Goal: Task Accomplishment & Management: Manage account settings

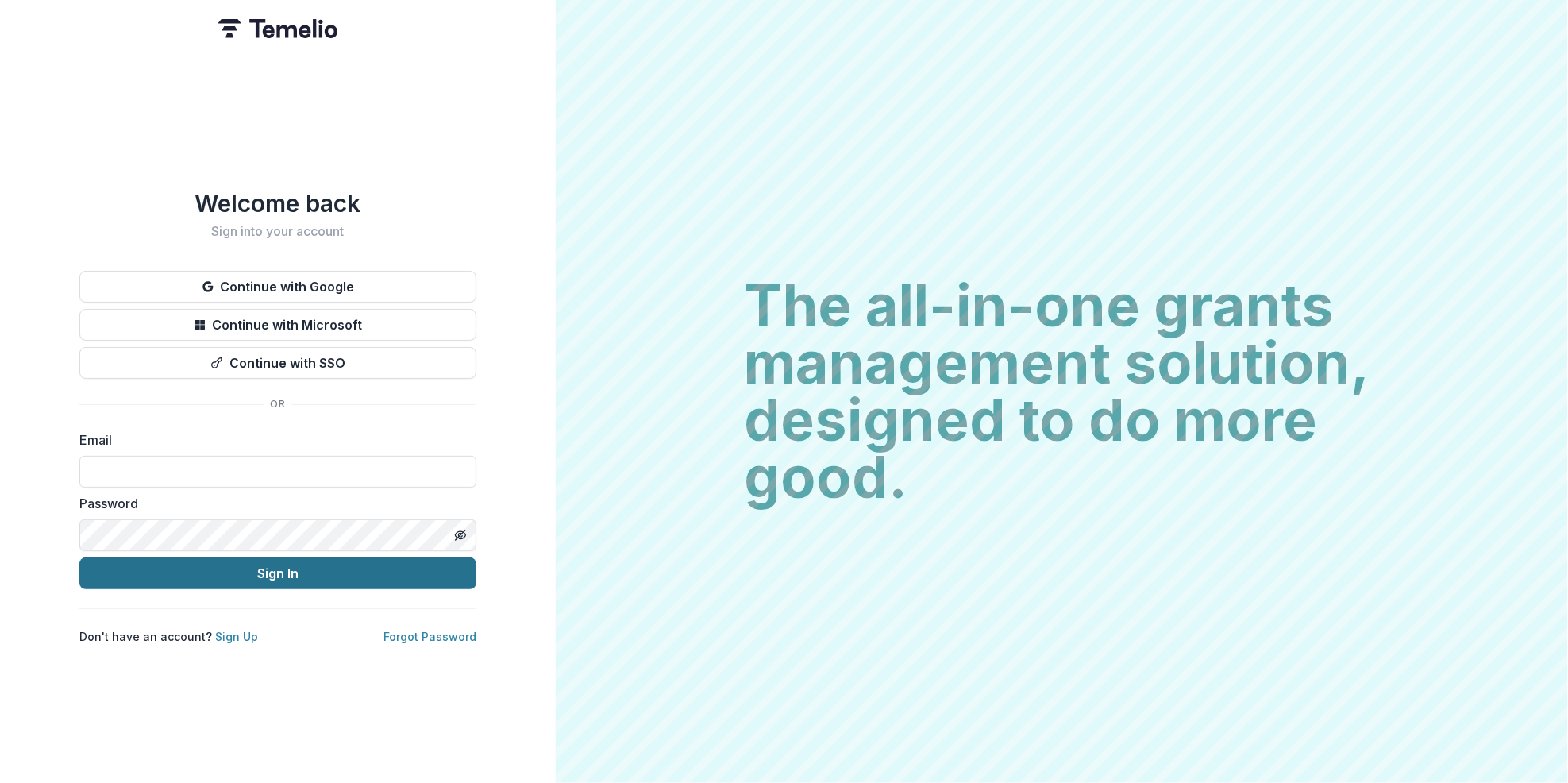
type input "**********"
click at [274, 565] on button "Sign In" at bounding box center [278, 573] width 397 height 32
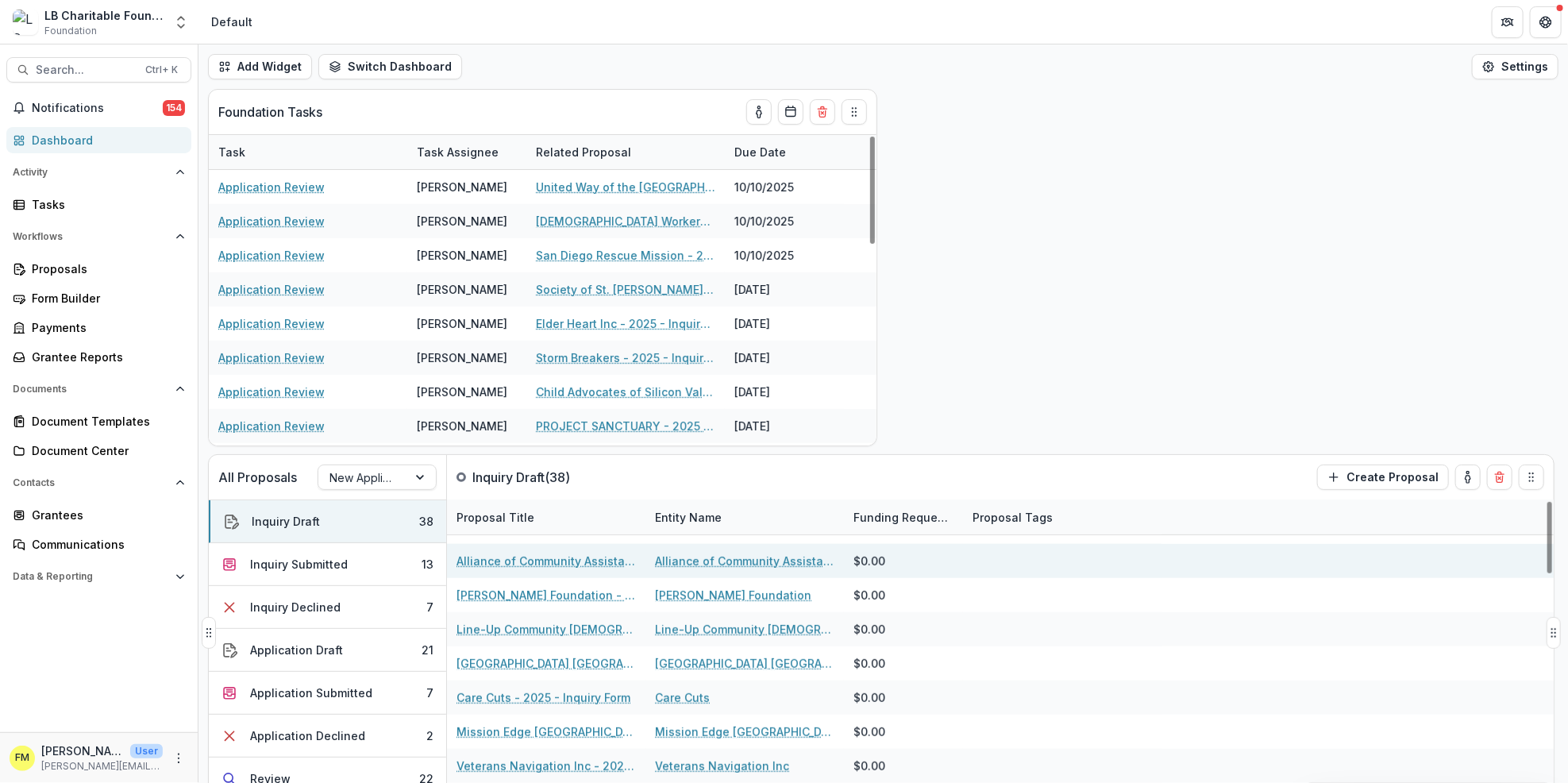
scroll to position [528, 0]
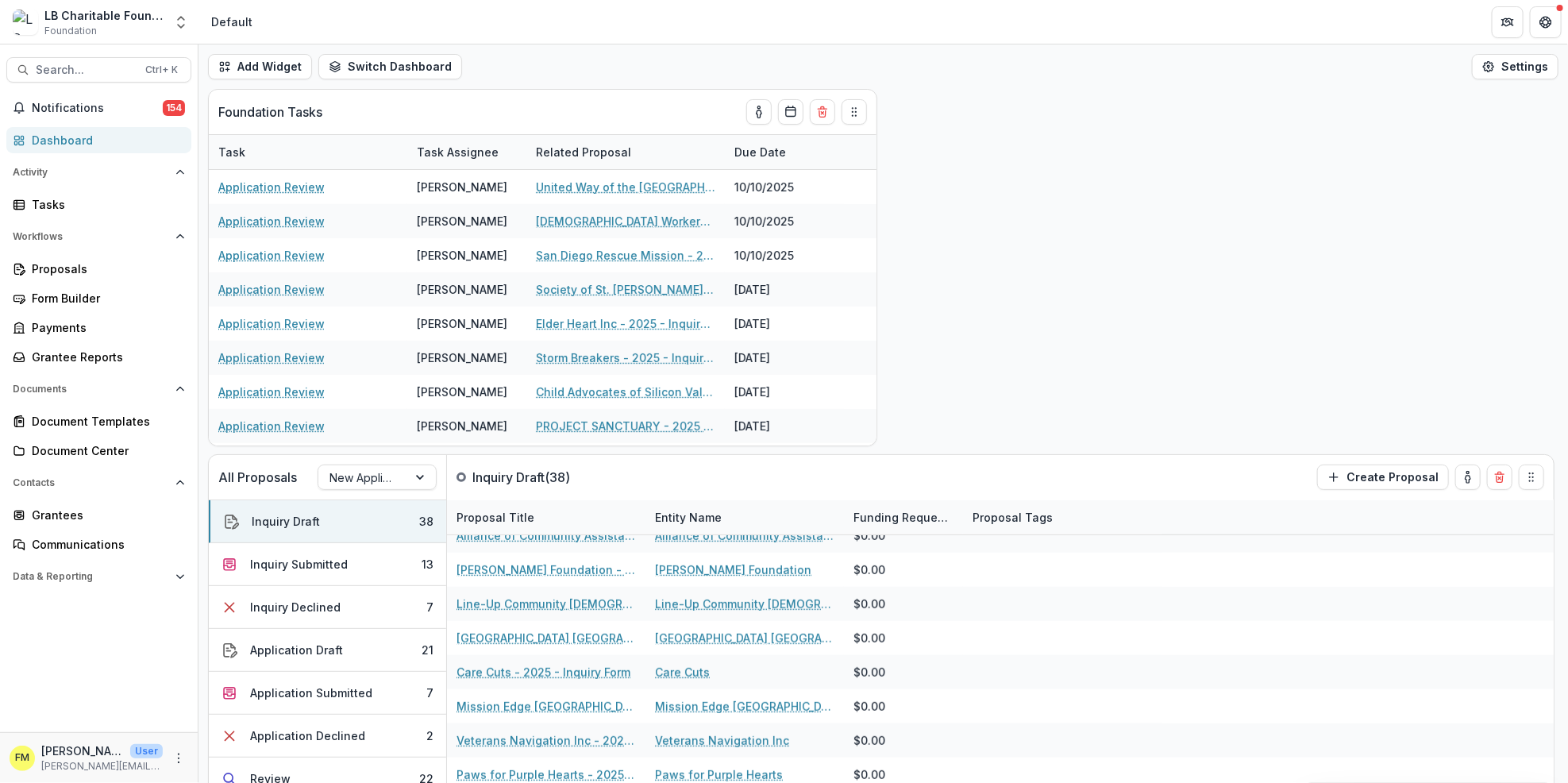
click at [84, 141] on div "Dashboard" at bounding box center [105, 140] width 147 height 17
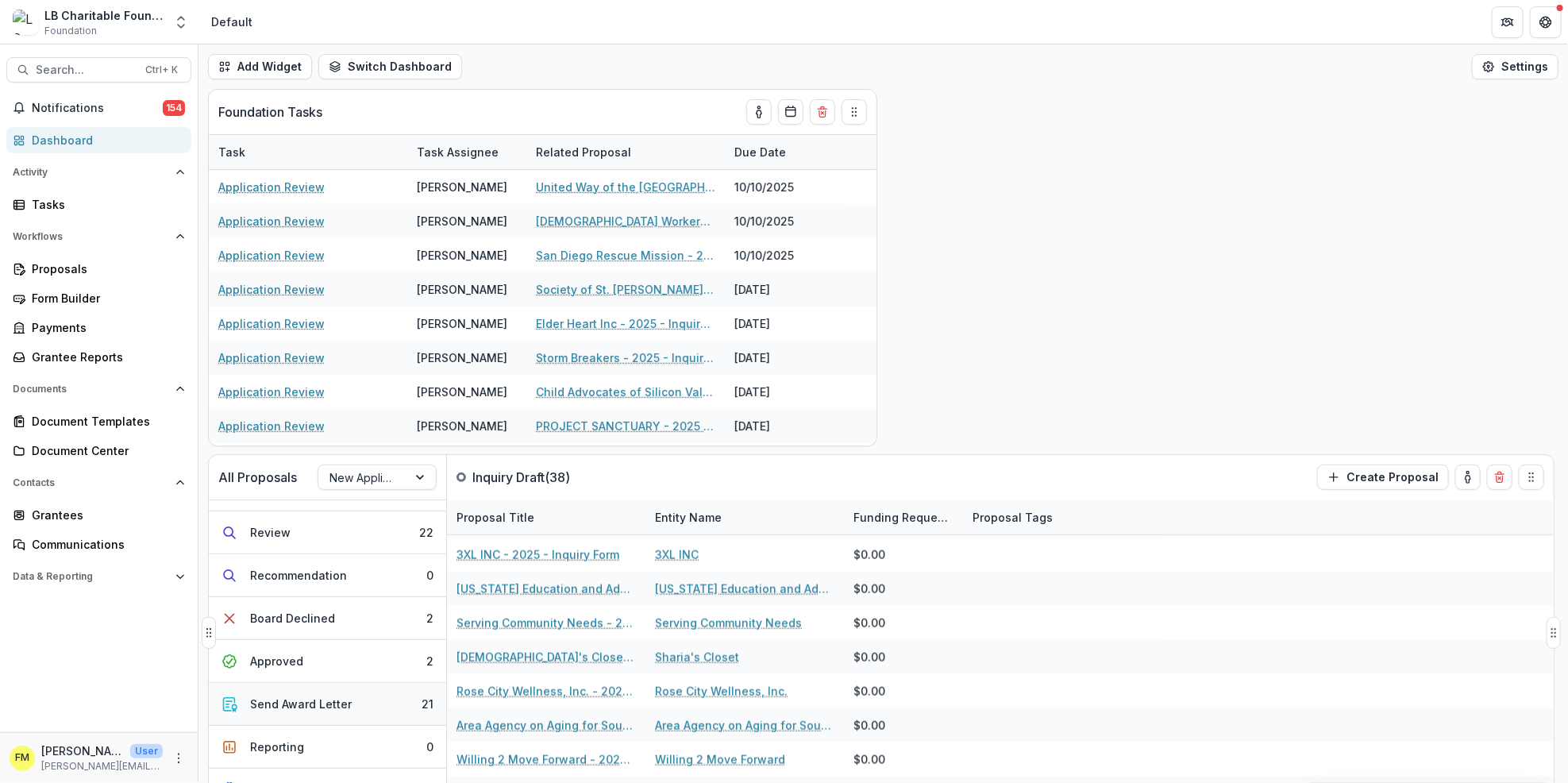
click at [393, 709] on button "Send Award Letter 21" at bounding box center [328, 703] width 238 height 43
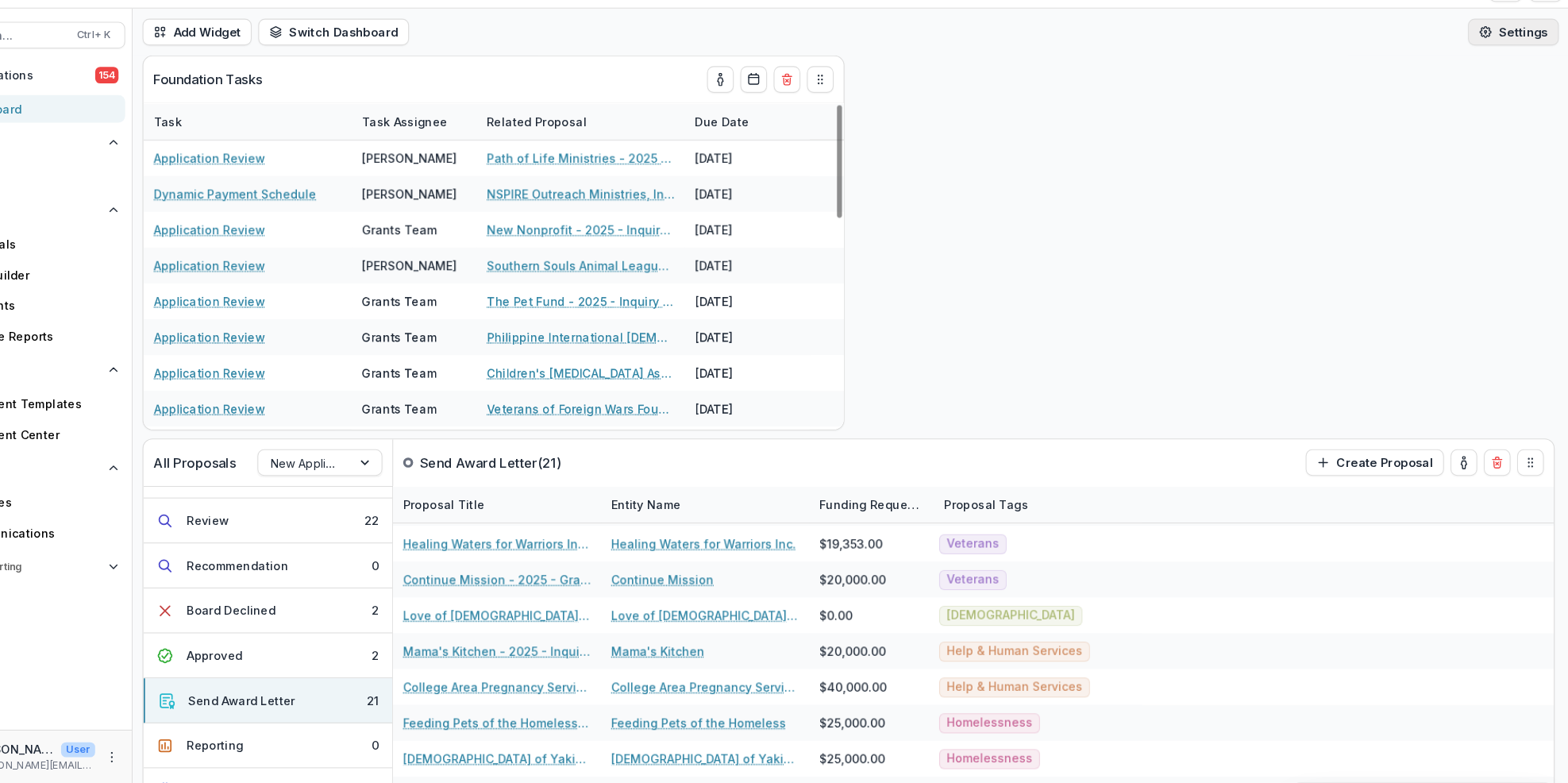
scroll to position [578, 0]
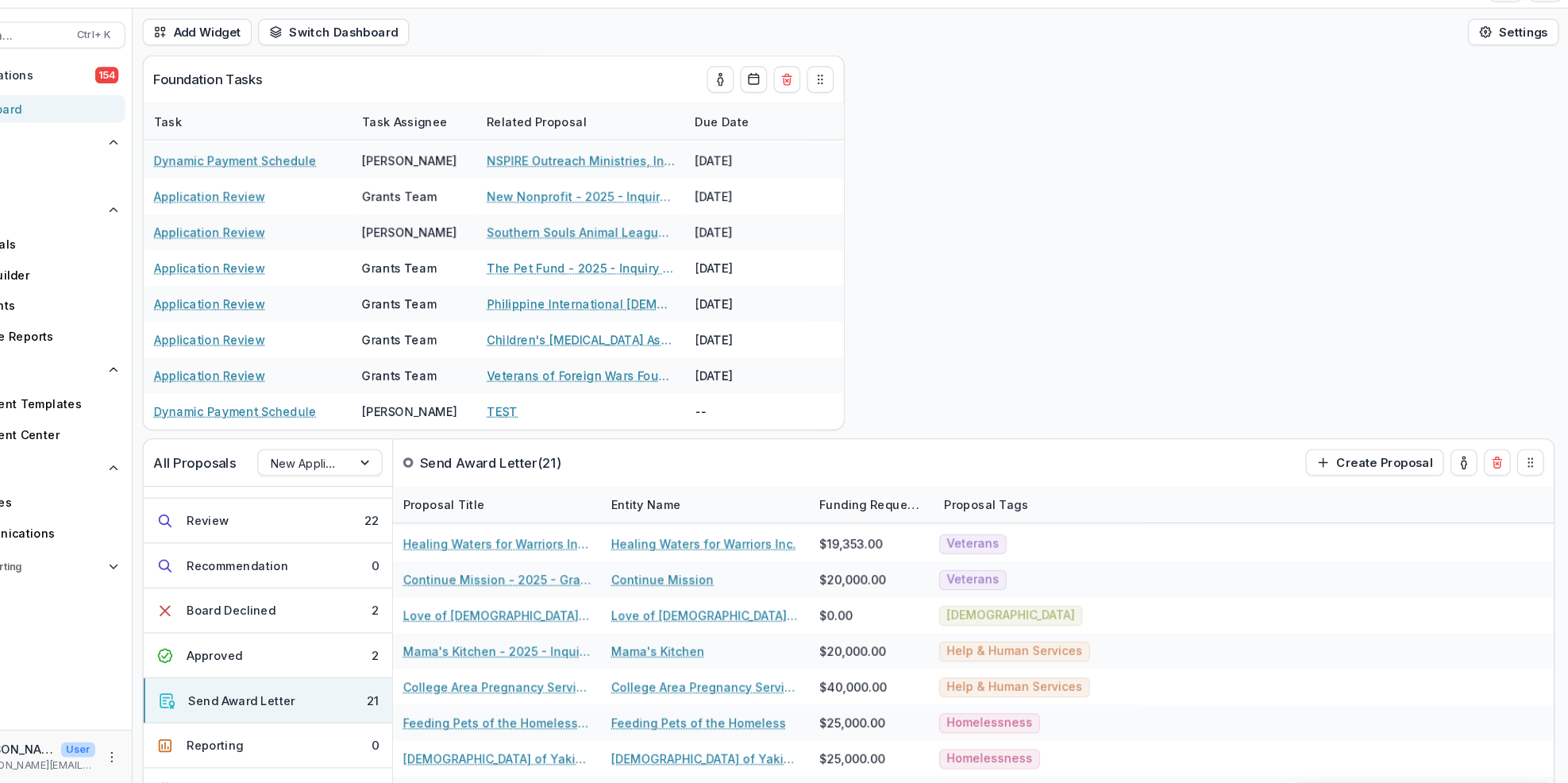
click at [140, 143] on div "Dashboard" at bounding box center [105, 140] width 147 height 17
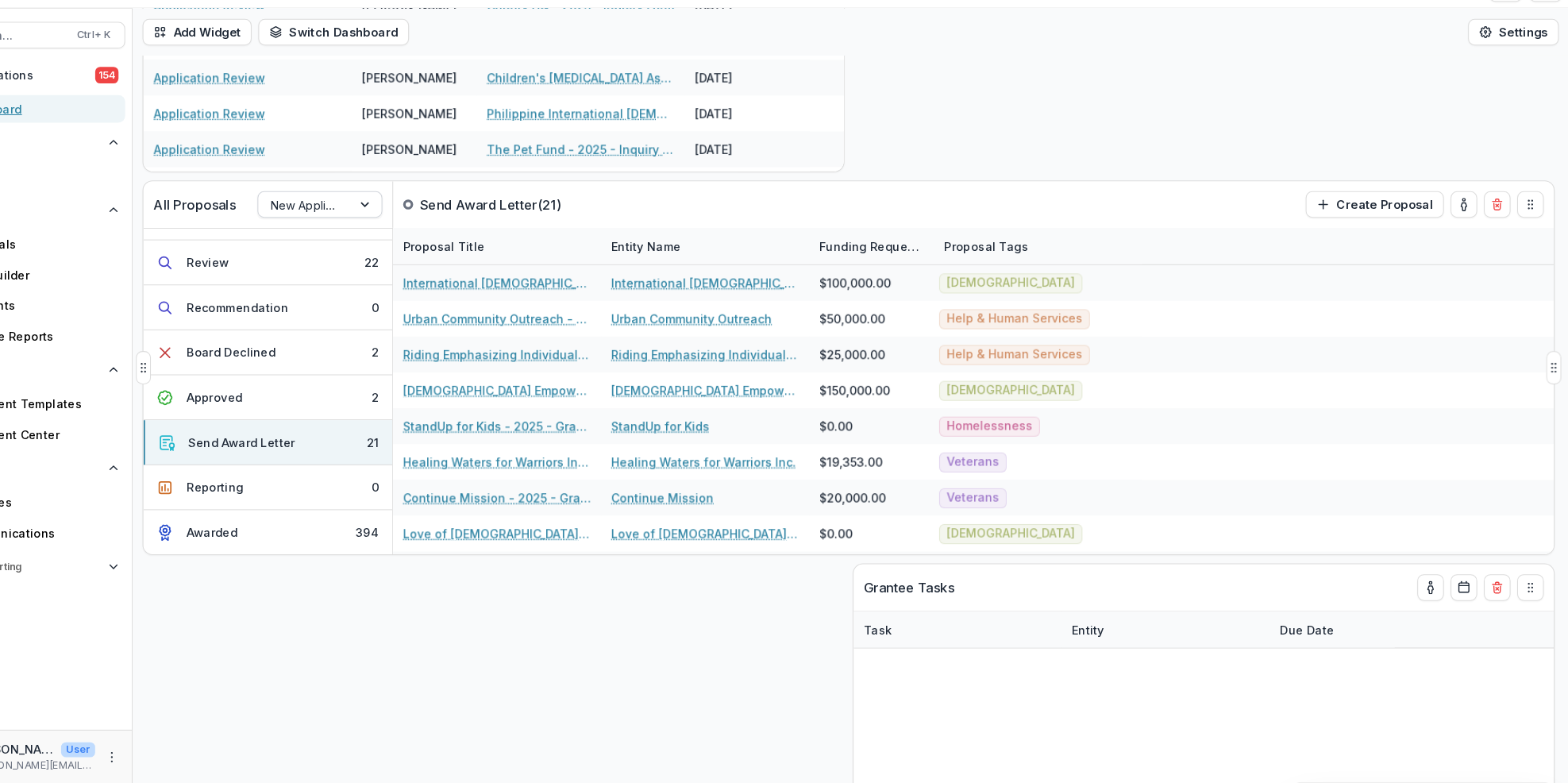
scroll to position [153, 0]
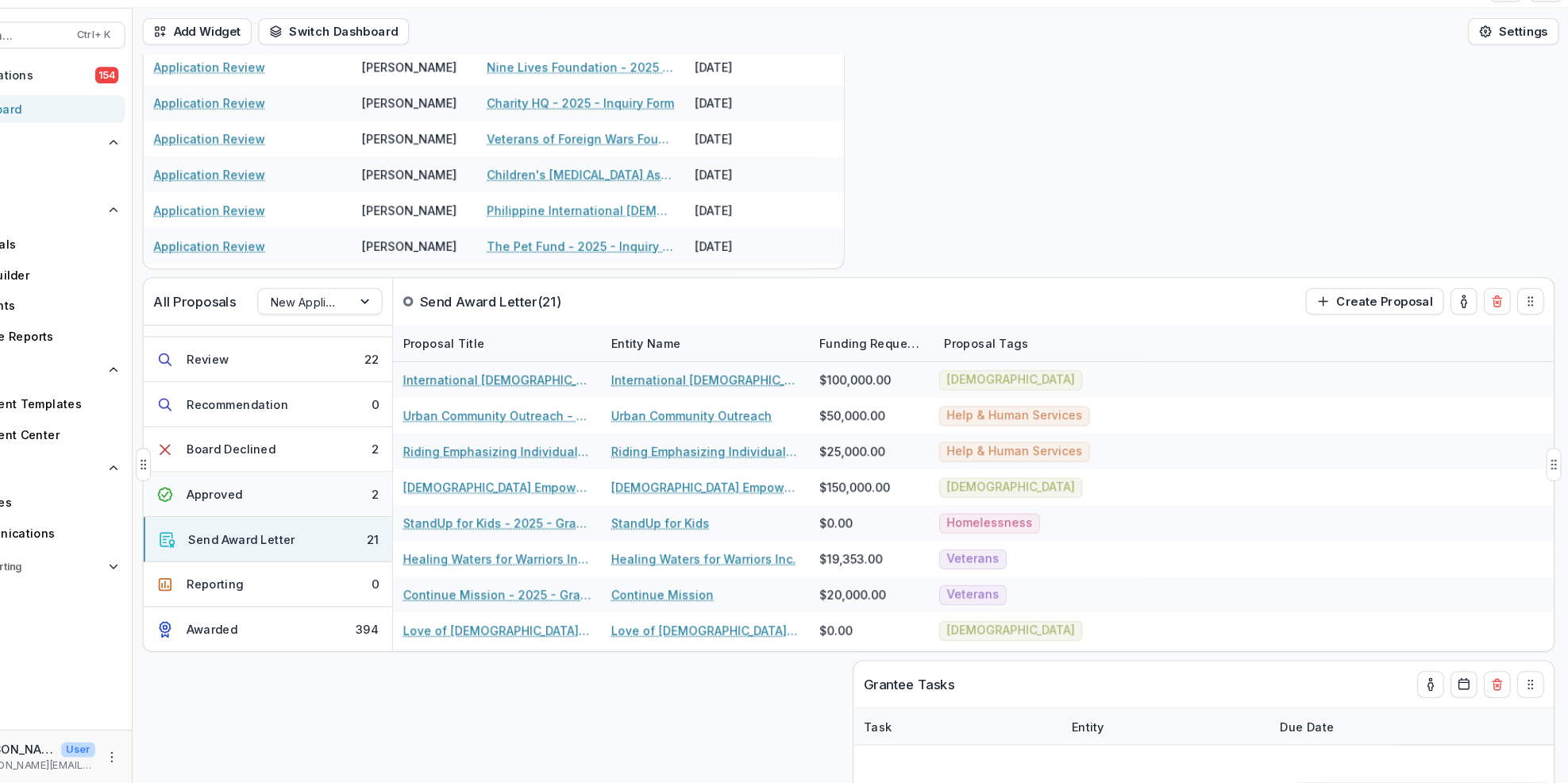
click at [382, 510] on button "Approved 2" at bounding box center [328, 508] width 238 height 43
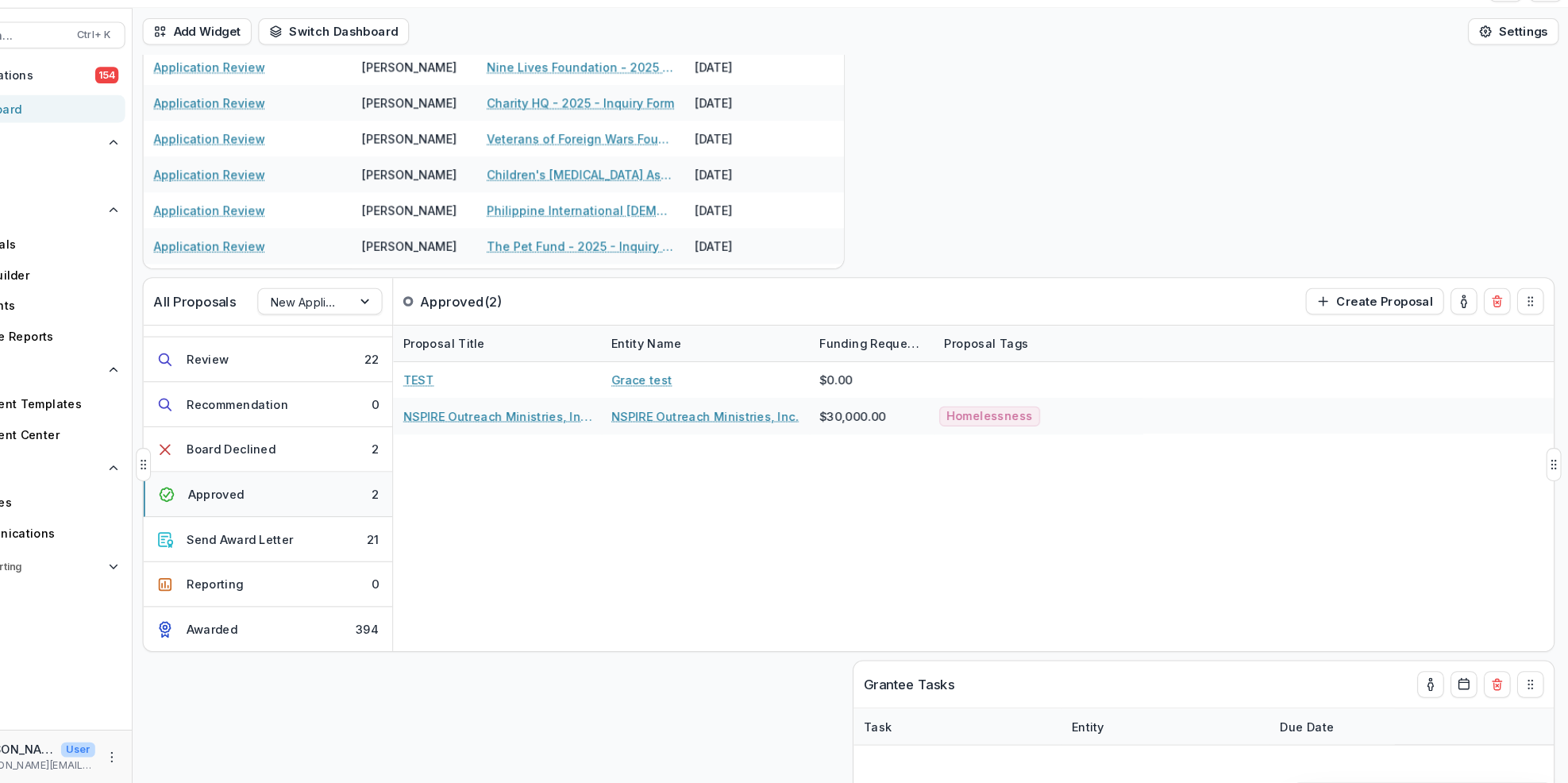
scroll to position [0, 0]
click at [376, 553] on button "Send Award Letter 21" at bounding box center [328, 550] width 238 height 43
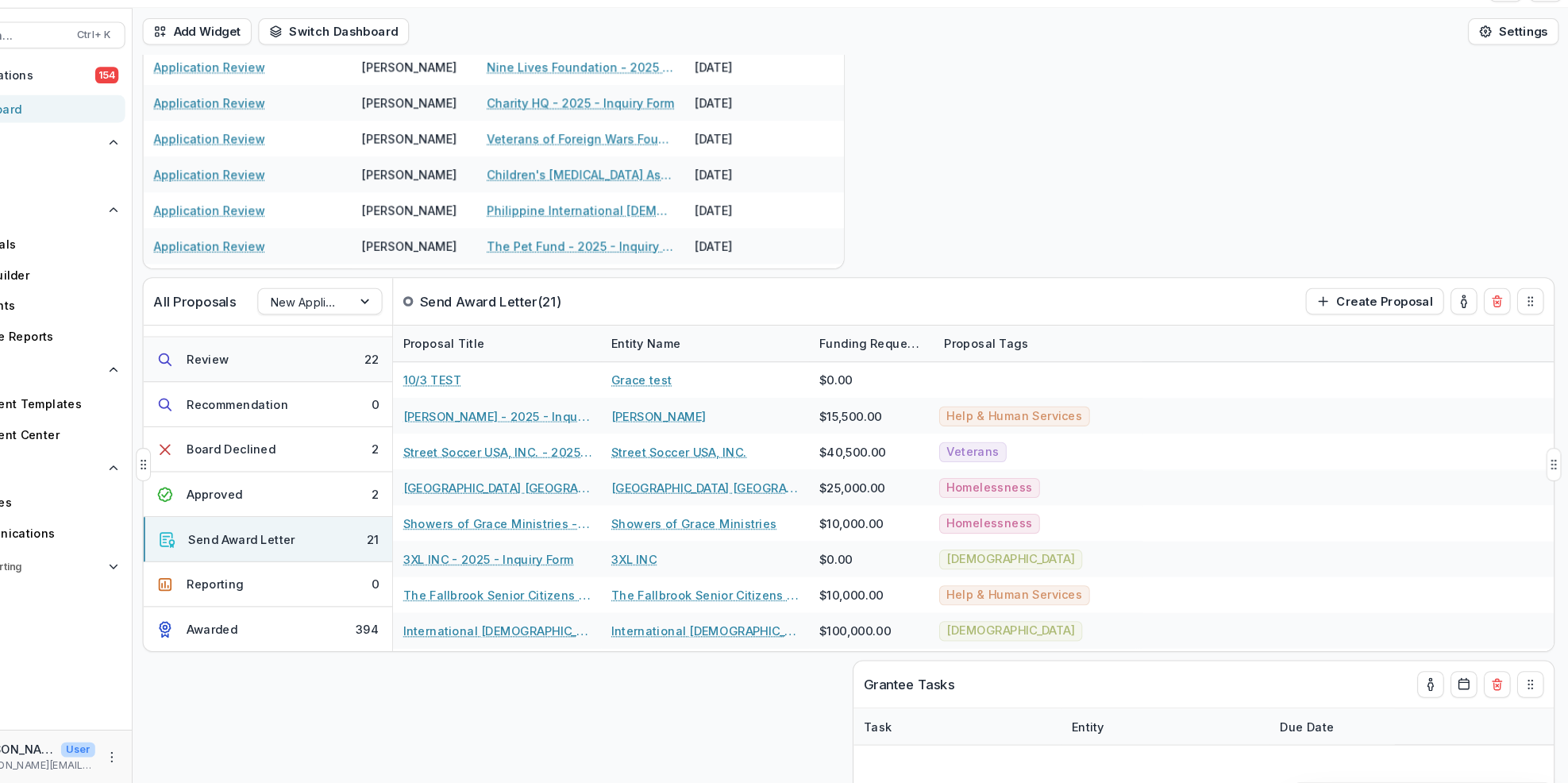
click at [398, 381] on button "Review 22" at bounding box center [328, 379] width 238 height 43
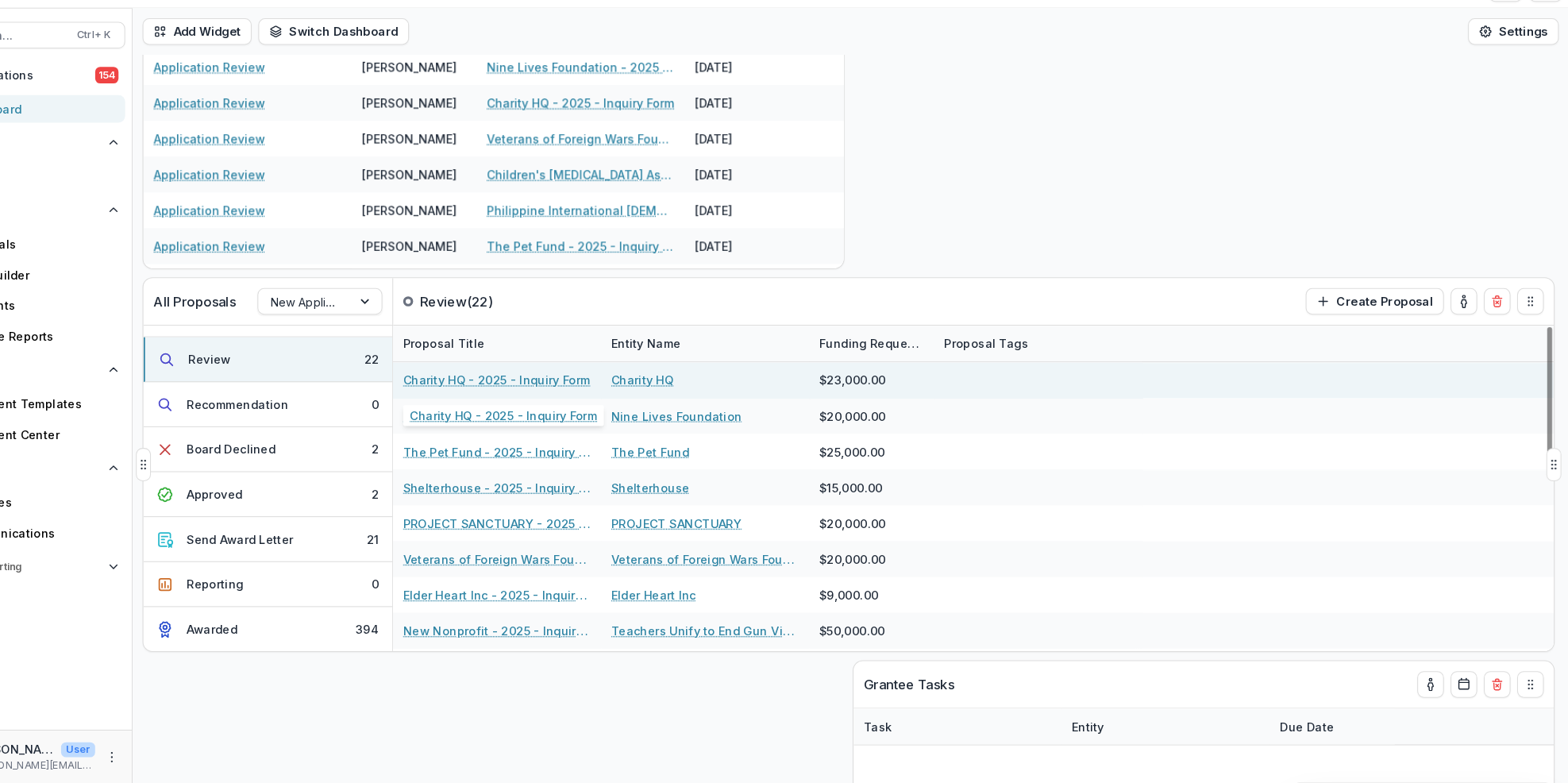
click at [545, 394] on link "Charity HQ - 2025 - Inquiry Form" at bounding box center [545, 398] width 178 height 17
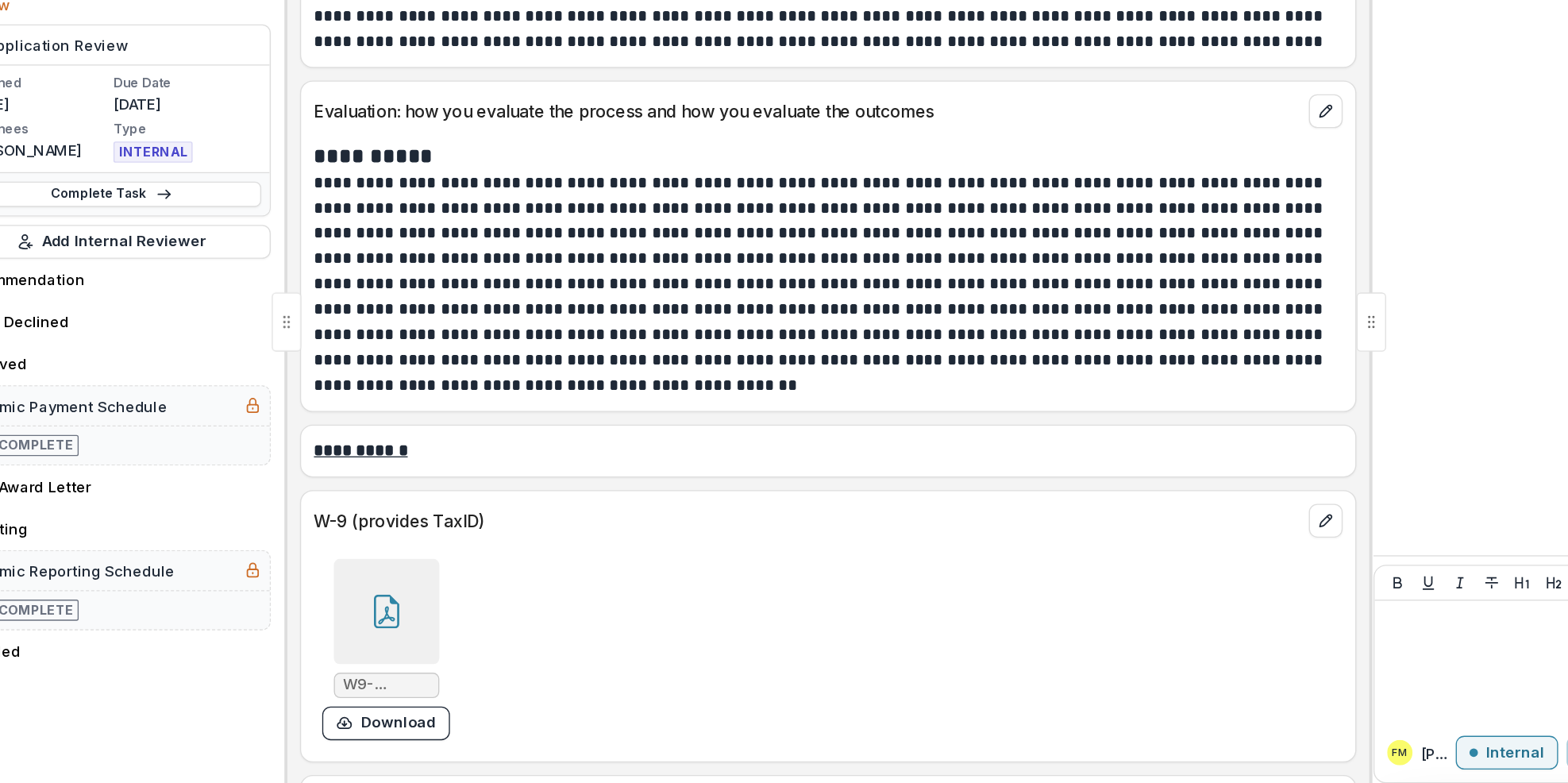
scroll to position [5067, 0]
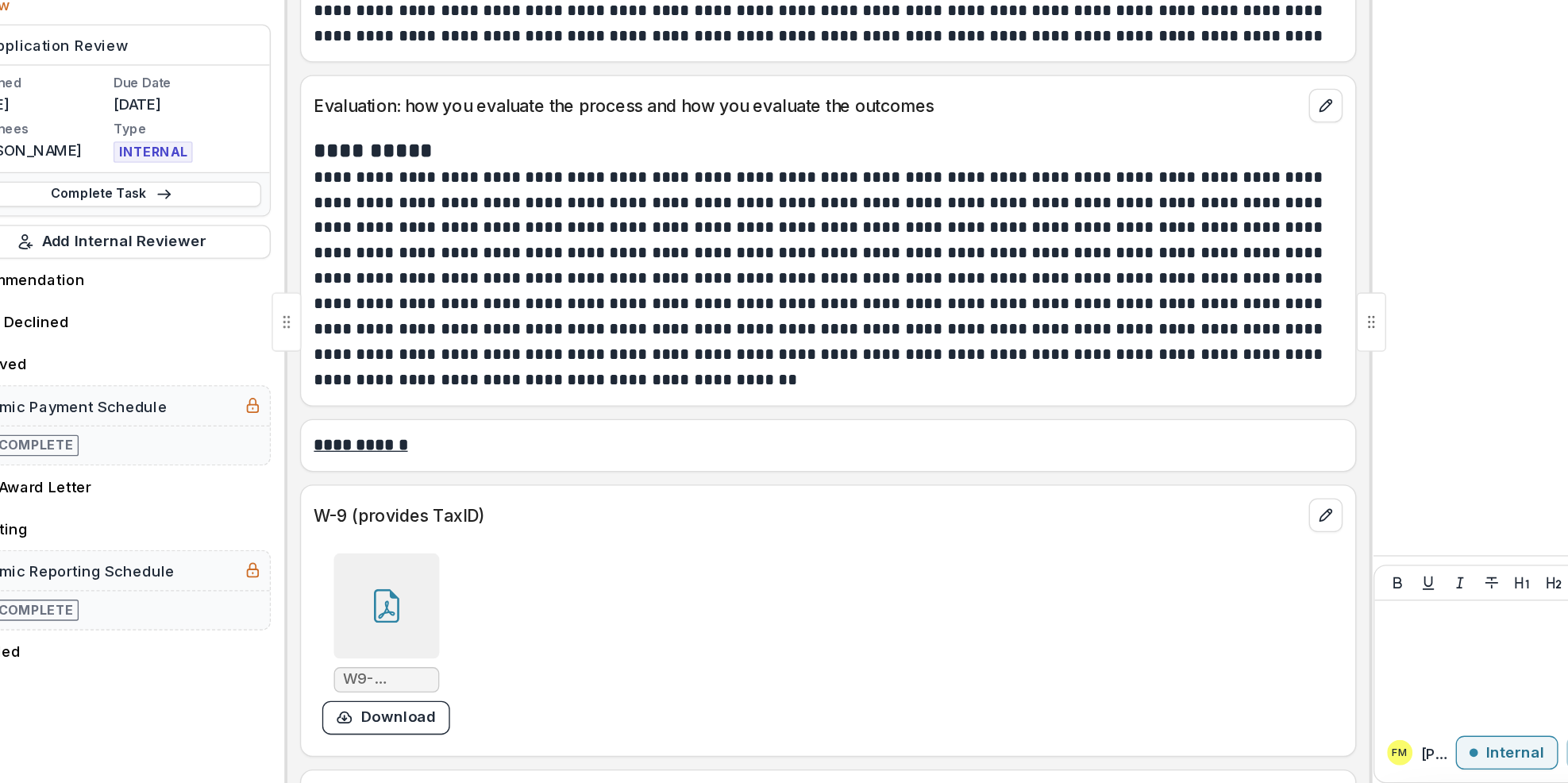
click at [549, 659] on icon at bounding box center [551, 650] width 26 height 26
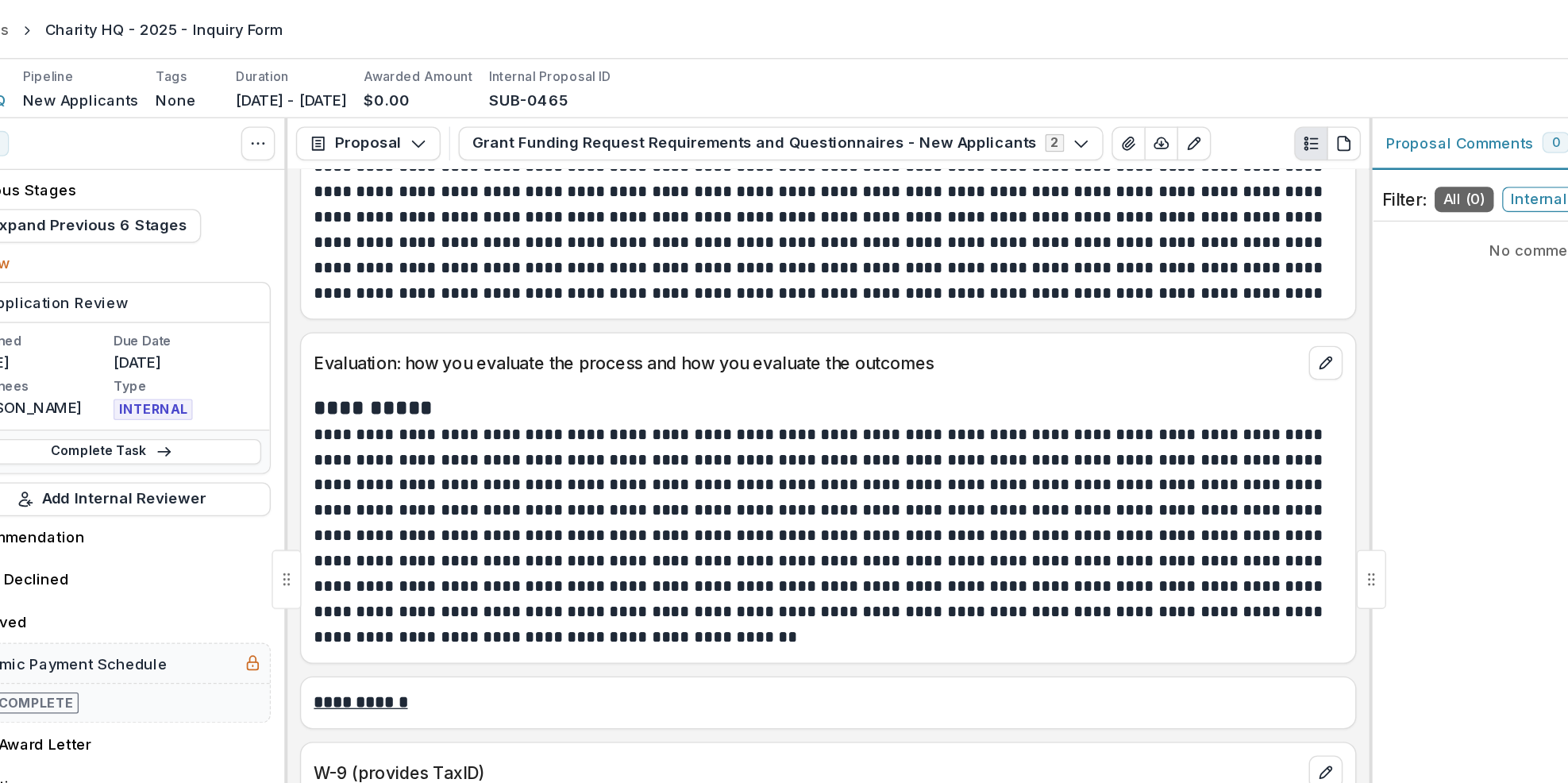
click at [549, 467] on div "Loading..." at bounding box center [784, 392] width 876 height 549
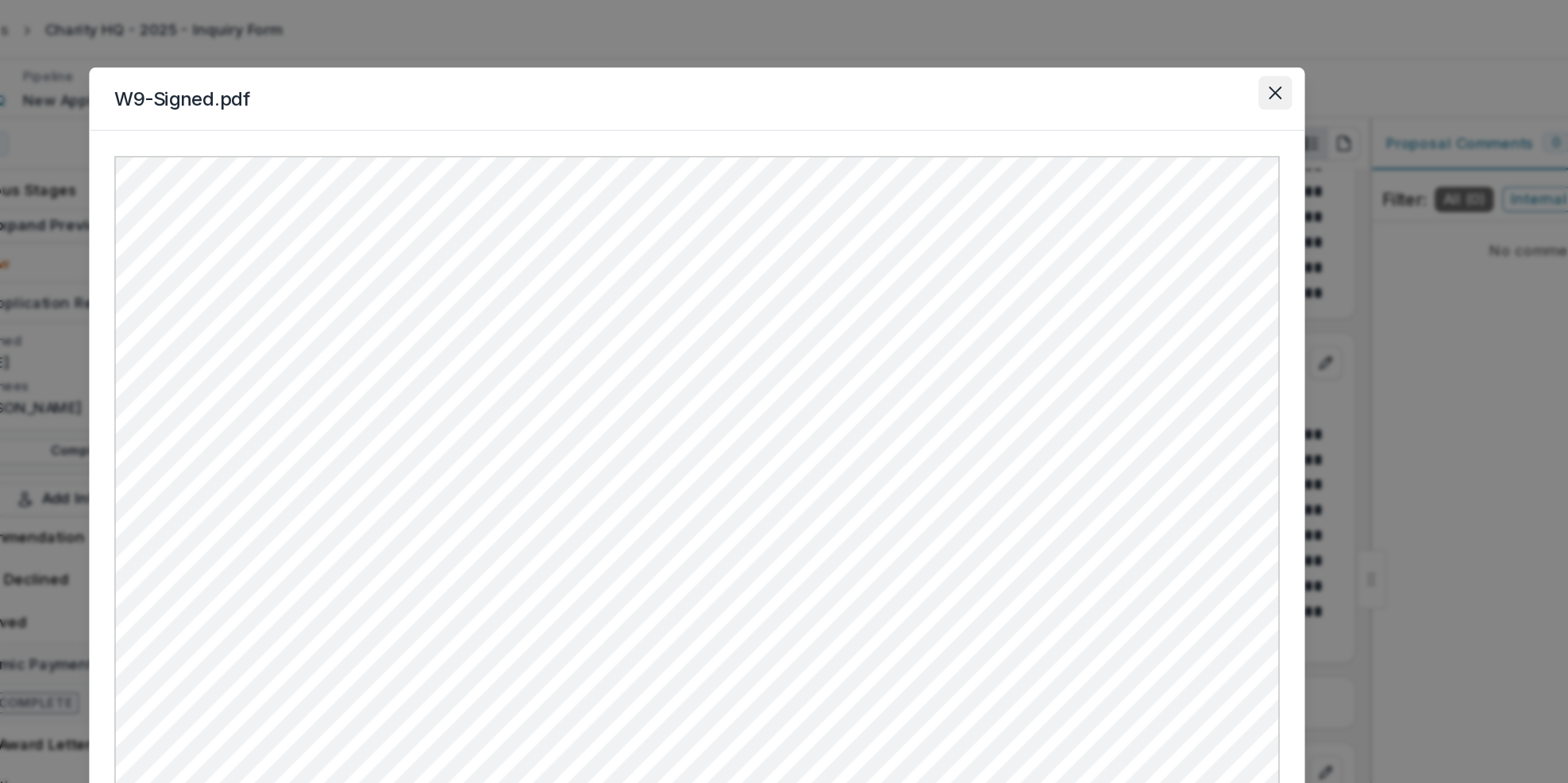
click at [1218, 71] on icon "Close" at bounding box center [1219, 70] width 10 height 10
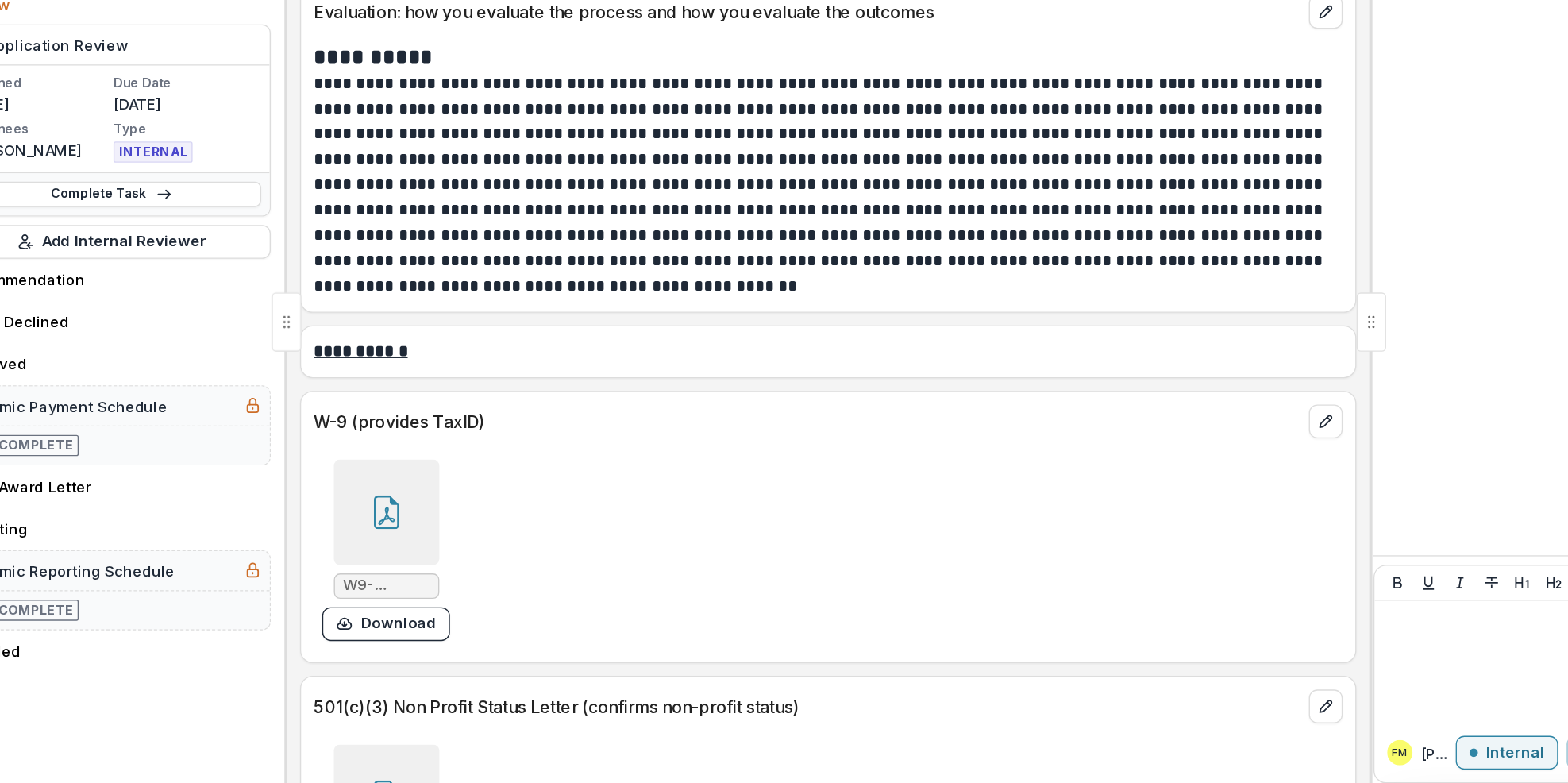
scroll to position [5385, 0]
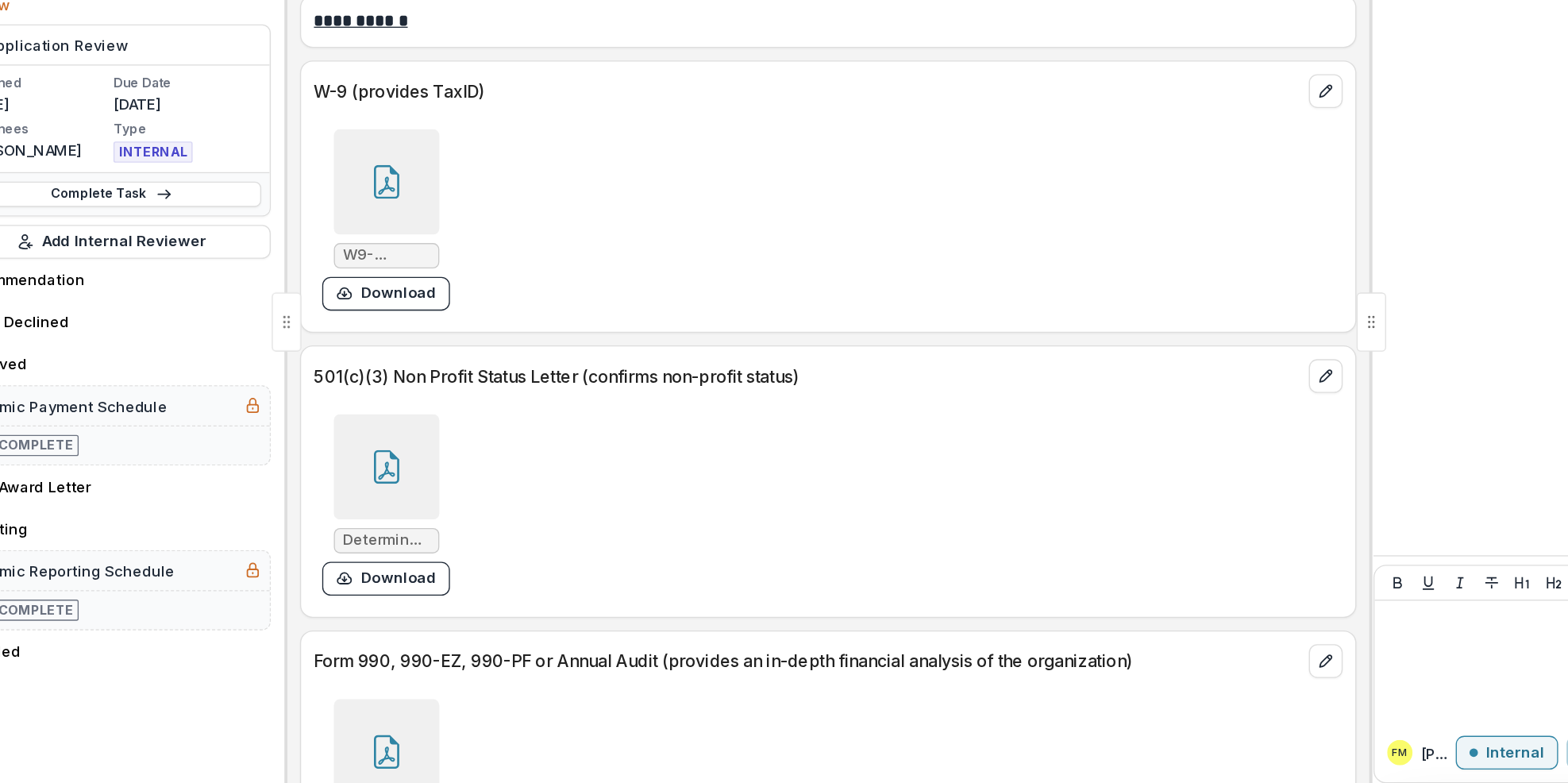
click at [538, 550] on icon at bounding box center [551, 544] width 26 height 26
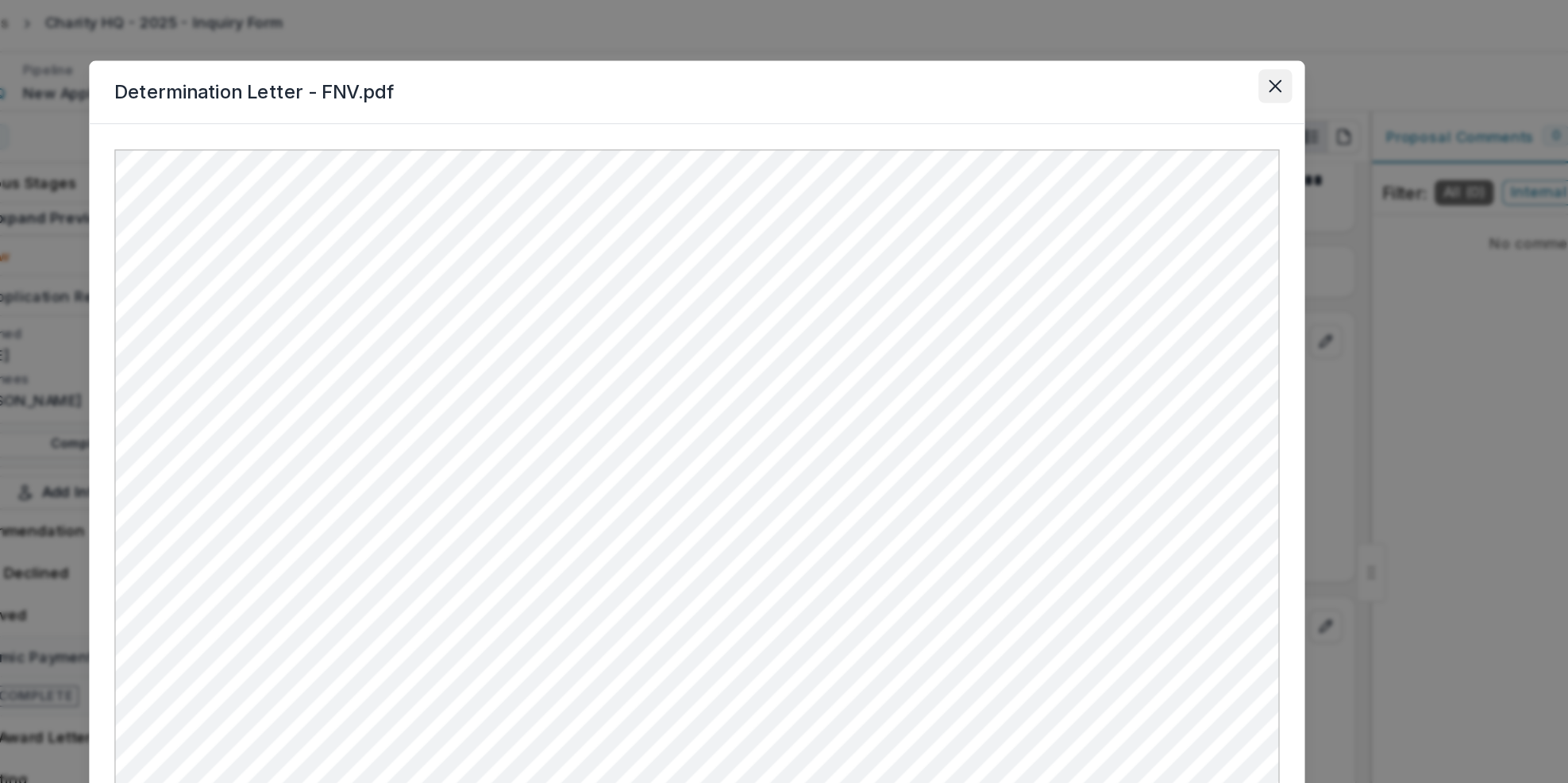
click at [1220, 70] on icon "Close" at bounding box center [1219, 70] width 10 height 10
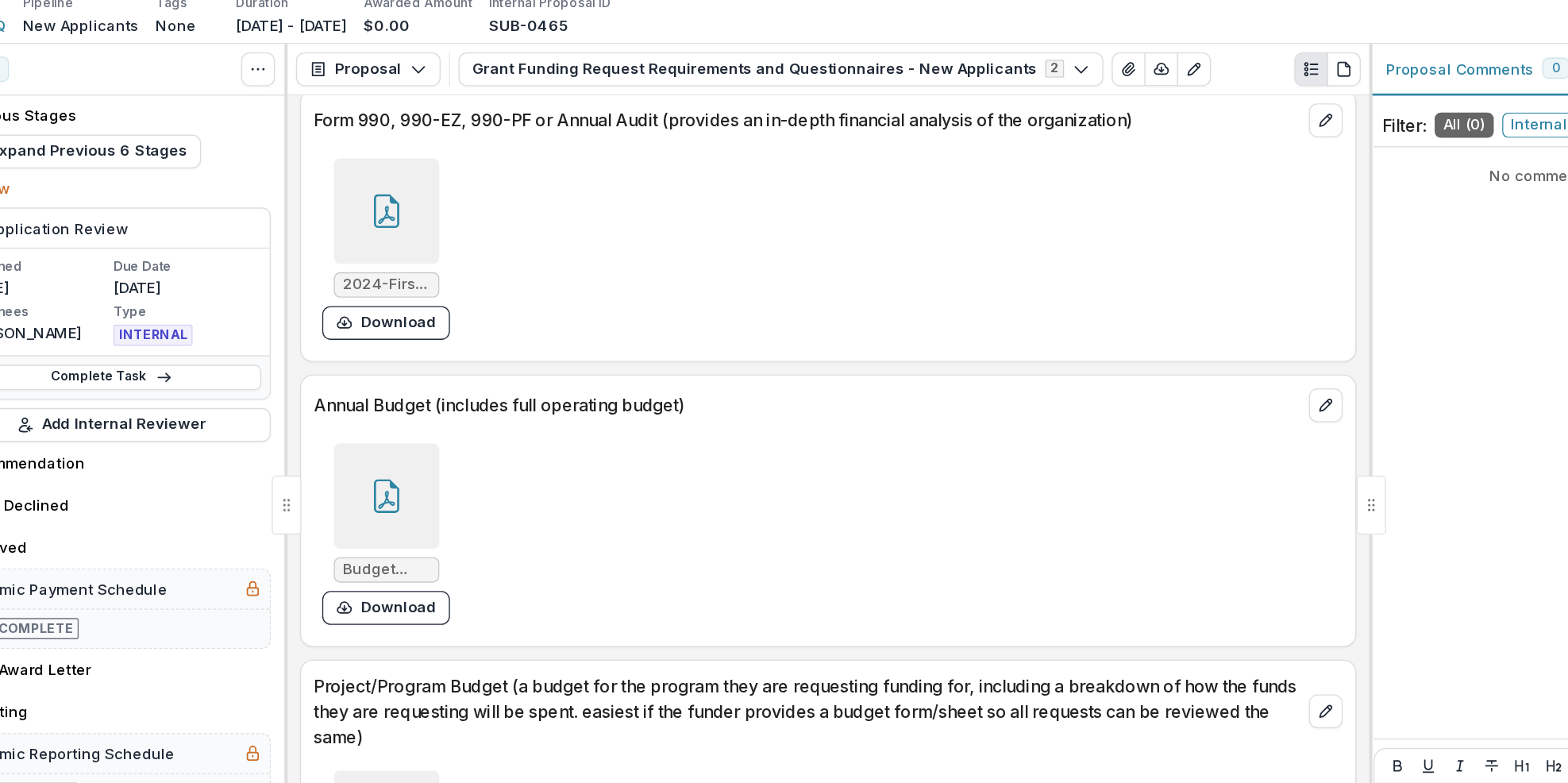
scroll to position [5948, 0]
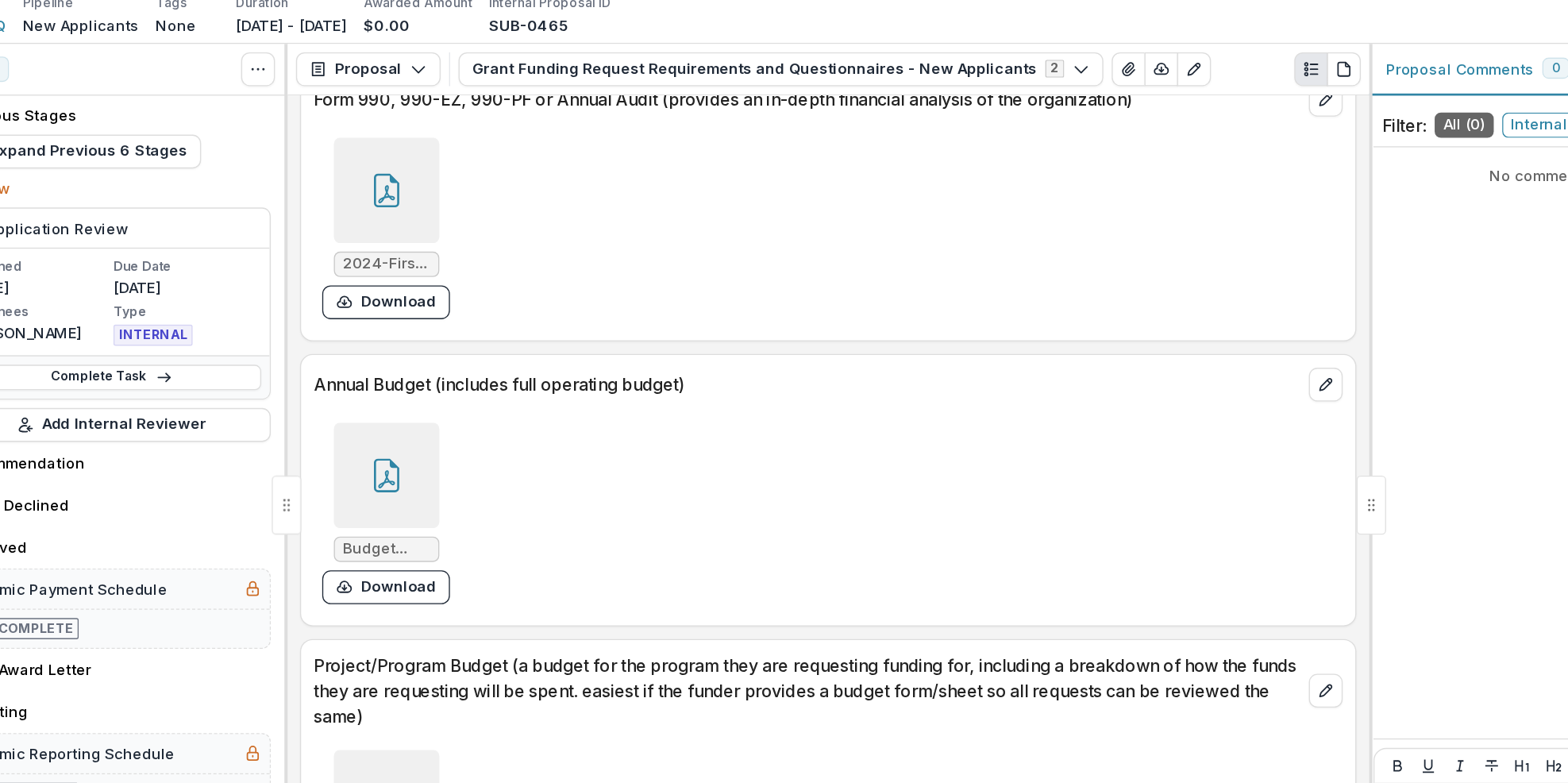
click at [549, 411] on icon at bounding box center [551, 416] width 13 height 14
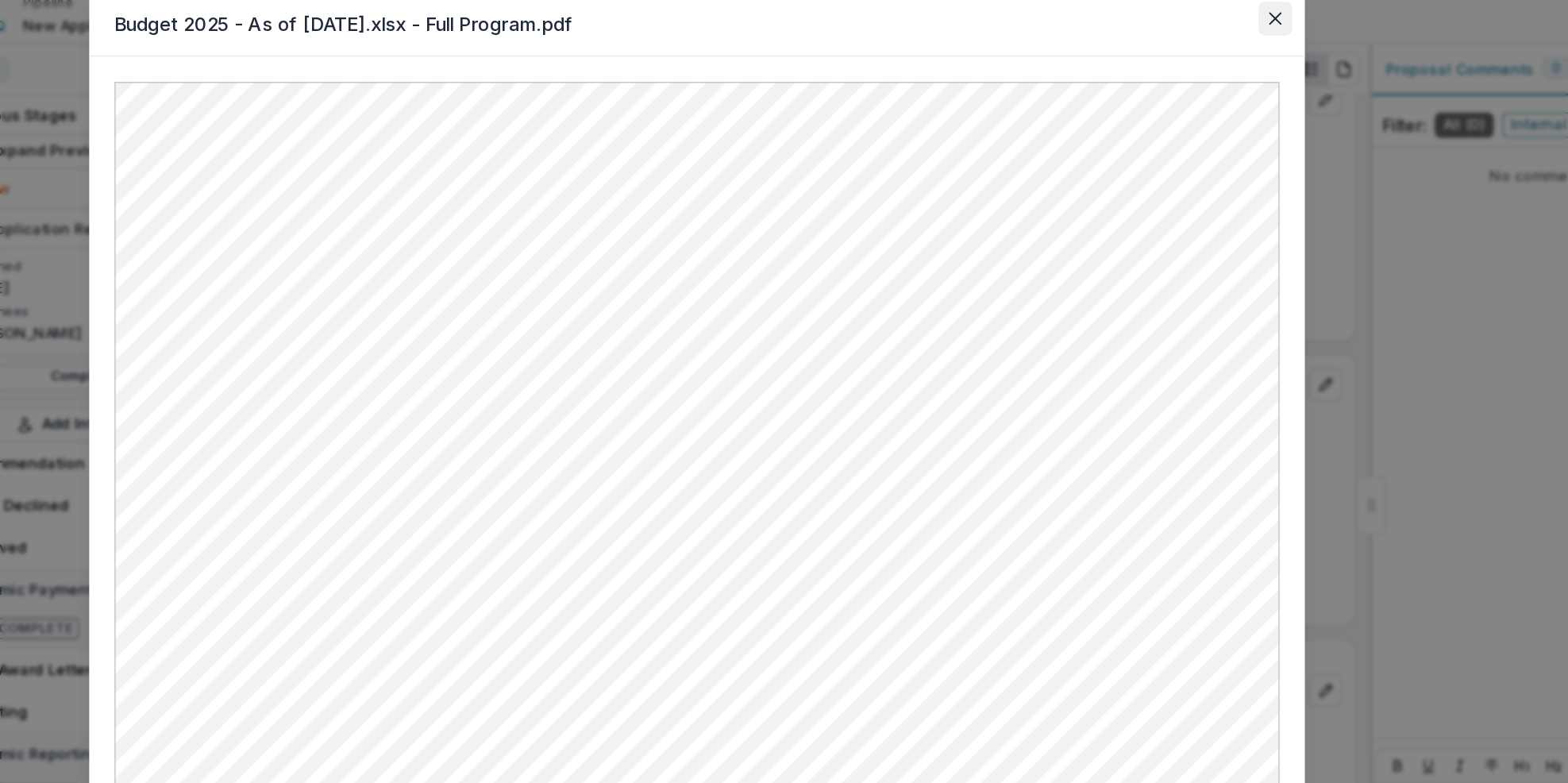
click at [1221, 73] on icon "Close" at bounding box center [1219, 70] width 10 height 10
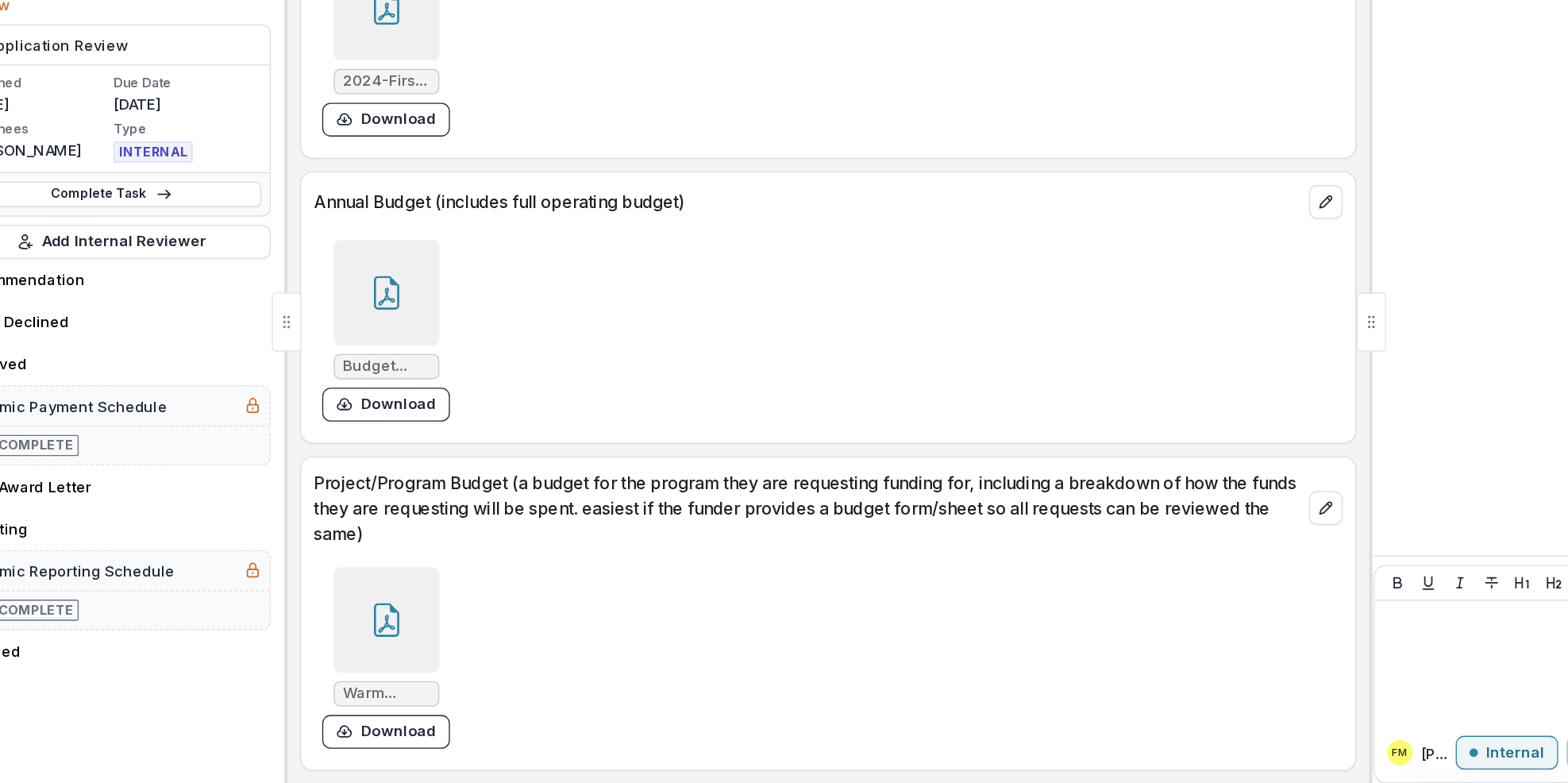
scroll to position [0, 0]
click at [553, 670] on icon at bounding box center [551, 660] width 26 height 26
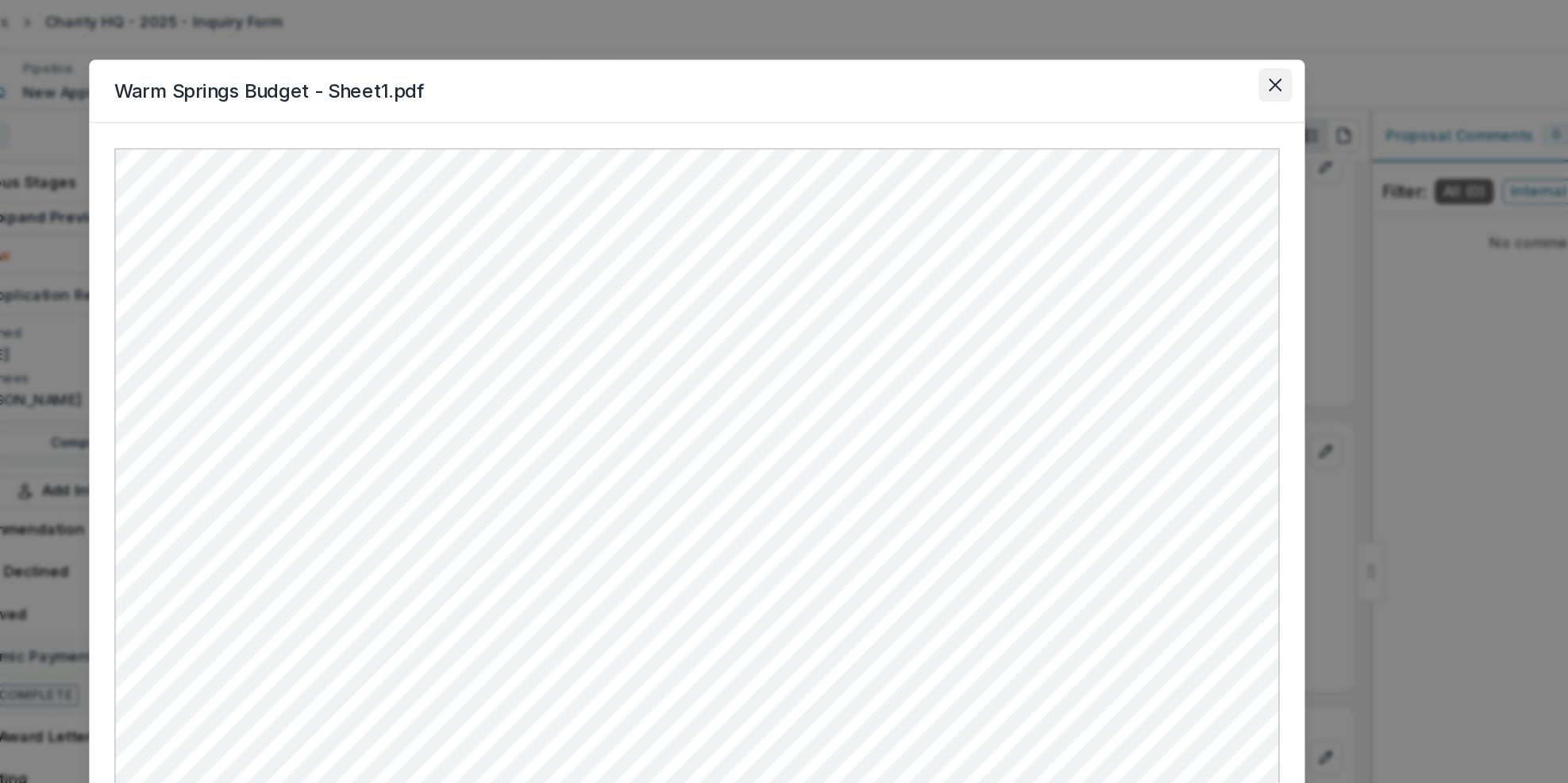
click at [1217, 66] on icon "Close" at bounding box center [1219, 70] width 10 height 10
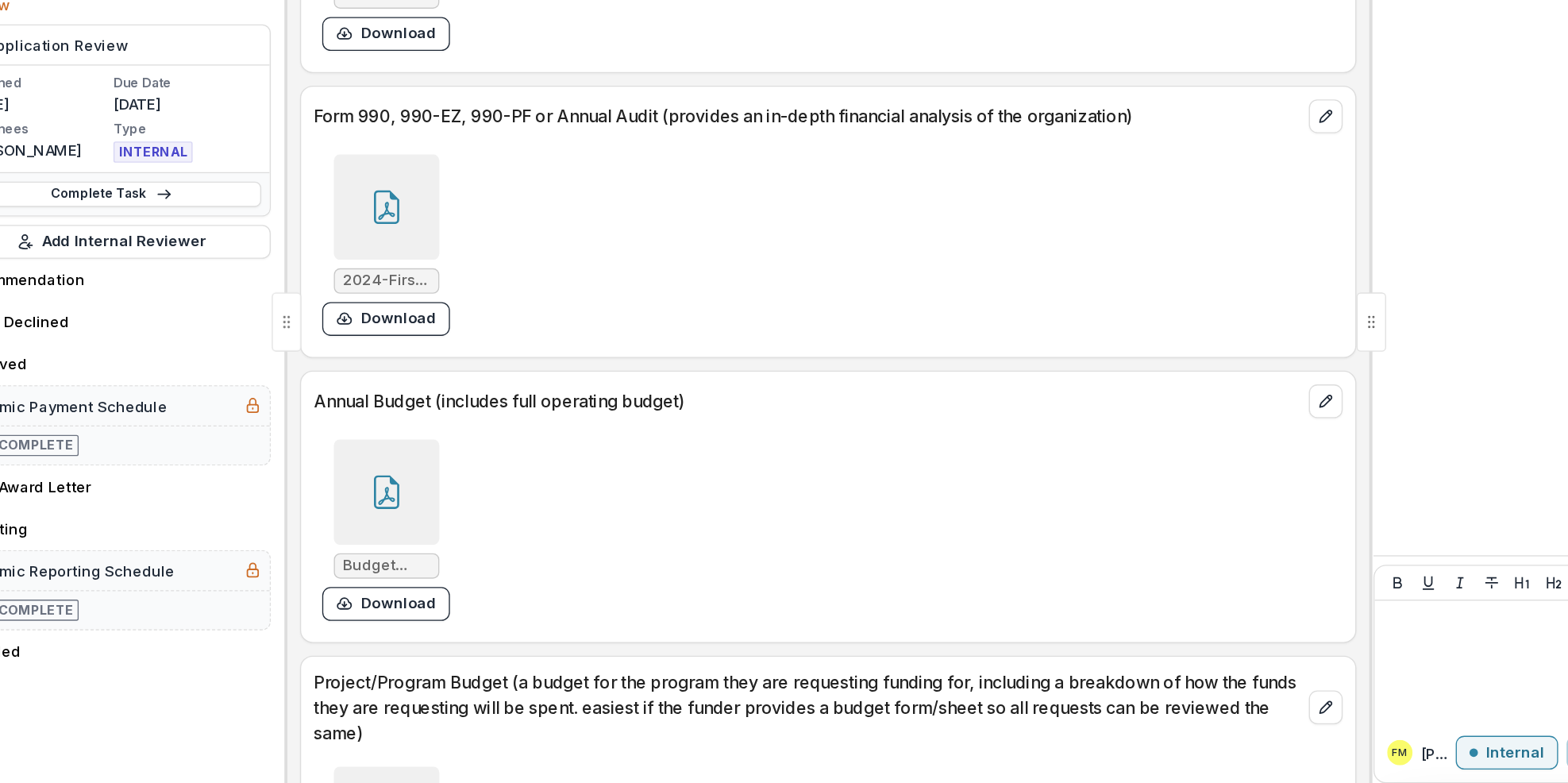
scroll to position [5948, 0]
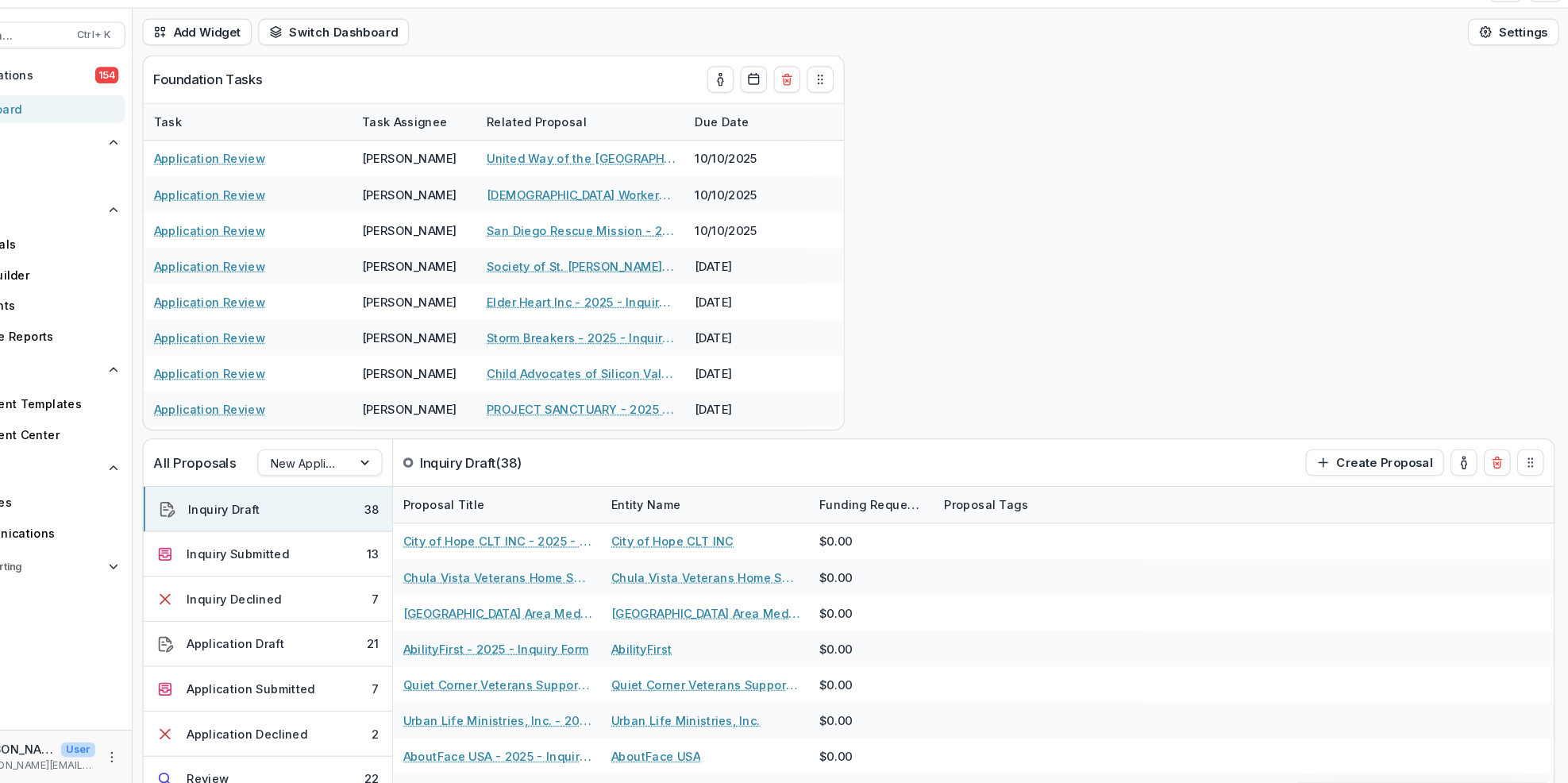
click at [106, 135] on div "Dashboard" at bounding box center [105, 140] width 147 height 17
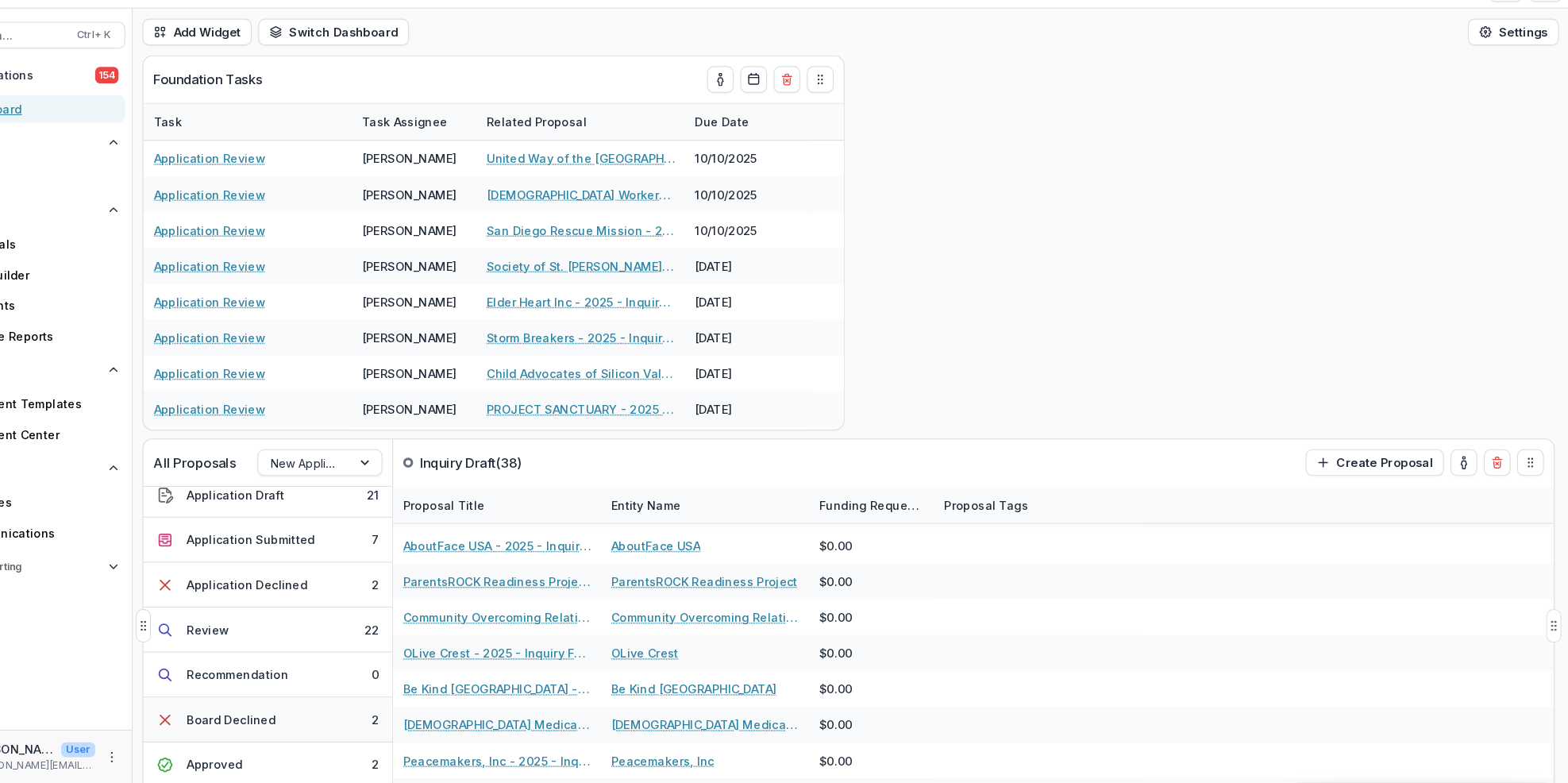
scroll to position [201, 0]
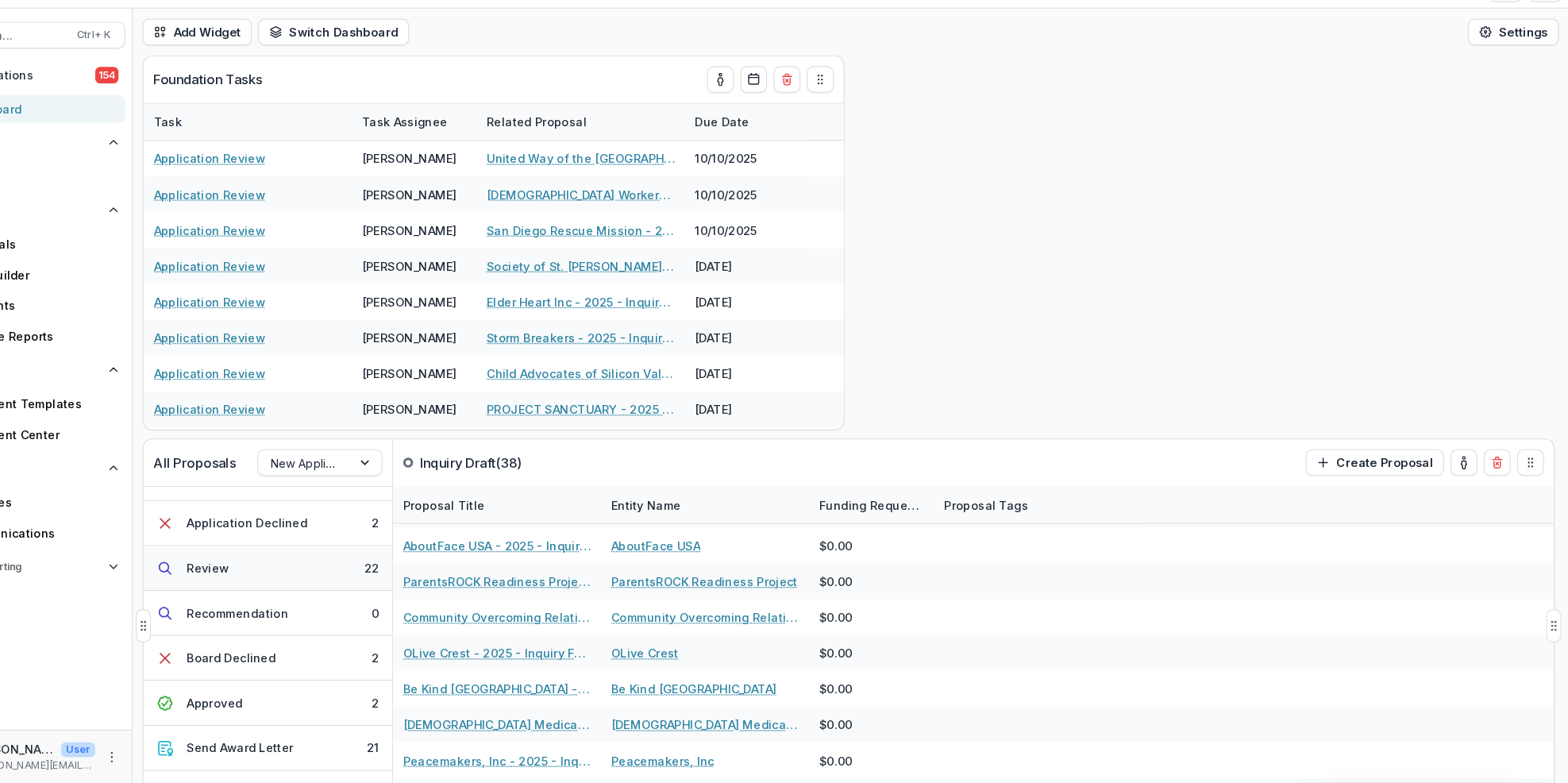
click at [388, 582] on button "Review 22" at bounding box center [328, 577] width 238 height 43
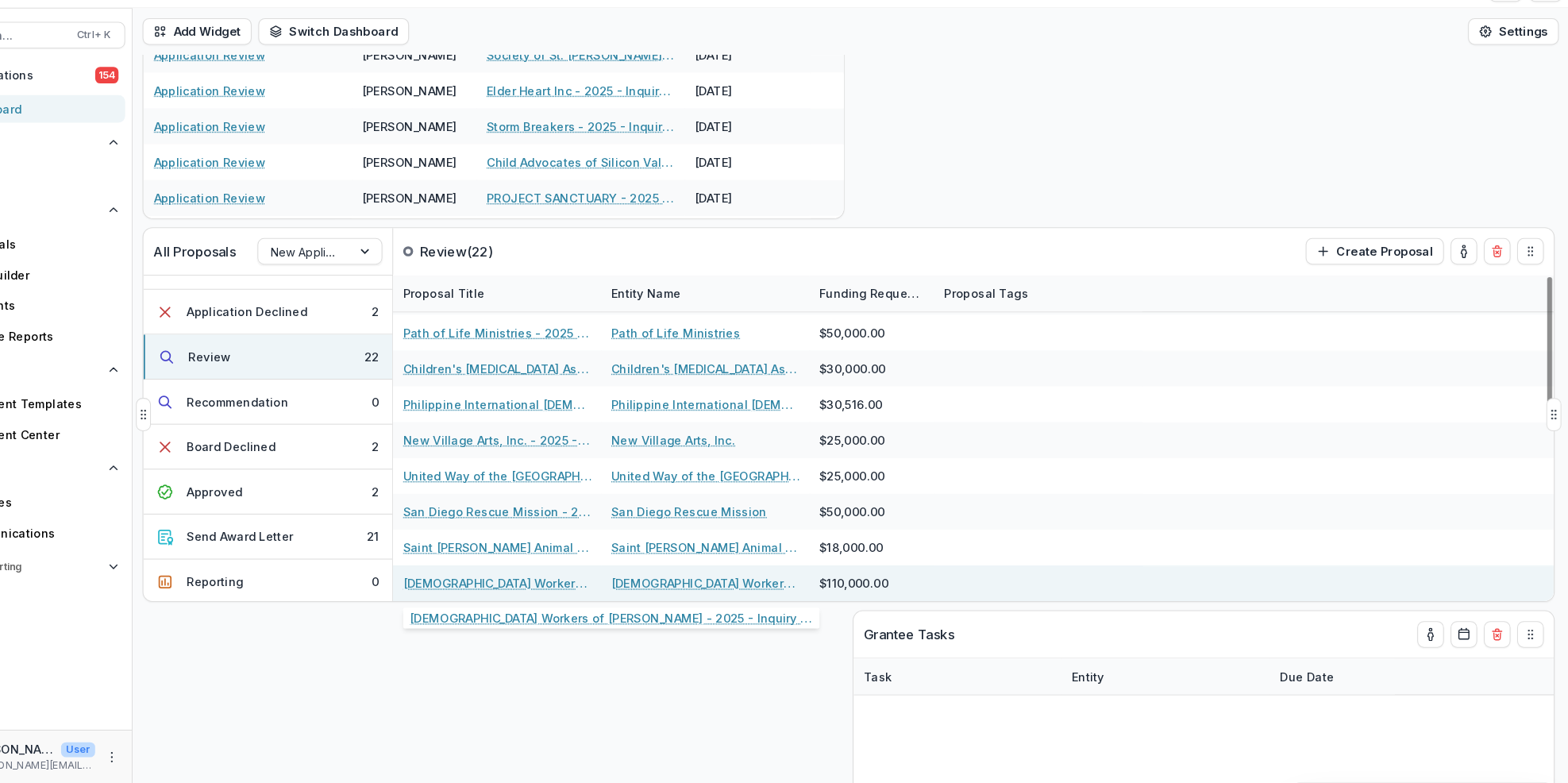
click at [545, 592] on link "[DEMOGRAPHIC_DATA] Workers of [PERSON_NAME] - 2025 - Inquiry Form" at bounding box center [545, 593] width 179 height 17
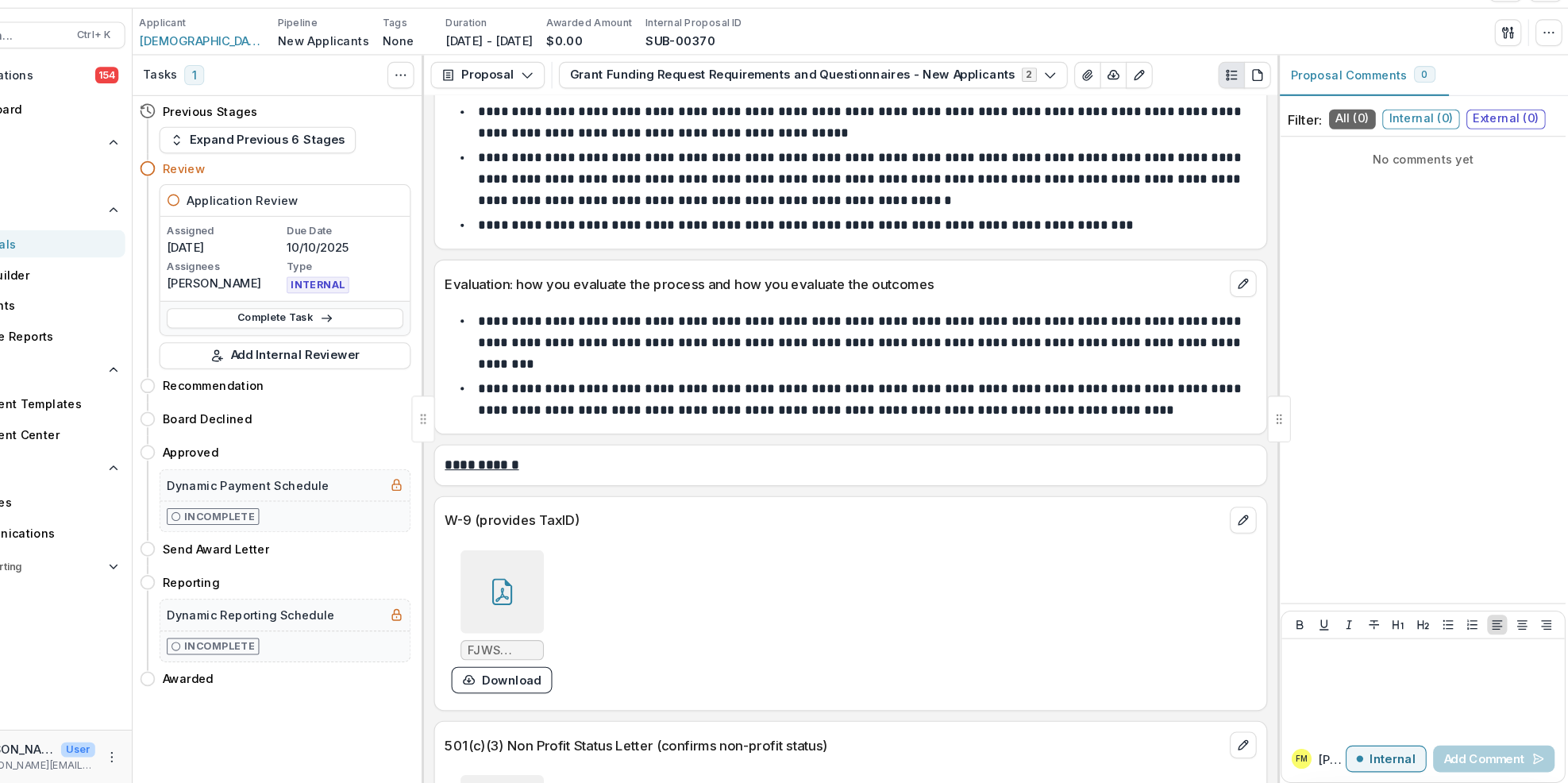
scroll to position [7839, 0]
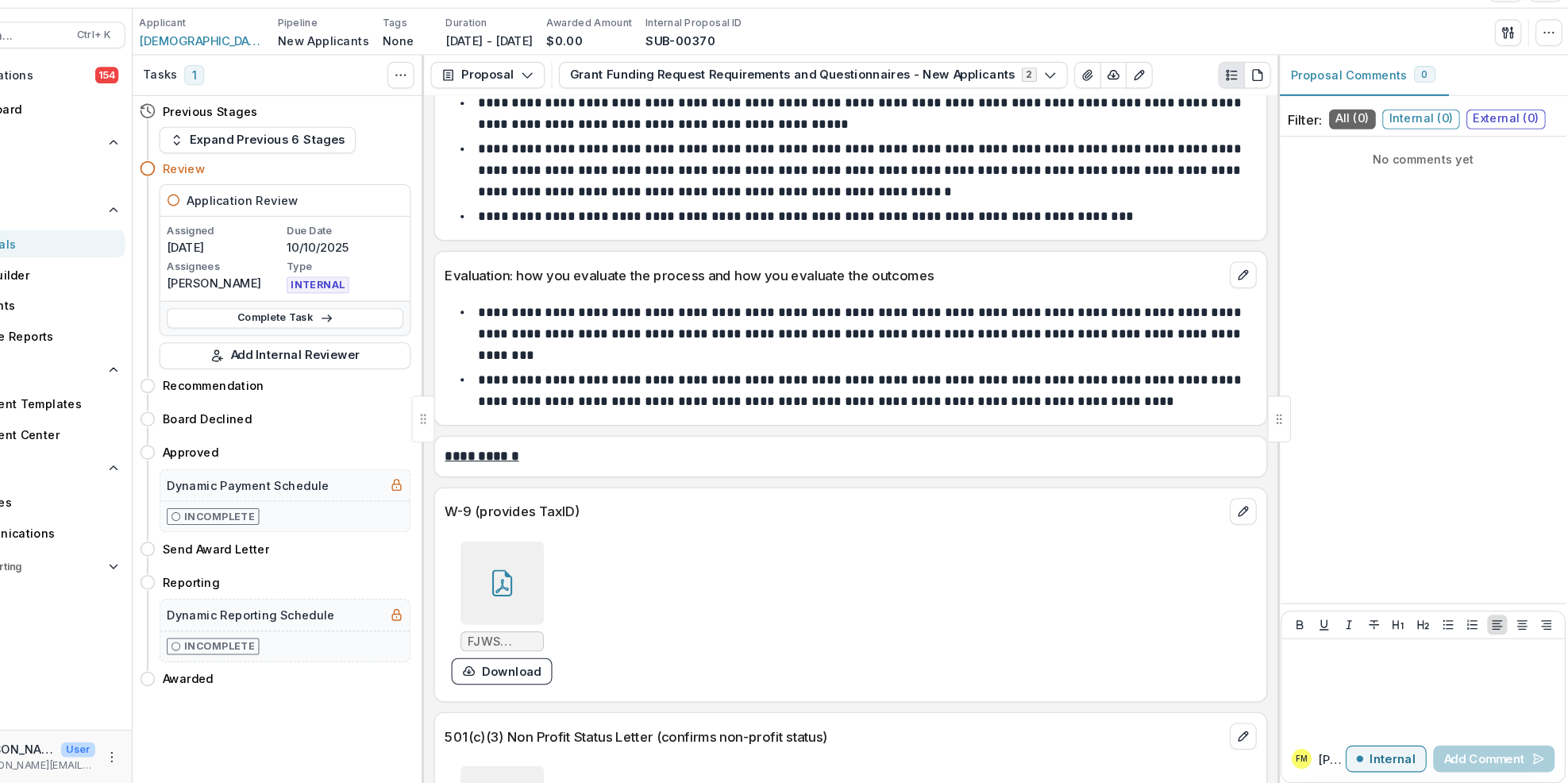
click at [544, 580] on icon at bounding box center [551, 593] width 26 height 26
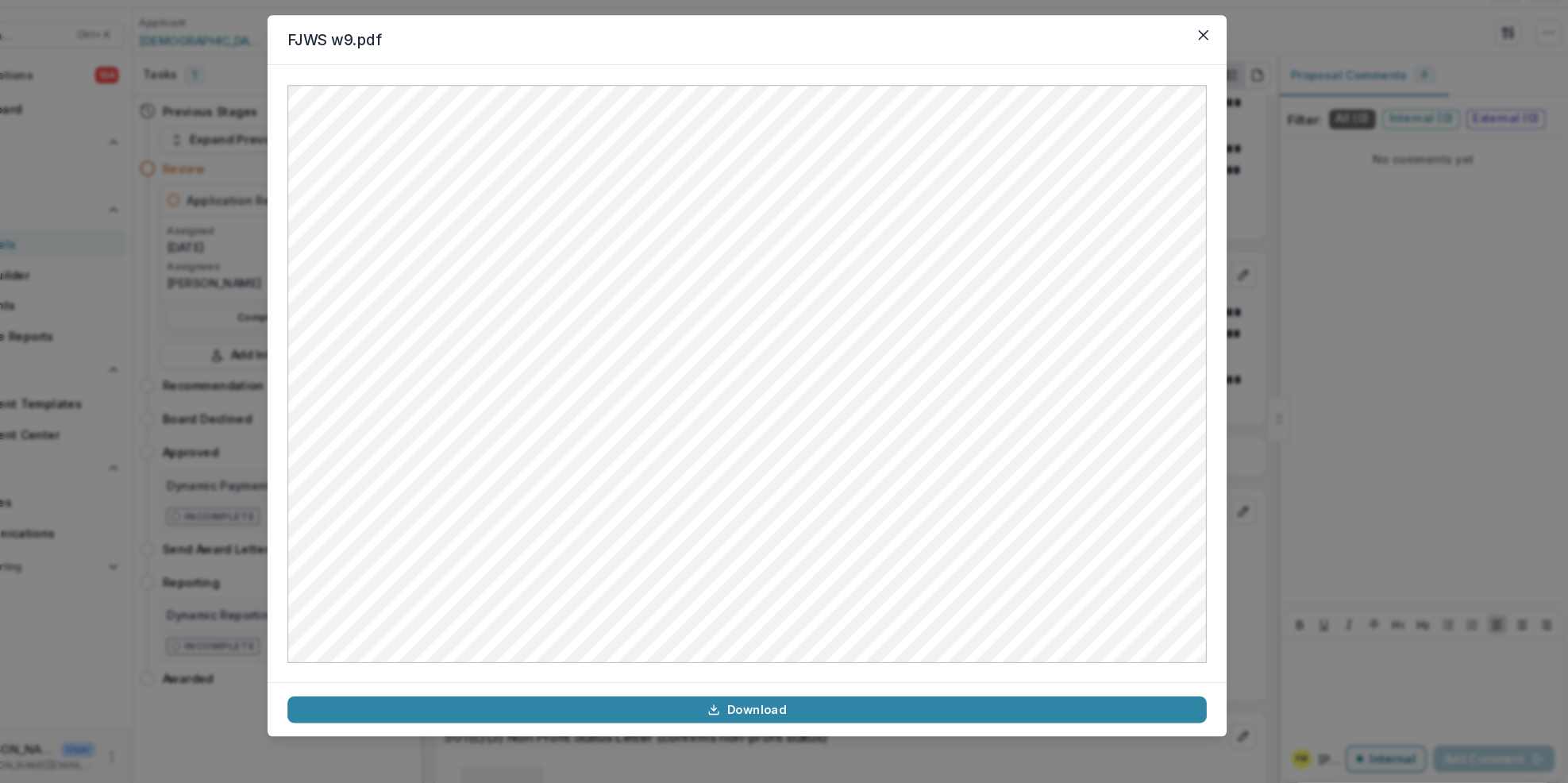
scroll to position [0, 0]
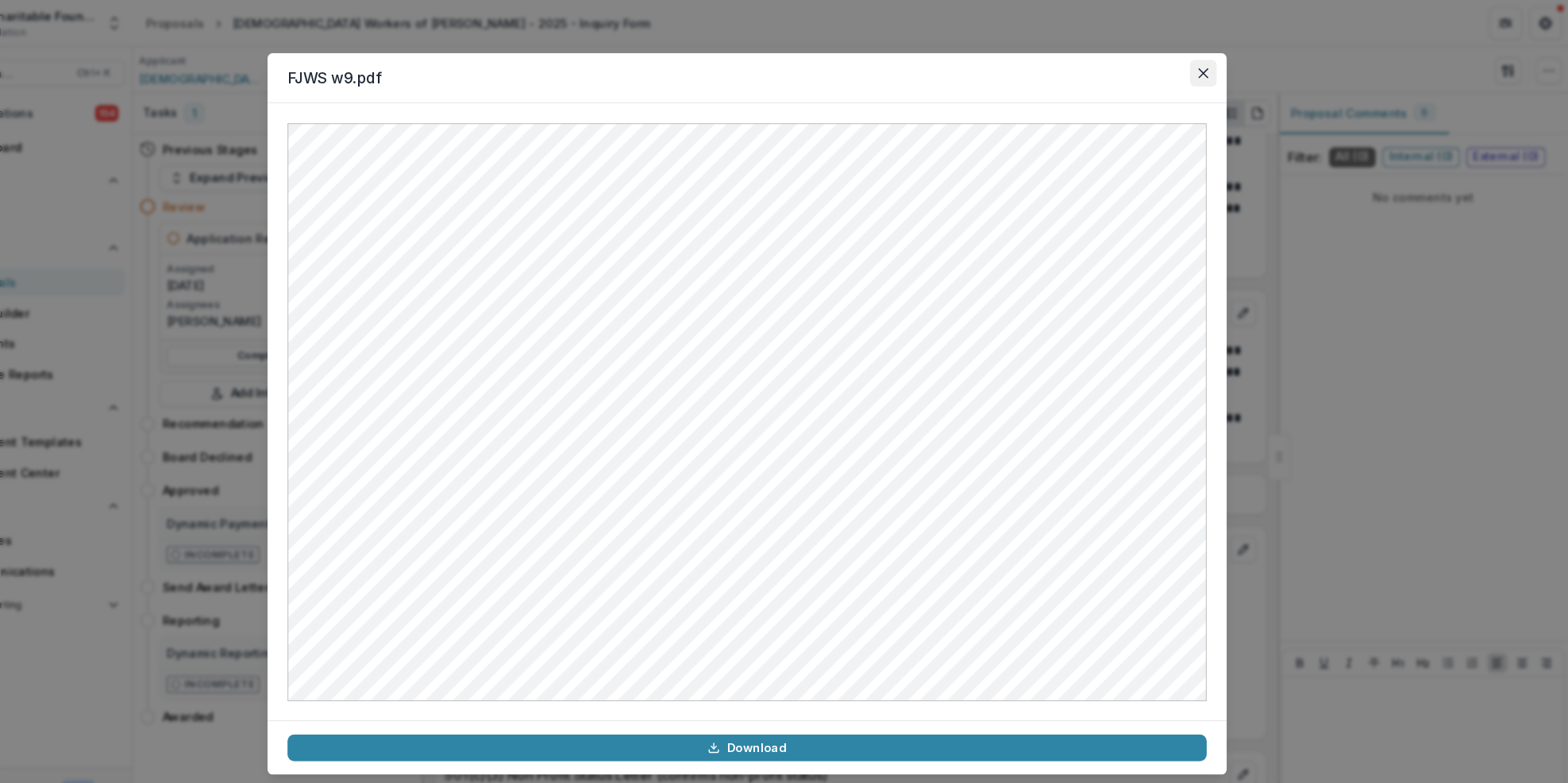
click at [1223, 78] on button "Close" at bounding box center [1220, 70] width 26 height 26
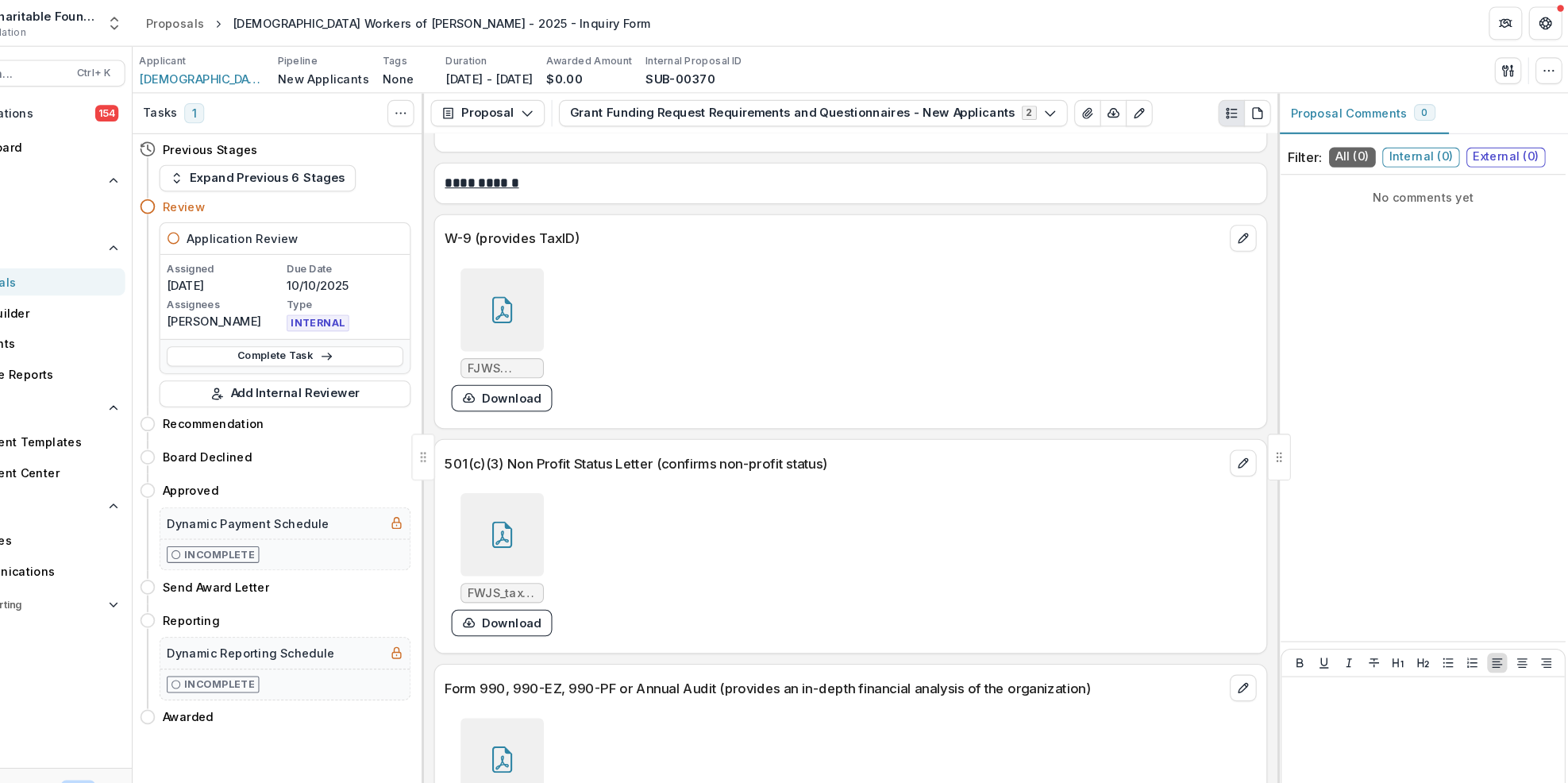
scroll to position [8142, 0]
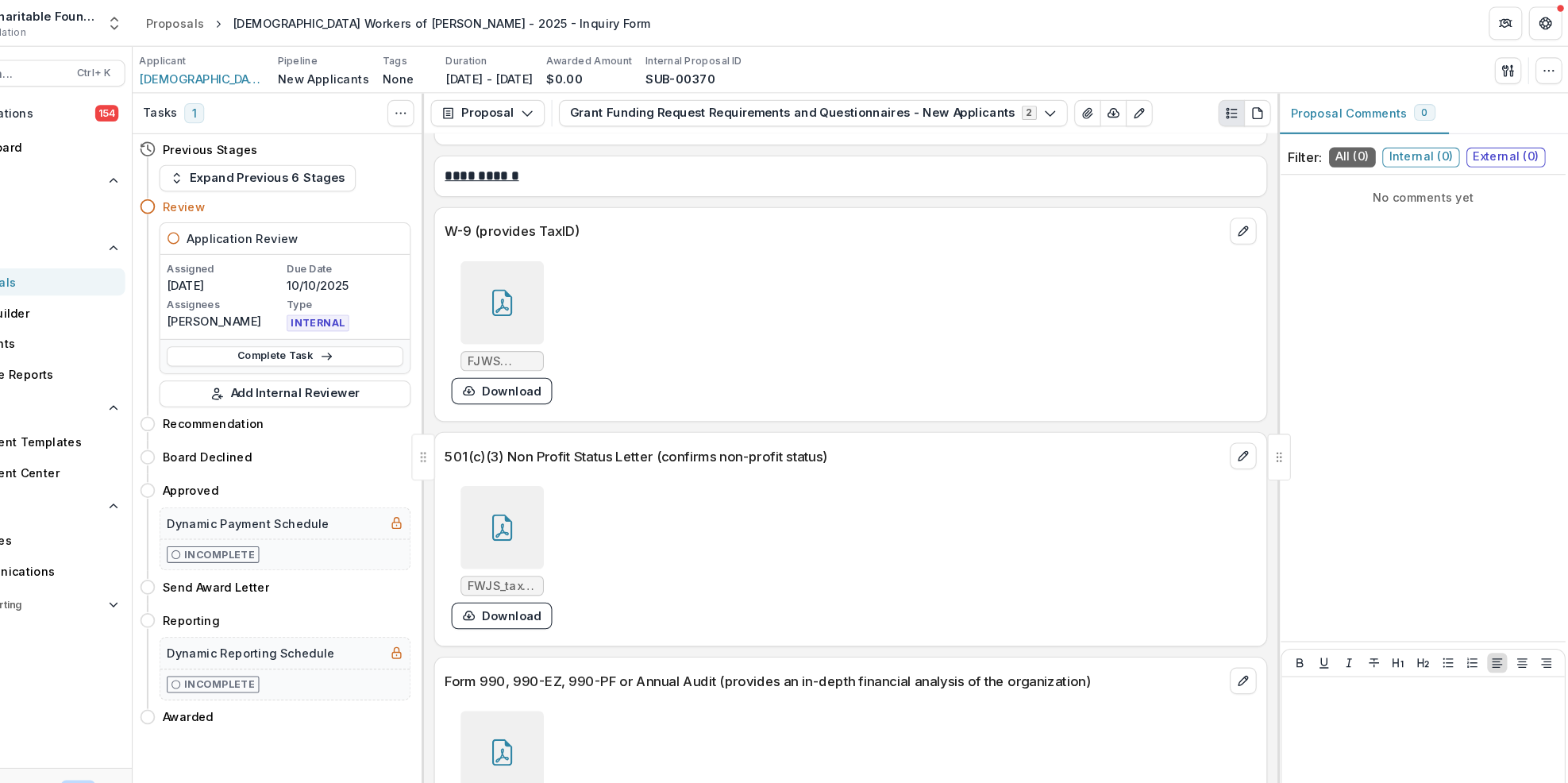
click at [549, 463] on div at bounding box center [551, 503] width 80 height 80
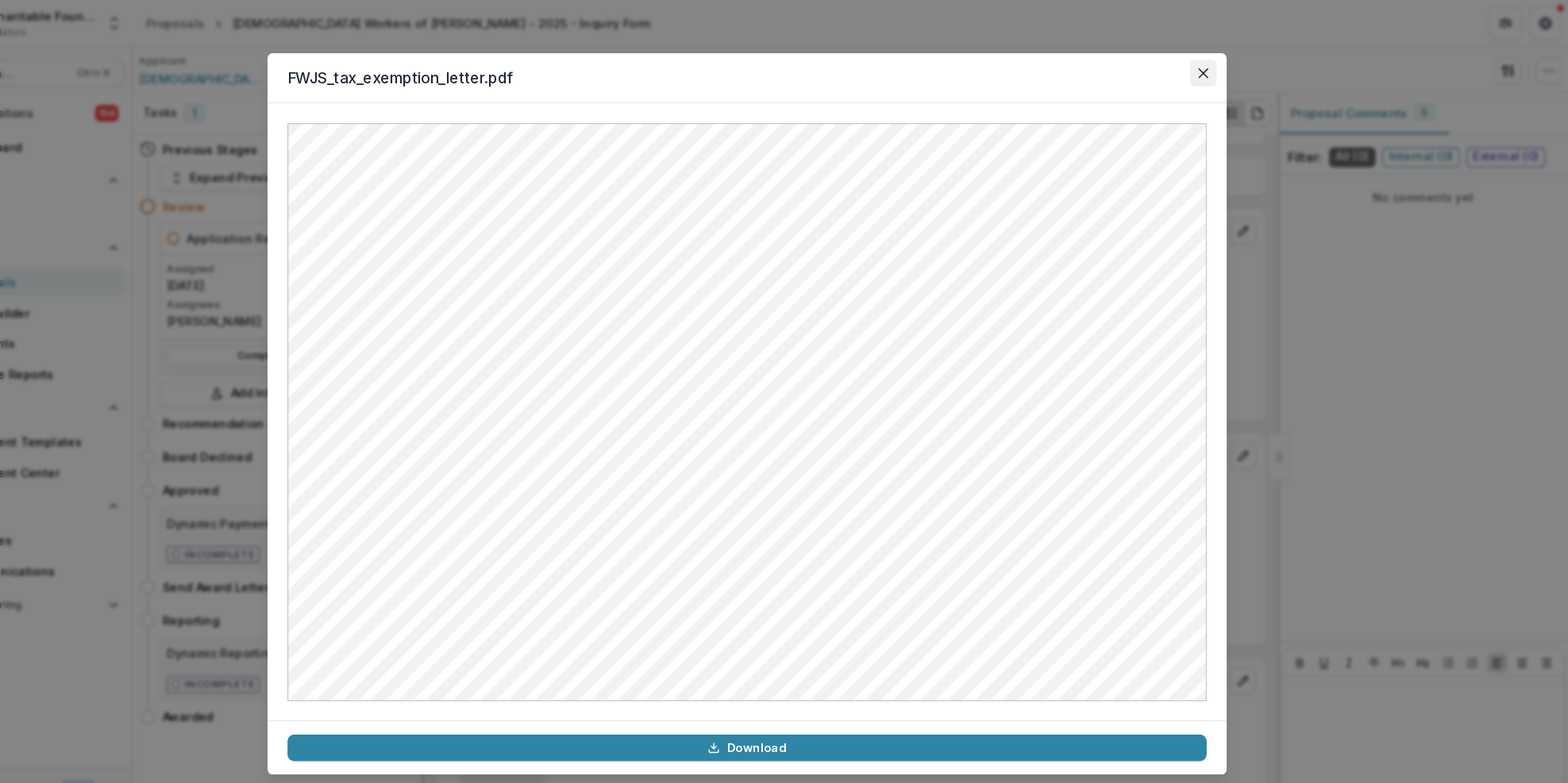
click at [1221, 69] on icon "Close" at bounding box center [1219, 70] width 10 height 10
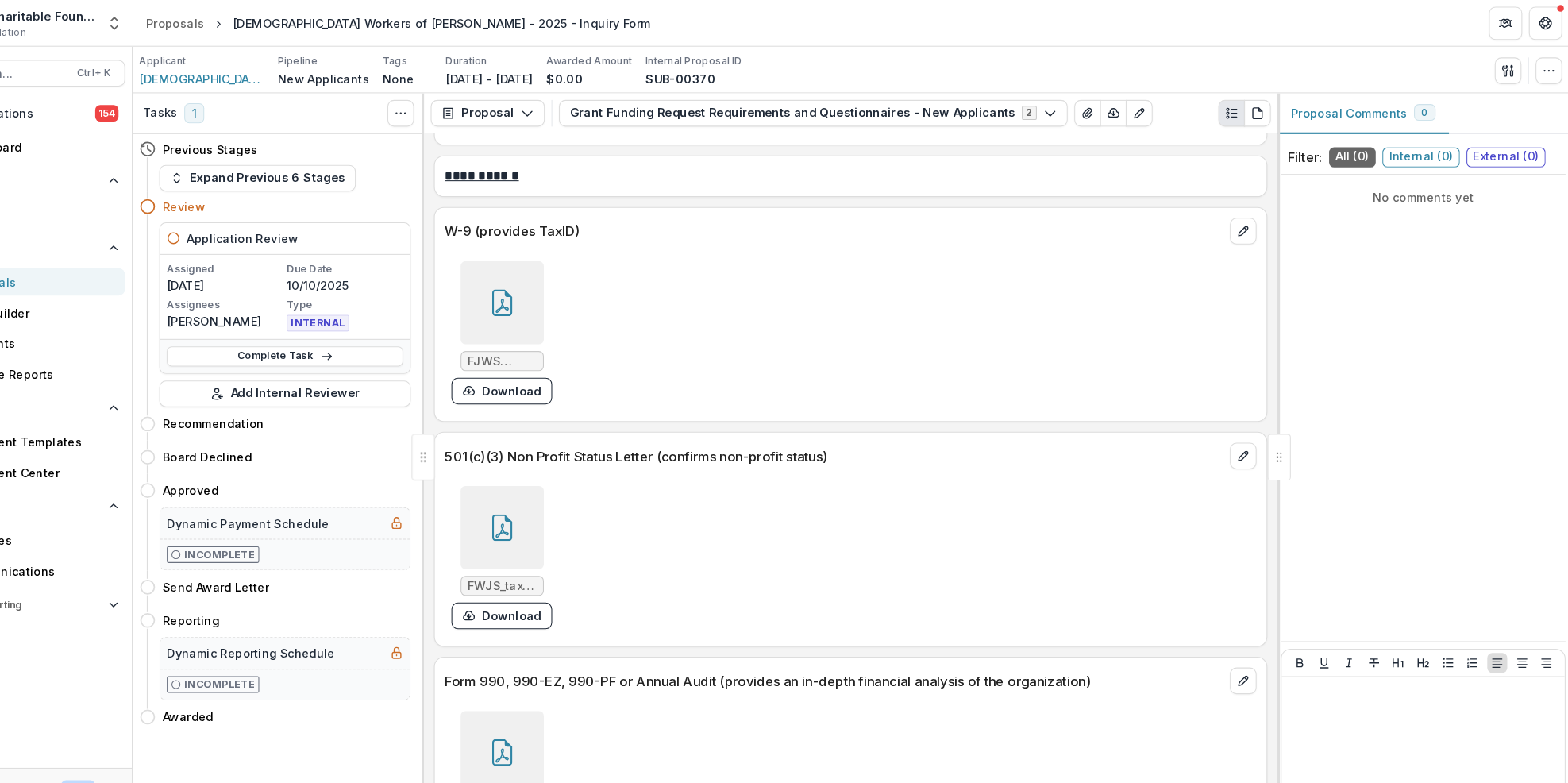
click at [556, 705] on icon at bounding box center [551, 718] width 26 height 26
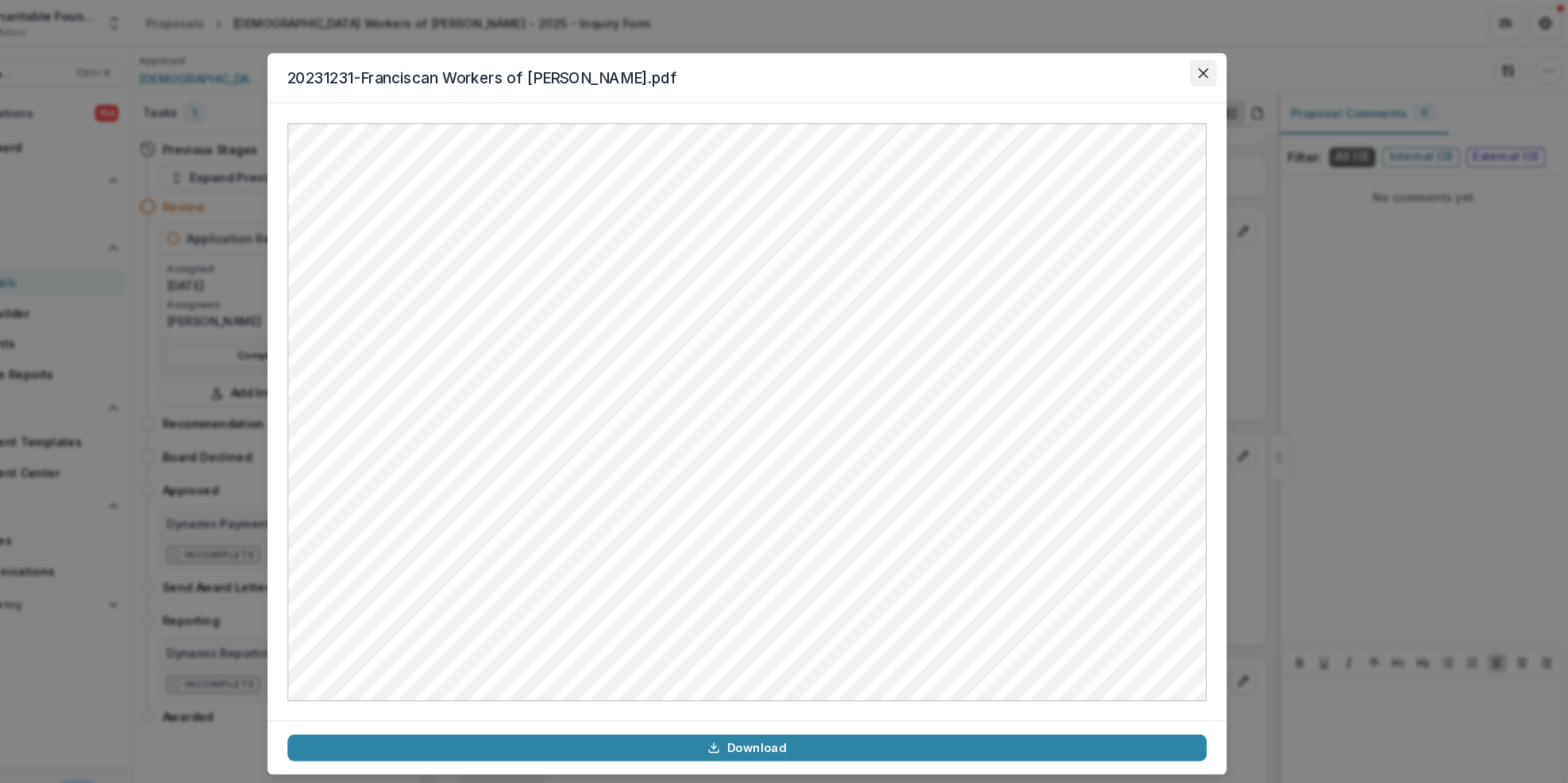
click at [1219, 71] on icon "Close" at bounding box center [1219, 70] width 10 height 10
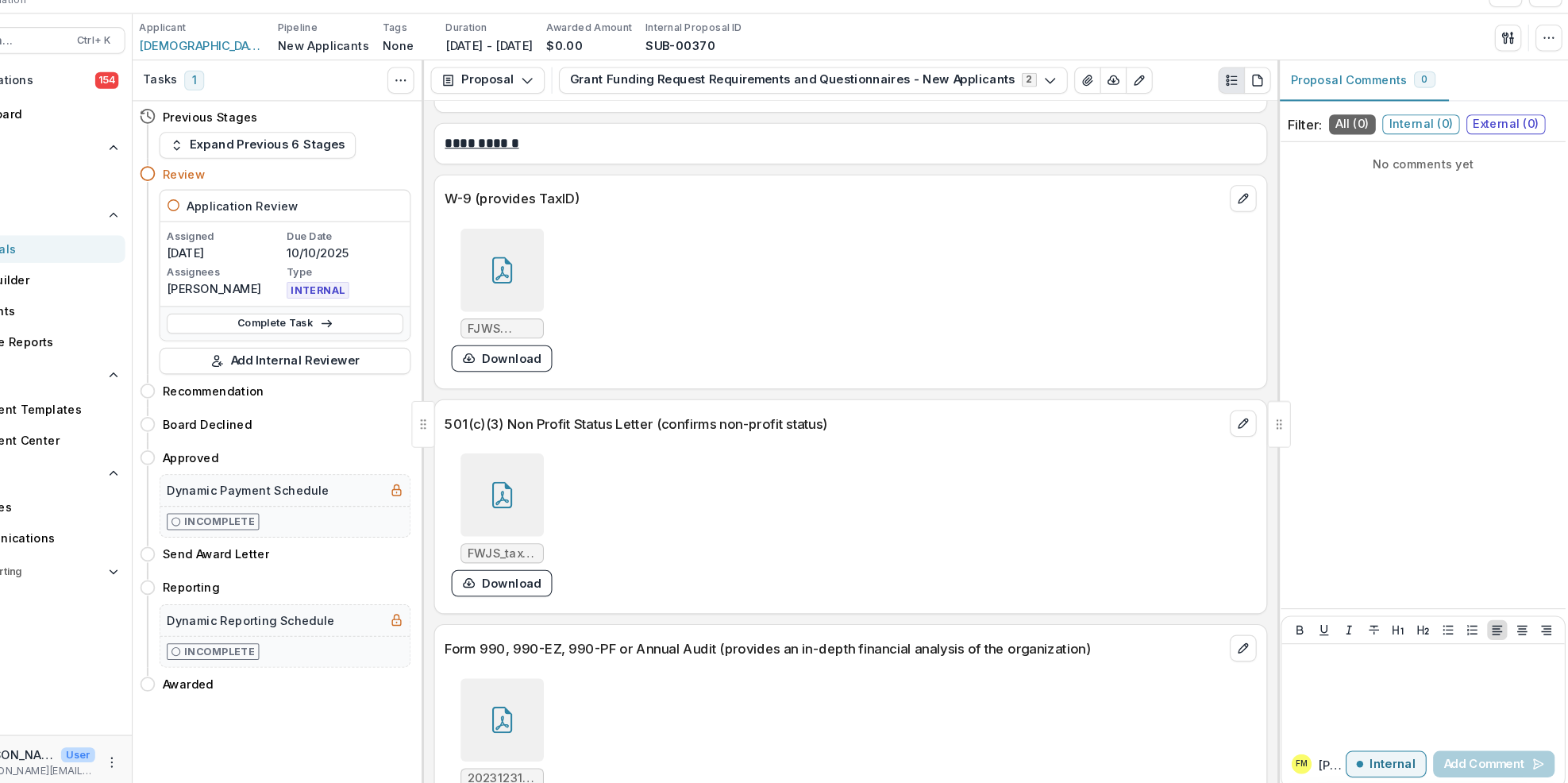
scroll to position [8623, 0]
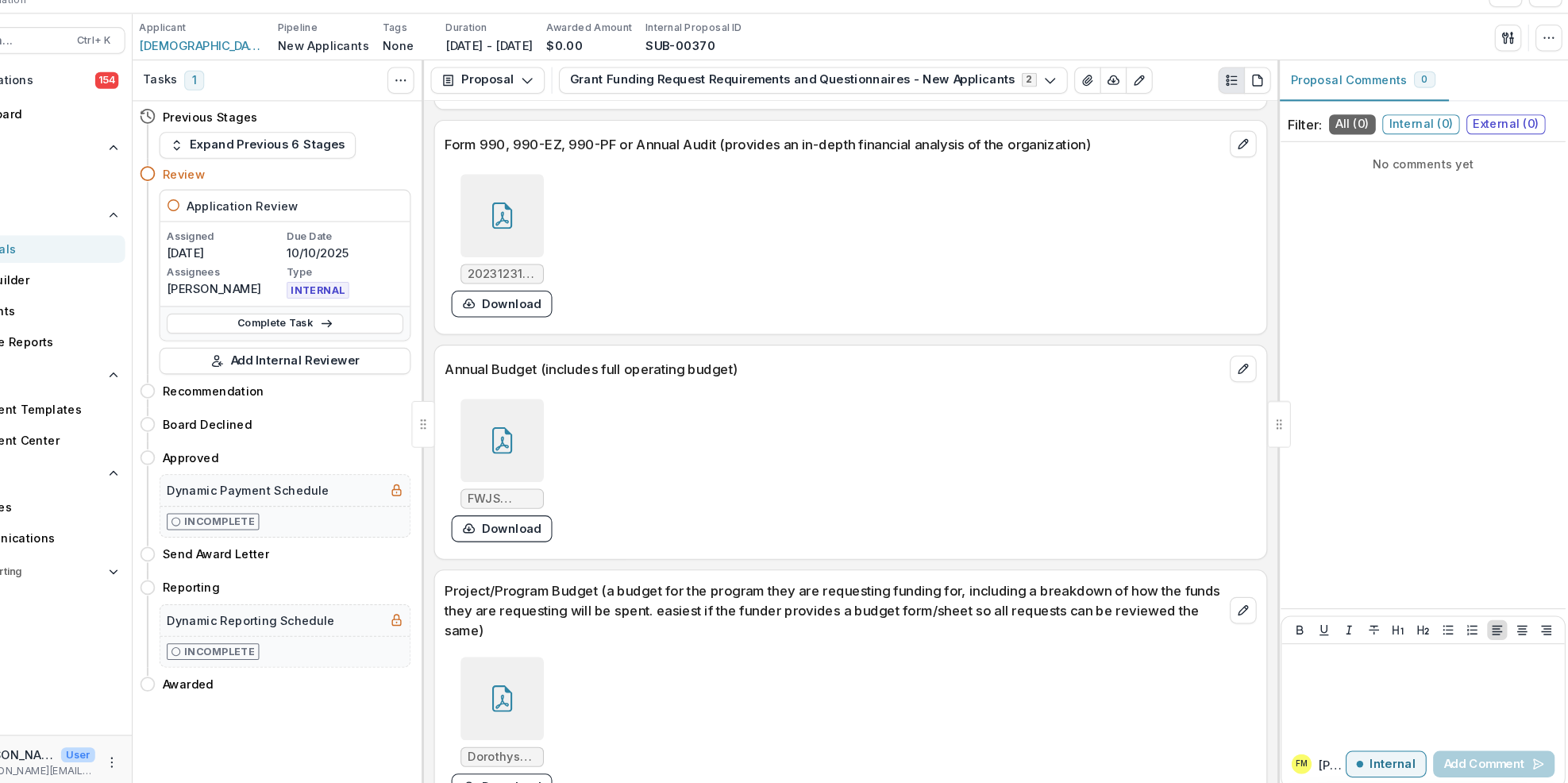
click at [549, 411] on div at bounding box center [551, 451] width 80 height 80
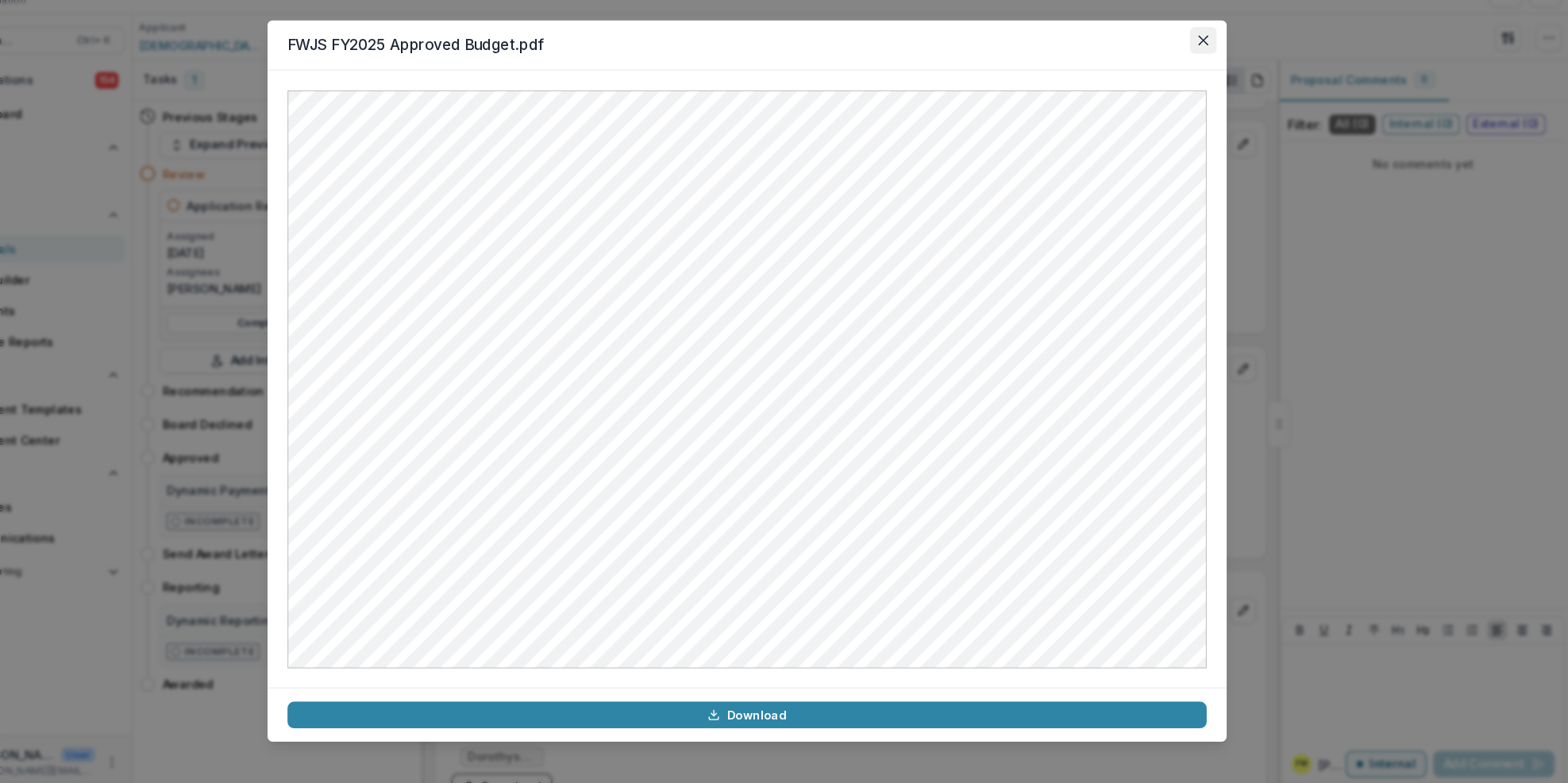
click at [1215, 75] on button "Close" at bounding box center [1220, 70] width 26 height 26
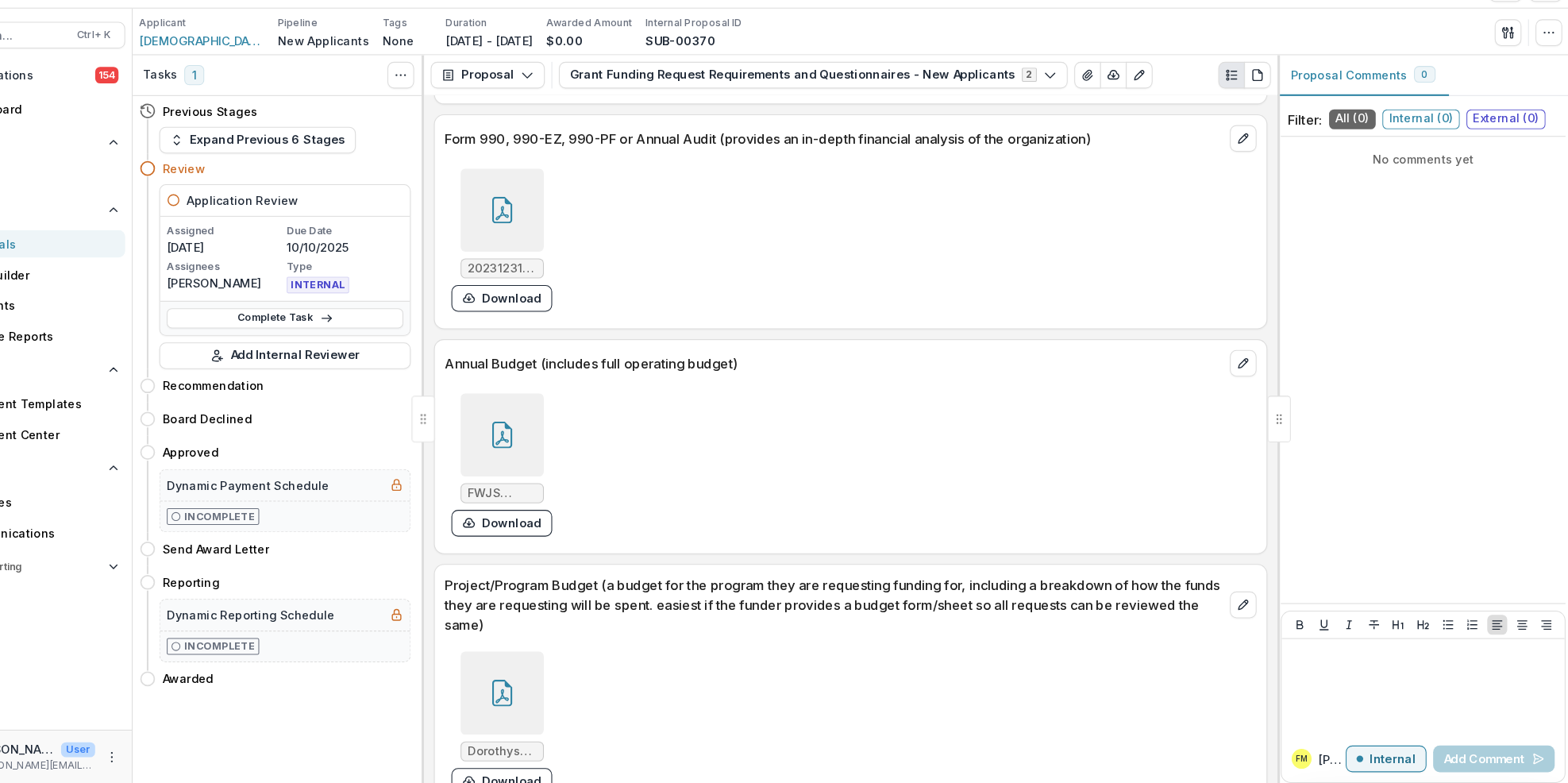
click at [557, 684] on icon at bounding box center [551, 697] width 26 height 26
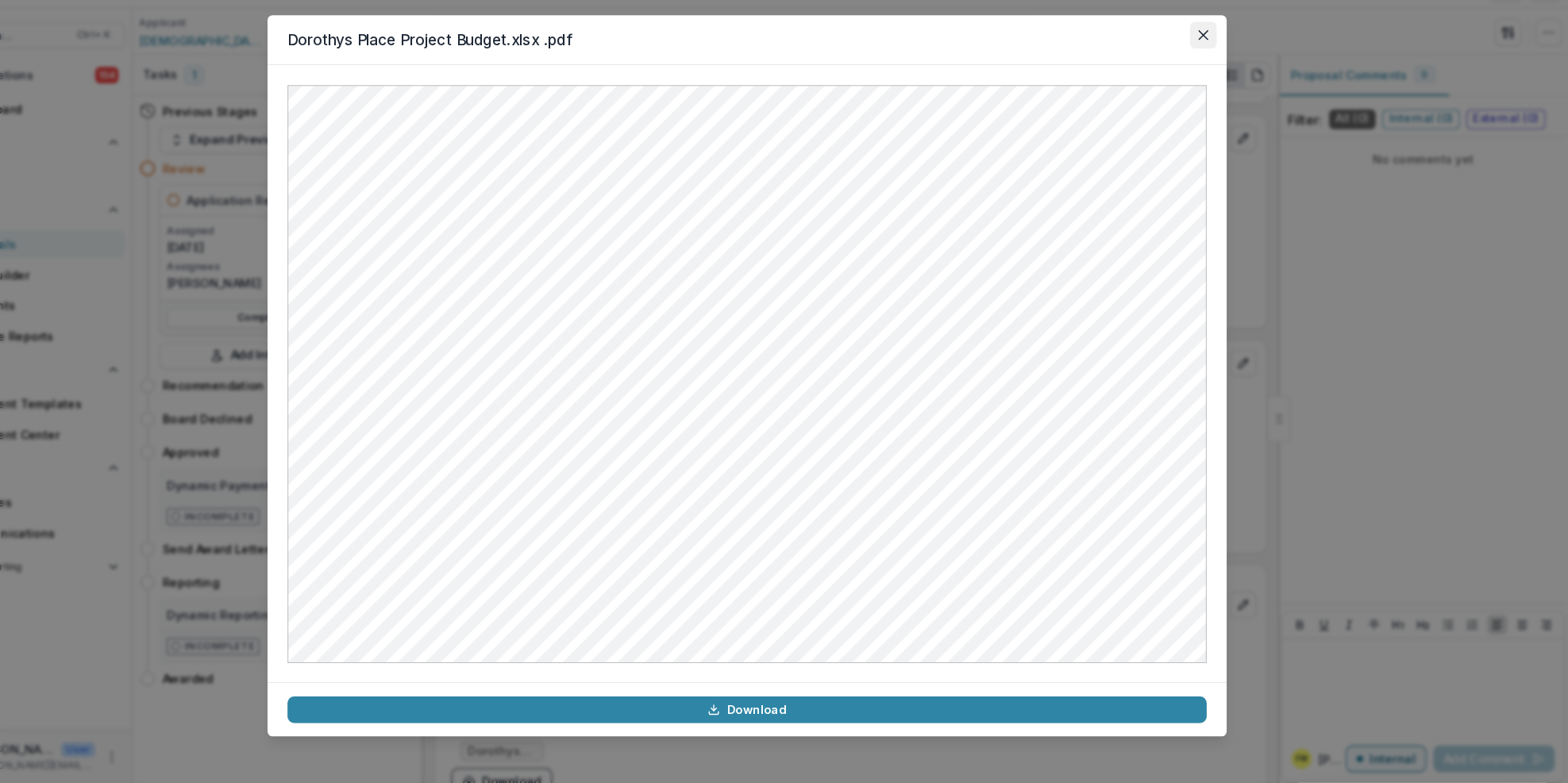
click at [1221, 63] on button "Close" at bounding box center [1220, 70] width 26 height 26
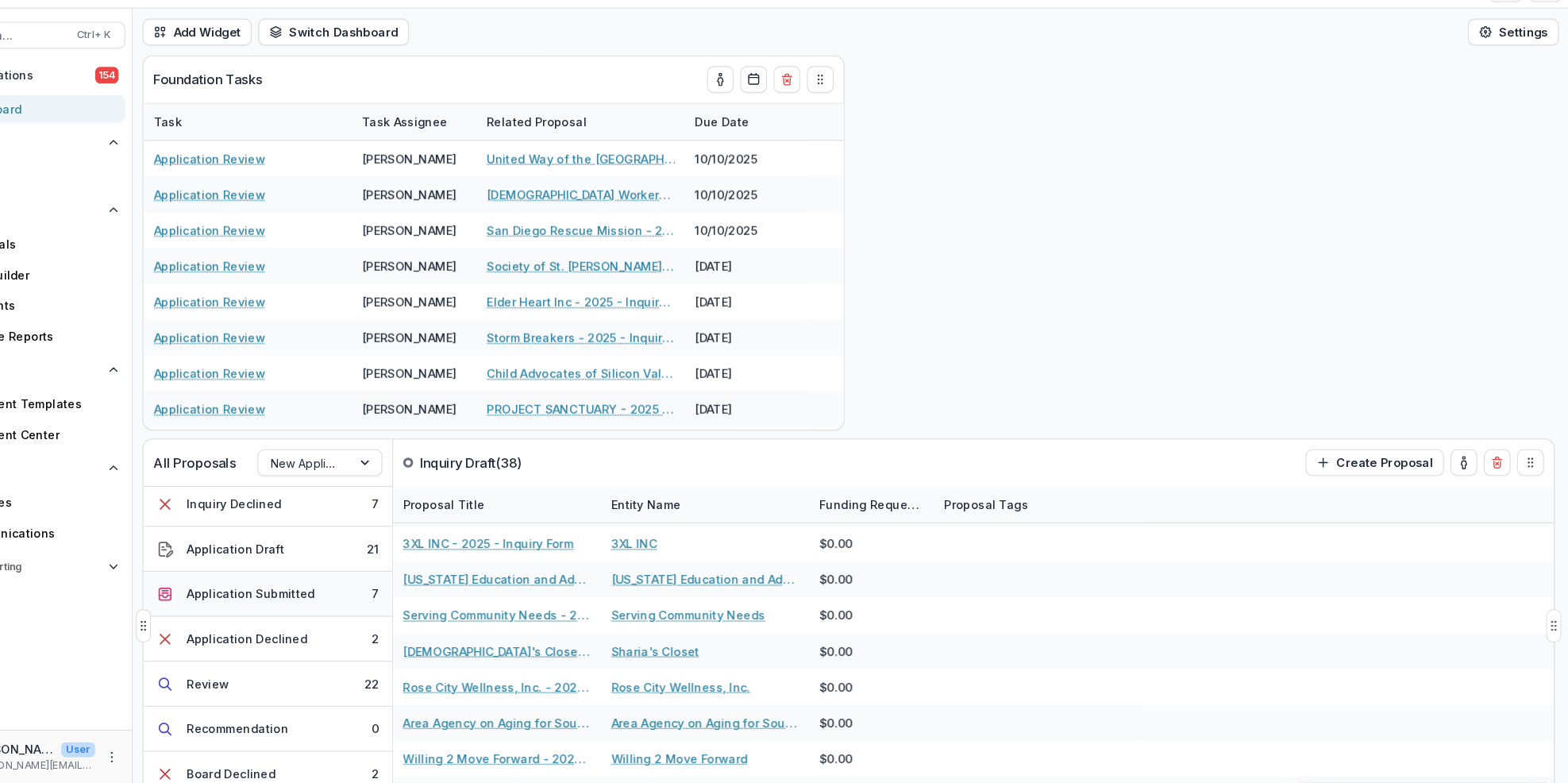
scroll to position [201, 0]
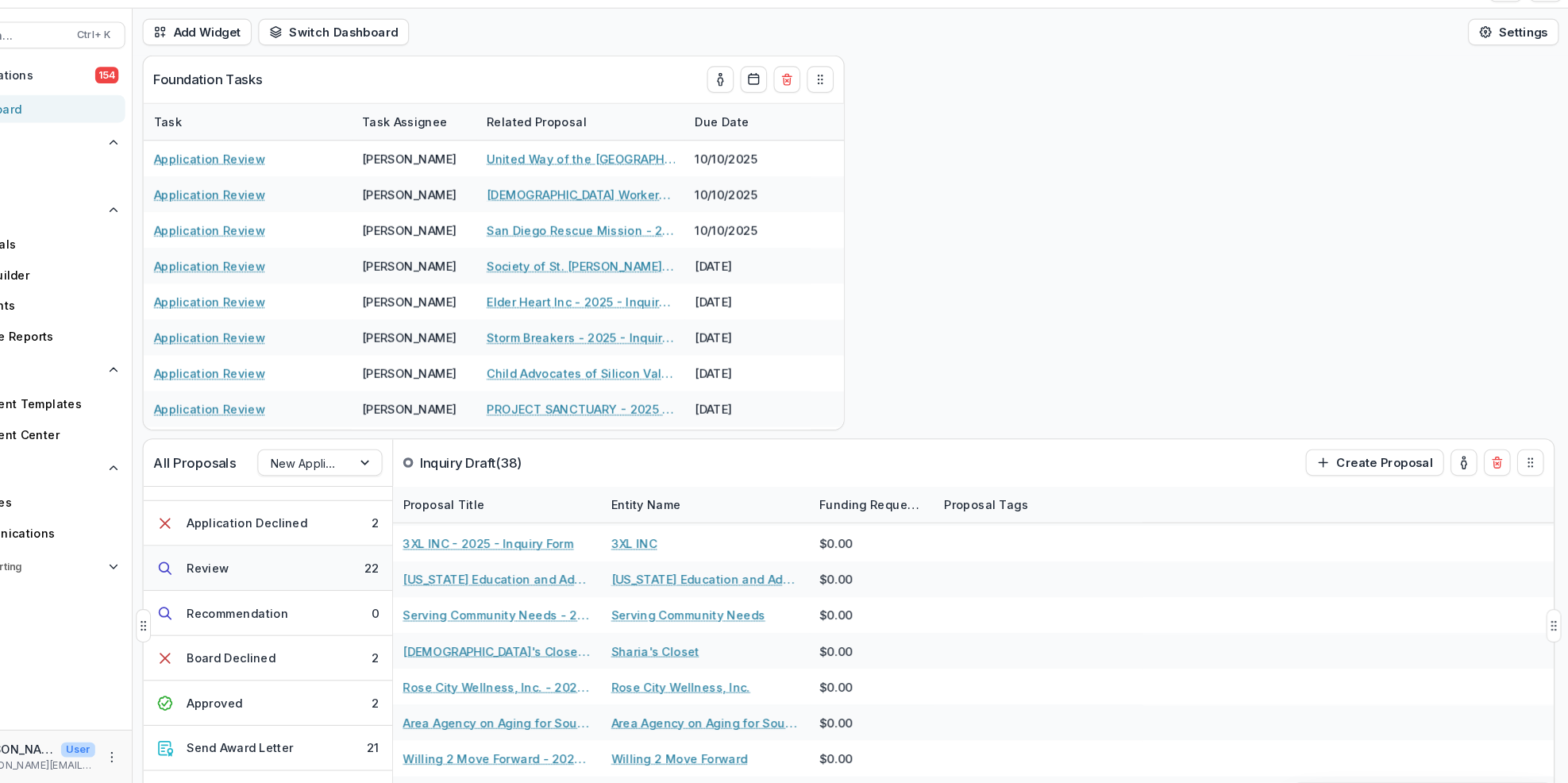
click at [392, 575] on button "Review 22" at bounding box center [328, 577] width 238 height 43
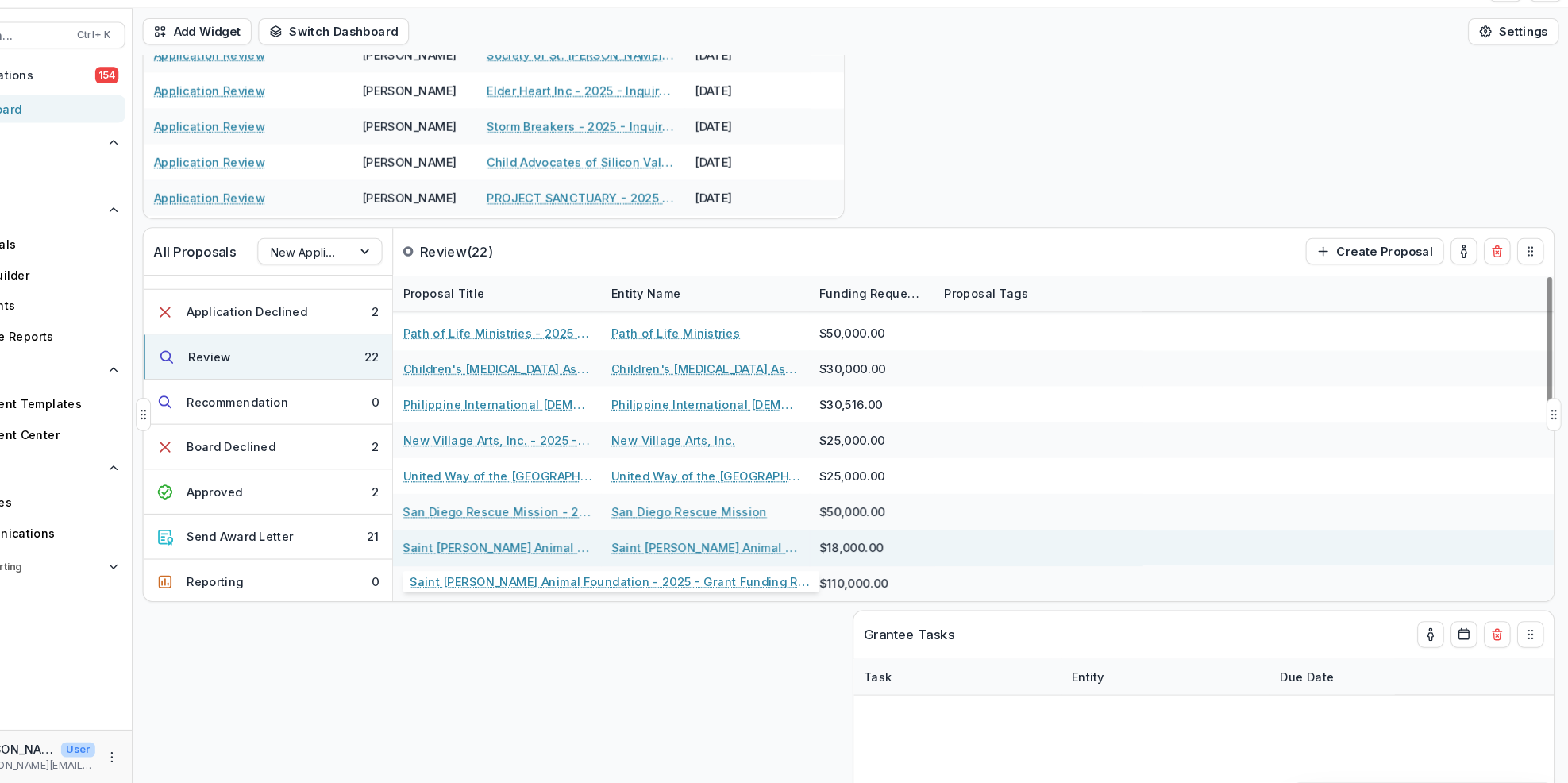
click at [537, 556] on link "Saint Martin's Animal Foundation - 2025 - Grant Funding Request Requirements an…" at bounding box center [545, 558] width 179 height 17
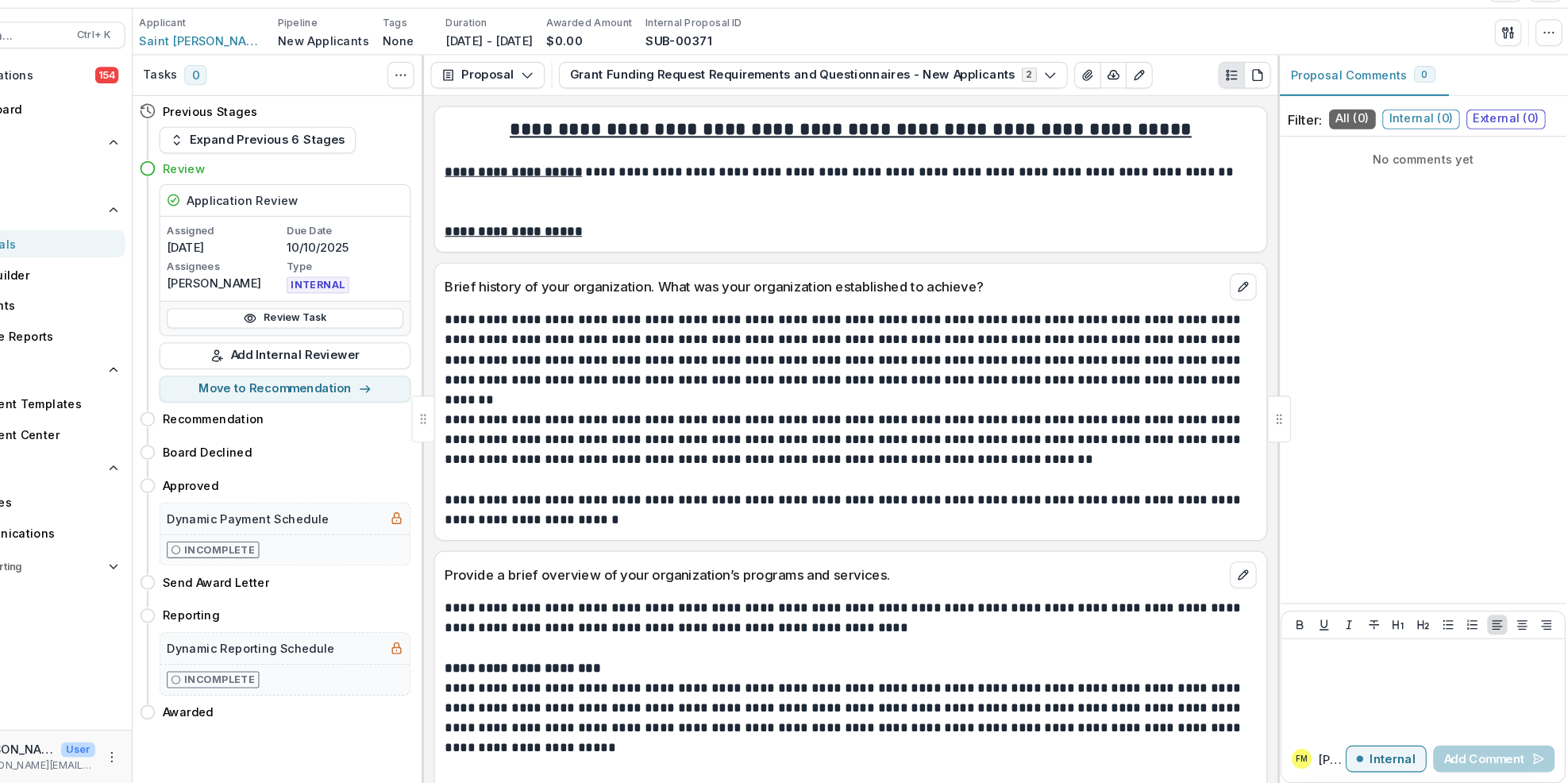
scroll to position [2, 0]
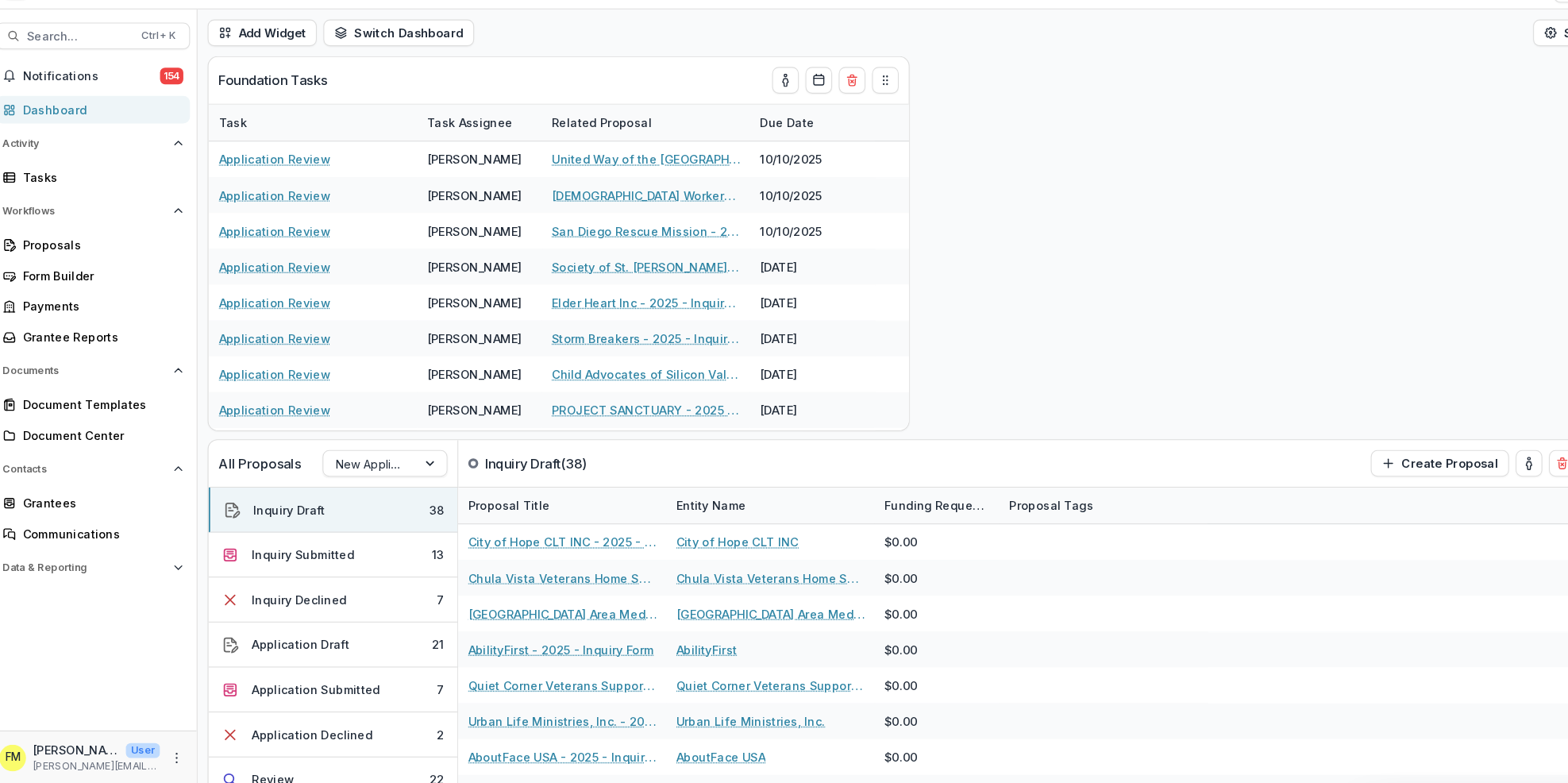
click at [129, 140] on div "Dashboard" at bounding box center [105, 140] width 147 height 17
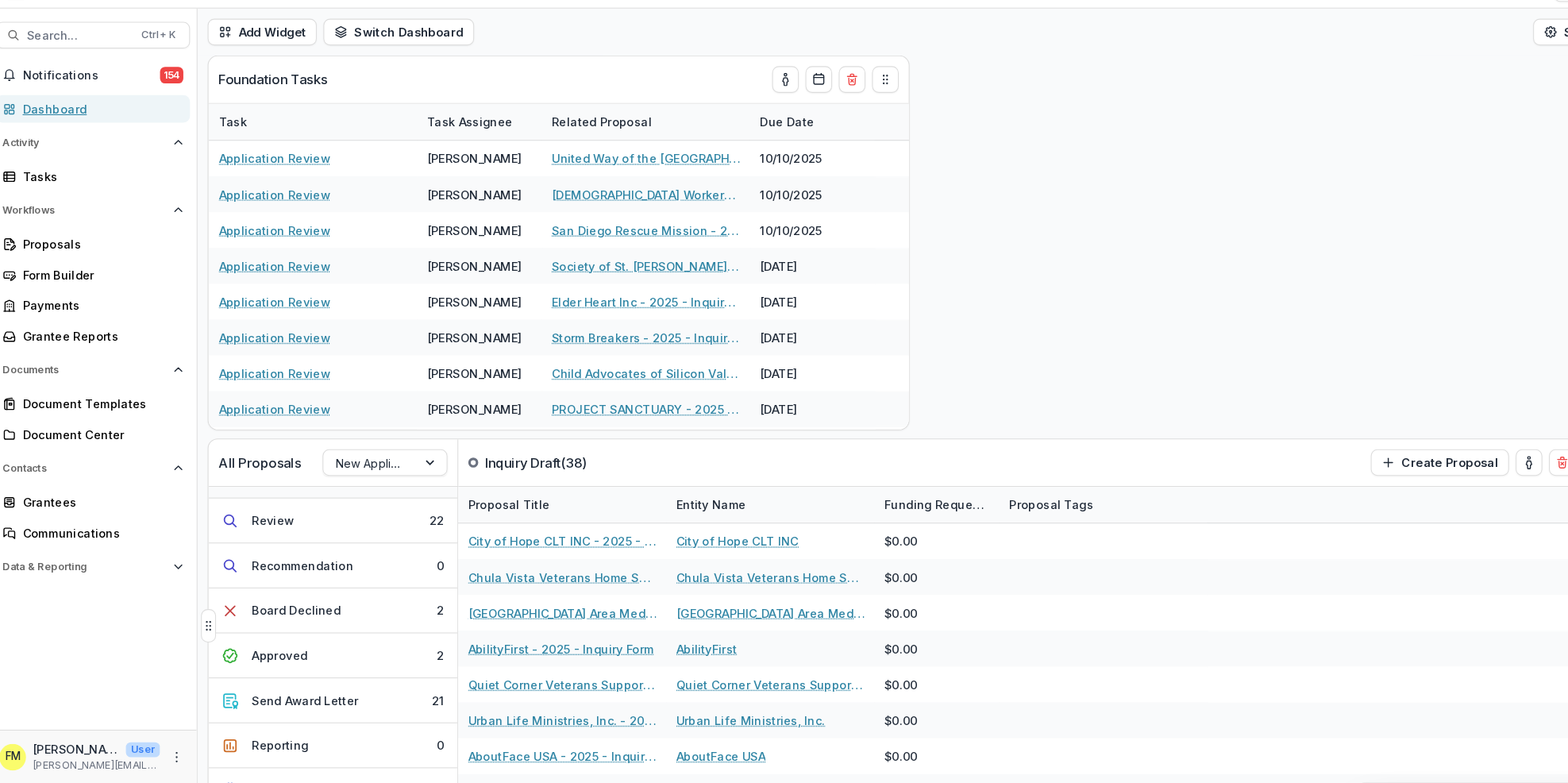
scroll to position [146, 0]
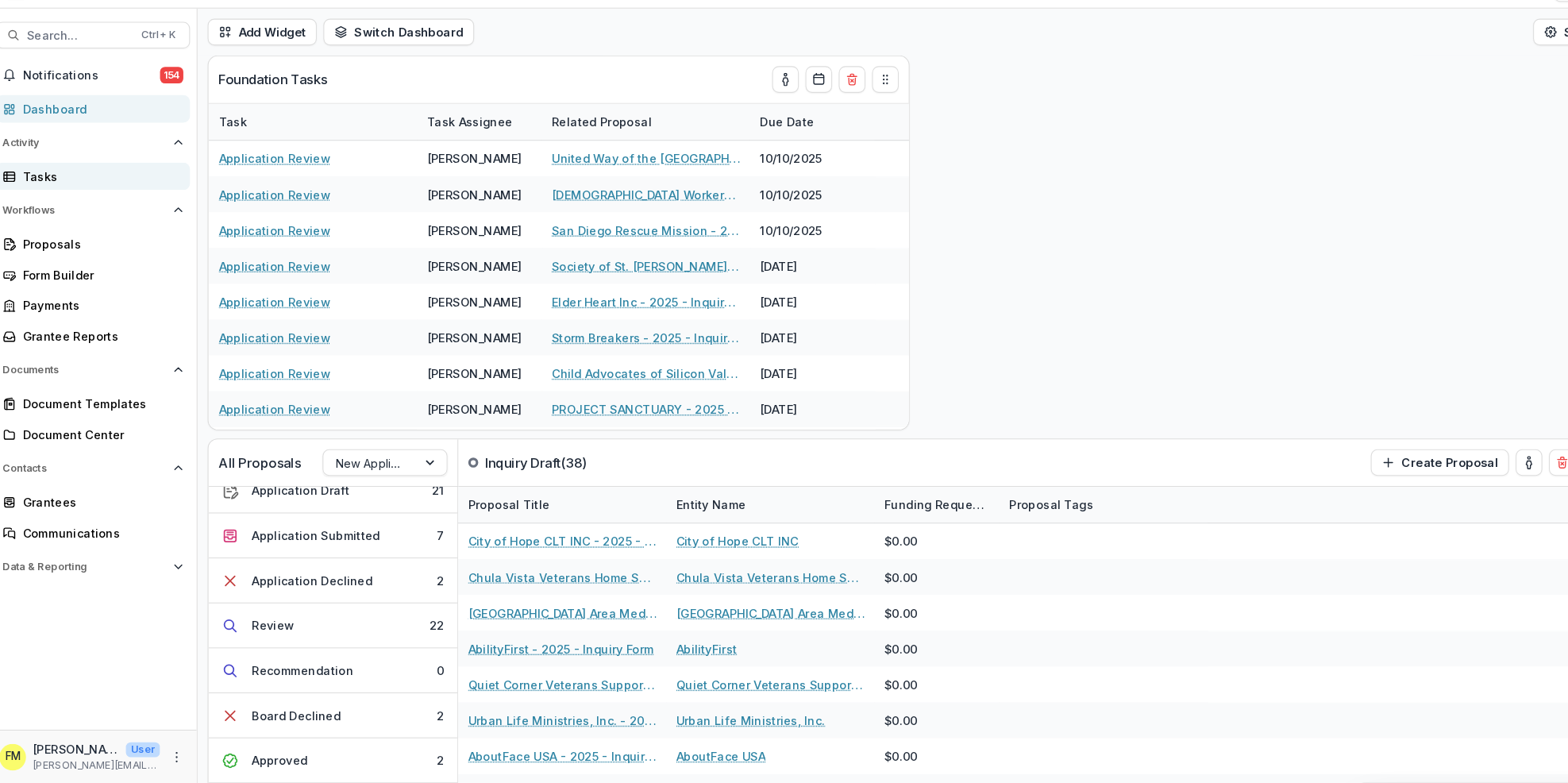
click at [114, 210] on div "Tasks" at bounding box center [105, 204] width 147 height 17
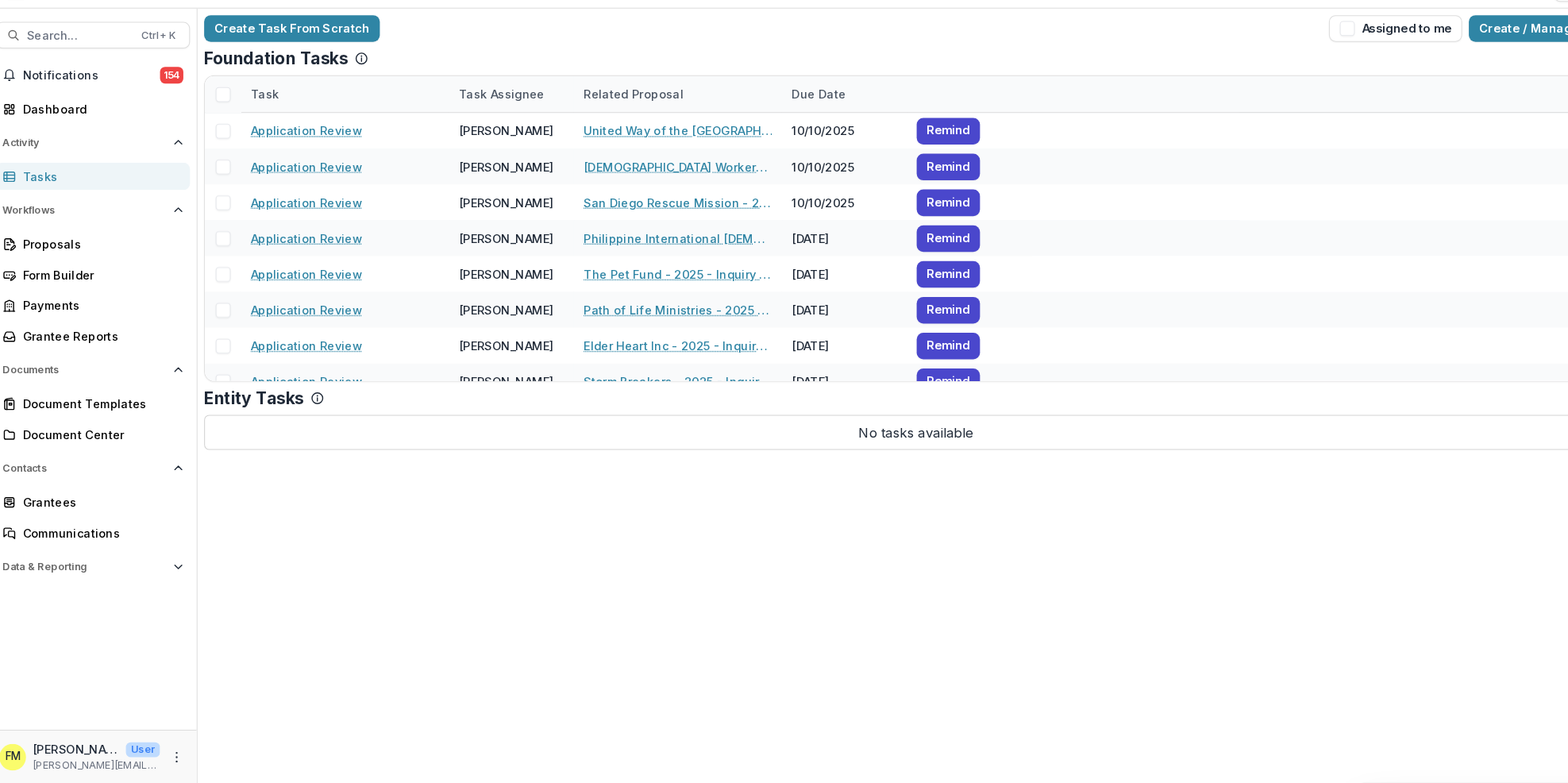
click at [111, 202] on div "Tasks" at bounding box center [105, 204] width 147 height 17
click at [99, 136] on div "Dashboard" at bounding box center [105, 140] width 147 height 17
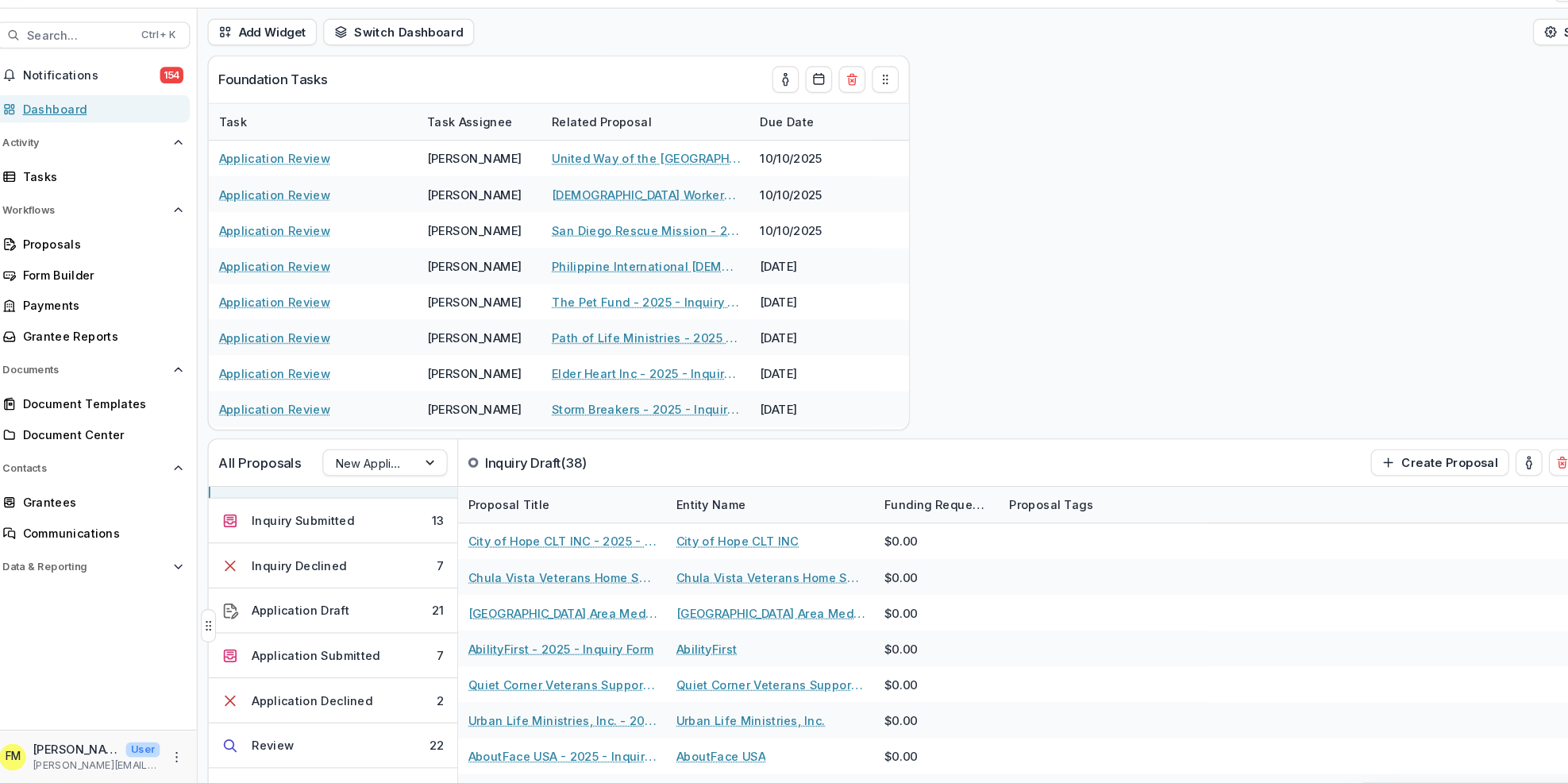
scroll to position [247, 0]
click at [384, 709] on button "Send Award Letter 22" at bounding box center [328, 703] width 238 height 43
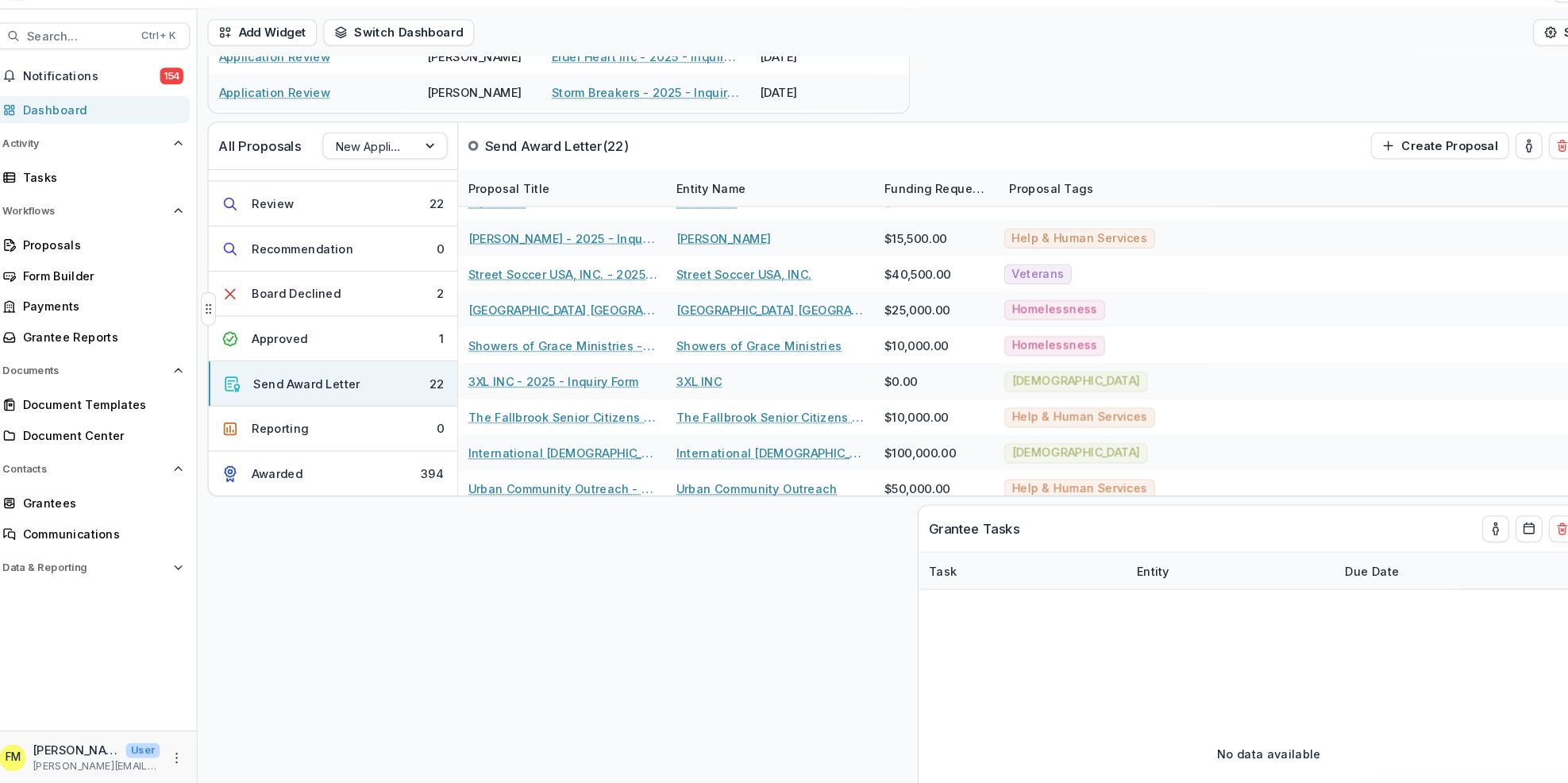
scroll to position [0, 0]
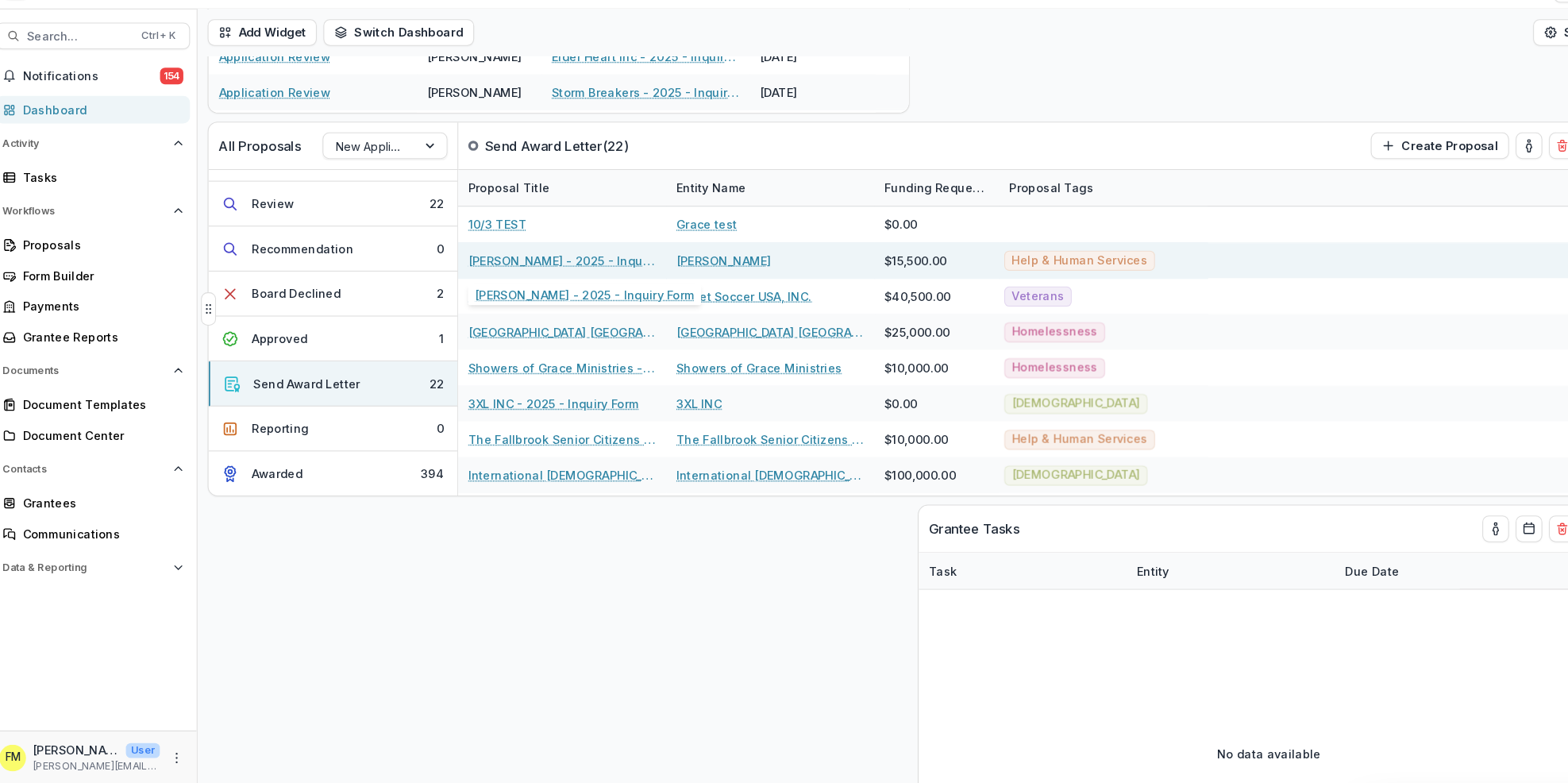
click at [588, 281] on link "[PERSON_NAME] - 2025 - Inquiry Form" at bounding box center [545, 283] width 179 height 17
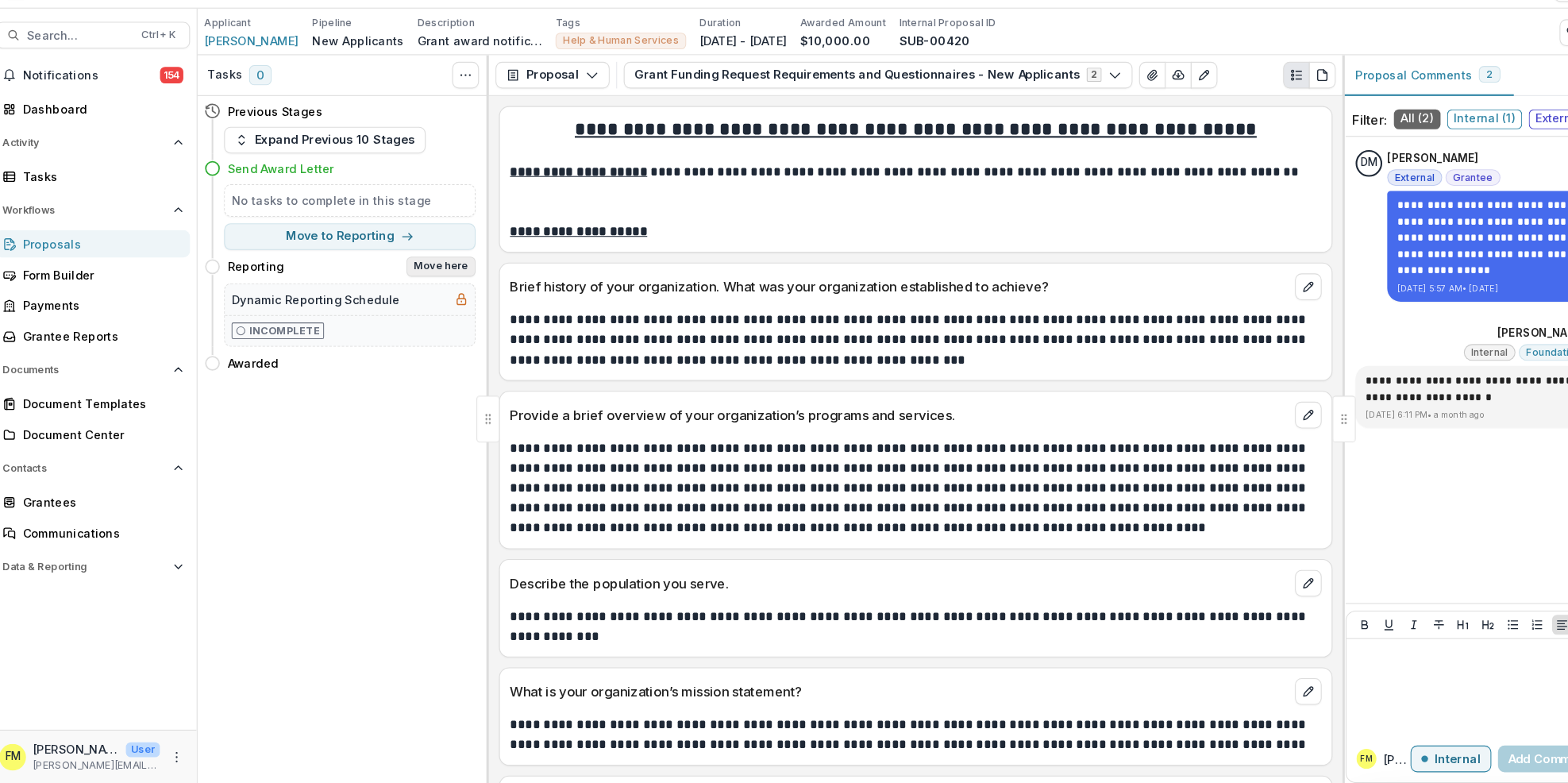
click at [416, 292] on button "Move here" at bounding box center [431, 291] width 66 height 19
select select "*********"
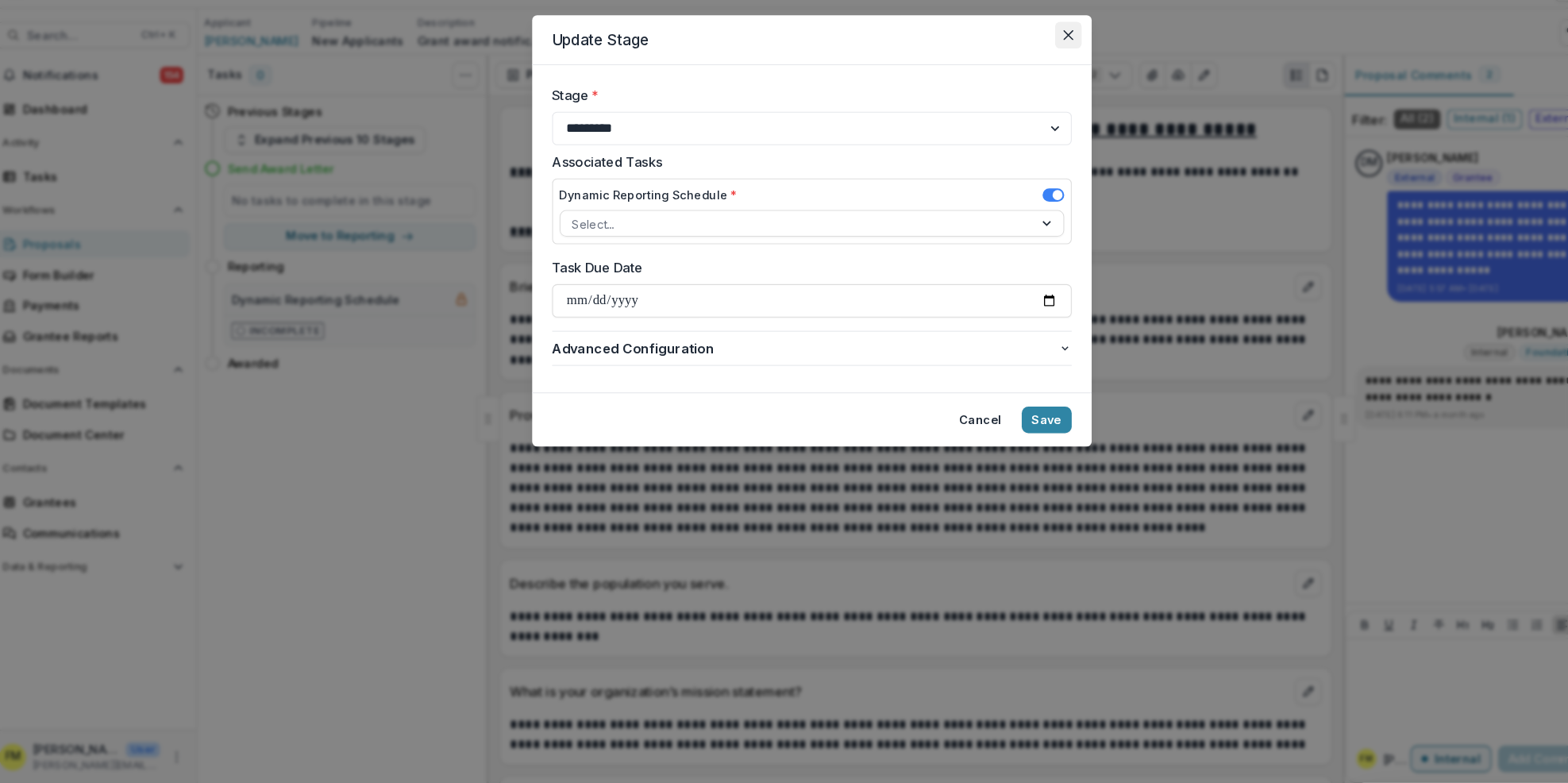
click at [1023, 71] on button "Close" at bounding box center [1029, 70] width 26 height 26
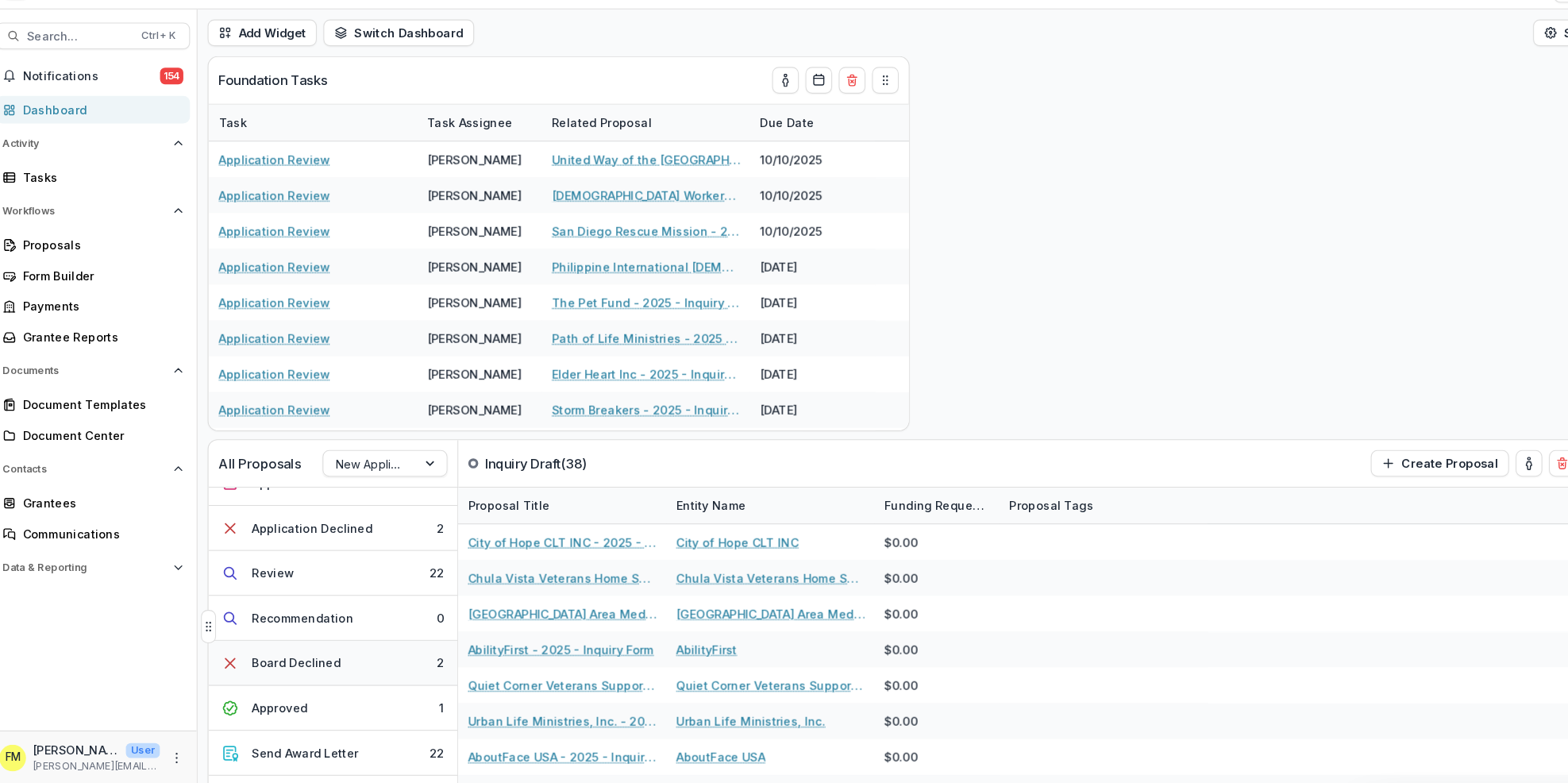
scroll to position [201, 0]
click at [358, 748] on button "Send Award Letter 22" at bounding box center [328, 748] width 238 height 43
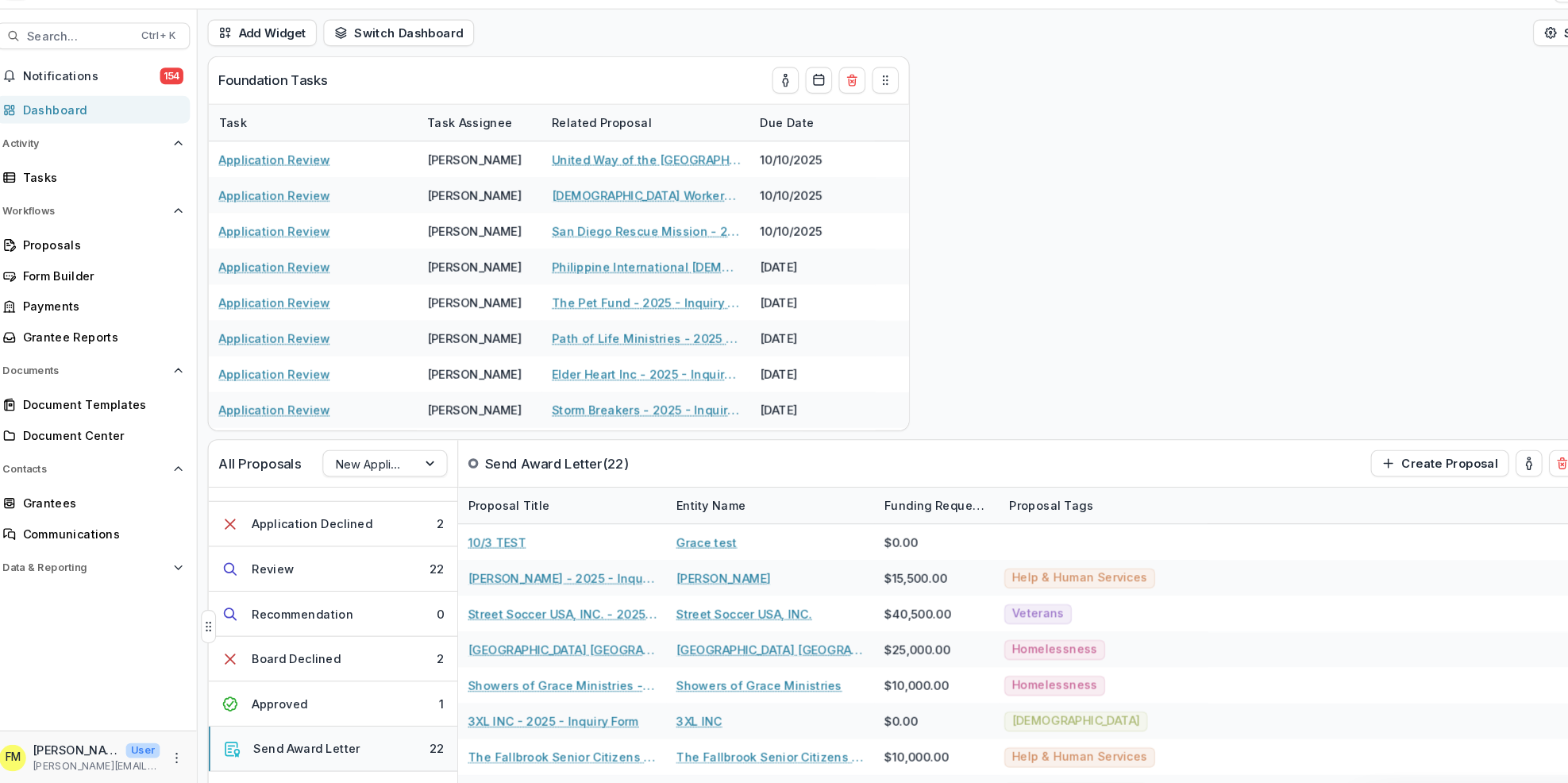
click at [358, 748] on button "Send Award Letter 22" at bounding box center [328, 748] width 238 height 43
click at [380, 748] on button "Send Award Letter 22" at bounding box center [328, 748] width 238 height 43
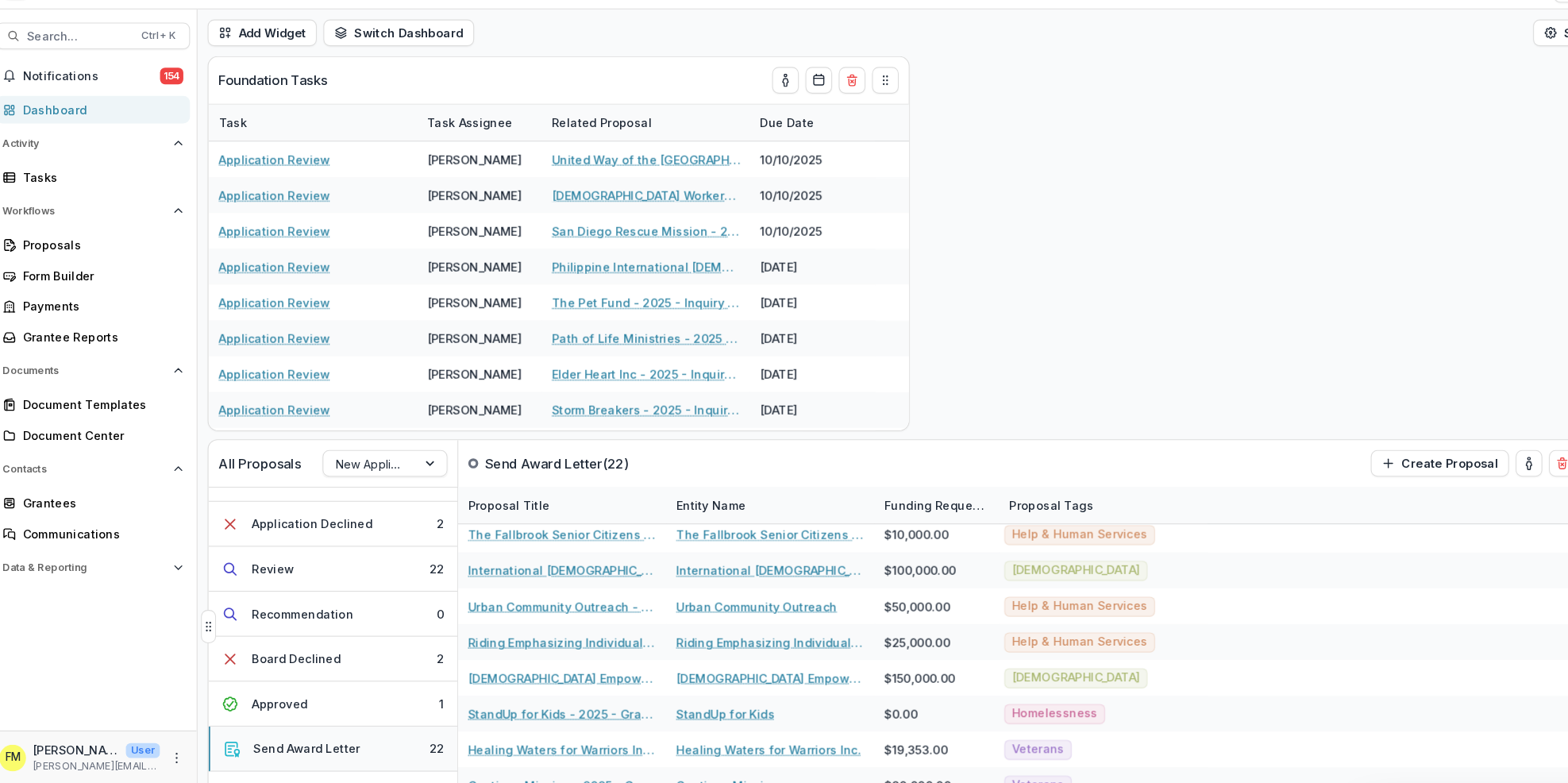
scroll to position [0, 0]
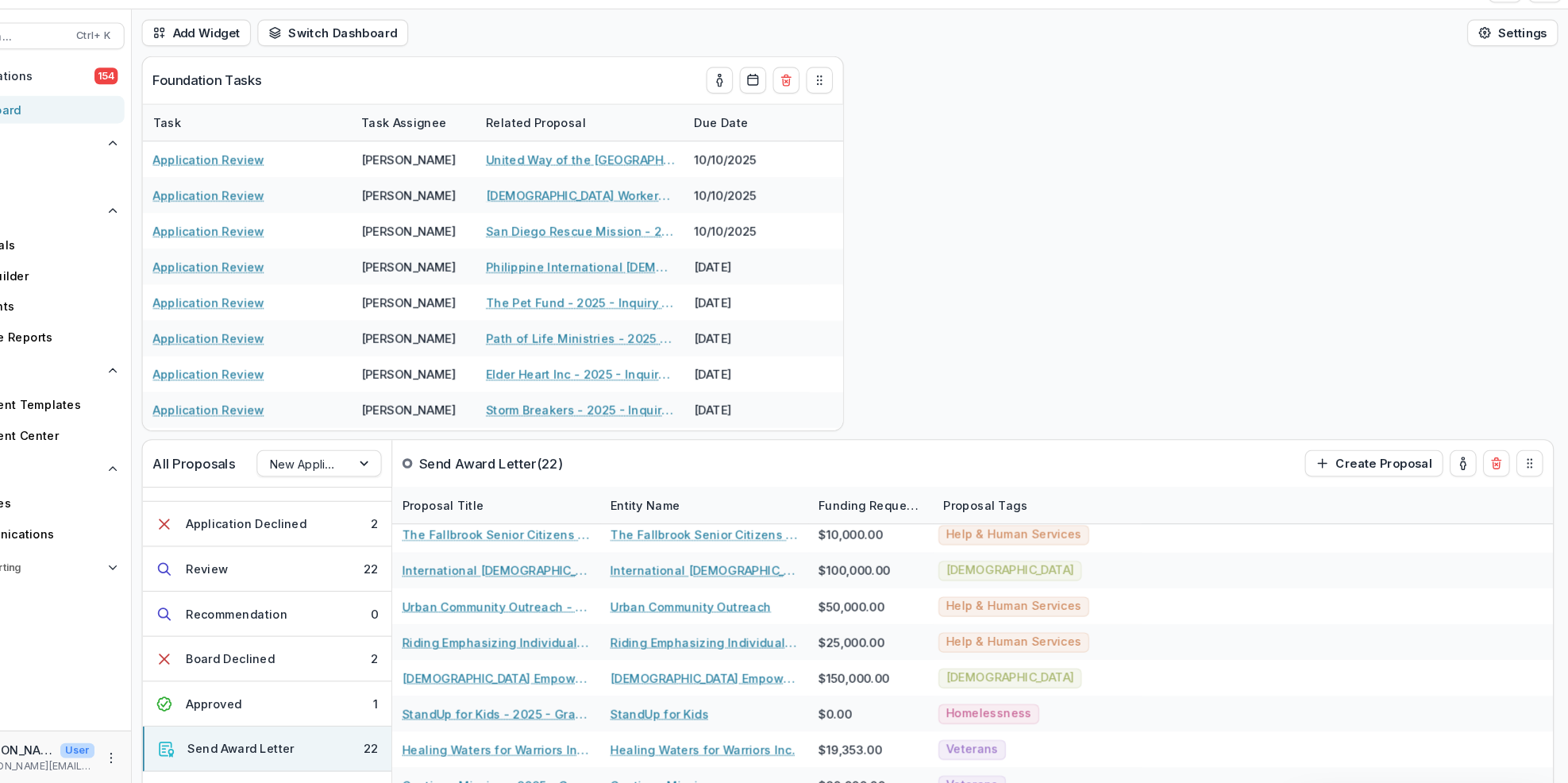
click at [1080, 80] on div "Add Widget Switch Dashboard Default New Dashboard Settings" at bounding box center [883, 66] width 1370 height 44
click at [944, 385] on div "All Proposals New Applicants Send Award Letter ( 22 ) Create Proposal Inquiry D…" at bounding box center [883, 436] width 1370 height 694
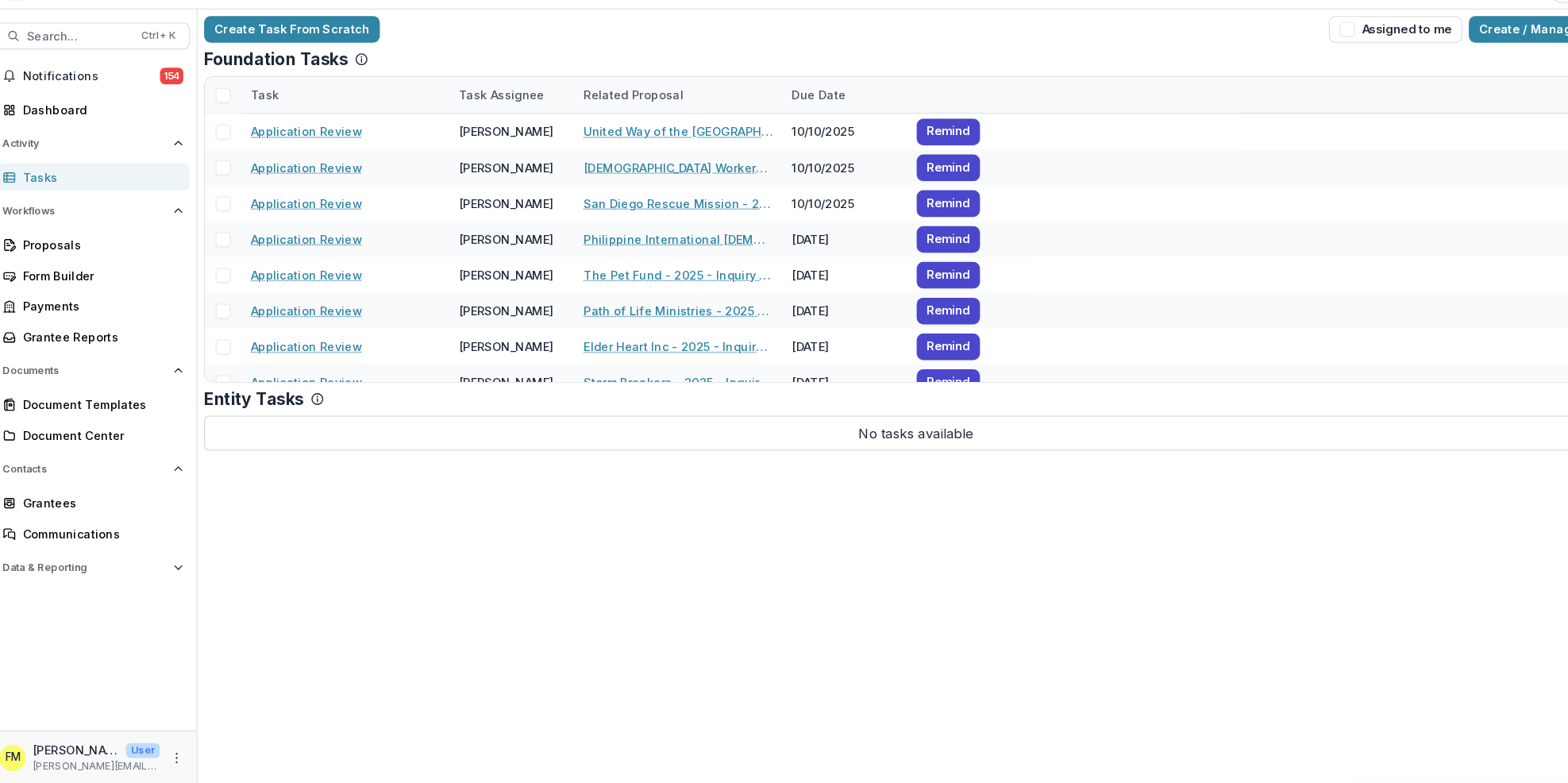
drag, startPoint x: 71, startPoint y: 43, endPoint x: 447, endPoint y: 537, distance: 620.8
click at [447, 540] on div "Create Task From Scratch Assigned to me Create / Manage Tasks Foundation Tasks …" at bounding box center [883, 413] width 1370 height 738
click at [120, 145] on div "Dashboard" at bounding box center [105, 140] width 147 height 17
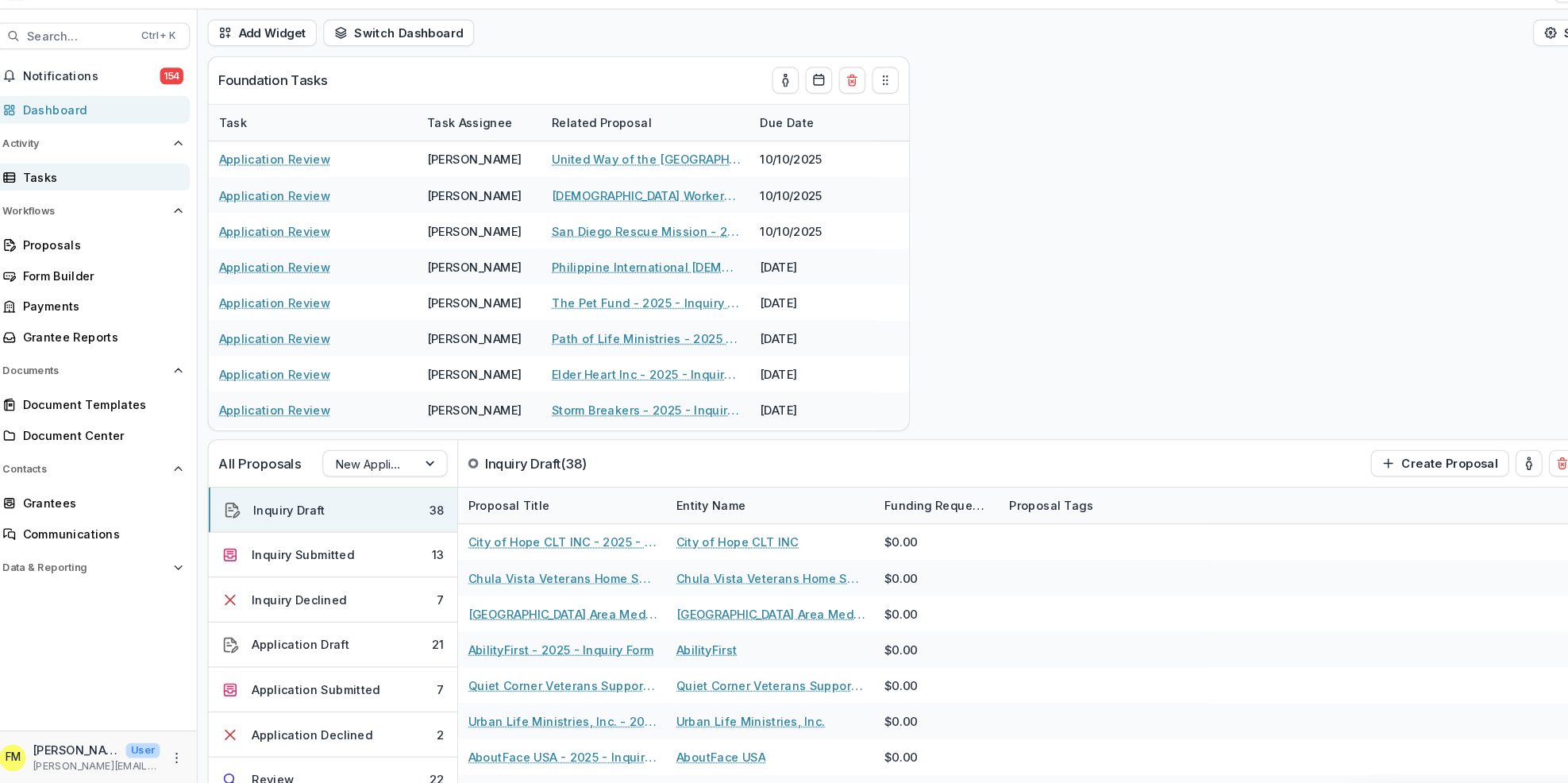
click at [122, 208] on div "Tasks" at bounding box center [105, 204] width 147 height 17
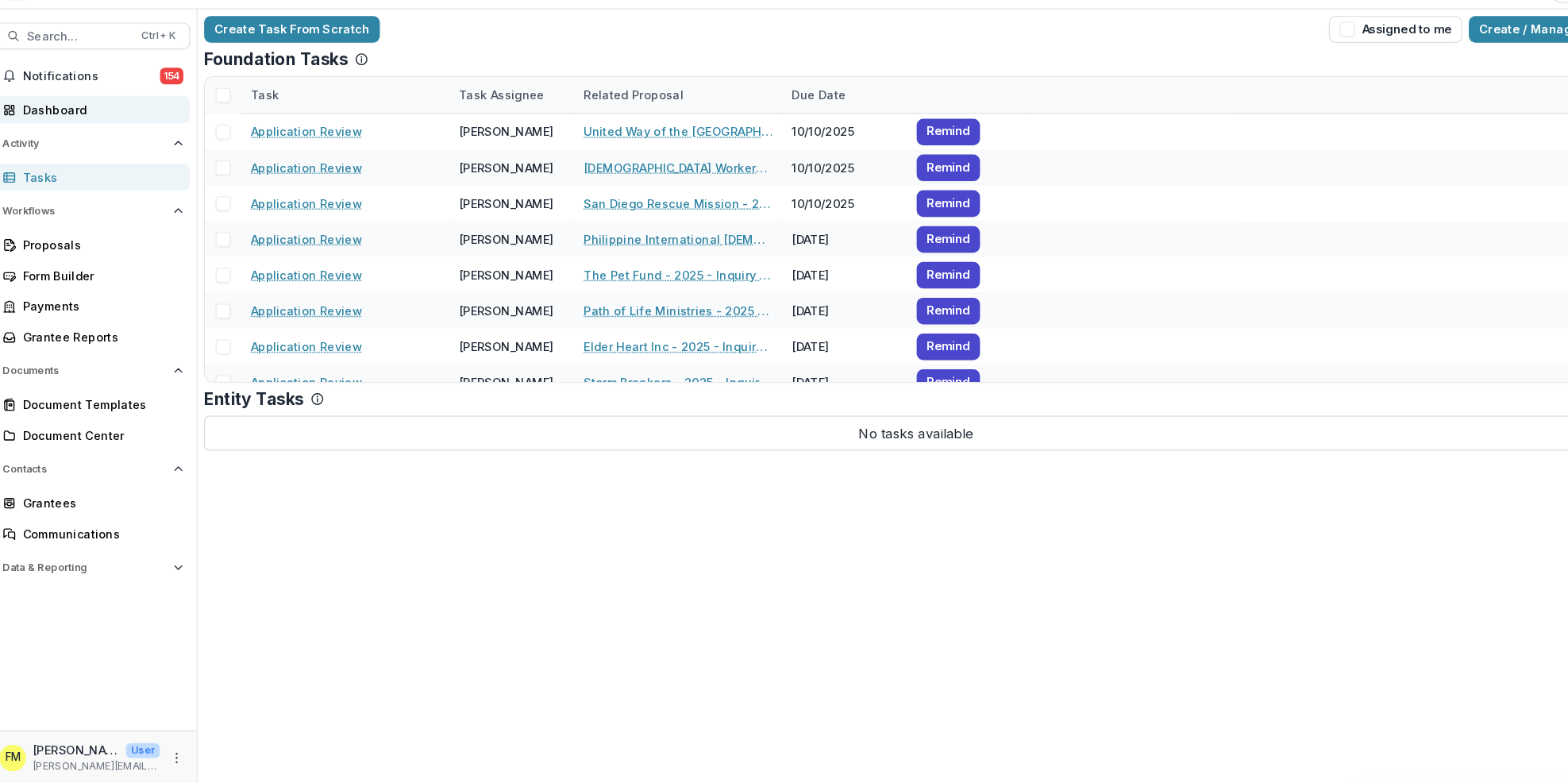
click at [109, 147] on div "Dashboard" at bounding box center [105, 140] width 147 height 17
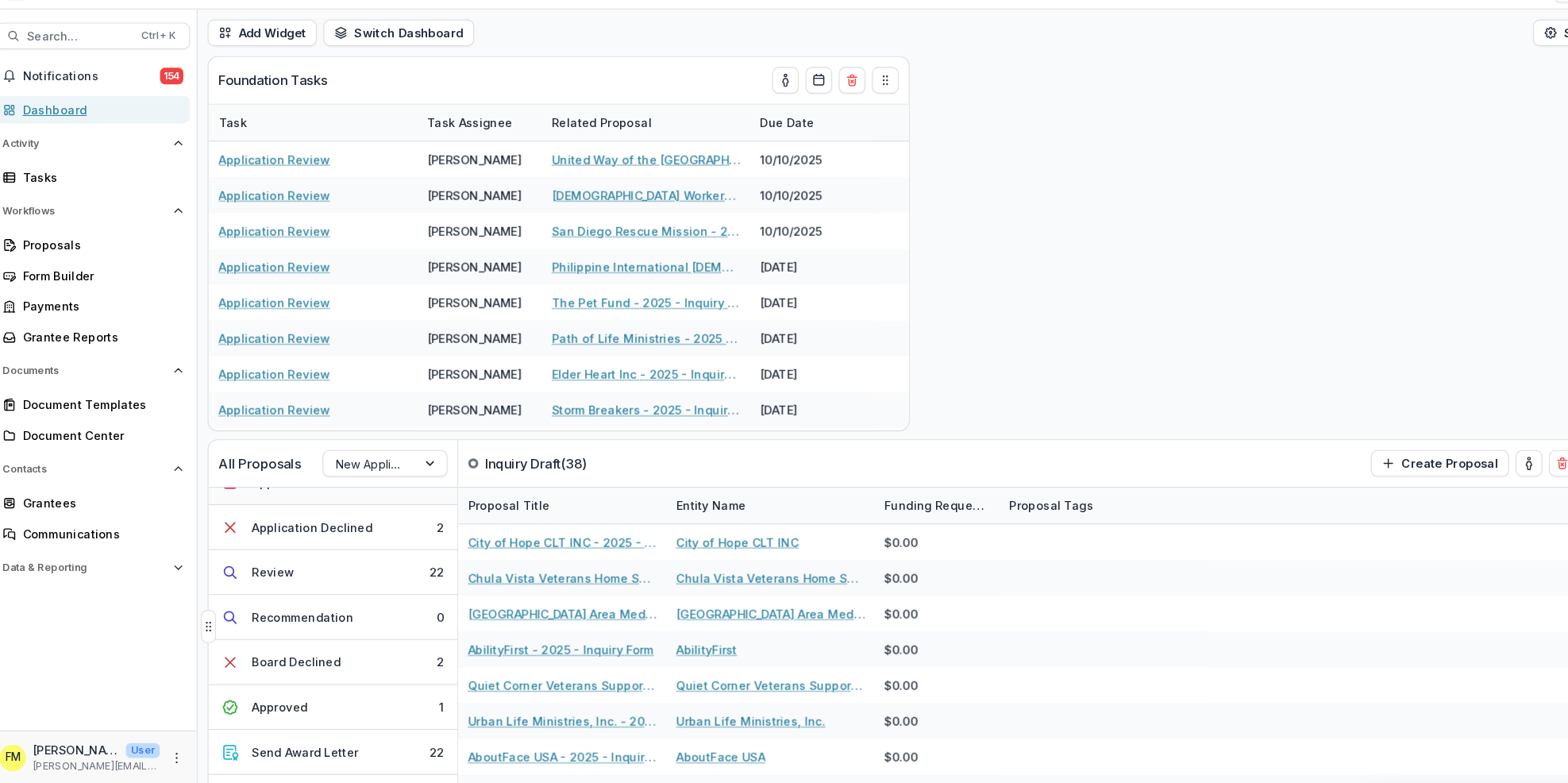
scroll to position [201, 0]
click at [361, 753] on button "Send Award Letter 22" at bounding box center [328, 748] width 238 height 43
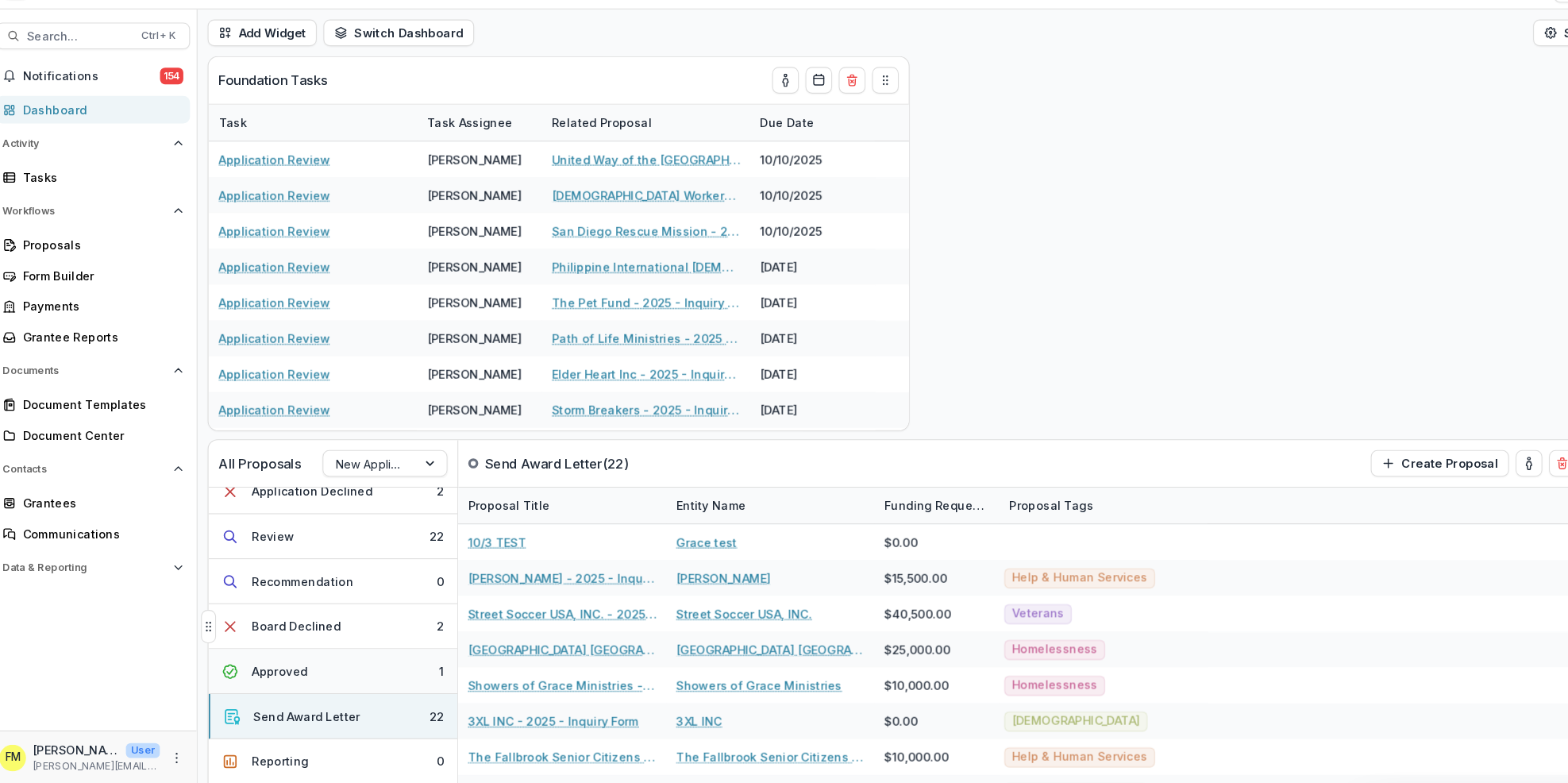
scroll to position [247, 0]
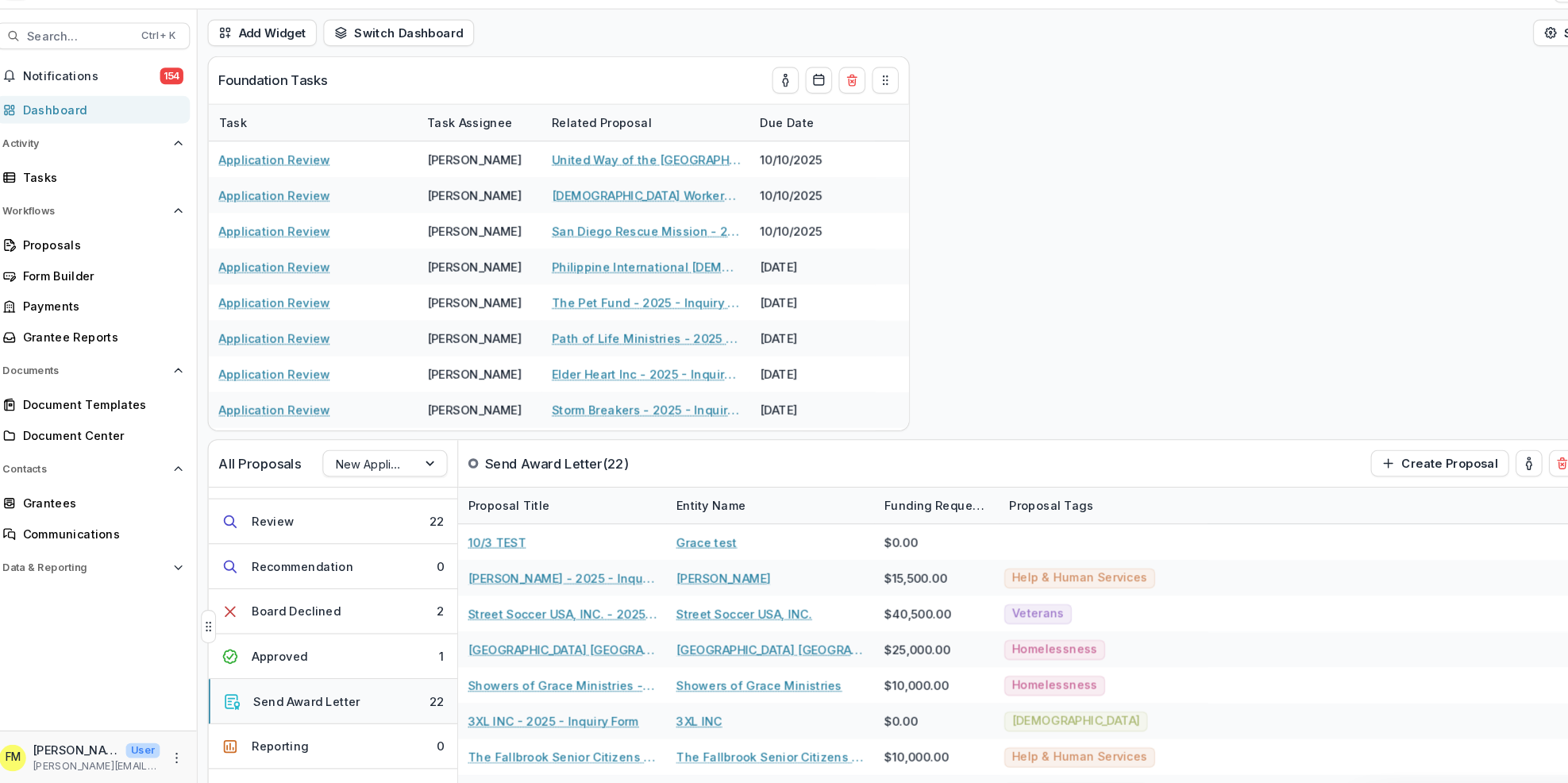
click at [386, 711] on button "Send Award Letter 22" at bounding box center [328, 703] width 238 height 43
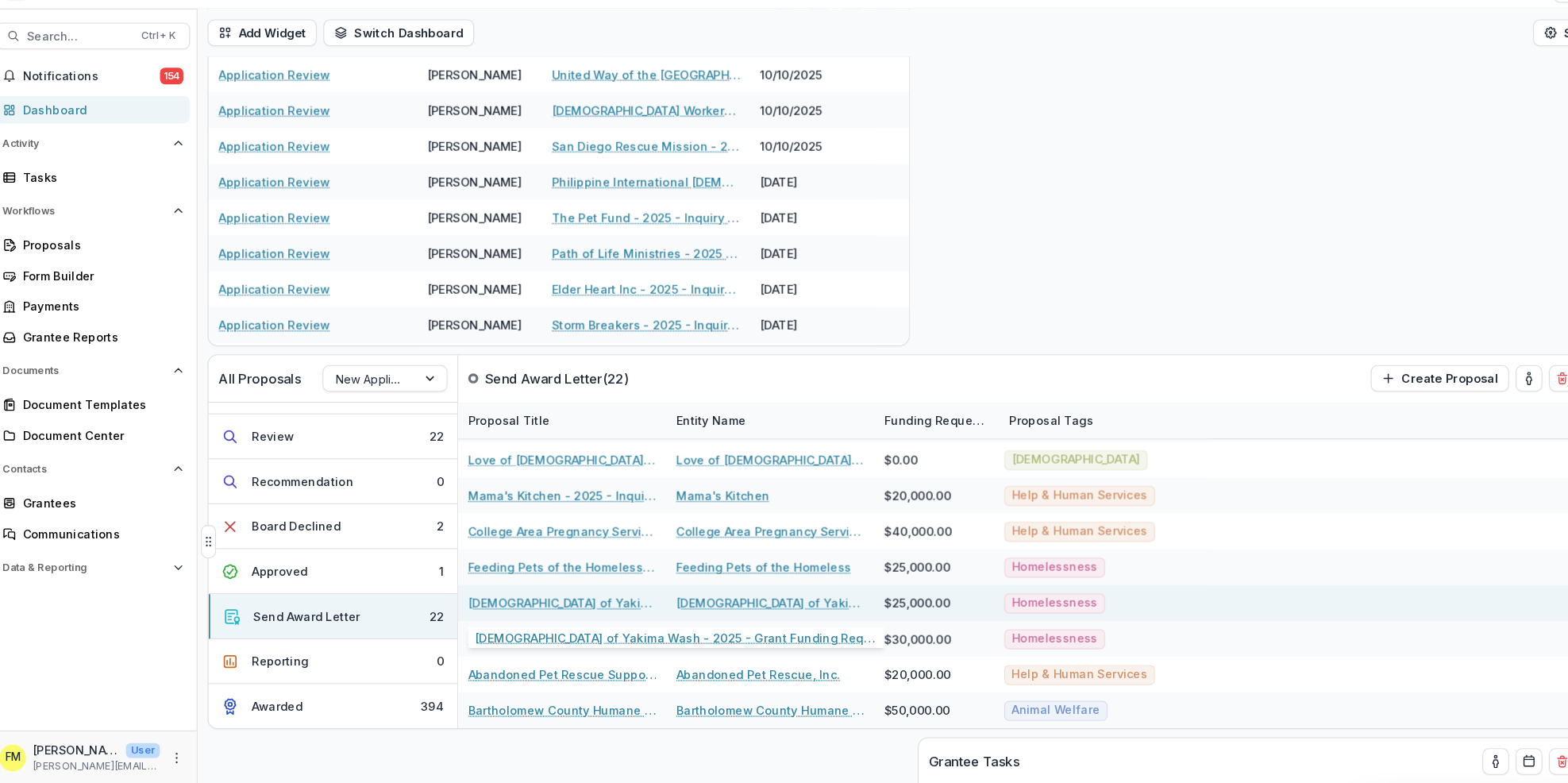
scroll to position [201, 0]
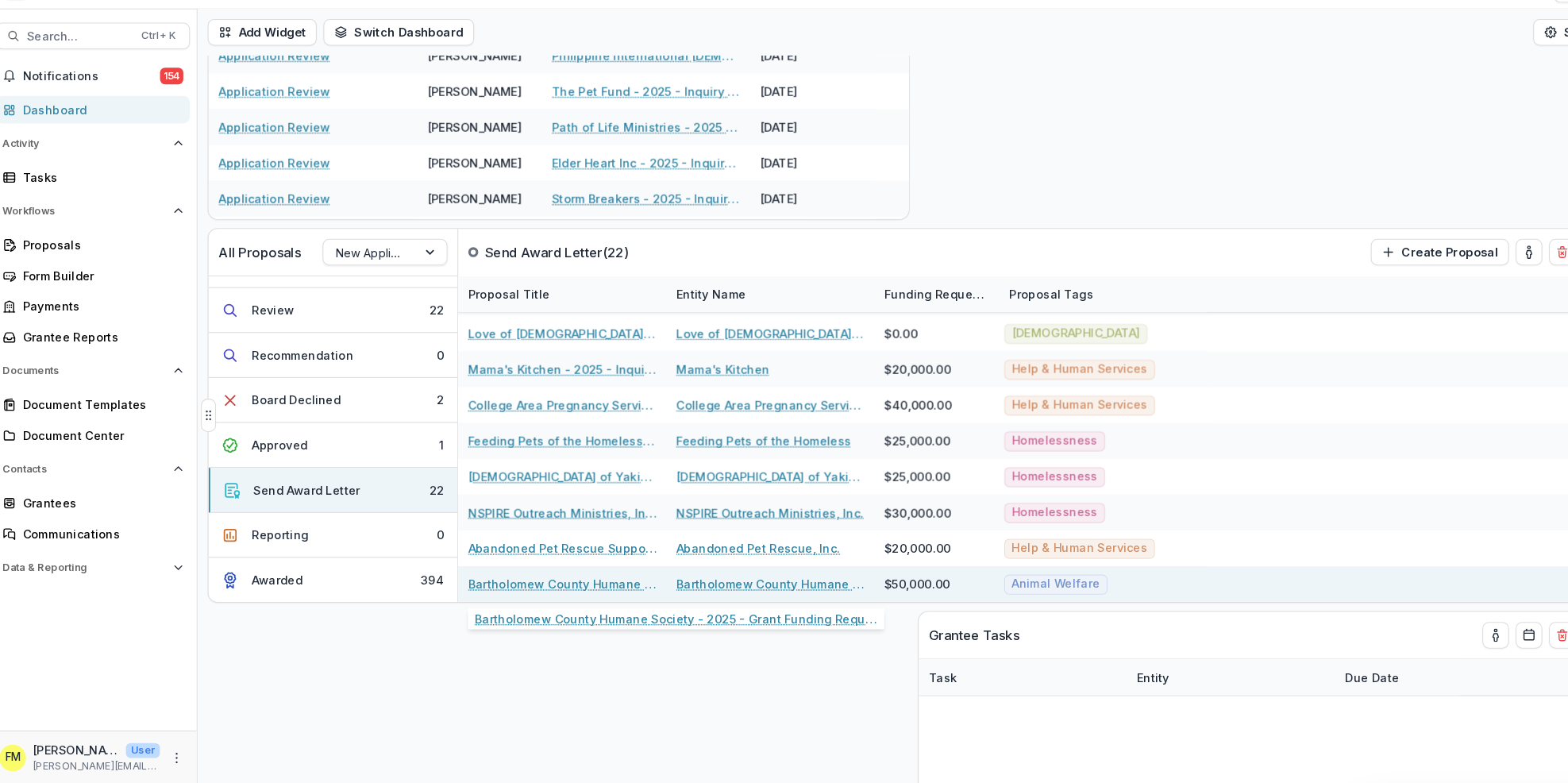
click at [553, 594] on link "Bartholomew County Humane Society - 2025 - Grant Funding Request Requirements a…" at bounding box center [545, 593] width 179 height 17
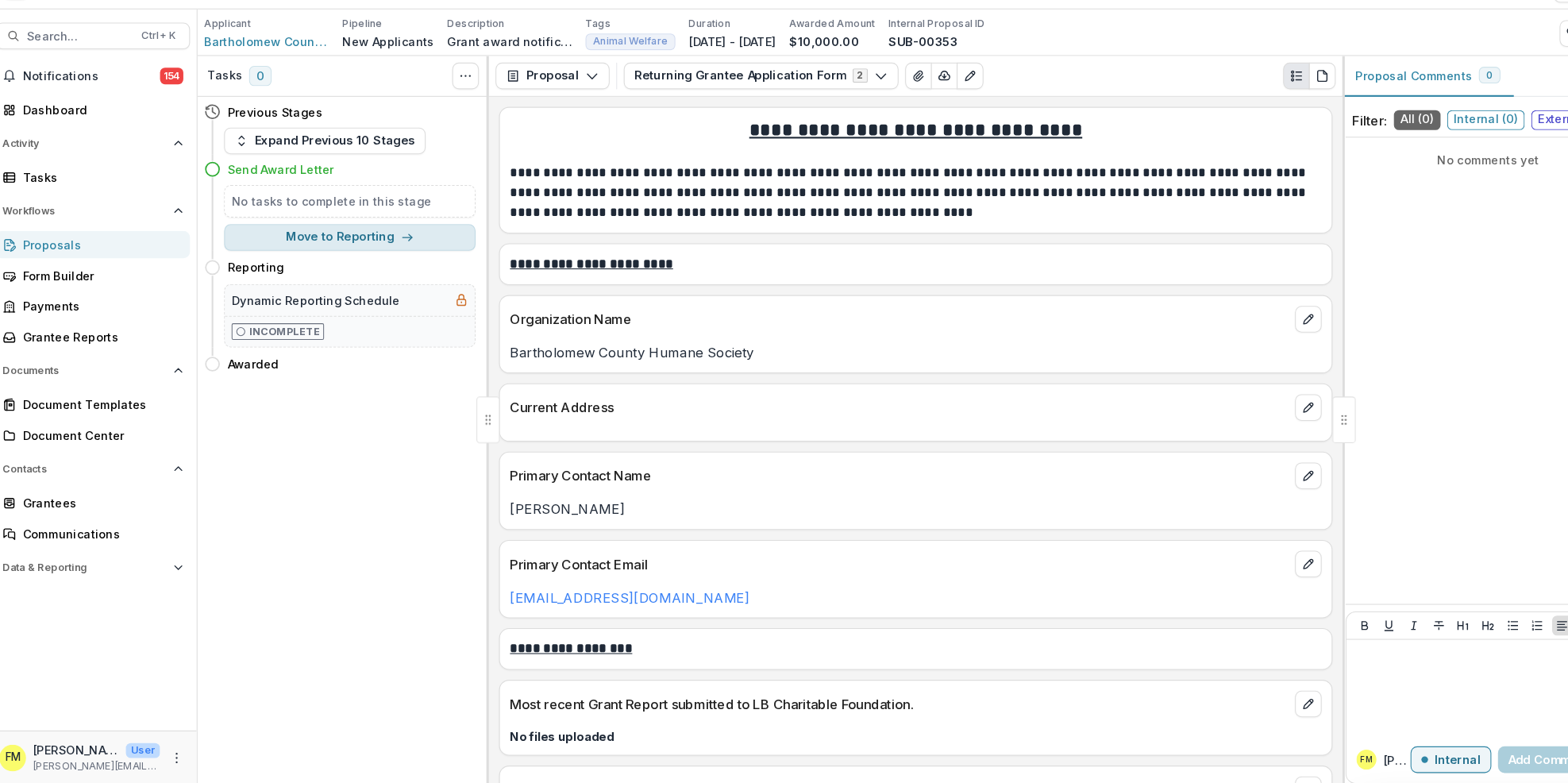
click at [410, 263] on button "Move to Reporting" at bounding box center [344, 262] width 240 height 26
select select "*********"
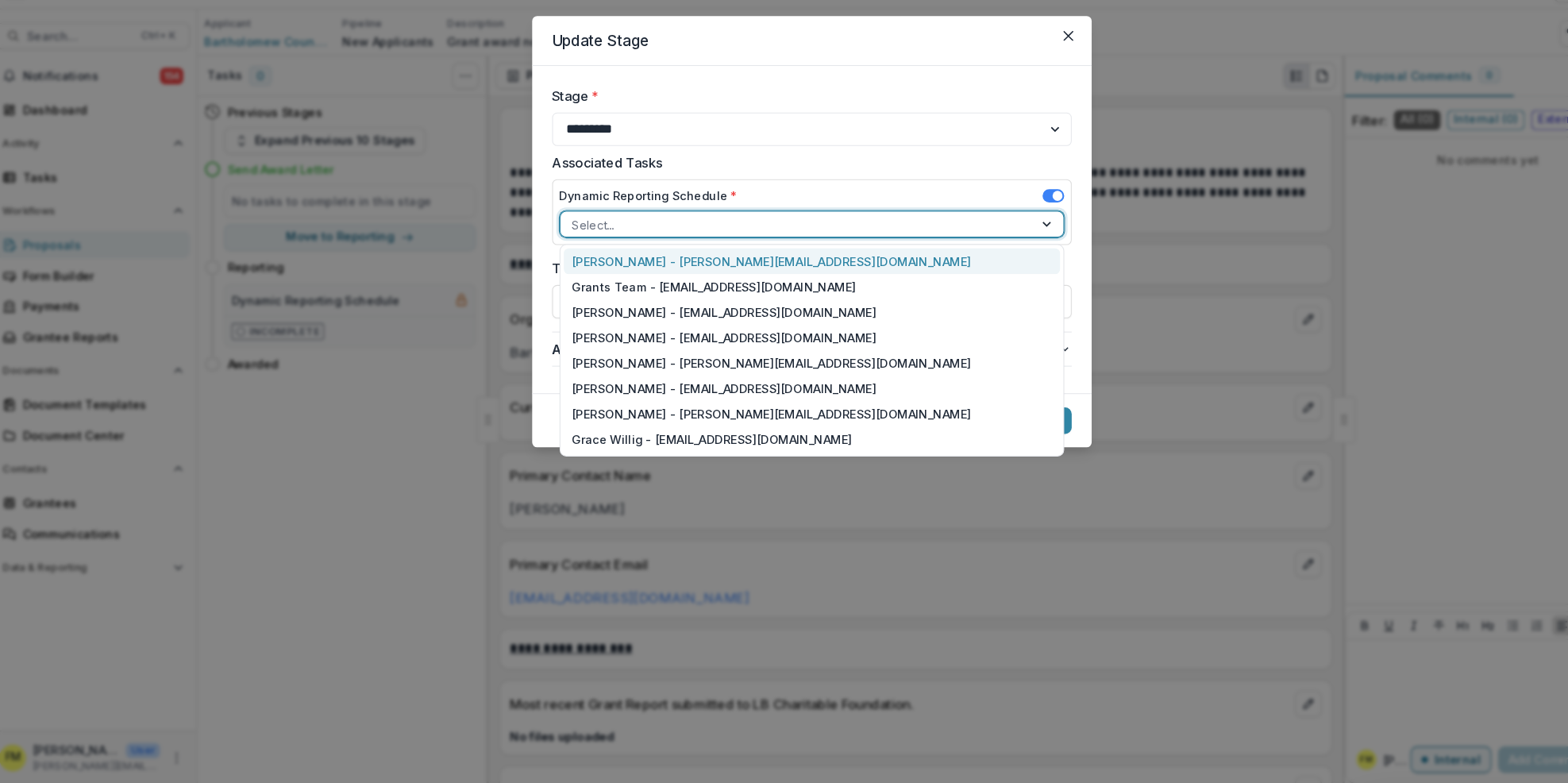
click at [1006, 249] on div at bounding box center [1011, 250] width 29 height 24
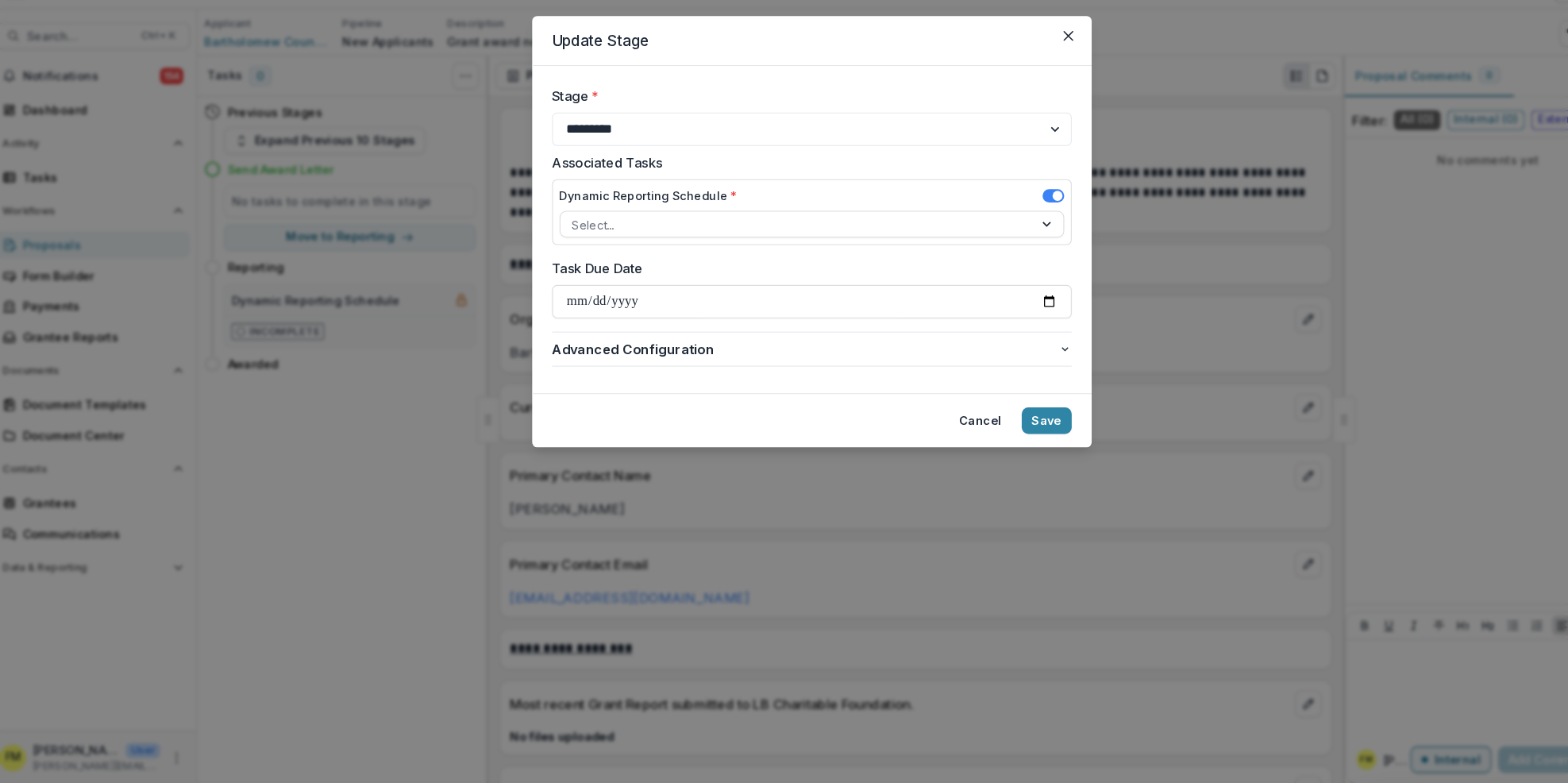
click at [1113, 104] on div "**********" at bounding box center [784, 391] width 1568 height 783
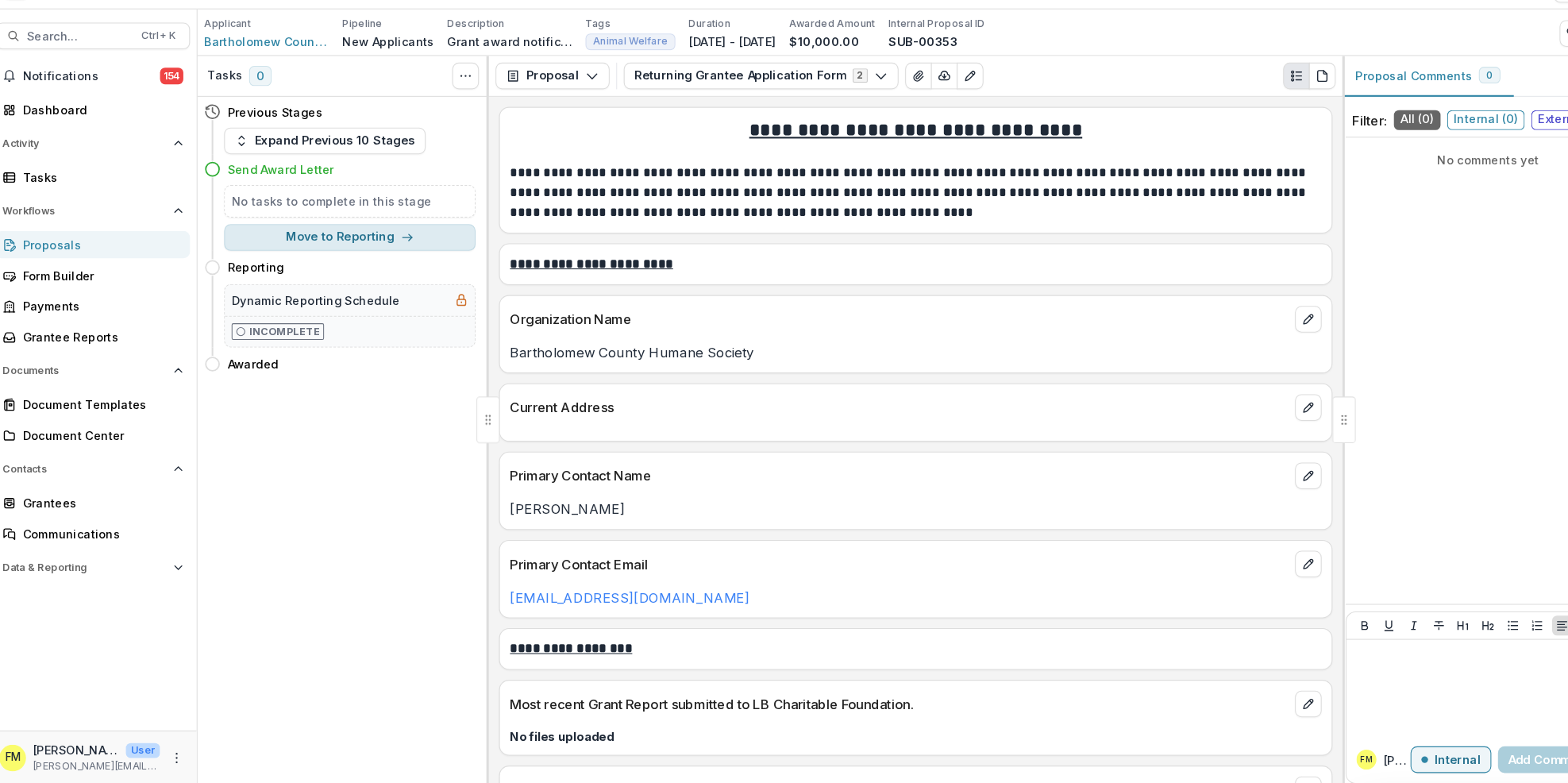
click at [407, 257] on button "Move to Reporting" at bounding box center [344, 262] width 240 height 26
select select "*********"
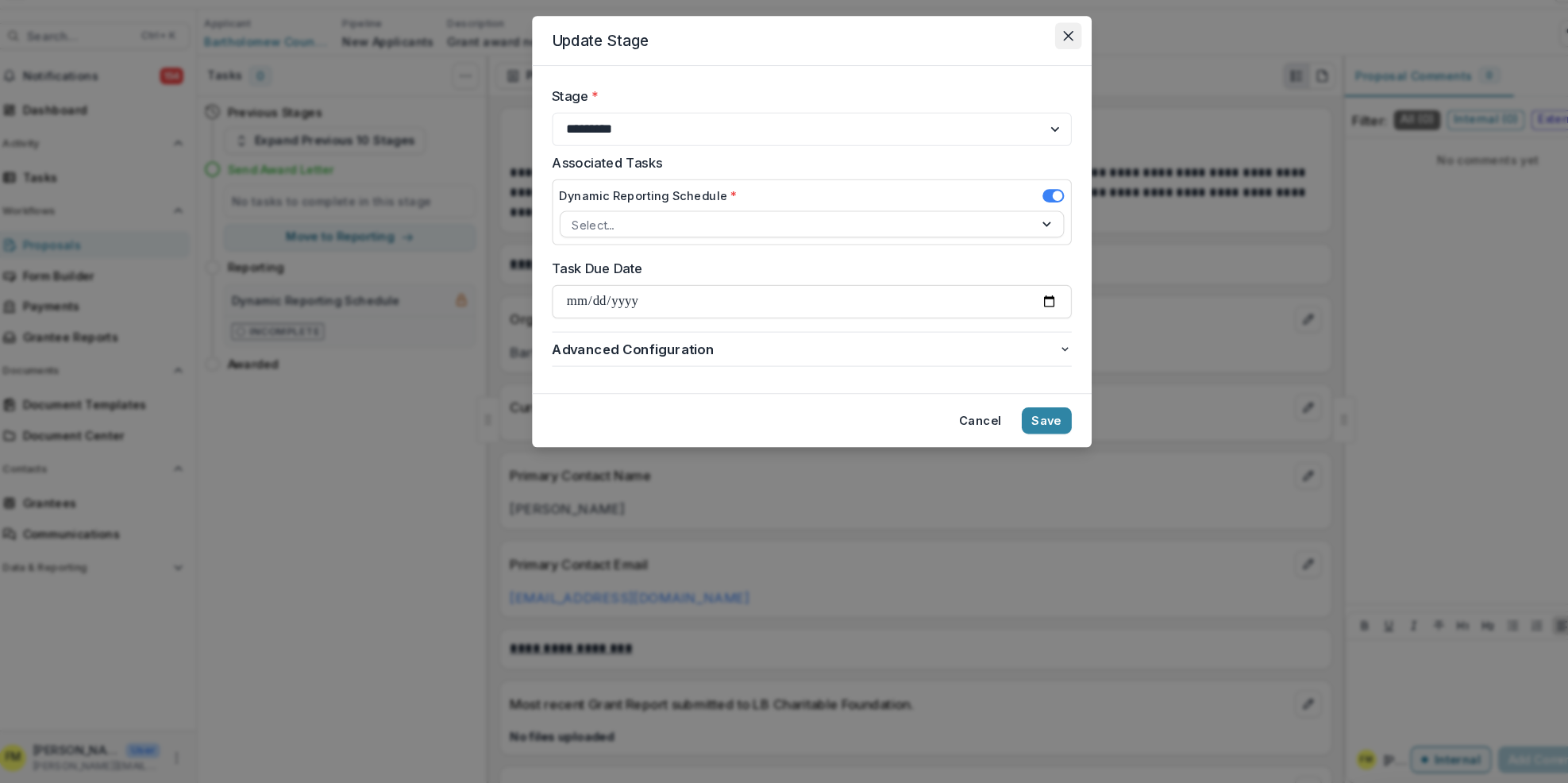
click at [1021, 68] on button "Close" at bounding box center [1029, 70] width 26 height 26
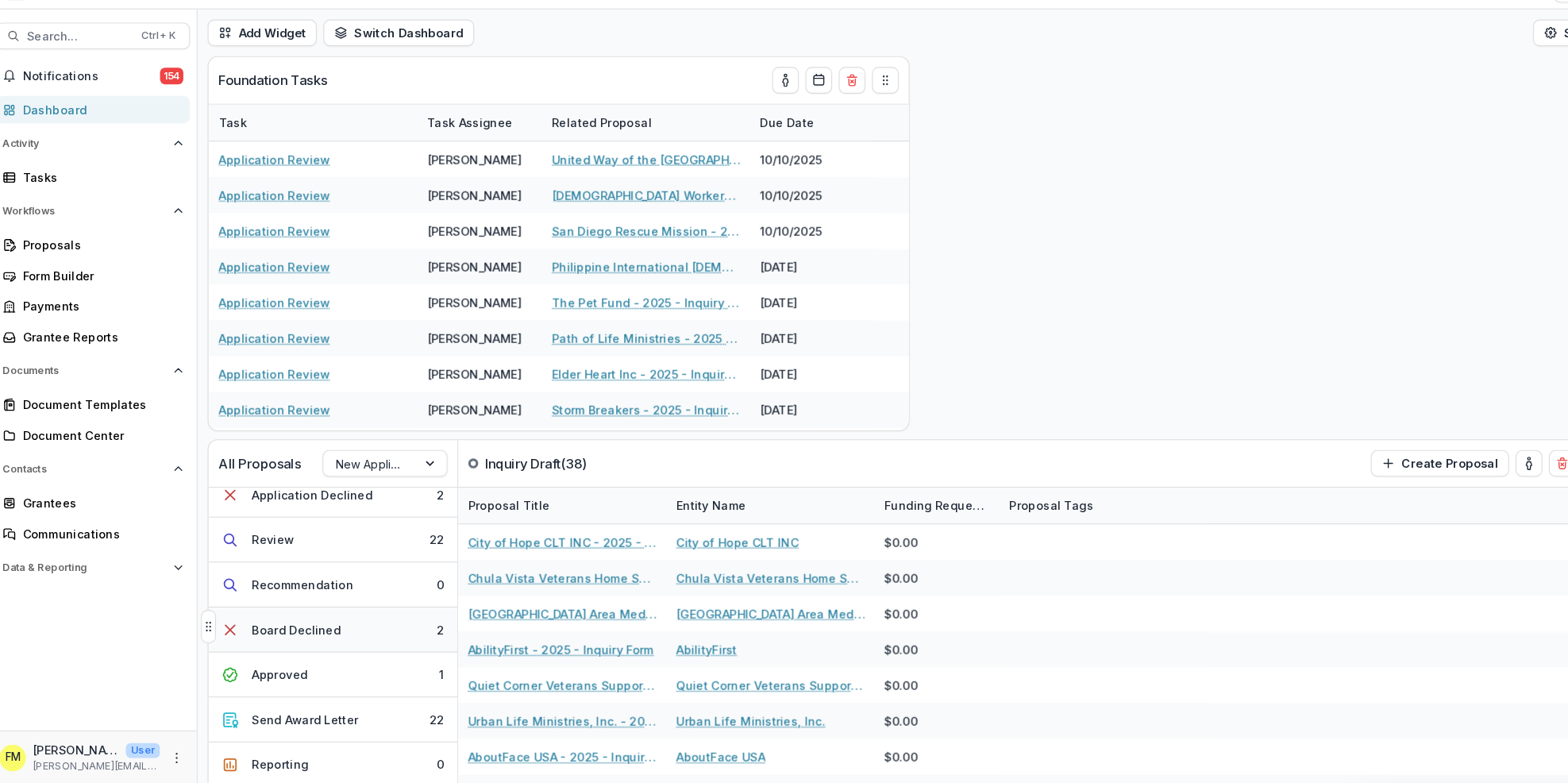
scroll to position [247, 0]
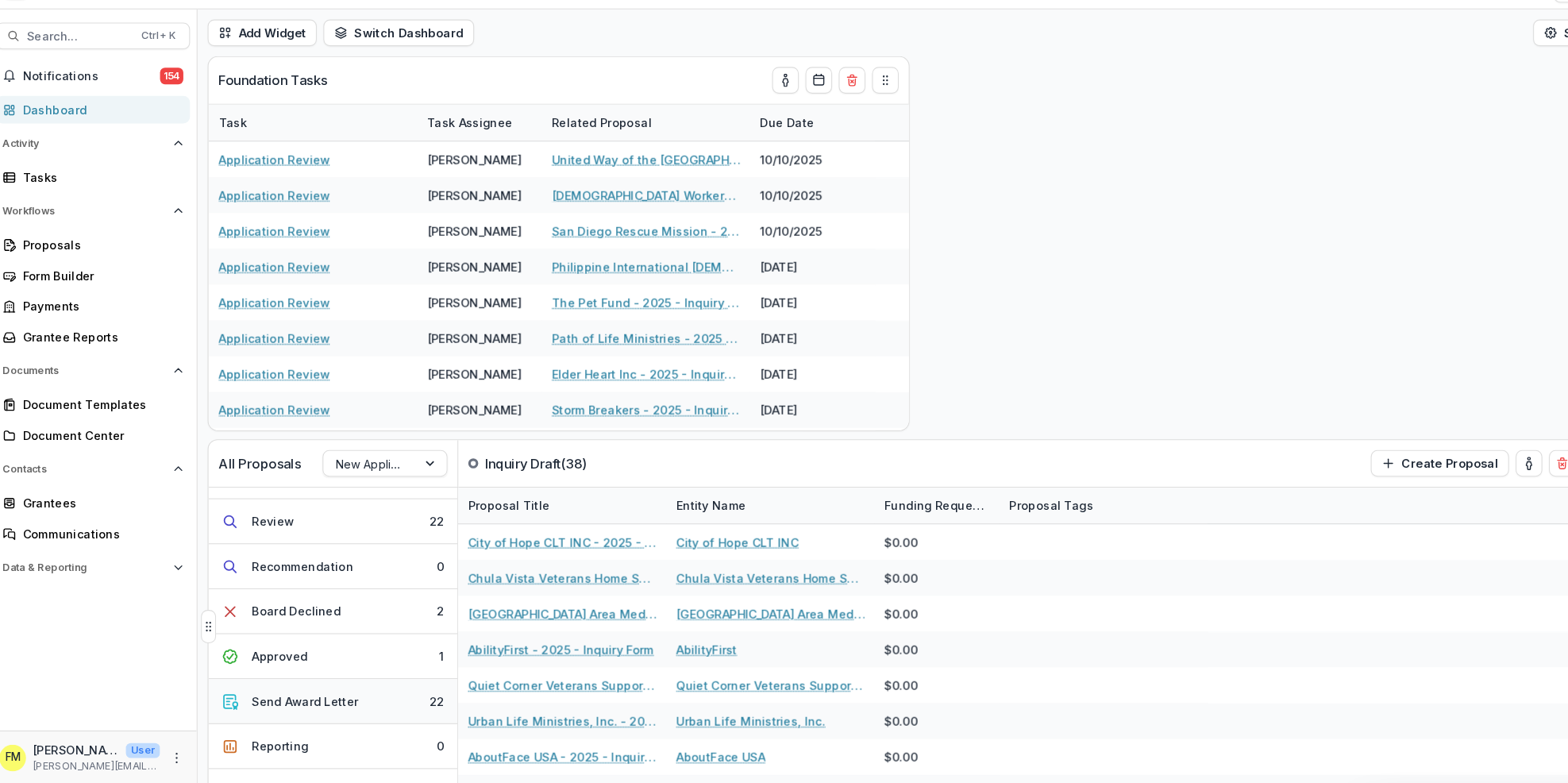
click at [359, 707] on button "Send Award Letter 22" at bounding box center [328, 703] width 238 height 43
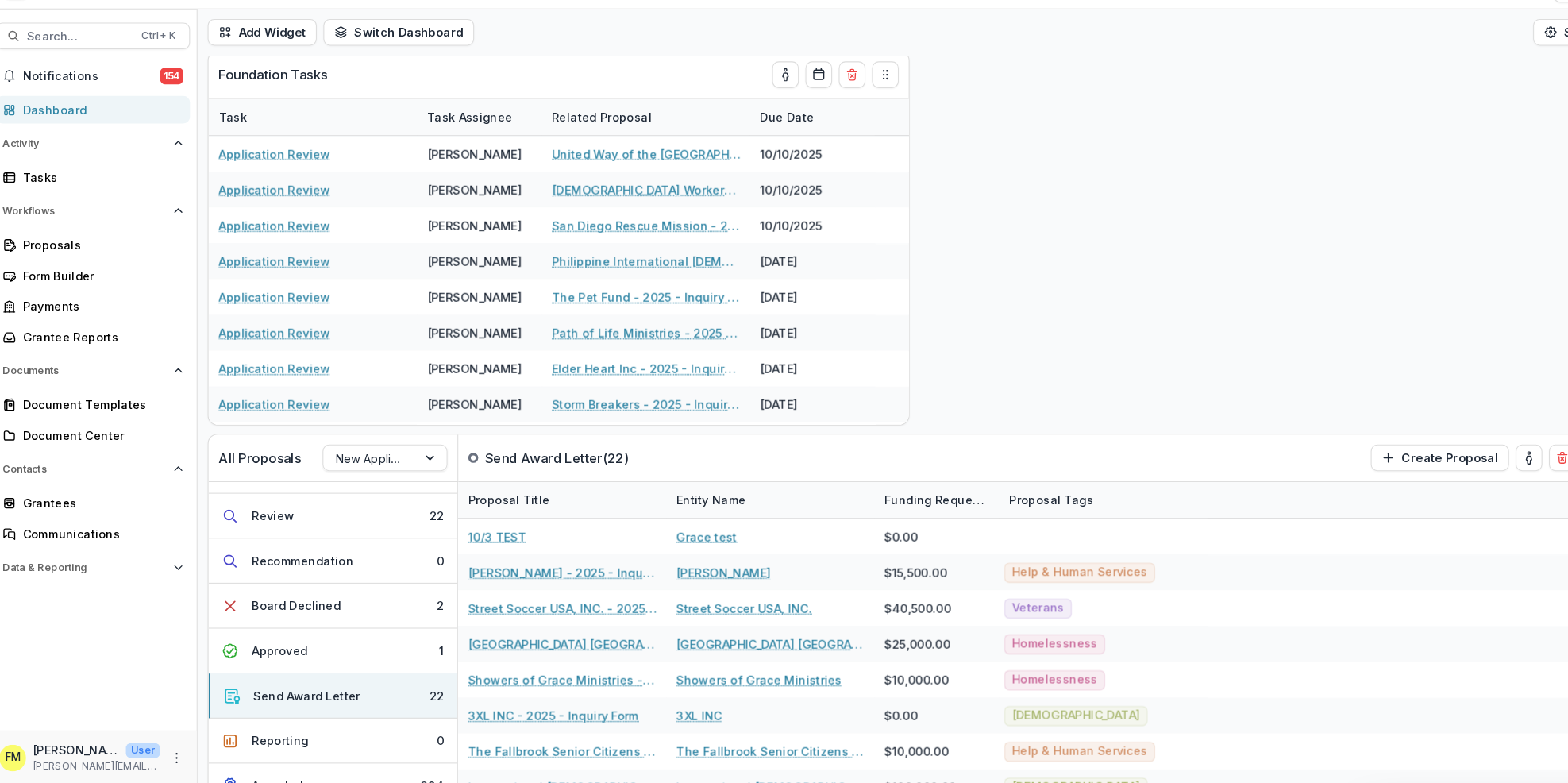
scroll to position [0, 0]
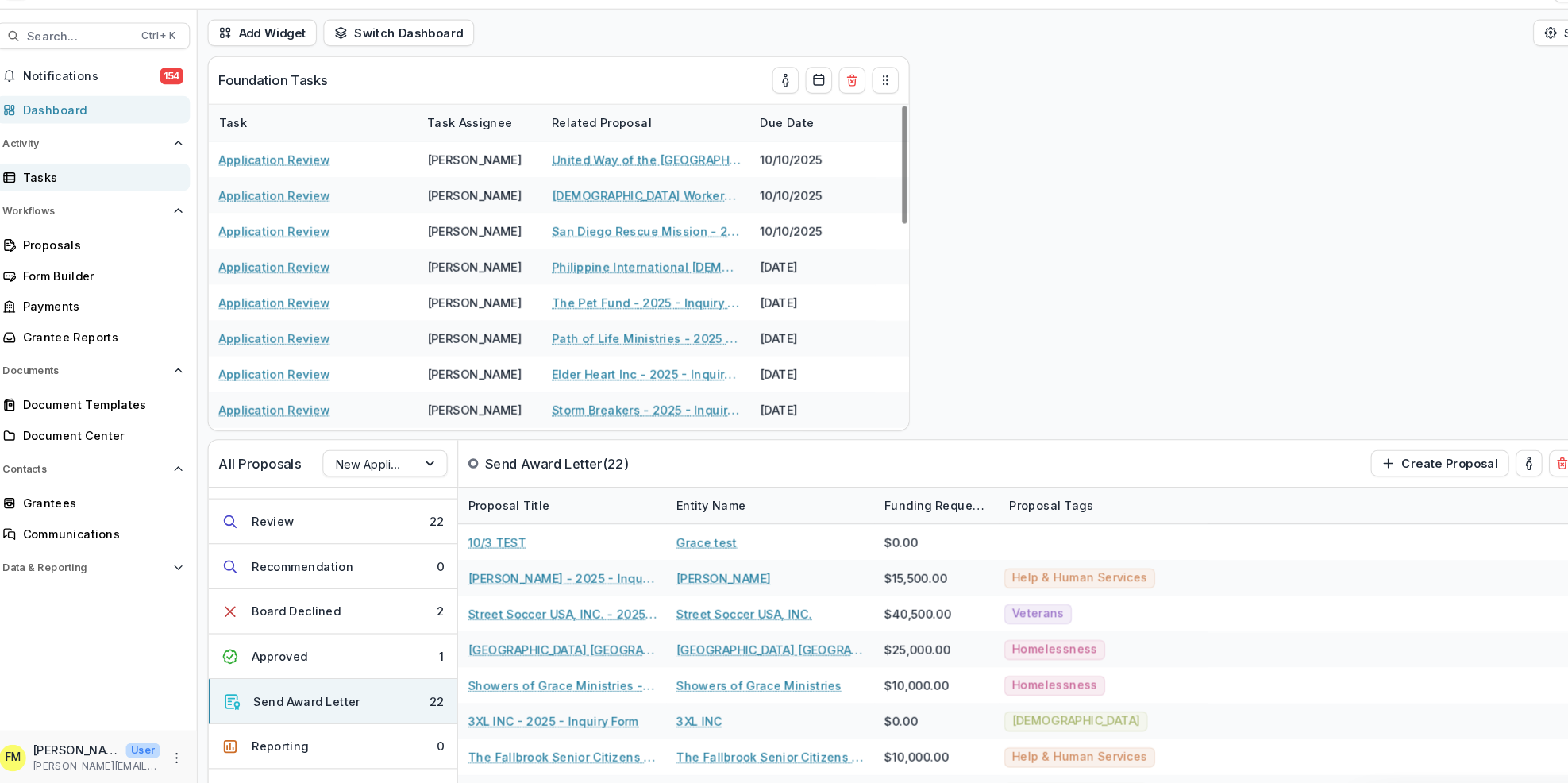
click at [59, 203] on div "Tasks" at bounding box center [105, 204] width 147 height 17
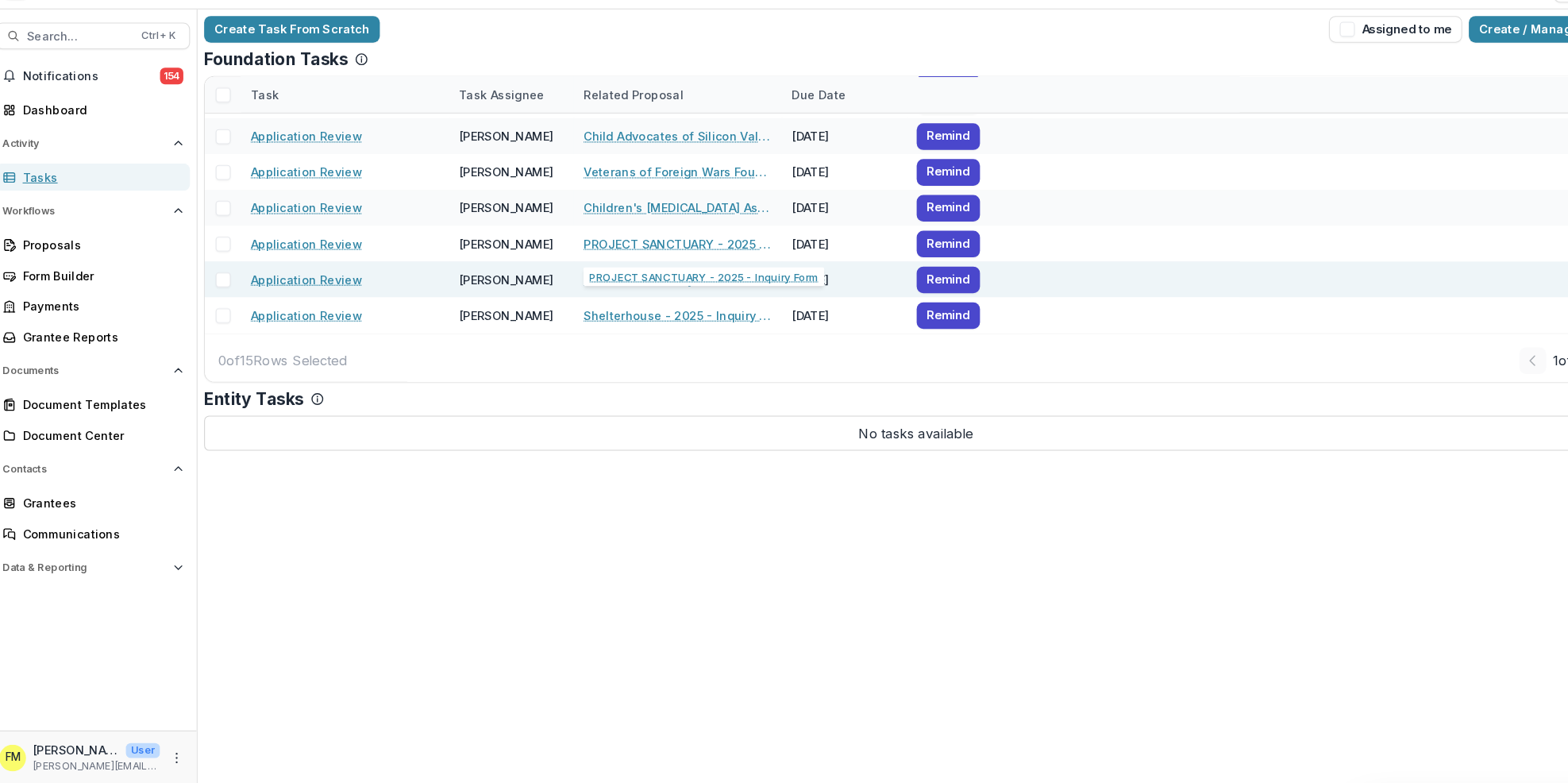
scroll to position [308, 0]
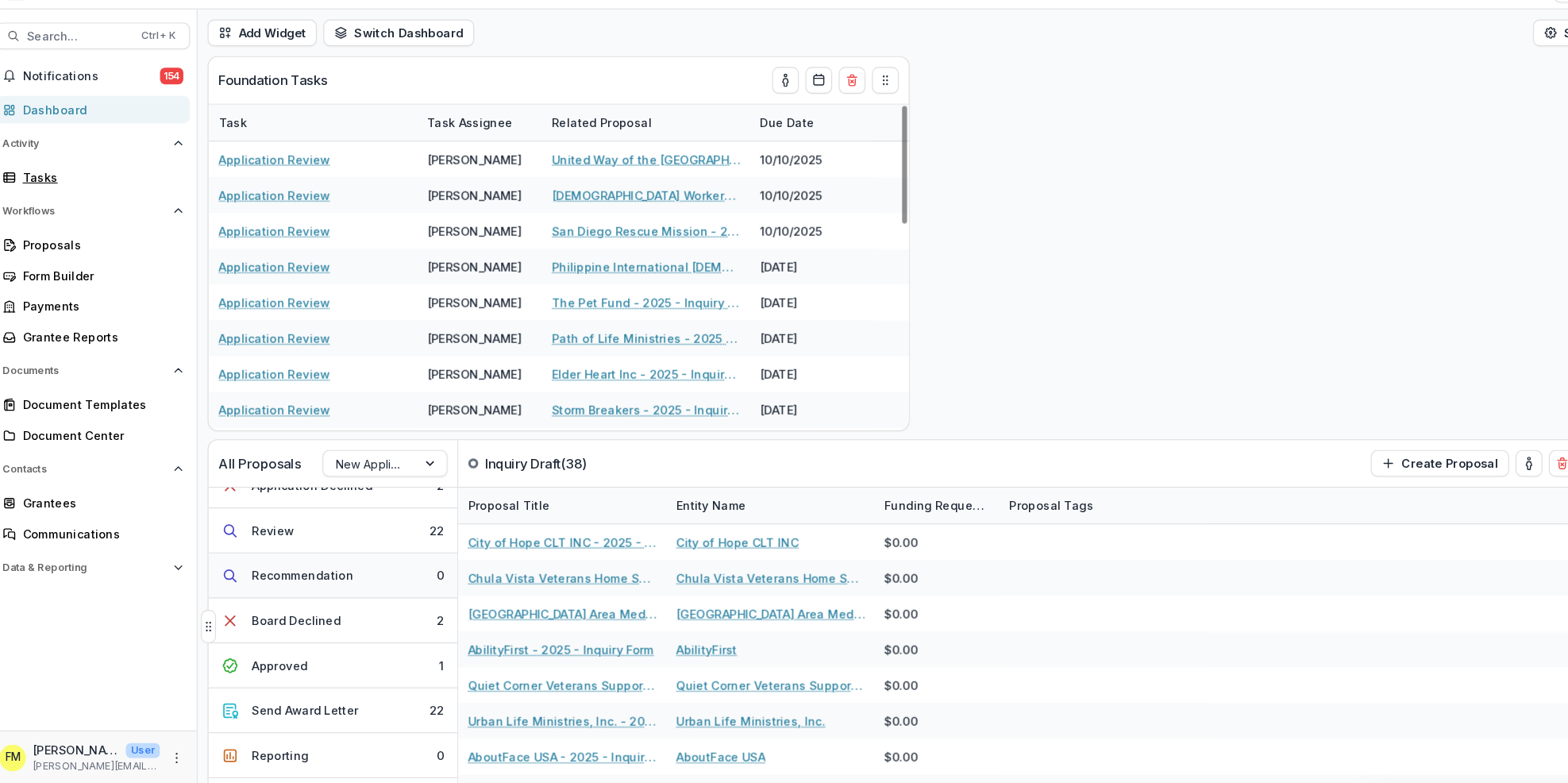
scroll to position [247, 0]
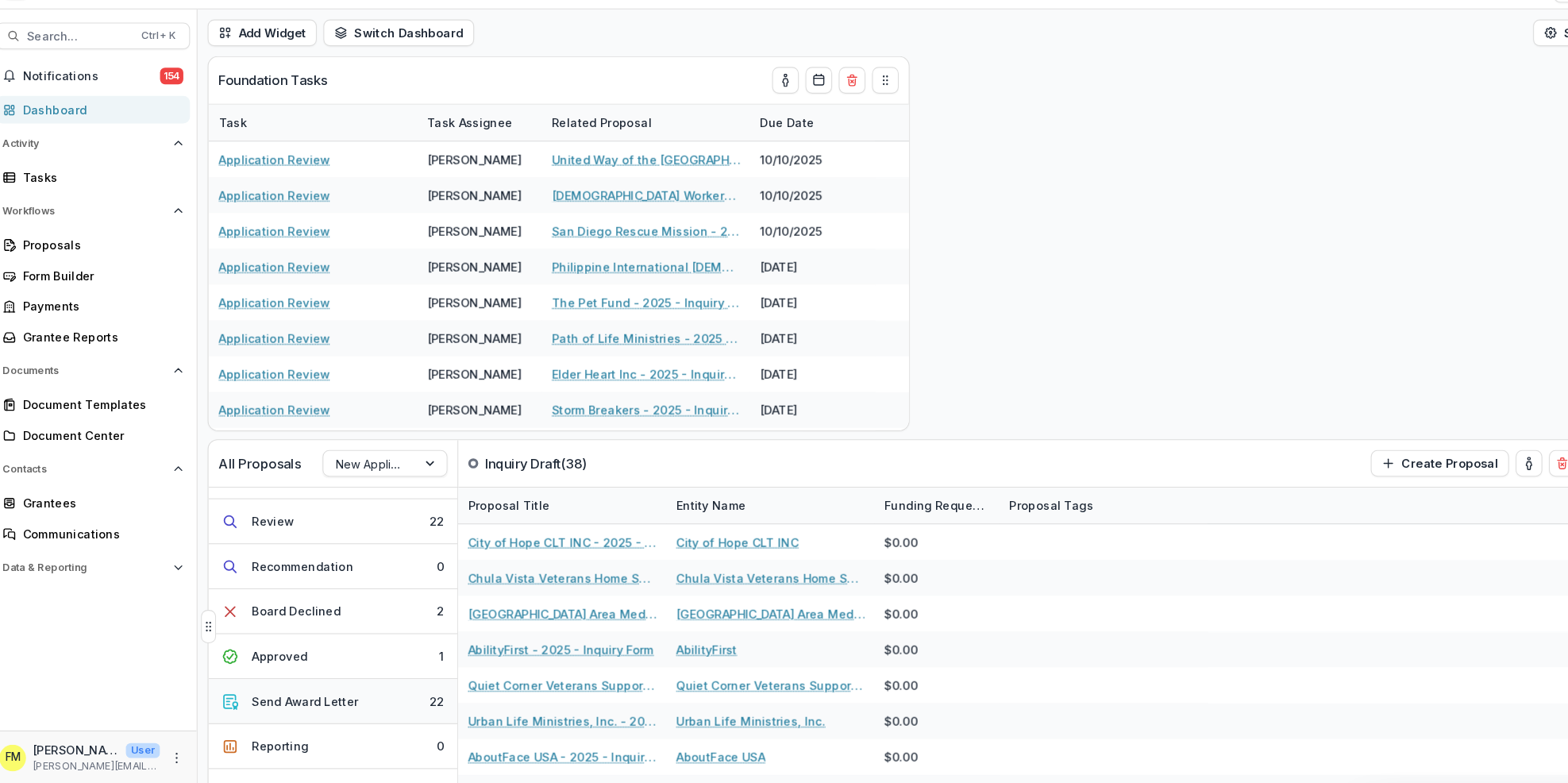
click at [361, 702] on button "Send Award Letter 22" at bounding box center [328, 703] width 238 height 43
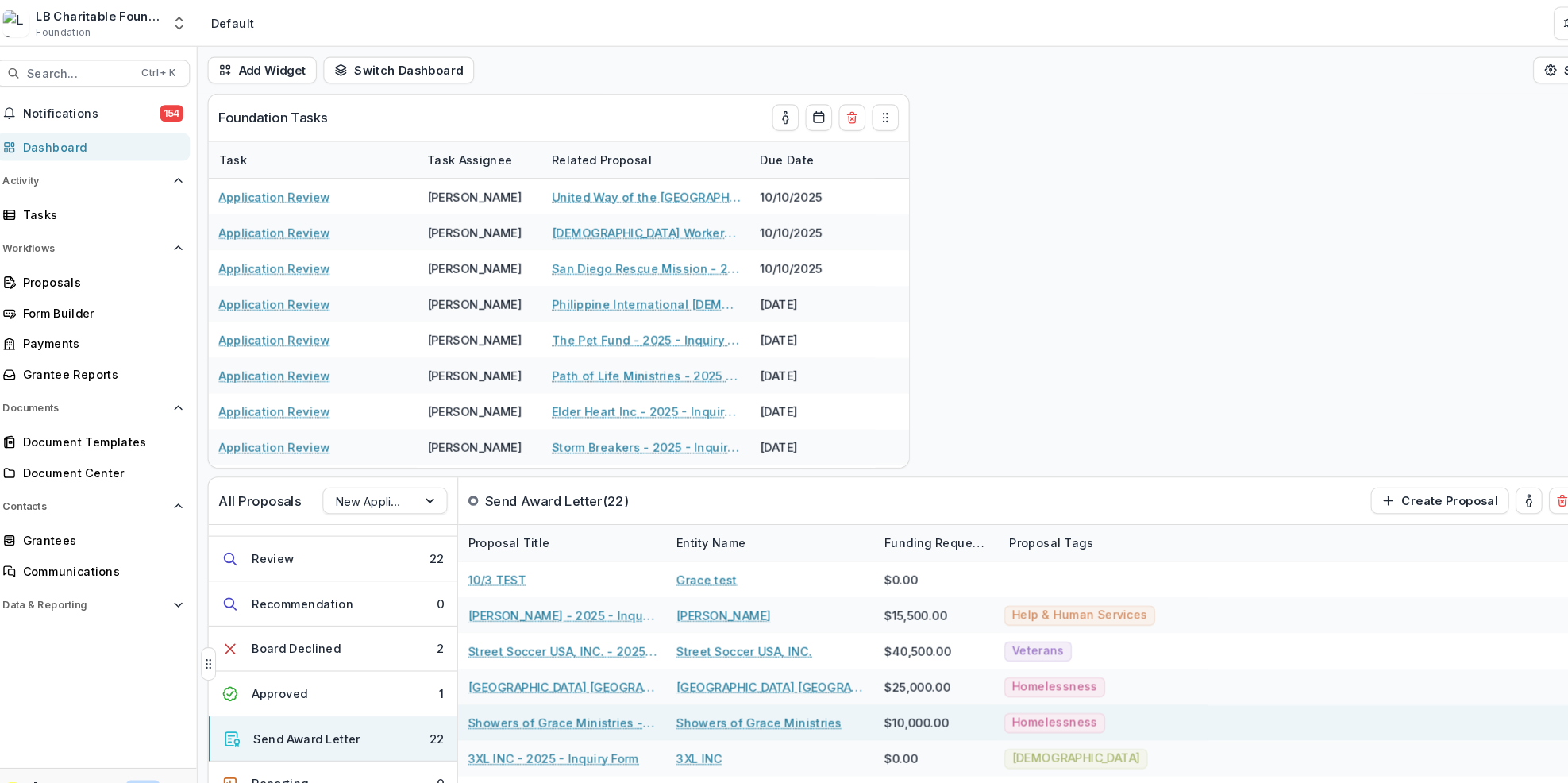
click at [1239, 678] on div "Showers of Grace Ministries - 2025 - Inquiry Form Showers of Grace Ministries $…" at bounding box center [1001, 688] width 1107 height 35
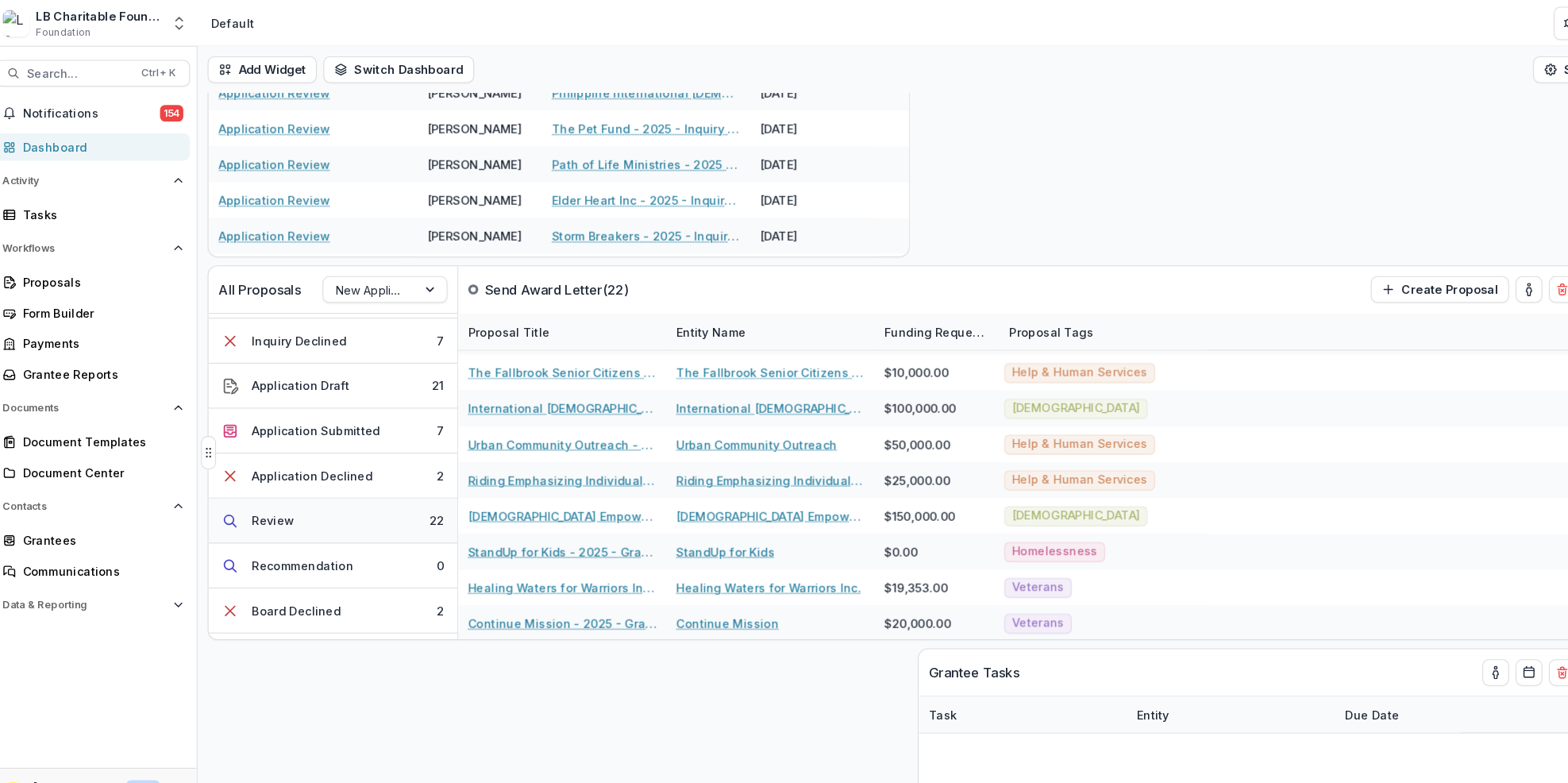
scroll to position [45, 0]
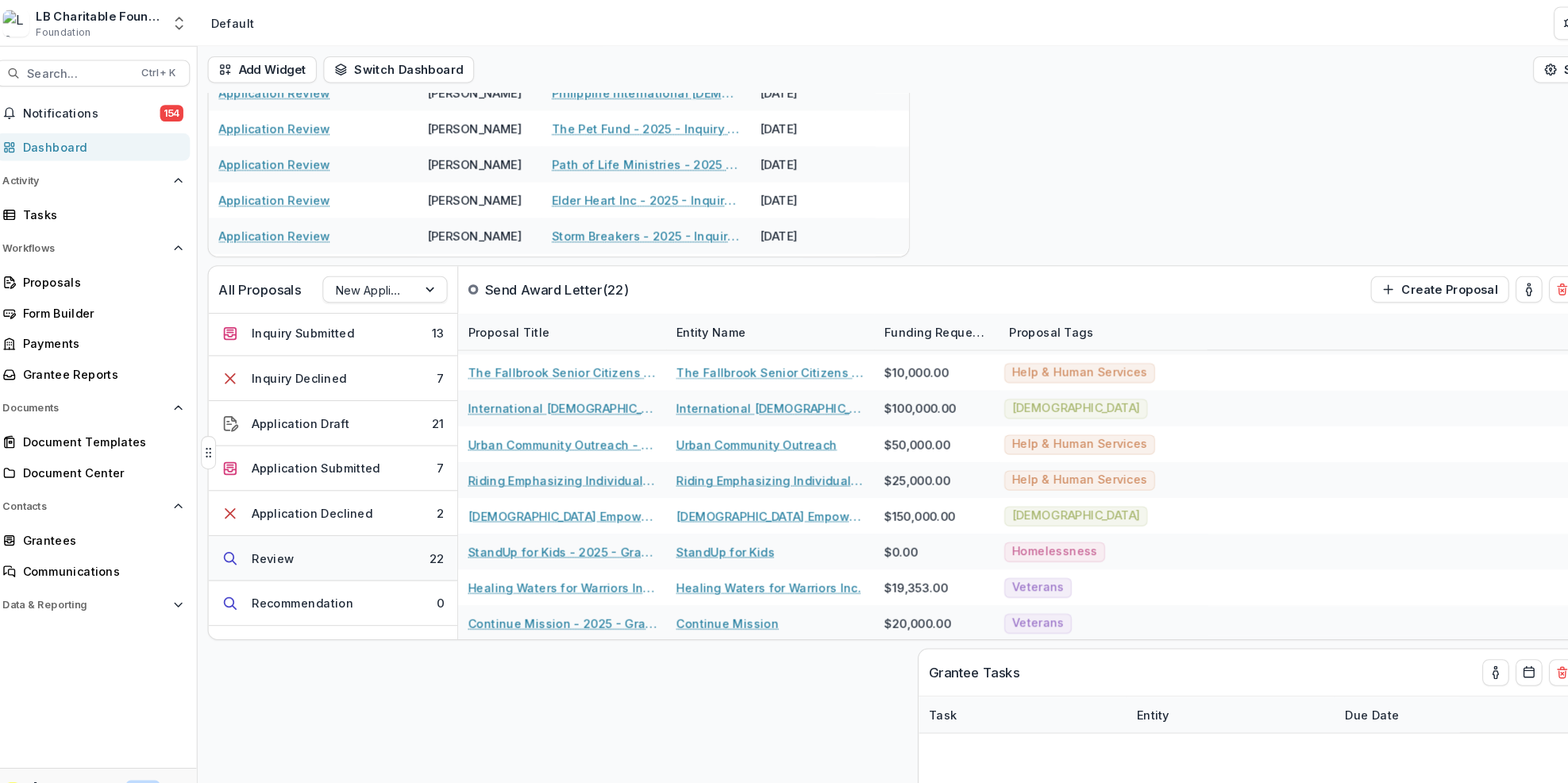
click at [363, 530] on button "Review 22" at bounding box center [328, 532] width 238 height 43
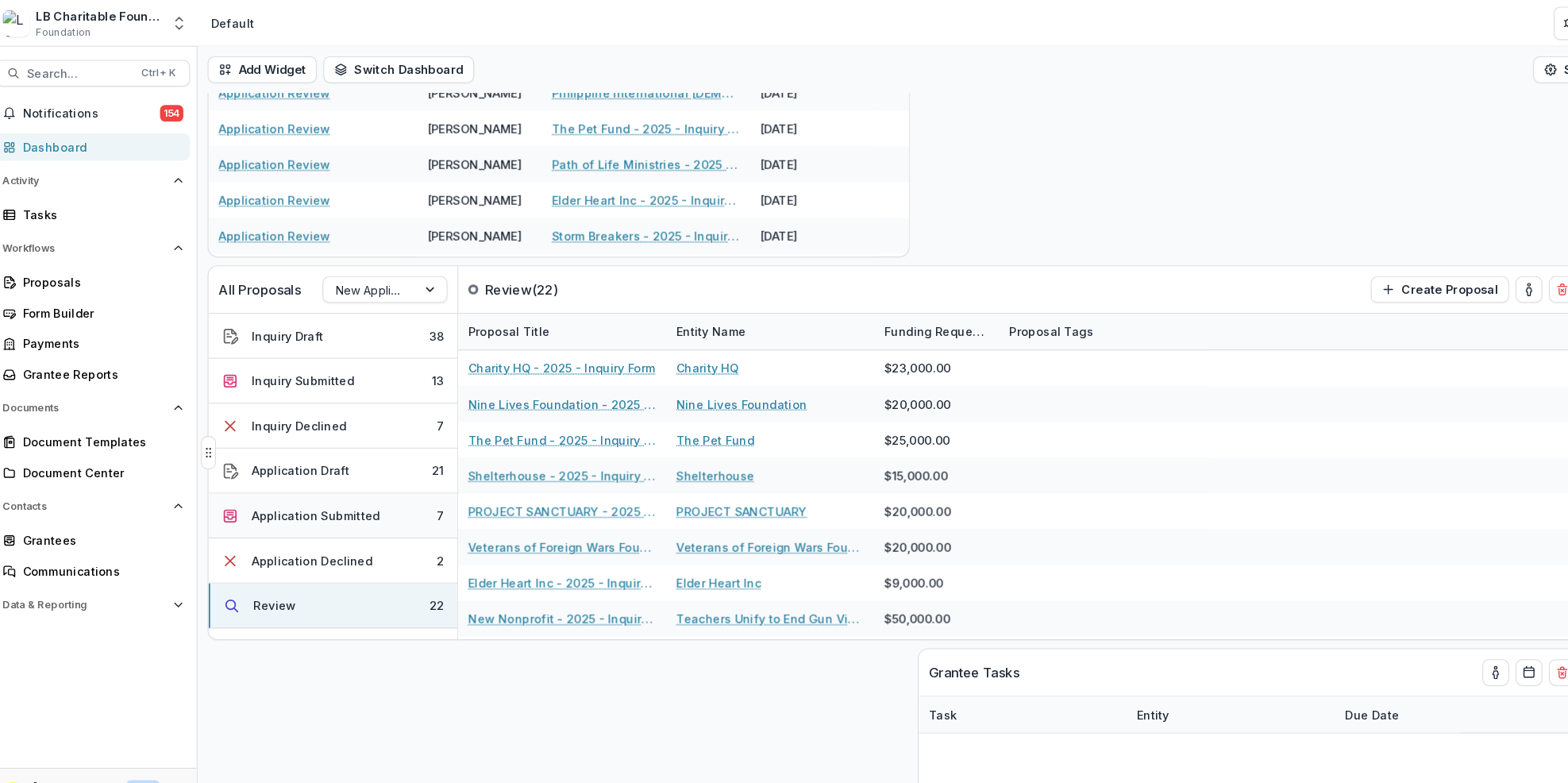
scroll to position [0, 0]
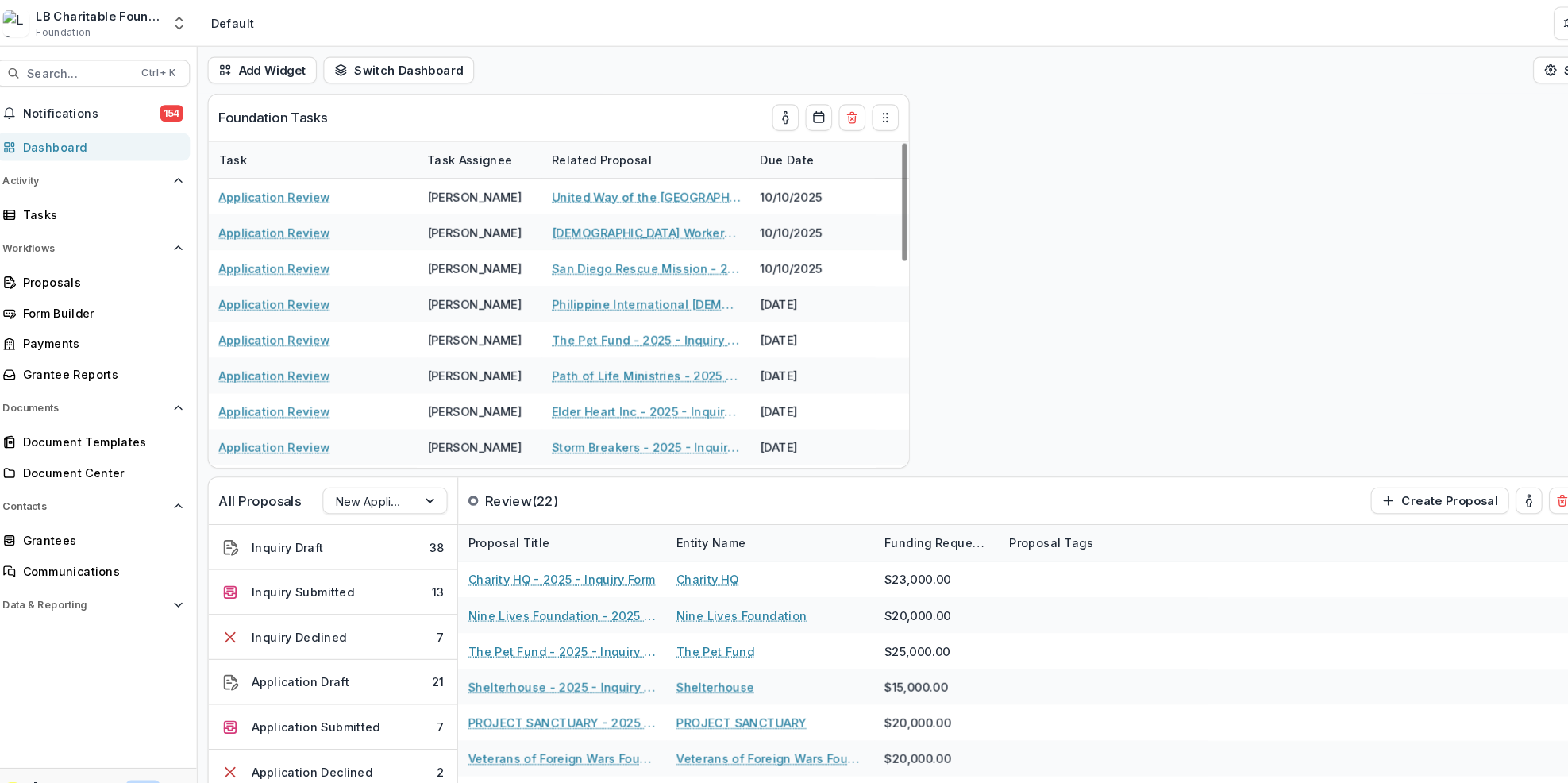
click at [112, 146] on div "Dashboard" at bounding box center [105, 140] width 147 height 17
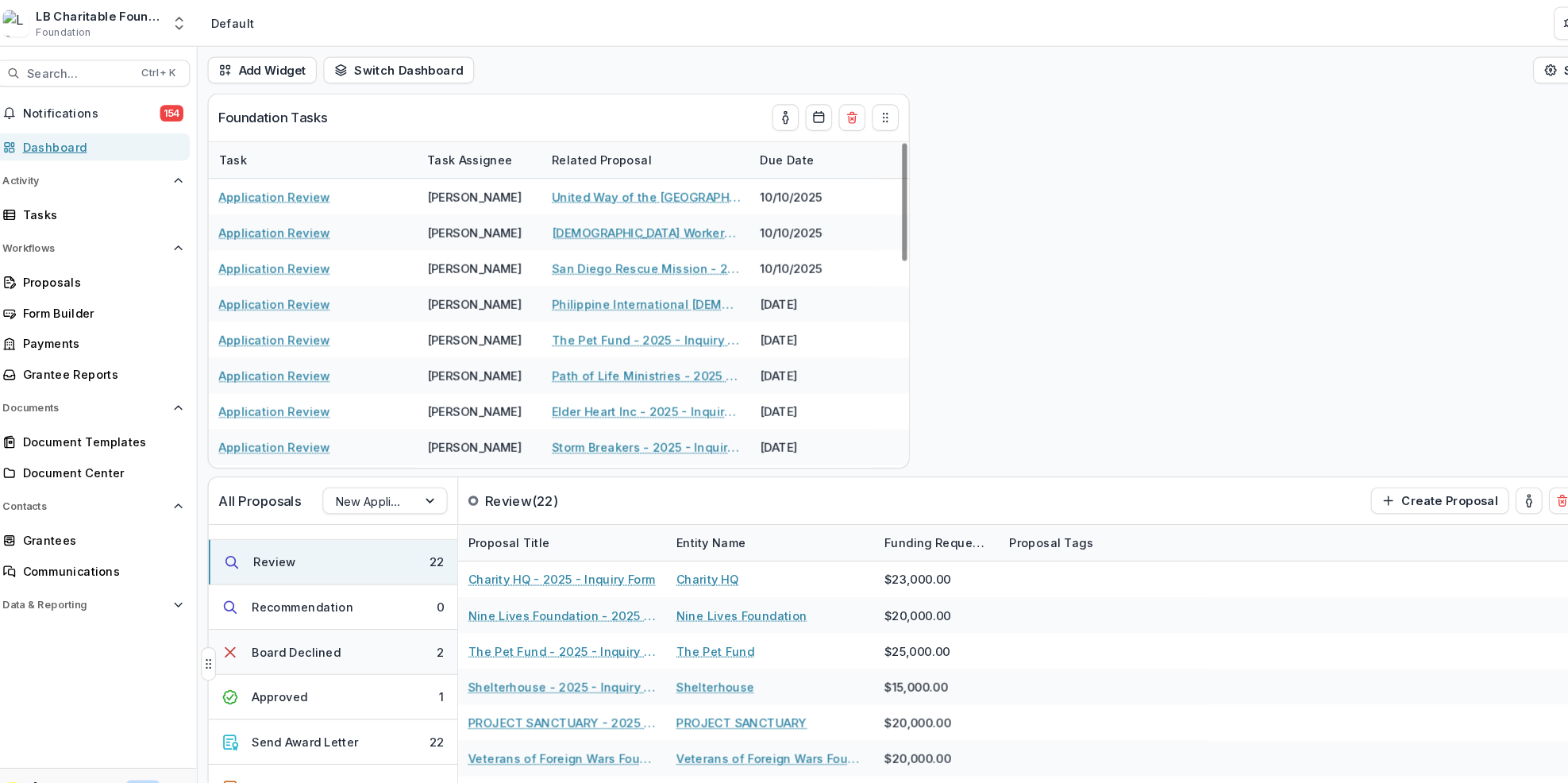
scroll to position [247, 0]
click at [374, 699] on button "Send Award Letter 22" at bounding box center [328, 703] width 238 height 43
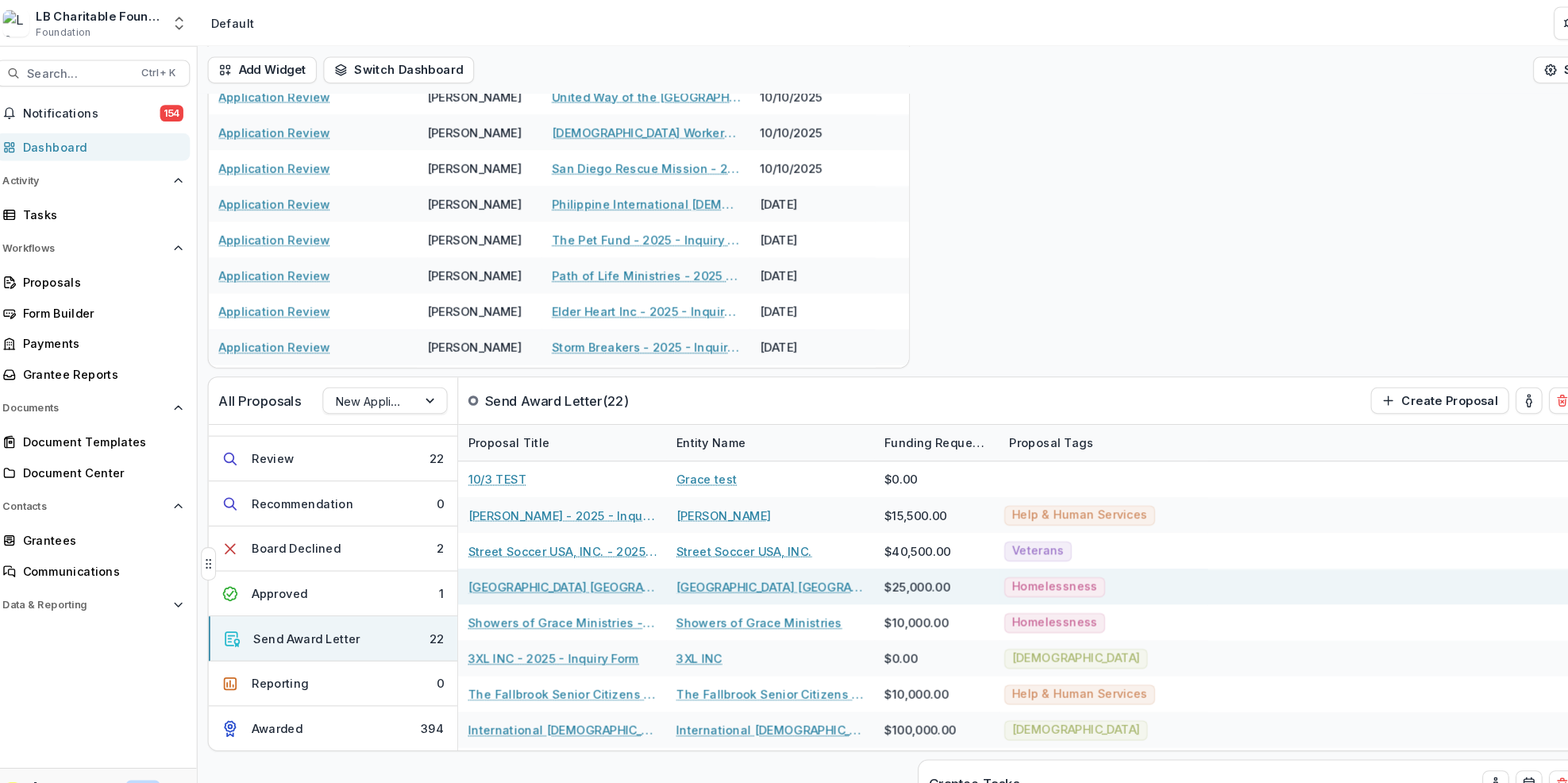
scroll to position [0, 0]
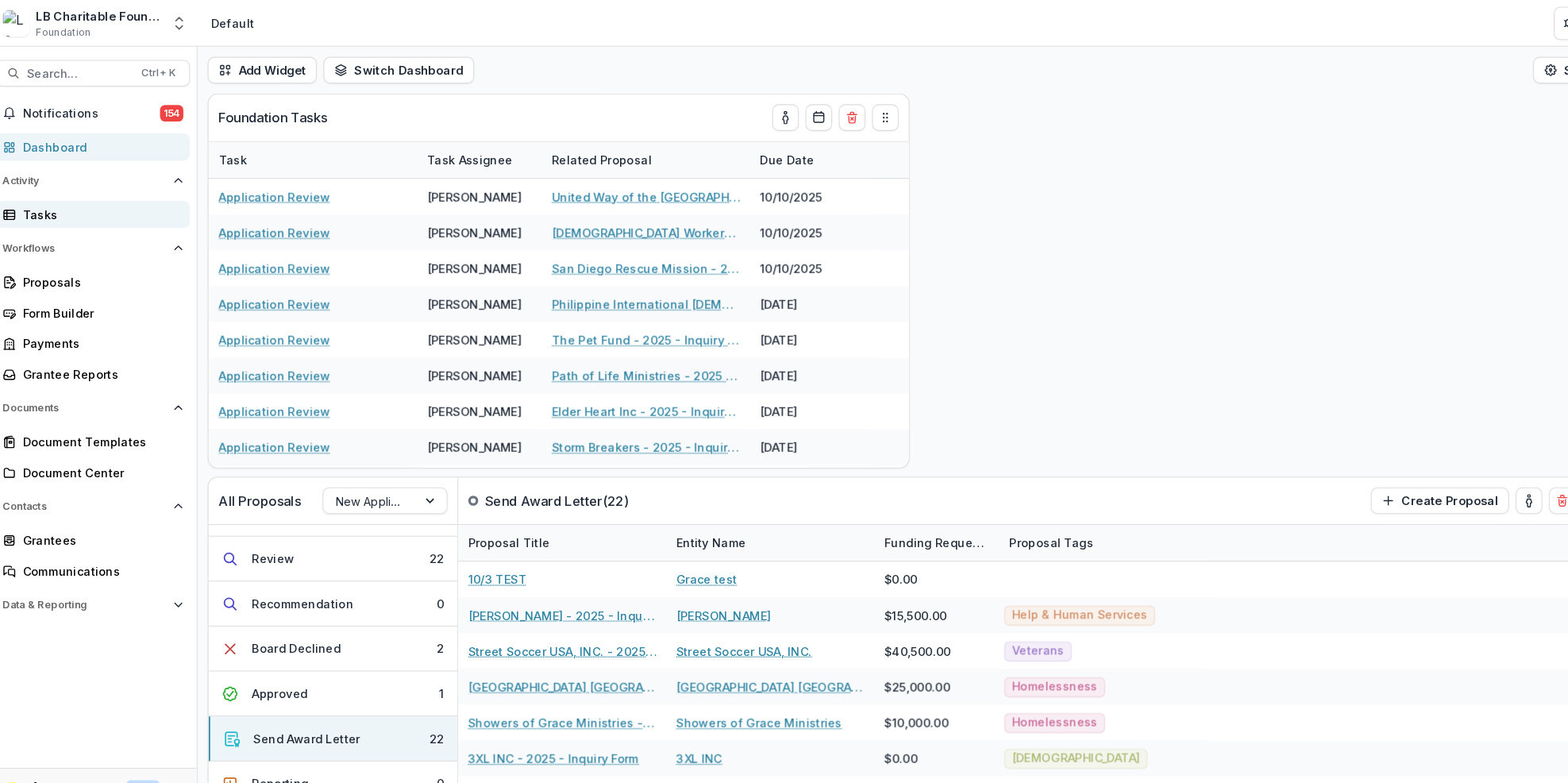
click at [142, 206] on div "Tasks" at bounding box center [105, 204] width 147 height 17
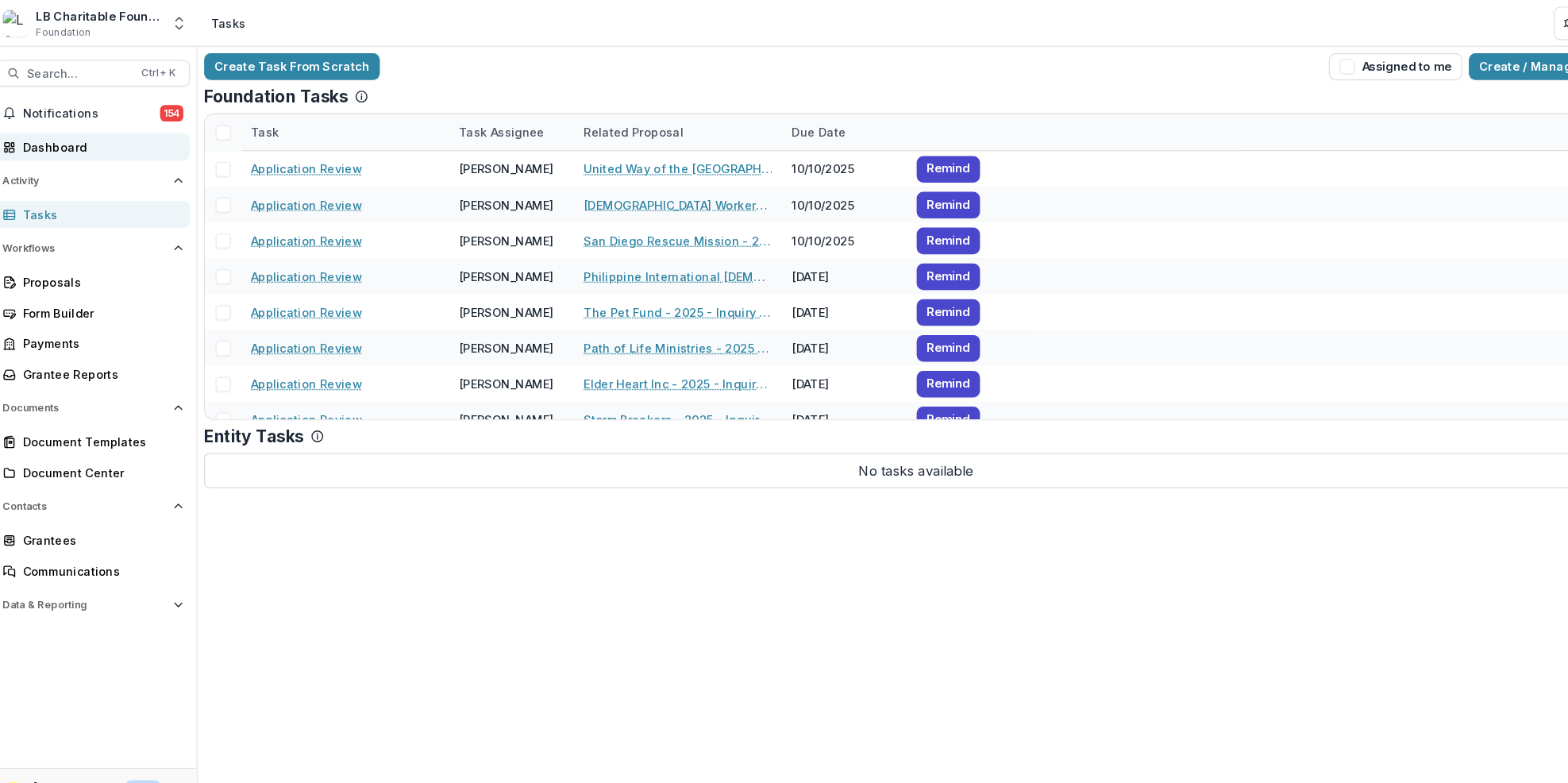
click at [149, 132] on div "Dashboard" at bounding box center [105, 140] width 147 height 17
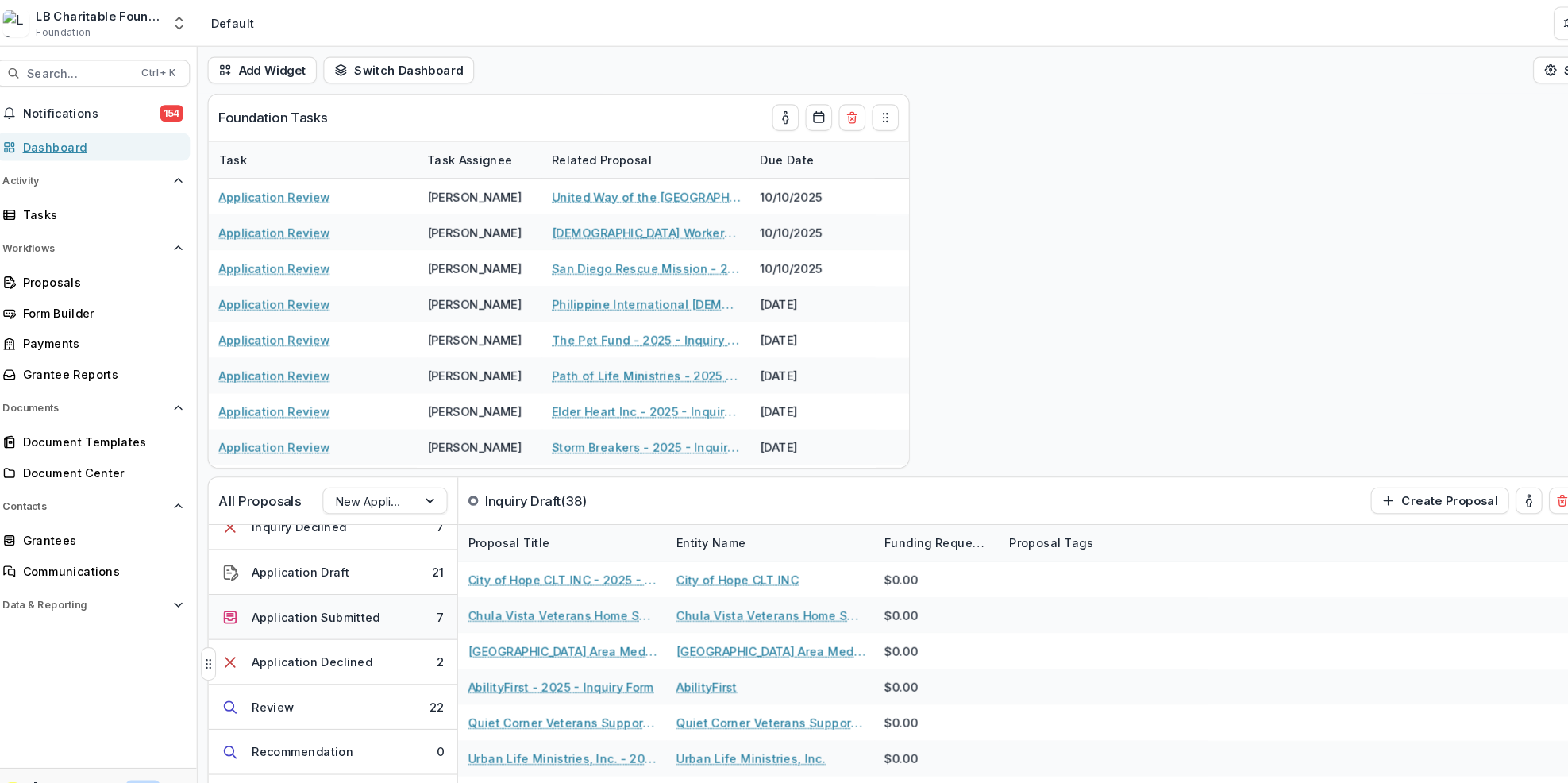
scroll to position [247, 0]
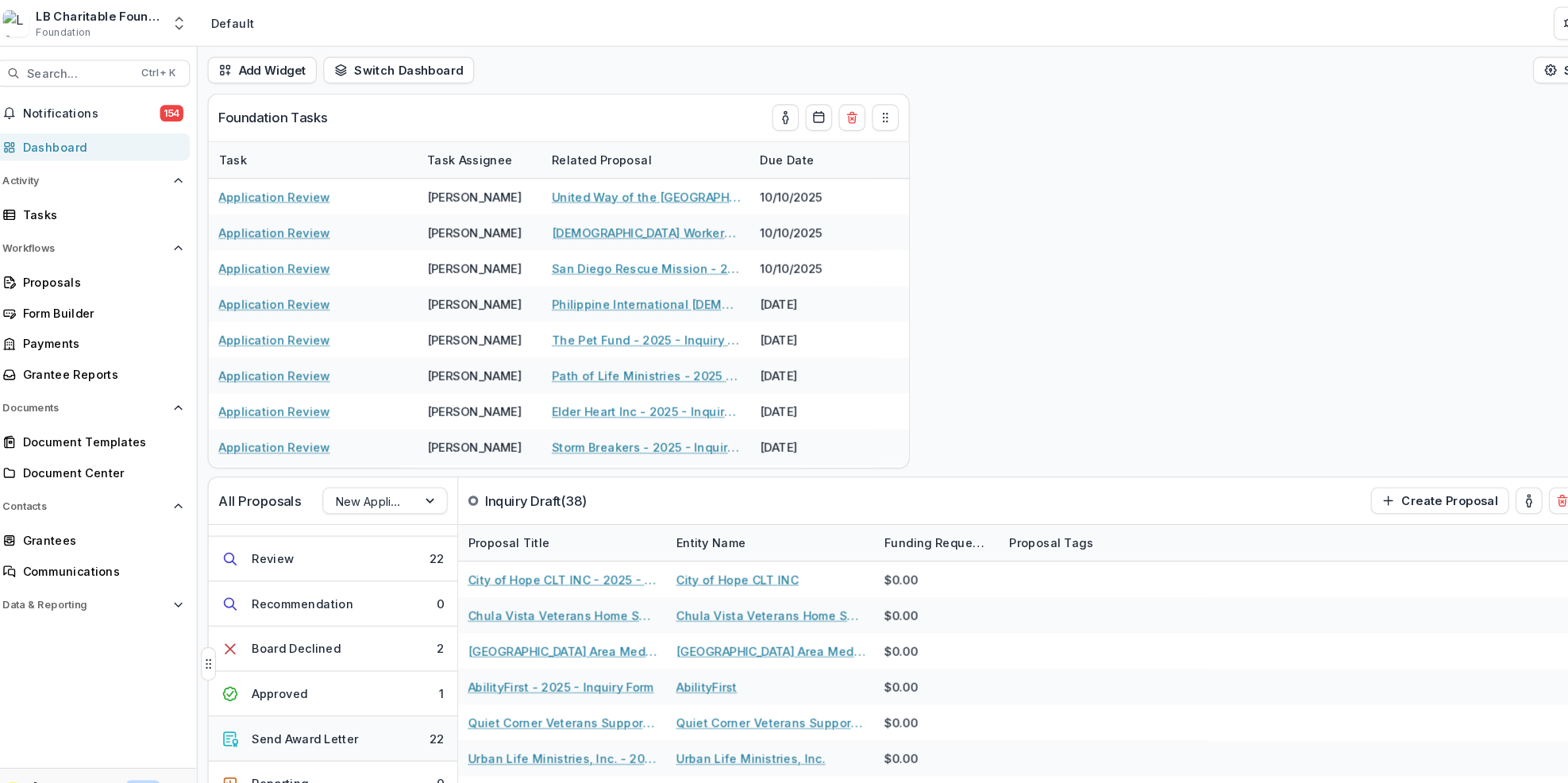
click at [367, 710] on button "Send Award Letter 22" at bounding box center [328, 703] width 238 height 43
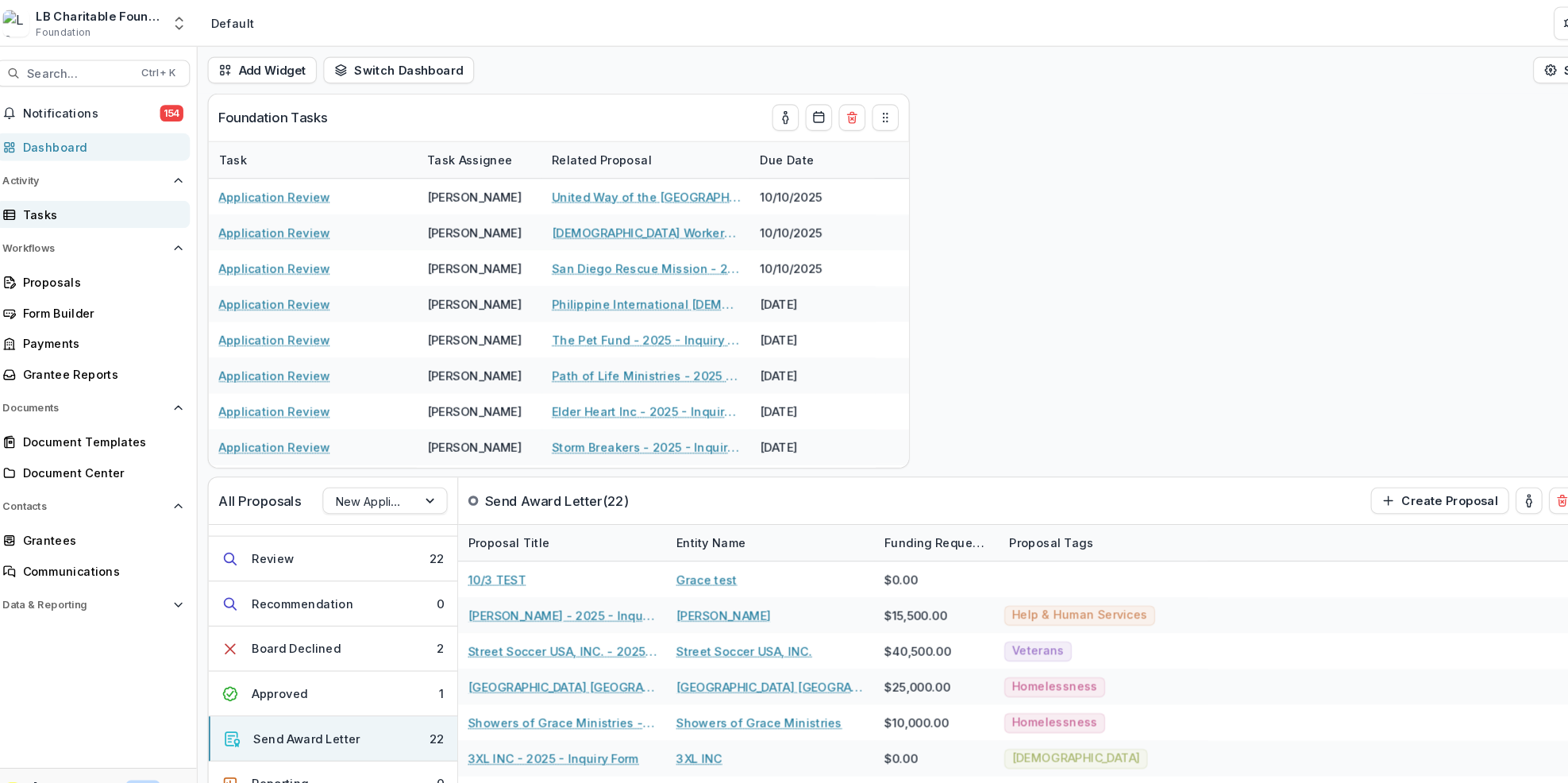
click at [69, 202] on div "Tasks" at bounding box center [105, 204] width 147 height 17
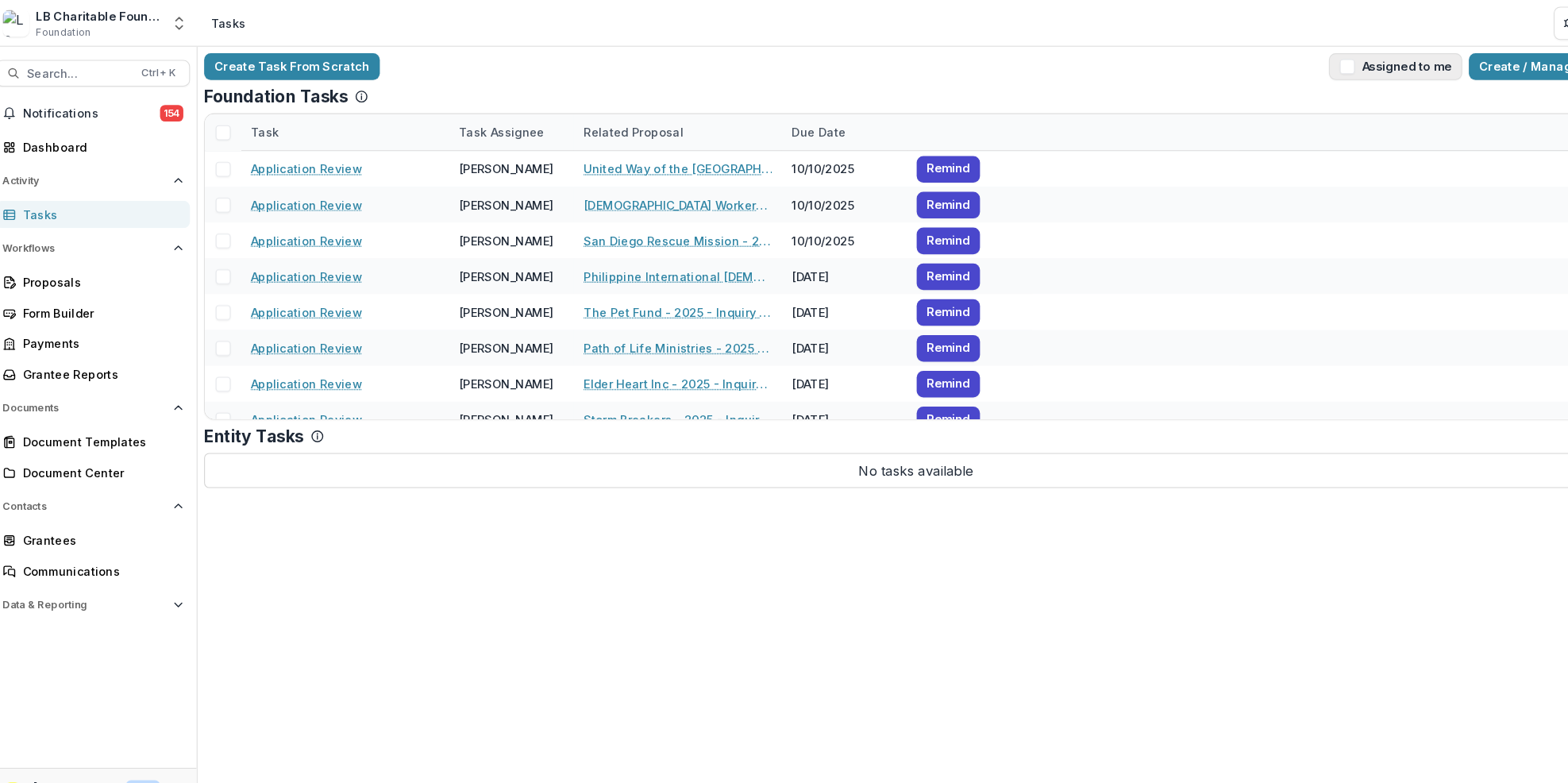
click at [1363, 61] on button "Assigned to me" at bounding box center [1341, 63] width 127 height 26
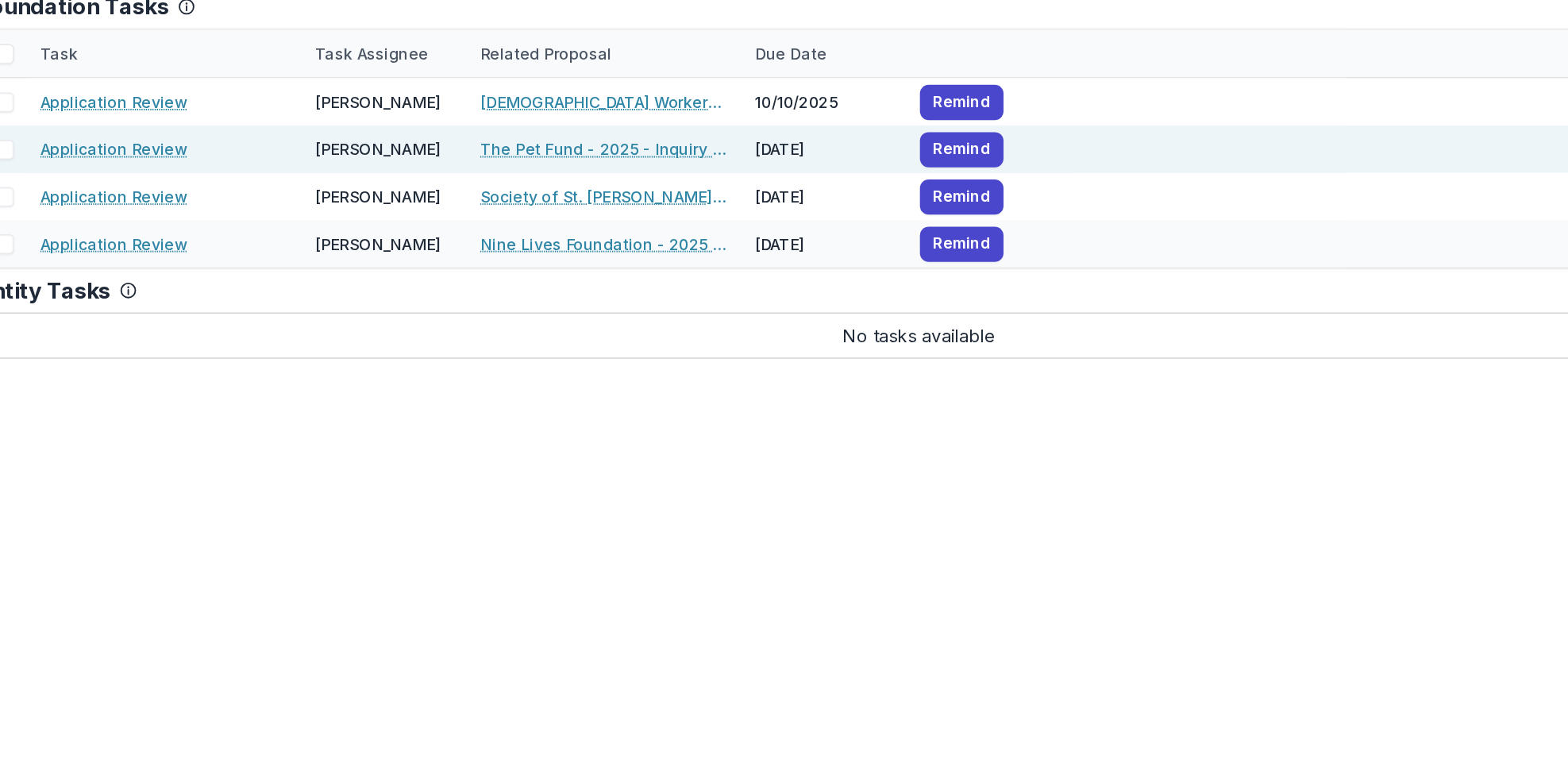
click at [633, 195] on link "The Pet Fund - 2025 - Inquiry Form" at bounding box center [656, 194] width 179 height 17
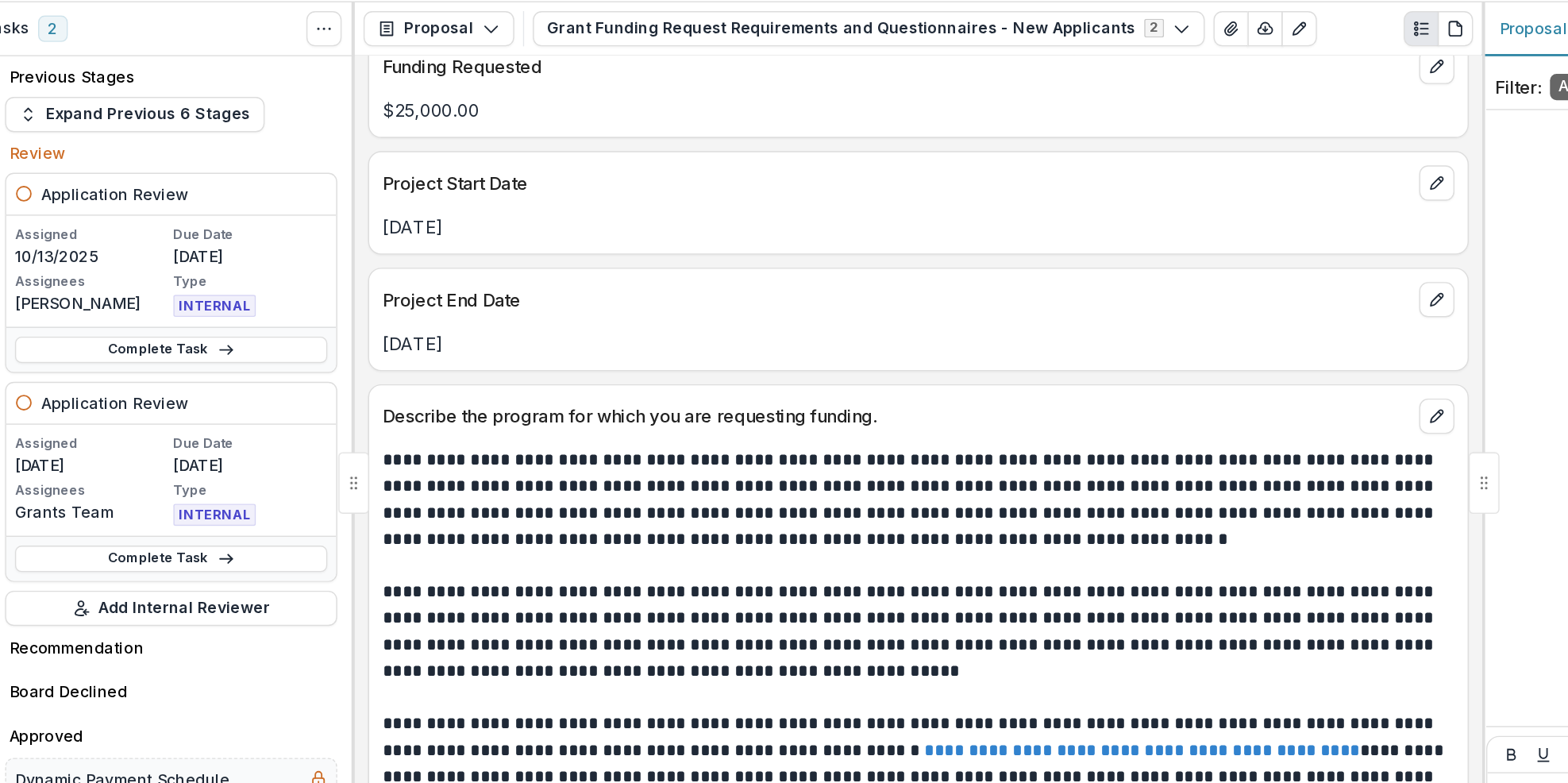
scroll to position [1910, 0]
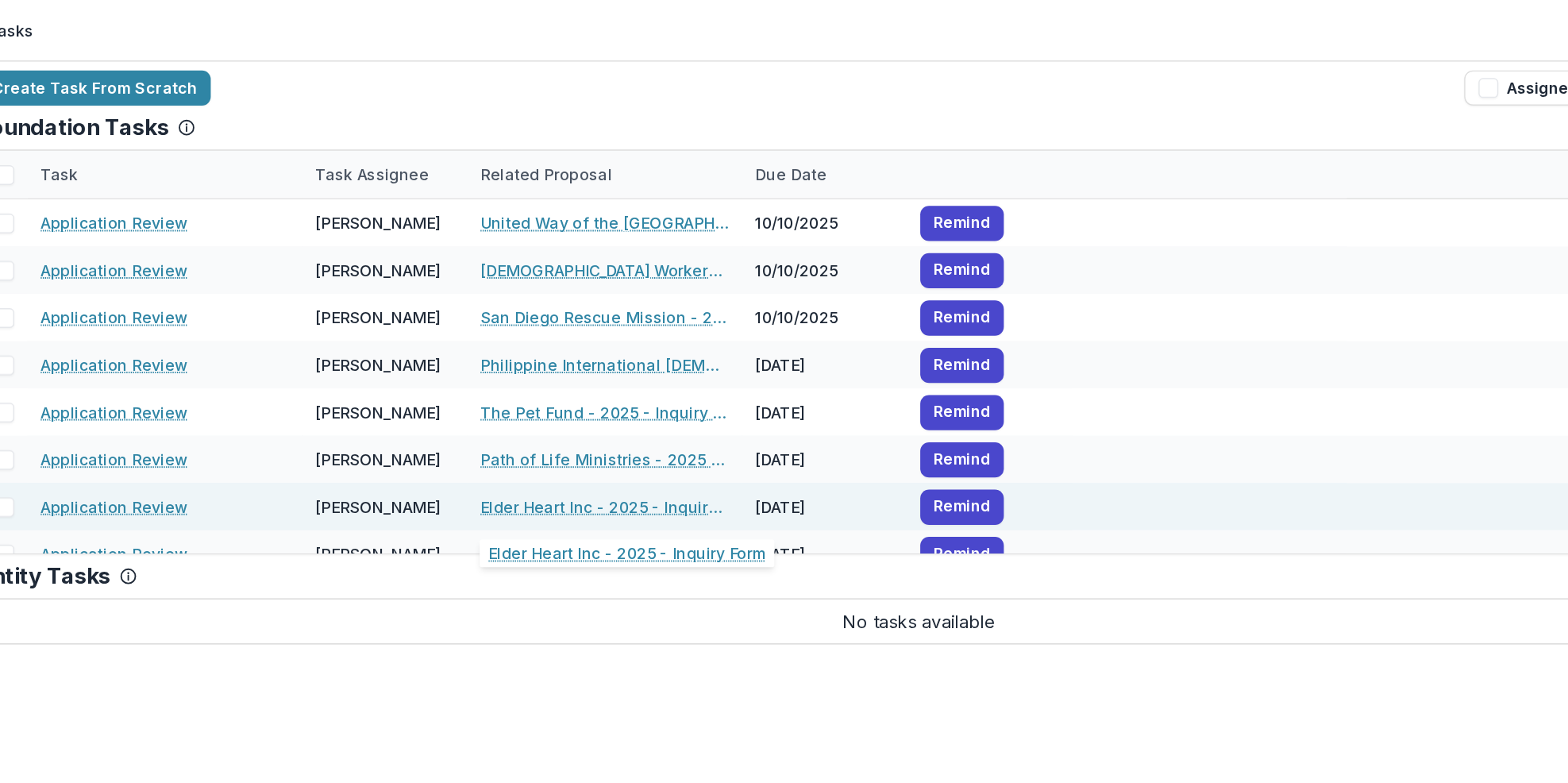
scroll to position [76, 0]
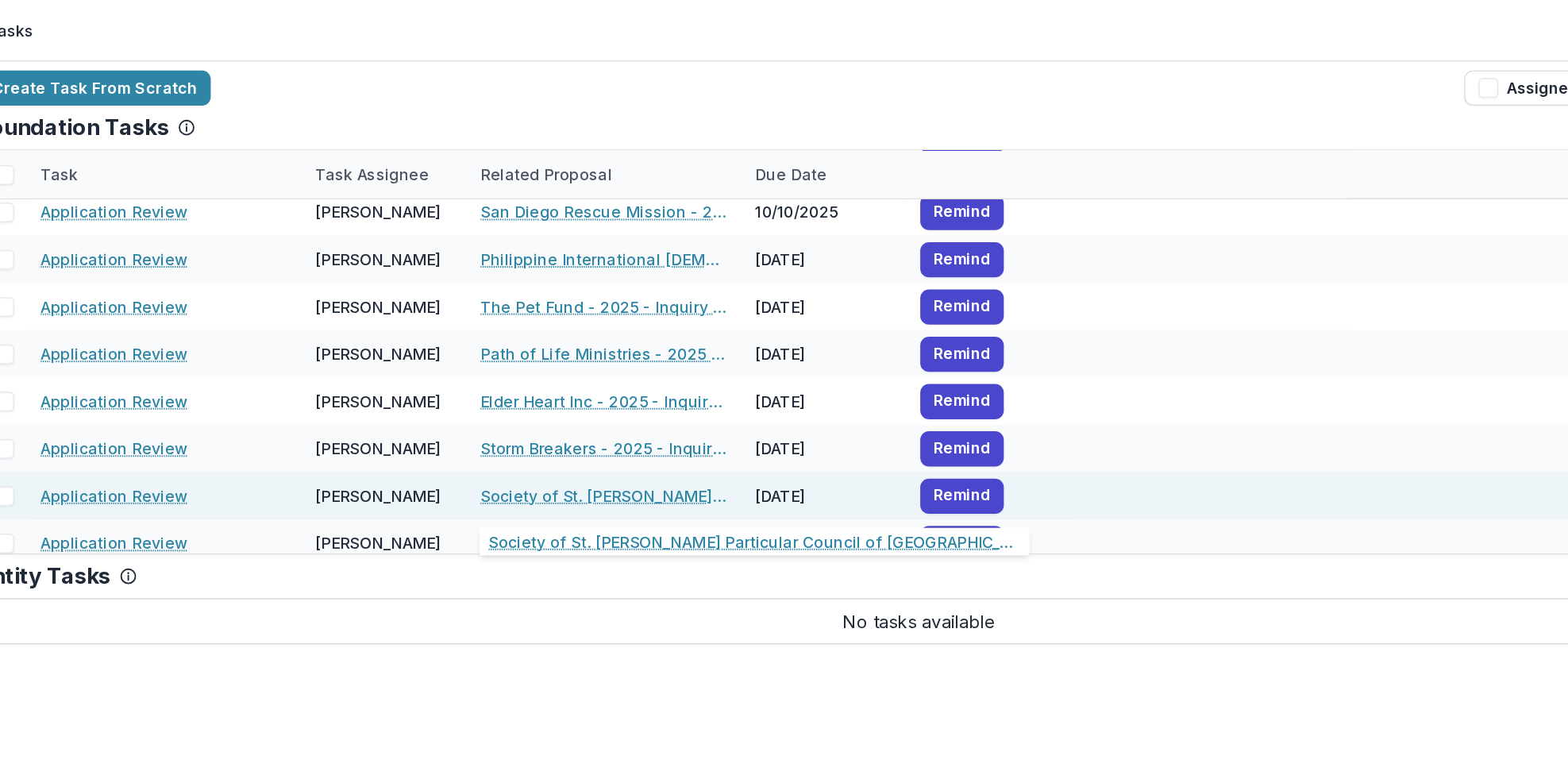
click at [642, 357] on link "Society of St. [PERSON_NAME] Particular Council of [GEOGRAPHIC_DATA] - 2025 - I…" at bounding box center [656, 357] width 179 height 17
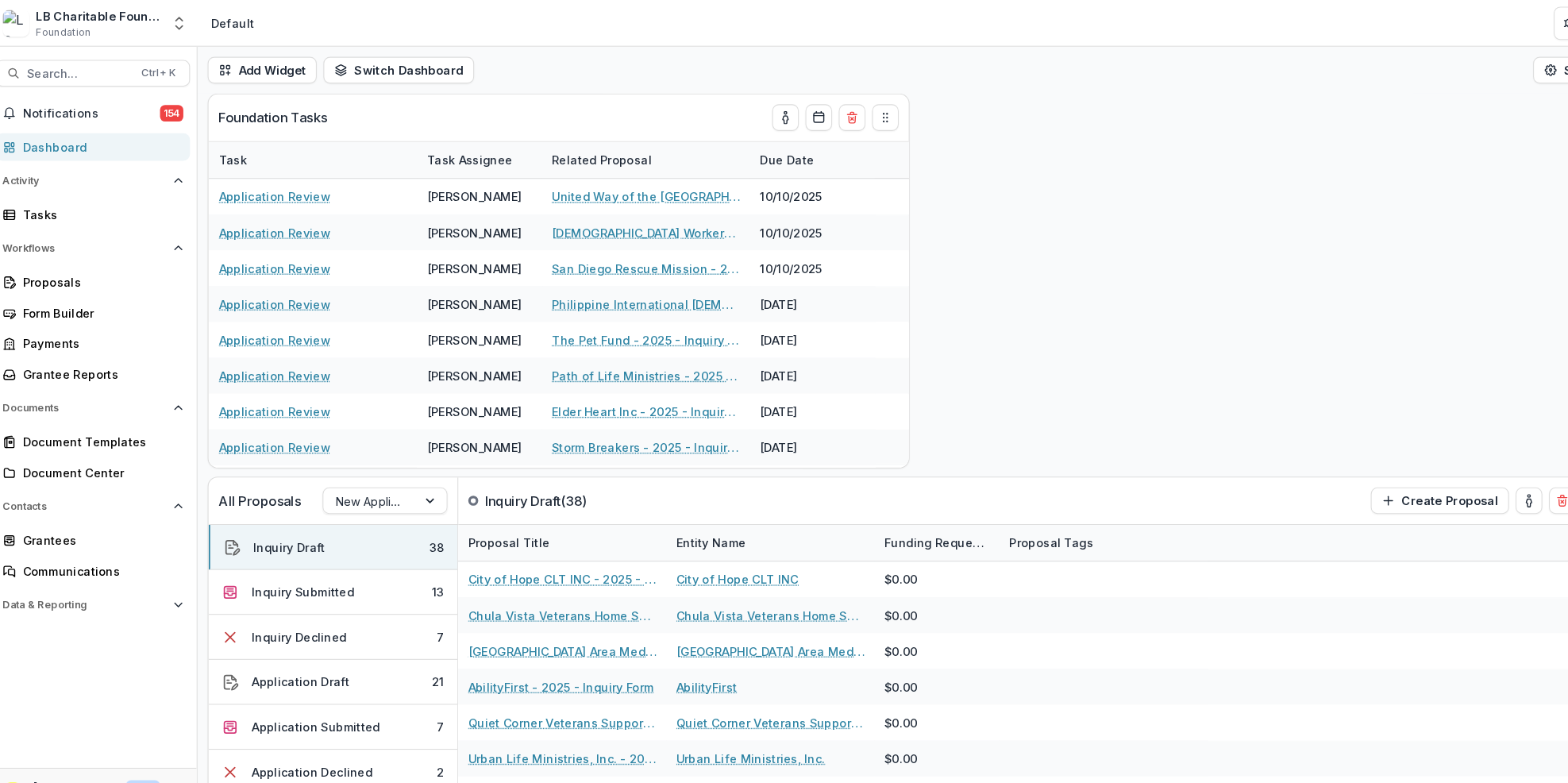
click at [91, 137] on div "Dashboard" at bounding box center [105, 140] width 147 height 17
click at [112, 201] on div "Tasks" at bounding box center [105, 204] width 147 height 17
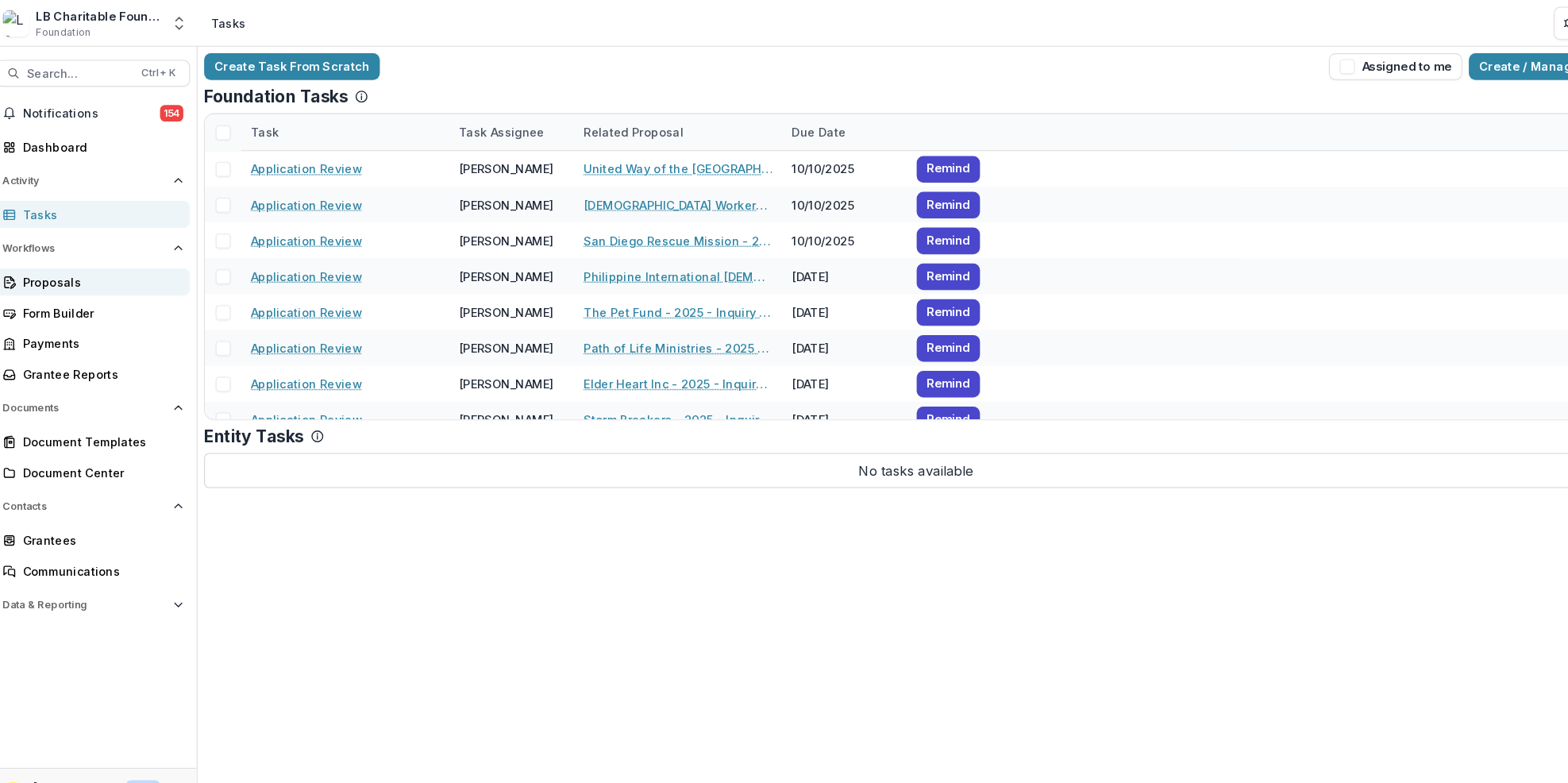
click at [110, 267] on div "Proposals" at bounding box center [105, 268] width 147 height 17
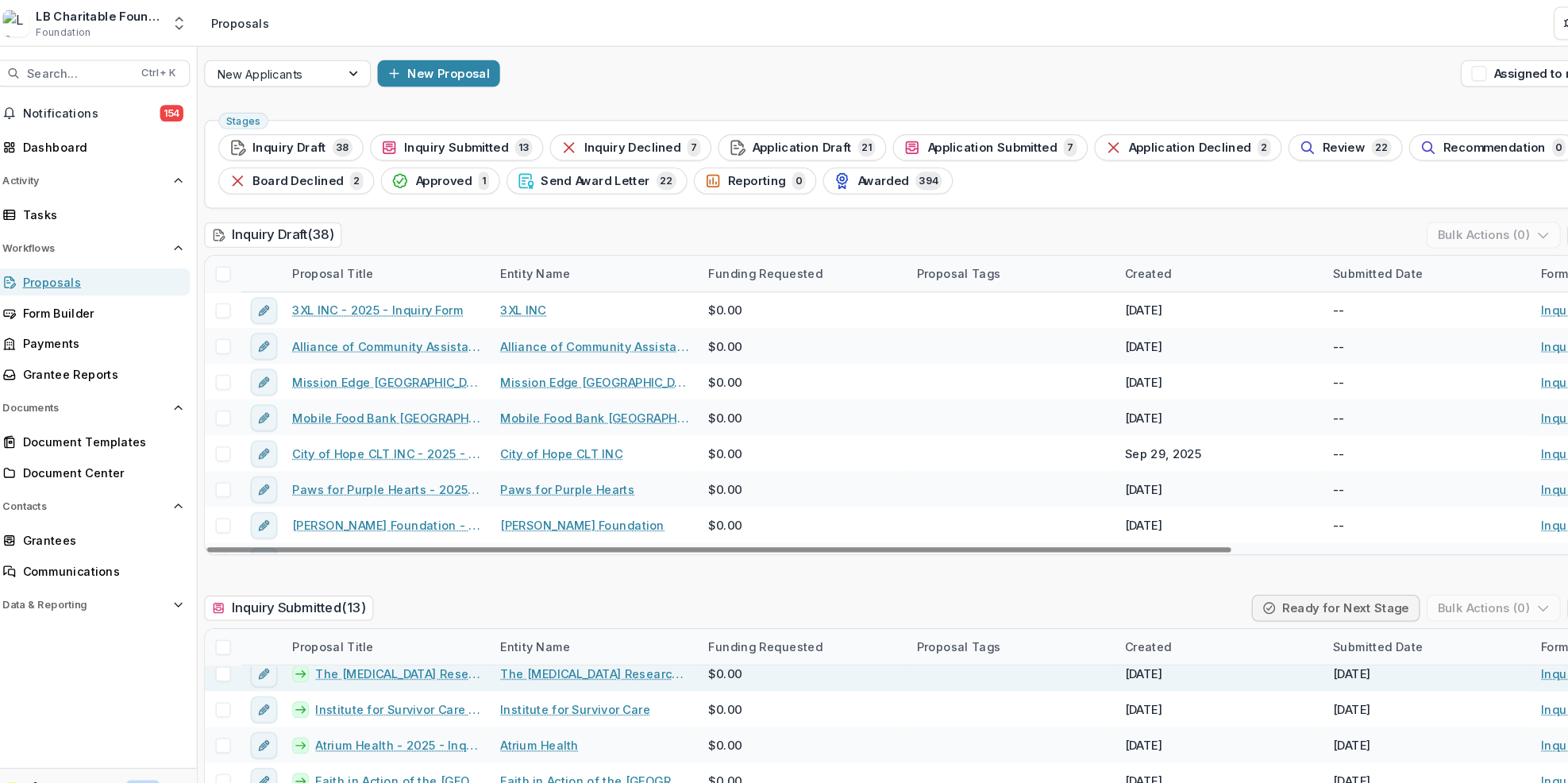
scroll to position [194, 0]
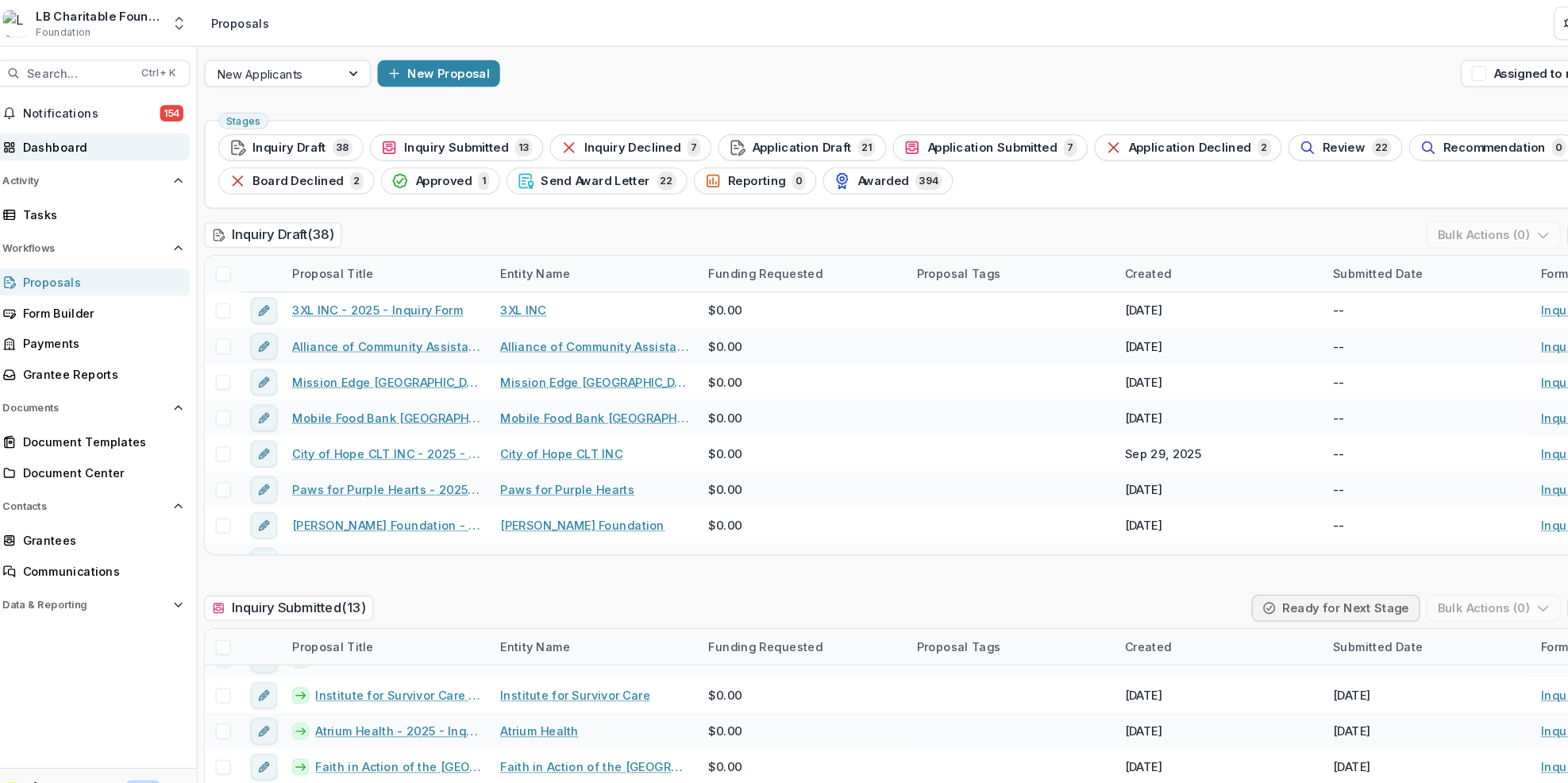
click at [130, 141] on div "Dashboard" at bounding box center [105, 140] width 147 height 17
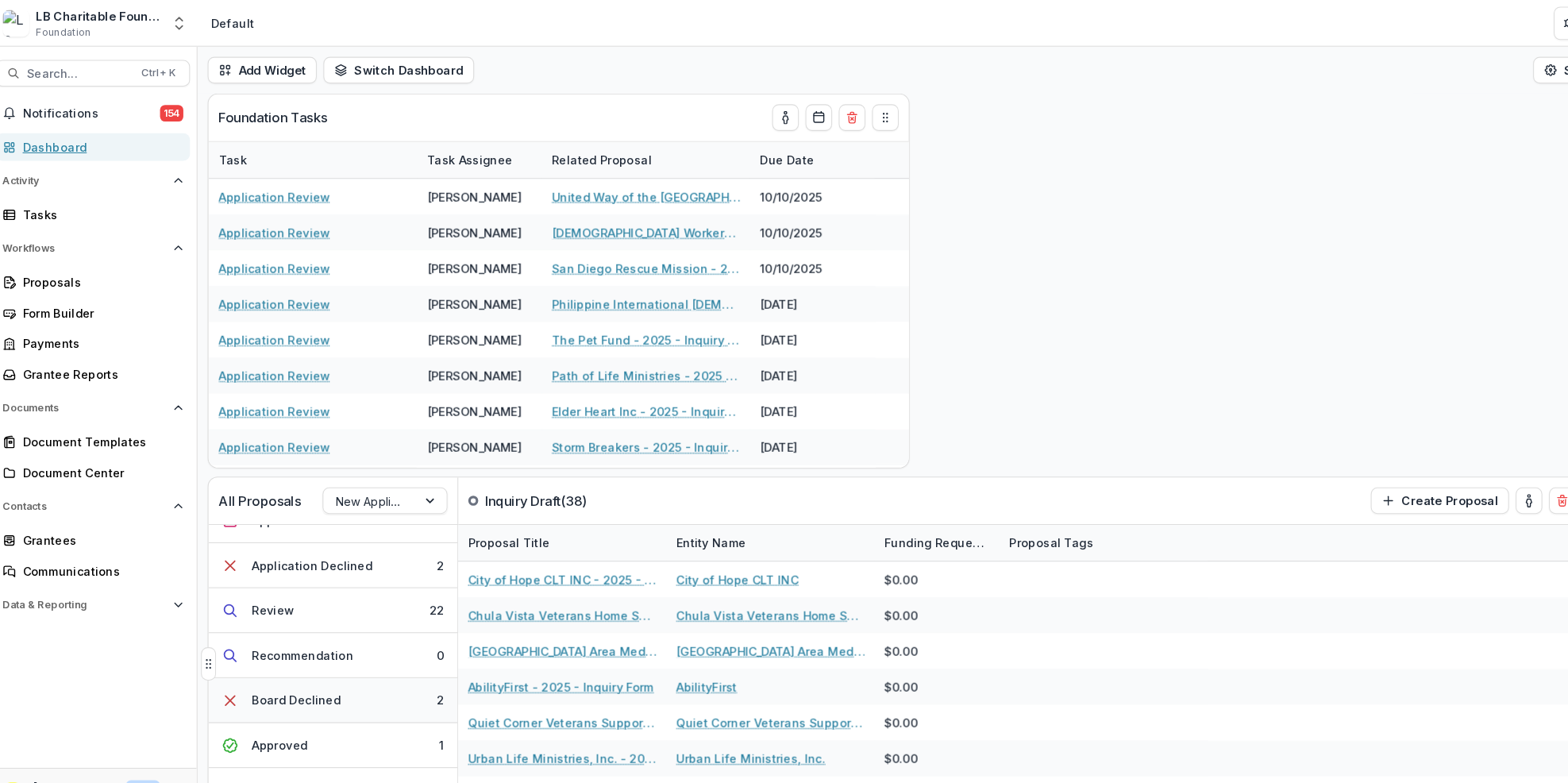
scroll to position [201, 0]
click at [352, 710] on button "Approved 1" at bounding box center [328, 706] width 238 height 43
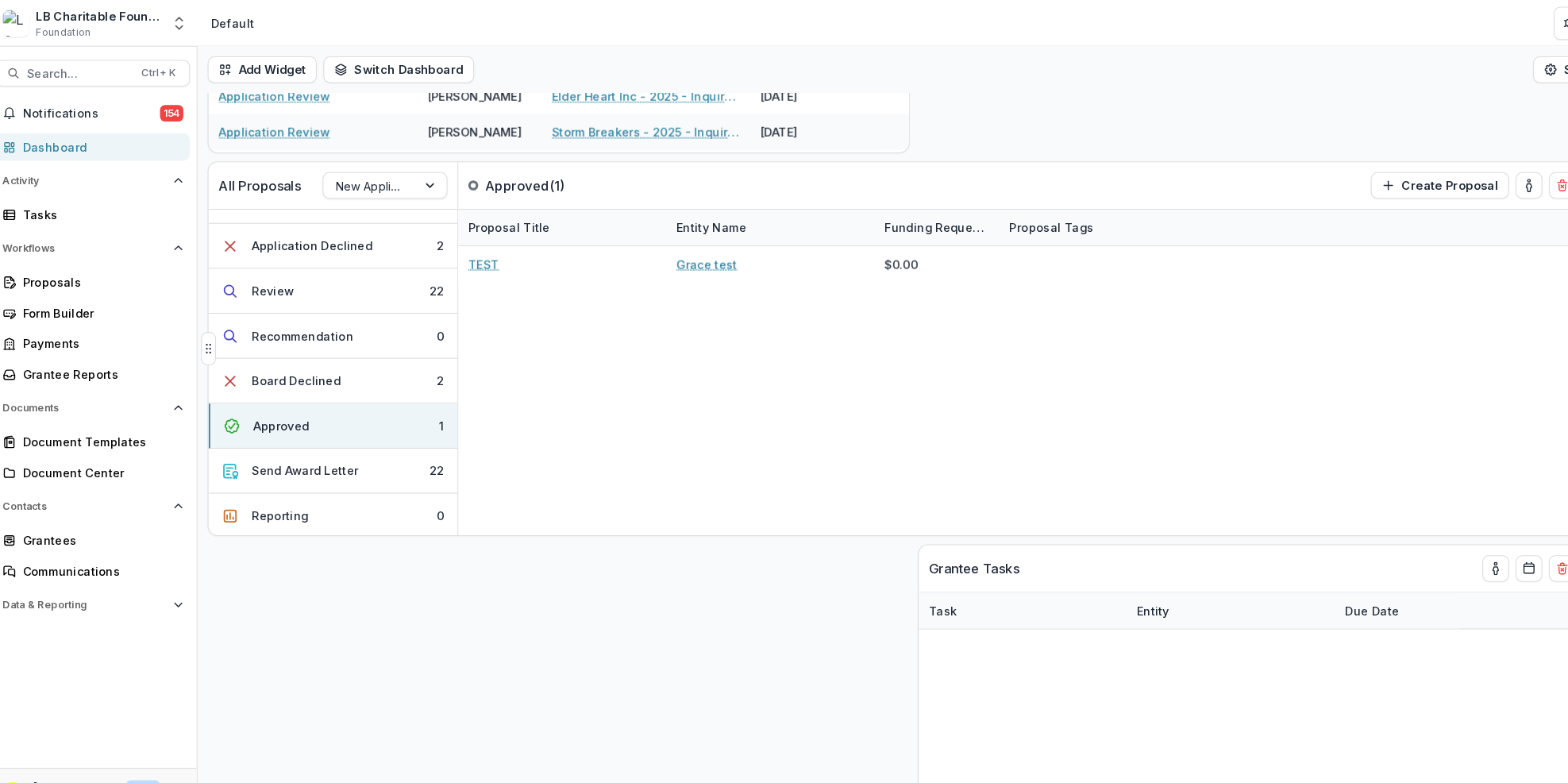
scroll to position [303, 0]
click at [318, 269] on button "Review 22" at bounding box center [328, 275] width 238 height 43
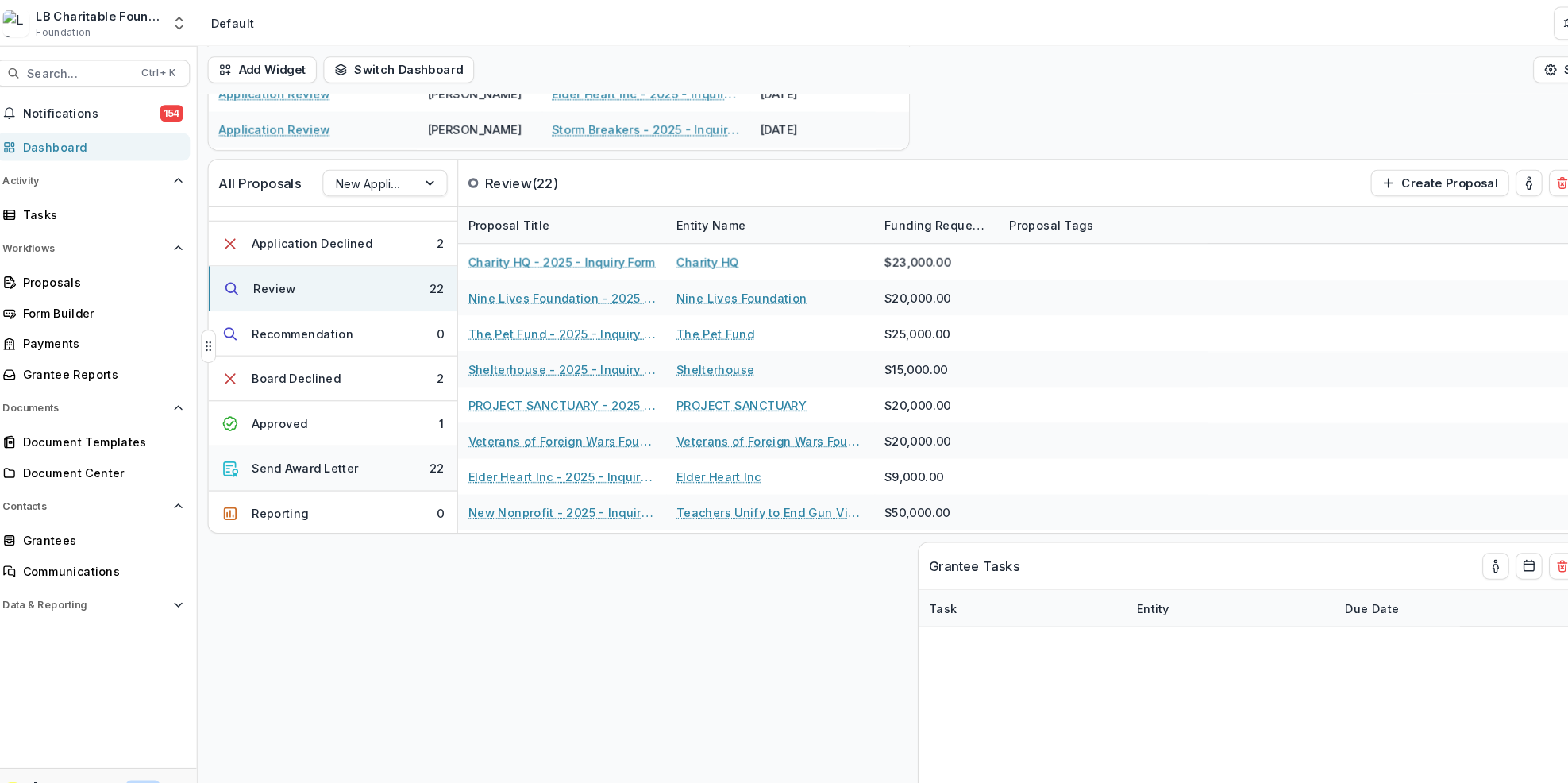
click at [386, 446] on button "Send Award Letter 22" at bounding box center [328, 447] width 238 height 43
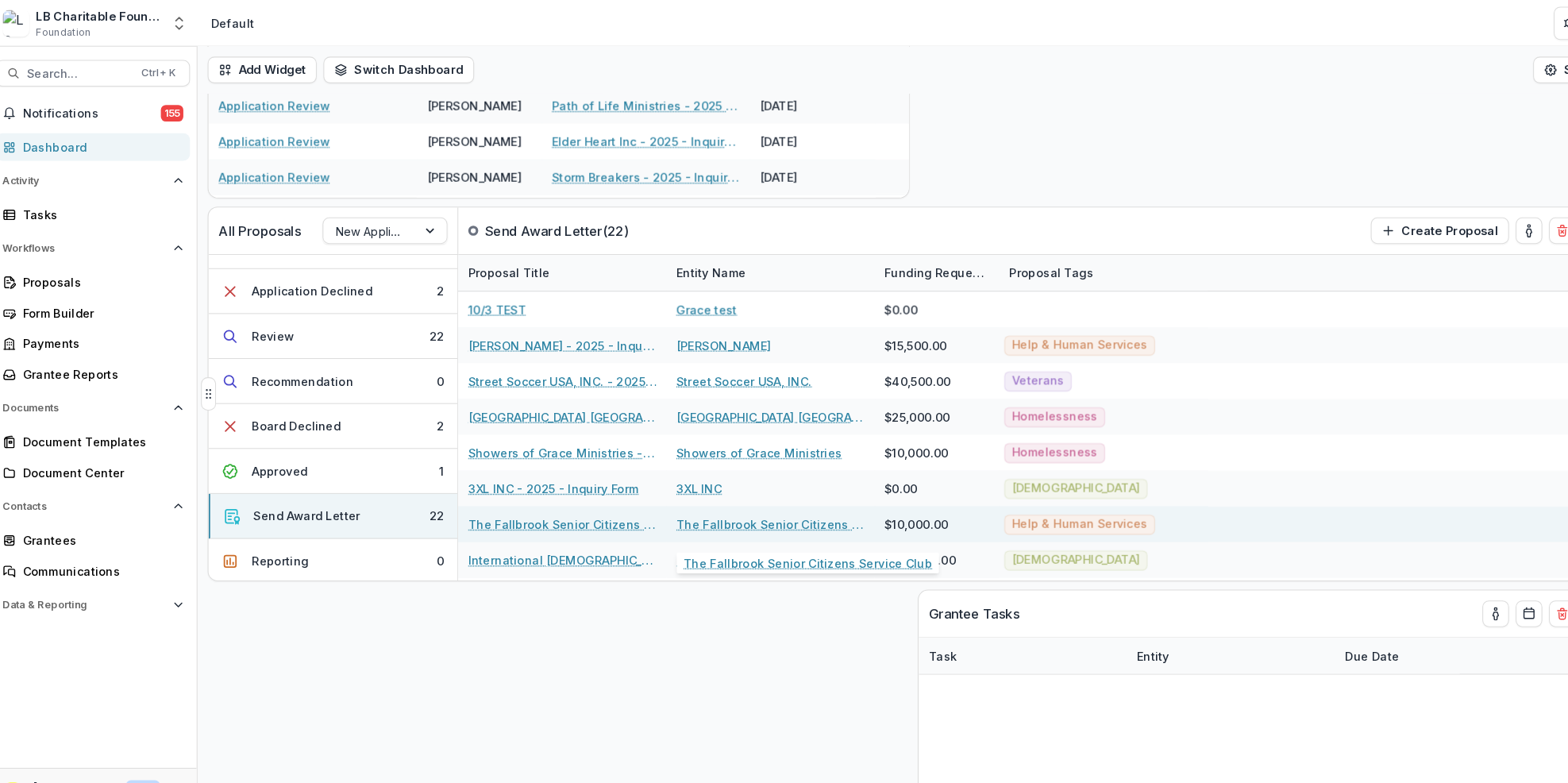
scroll to position [247, 0]
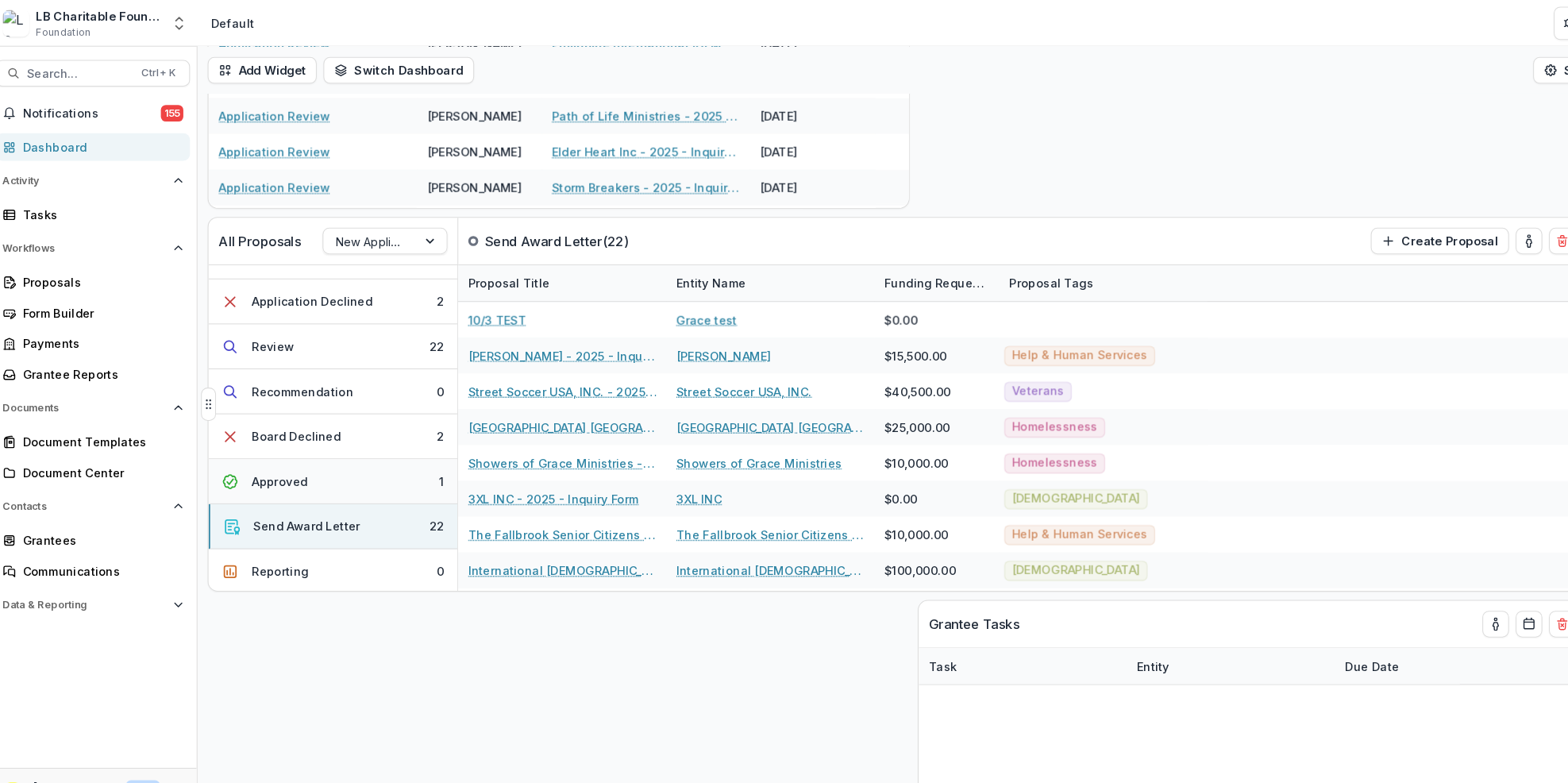
click at [413, 459] on button "Approved 1" at bounding box center [328, 459] width 238 height 43
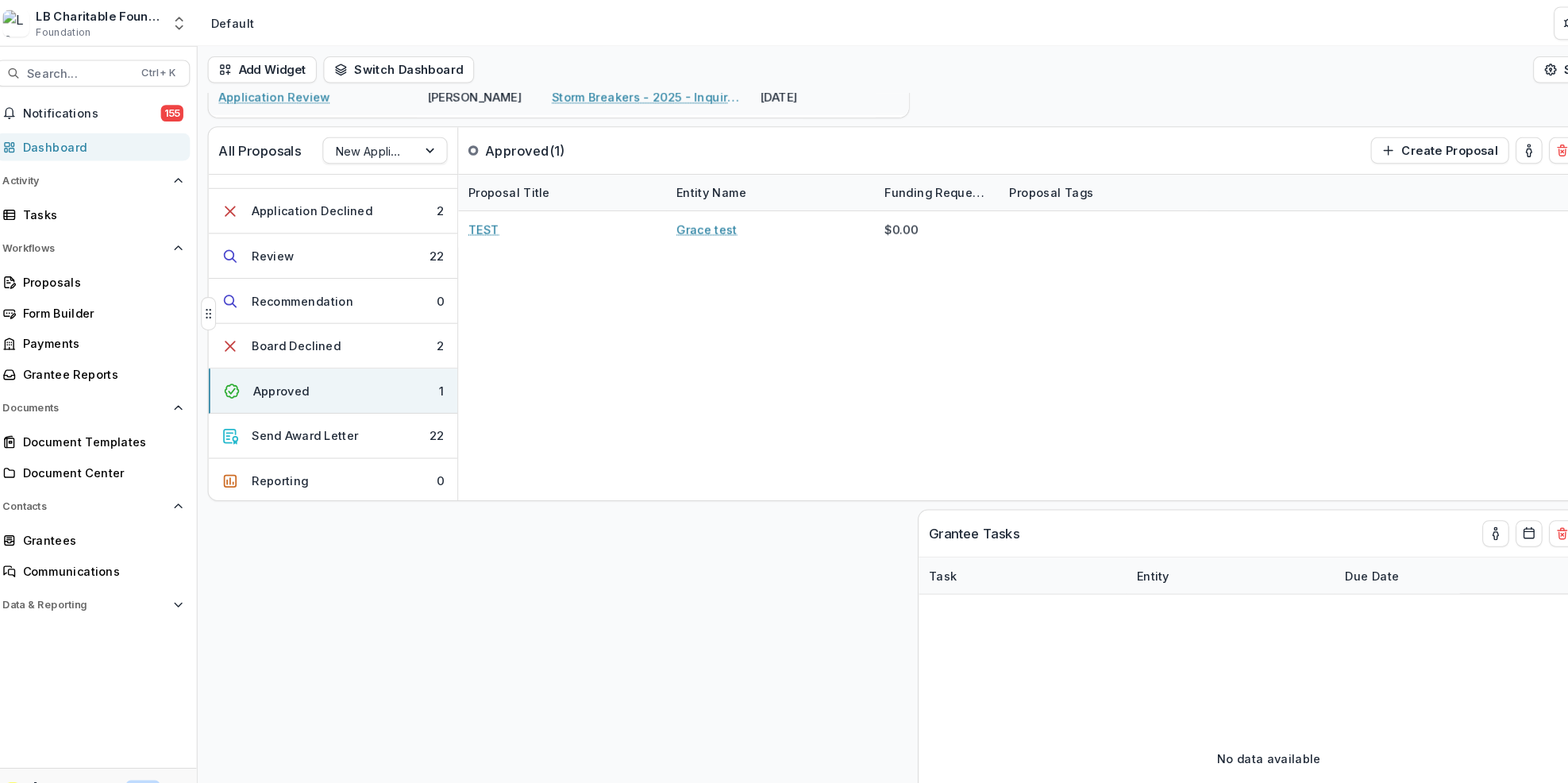
scroll to position [201, 0]
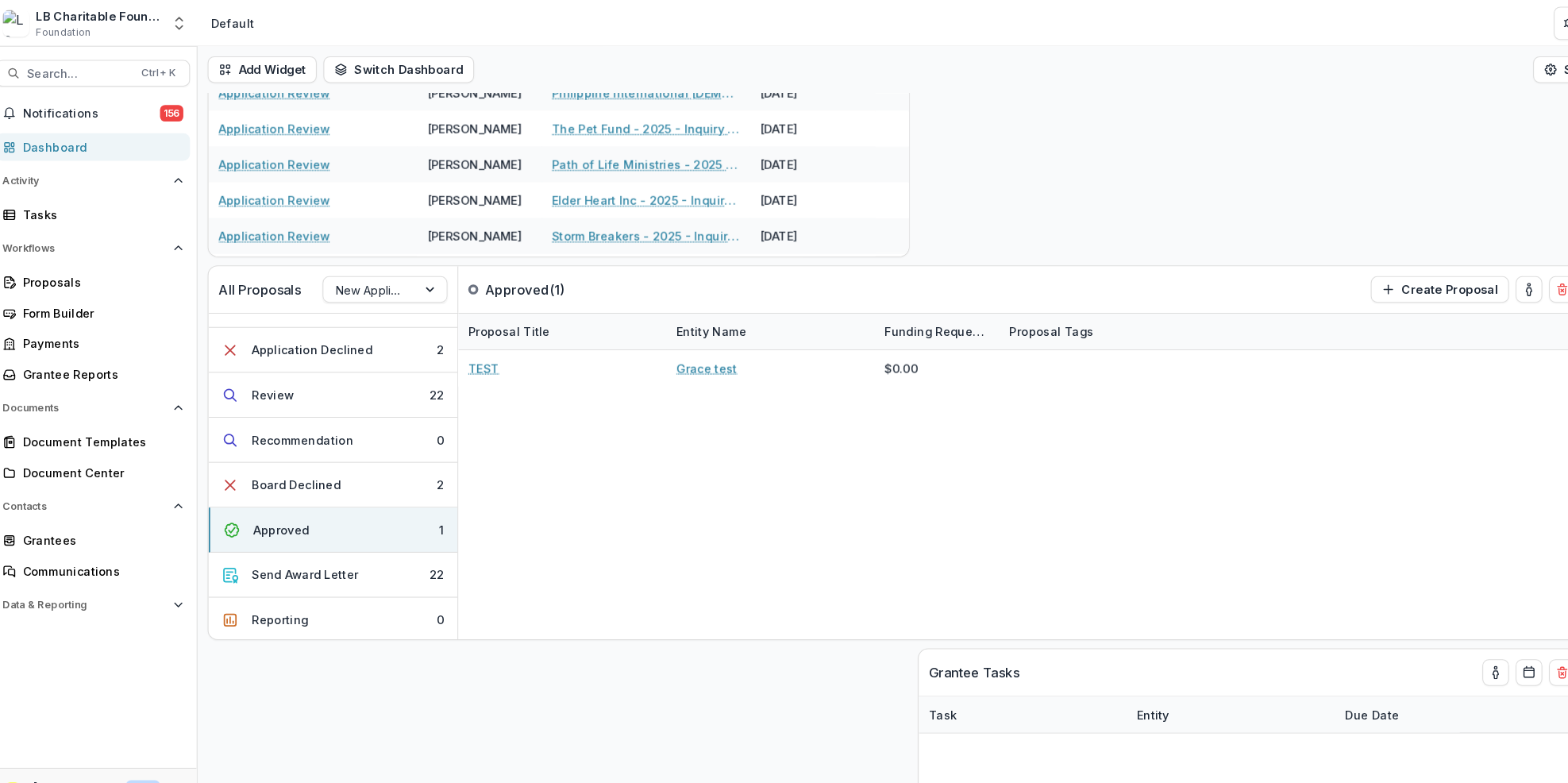
click at [128, 138] on div "Dashboard" at bounding box center [105, 140] width 147 height 17
click at [379, 544] on button "Send Award Letter 22" at bounding box center [328, 548] width 238 height 43
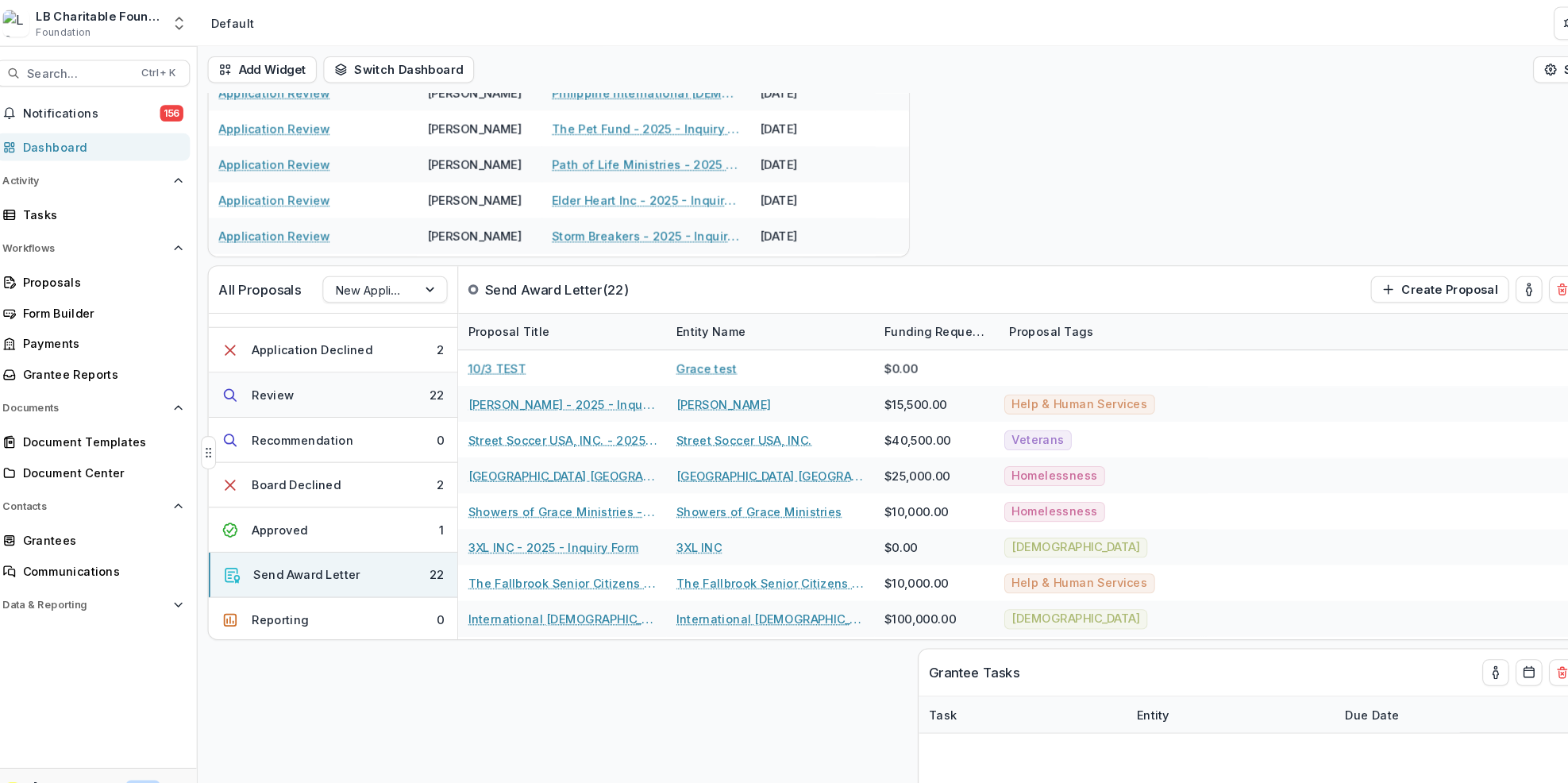
click at [406, 377] on button "Review 22" at bounding box center [328, 377] width 238 height 43
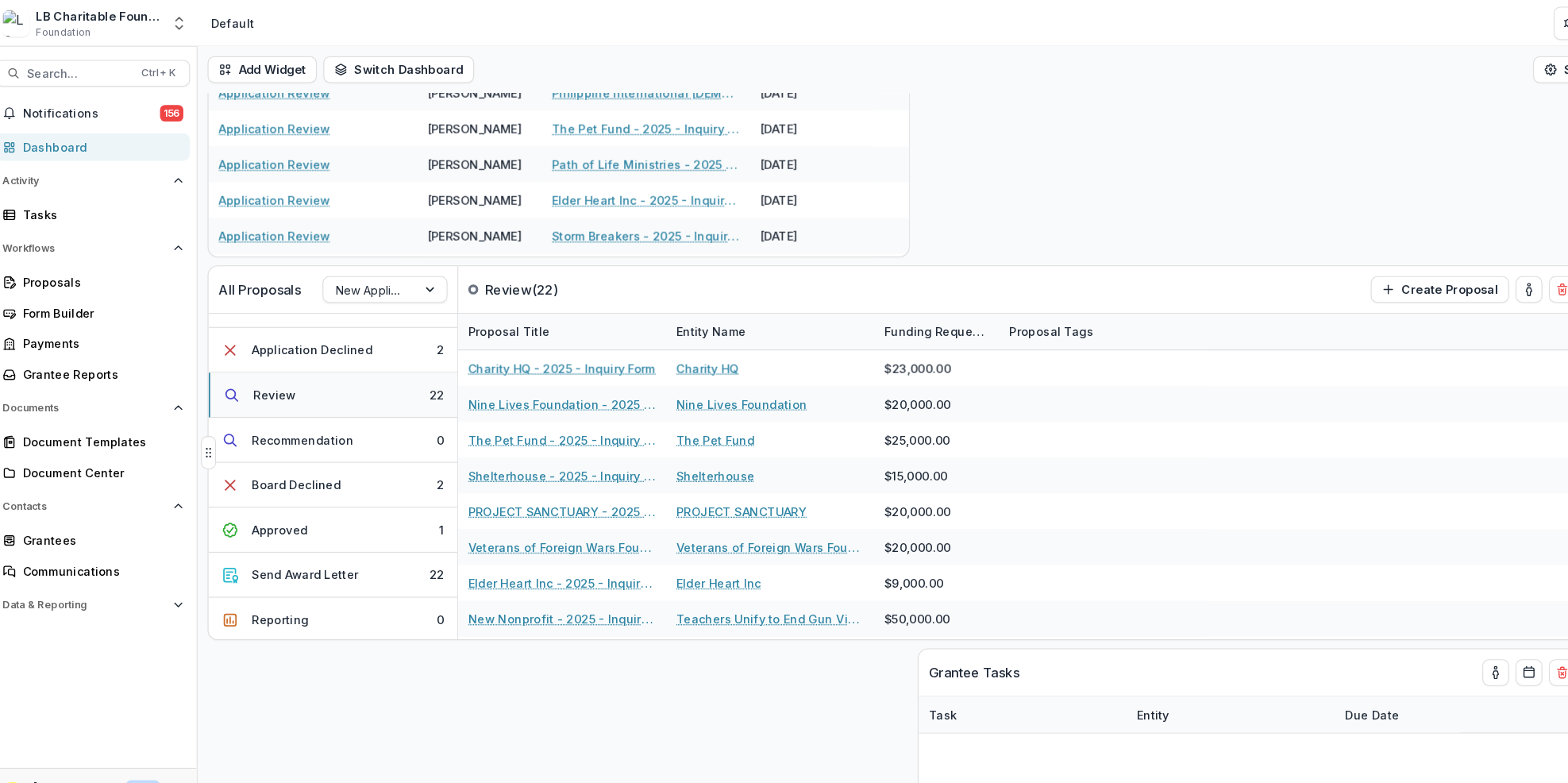
click at [406, 378] on button "Review 22" at bounding box center [328, 377] width 238 height 43
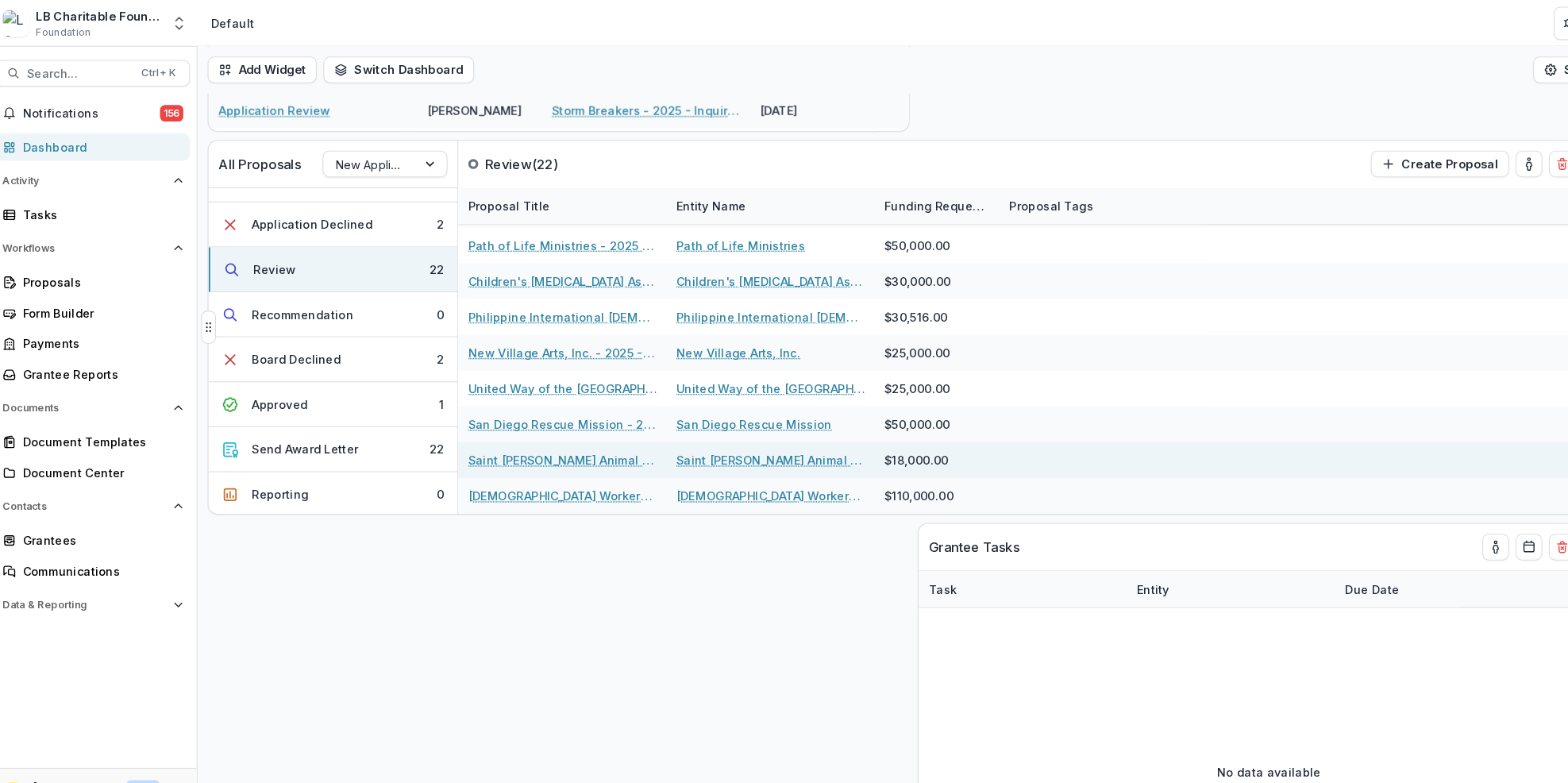
scroll to position [504, 0]
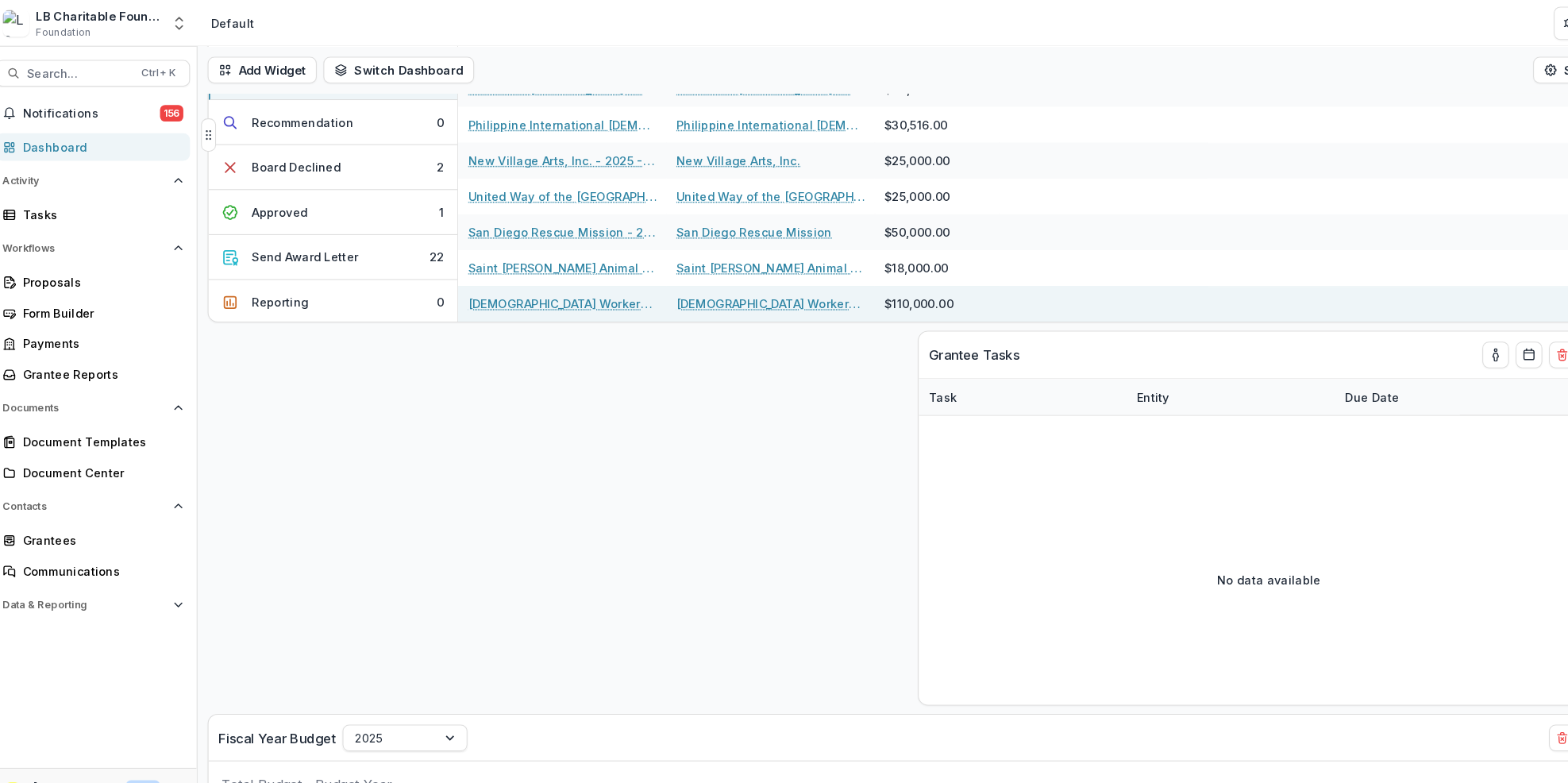
click at [563, 289] on link "[DEMOGRAPHIC_DATA] Workers of [PERSON_NAME] - 2025 - Inquiry Form" at bounding box center [545, 289] width 179 height 17
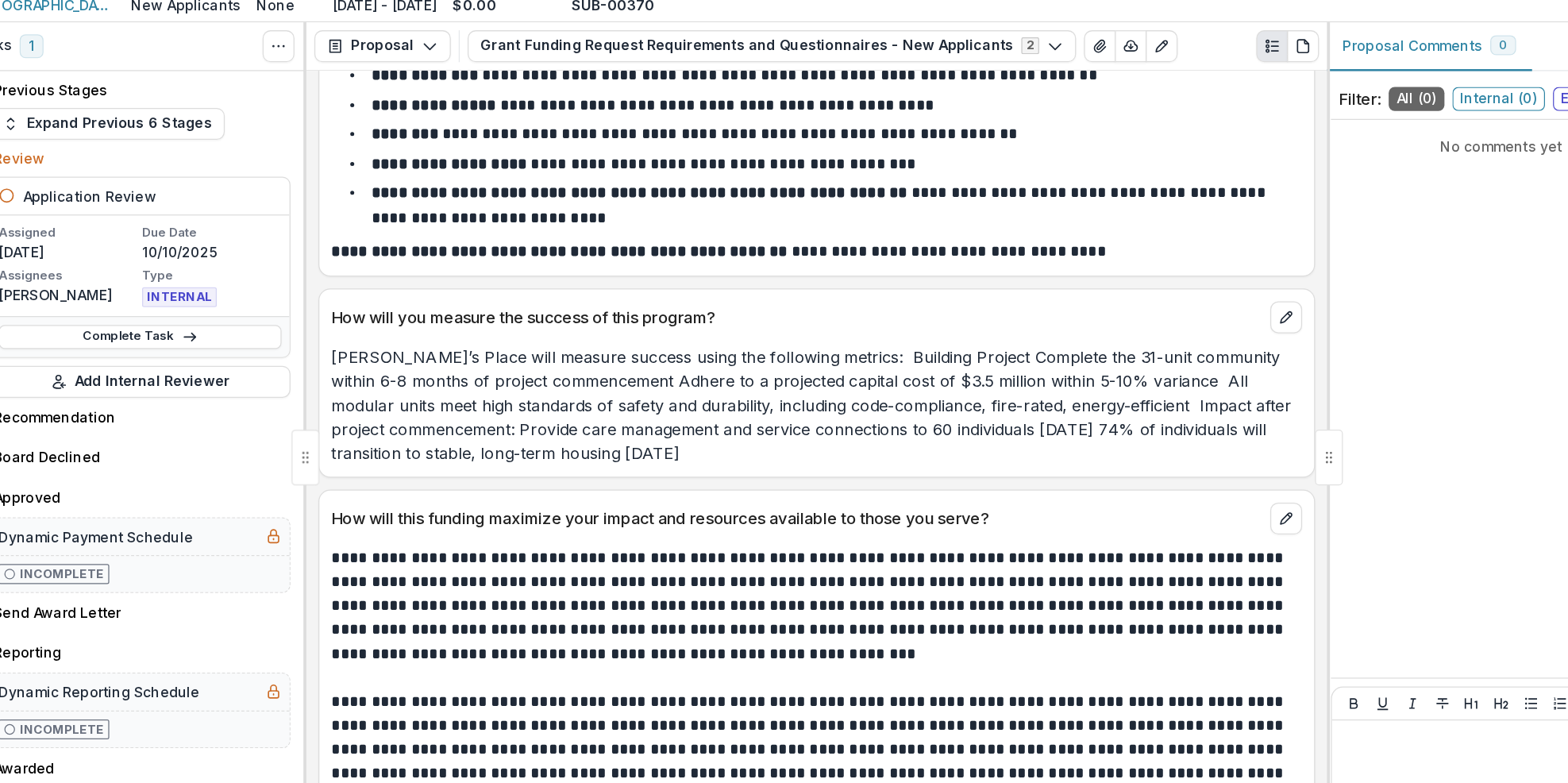
scroll to position [4537, 0]
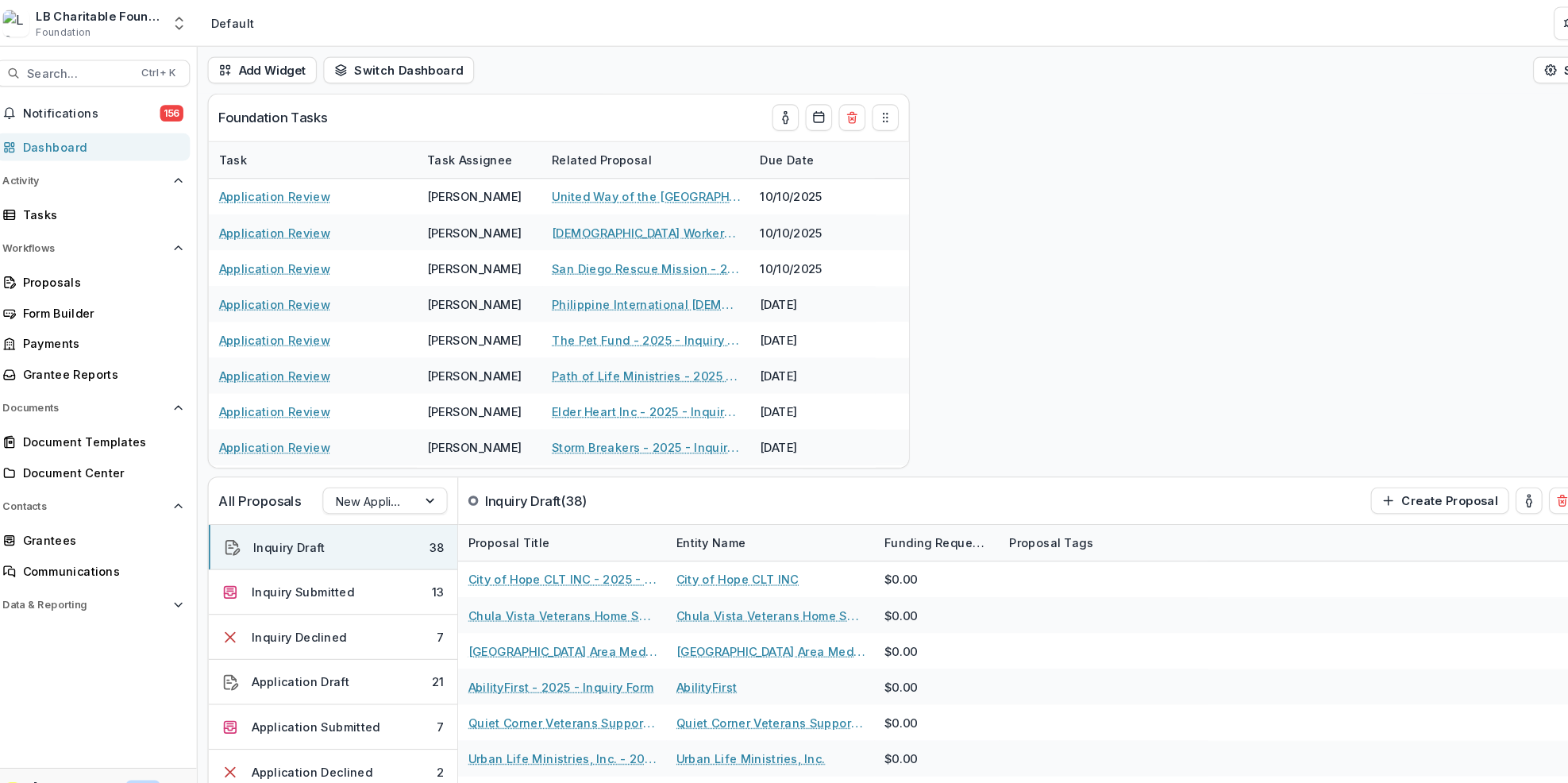
click at [74, 141] on div "Dashboard" at bounding box center [105, 140] width 147 height 17
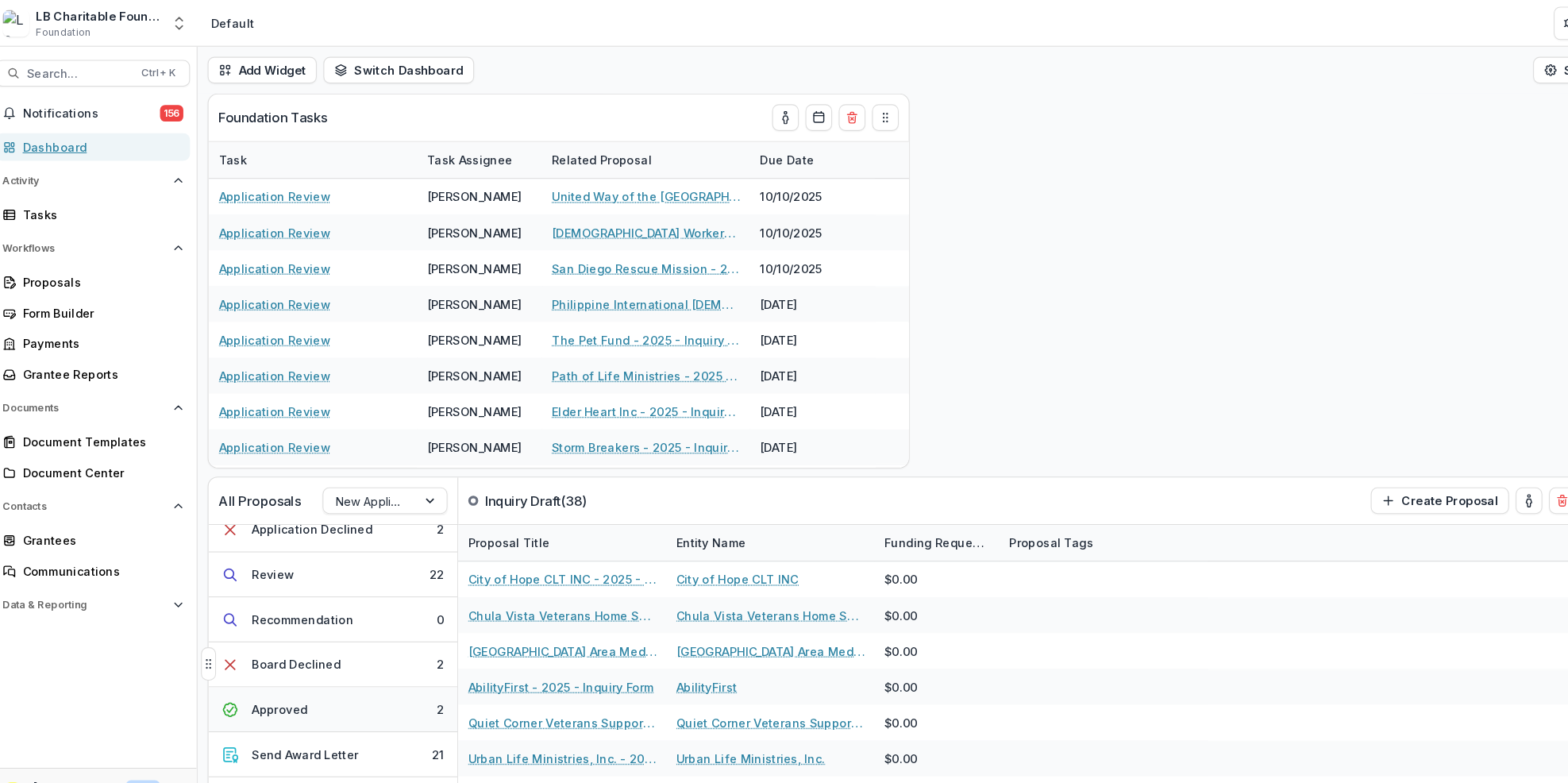
scroll to position [247, 0]
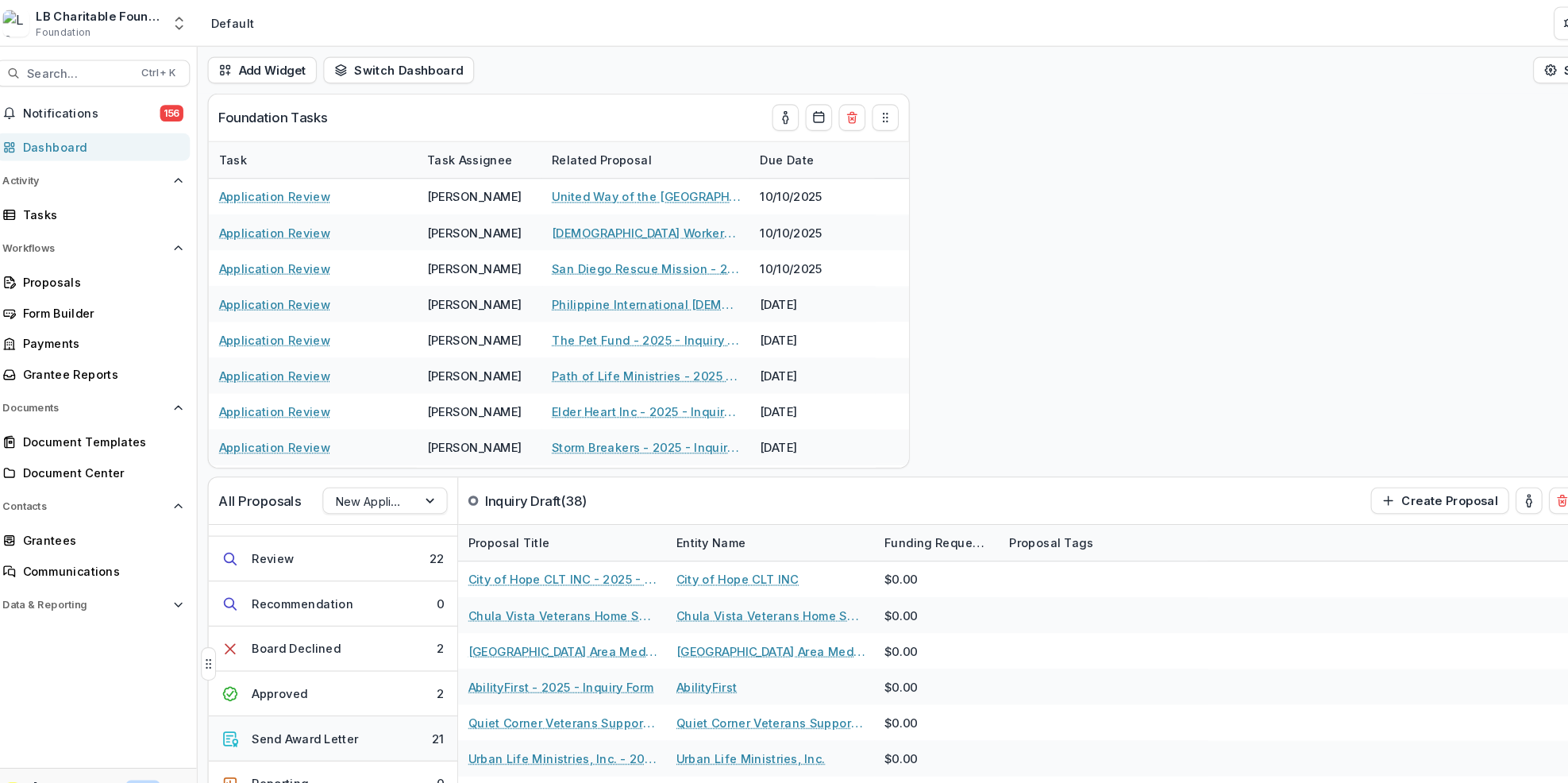
click at [374, 701] on button "Send Award Letter 21" at bounding box center [328, 703] width 238 height 43
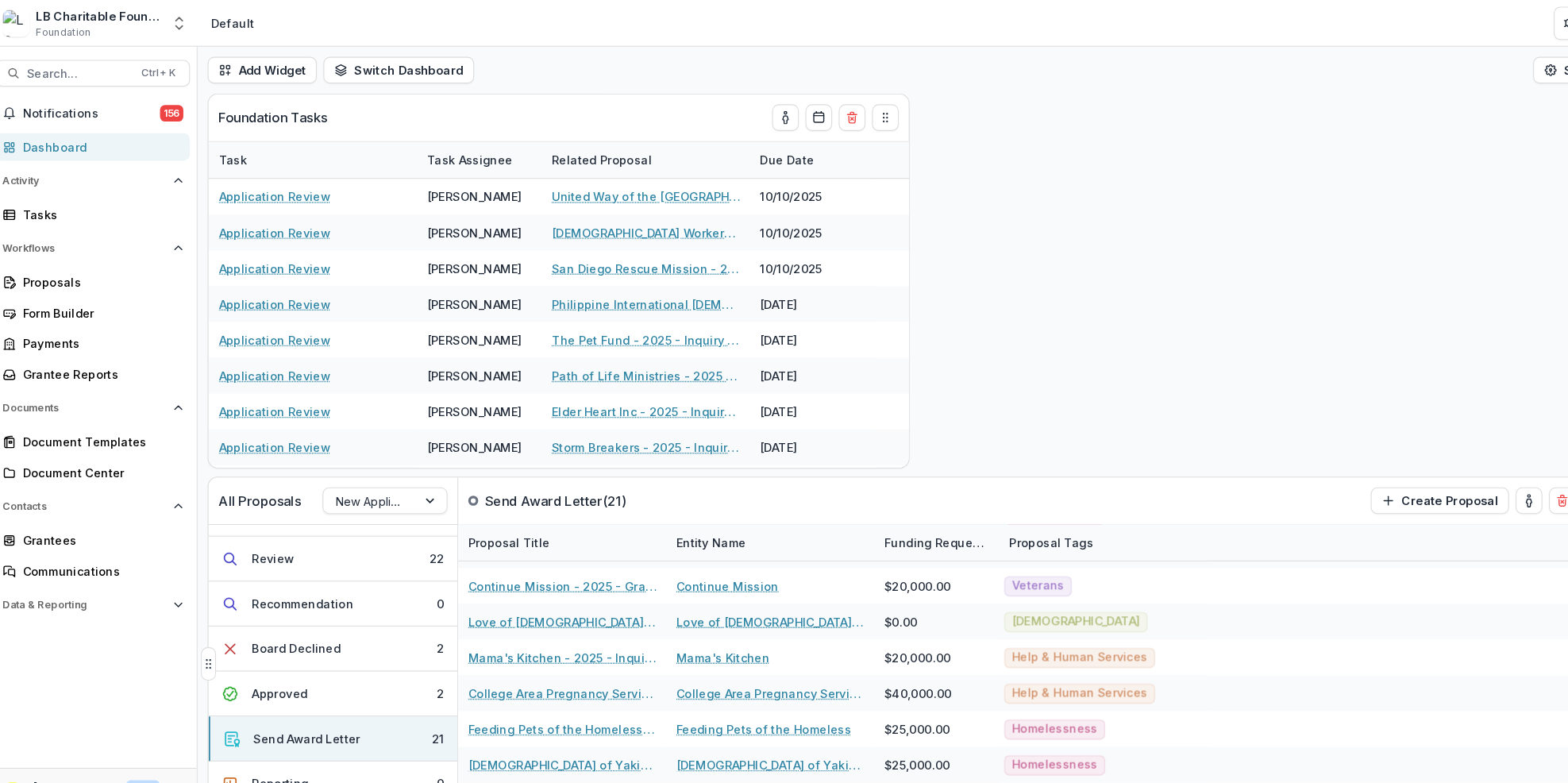
scroll to position [441, 0]
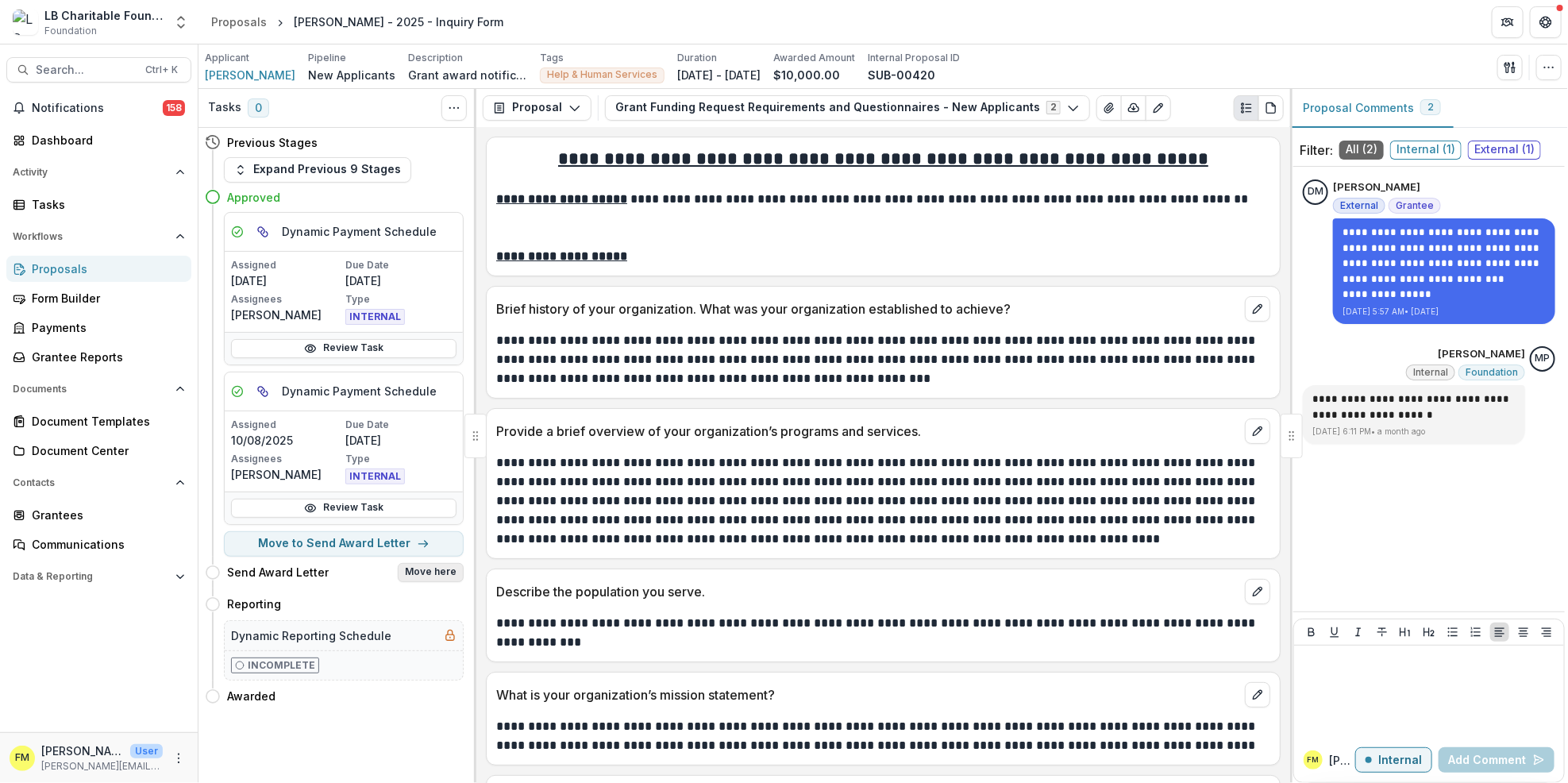
click at [439, 573] on button "Move here" at bounding box center [431, 573] width 66 height 19
select select "**********"
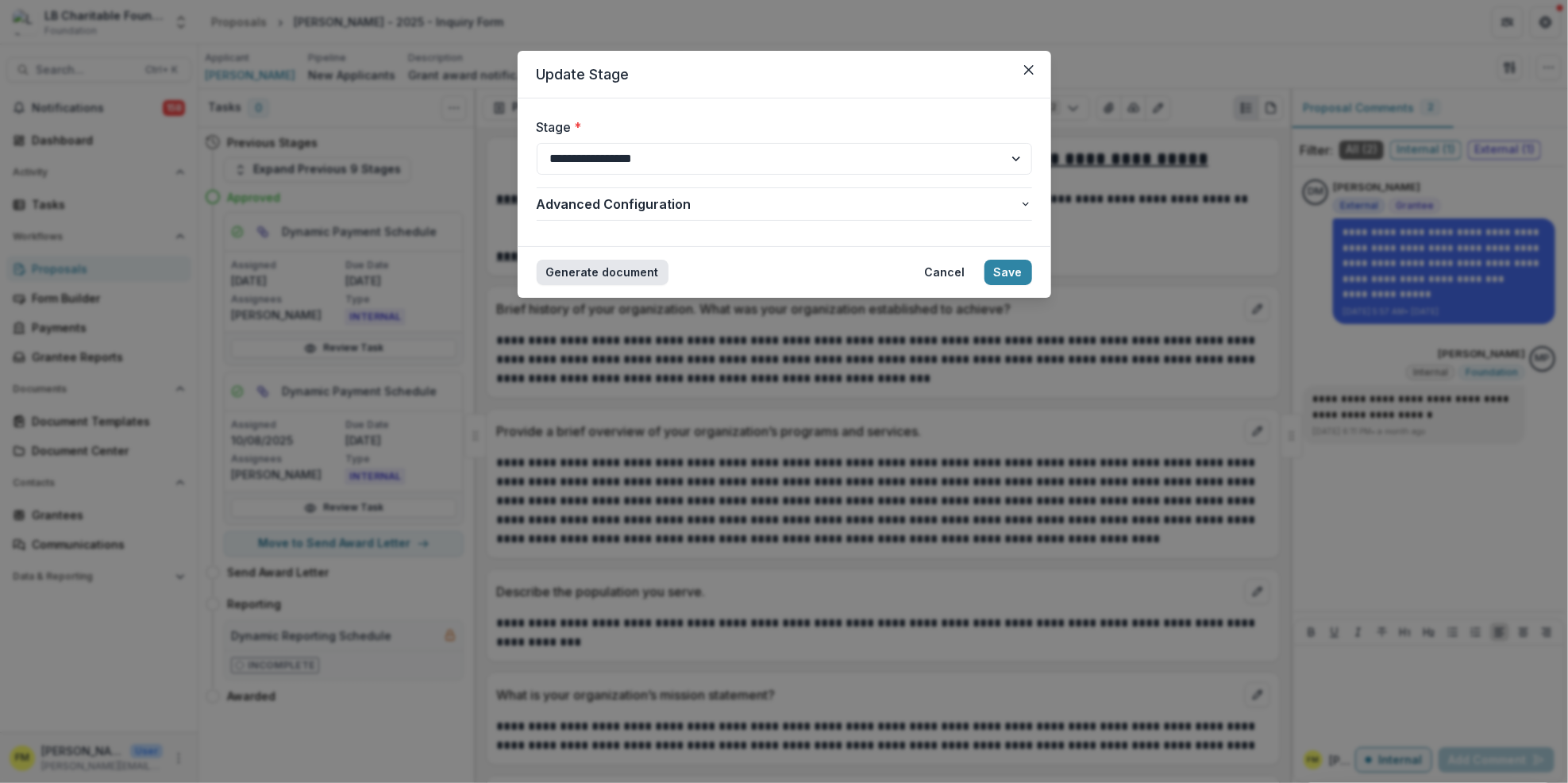
click at [610, 270] on button "Generate document" at bounding box center [602, 272] width 132 height 26
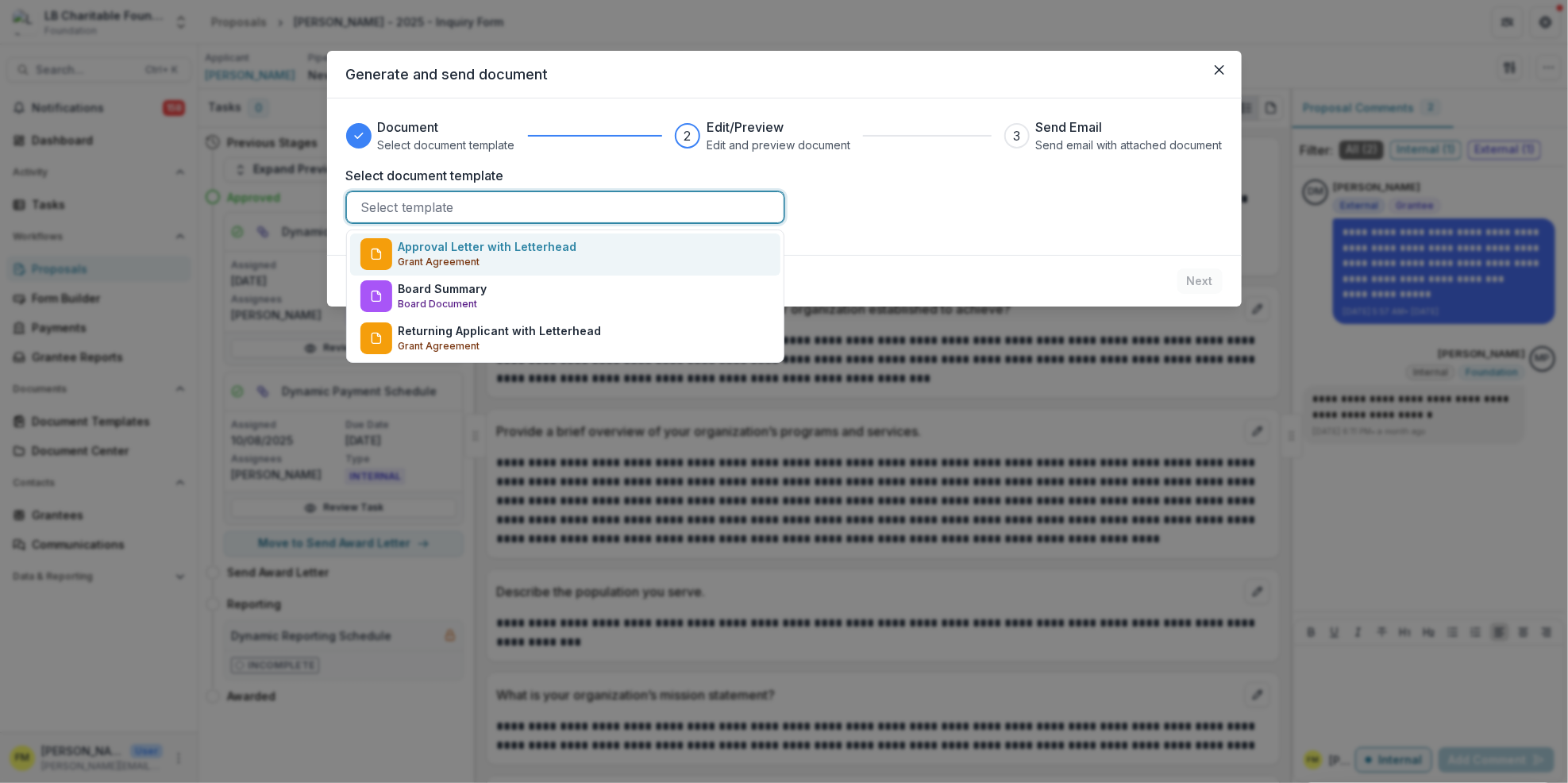
click at [413, 201] on div at bounding box center [566, 207] width 408 height 22
click at [475, 254] on p "Approval Letter with Letterhead" at bounding box center [488, 247] width 178 height 17
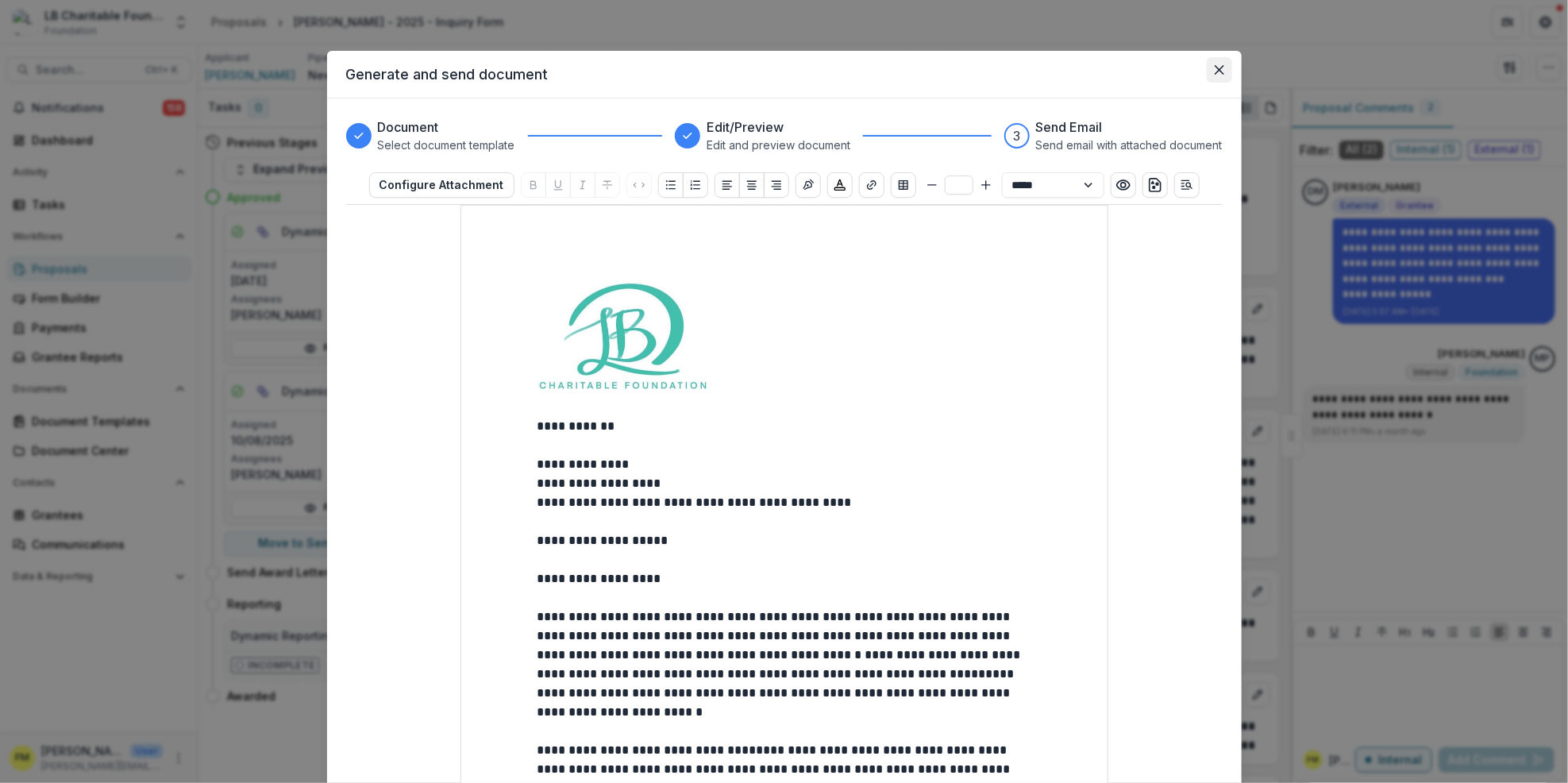
click at [1215, 65] on icon "Close" at bounding box center [1219, 70] width 10 height 10
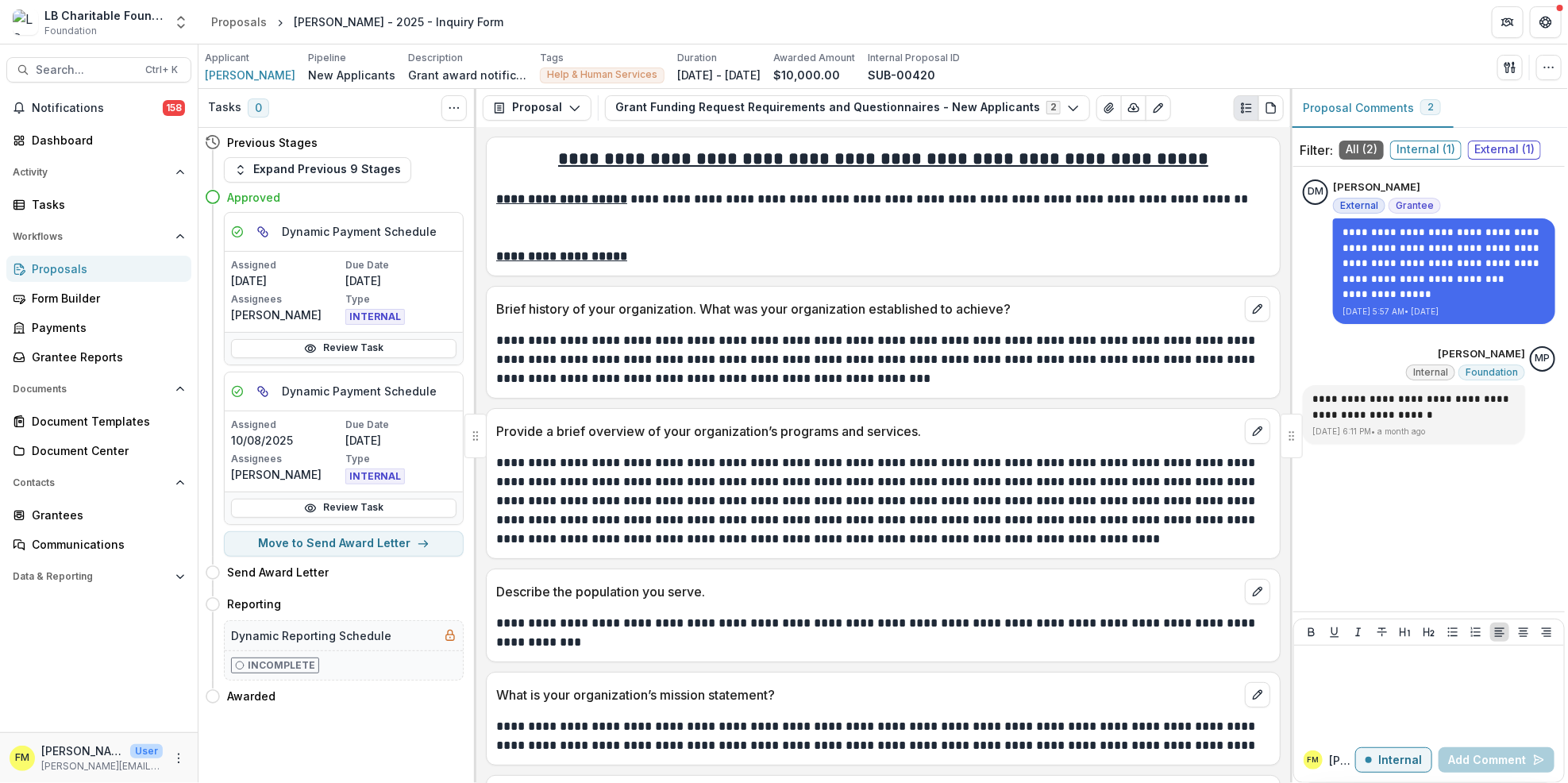
select select "**********"
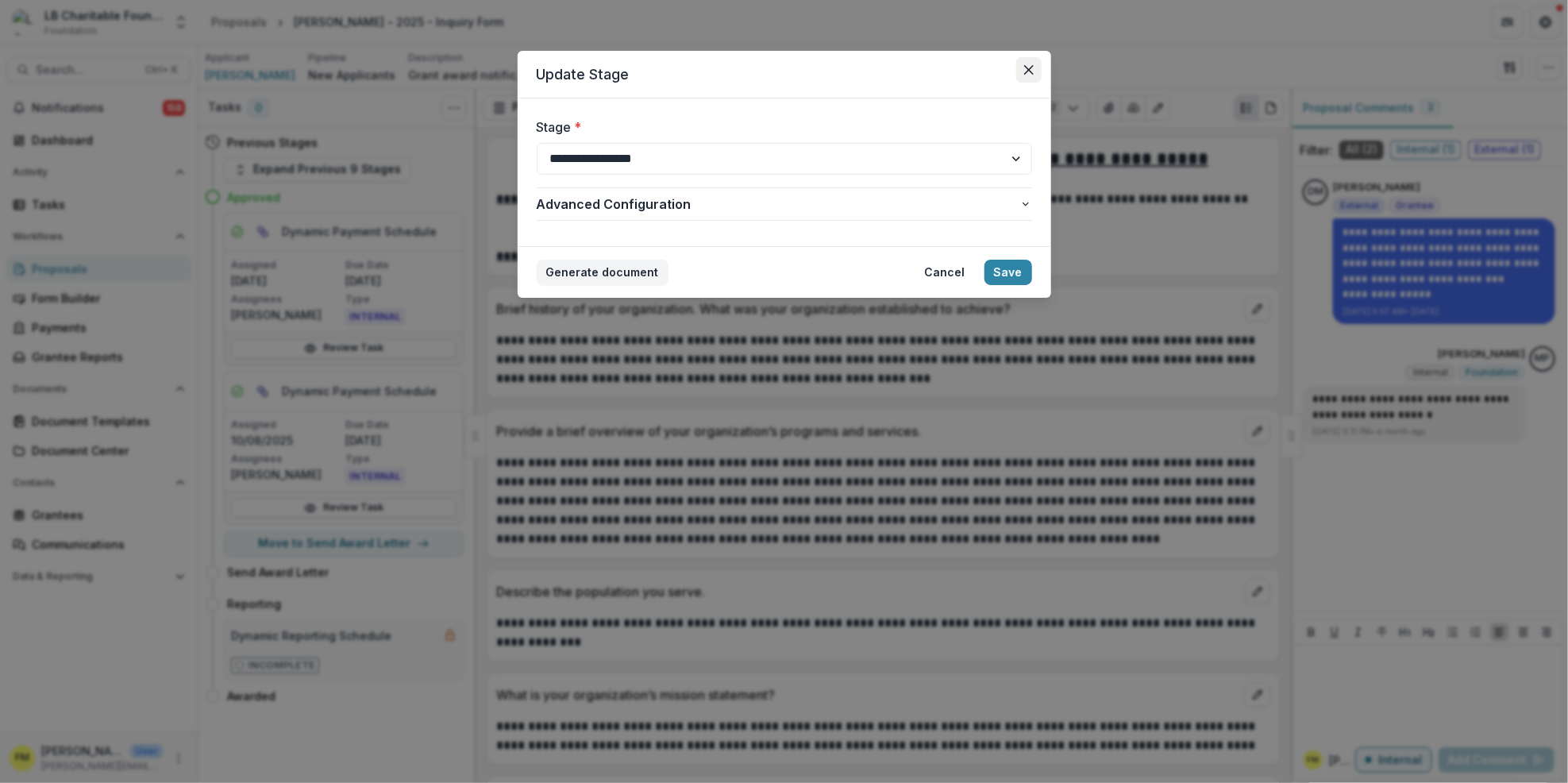
click at [1027, 60] on button "Close" at bounding box center [1029, 70] width 26 height 26
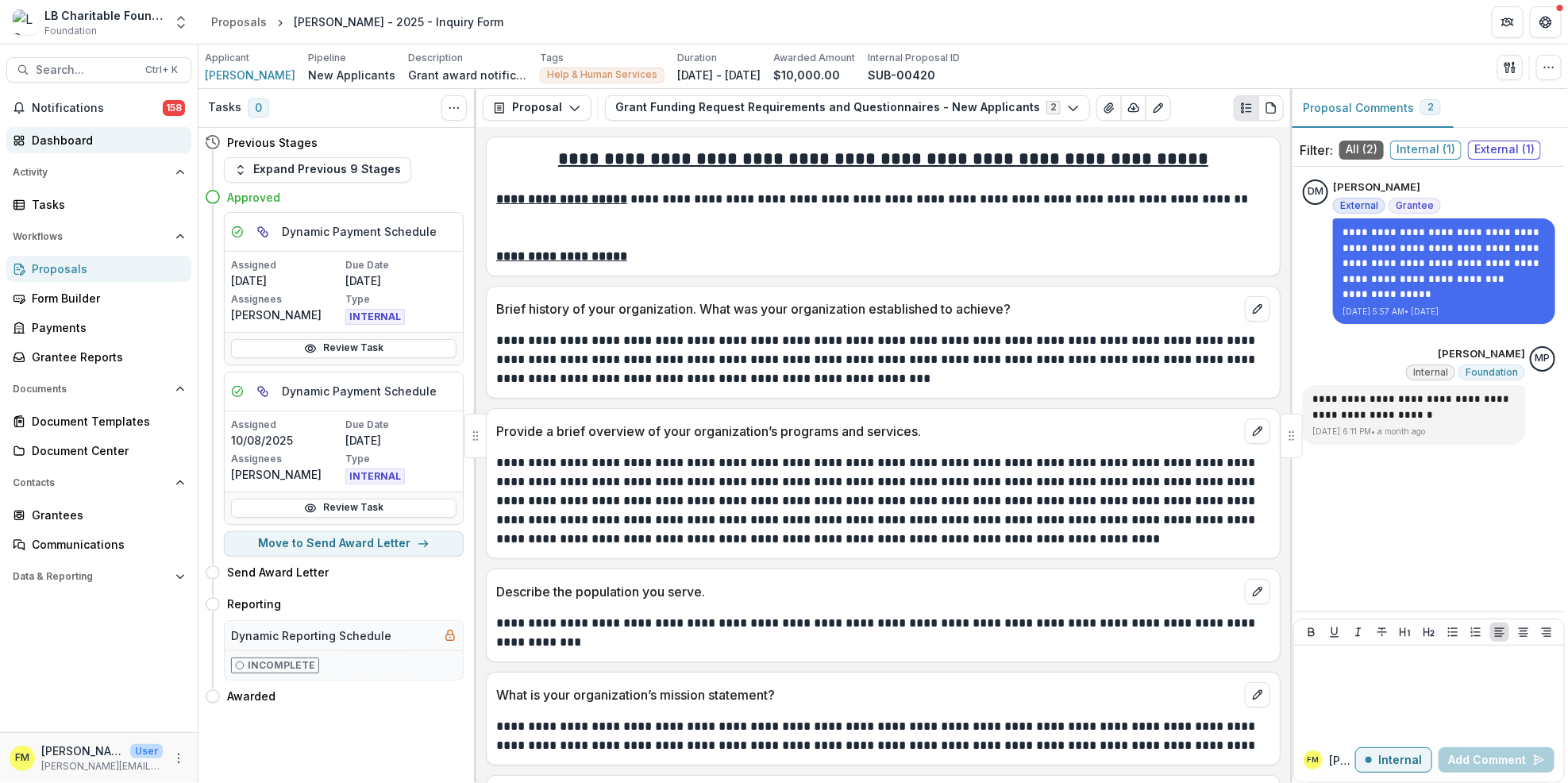
click at [121, 145] on div "Dashboard" at bounding box center [105, 140] width 147 height 17
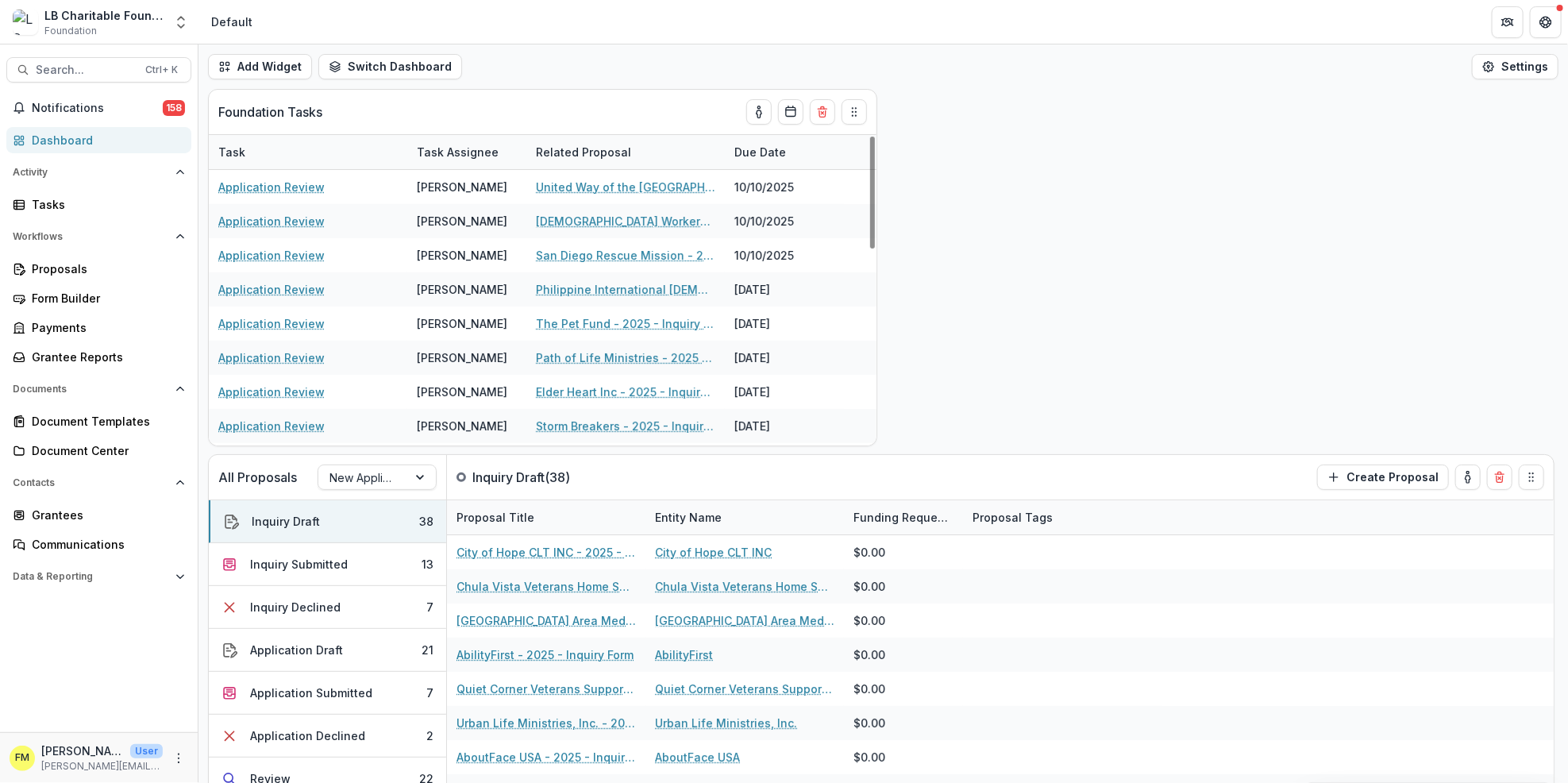
click at [127, 144] on div "Dashboard" at bounding box center [105, 140] width 147 height 17
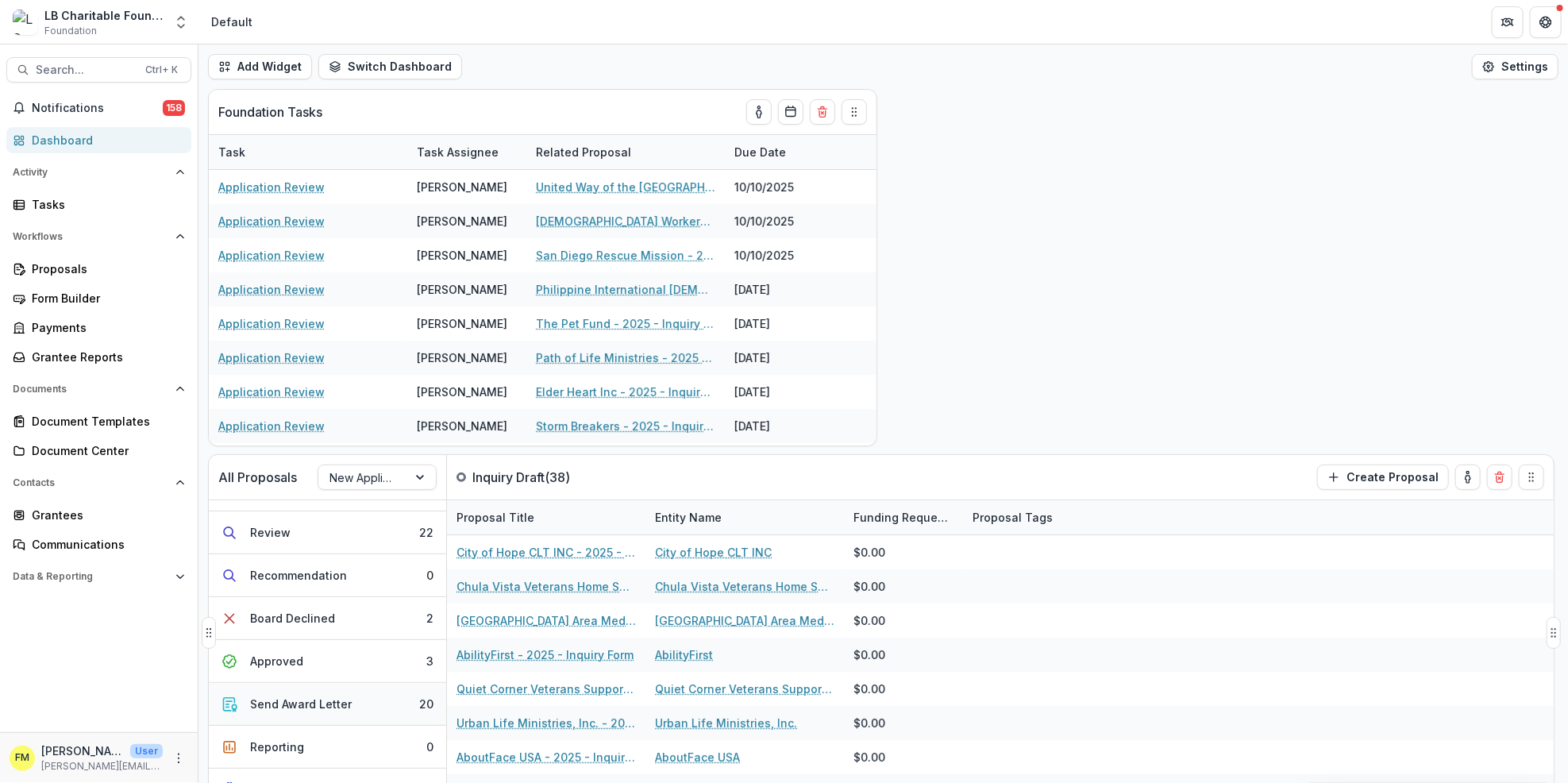
click at [360, 699] on button "Send Award Letter 20" at bounding box center [328, 703] width 238 height 43
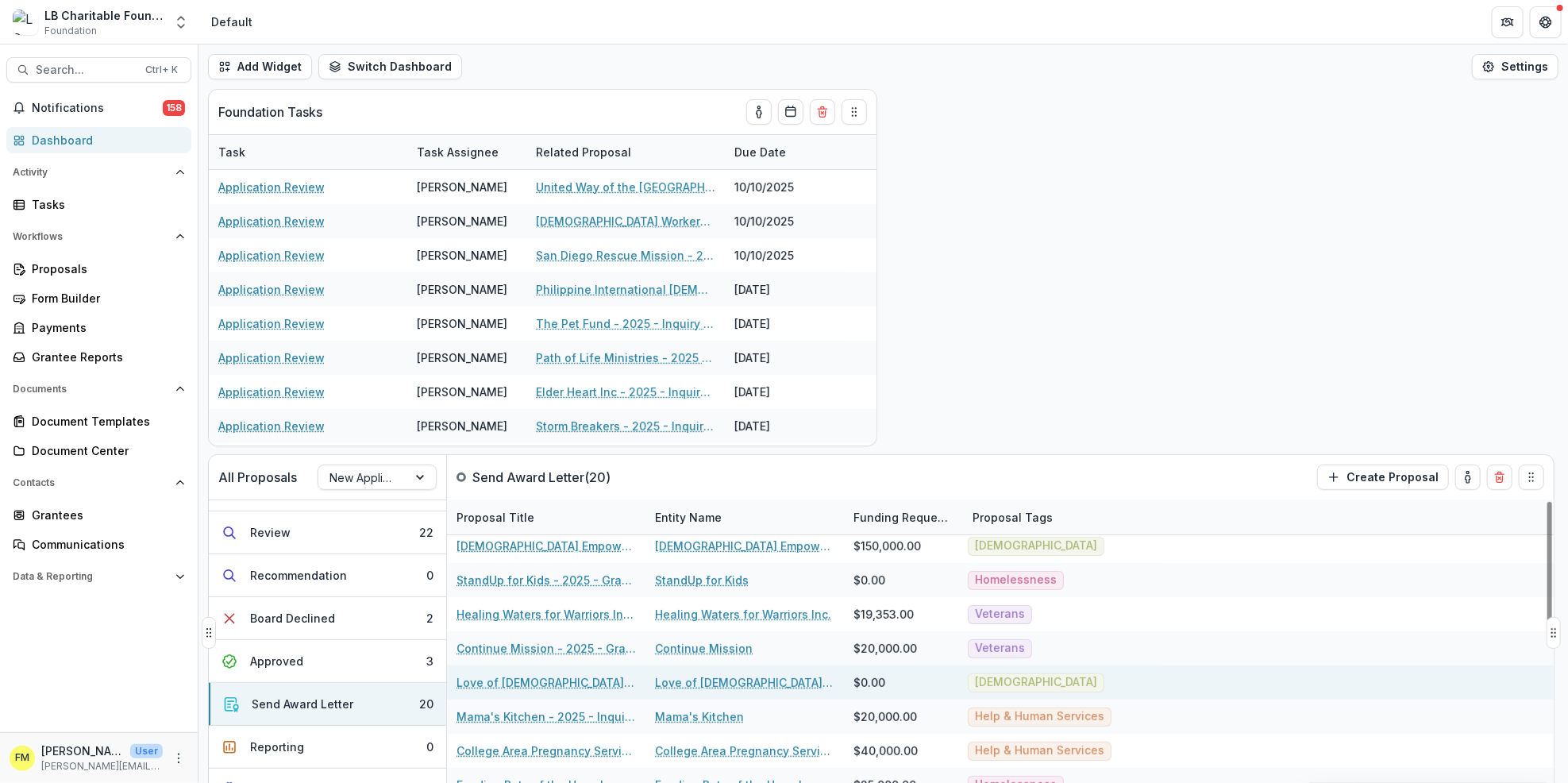
scroll to position [317, 0]
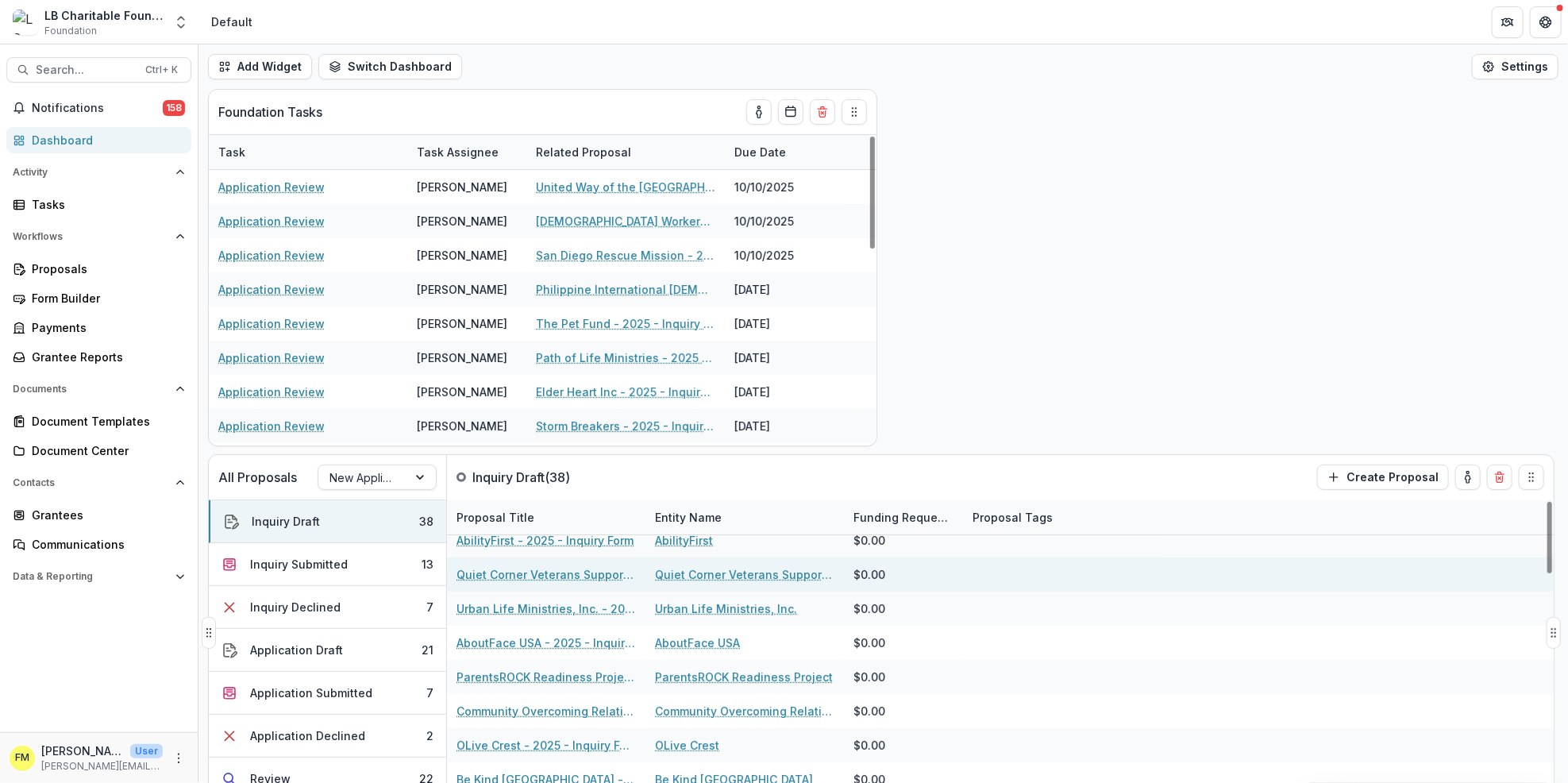
scroll to position [317, 0]
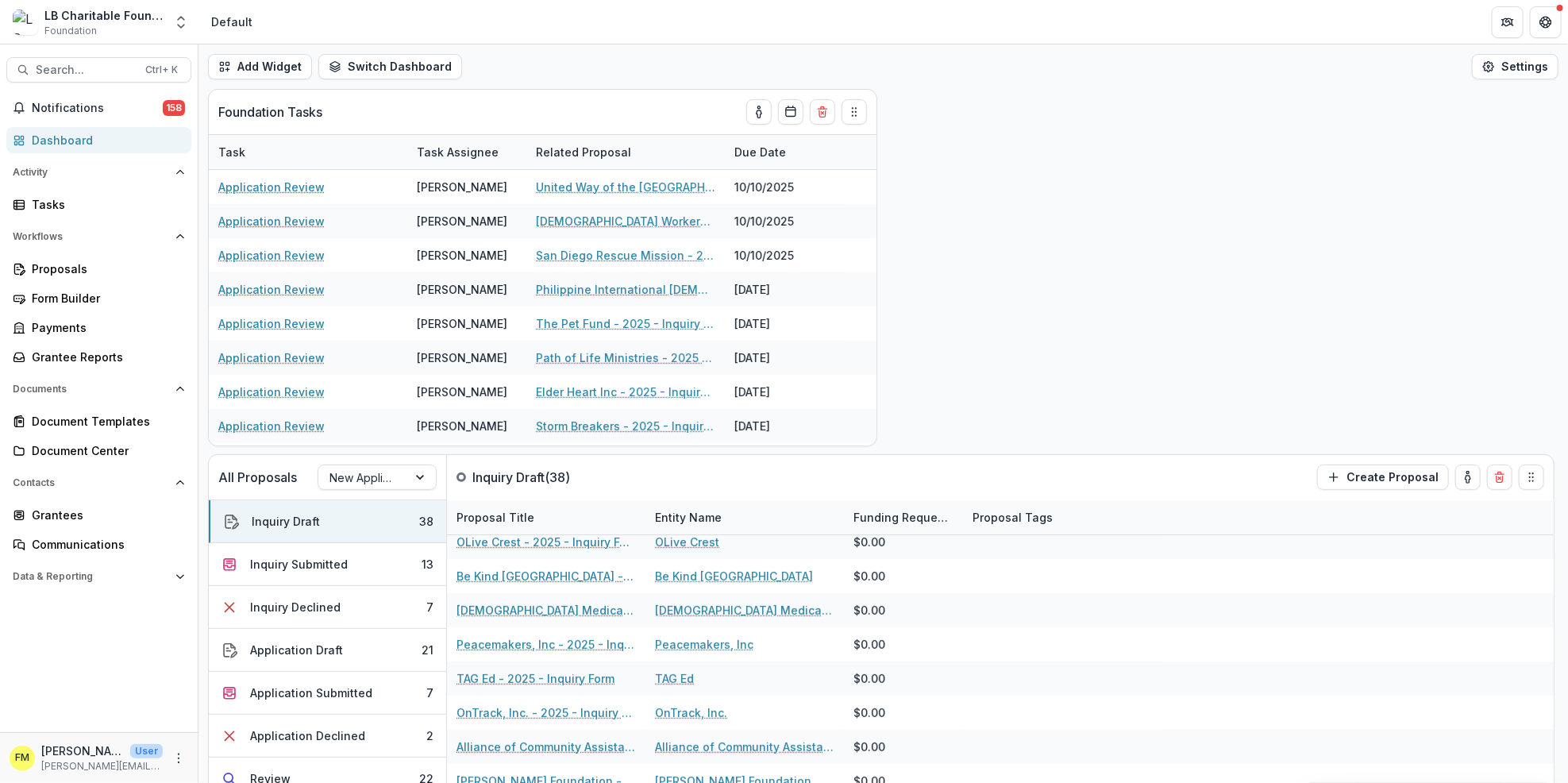
click at [107, 132] on div "Dashboard" at bounding box center [105, 140] width 147 height 17
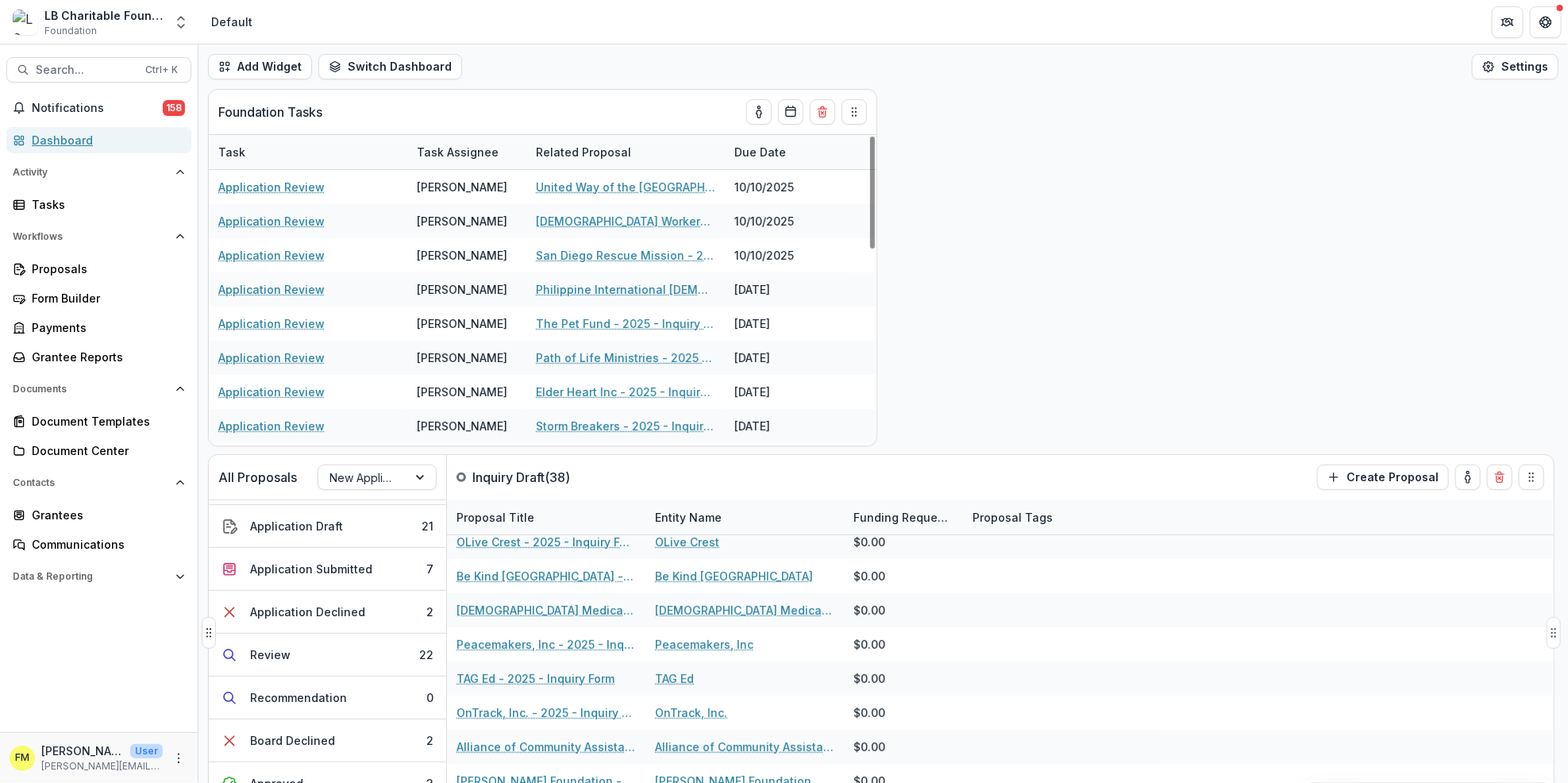
scroll to position [247, 0]
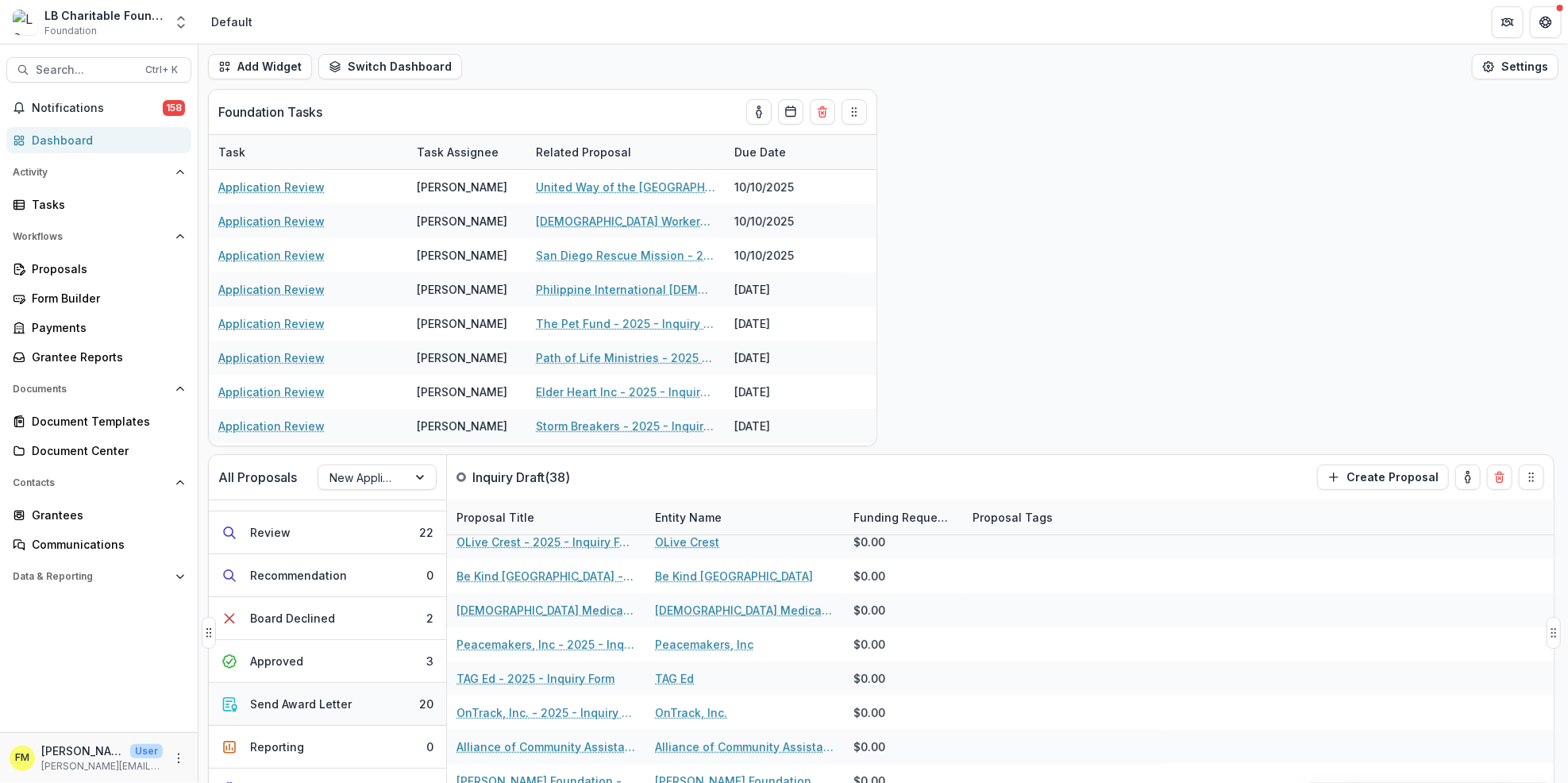
click at [403, 713] on button "Send Award Letter 20" at bounding box center [328, 703] width 238 height 43
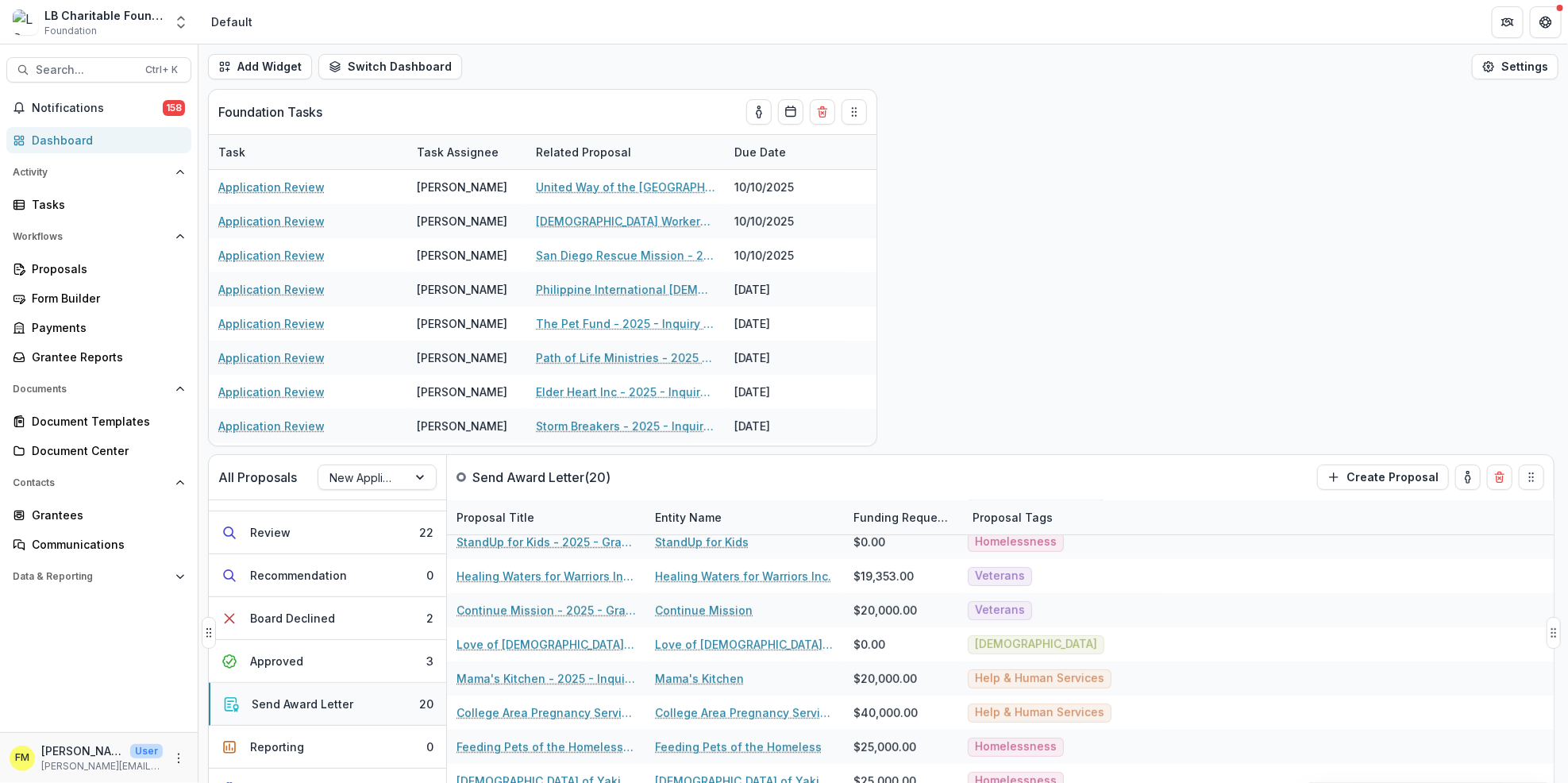
click at [401, 712] on button "Send Award Letter 20" at bounding box center [328, 703] width 238 height 43
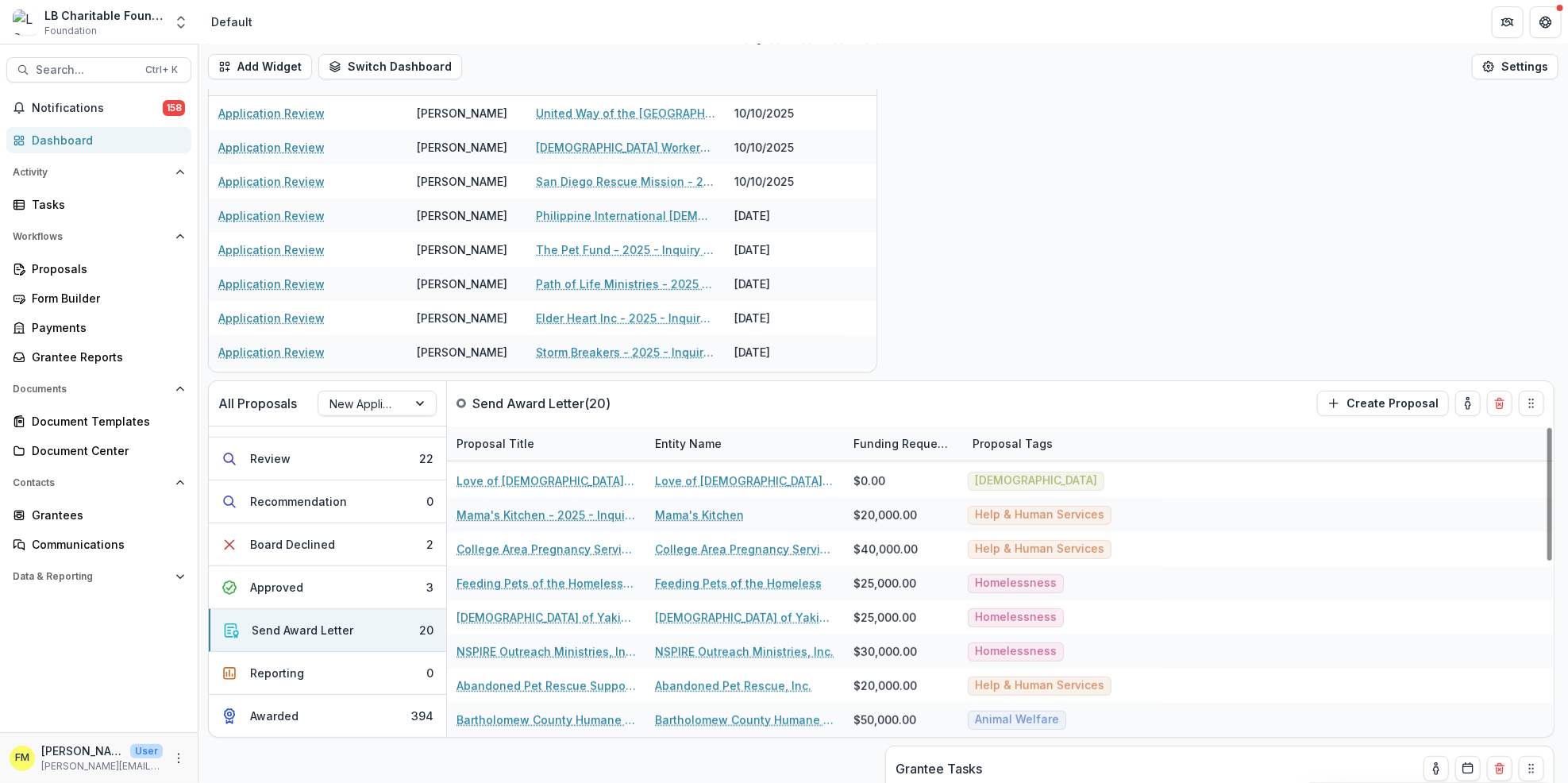
scroll to position [0, 0]
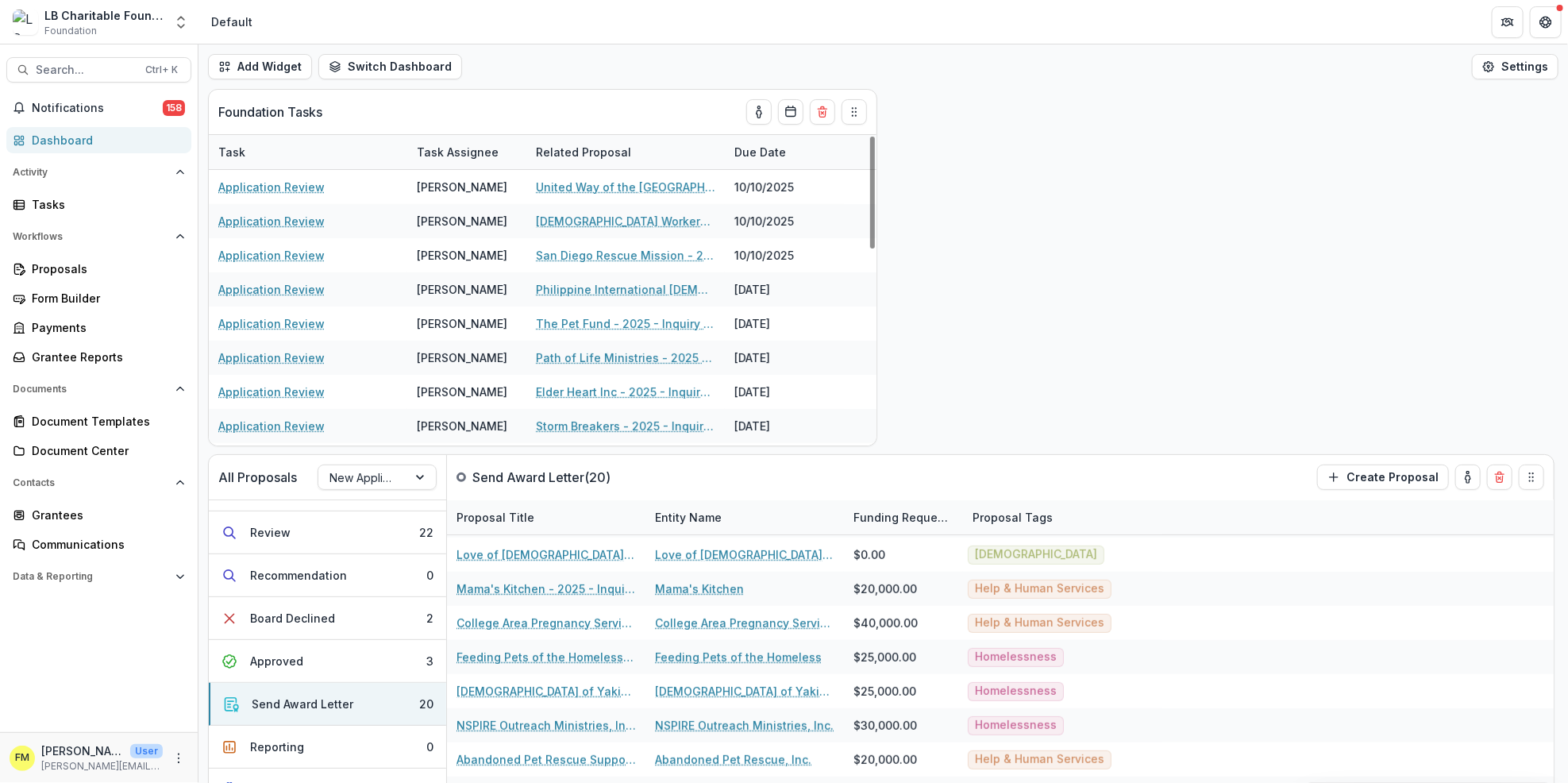
click at [108, 141] on div "Dashboard" at bounding box center [105, 140] width 147 height 17
click at [108, 144] on div "Dashboard" at bounding box center [105, 140] width 147 height 17
click at [315, 707] on div "Send Award Letter" at bounding box center [302, 703] width 102 height 17
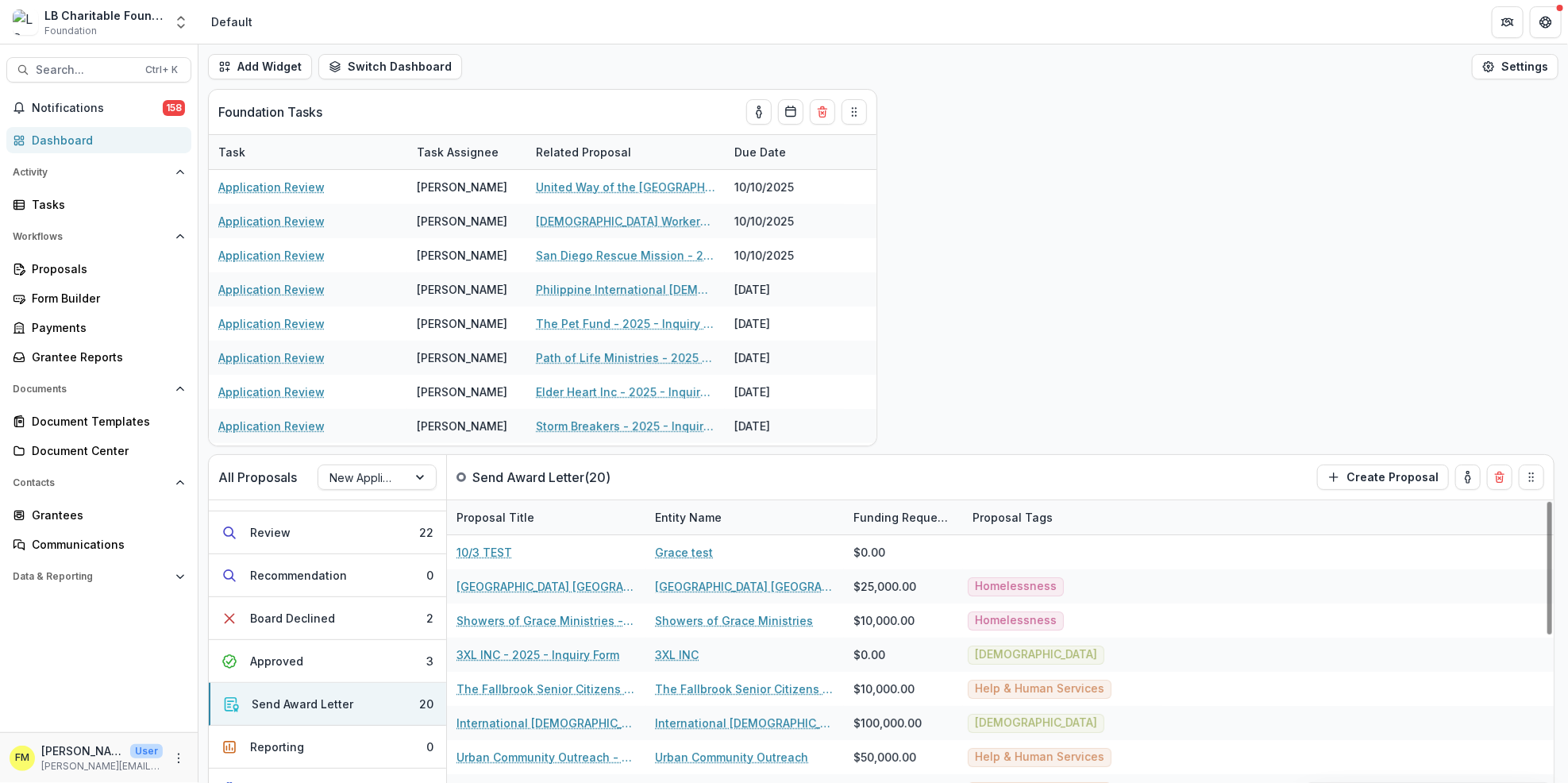
click at [1423, 166] on div "All Proposals New Applicants Send Award Letter ( 20 ) Create Proposal Inquiry D…" at bounding box center [883, 436] width 1370 height 694
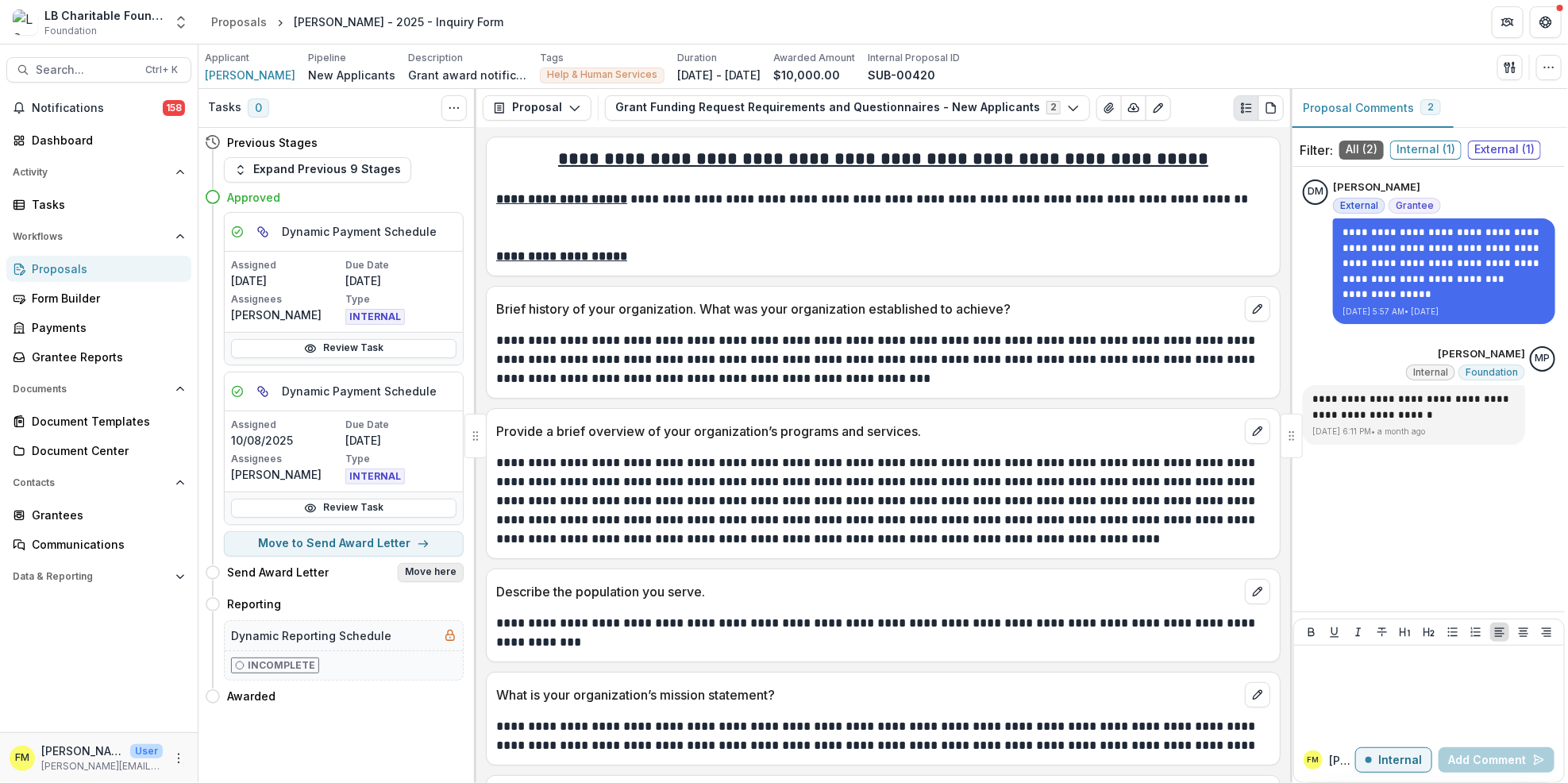
click at [431, 570] on button "Move here" at bounding box center [431, 573] width 66 height 19
select select "**********"
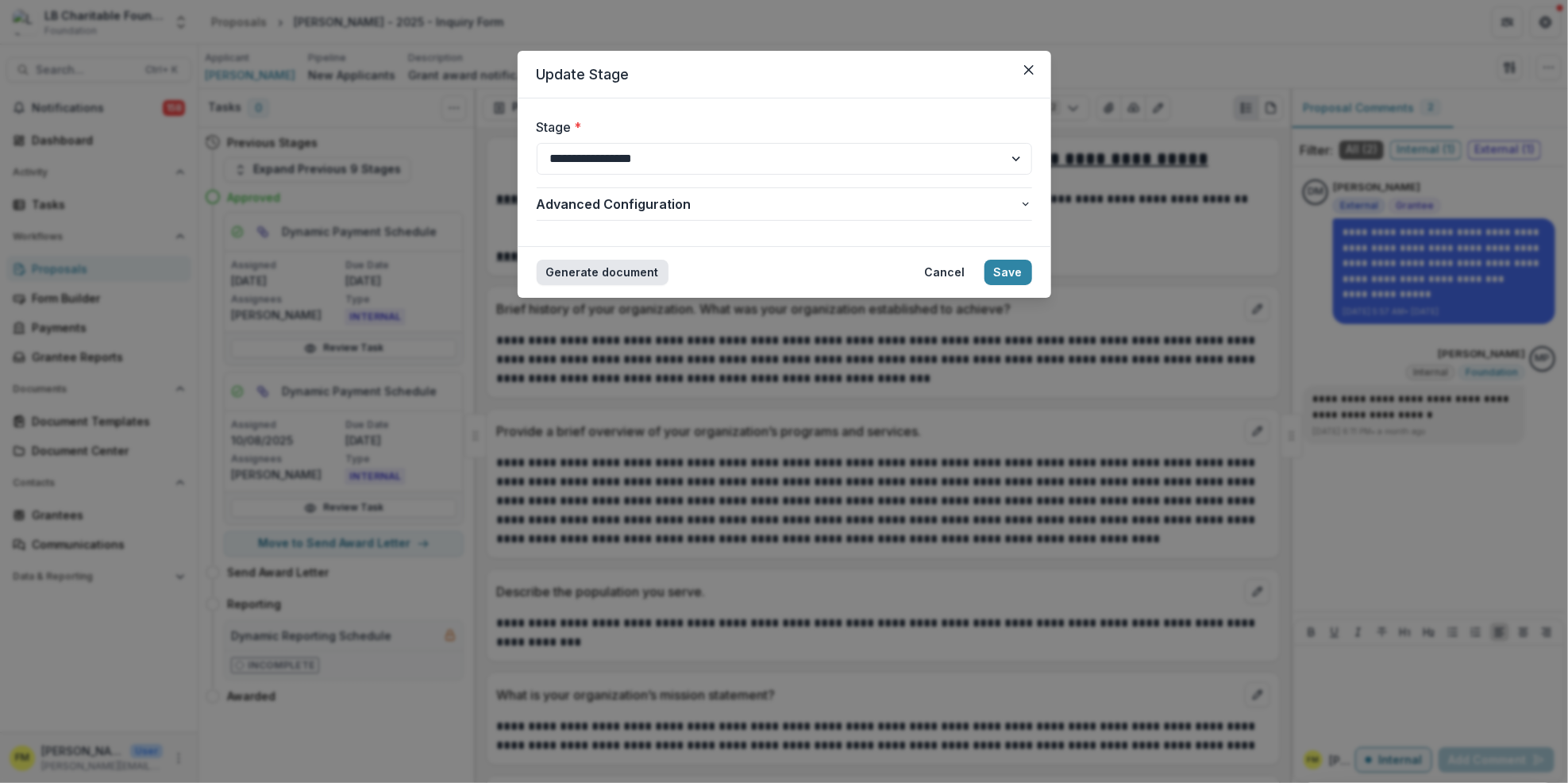
click at [619, 278] on button "Generate document" at bounding box center [602, 272] width 132 height 26
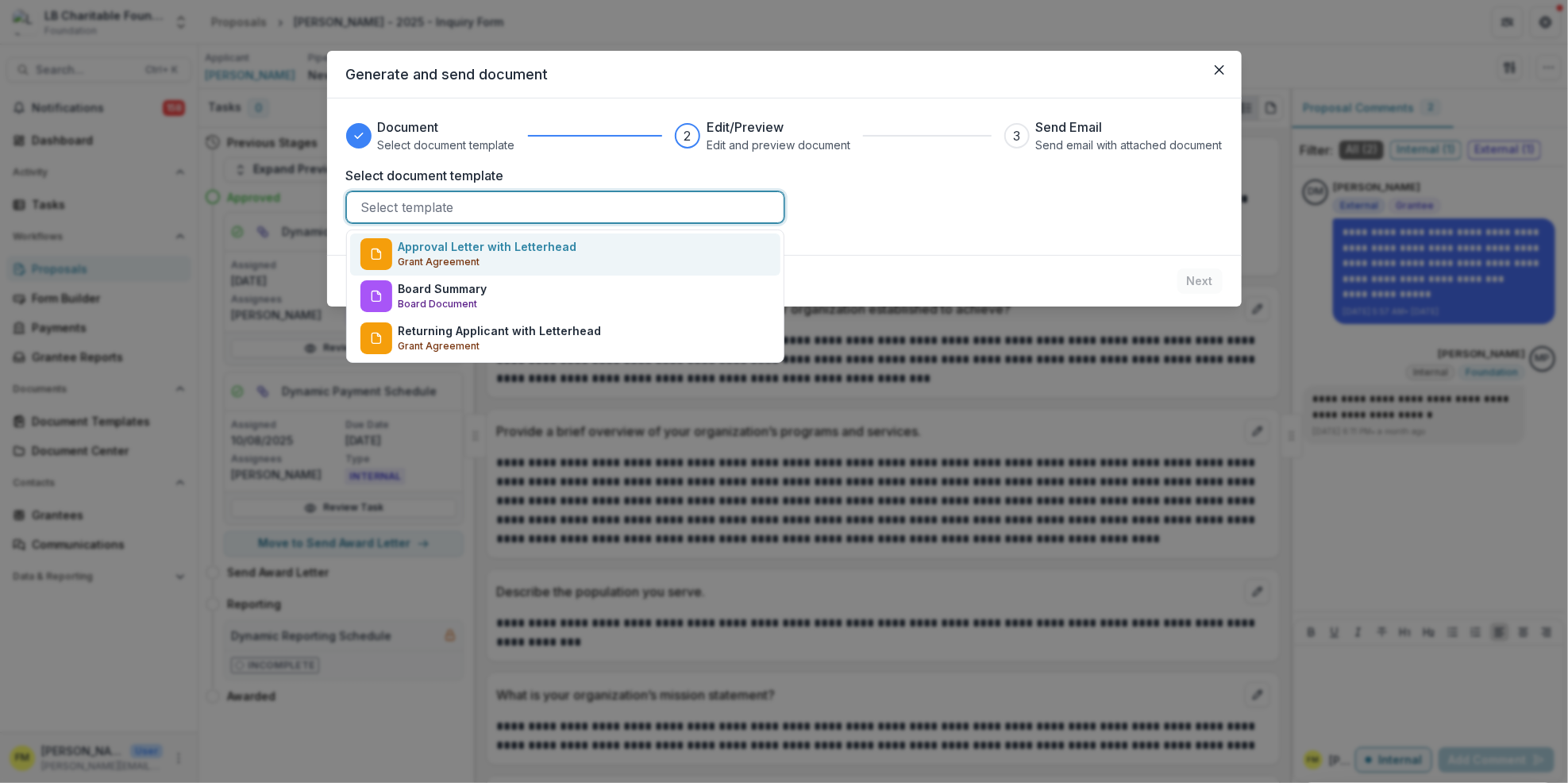
click at [376, 210] on div at bounding box center [566, 207] width 408 height 22
click at [469, 259] on p "Grant Agreement" at bounding box center [439, 262] width 82 height 14
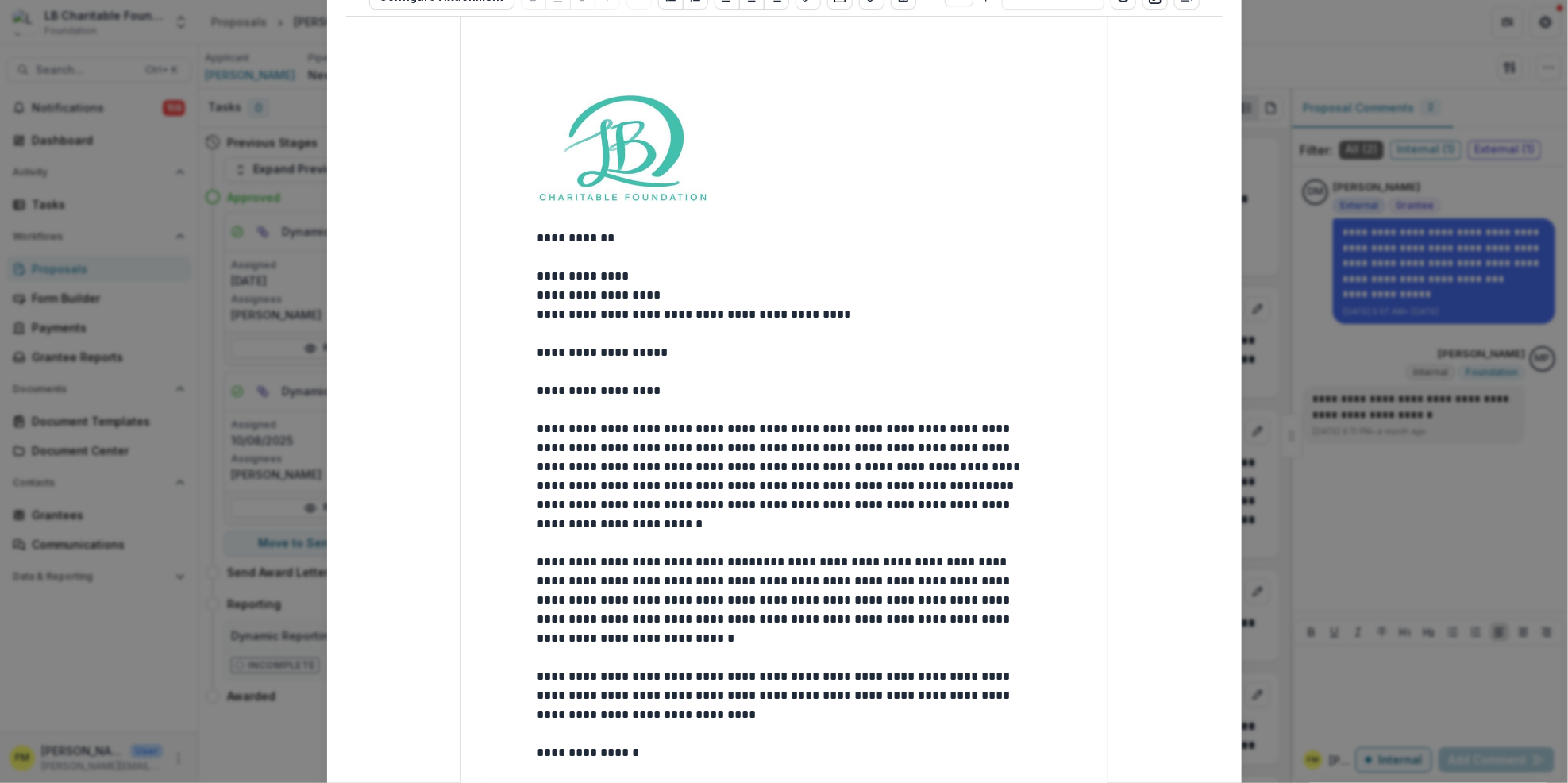
scroll to position [423, 0]
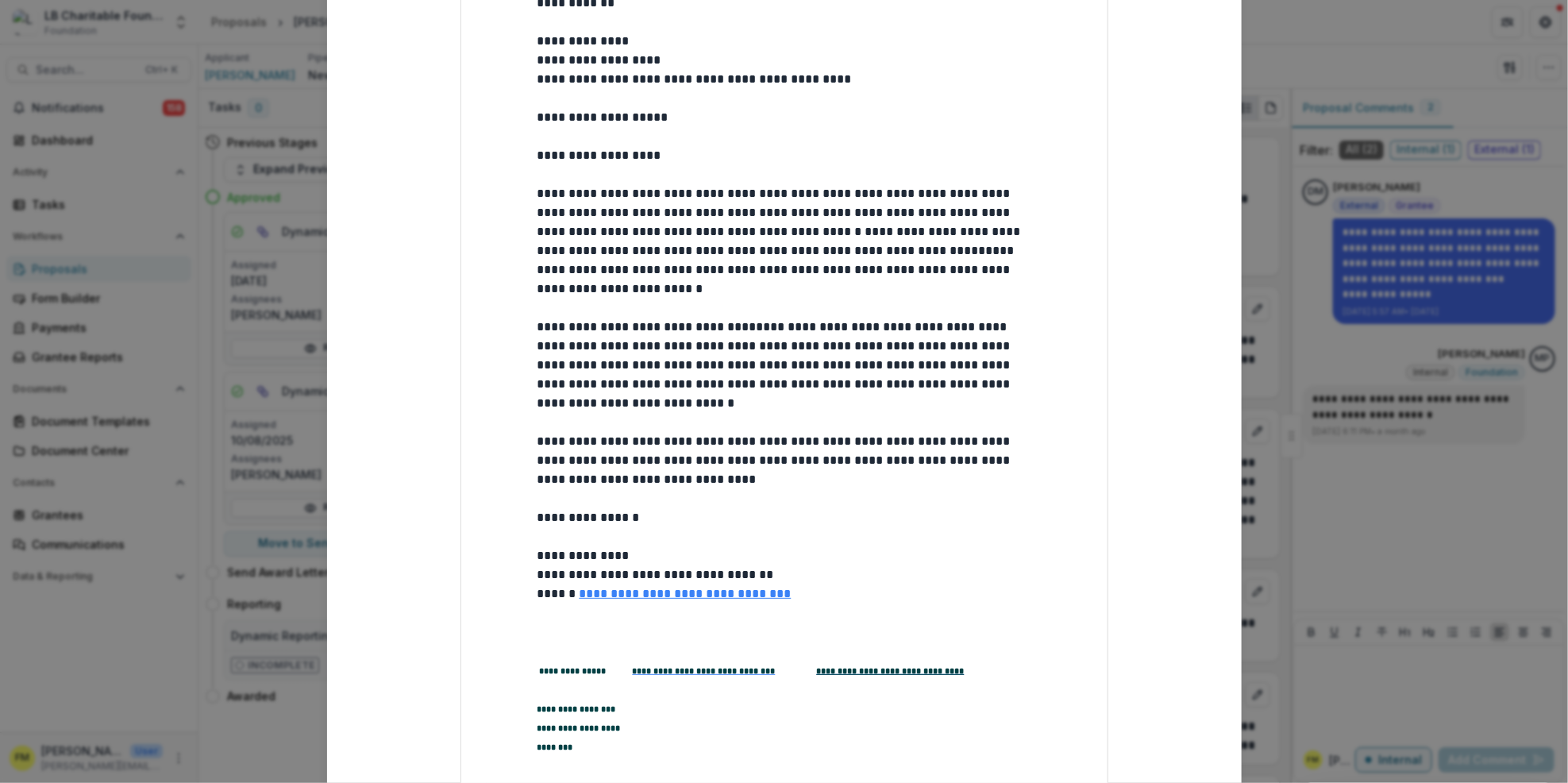
click at [552, 623] on p at bounding box center [784, 641] width 494 height 38
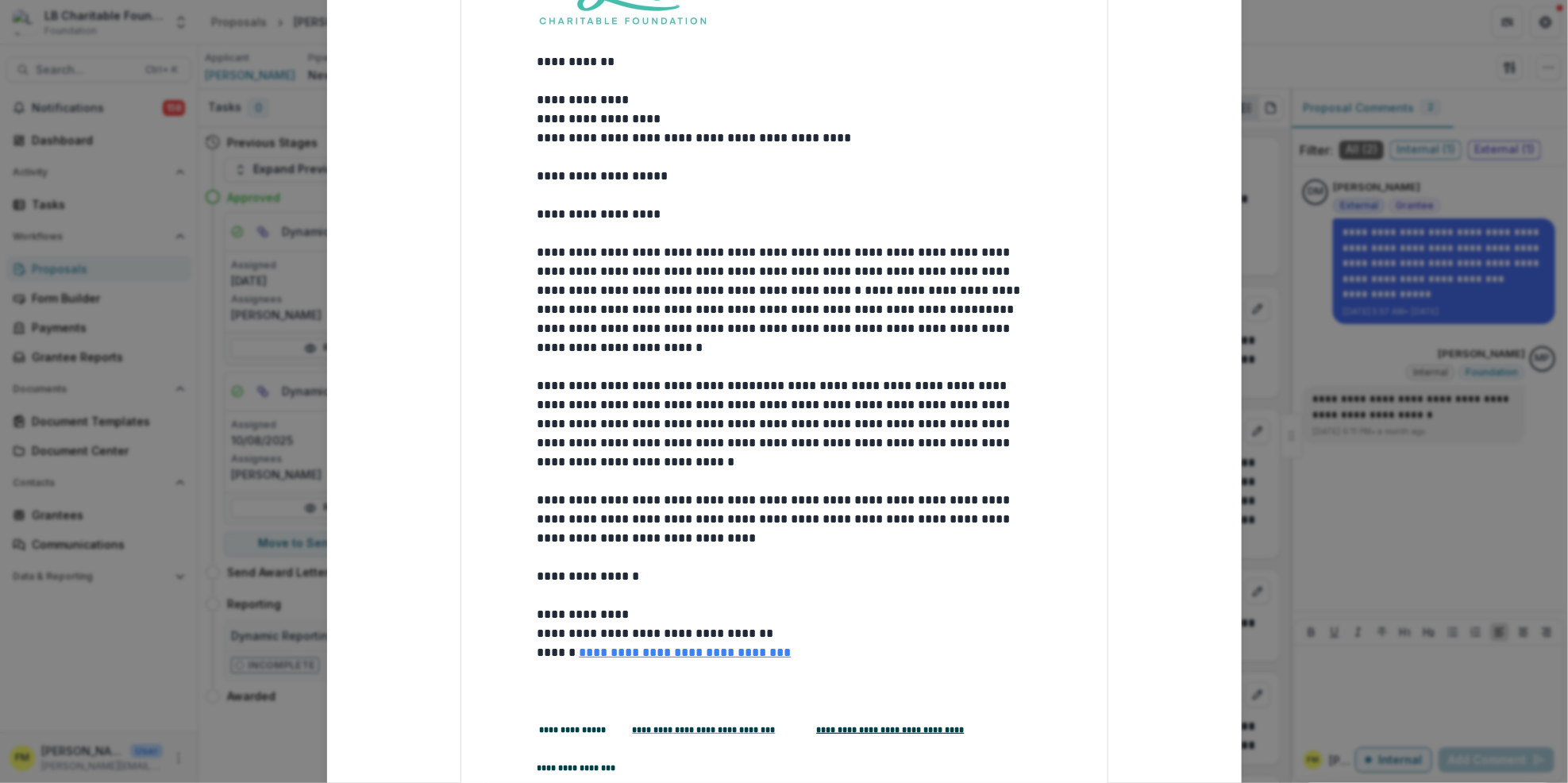
scroll to position [364, 0]
drag, startPoint x: 1028, startPoint y: 112, endPoint x: 1023, endPoint y: 90, distance: 22.6
click at [1027, 100] on div "**********" at bounding box center [784, 376] width 494 height 916
drag, startPoint x: 756, startPoint y: 194, endPoint x: 752, endPoint y: 186, distance: 8.9
click at [756, 194] on p at bounding box center [784, 196] width 494 height 19
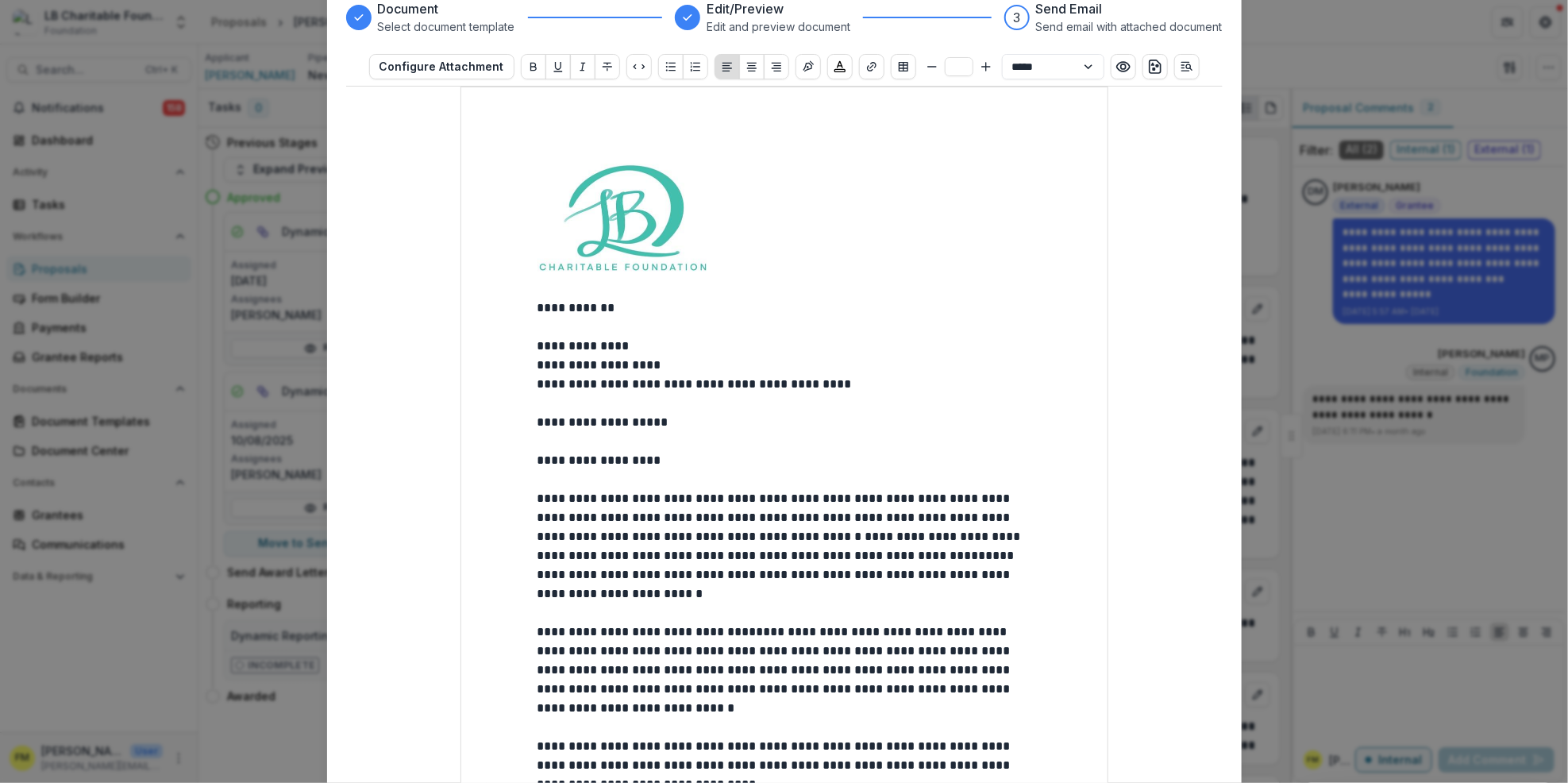
scroll to position [153, 0]
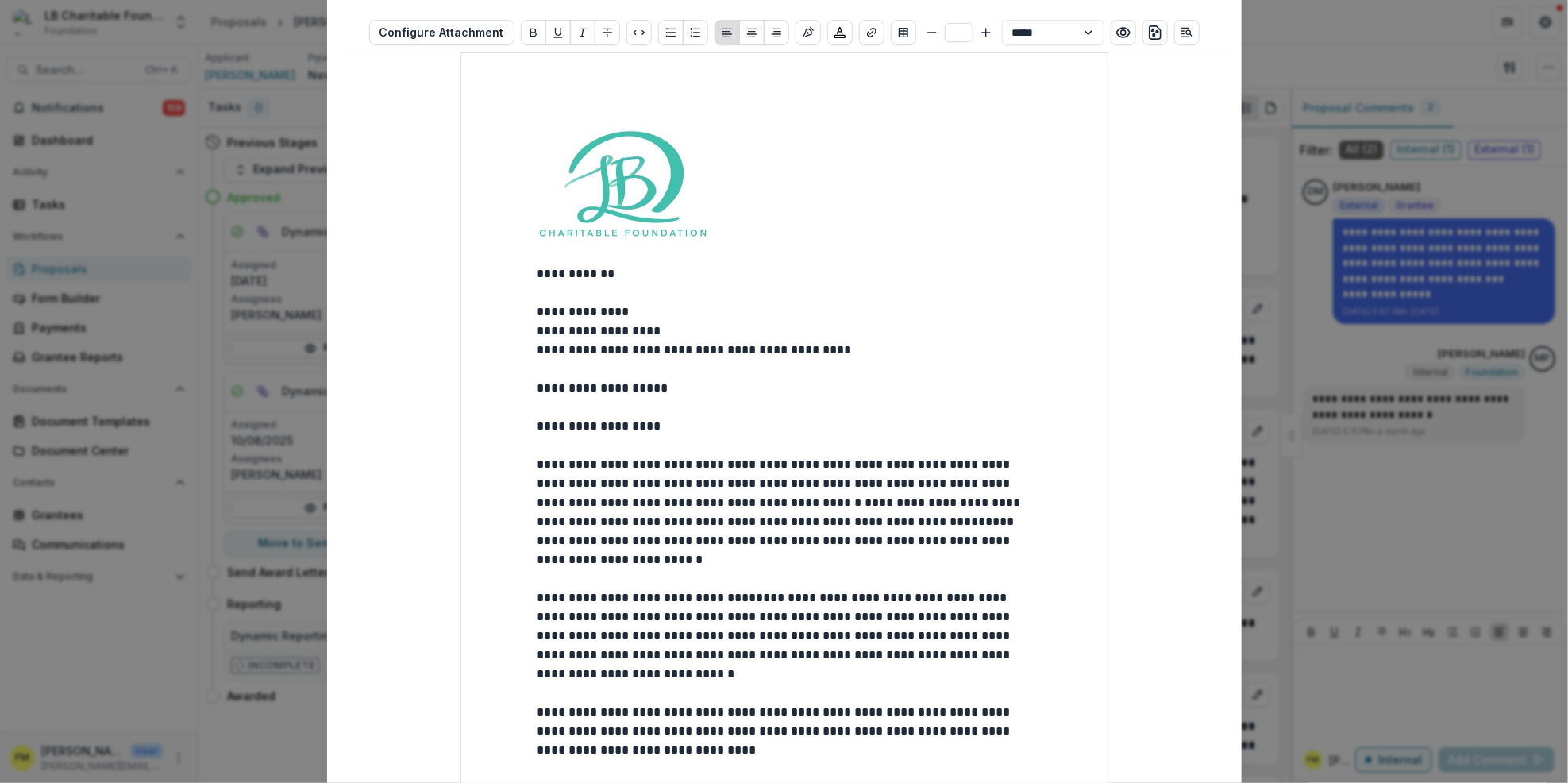
click at [918, 345] on p "**********" at bounding box center [784, 350] width 494 height 19
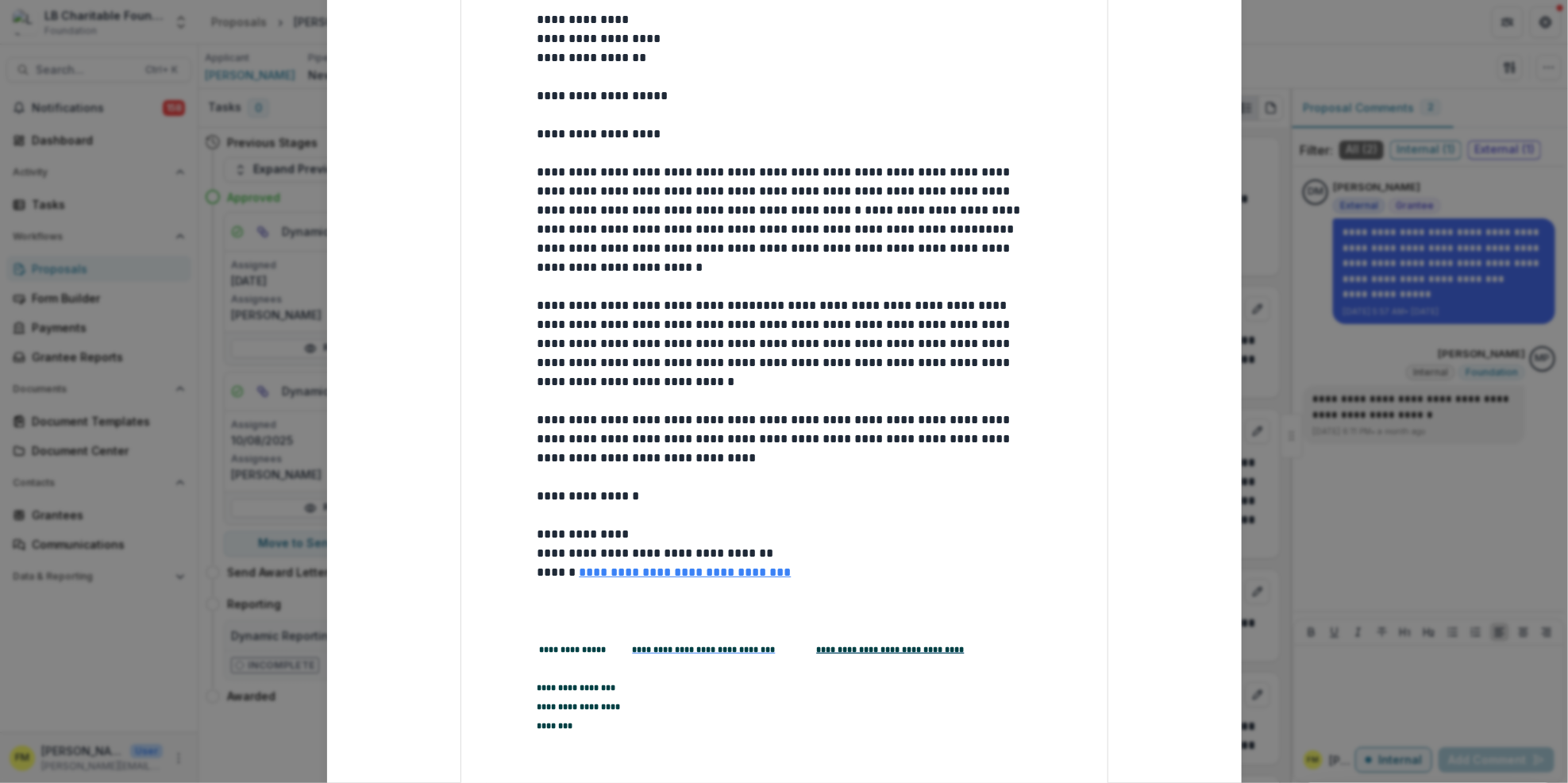
scroll to position [338, 0]
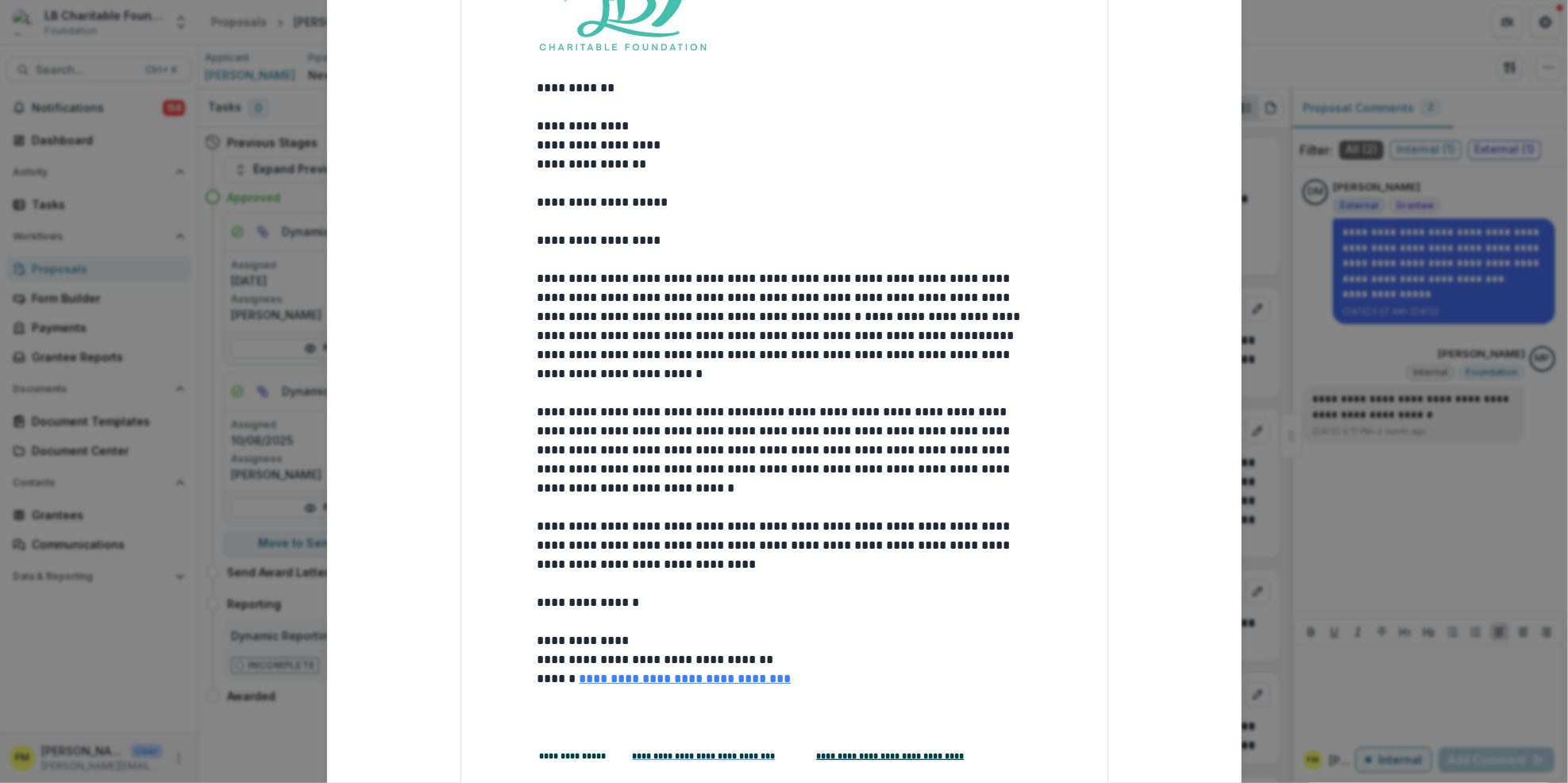
click at [269, 430] on div "**********" at bounding box center [784, 391] width 1568 height 783
click at [248, 430] on div "**********" at bounding box center [784, 391] width 1568 height 783
click at [230, 430] on div "**********" at bounding box center [784, 391] width 1568 height 783
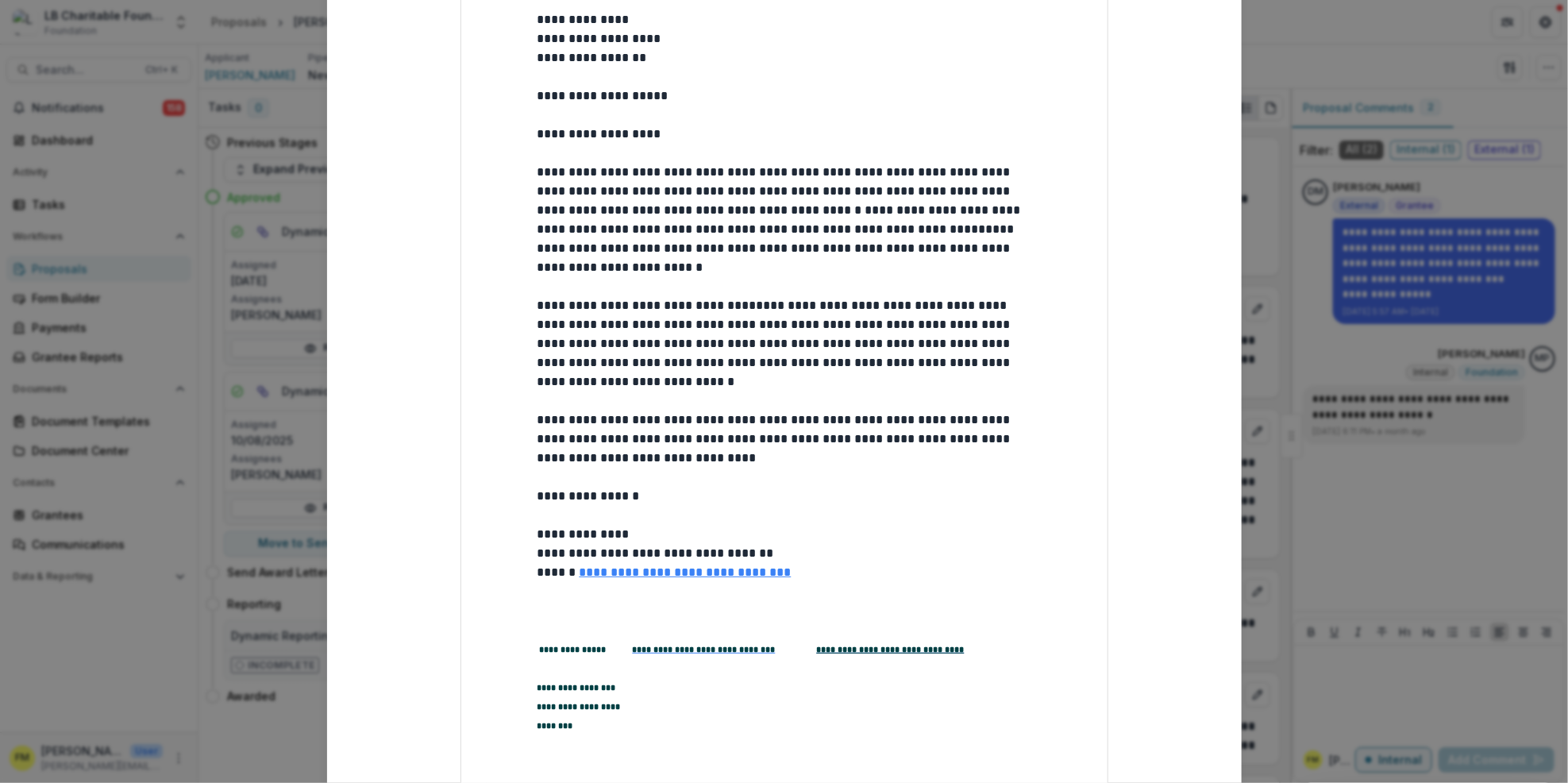
click at [541, 598] on p at bounding box center [784, 592] width 494 height 19
click at [537, 597] on p at bounding box center [784, 592] width 494 height 19
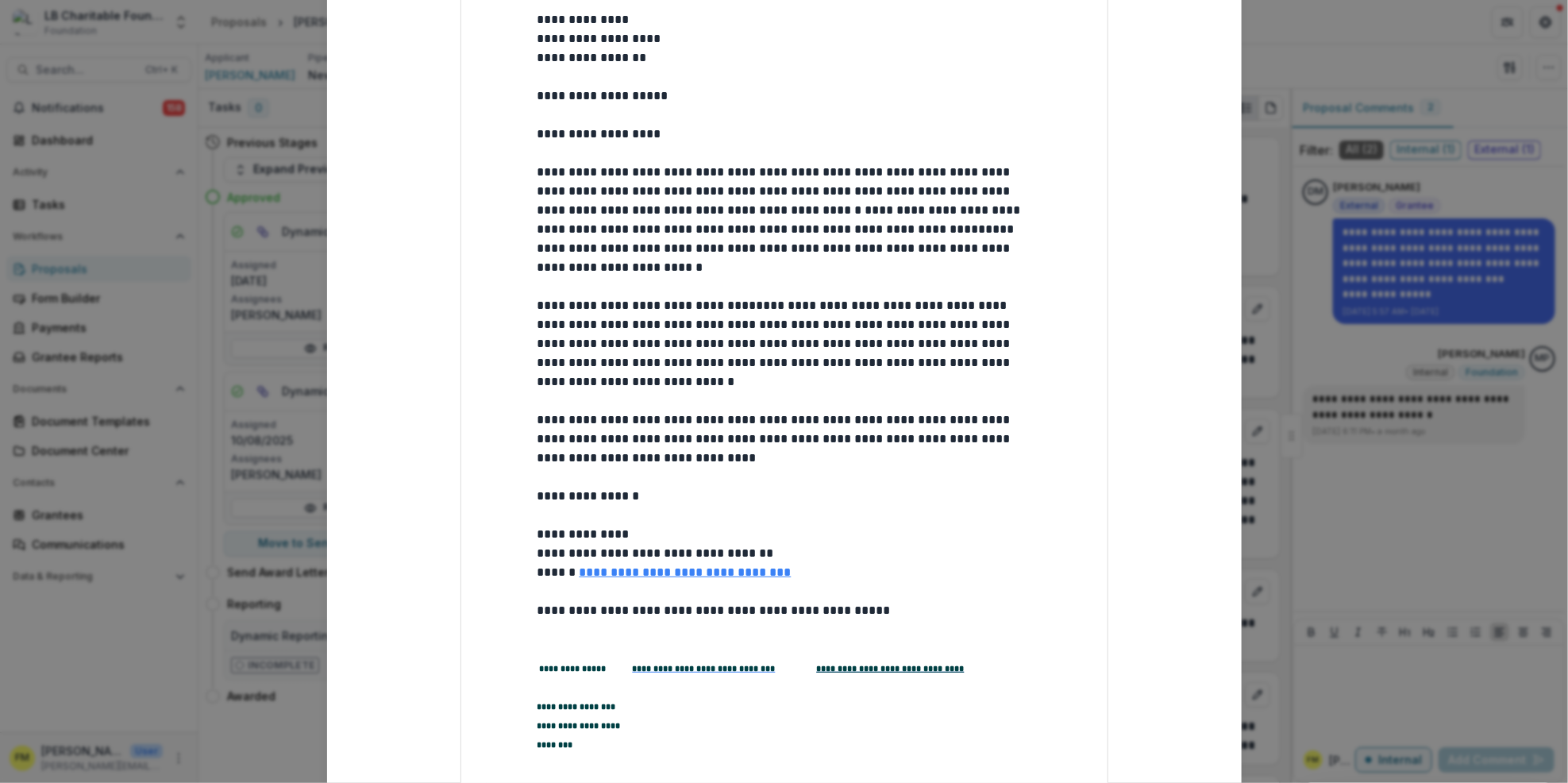
click at [870, 612] on p "**********" at bounding box center [784, 610] width 494 height 19
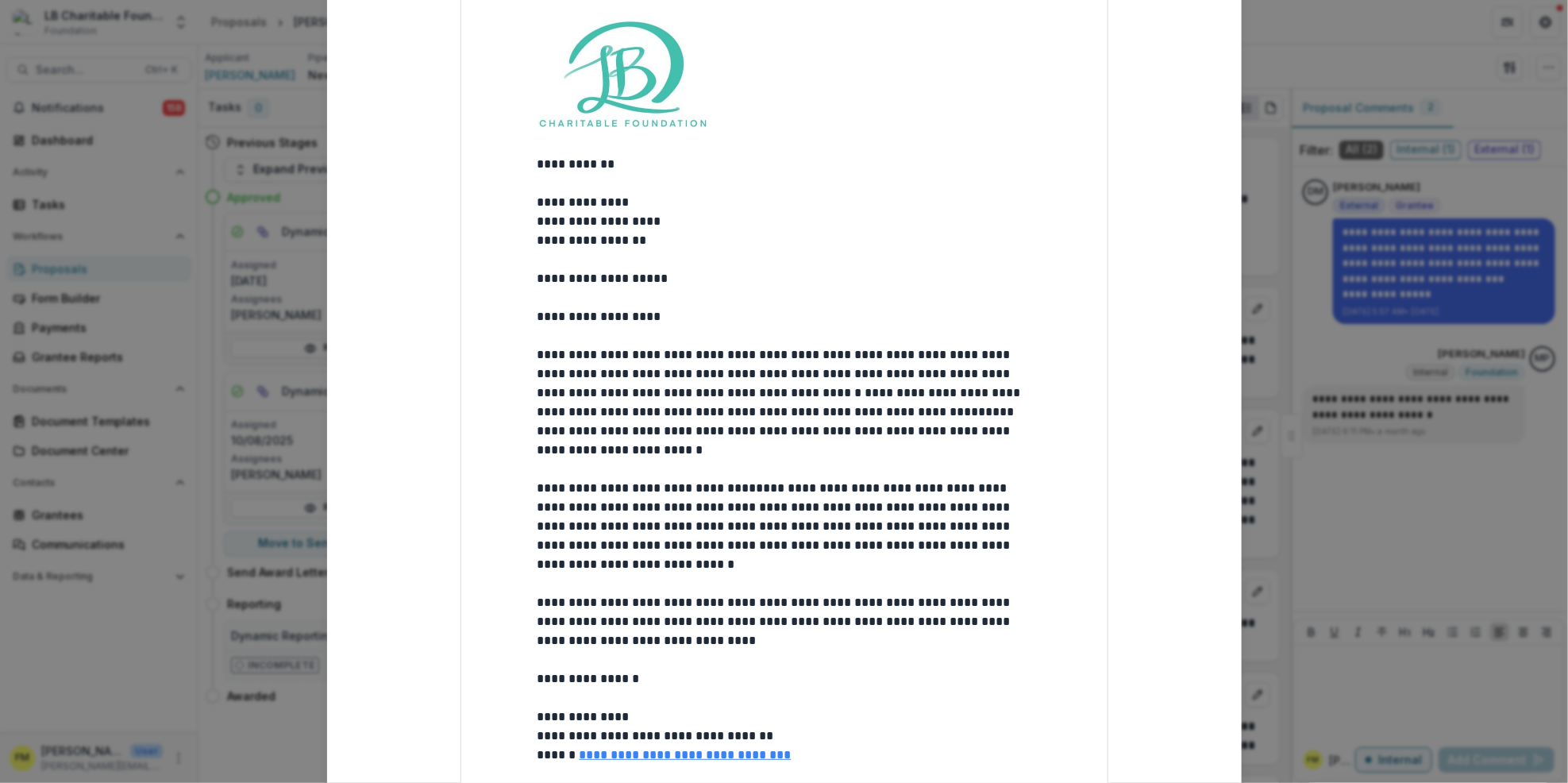
scroll to position [332, 0]
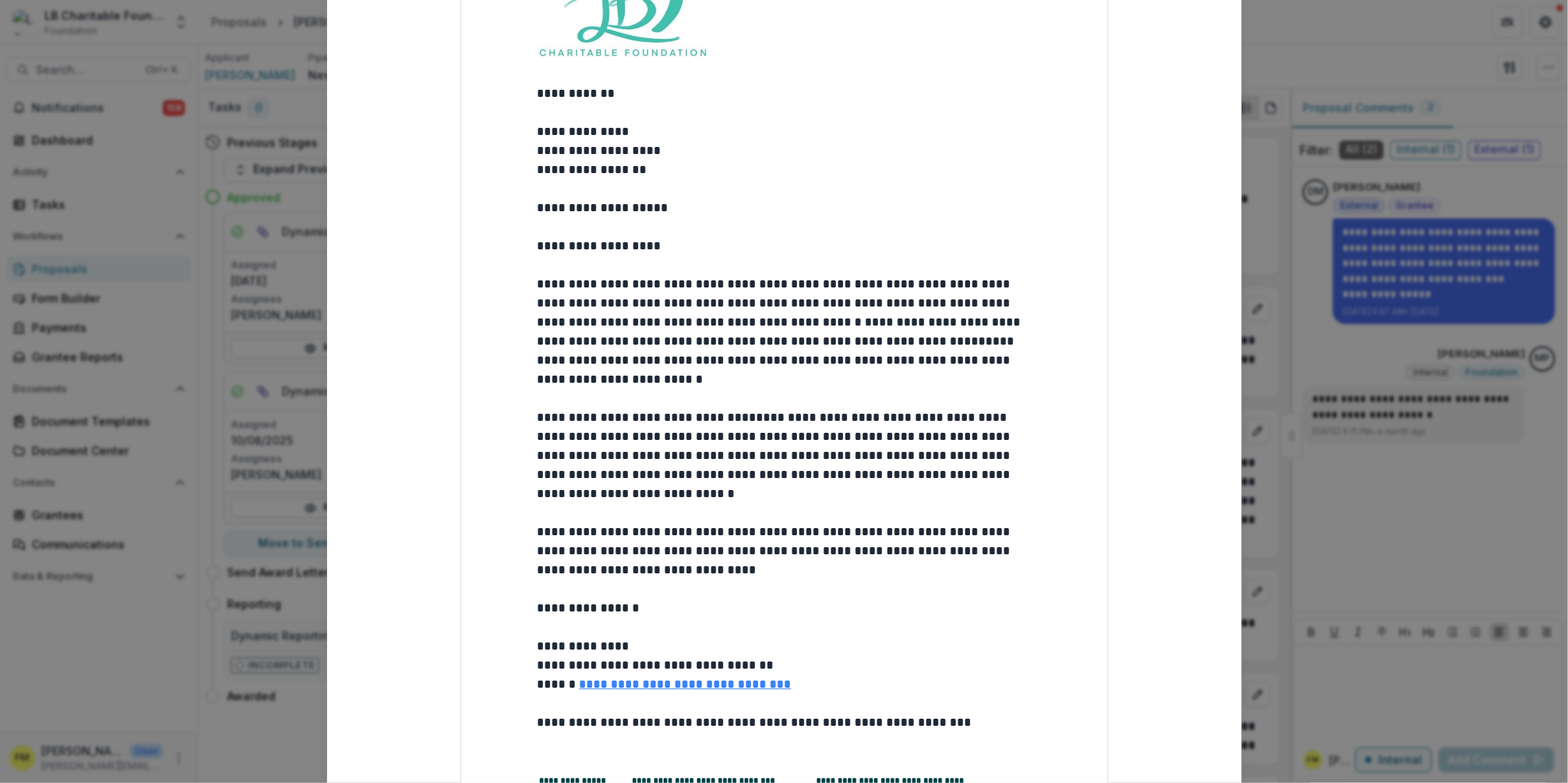
drag, startPoint x: 370, startPoint y: 471, endPoint x: 947, endPoint y: 204, distance: 635.8
click at [947, 204] on p "**********" at bounding box center [784, 208] width 494 height 19
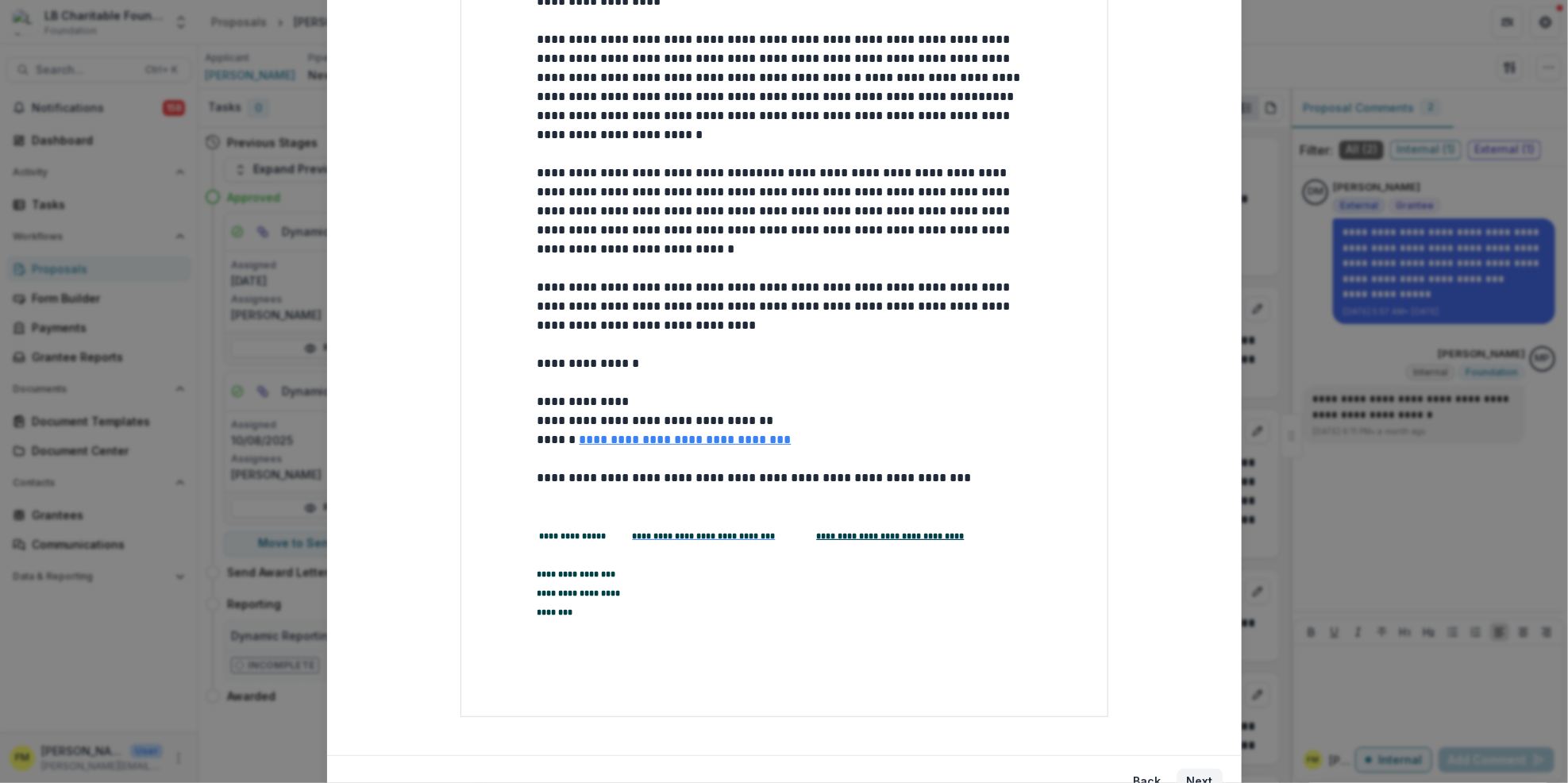
scroll to position [650, 0]
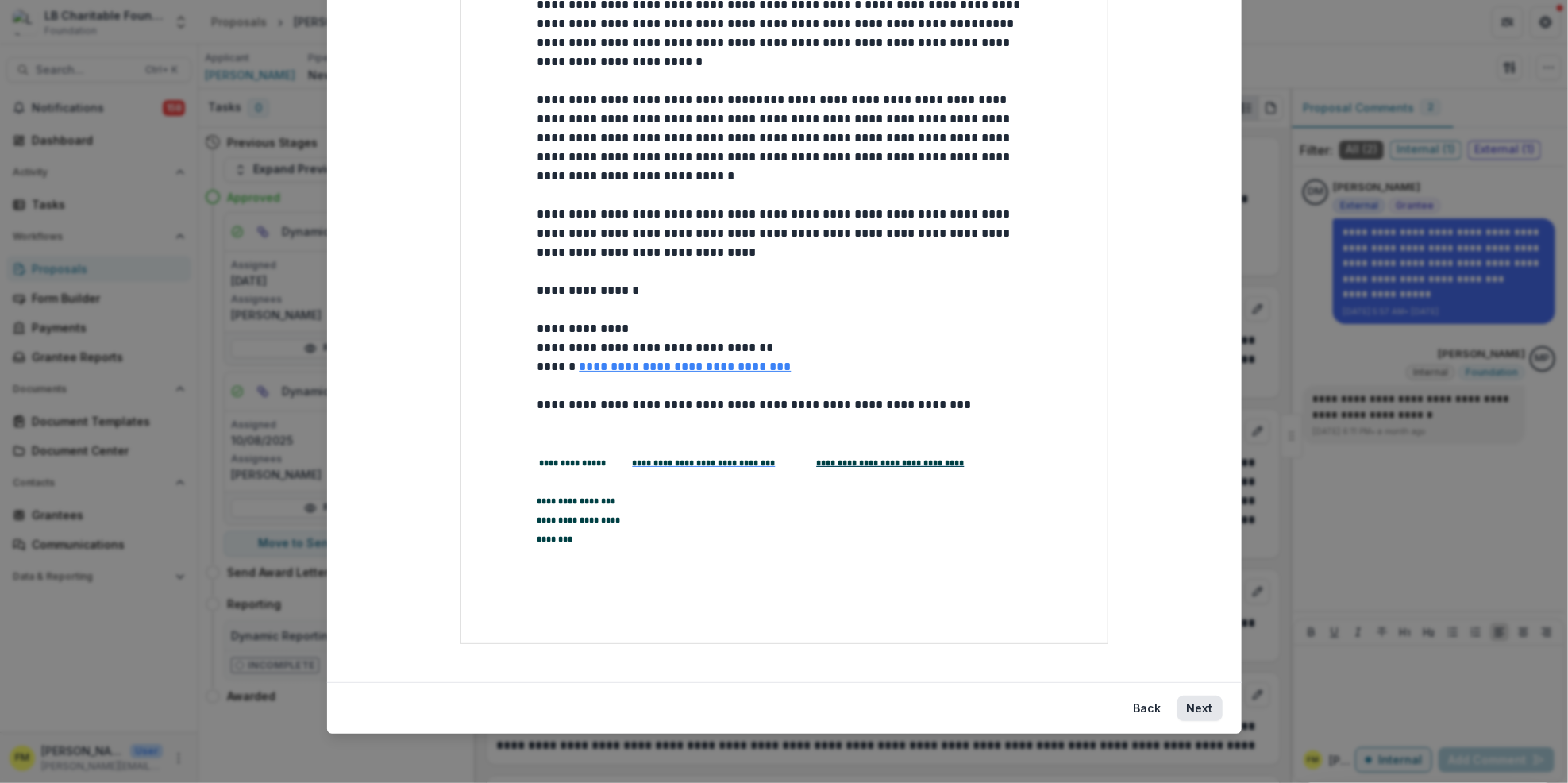
click at [1193, 705] on button "Next" at bounding box center [1200, 708] width 45 height 26
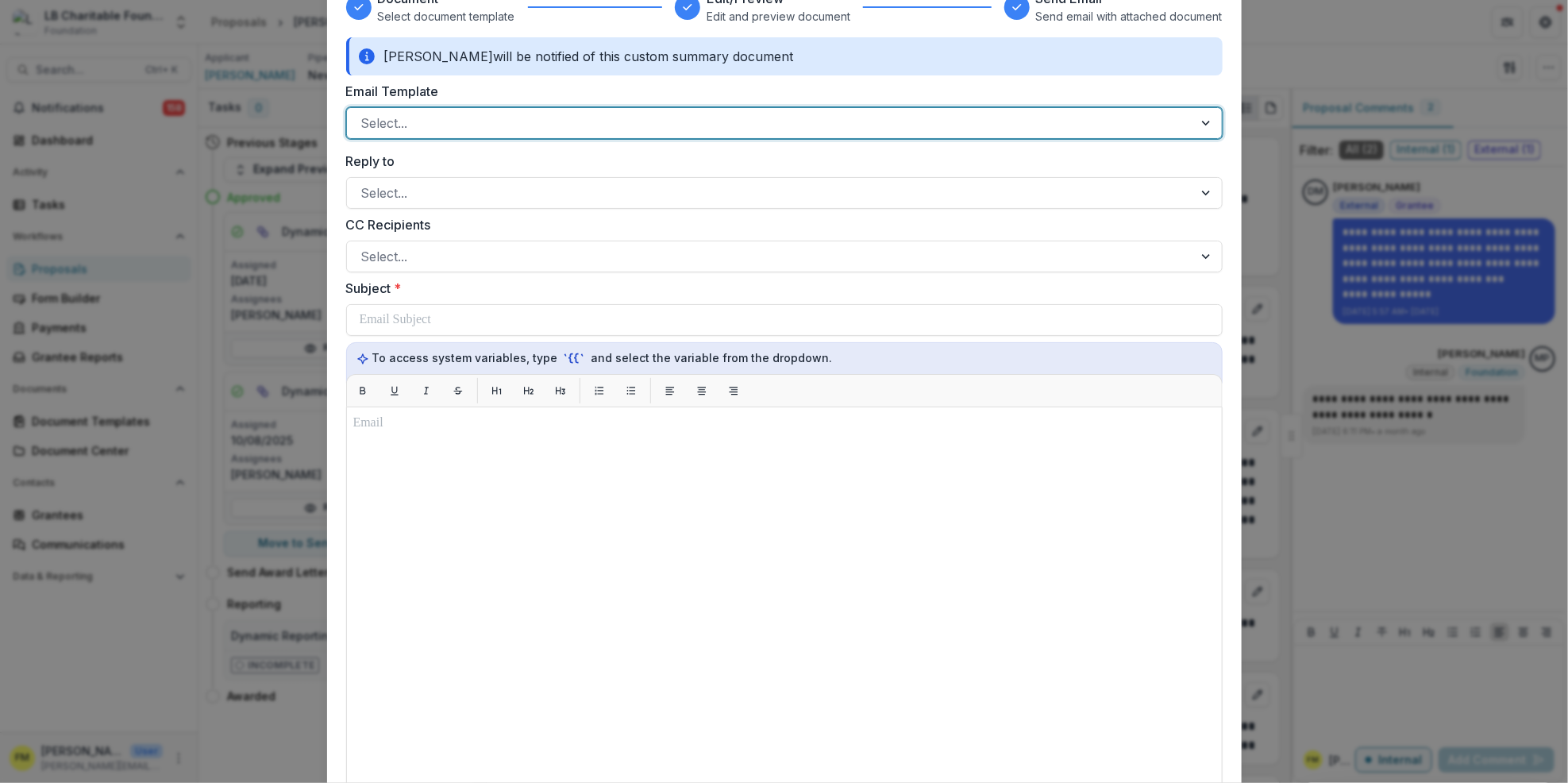
scroll to position [0, 0]
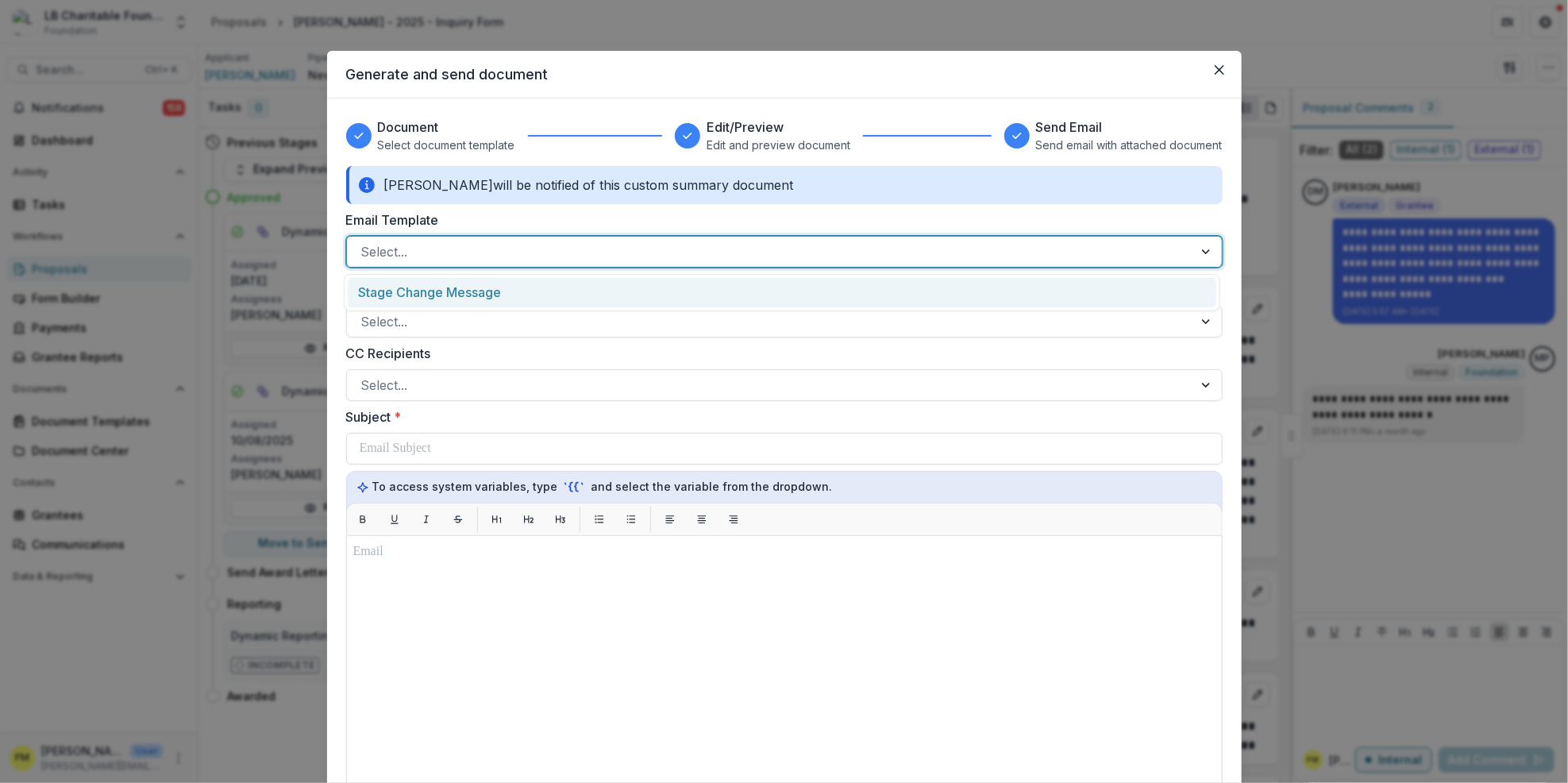
click at [1203, 251] on div at bounding box center [1208, 252] width 29 height 31
click at [502, 300] on div "Stage Change Message" at bounding box center [782, 292] width 868 height 30
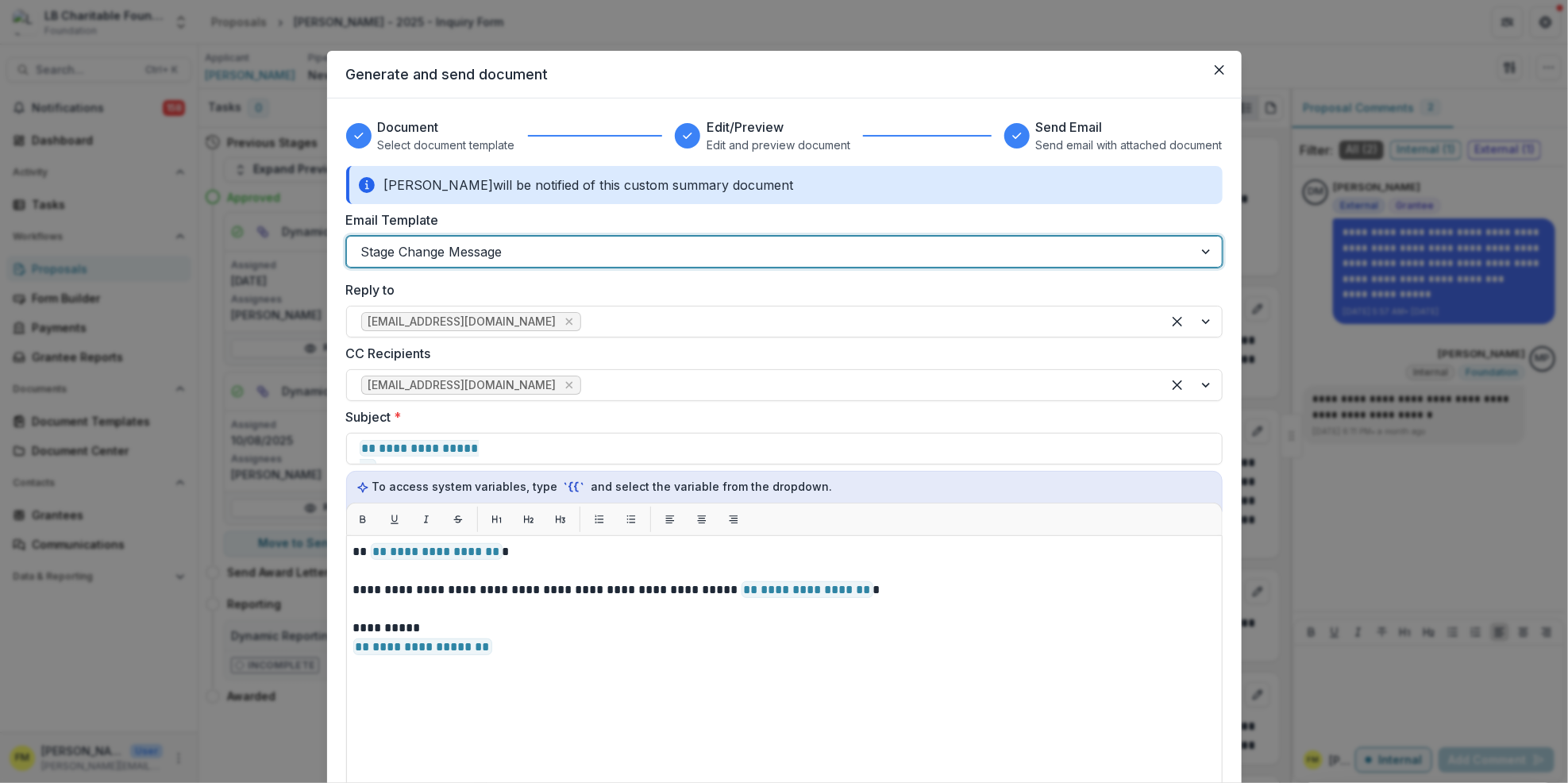
click at [737, 294] on label "Reply to" at bounding box center [779, 290] width 867 height 19
click at [589, 312] on input "Reply to" at bounding box center [586, 321] width 4 height 19
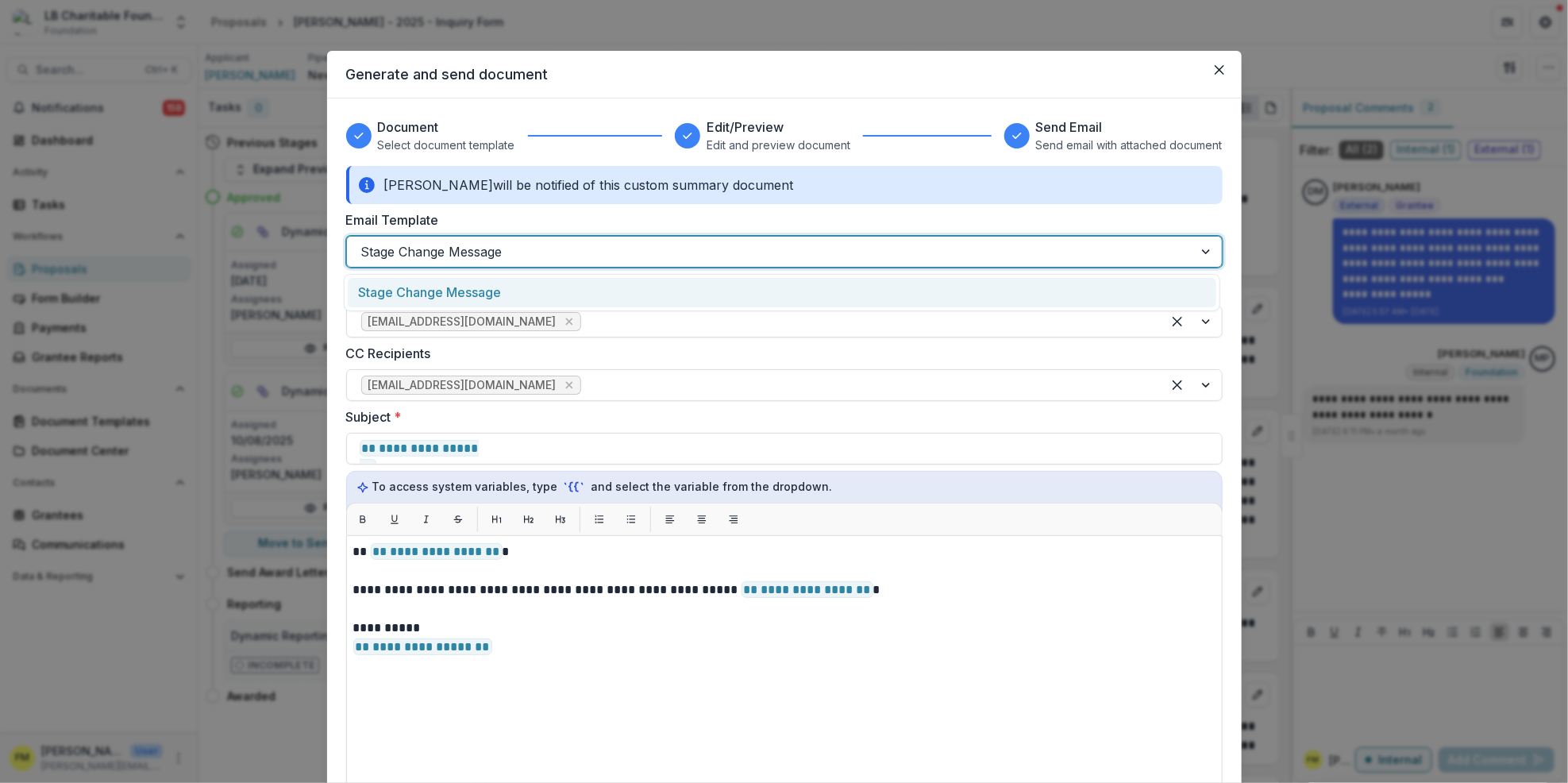
click at [1195, 254] on div at bounding box center [1208, 252] width 29 height 31
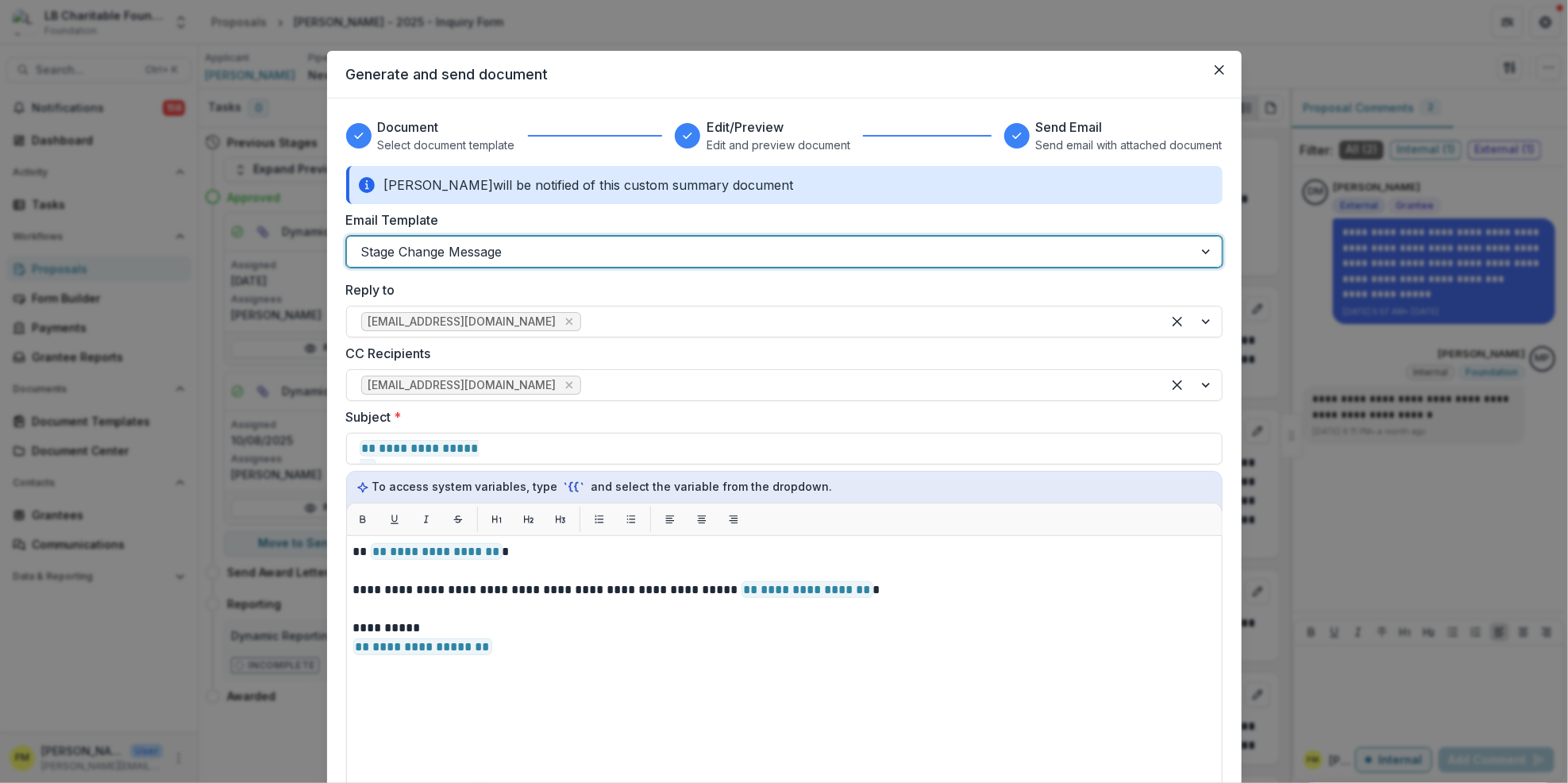
click at [1195, 254] on div at bounding box center [1208, 252] width 29 height 31
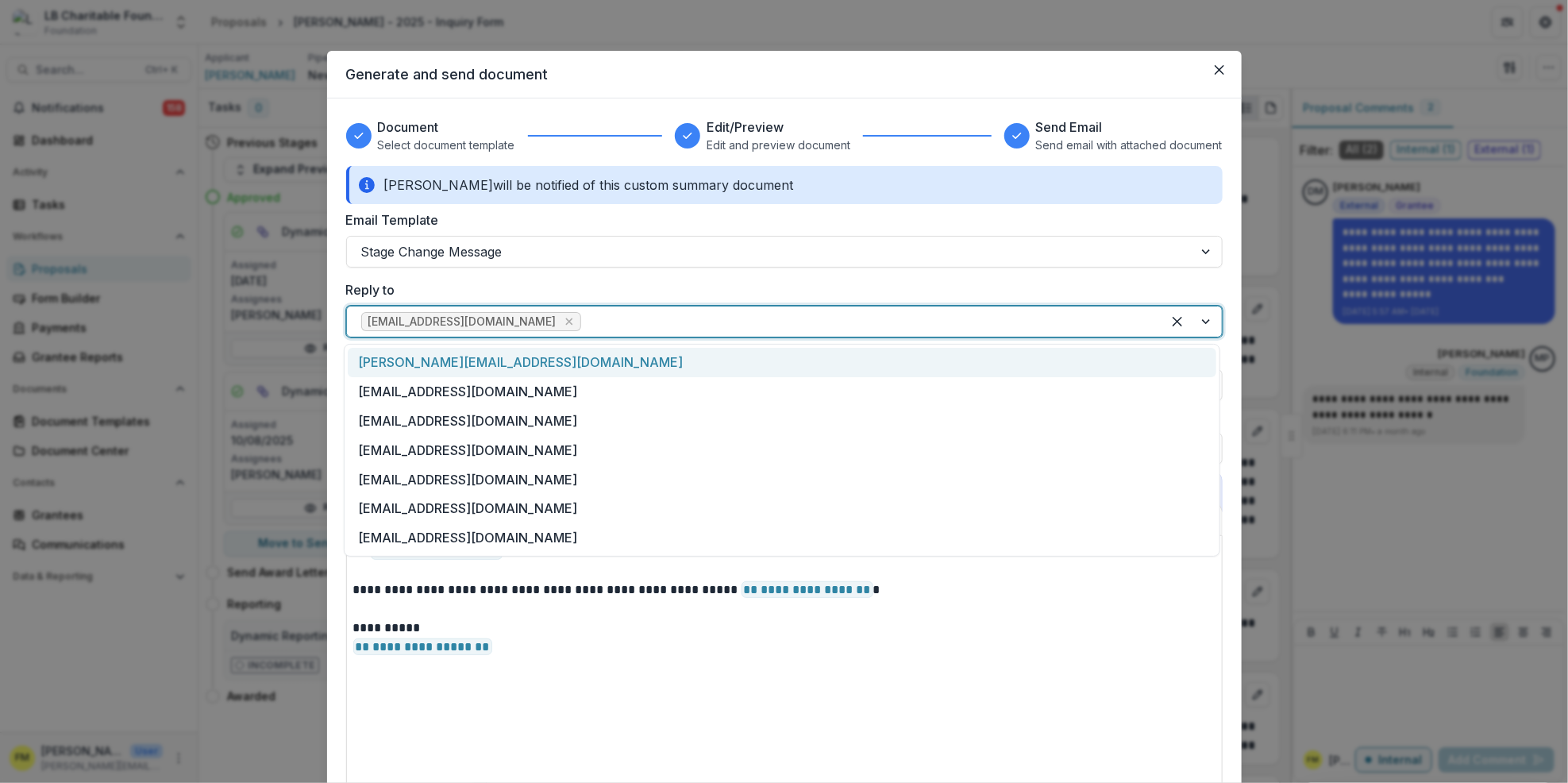
click at [1204, 330] on div at bounding box center [1191, 322] width 60 height 31
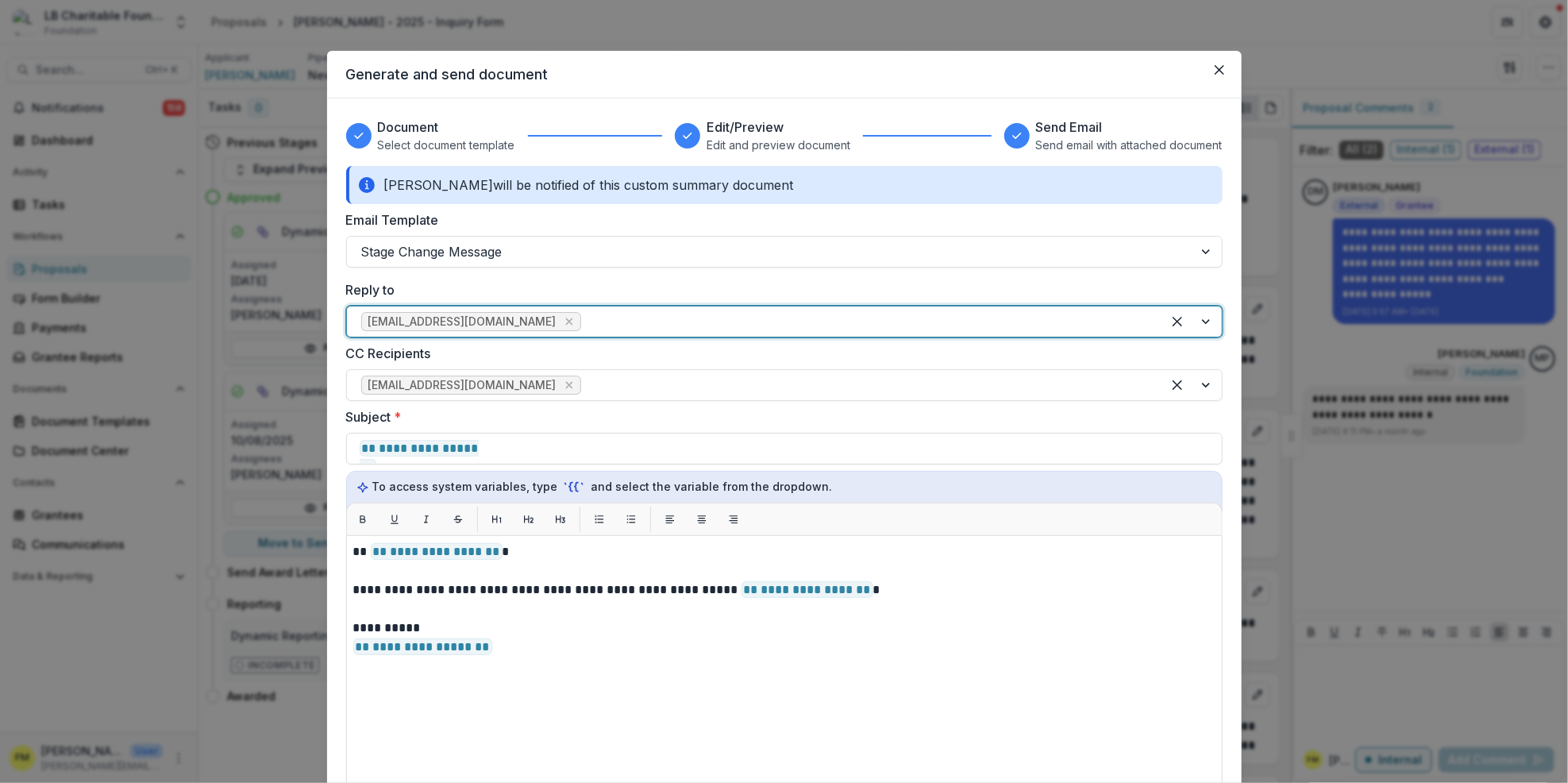
click at [1196, 332] on div at bounding box center [1191, 322] width 60 height 31
click at [1204, 387] on div at bounding box center [1191, 385] width 60 height 31
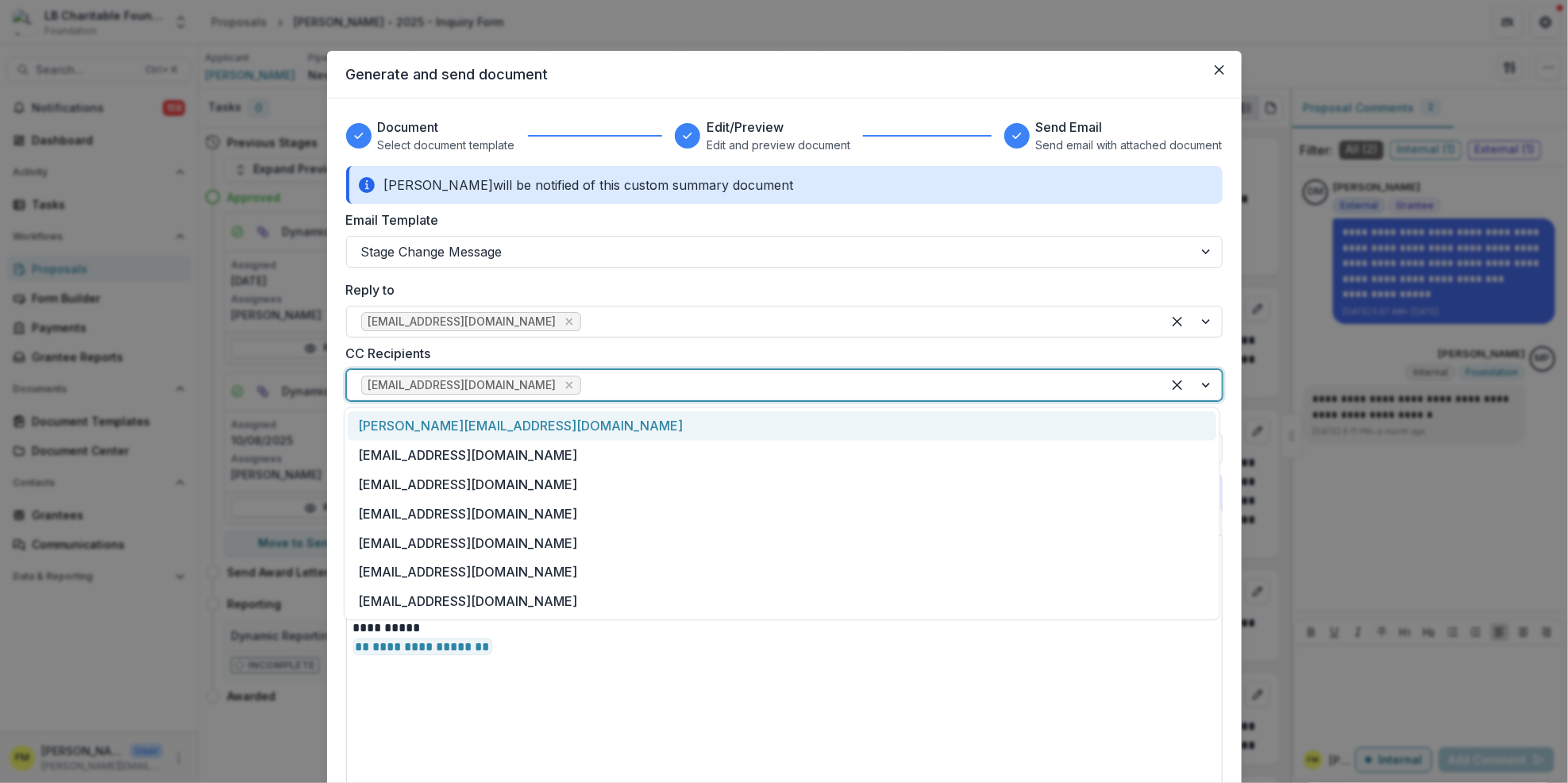
click at [1201, 387] on div at bounding box center [1191, 385] width 60 height 31
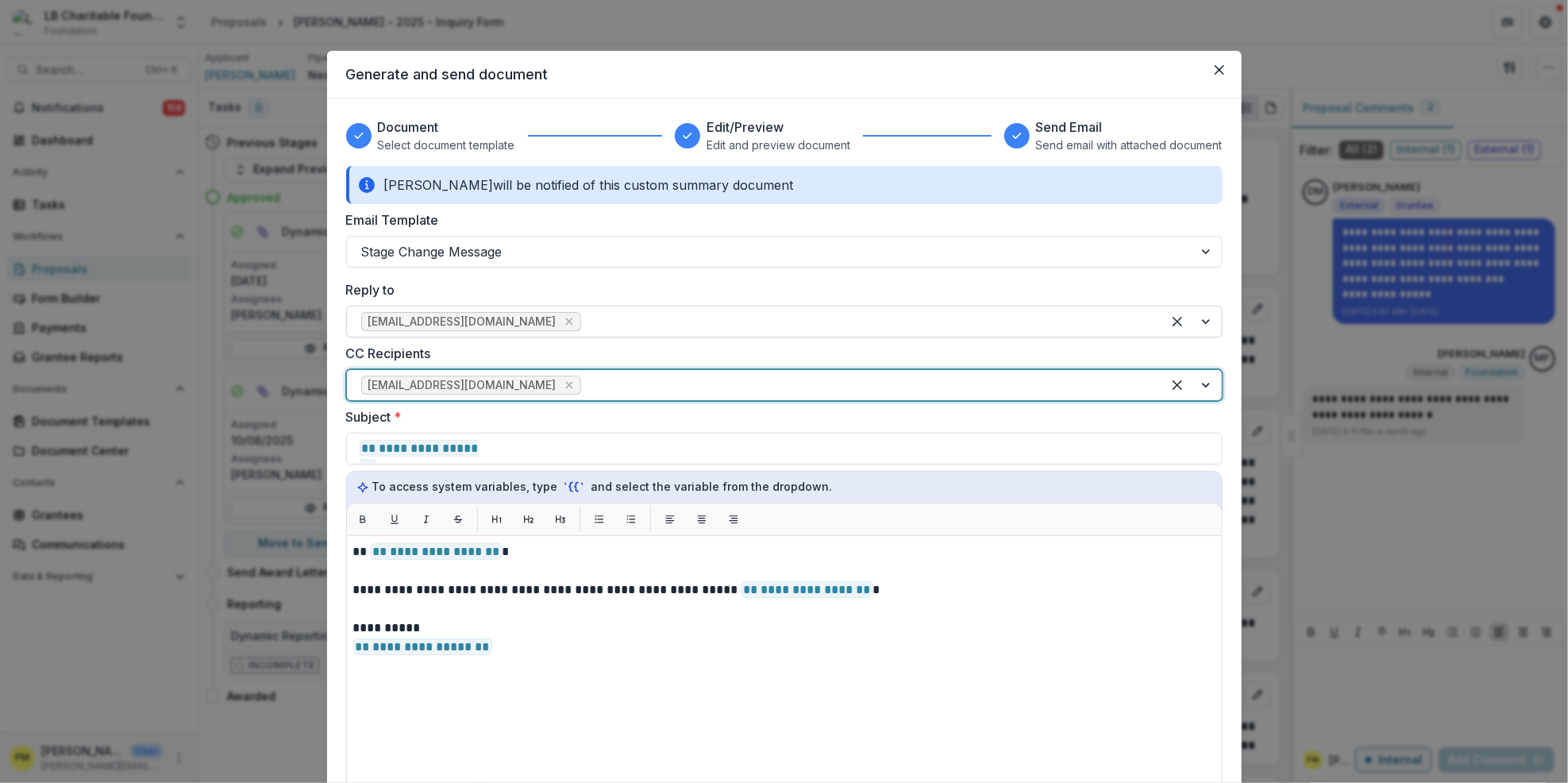
click at [1203, 320] on div at bounding box center [1191, 322] width 60 height 31
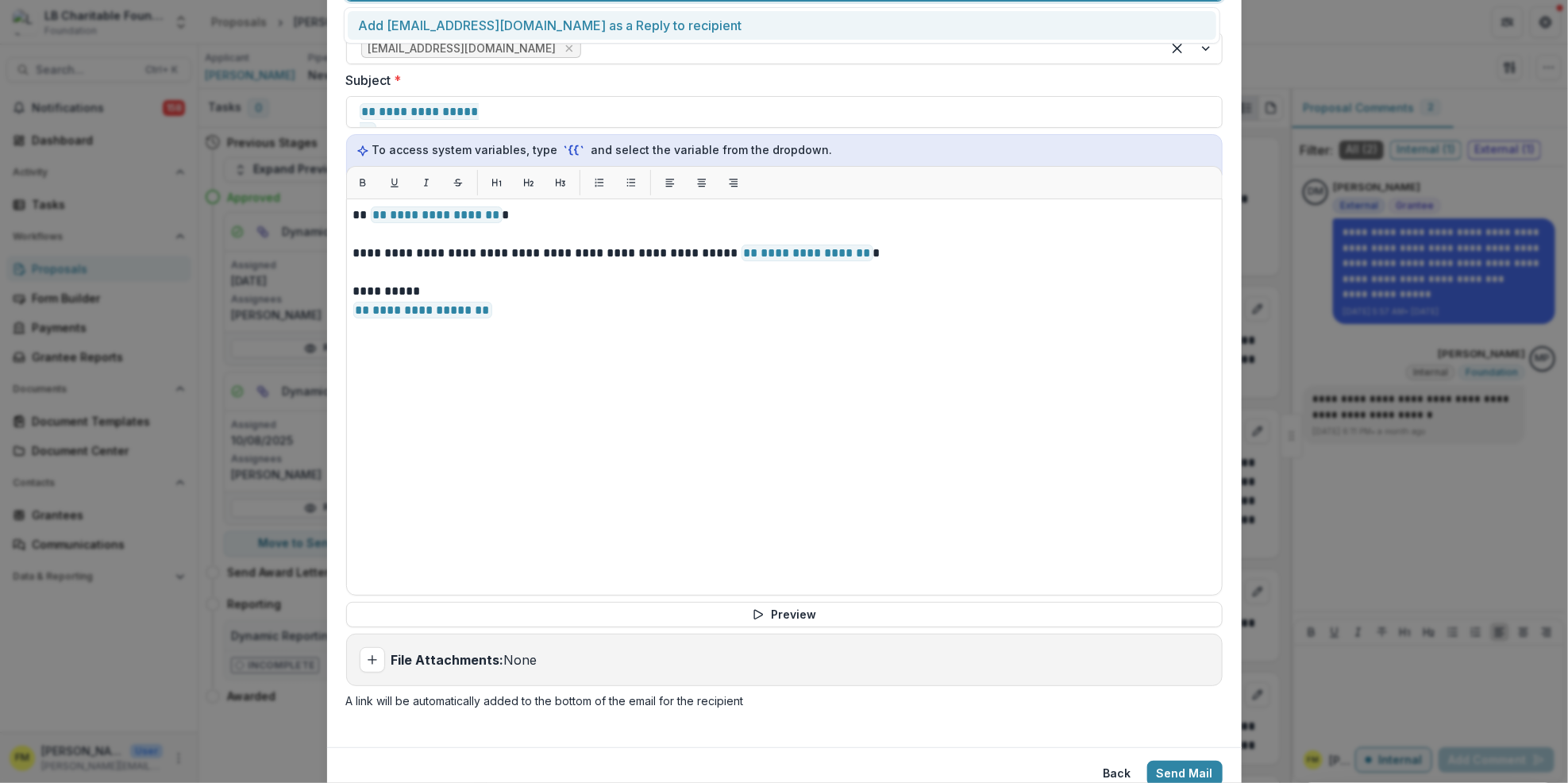
scroll to position [402, 0]
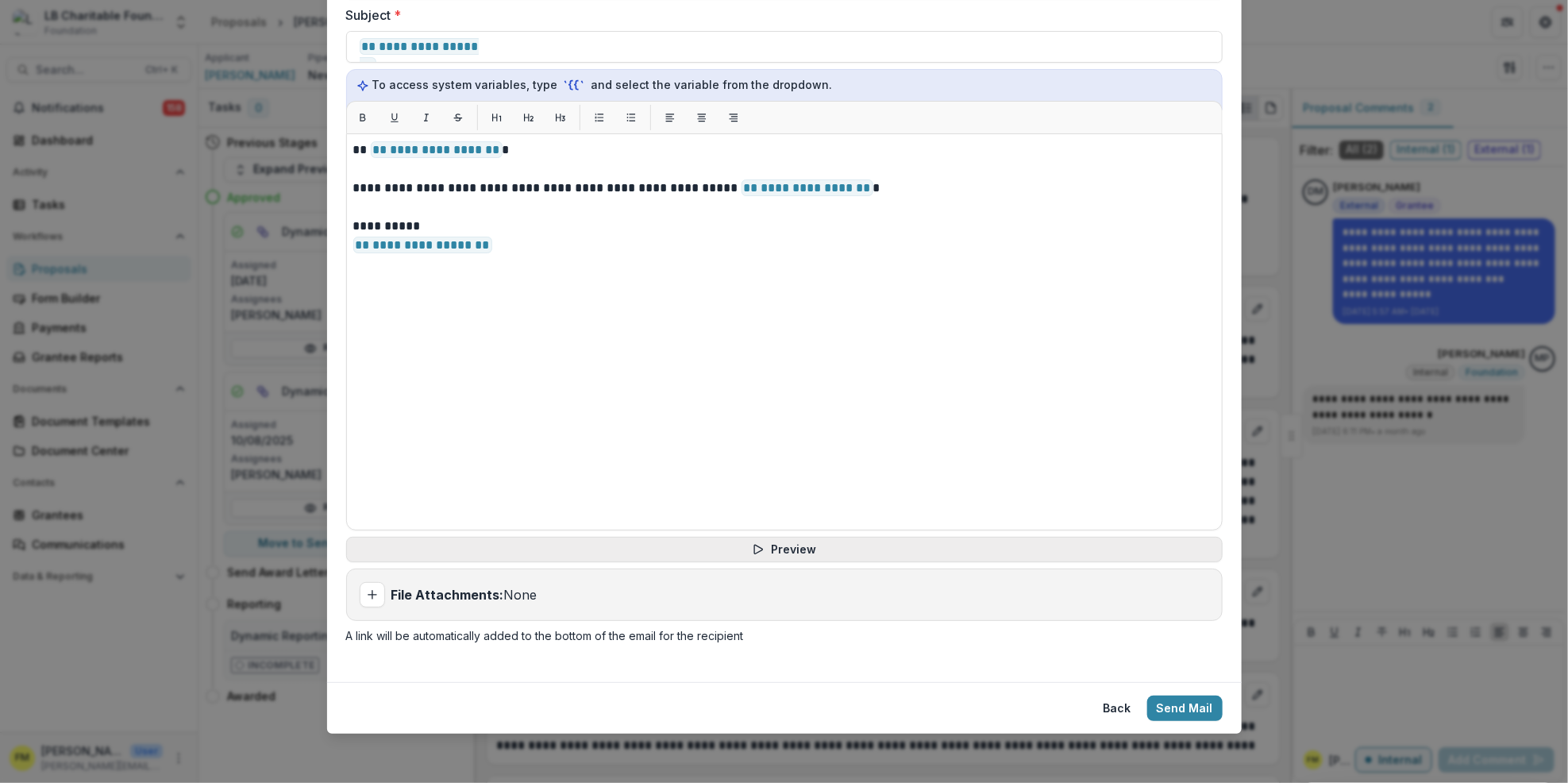
type input "**********"
click at [779, 547] on button "Preview" at bounding box center [784, 549] width 876 height 26
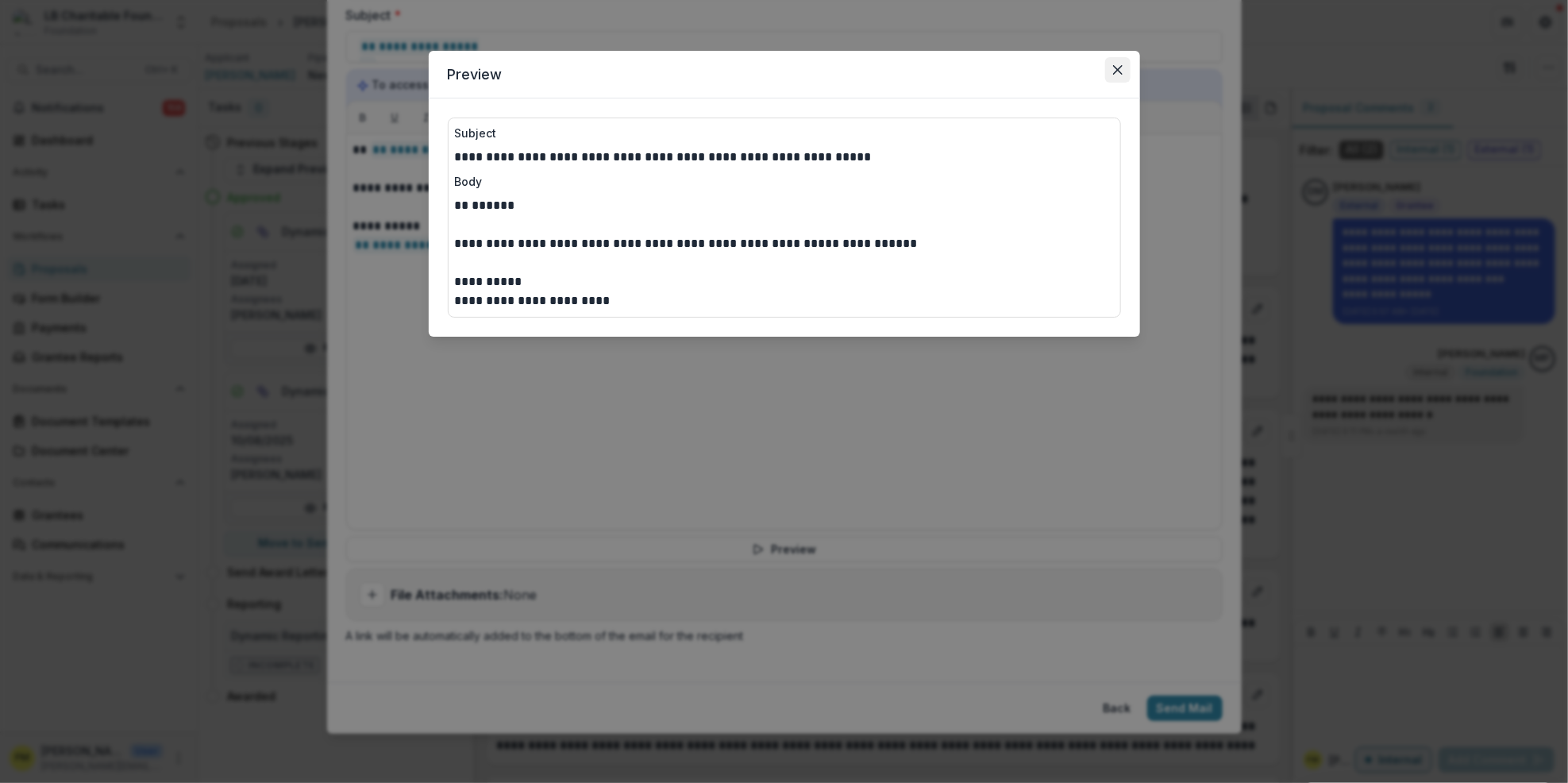
click at [1111, 69] on button "Close" at bounding box center [1118, 70] width 26 height 26
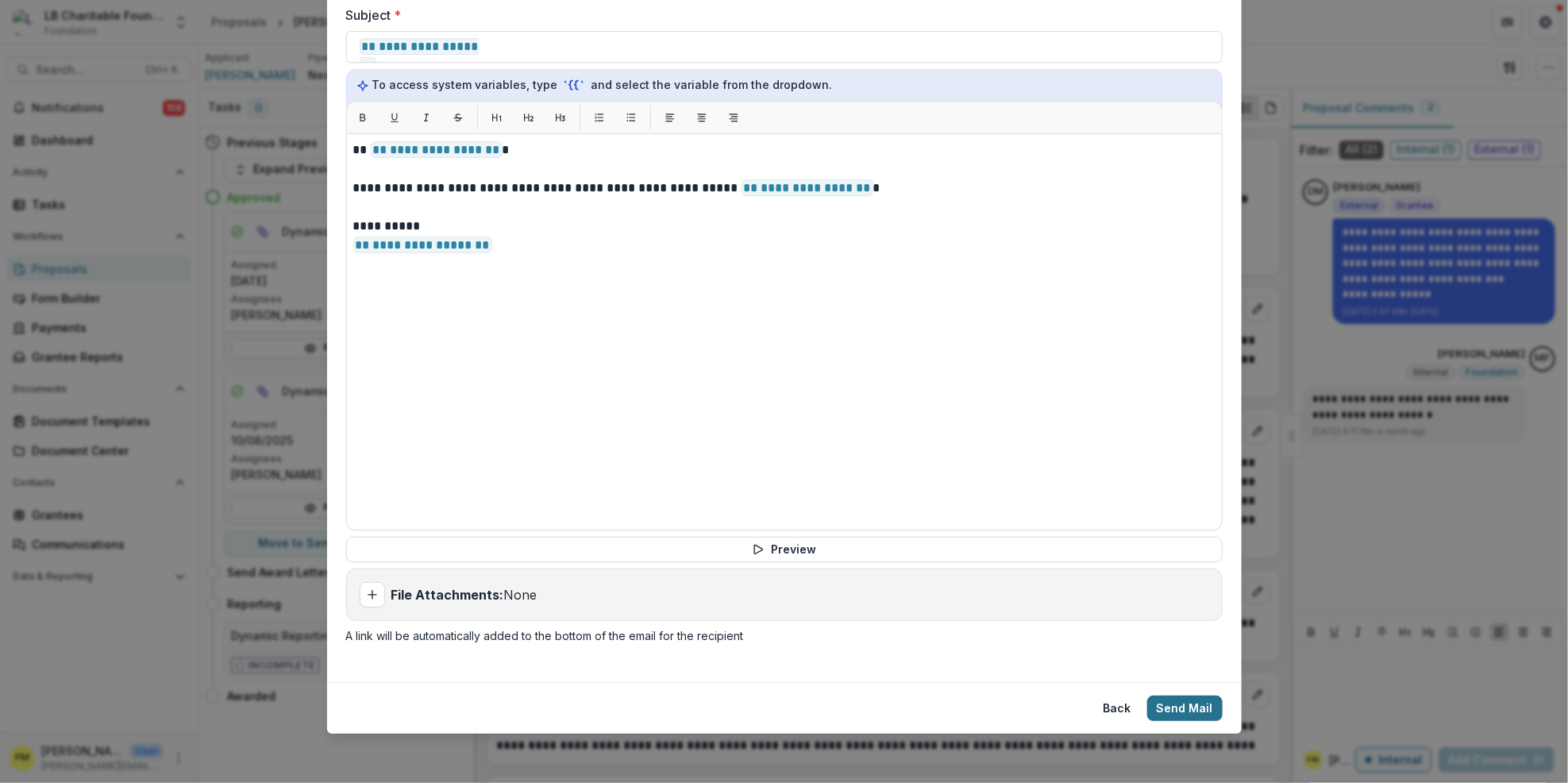
click at [1182, 700] on button "Send Mail" at bounding box center [1185, 708] width 76 height 26
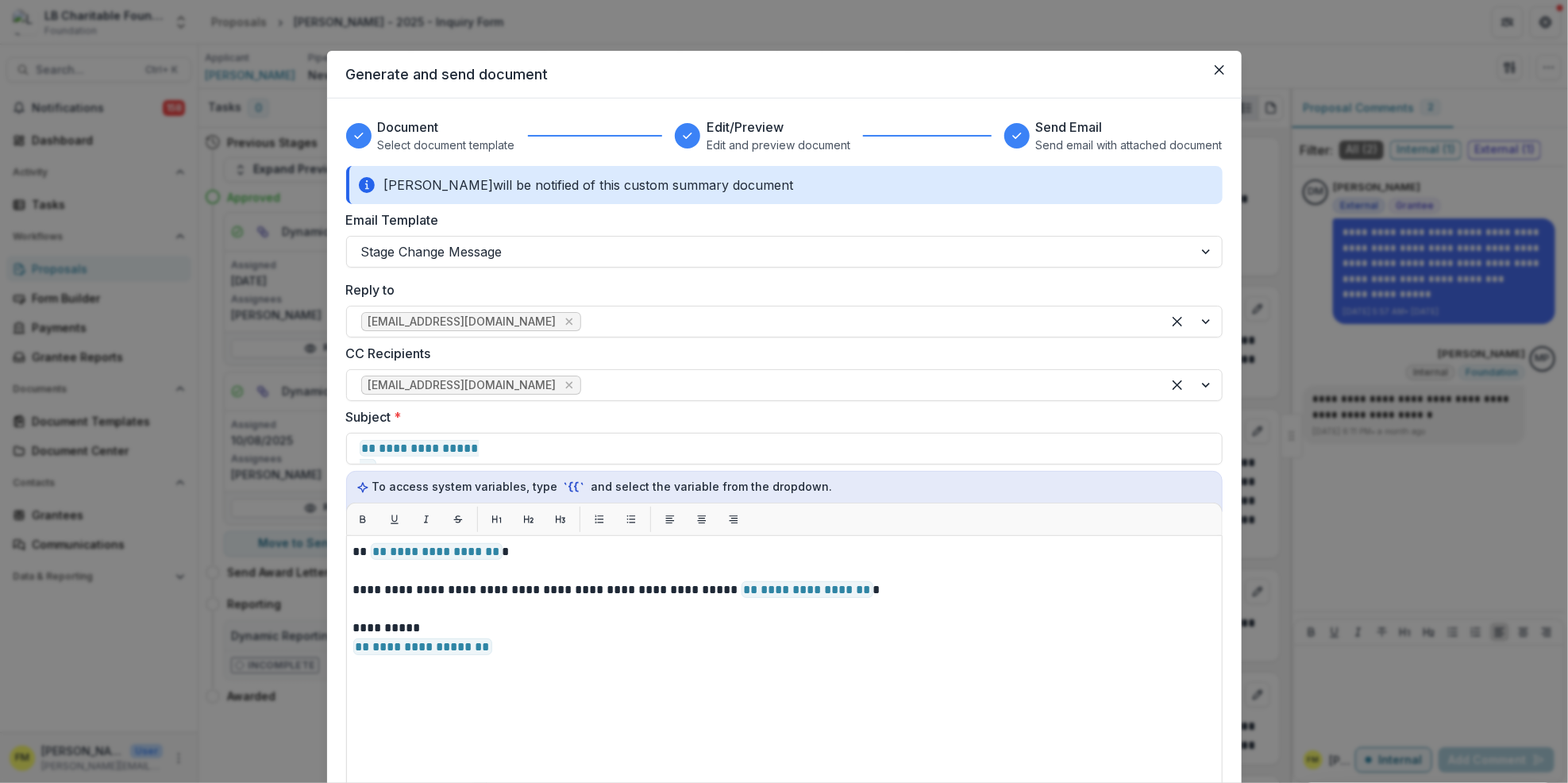
select select "**********"
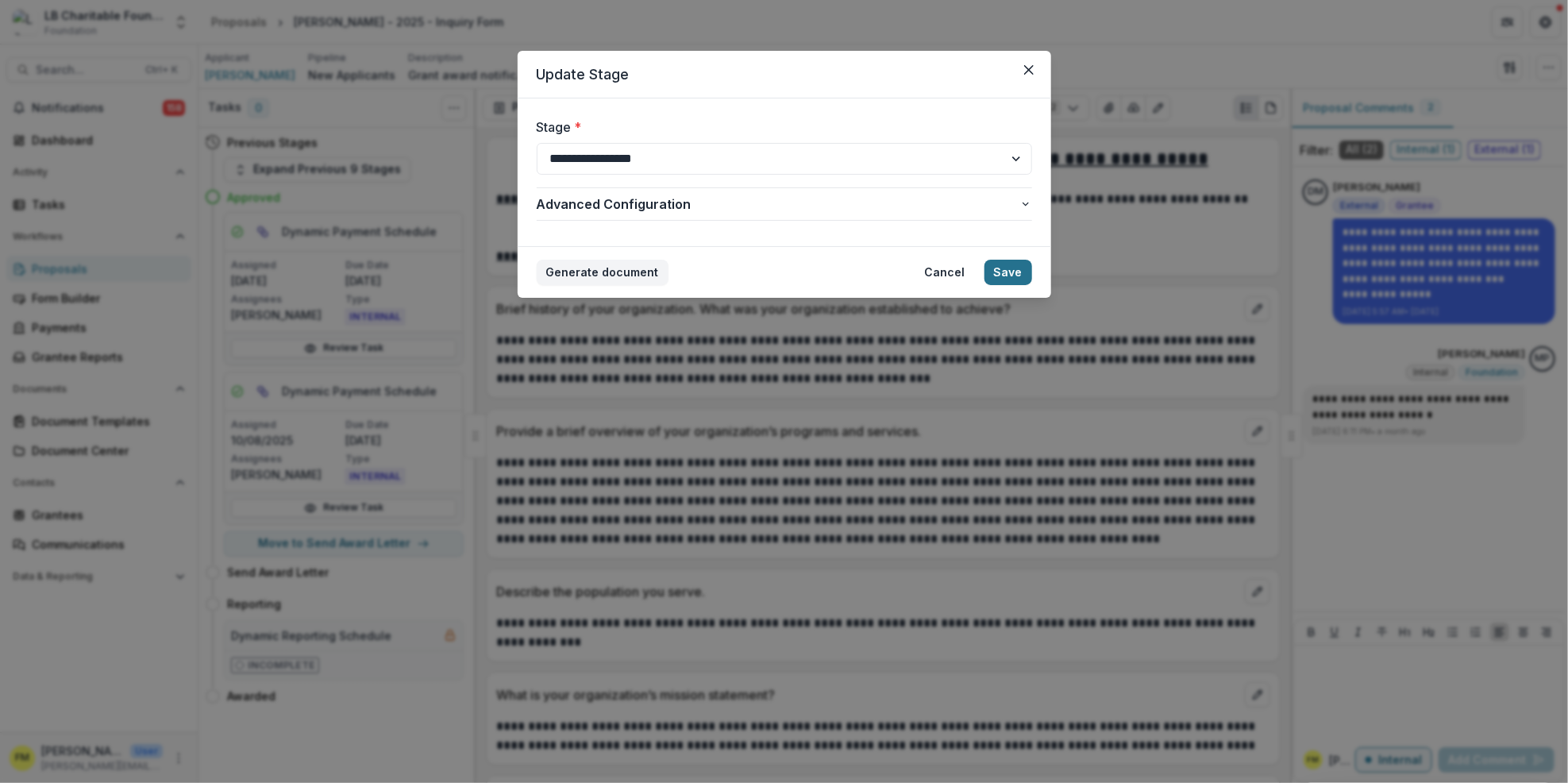
click at [1016, 267] on button "Save" at bounding box center [1008, 272] width 47 height 26
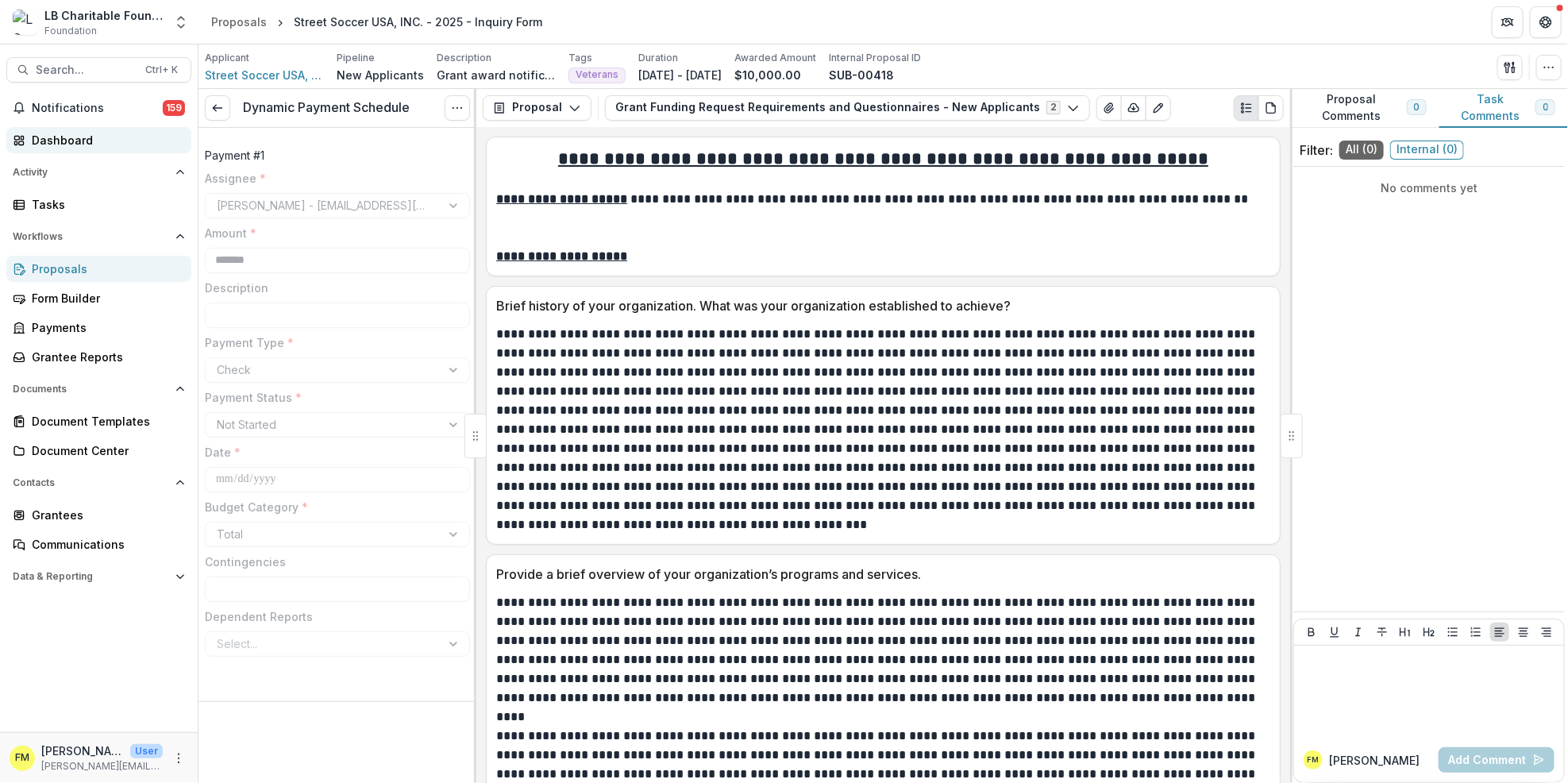
click at [68, 144] on div "Dashboard" at bounding box center [105, 140] width 147 height 17
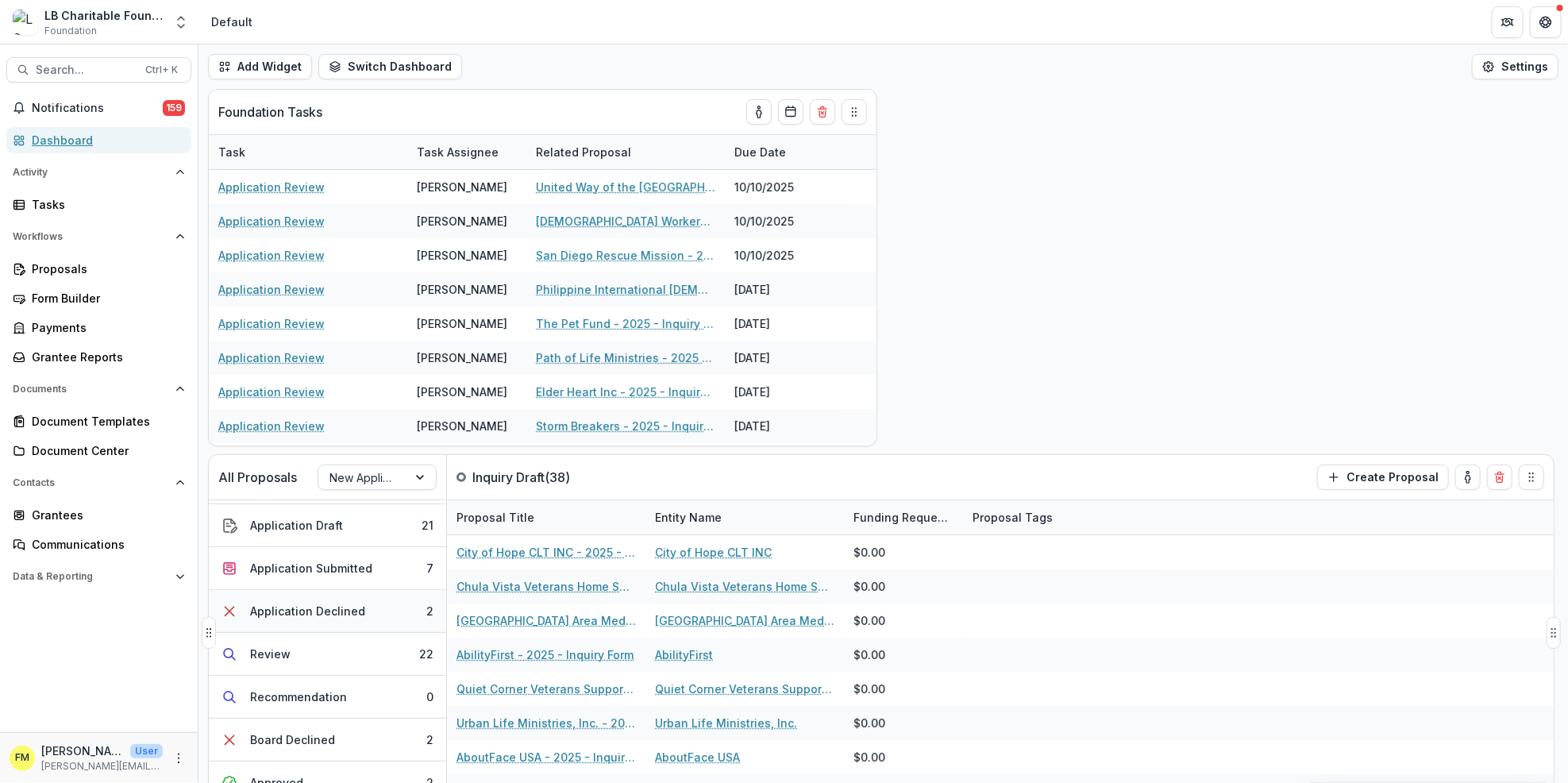
scroll to position [247, 0]
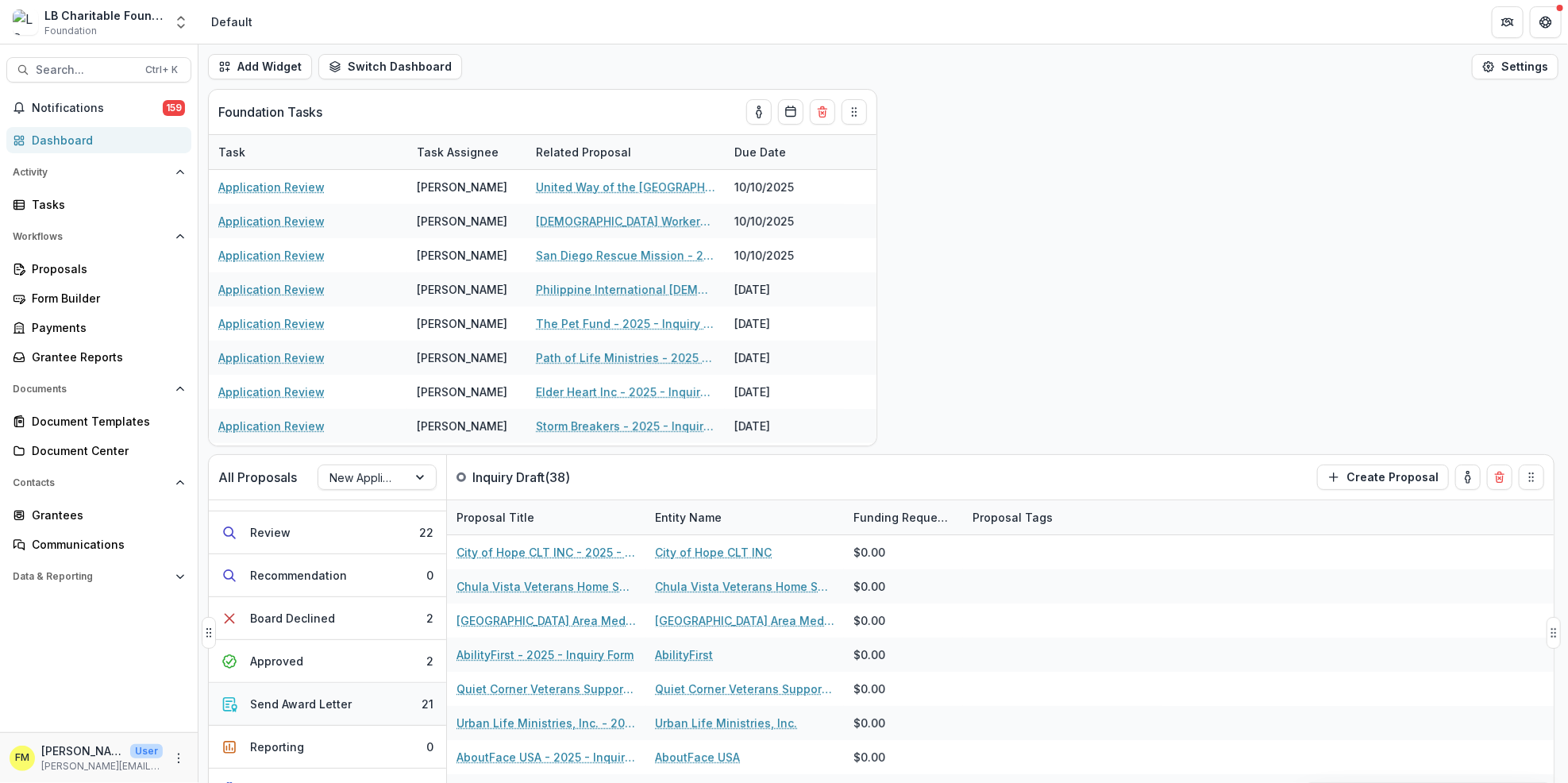
click at [290, 700] on div "Send Award Letter" at bounding box center [300, 703] width 102 height 17
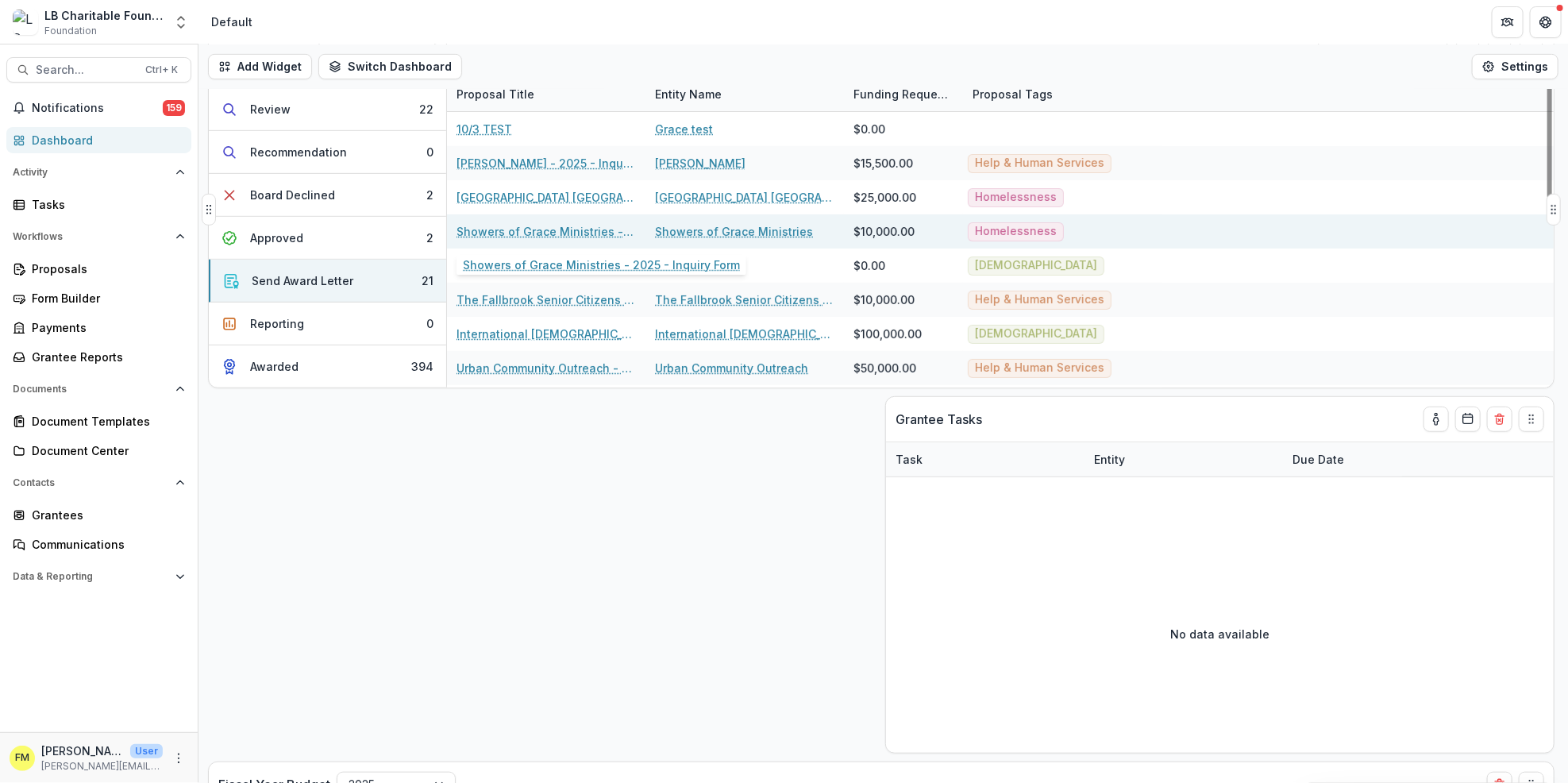
scroll to position [211, 0]
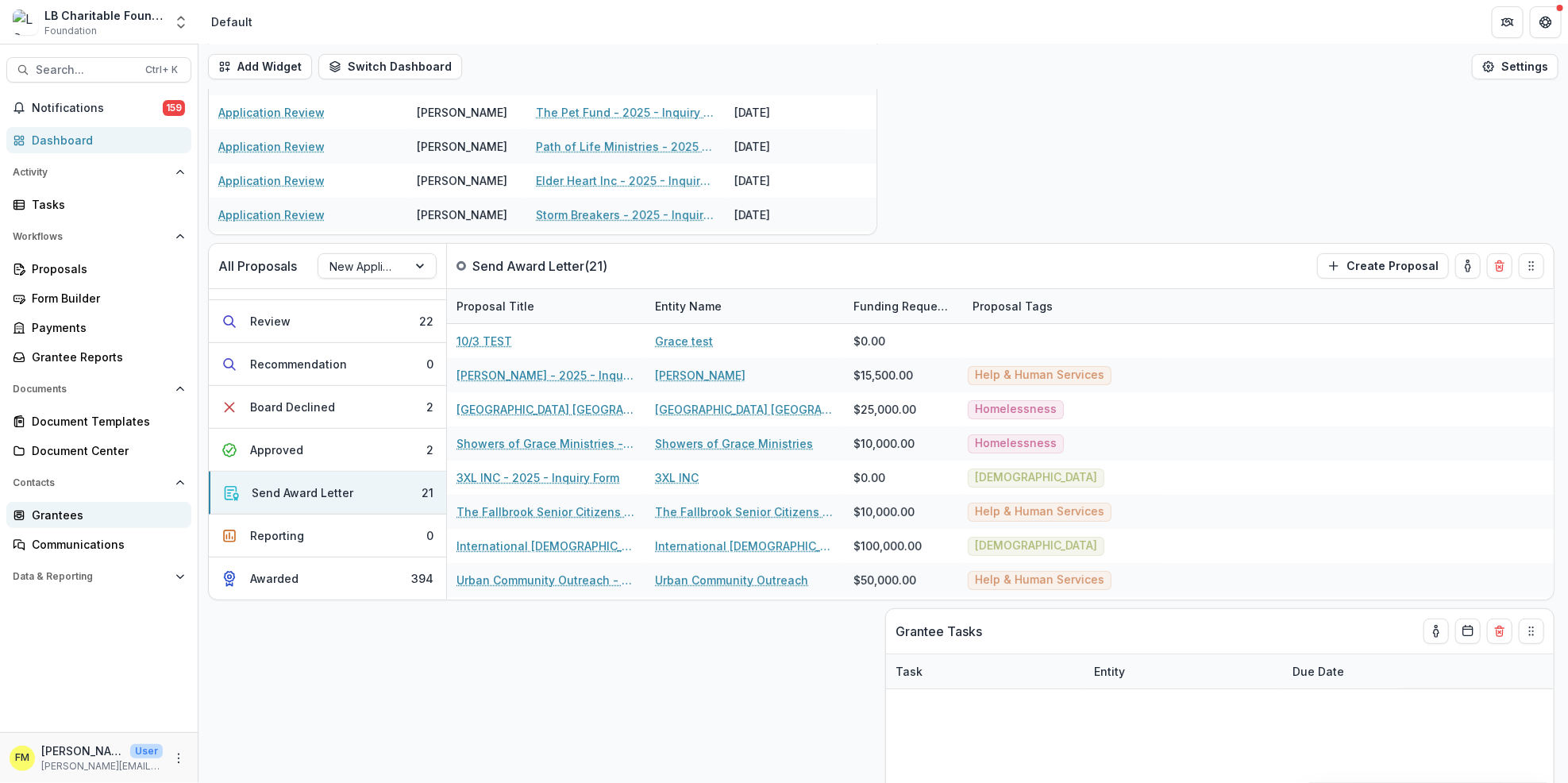
click at [67, 517] on div "Grantees" at bounding box center [105, 515] width 147 height 17
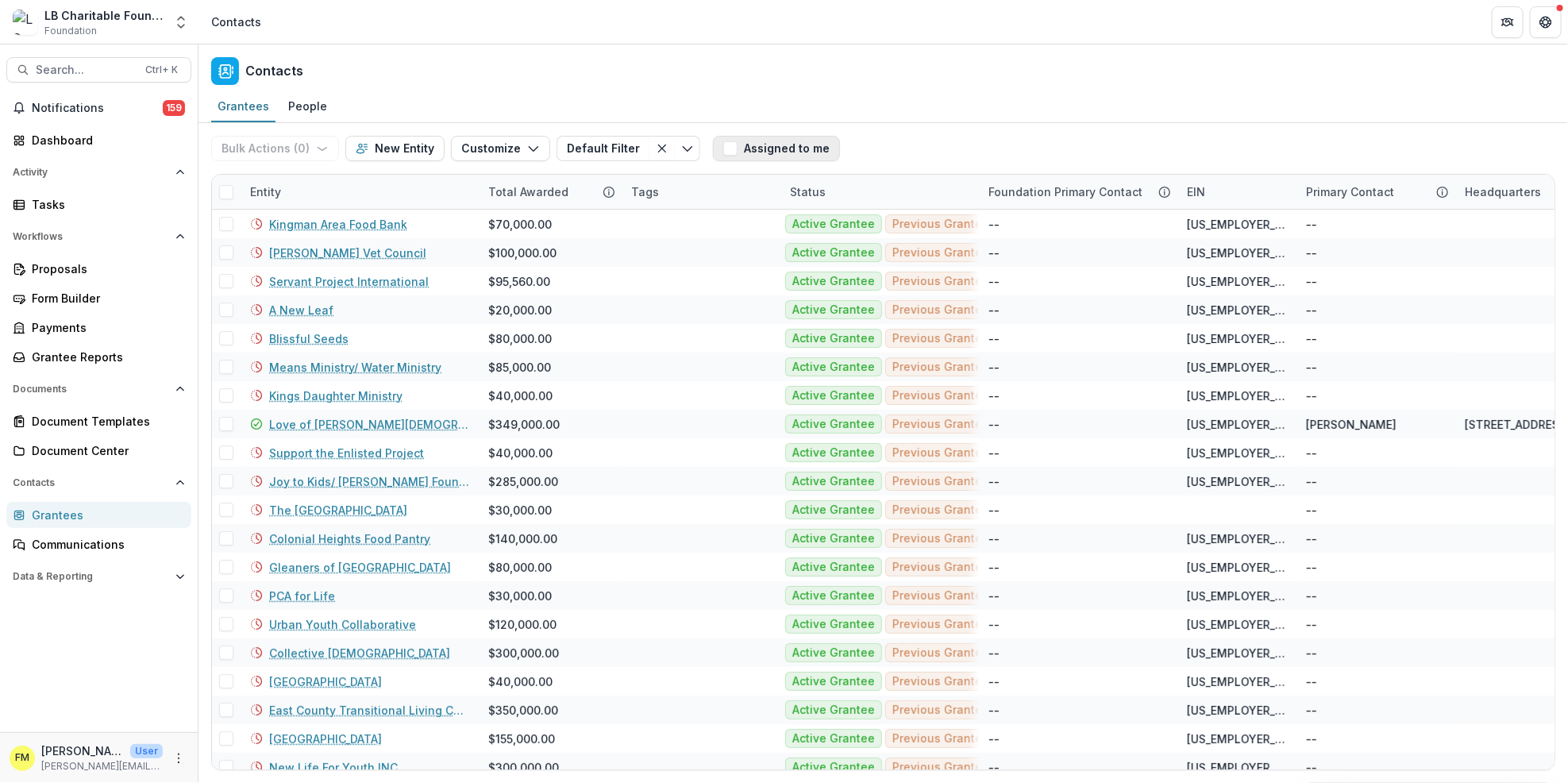
click at [766, 151] on button "Assigned to me" at bounding box center [777, 149] width 127 height 26
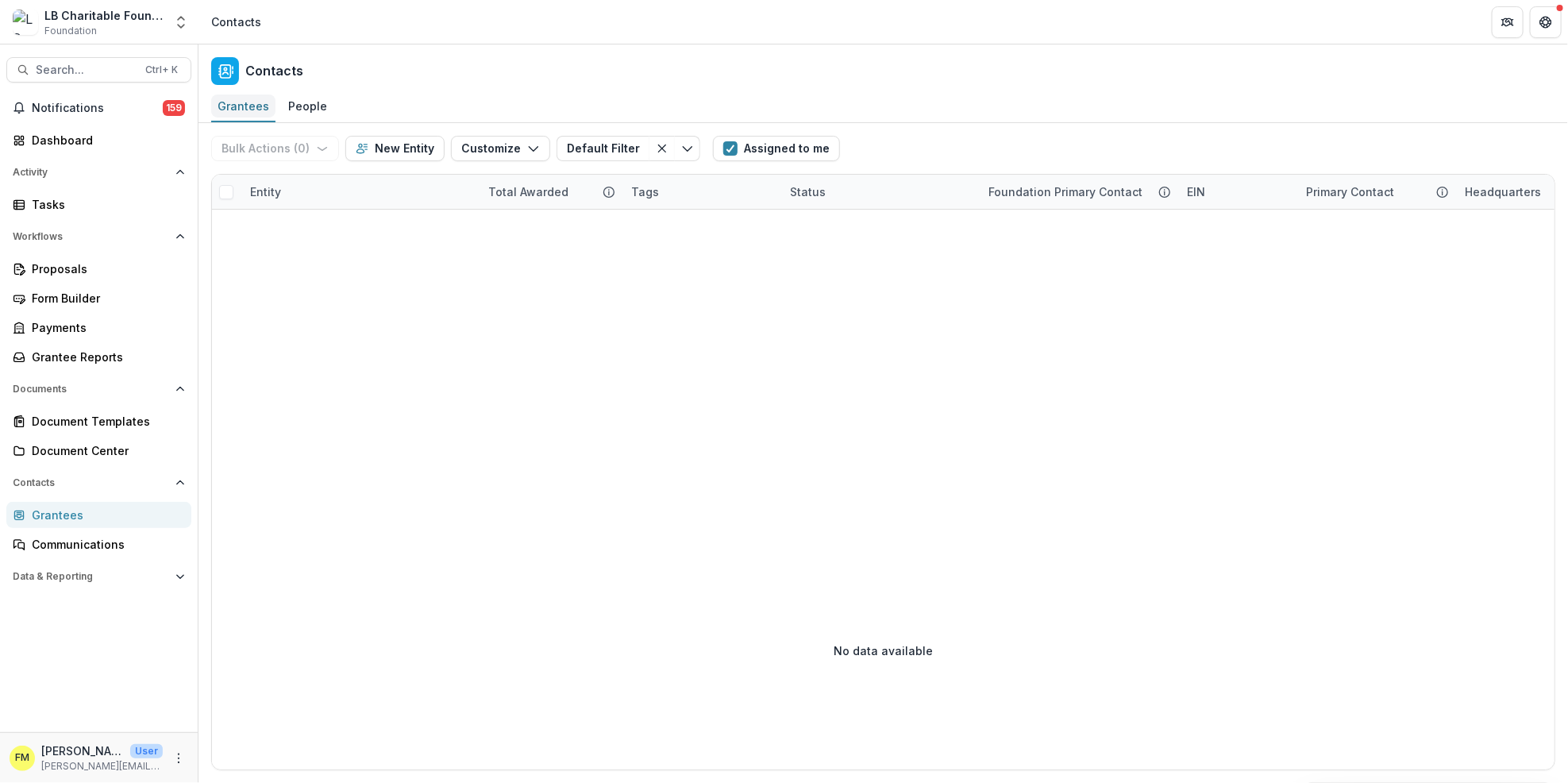
click at [233, 108] on div "Grantees" at bounding box center [243, 106] width 64 height 23
click at [79, 145] on div "Dashboard" at bounding box center [105, 140] width 147 height 17
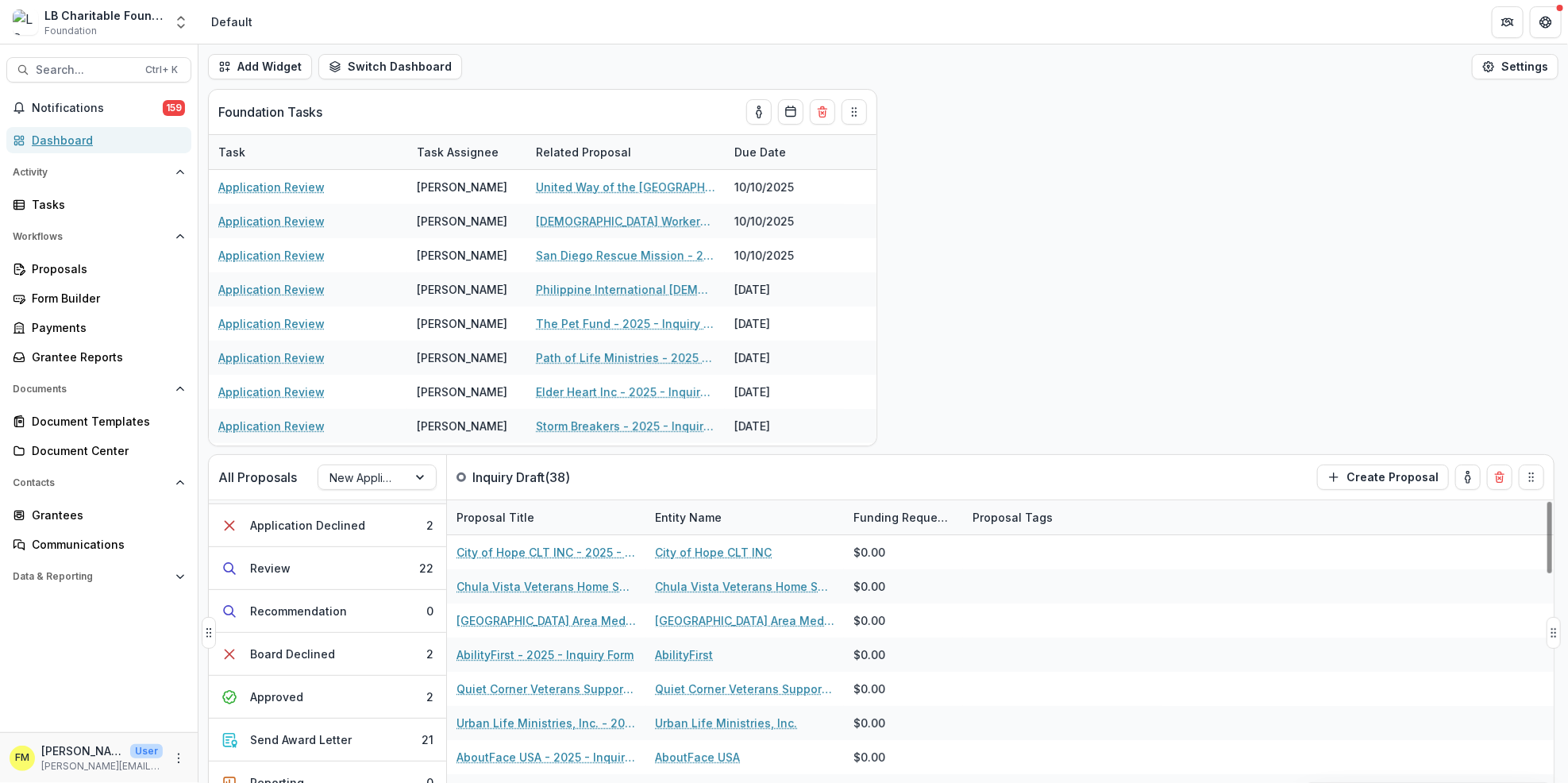
scroll to position [211, 0]
click at [305, 746] on div "Send Award Letter" at bounding box center [300, 738] width 102 height 17
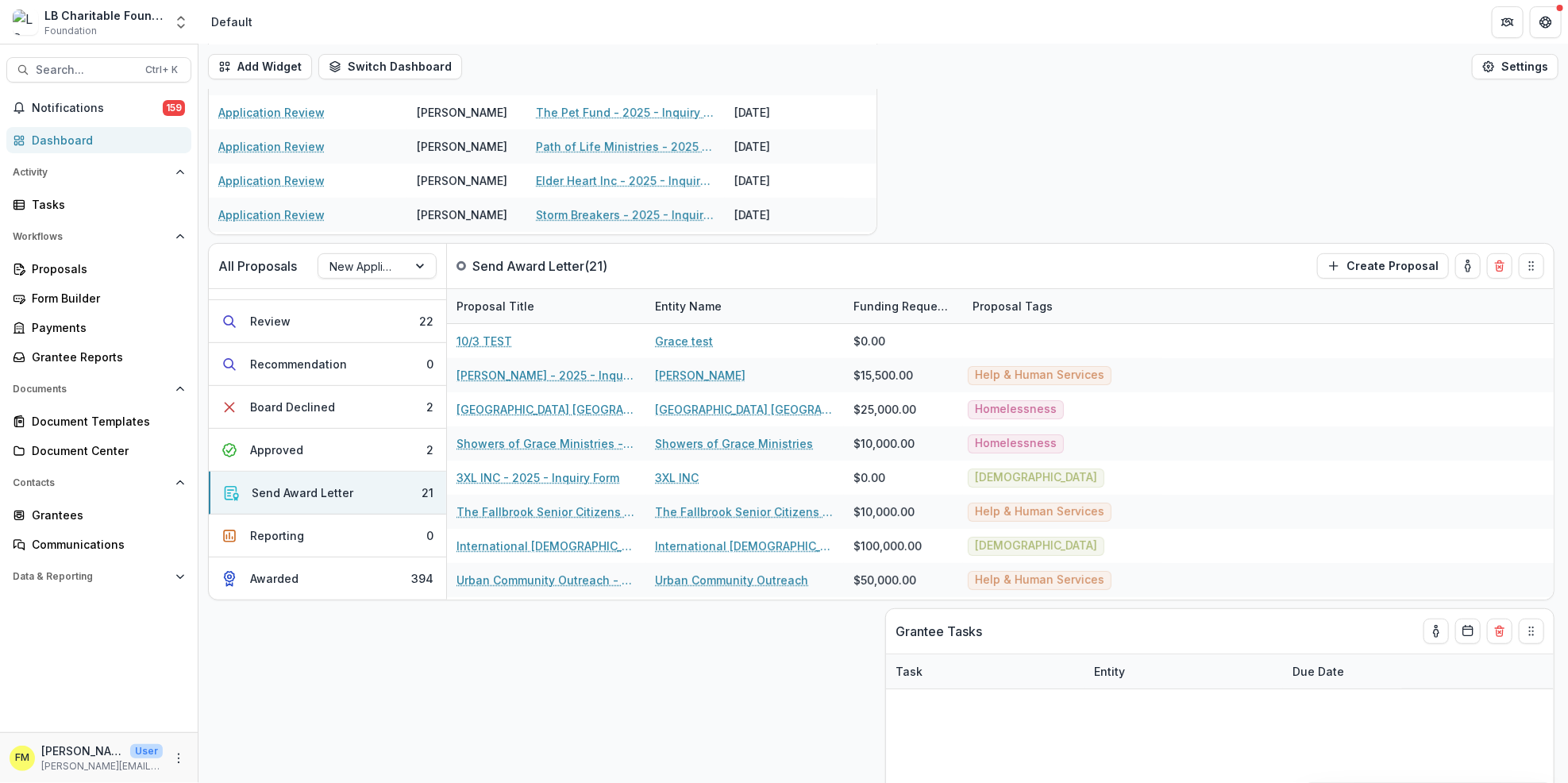
click at [111, 143] on div "Dashboard" at bounding box center [105, 140] width 147 height 17
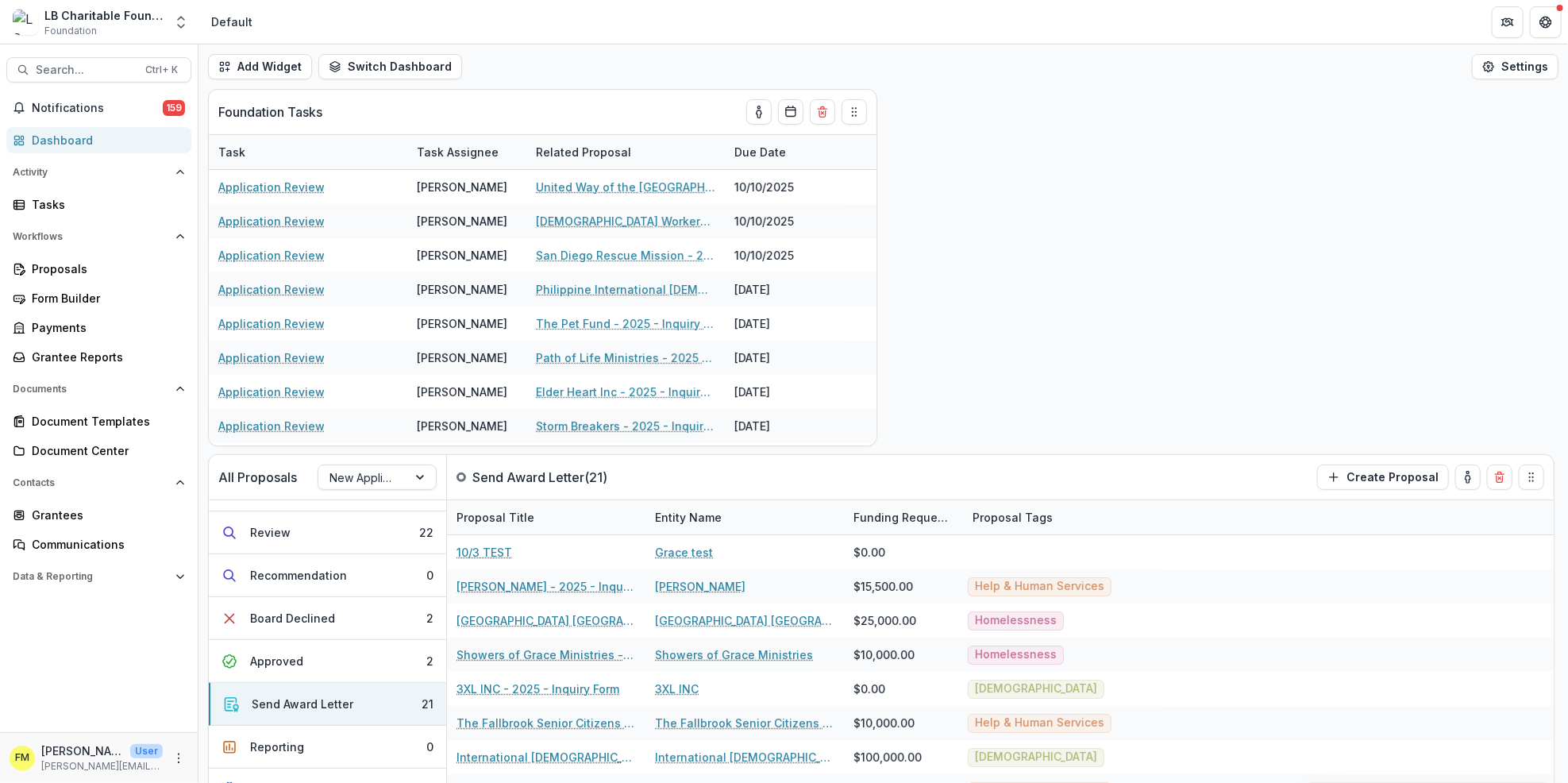
click at [92, 140] on div "Dashboard" at bounding box center [105, 140] width 147 height 17
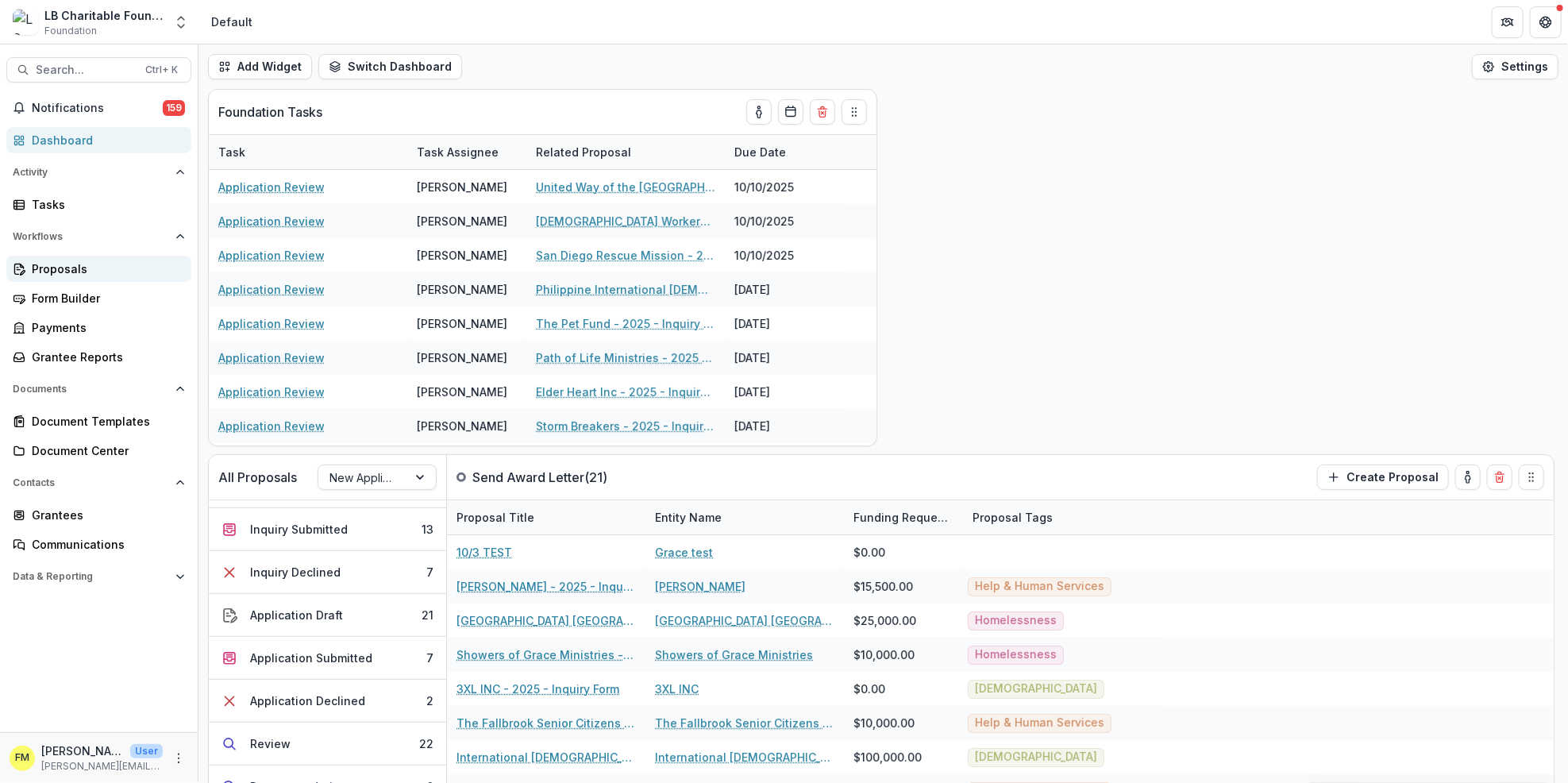
click at [96, 271] on div "Proposals" at bounding box center [105, 268] width 147 height 17
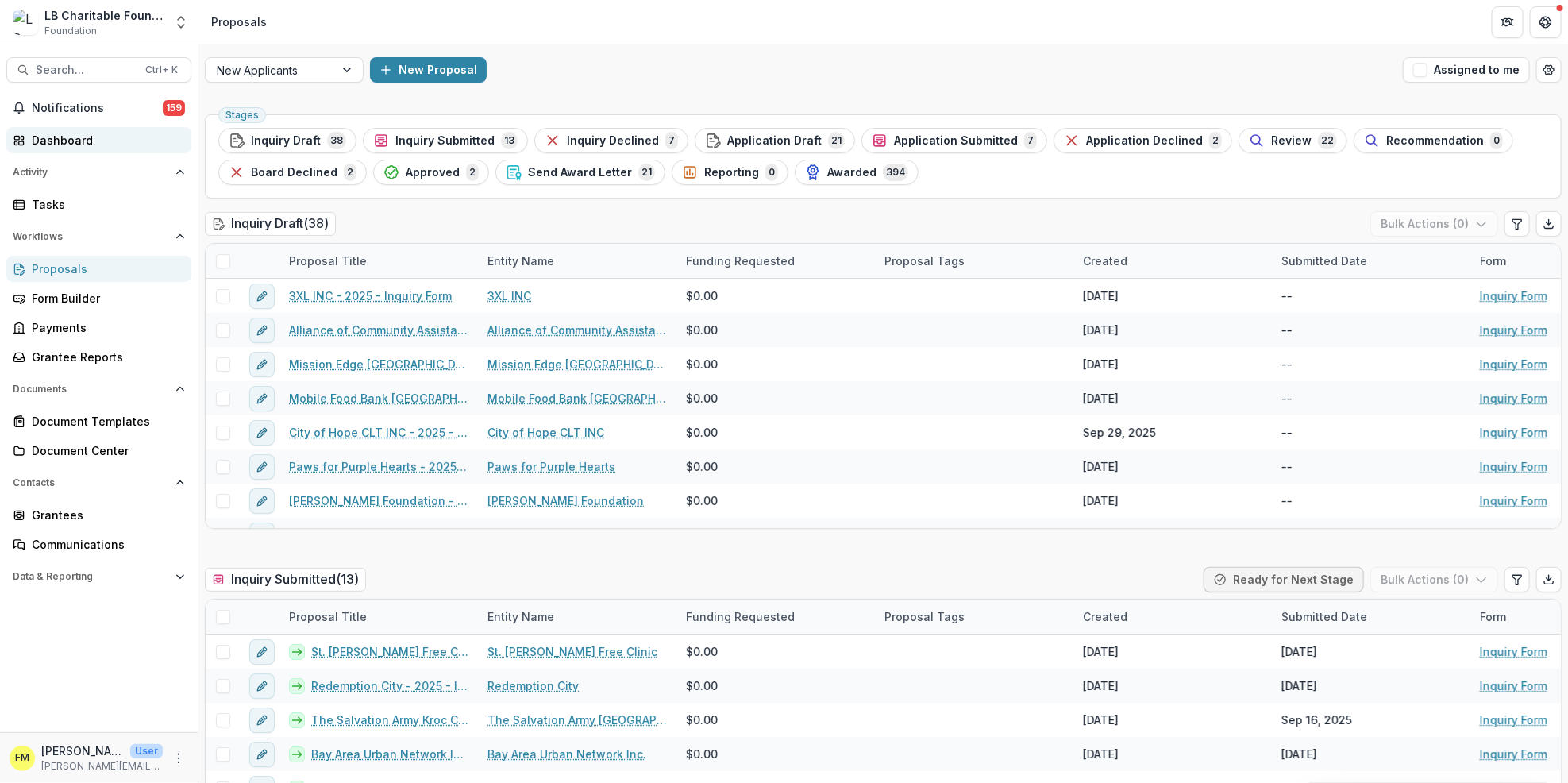
click at [99, 141] on div "Dashboard" at bounding box center [105, 140] width 147 height 17
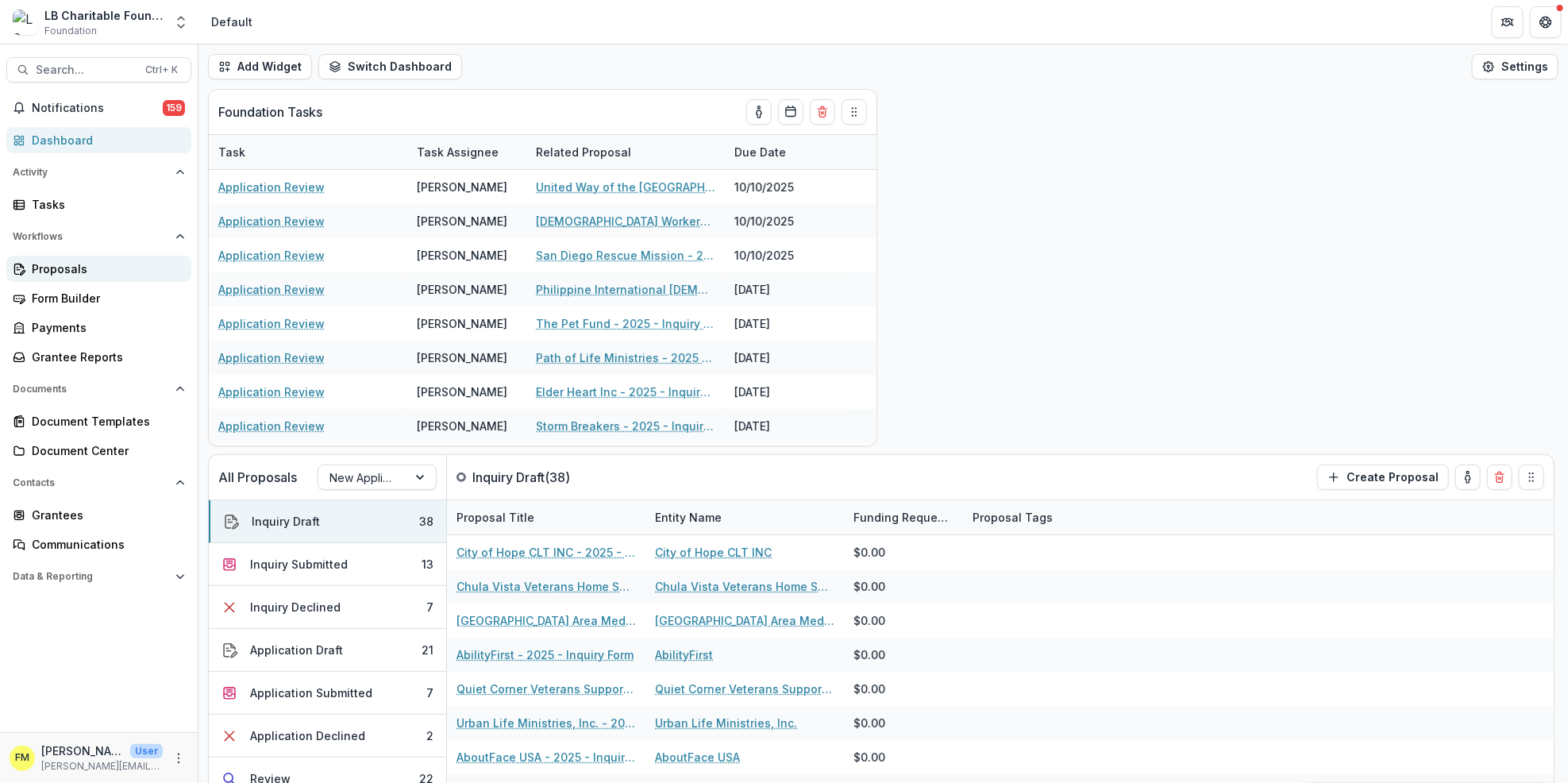
click at [115, 264] on div "Proposals" at bounding box center [105, 268] width 147 height 17
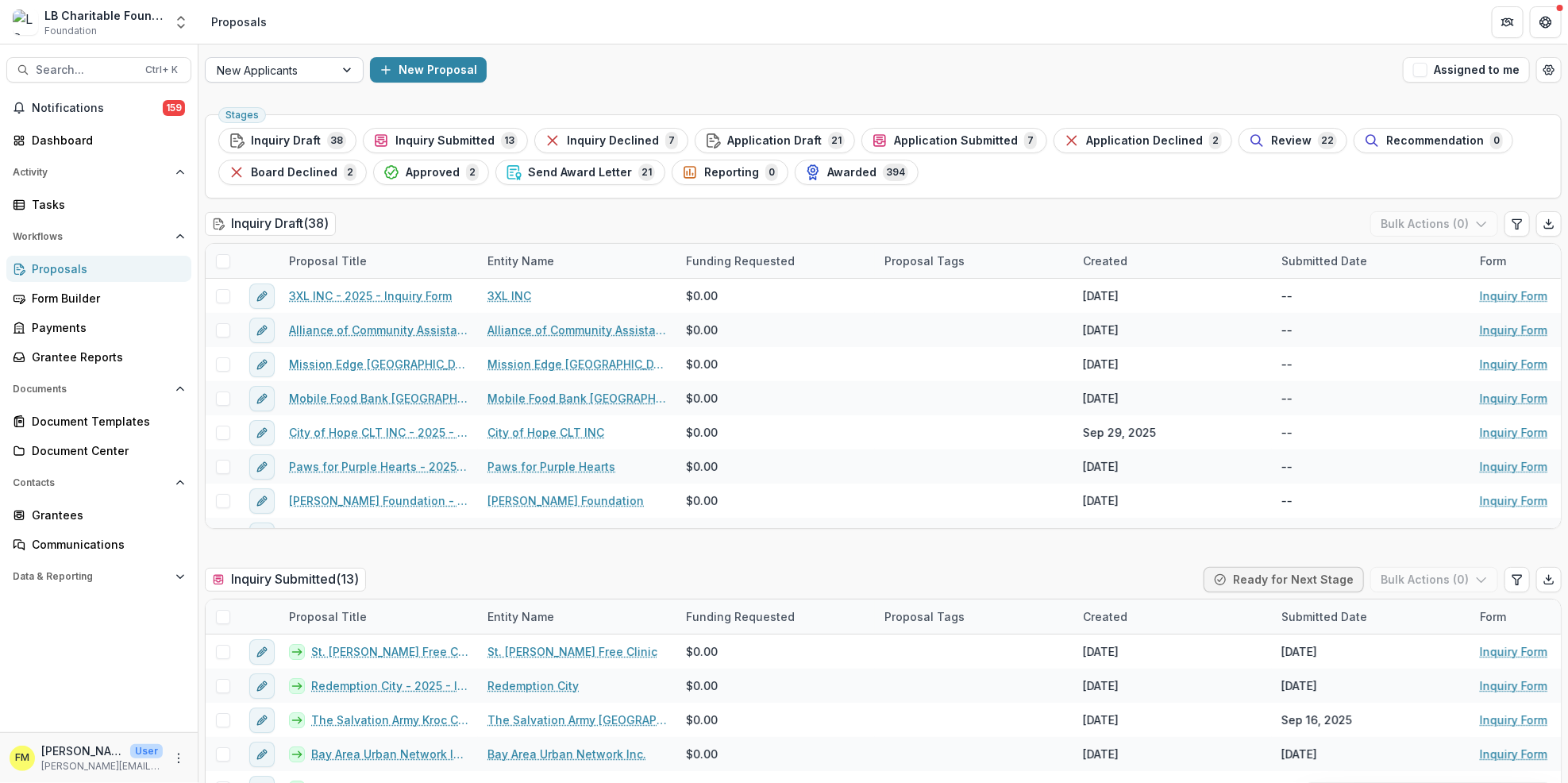
click at [342, 70] on div at bounding box center [349, 70] width 29 height 24
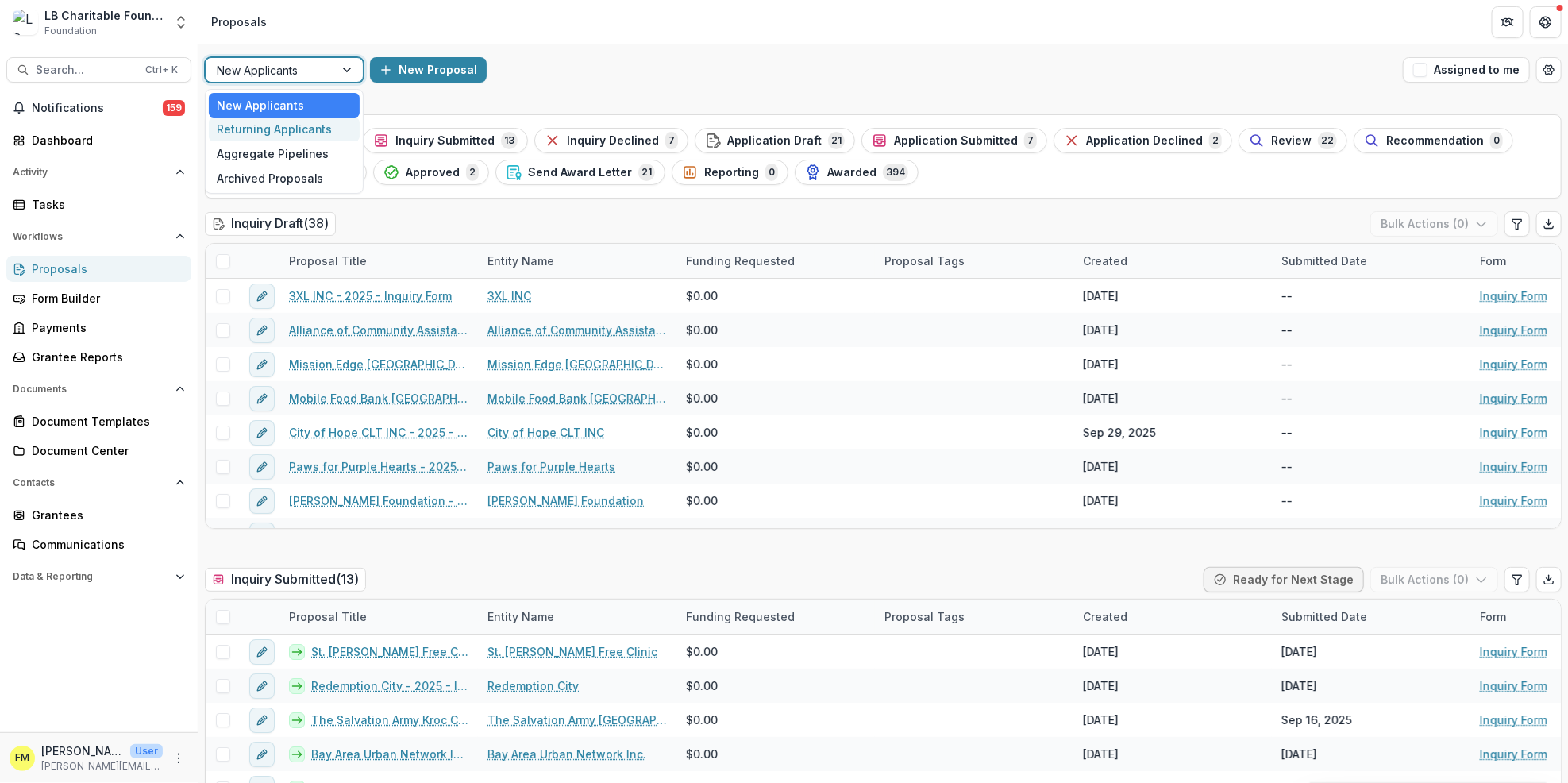
click at [290, 132] on div "Returning Applicants" at bounding box center [284, 129] width 151 height 25
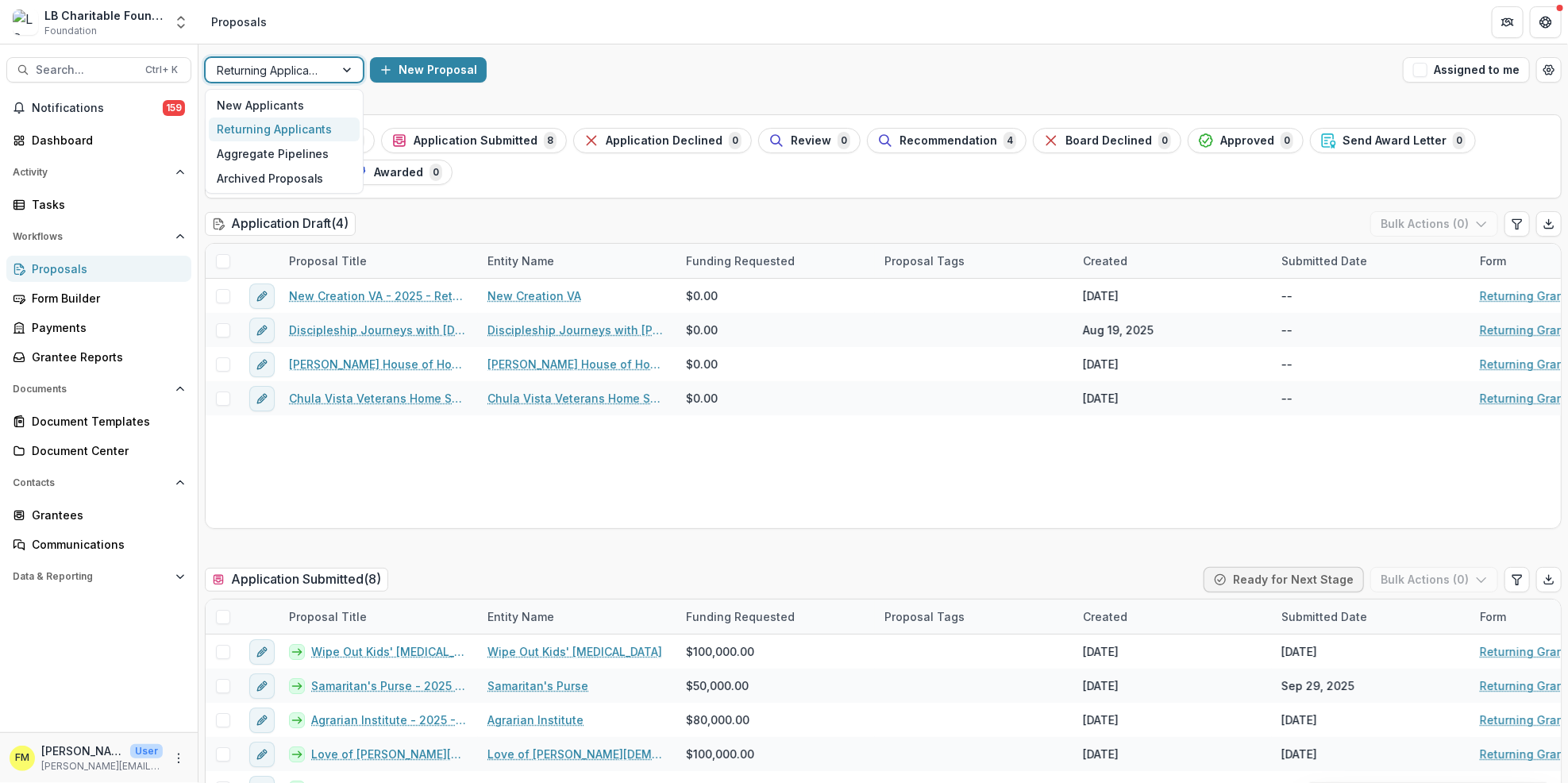
click at [348, 66] on div at bounding box center [349, 70] width 29 height 24
click at [280, 100] on div "New Applicants" at bounding box center [284, 105] width 151 height 25
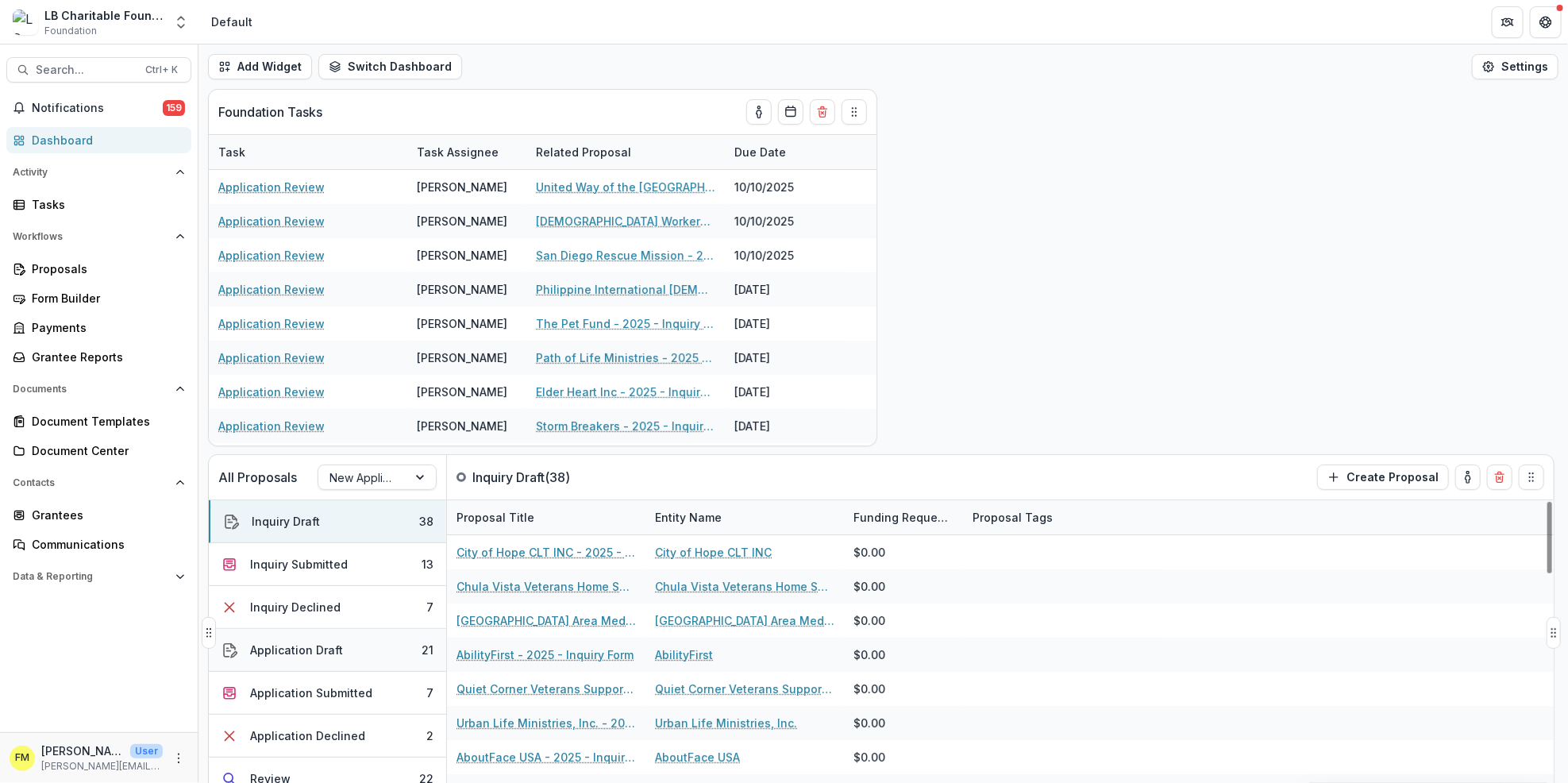
scroll to position [247, 0]
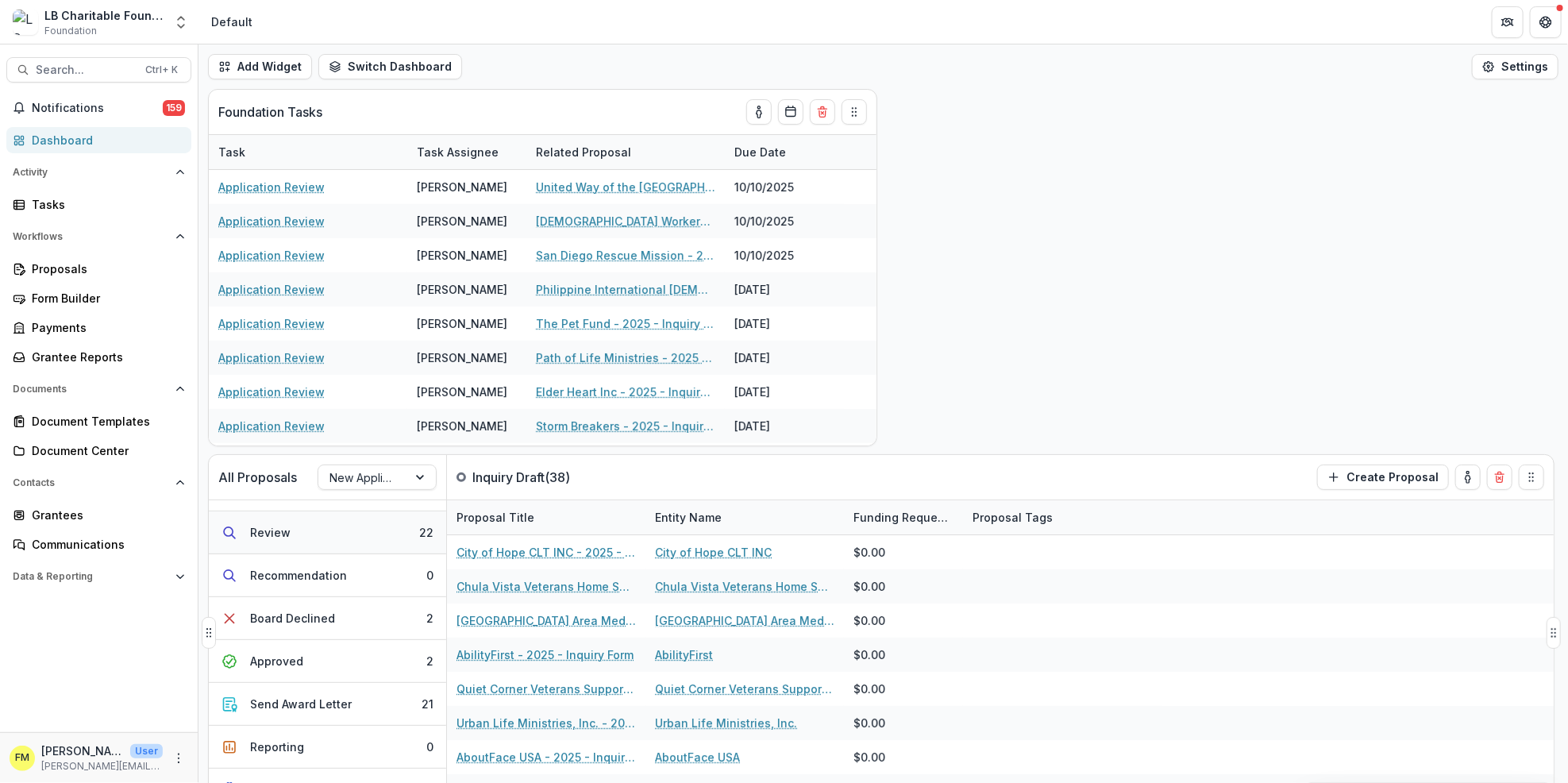
click at [397, 535] on button "Review 22" at bounding box center [328, 532] width 238 height 43
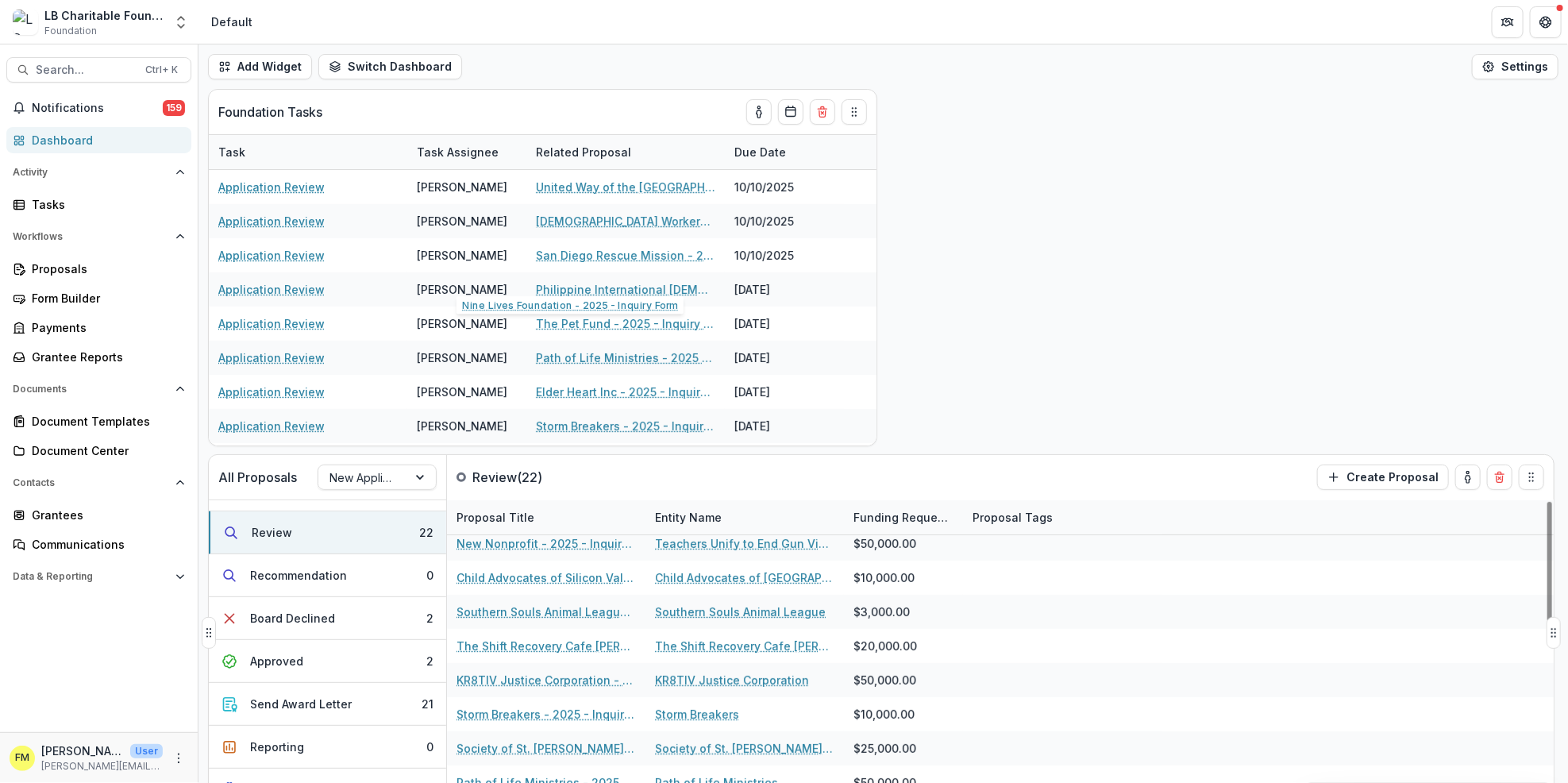
scroll to position [317, 0]
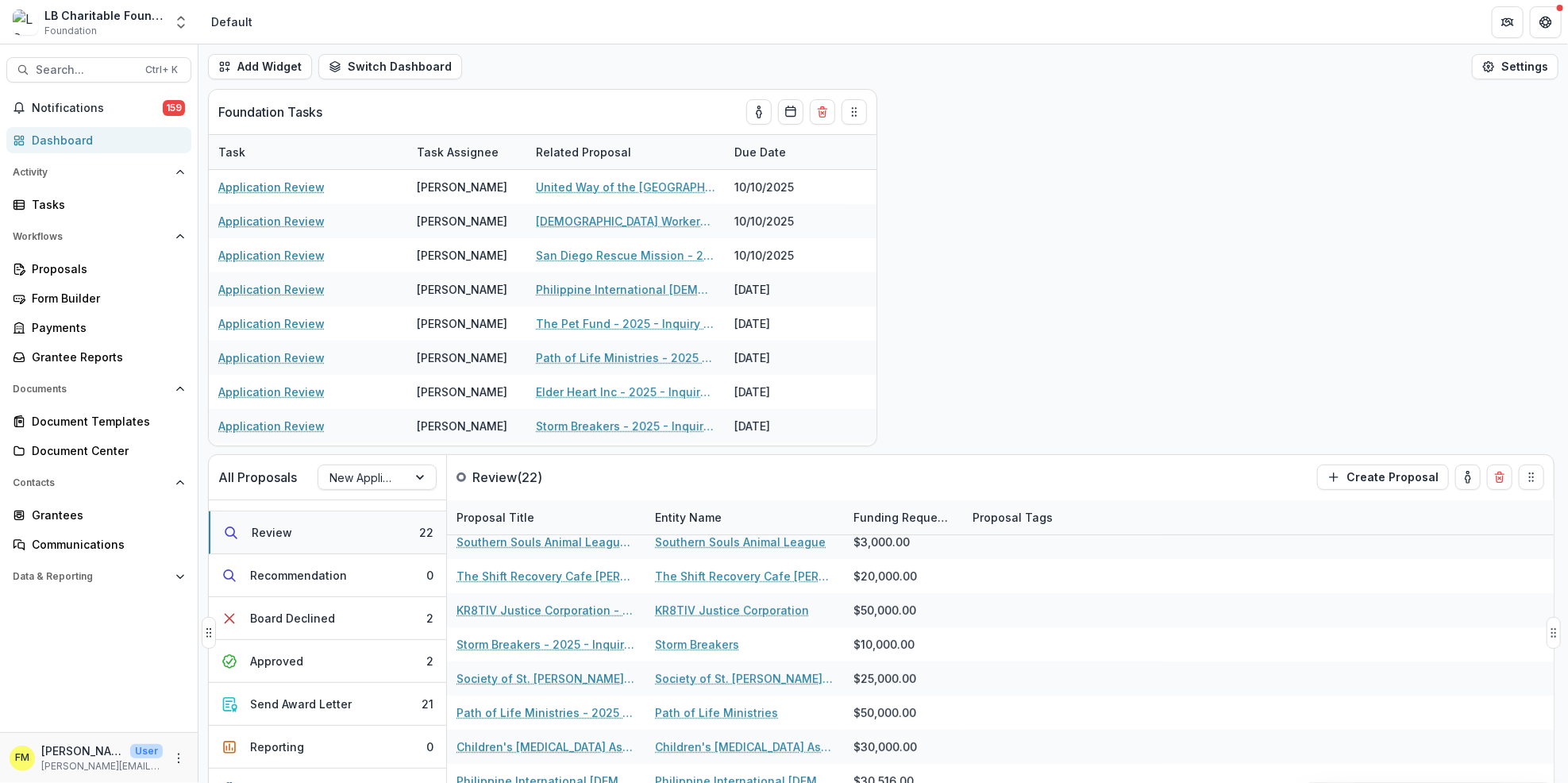
click at [377, 538] on button "Review 22" at bounding box center [328, 532] width 238 height 43
click at [368, 542] on button "Review 22" at bounding box center [328, 532] width 238 height 43
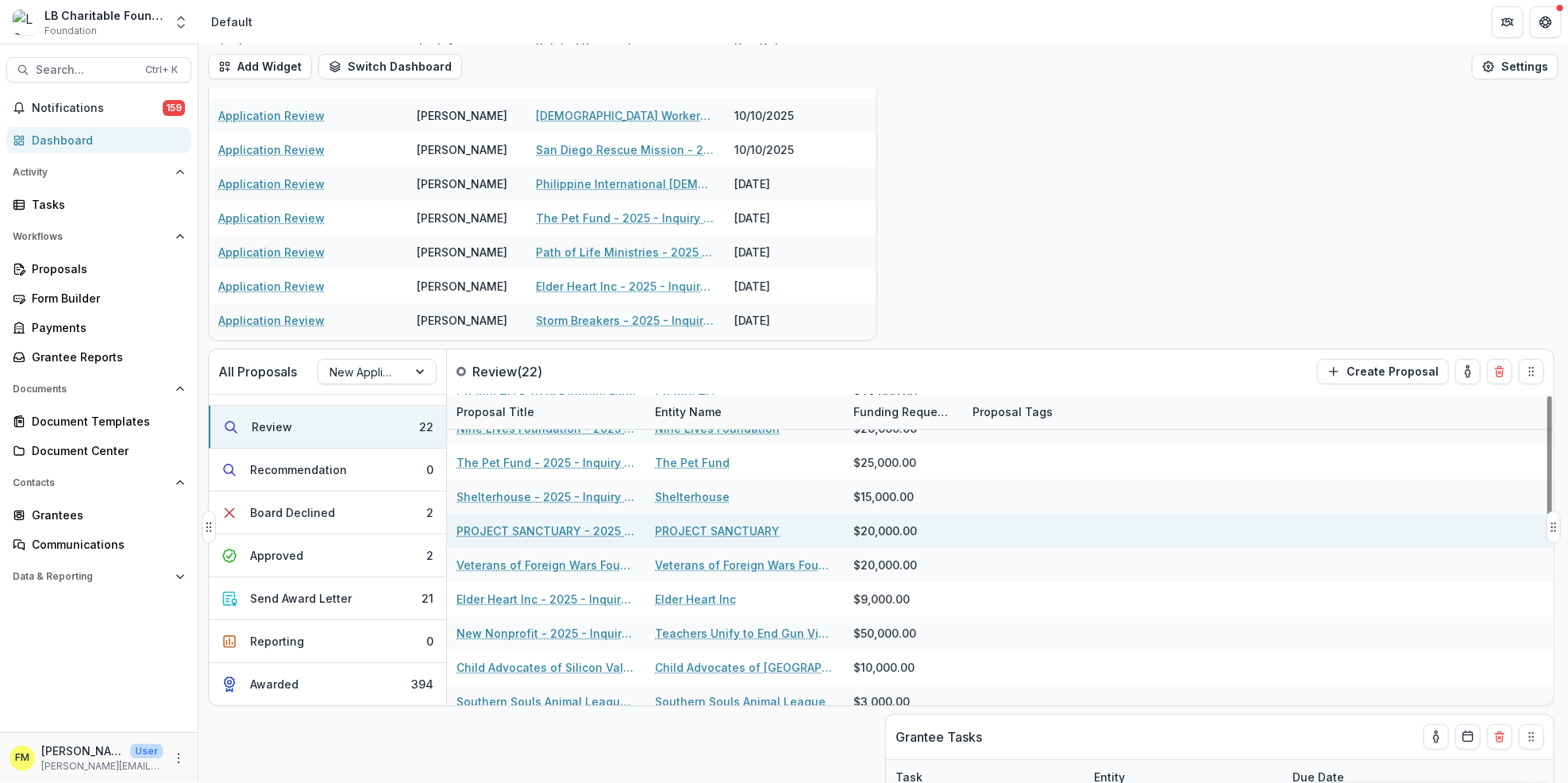
scroll to position [0, 0]
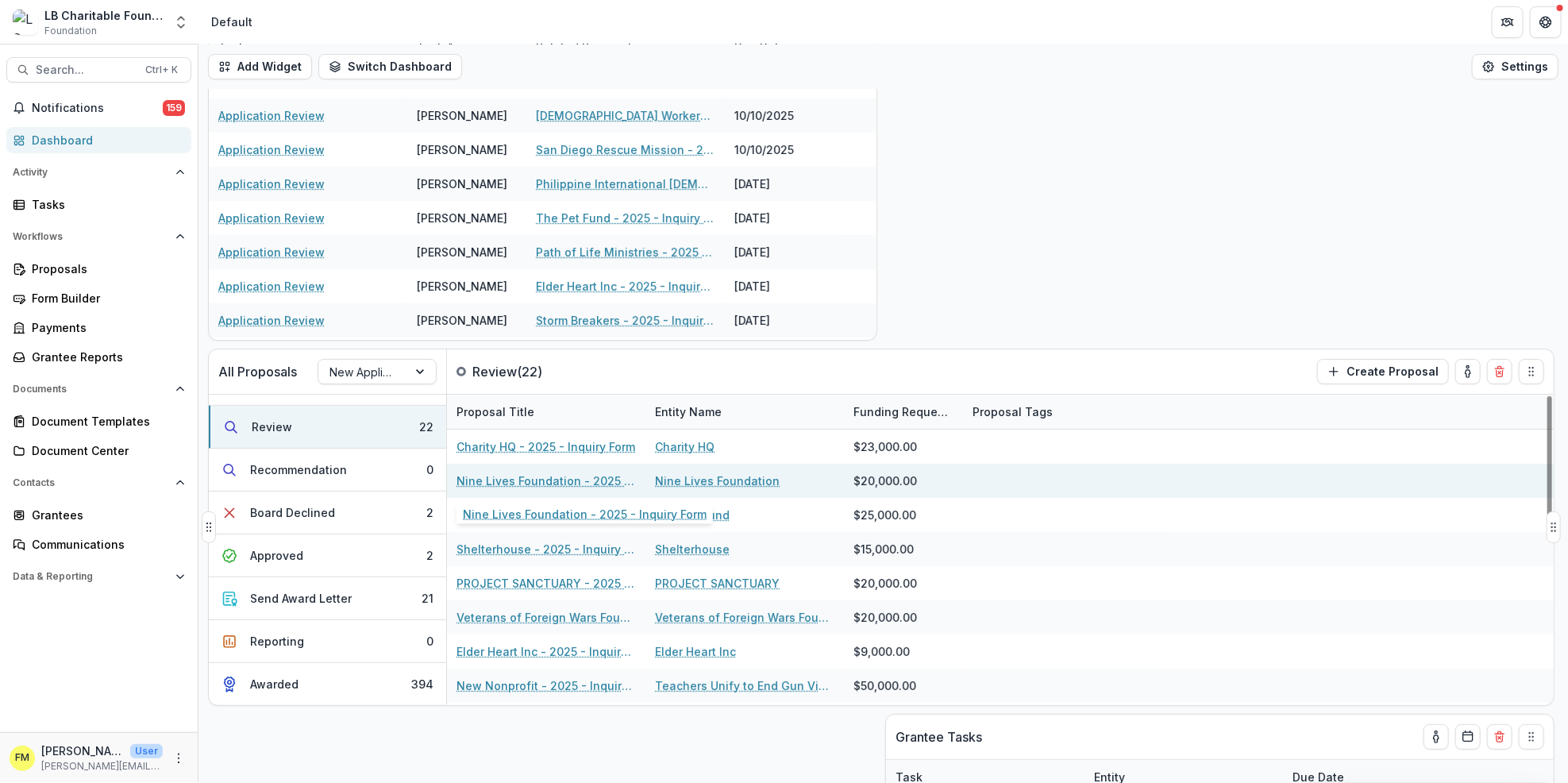
click at [601, 483] on link "Nine Lives Foundation - 2025 - Inquiry Form" at bounding box center [545, 480] width 179 height 17
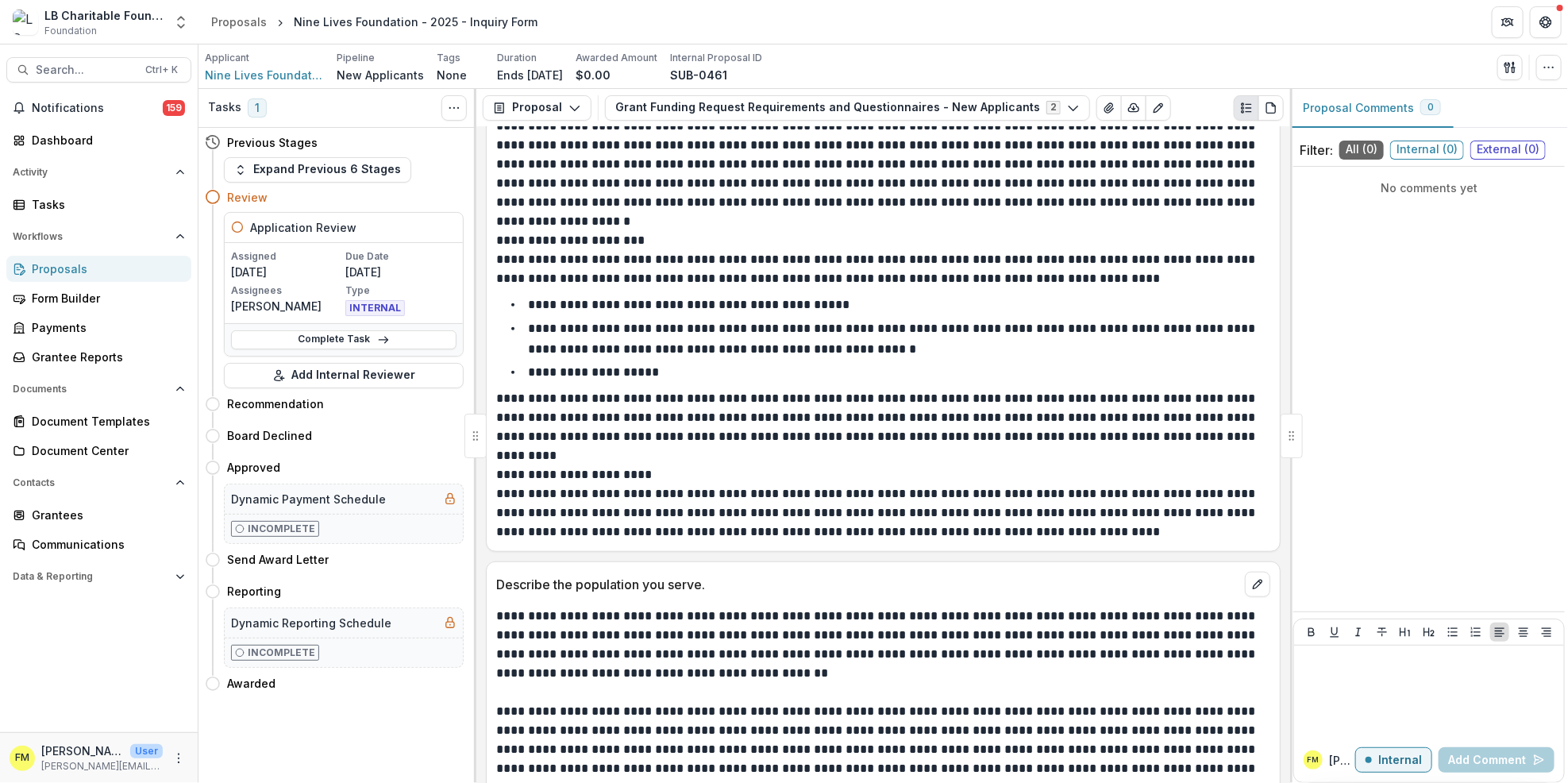
scroll to position [667, 0]
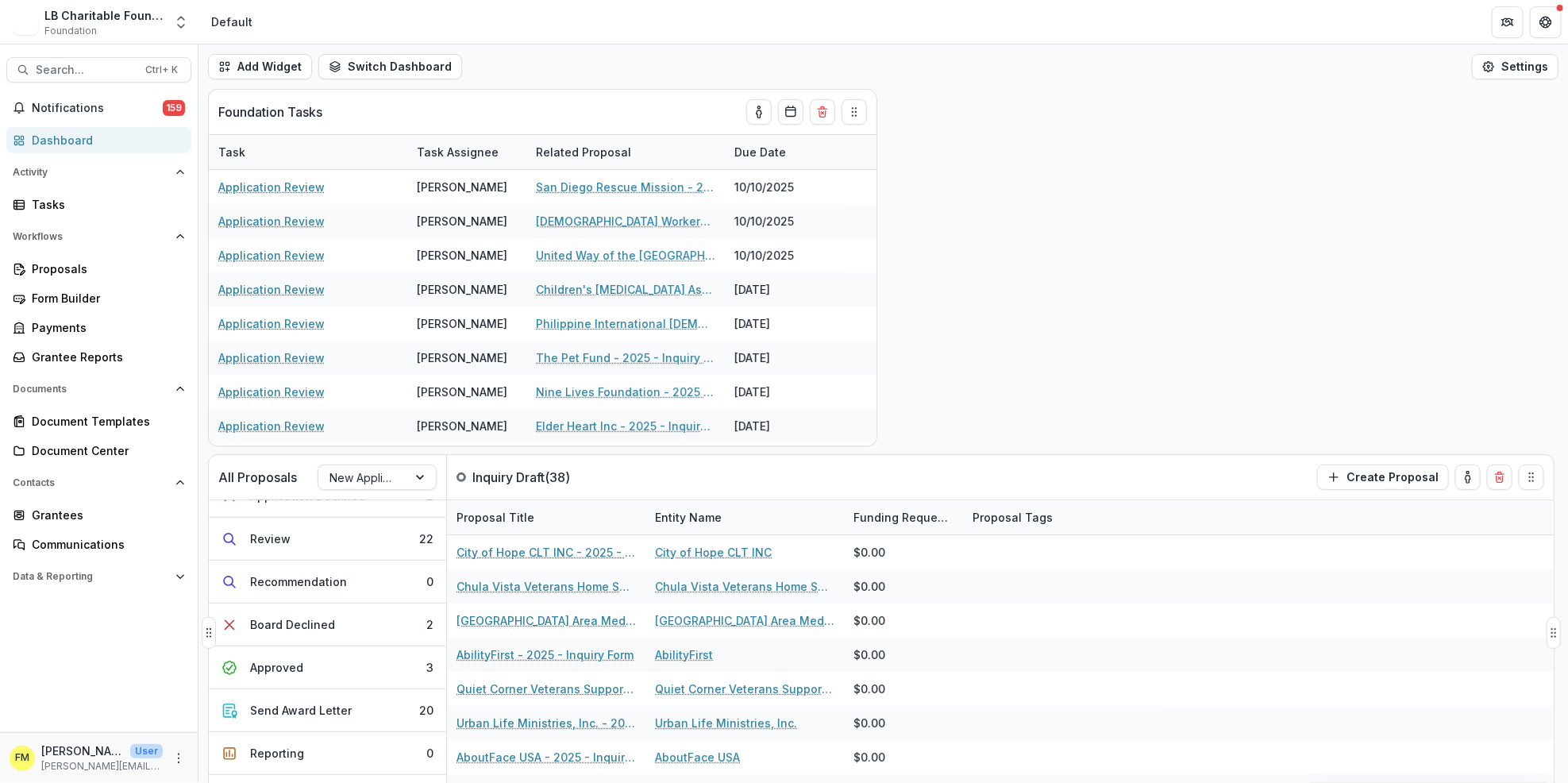
scroll to position [247, 0]
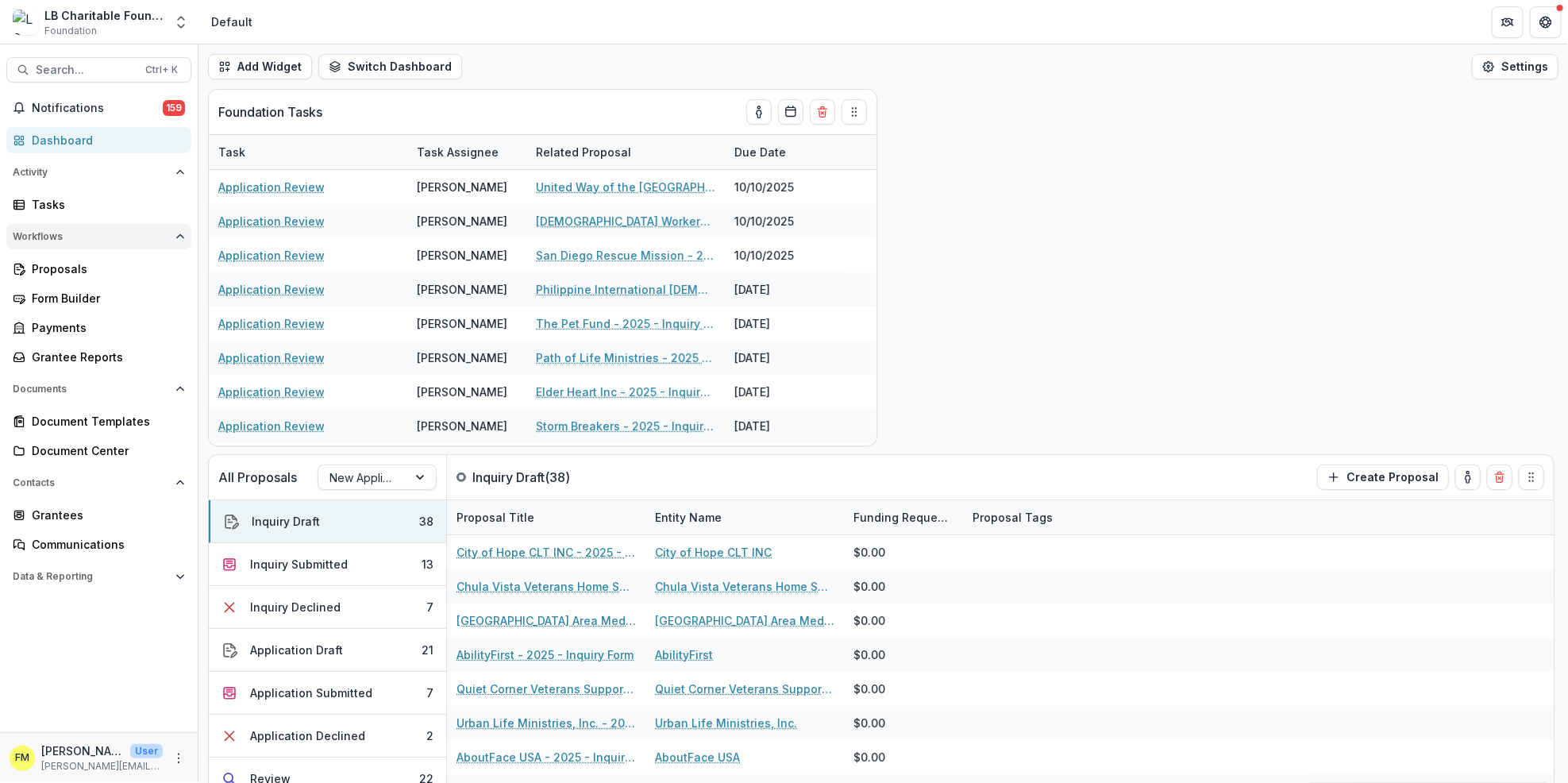
click at [182, 233] on icon "Open Workflows" at bounding box center [180, 237] width 10 height 10
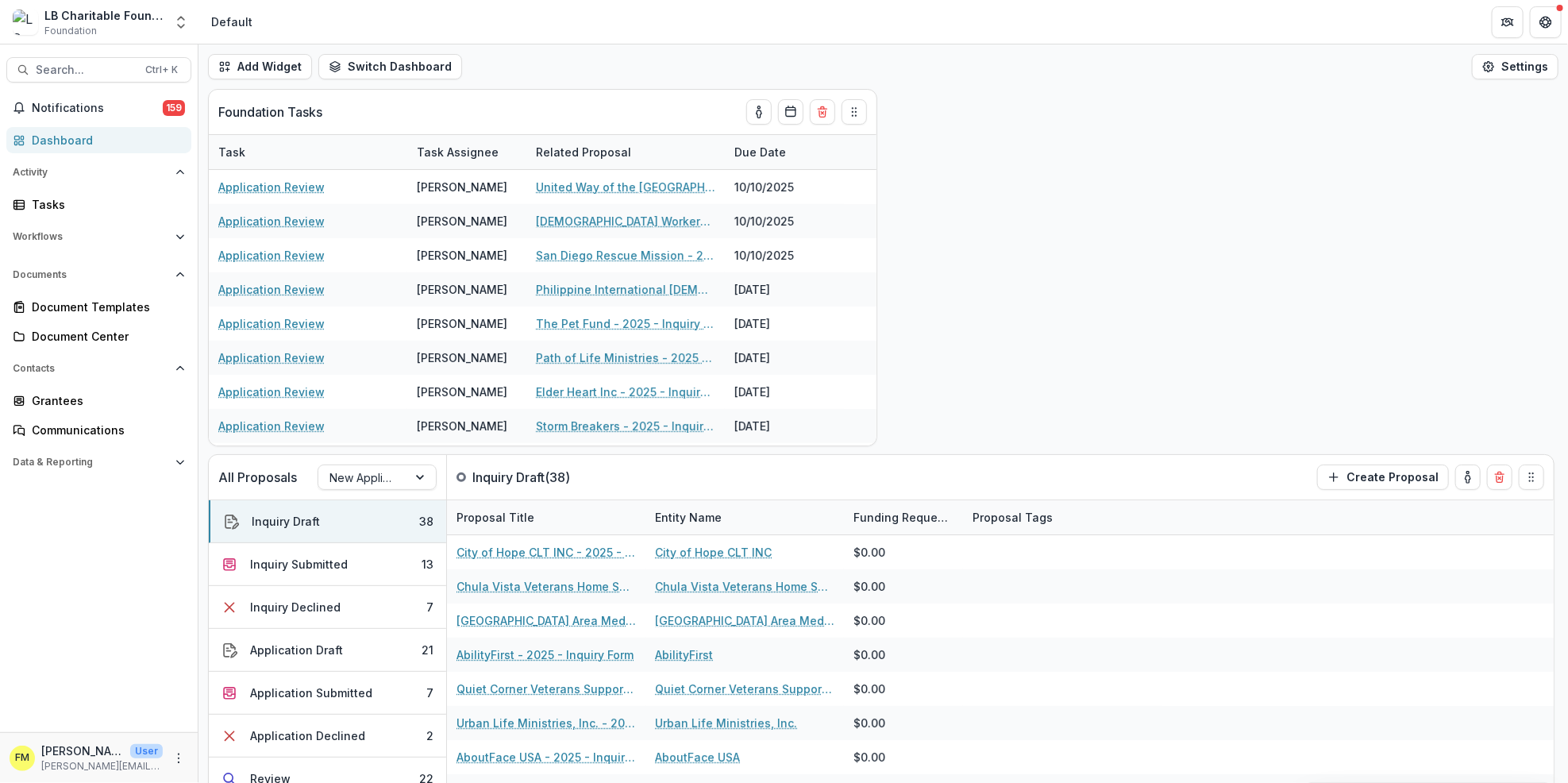
click at [130, 135] on div "Dashboard" at bounding box center [105, 140] width 147 height 17
click at [116, 110] on span "Notifications" at bounding box center [97, 108] width 131 height 14
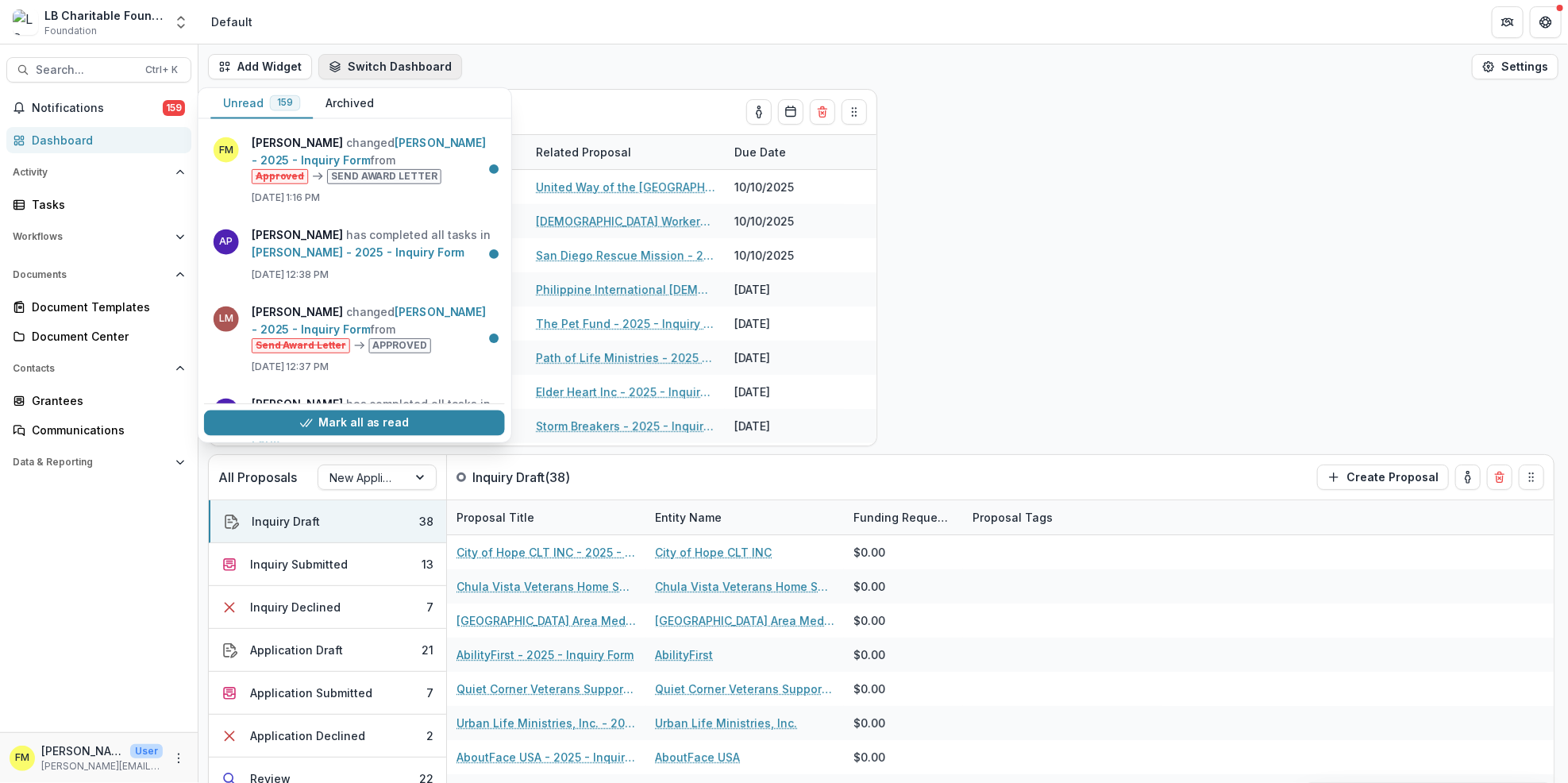
click at [416, 71] on button "Switch Dashboard" at bounding box center [390, 67] width 144 height 26
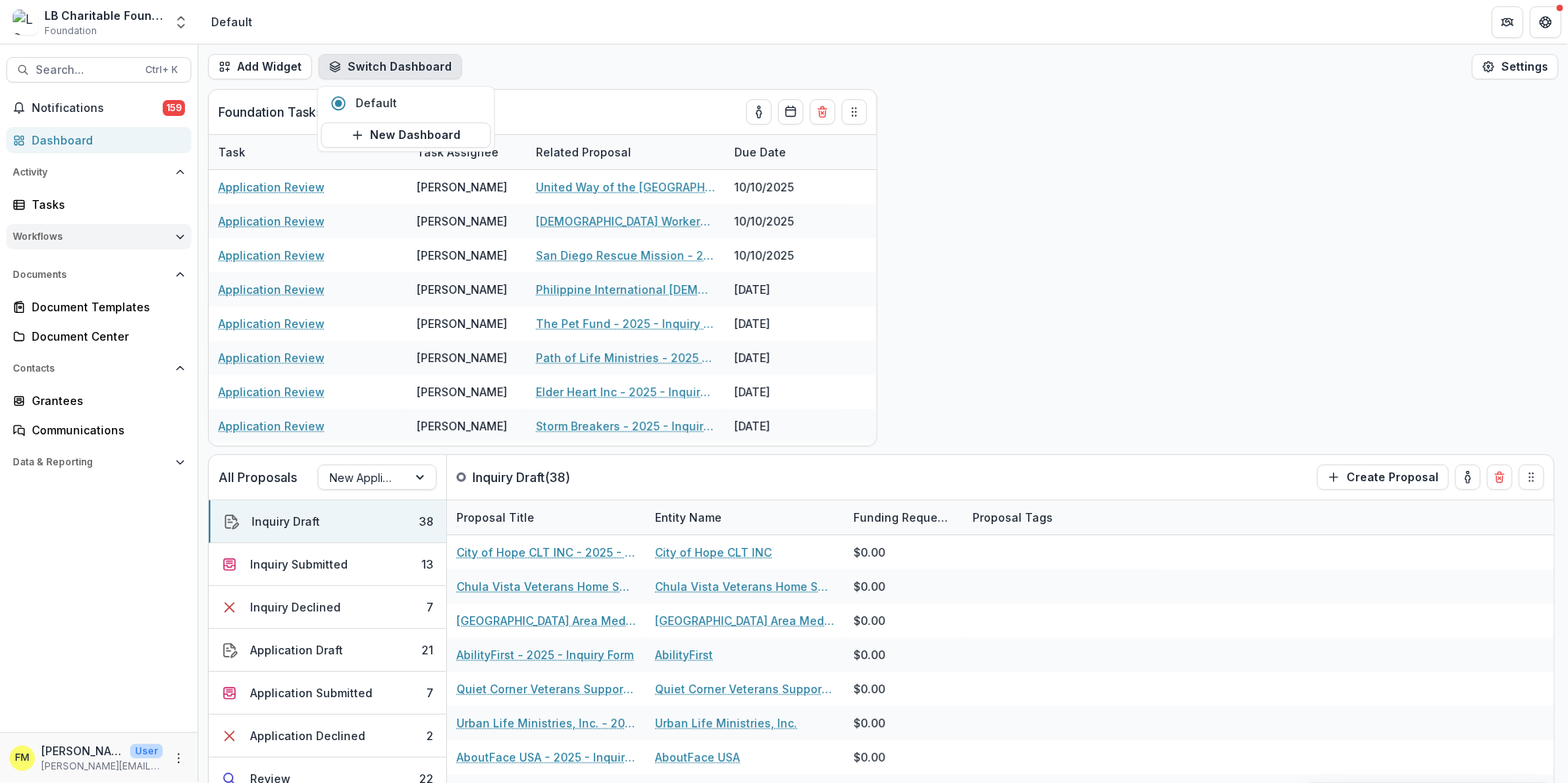
click at [87, 239] on span "Workflows" at bounding box center [91, 237] width 157 height 11
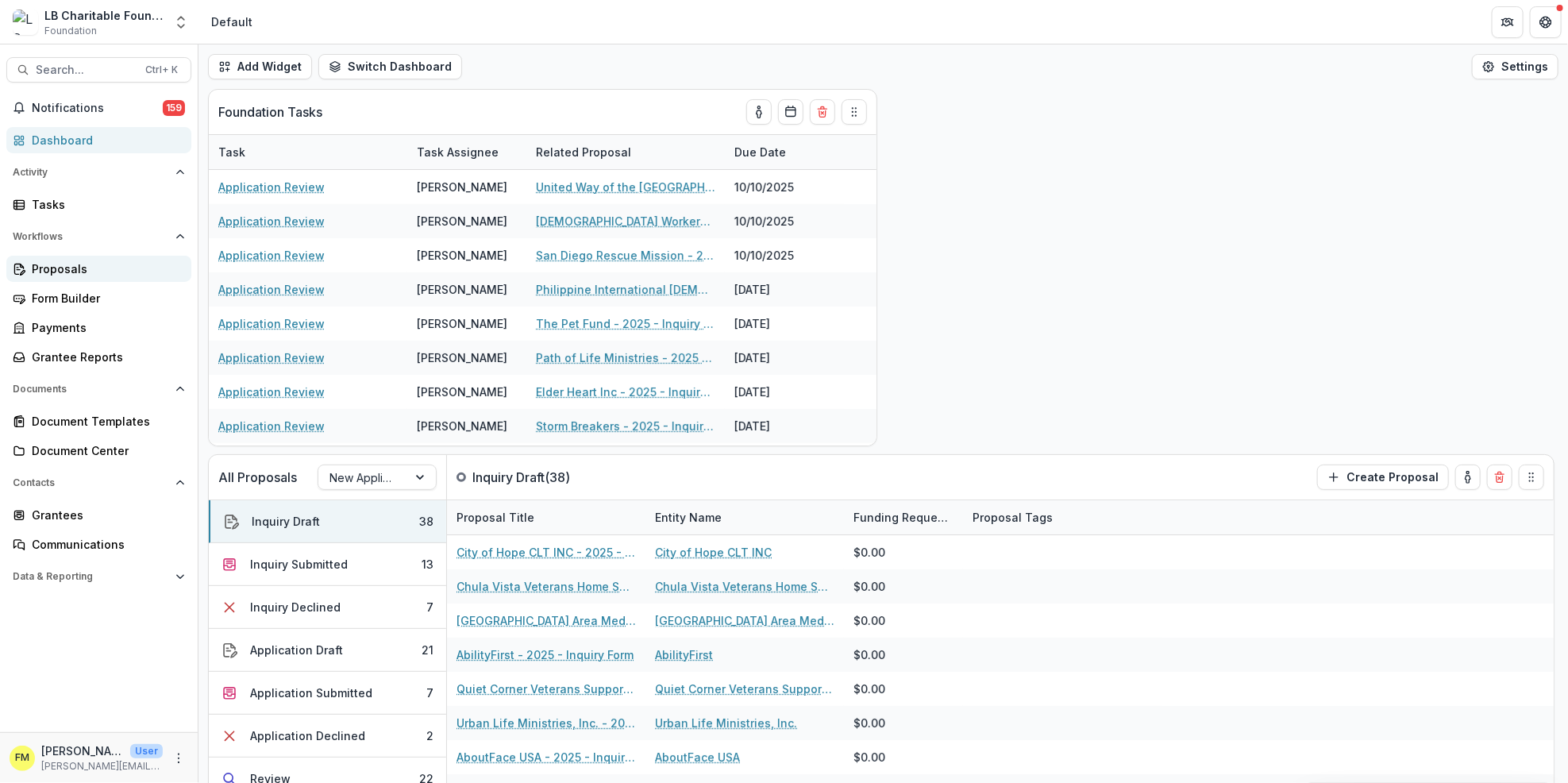
click at [62, 268] on div "Proposals" at bounding box center [105, 268] width 147 height 17
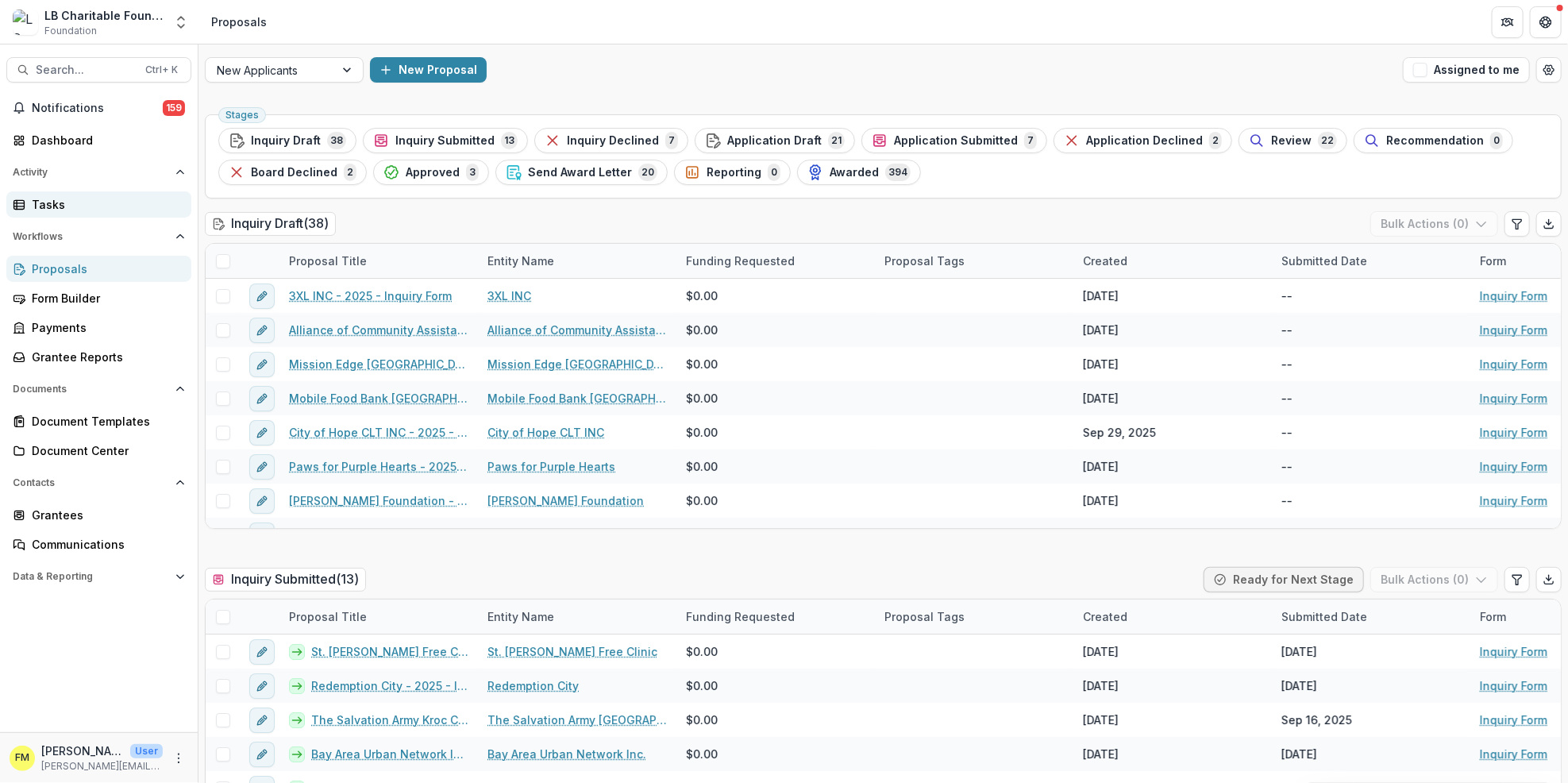
click at [51, 208] on div "Tasks" at bounding box center [105, 204] width 147 height 17
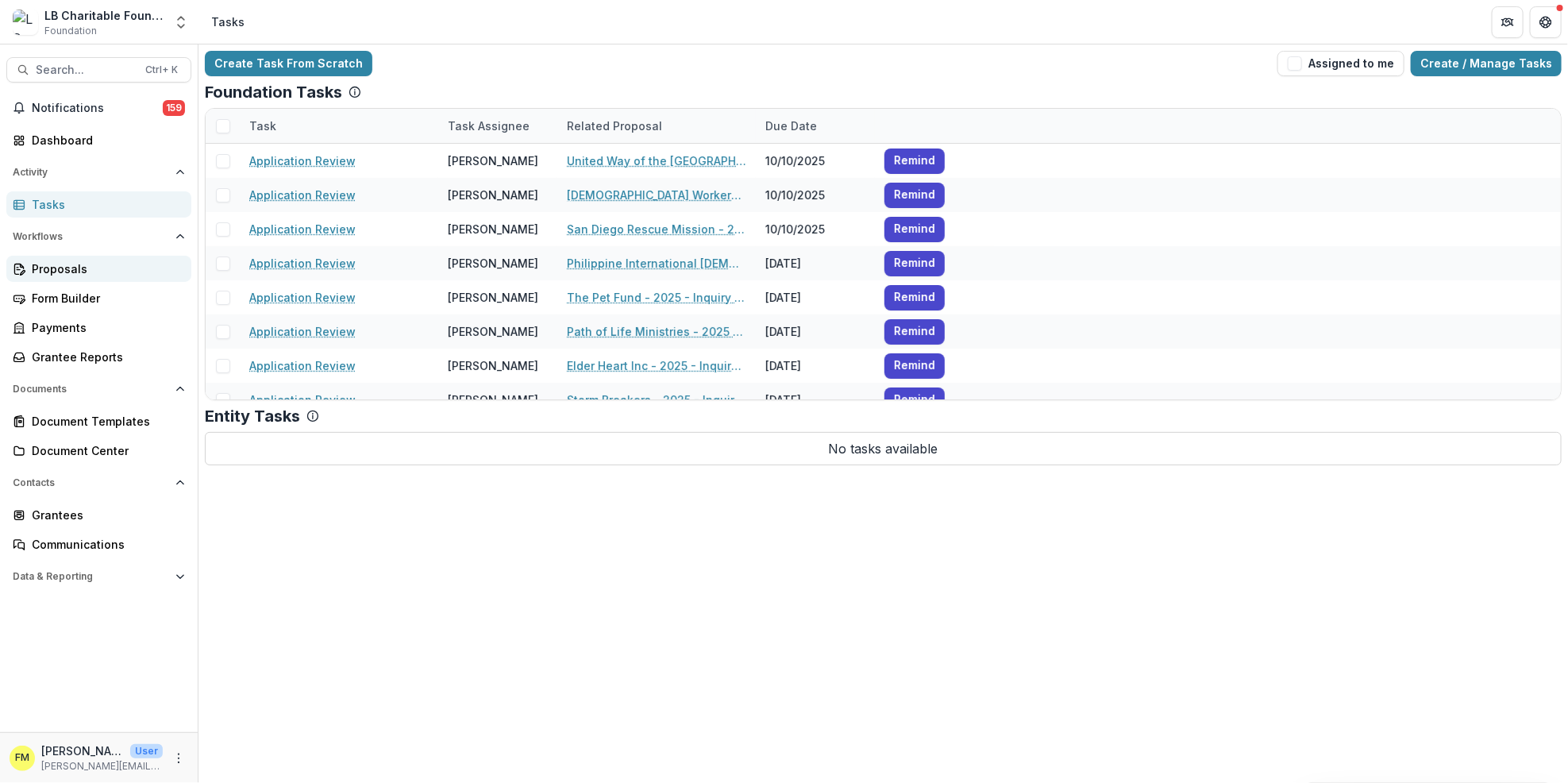
click at [58, 268] on div "Proposals" at bounding box center [105, 268] width 147 height 17
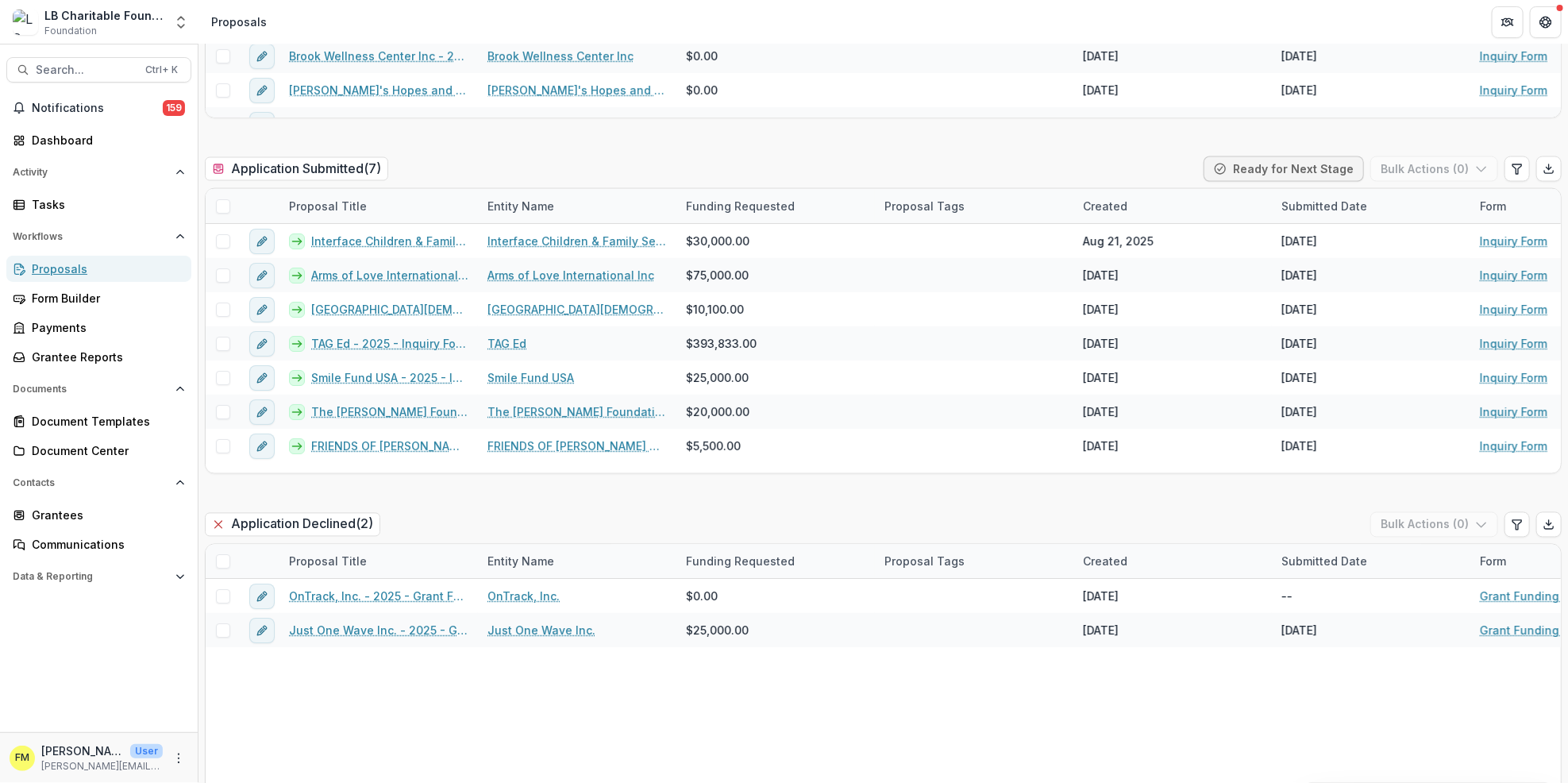
scroll to position [1404, 0]
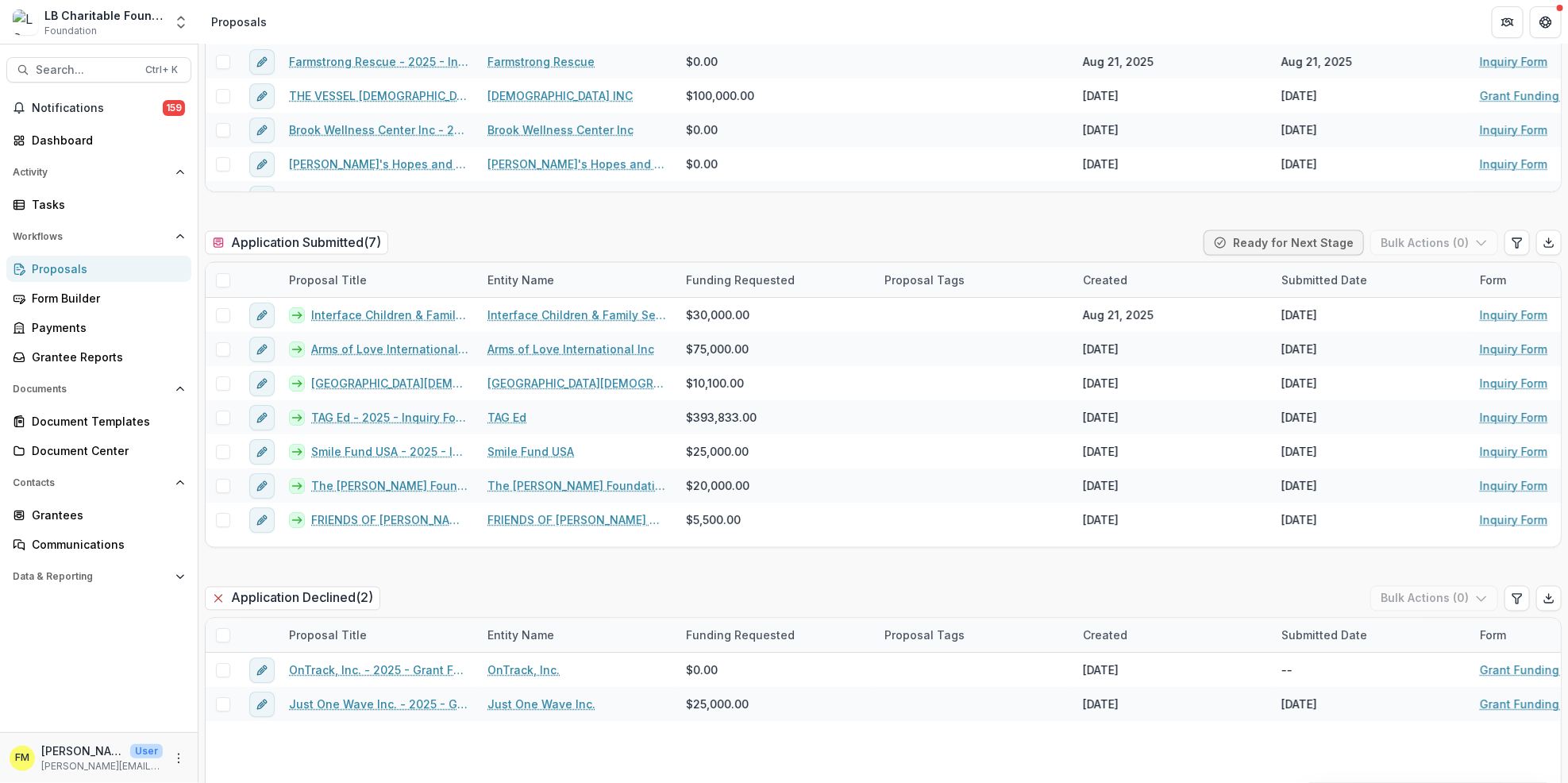
click at [69, 260] on div "Proposals" at bounding box center [105, 268] width 147 height 17
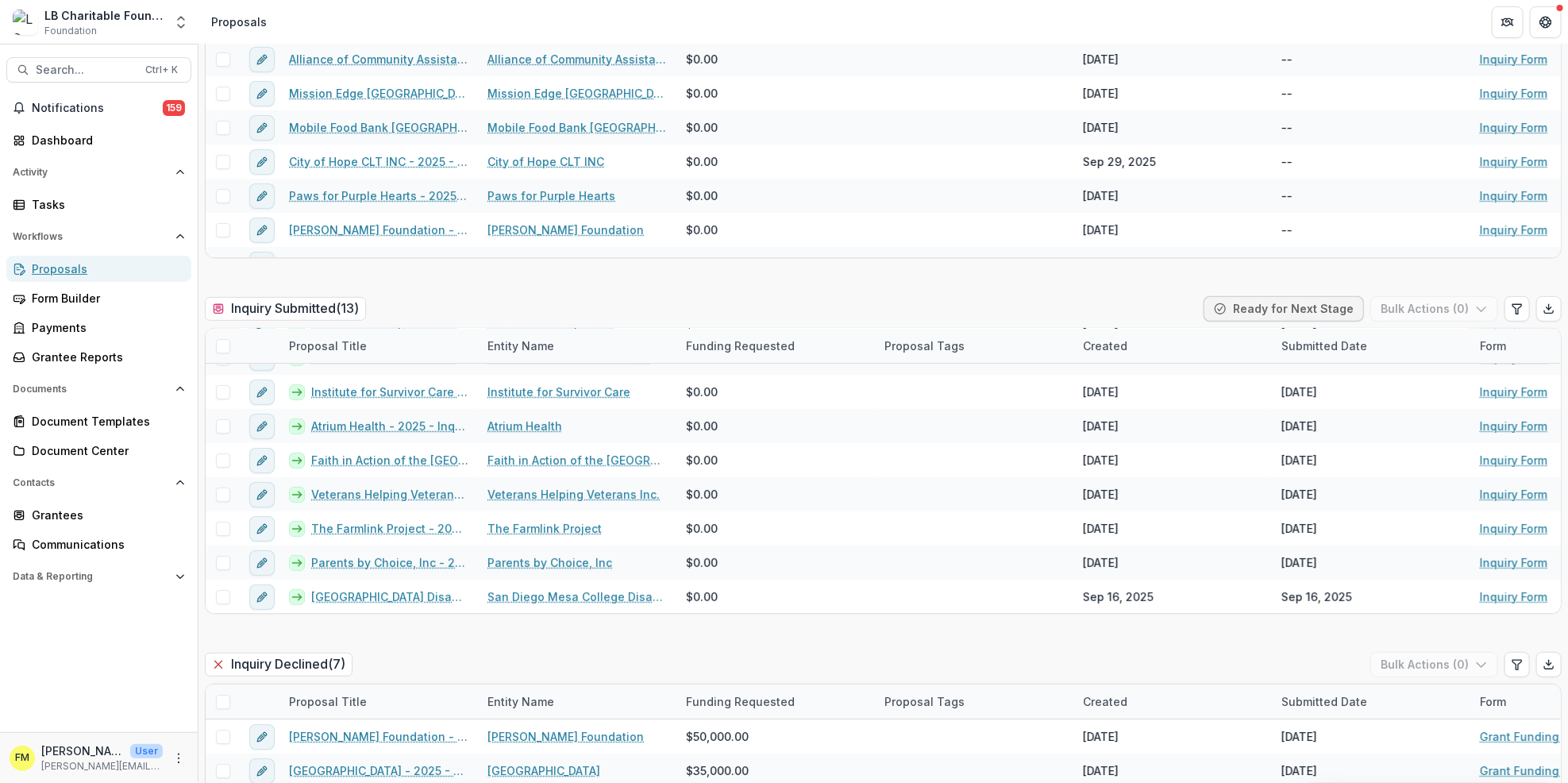
scroll to position [0, 0]
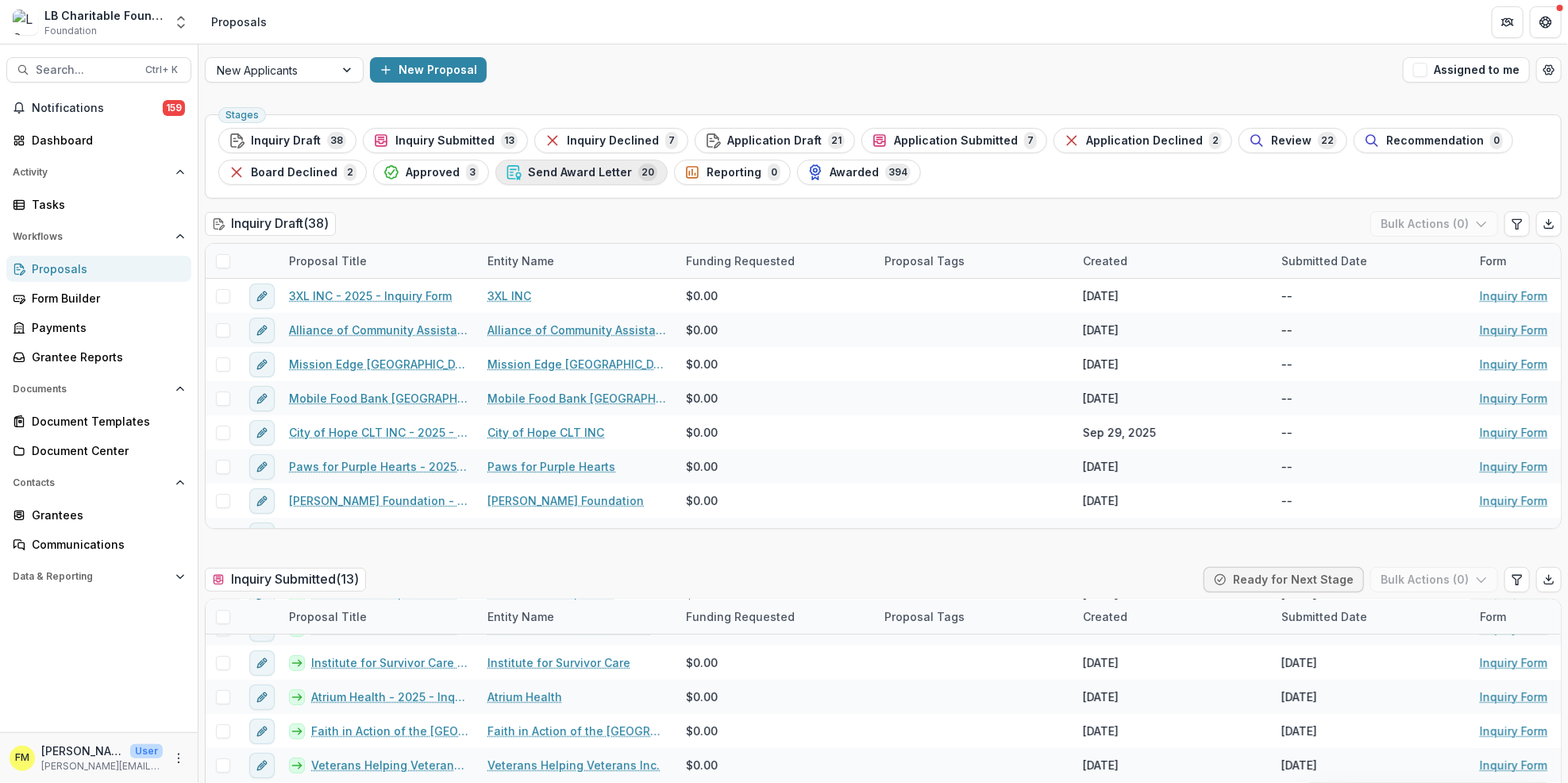
click at [566, 164] on div "Send Award Letter 20" at bounding box center [582, 173] width 152 height 18
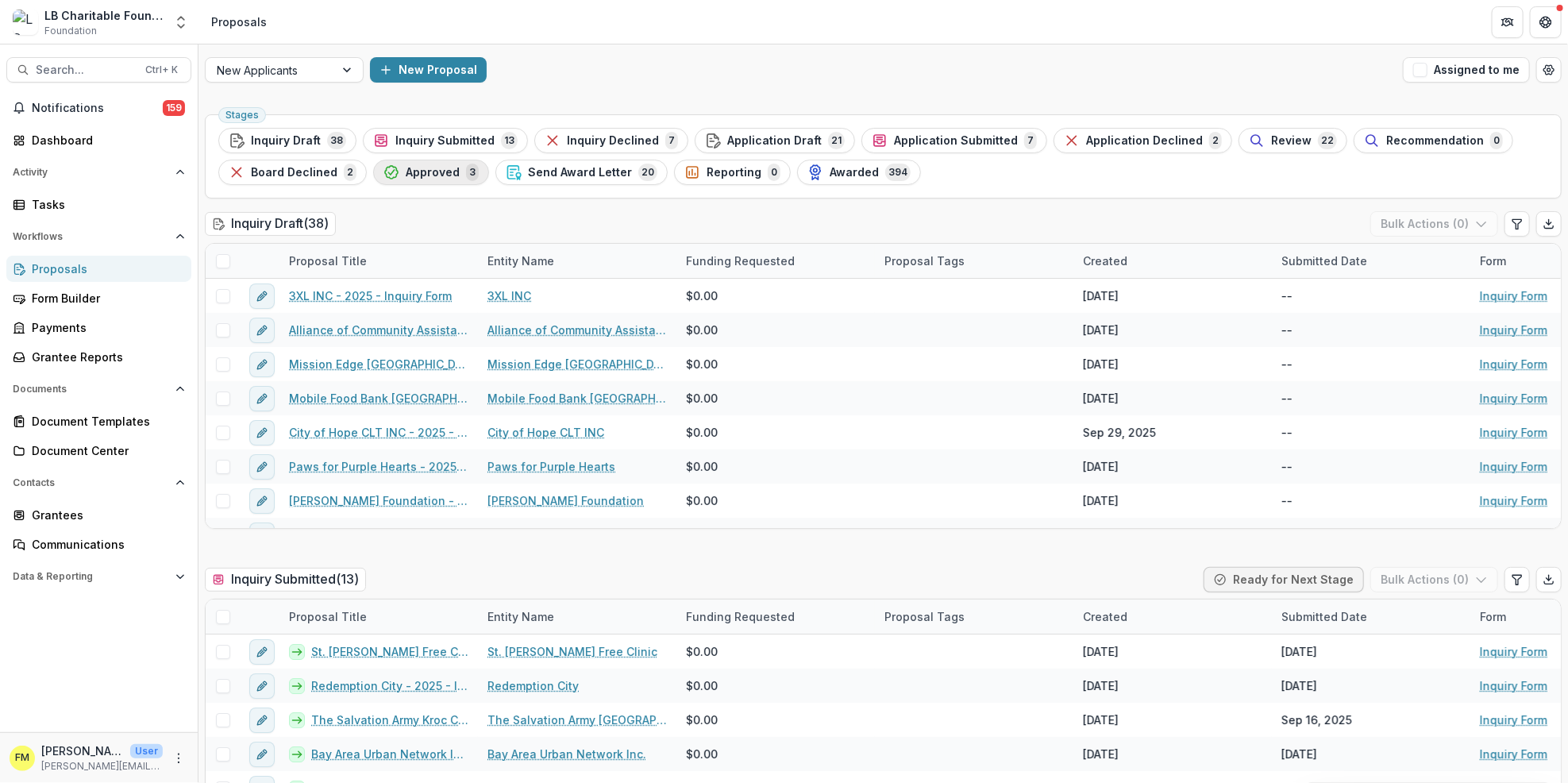
click at [427, 177] on span "Approved" at bounding box center [432, 173] width 54 height 14
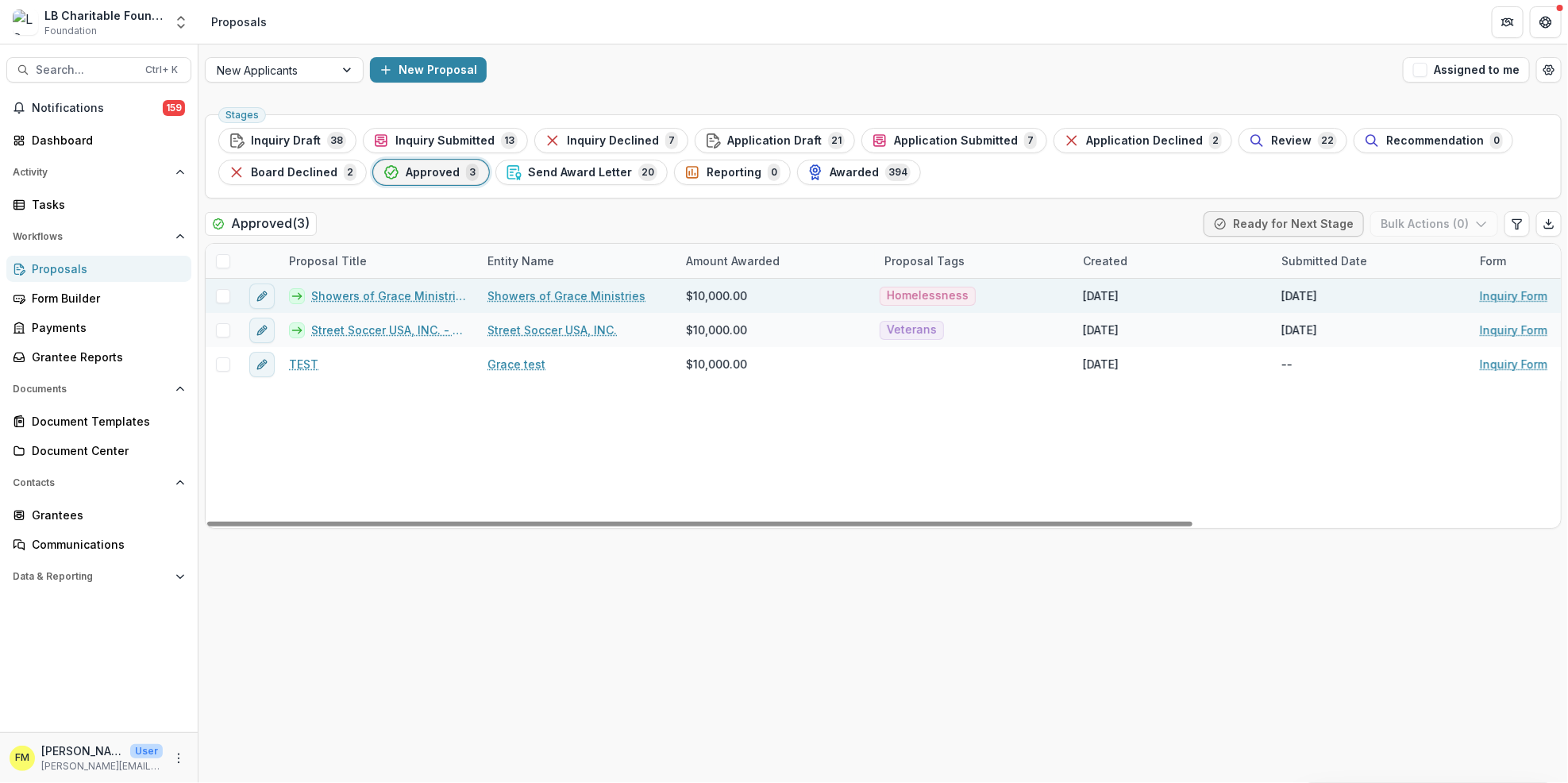
click at [481, 292] on div "Showers of Grace Ministries" at bounding box center [577, 296] width 198 height 35
click at [512, 288] on link "Showers of Grace Ministries" at bounding box center [566, 296] width 158 height 17
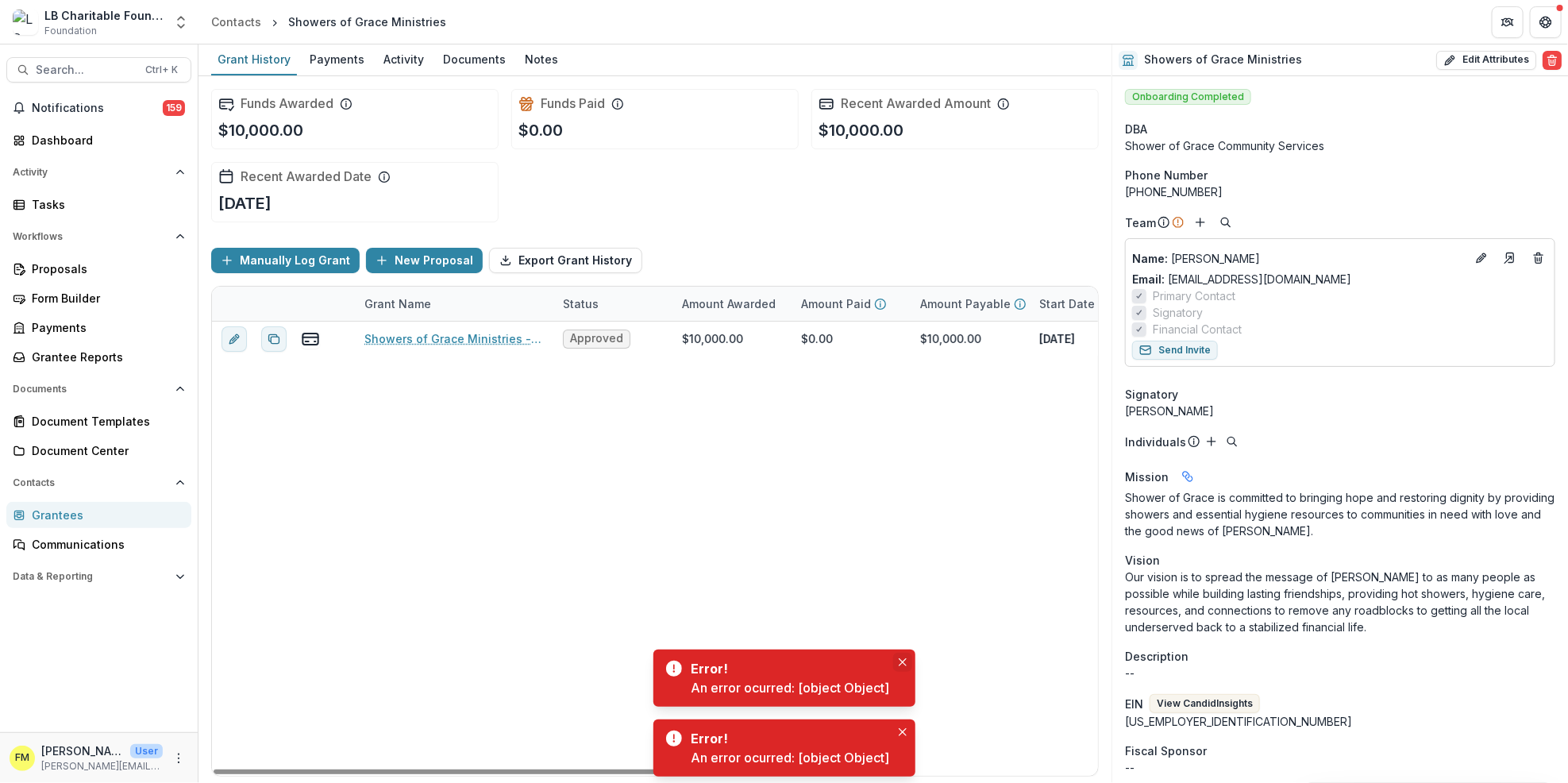
drag, startPoint x: 901, startPoint y: 663, endPoint x: 889, endPoint y: 656, distance: 13.9
click at [900, 659] on icon "Close" at bounding box center [903, 663] width 8 height 8
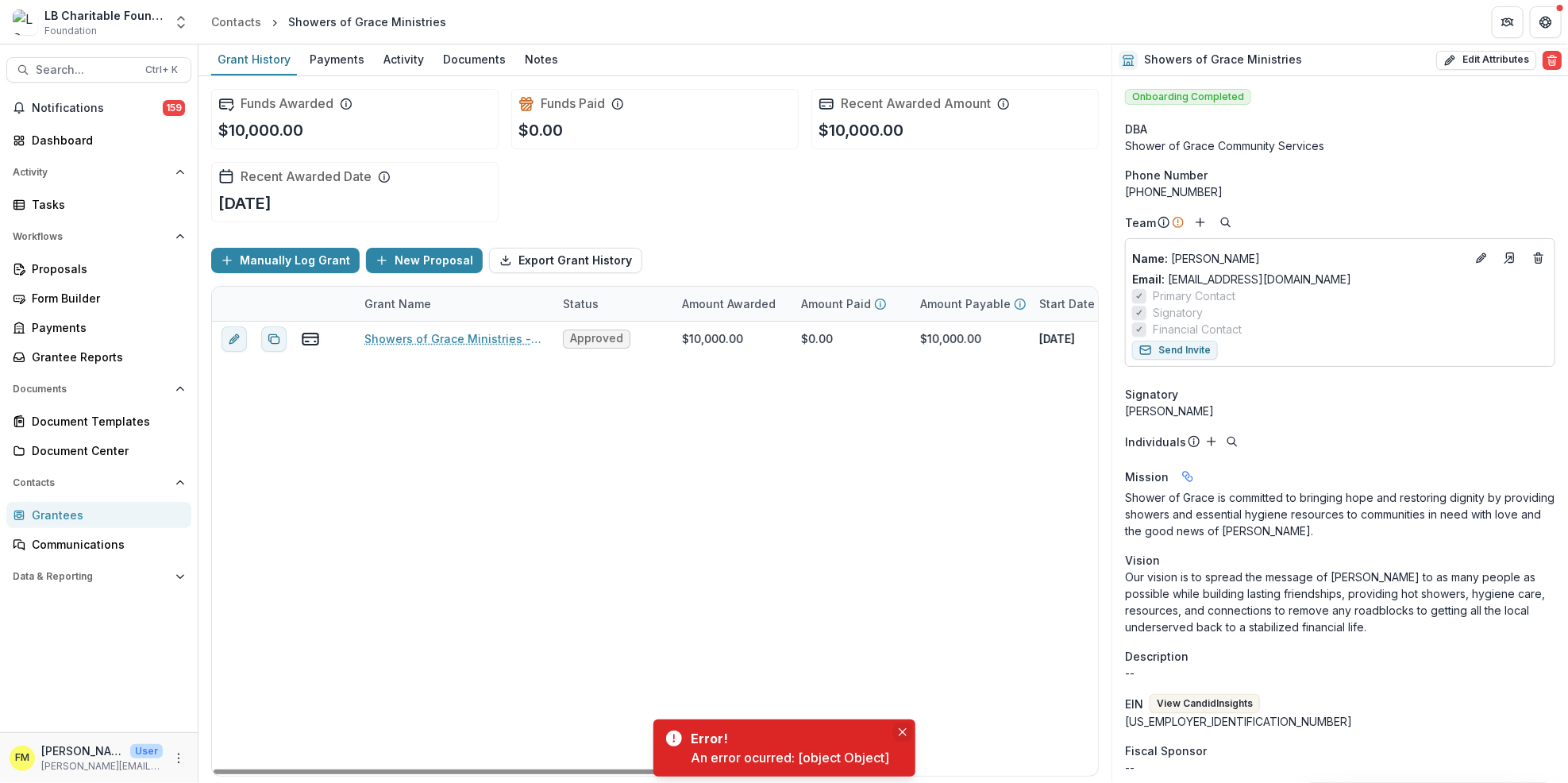
click at [908, 728] on button "Close" at bounding box center [903, 732] width 19 height 19
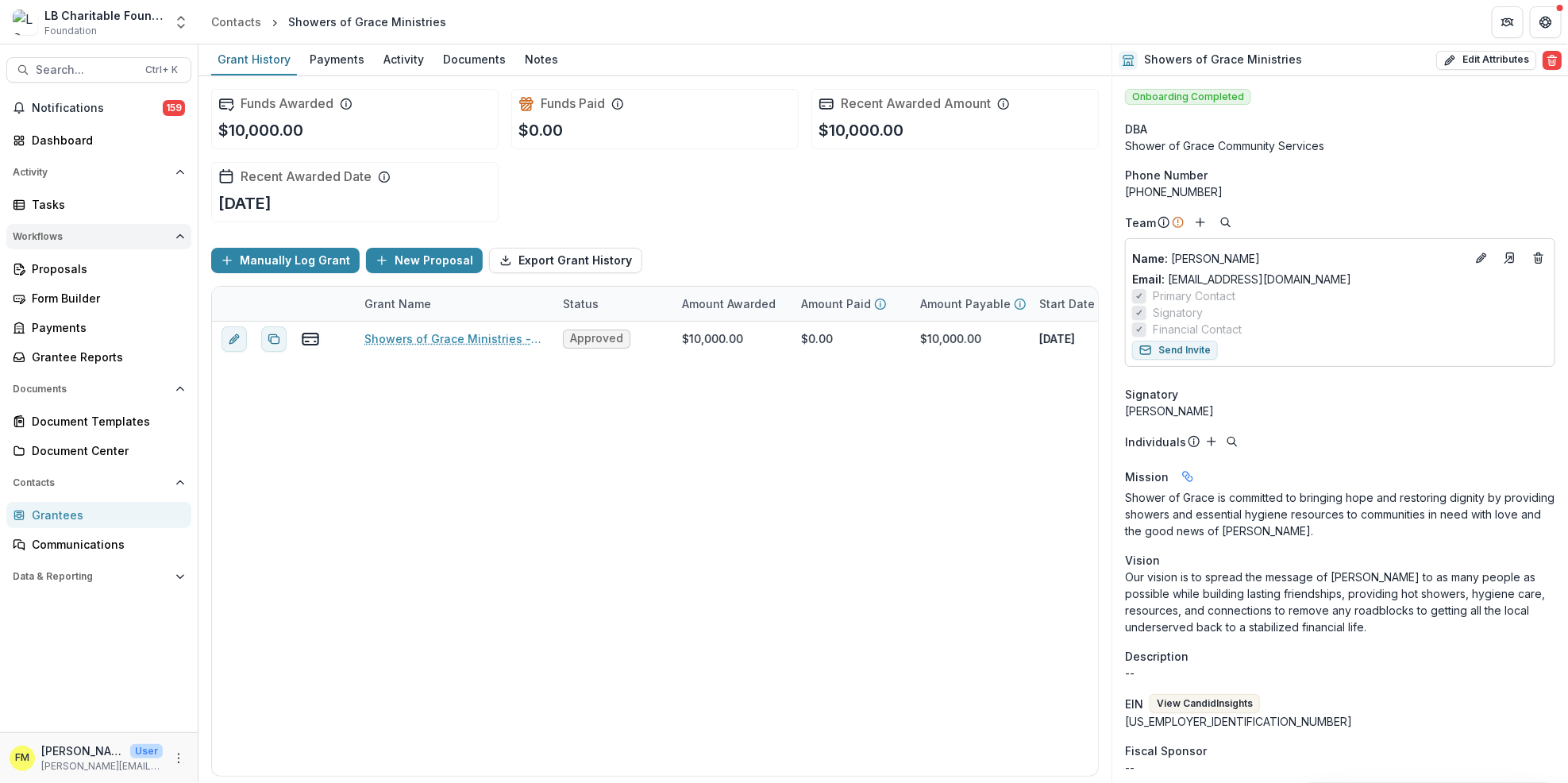
click at [181, 237] on icon "Open Workflows" at bounding box center [180, 237] width 10 height 10
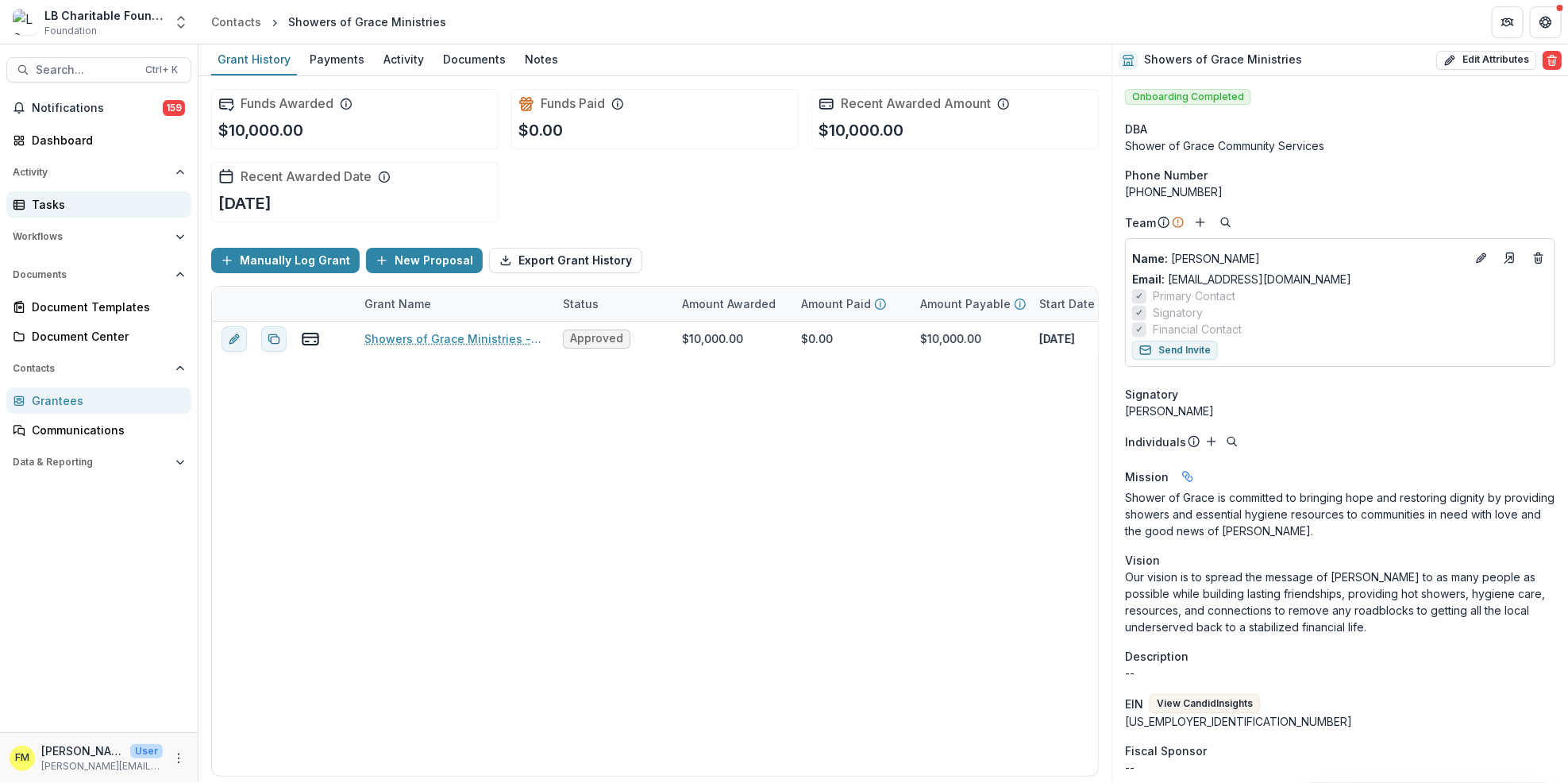
click at [55, 202] on div "Tasks" at bounding box center [105, 204] width 147 height 17
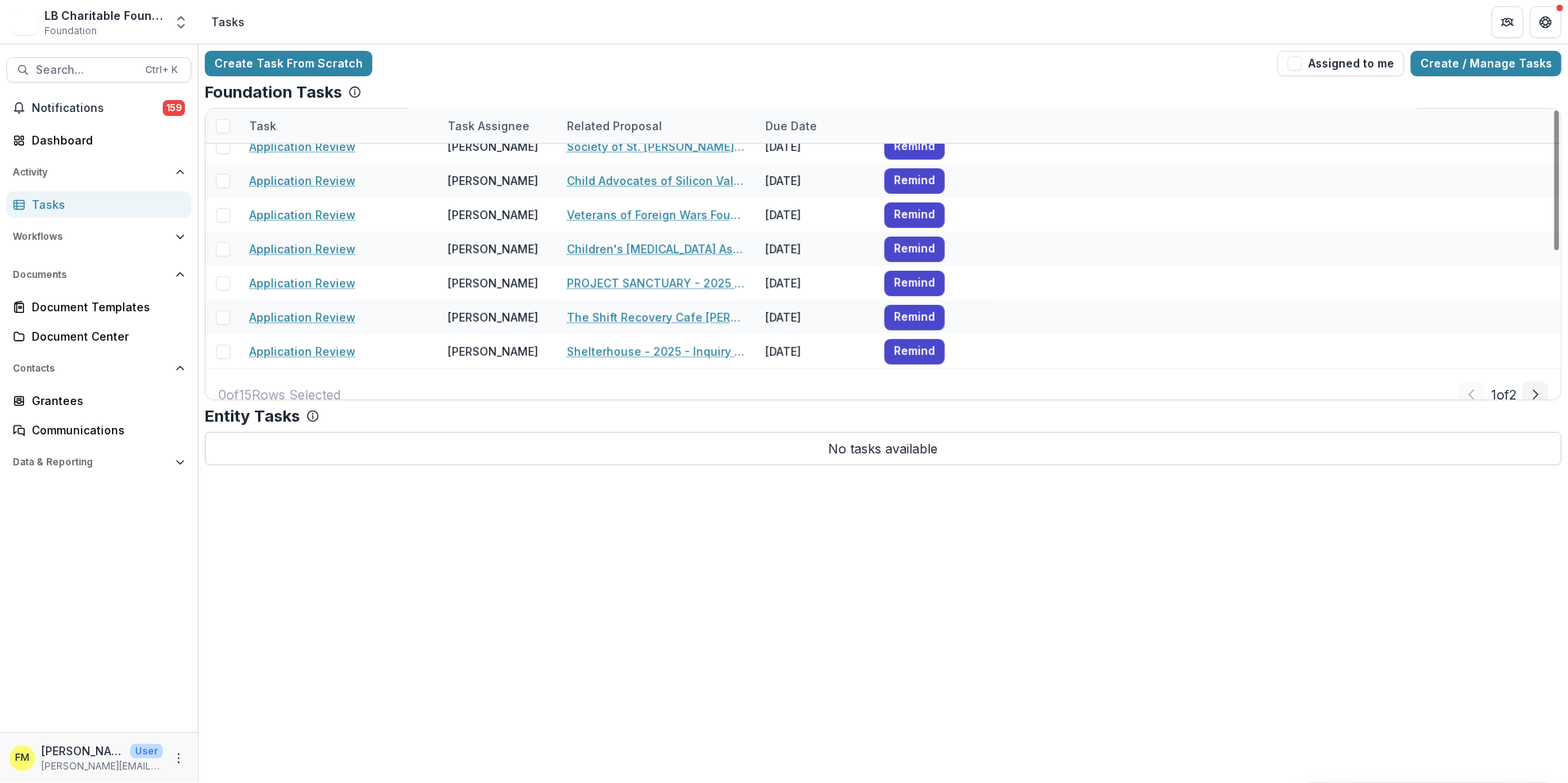
scroll to position [308, 0]
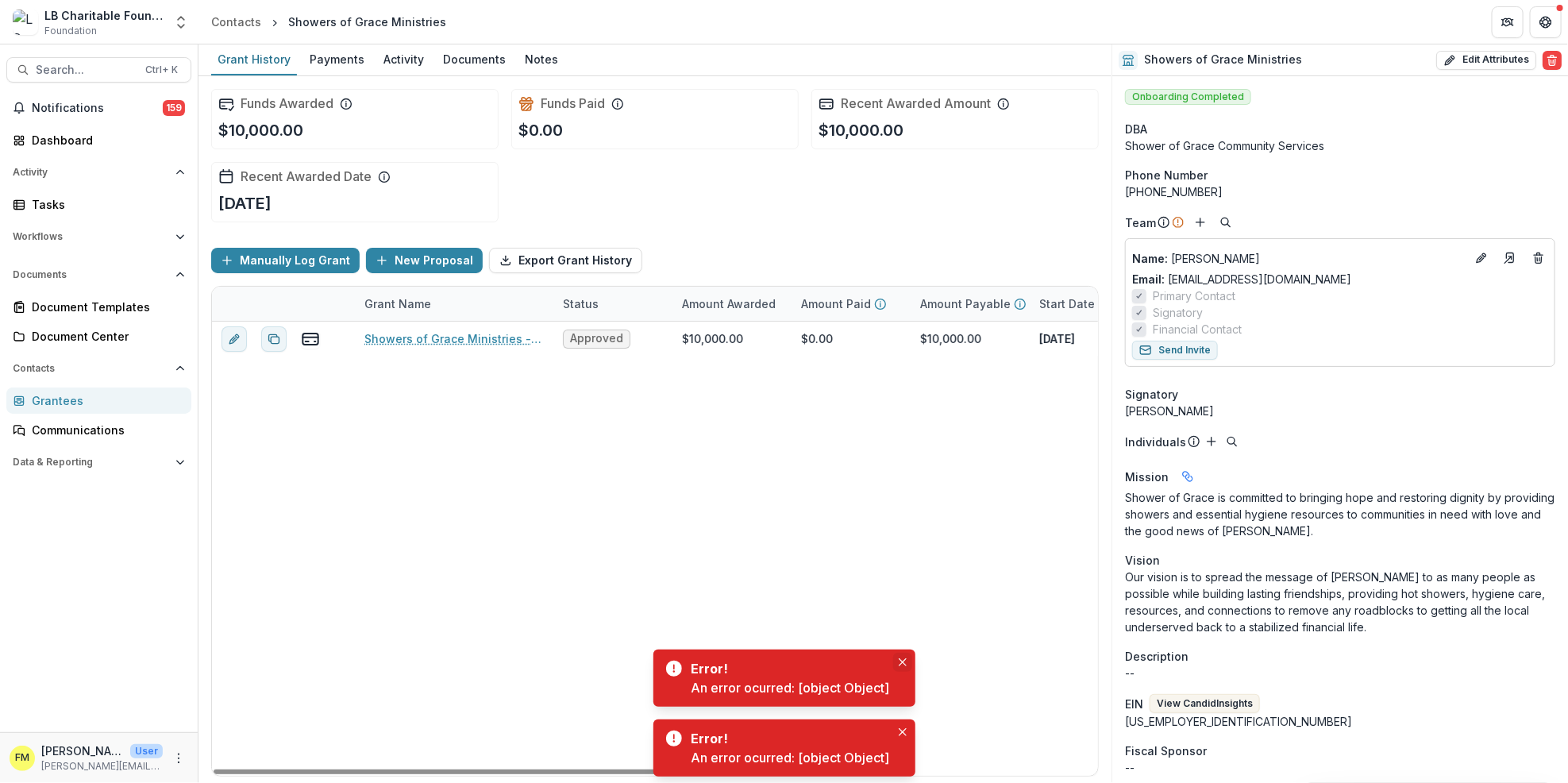
click at [904, 664] on icon "Close" at bounding box center [903, 663] width 8 height 8
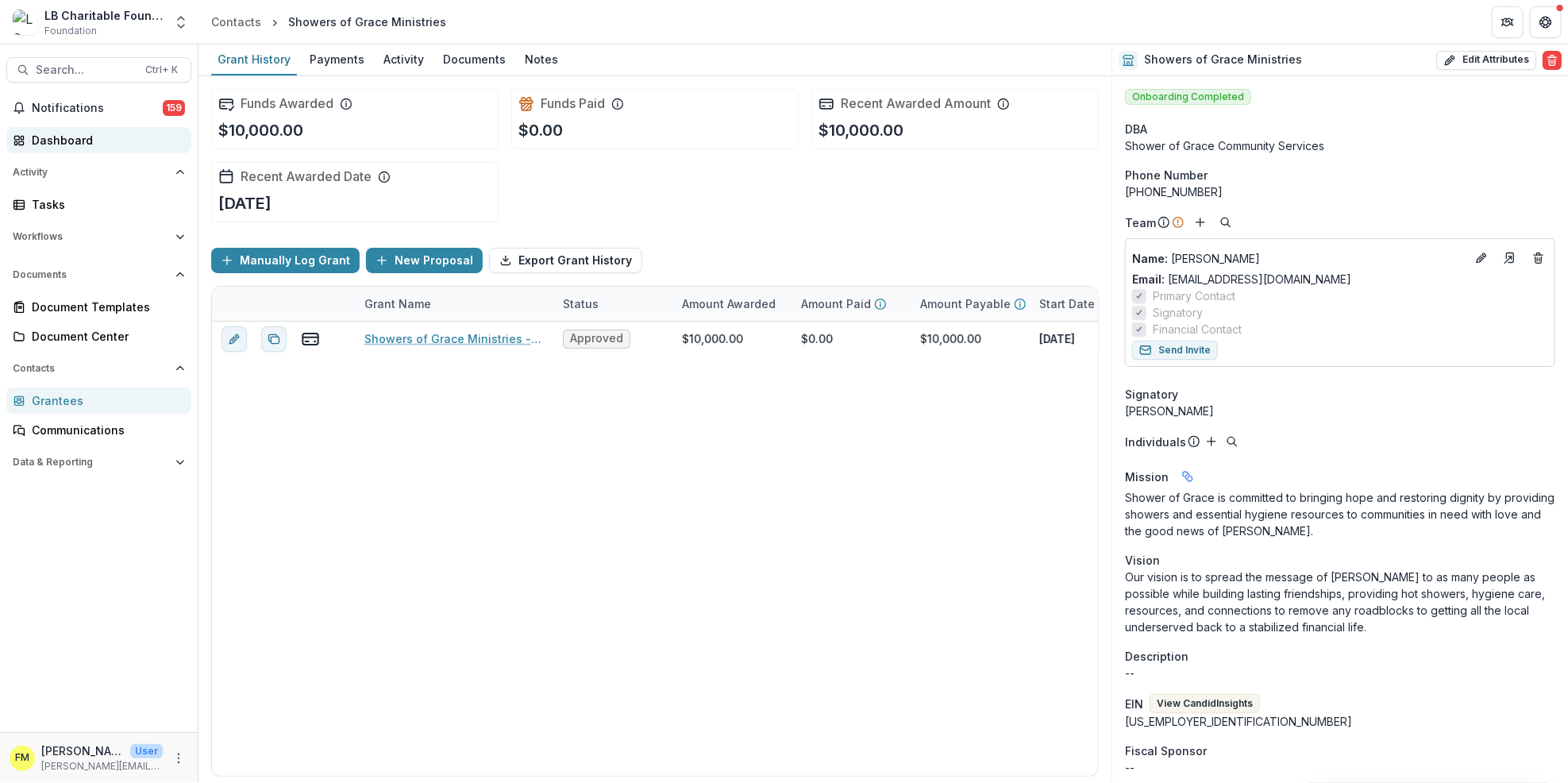
click at [77, 134] on div "Dashboard" at bounding box center [105, 140] width 147 height 17
click at [103, 140] on div "Dashboard" at bounding box center [105, 140] width 147 height 17
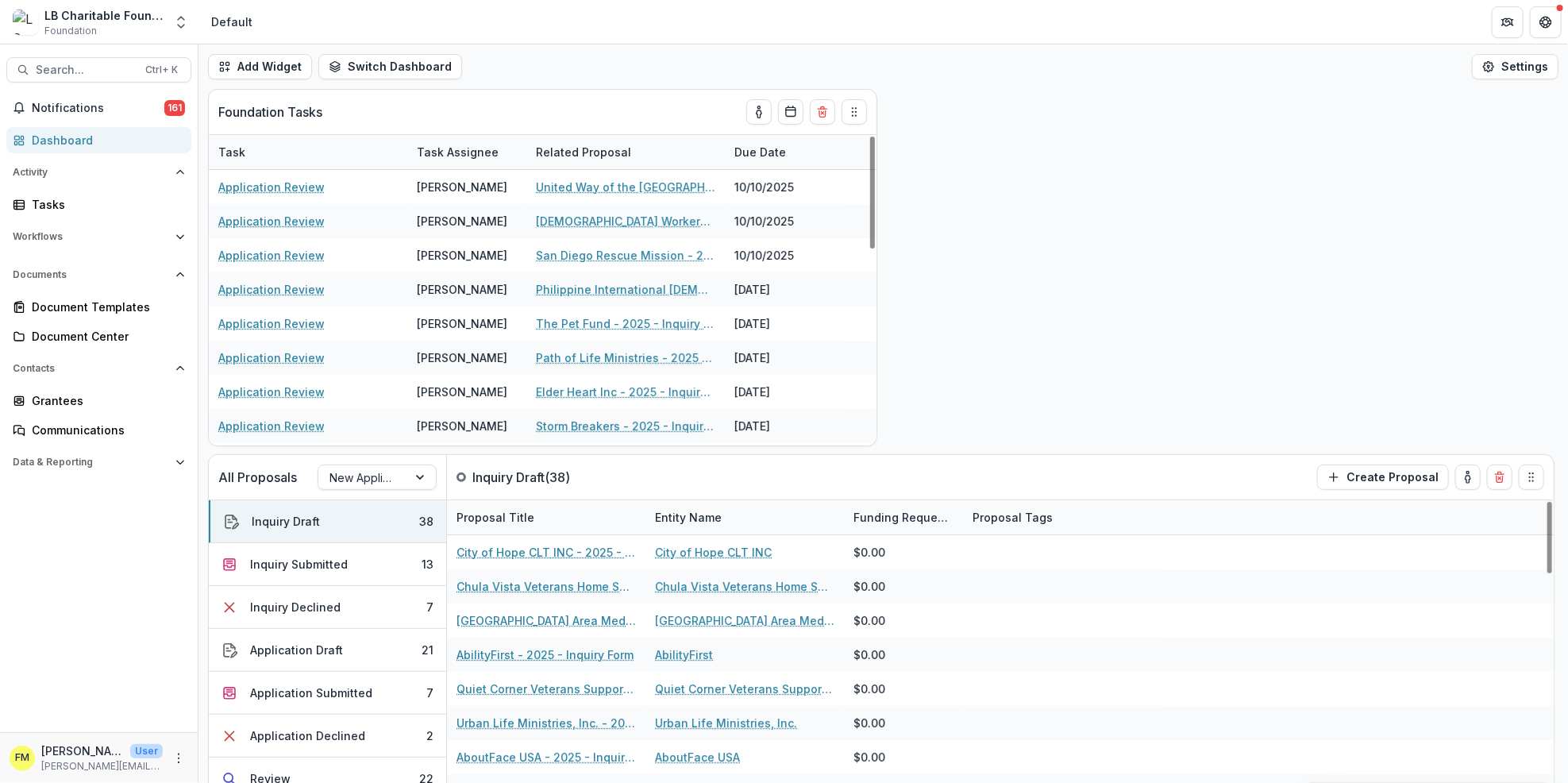
click at [100, 140] on div "Dashboard" at bounding box center [105, 140] width 147 height 17
click at [100, 141] on div "Dashboard" at bounding box center [105, 140] width 147 height 17
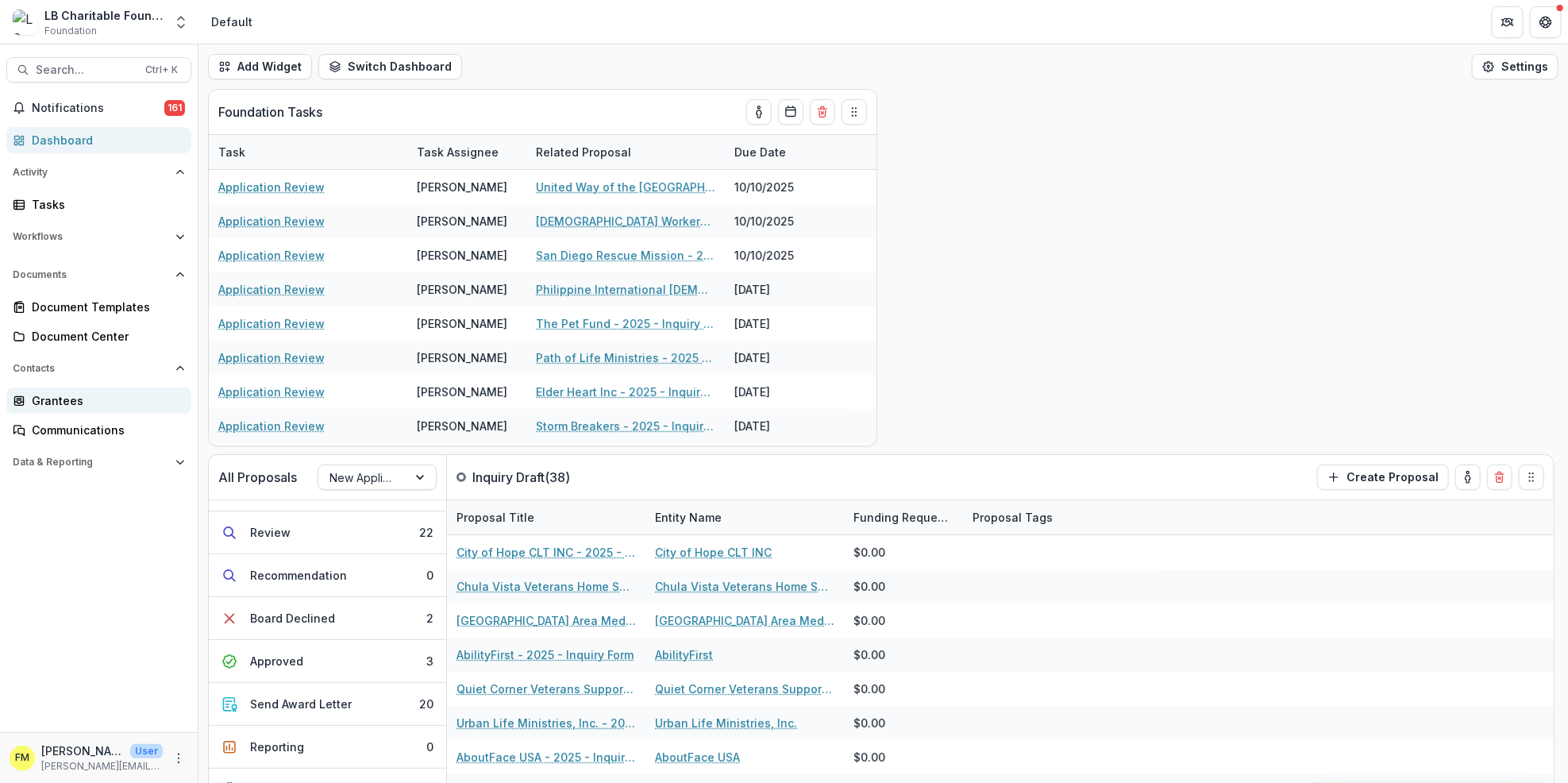
click at [104, 405] on div "Grantees" at bounding box center [105, 400] width 147 height 17
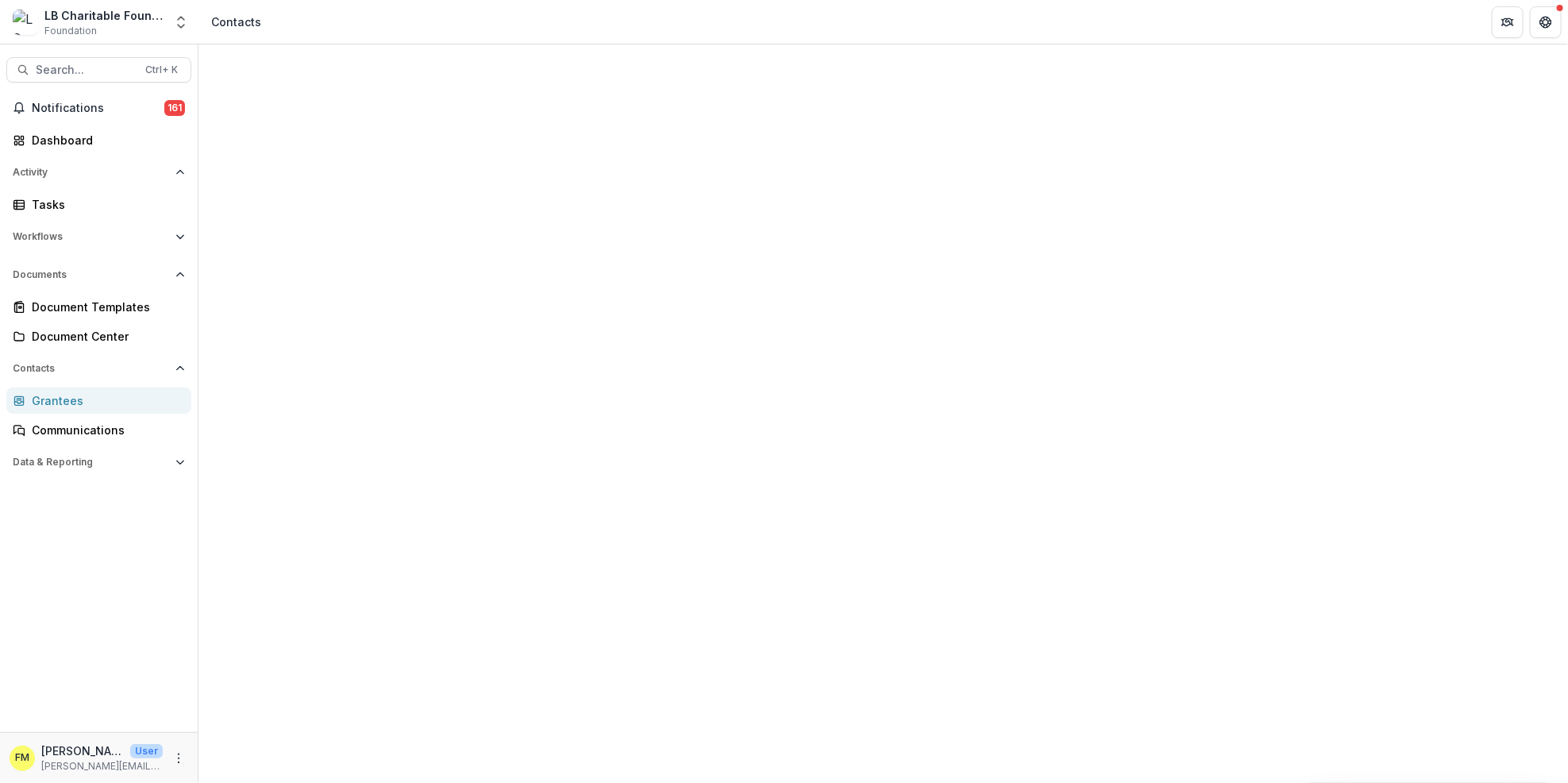
click at [325, 273] on span "Sort Ascending" at bounding box center [288, 281] width 93 height 16
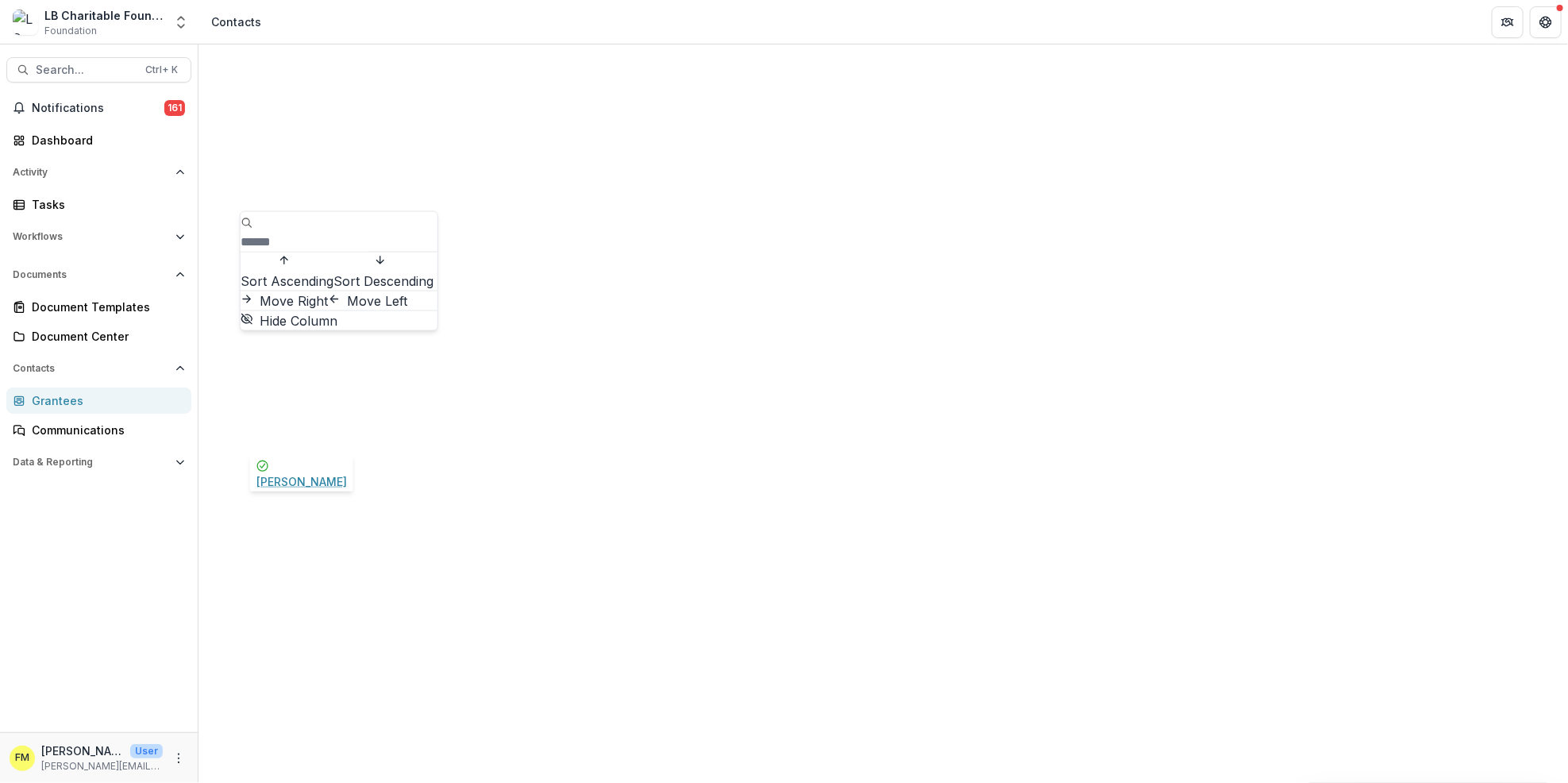
drag, startPoint x: 292, startPoint y: 435, endPoint x: 281, endPoint y: 434, distance: 11.0
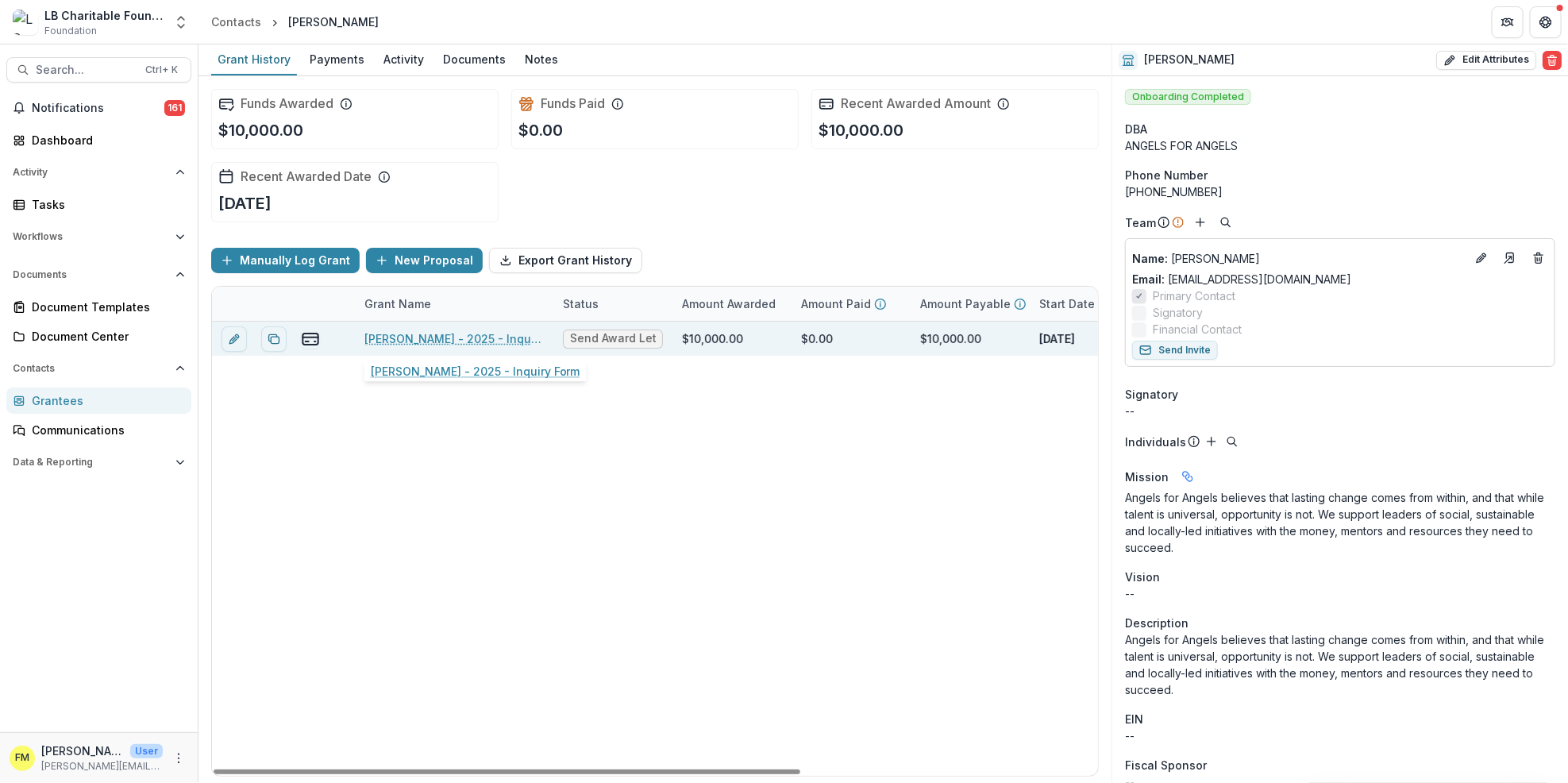
click at [418, 336] on link "[PERSON_NAME] - 2025 - Inquiry Form" at bounding box center [454, 338] width 179 height 17
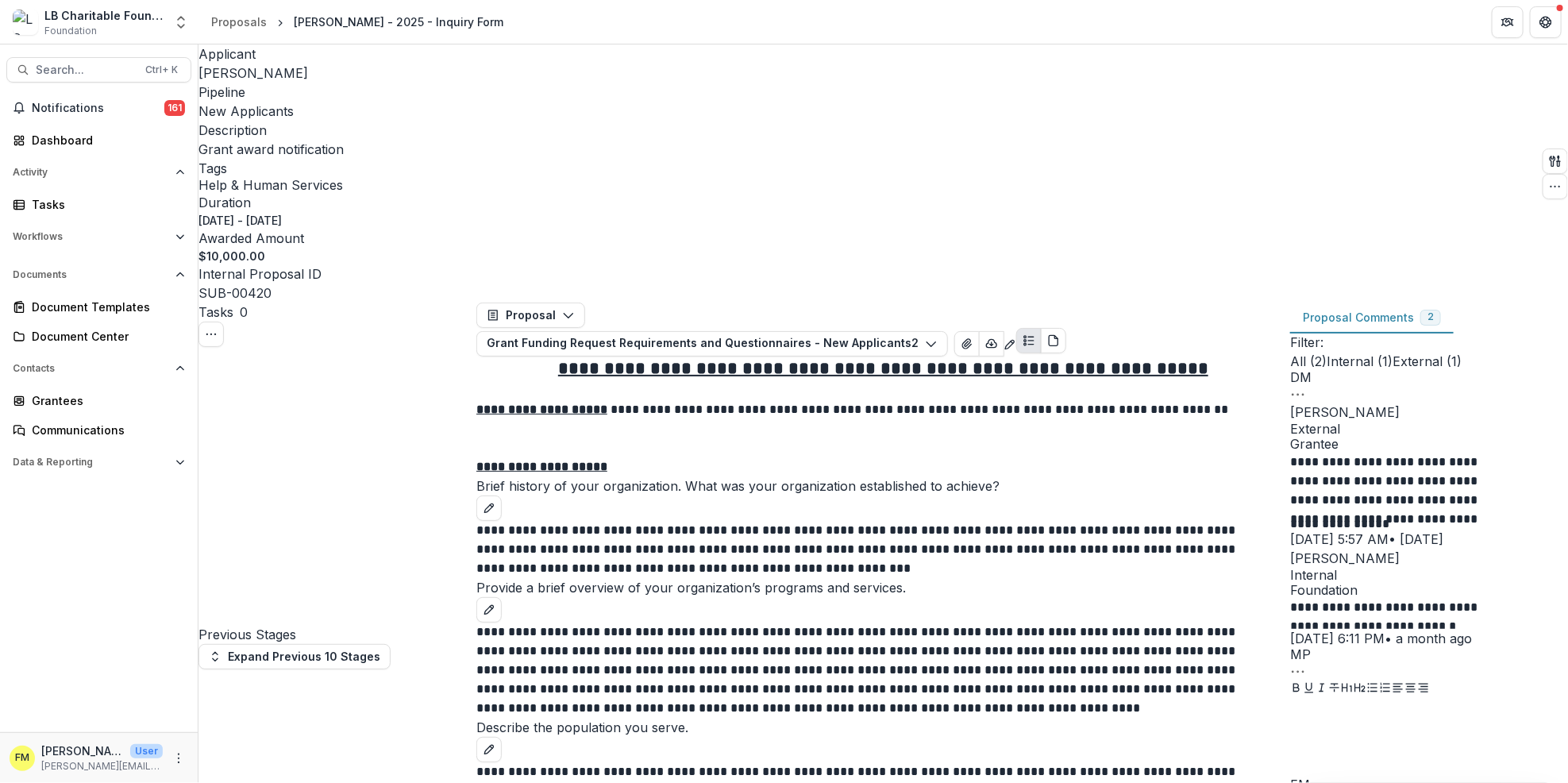
click at [263, 79] on span "[PERSON_NAME]" at bounding box center [253, 73] width 109 height 16
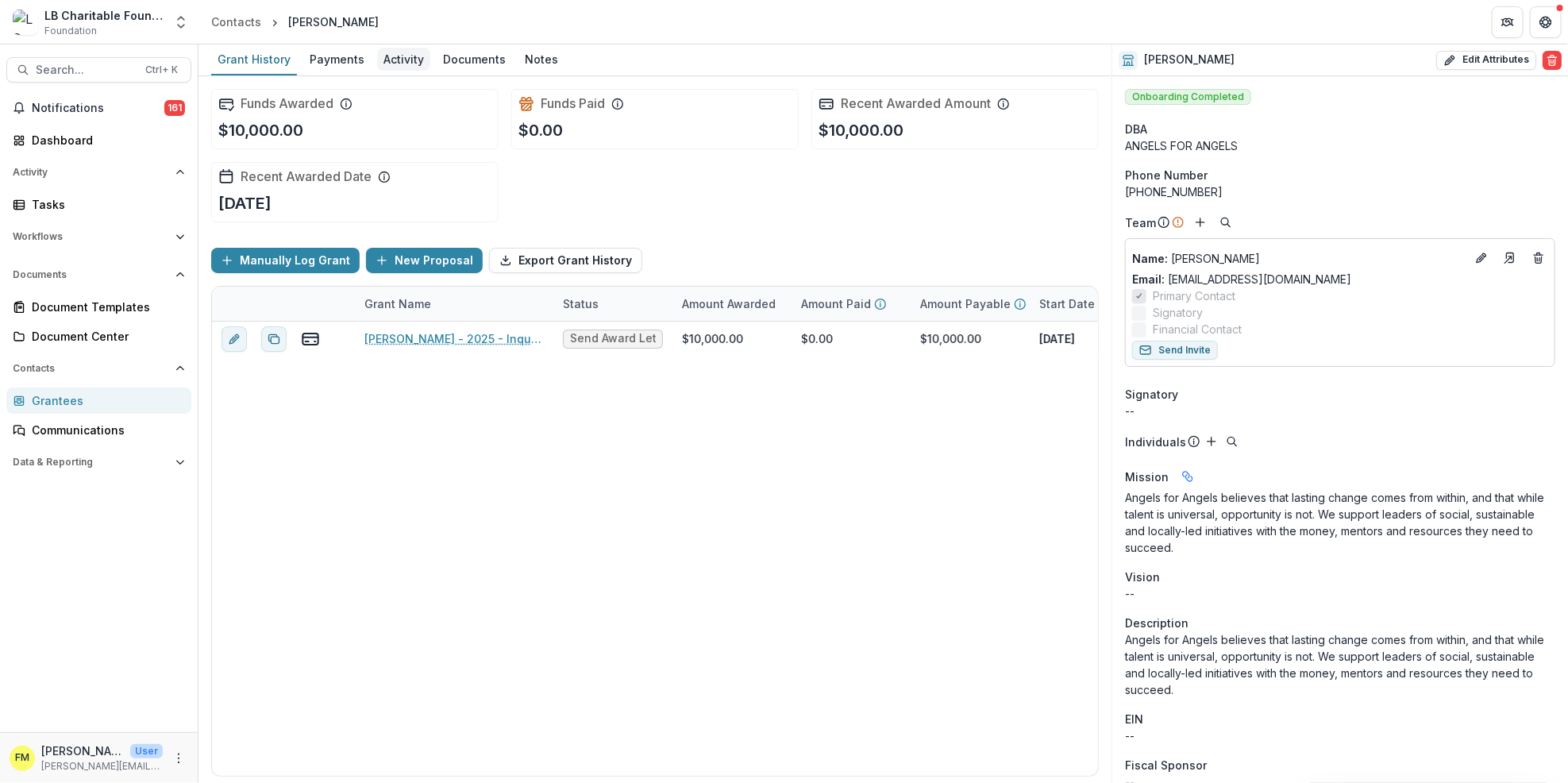
click at [398, 60] on div "Activity" at bounding box center [404, 59] width 53 height 23
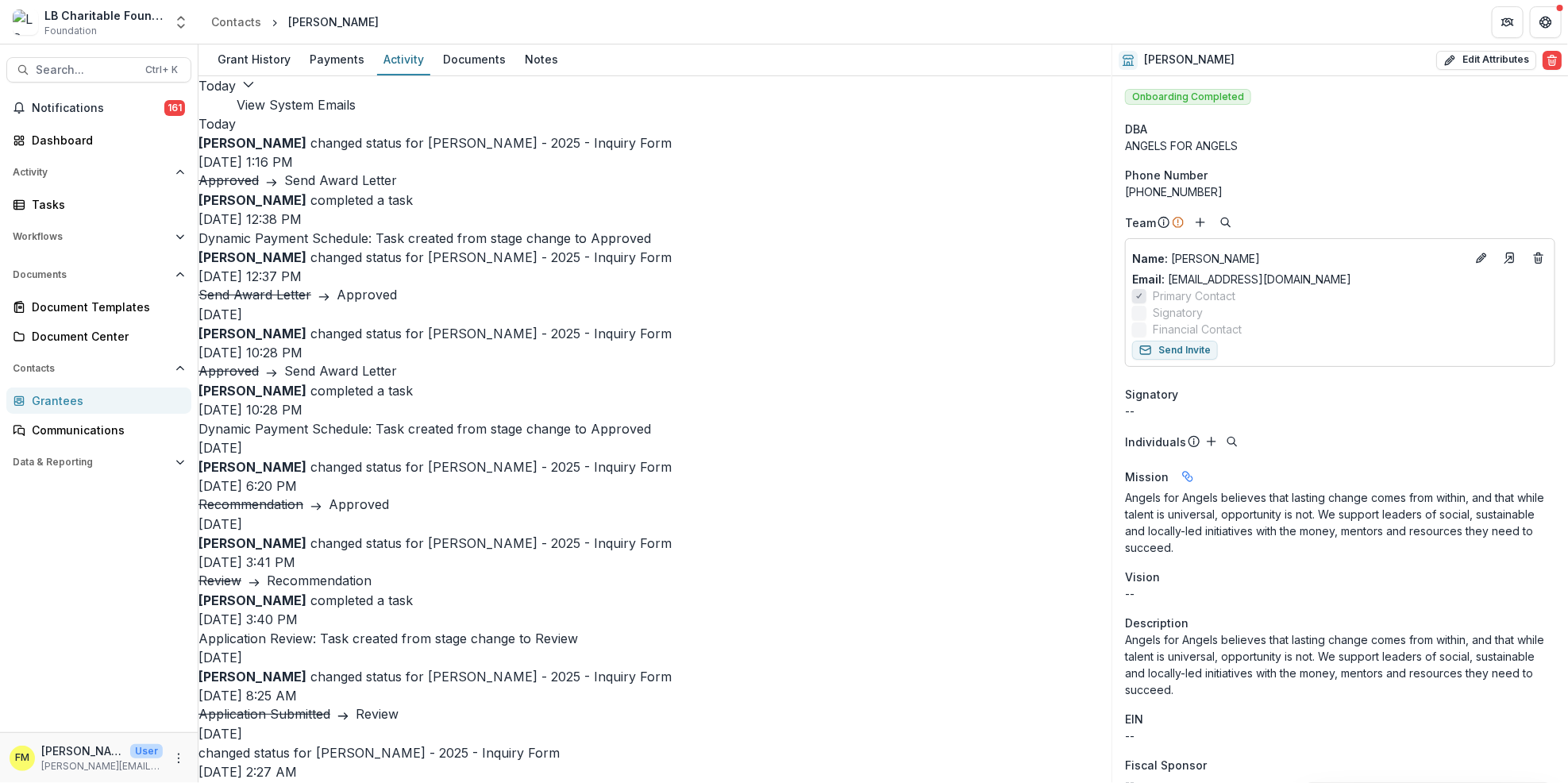
click at [356, 99] on button "View System Emails" at bounding box center [296, 105] width 119 height 19
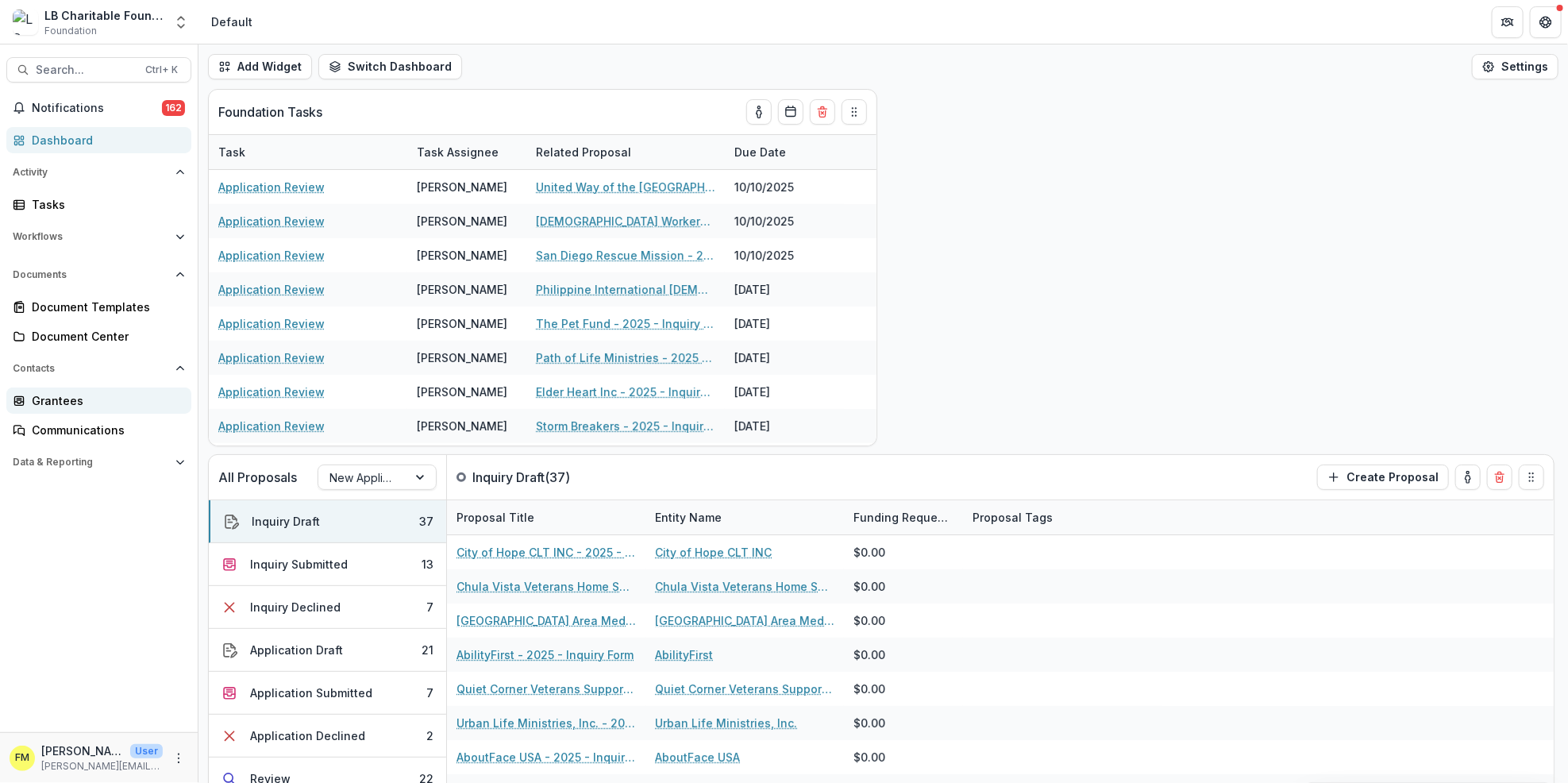
click at [54, 404] on div "Grantees" at bounding box center [105, 400] width 147 height 17
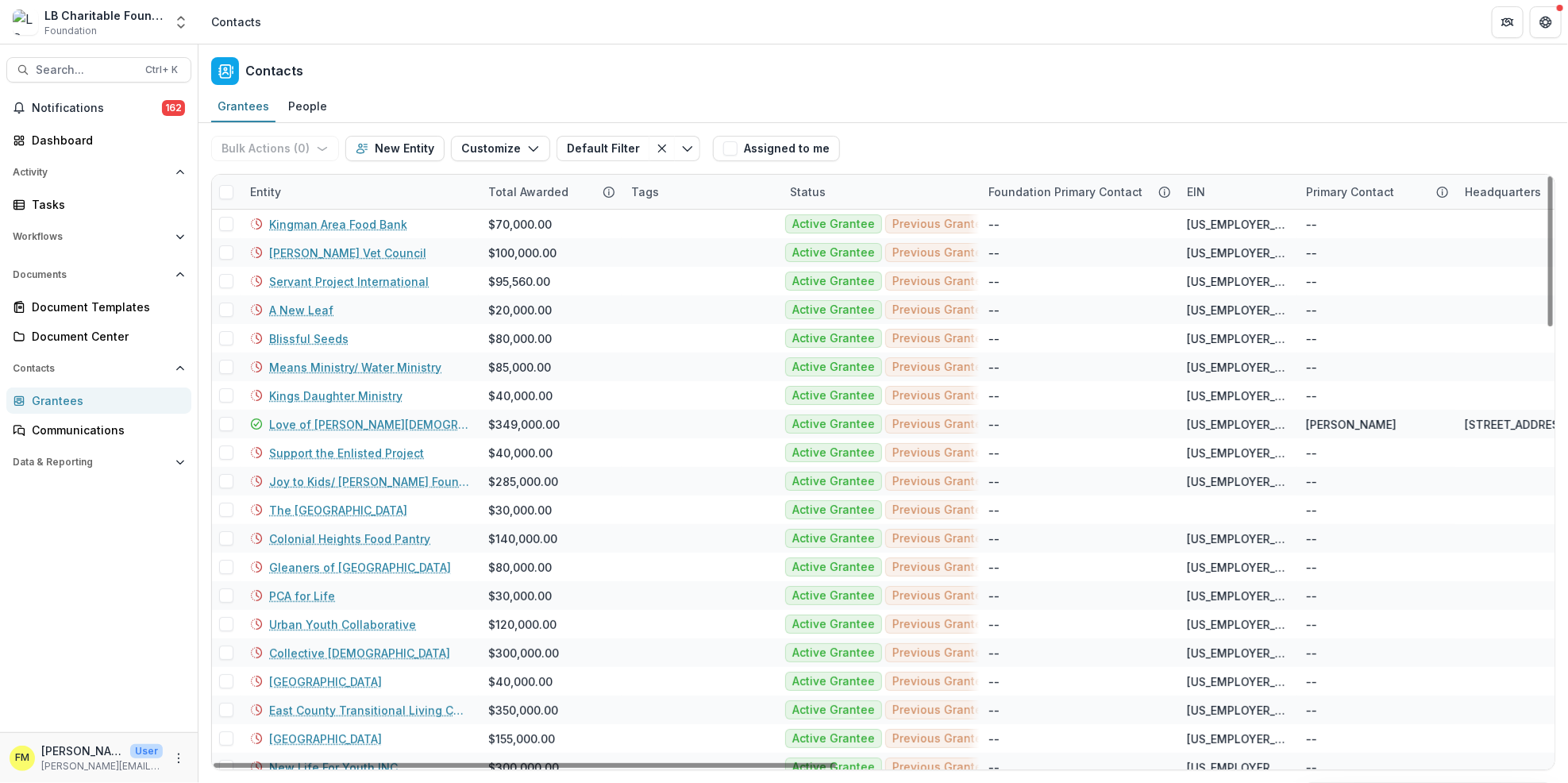
click at [290, 190] on div "Entity" at bounding box center [266, 191] width 50 height 17
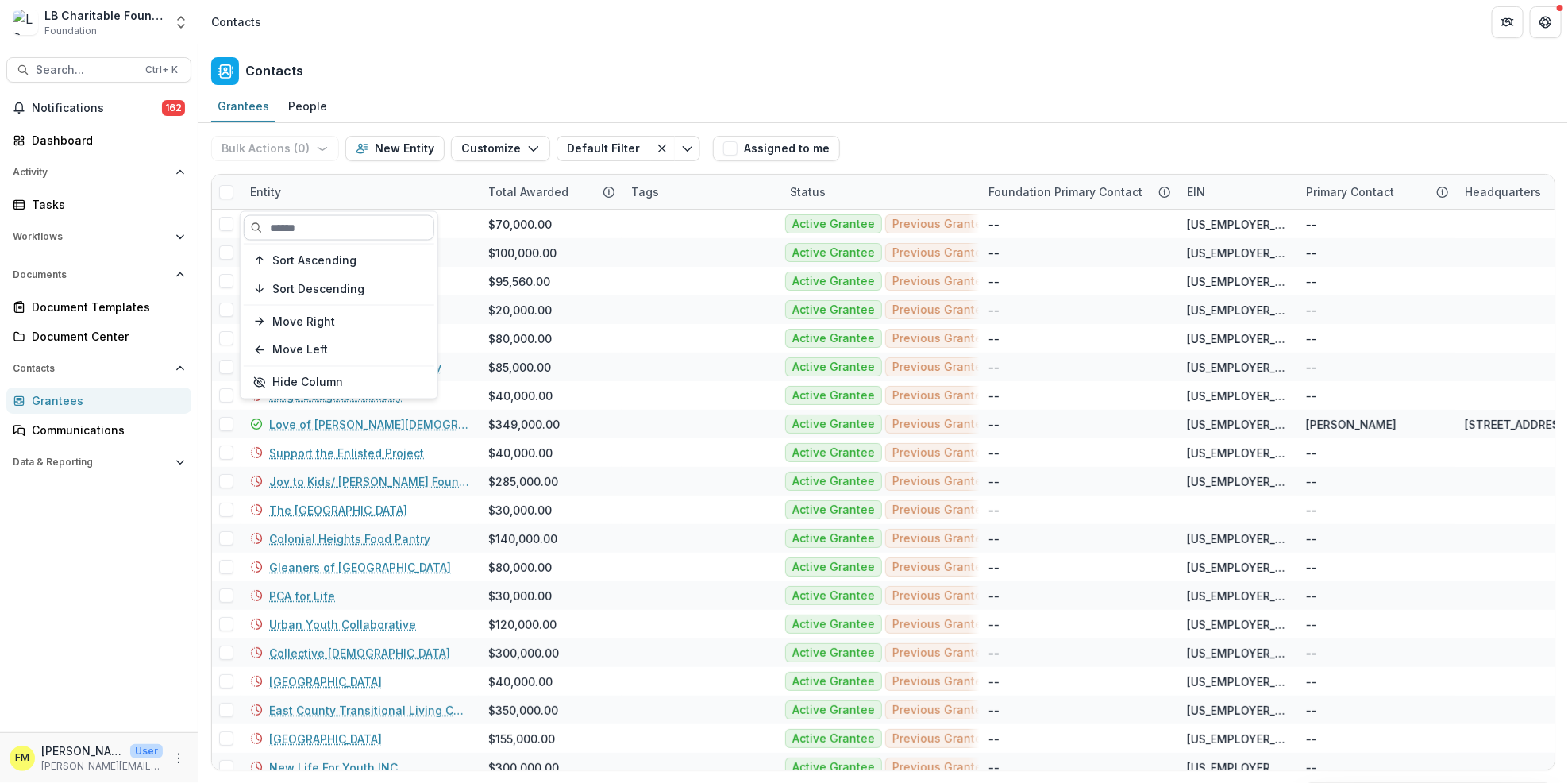
click at [308, 232] on input at bounding box center [338, 228] width 190 height 26
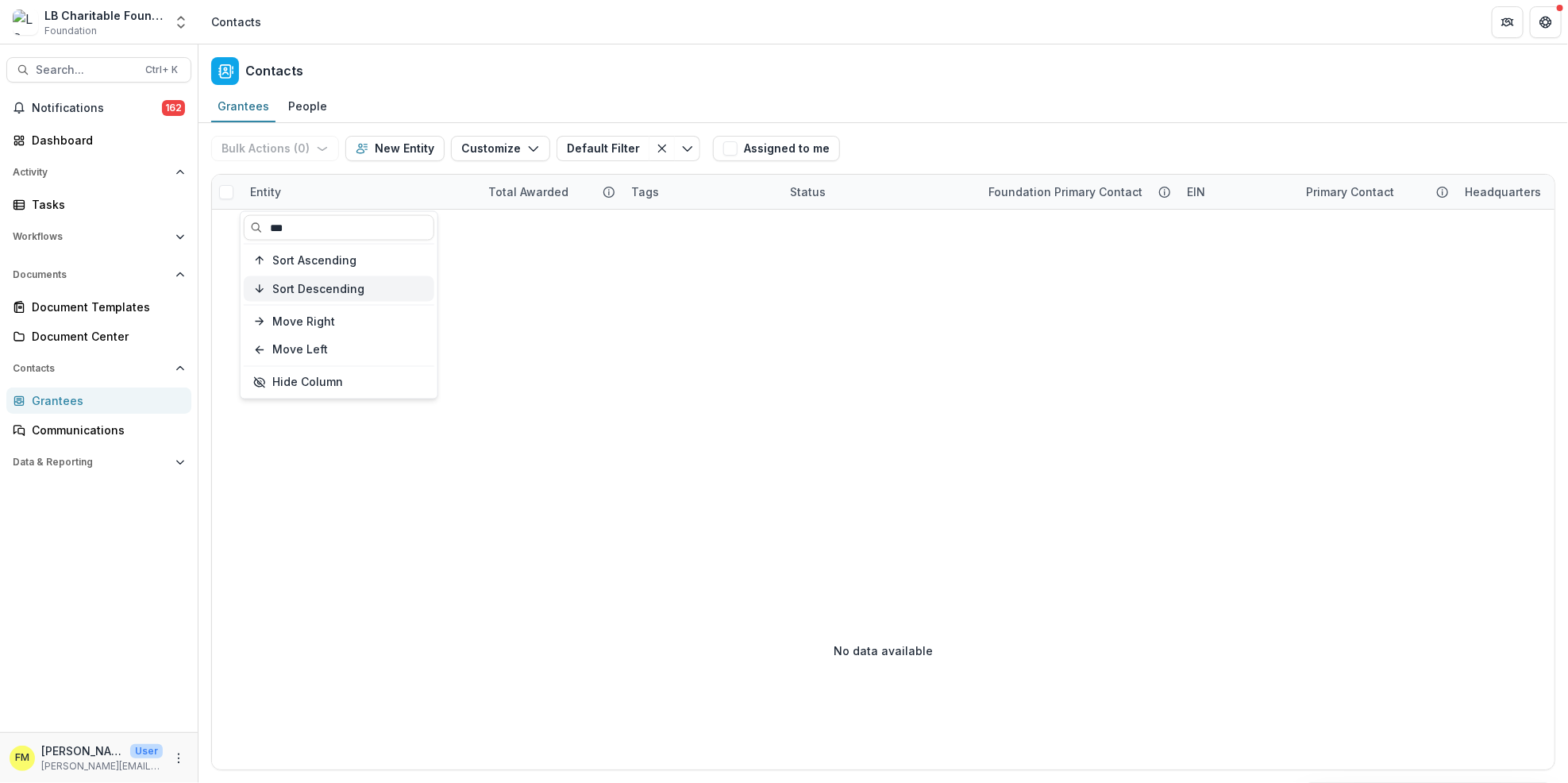
click at [356, 293] on span "Sort Descending" at bounding box center [318, 288] width 92 height 14
click at [264, 291] on icon "button" at bounding box center [259, 289] width 13 height 13
click at [329, 290] on span "Sort Descending" at bounding box center [318, 288] width 92 height 14
click at [420, 288] on span "button" at bounding box center [422, 289] width 6 height 6
click at [297, 222] on input "***" at bounding box center [338, 228] width 190 height 26
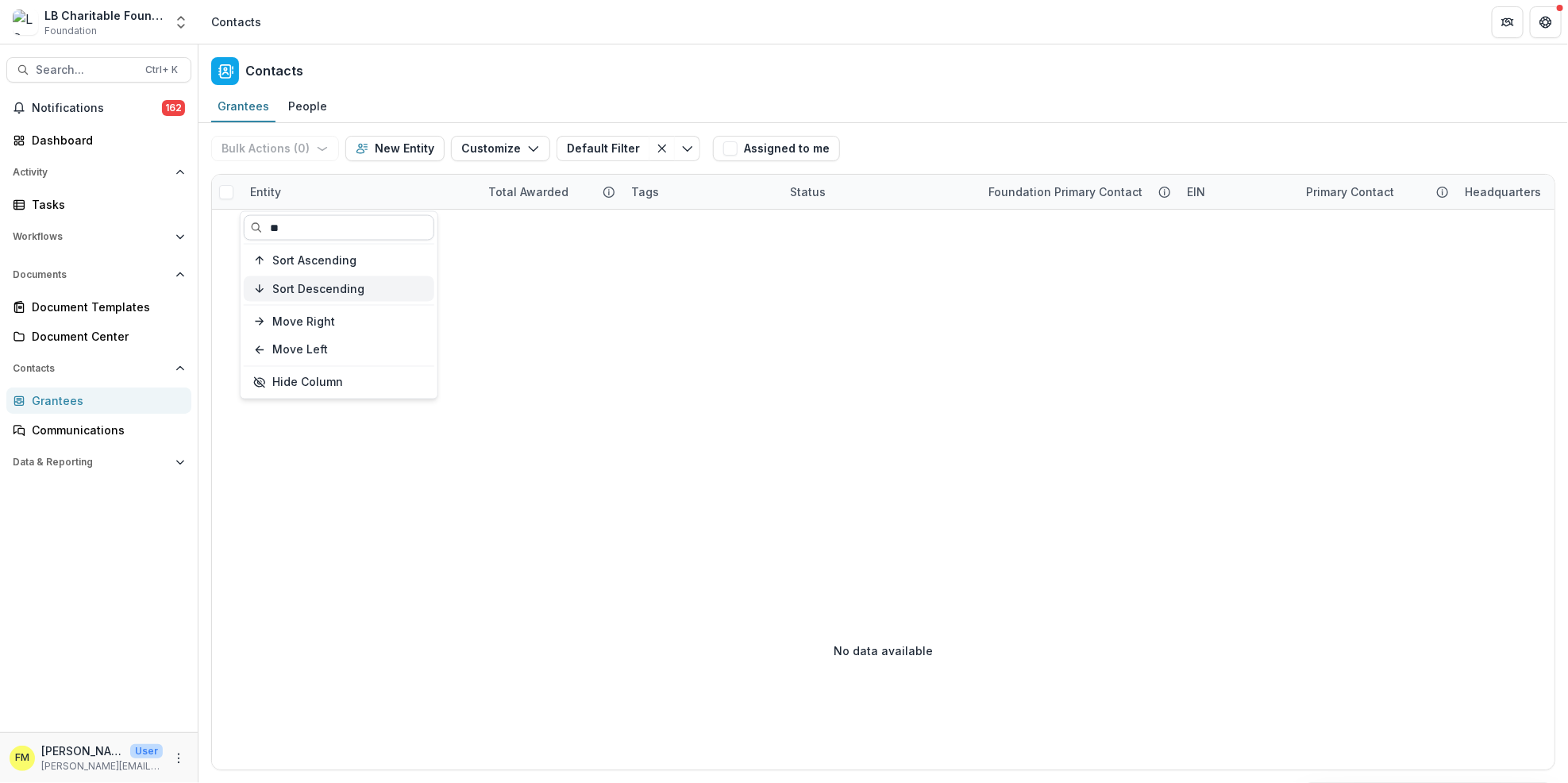
type input "*"
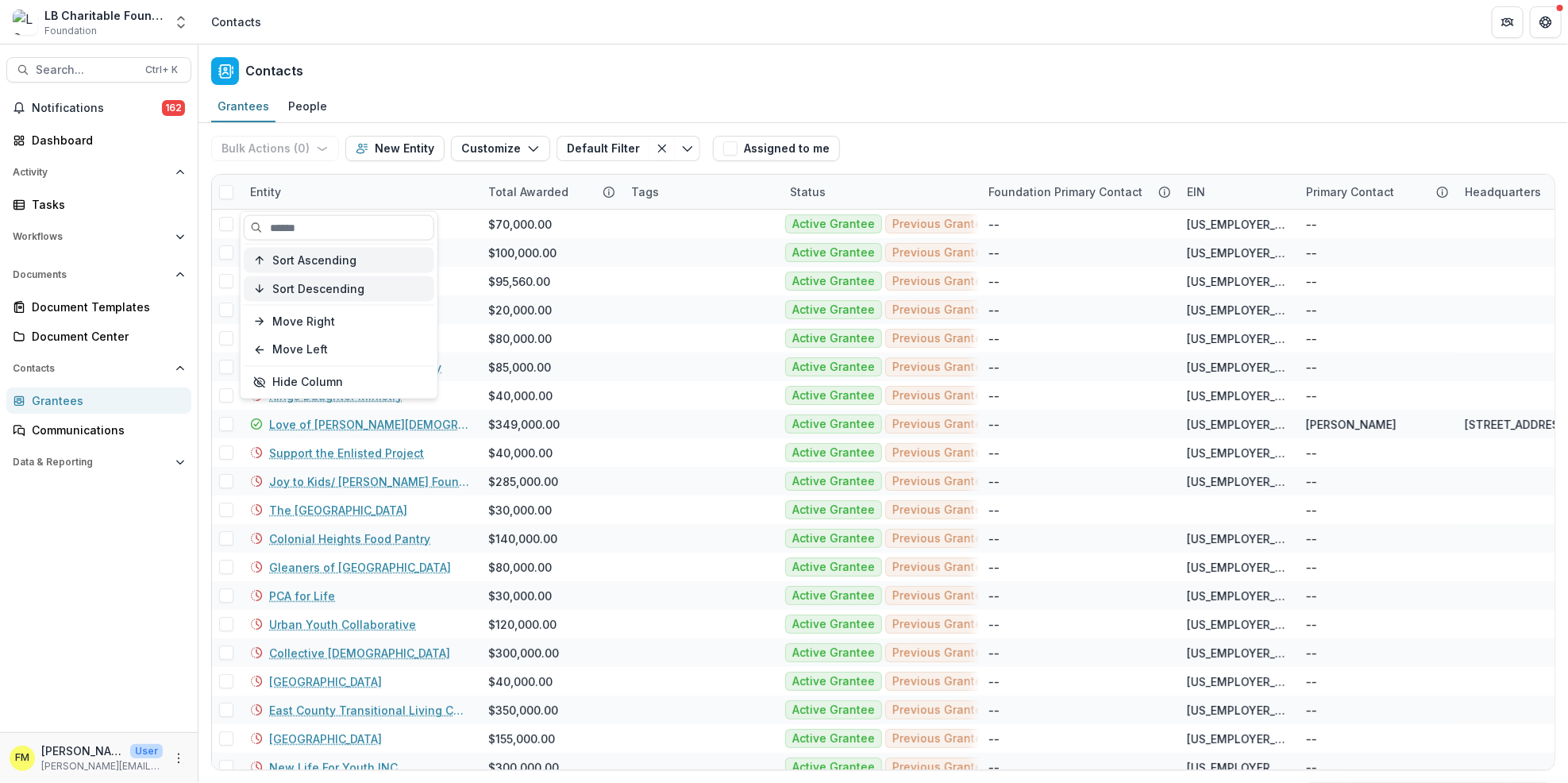
click at [353, 255] on span "Sort Ascending" at bounding box center [314, 259] width 84 height 14
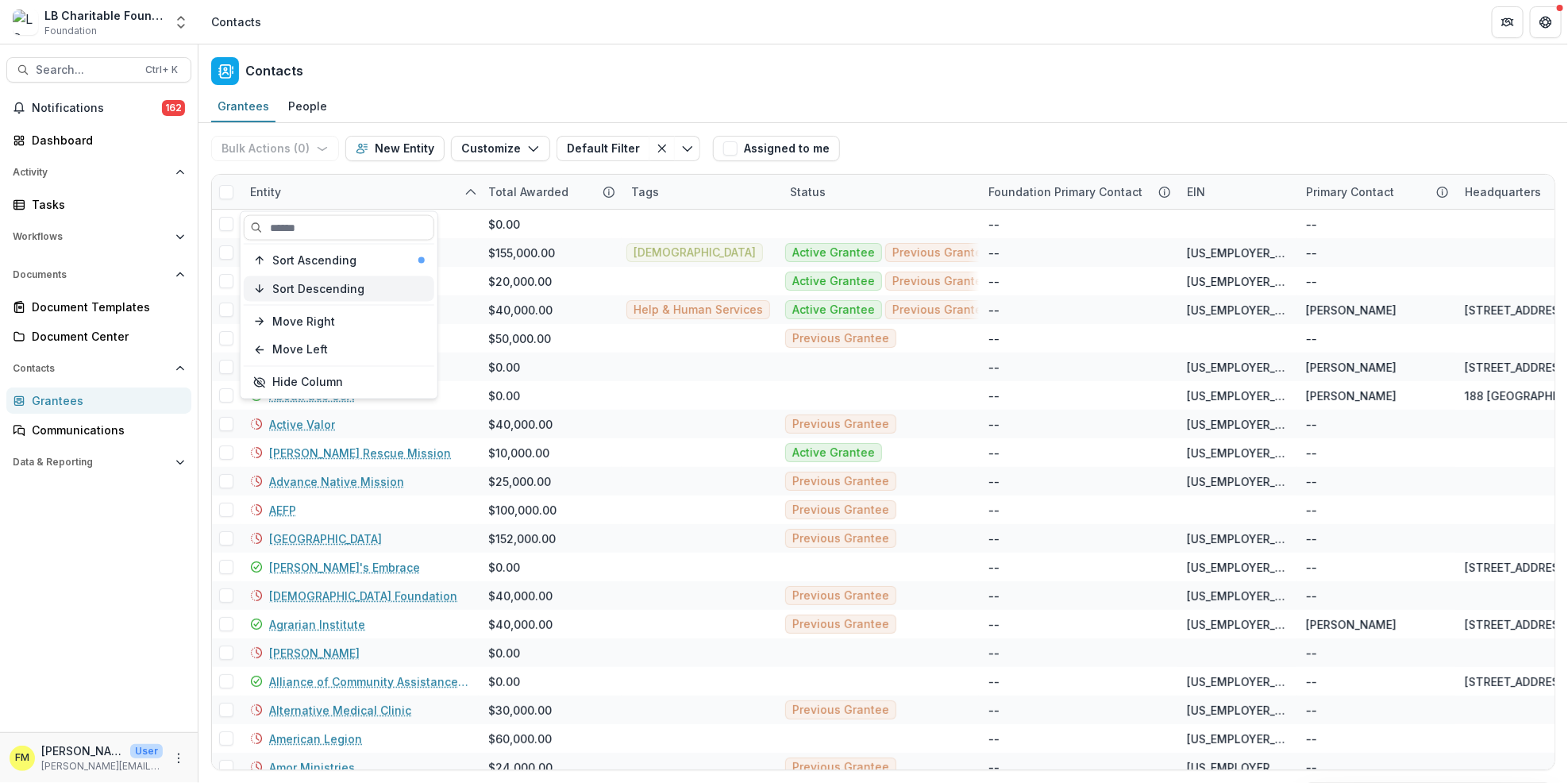
click at [342, 285] on span "Sort Descending" at bounding box center [318, 288] width 92 height 14
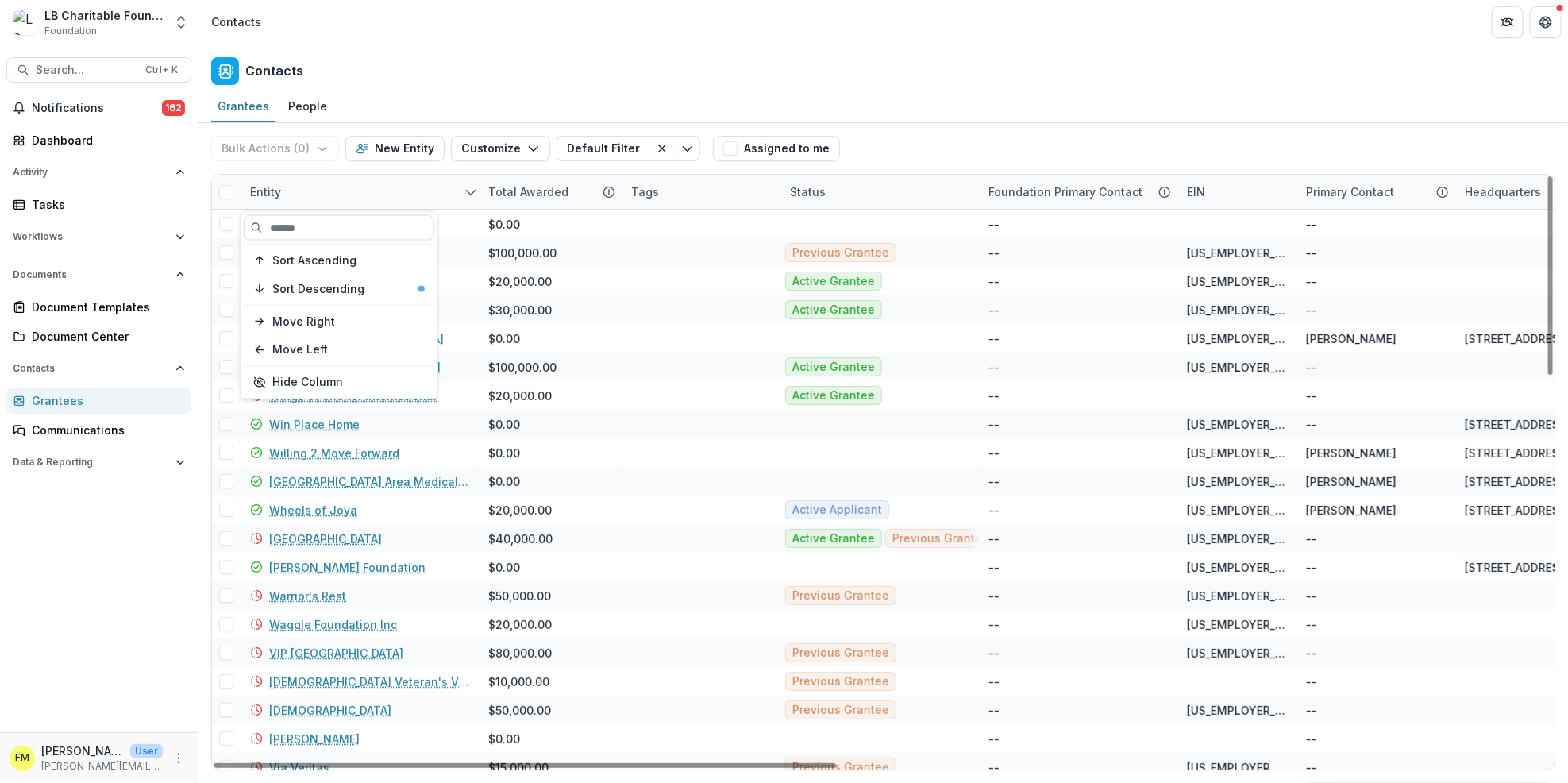
click at [373, 191] on div "Entity" at bounding box center [360, 191] width 239 height 35
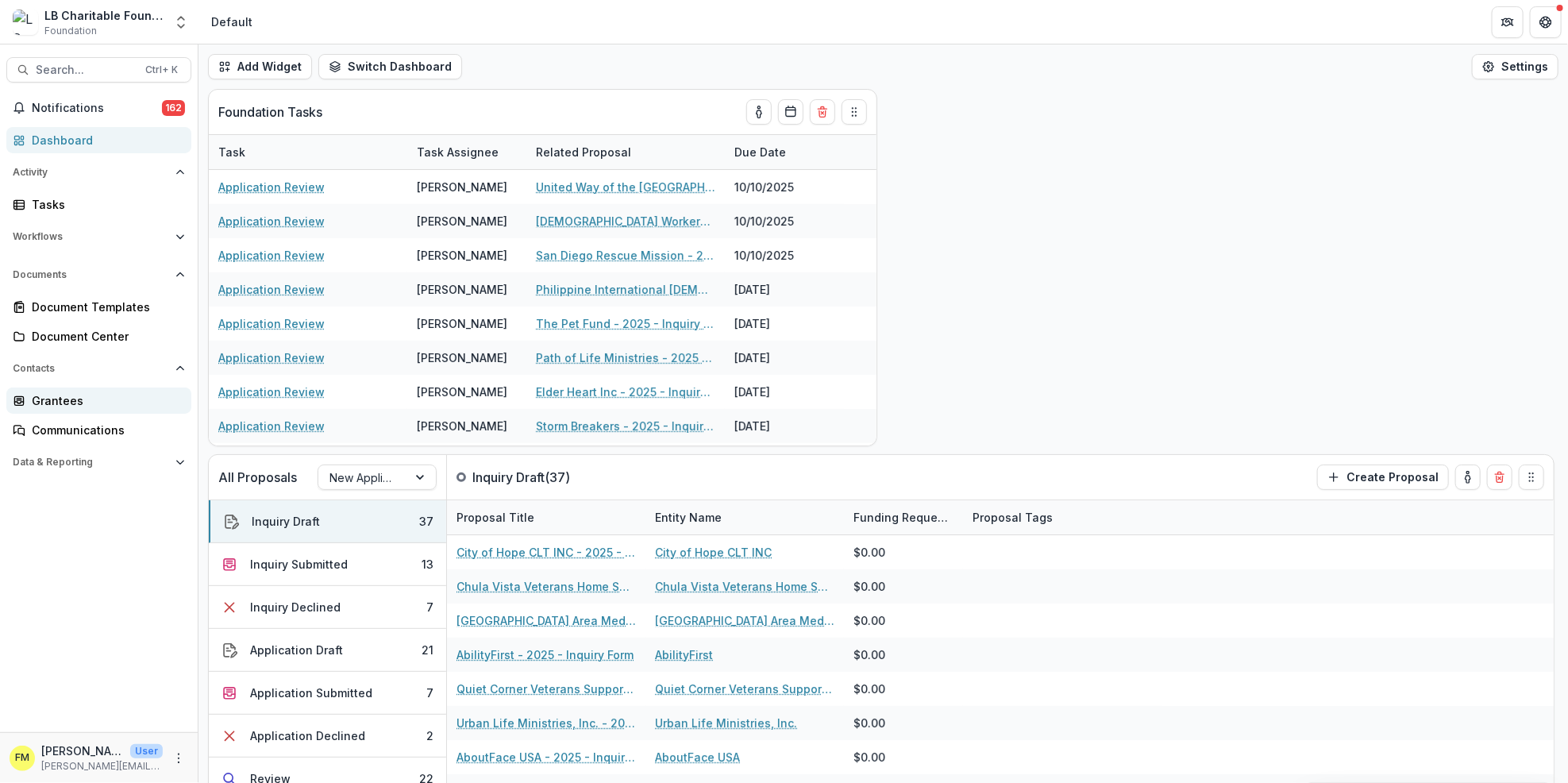
click at [79, 400] on div "Grantees" at bounding box center [105, 400] width 147 height 17
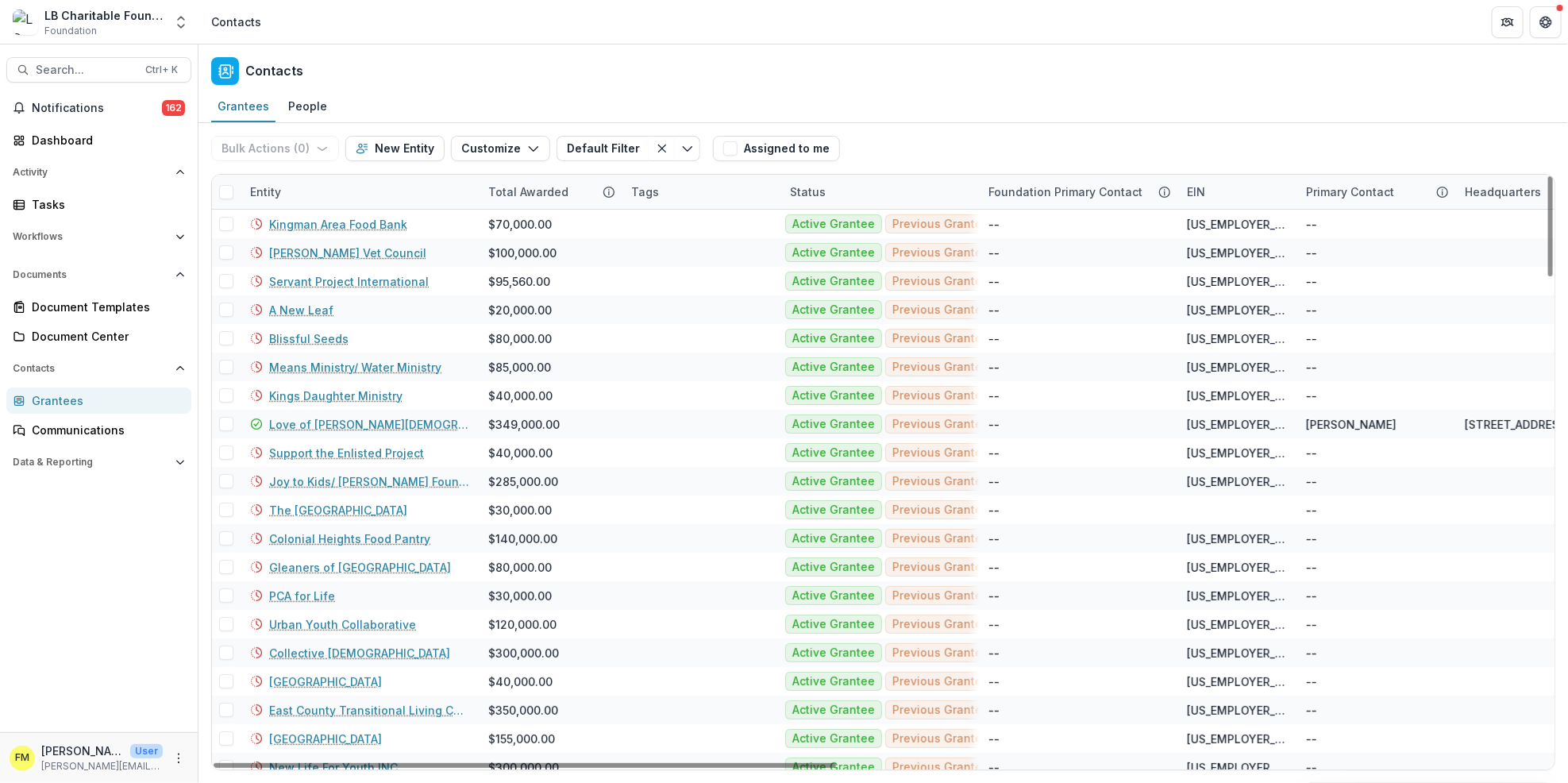
click at [299, 193] on div "Entity" at bounding box center [360, 191] width 239 height 35
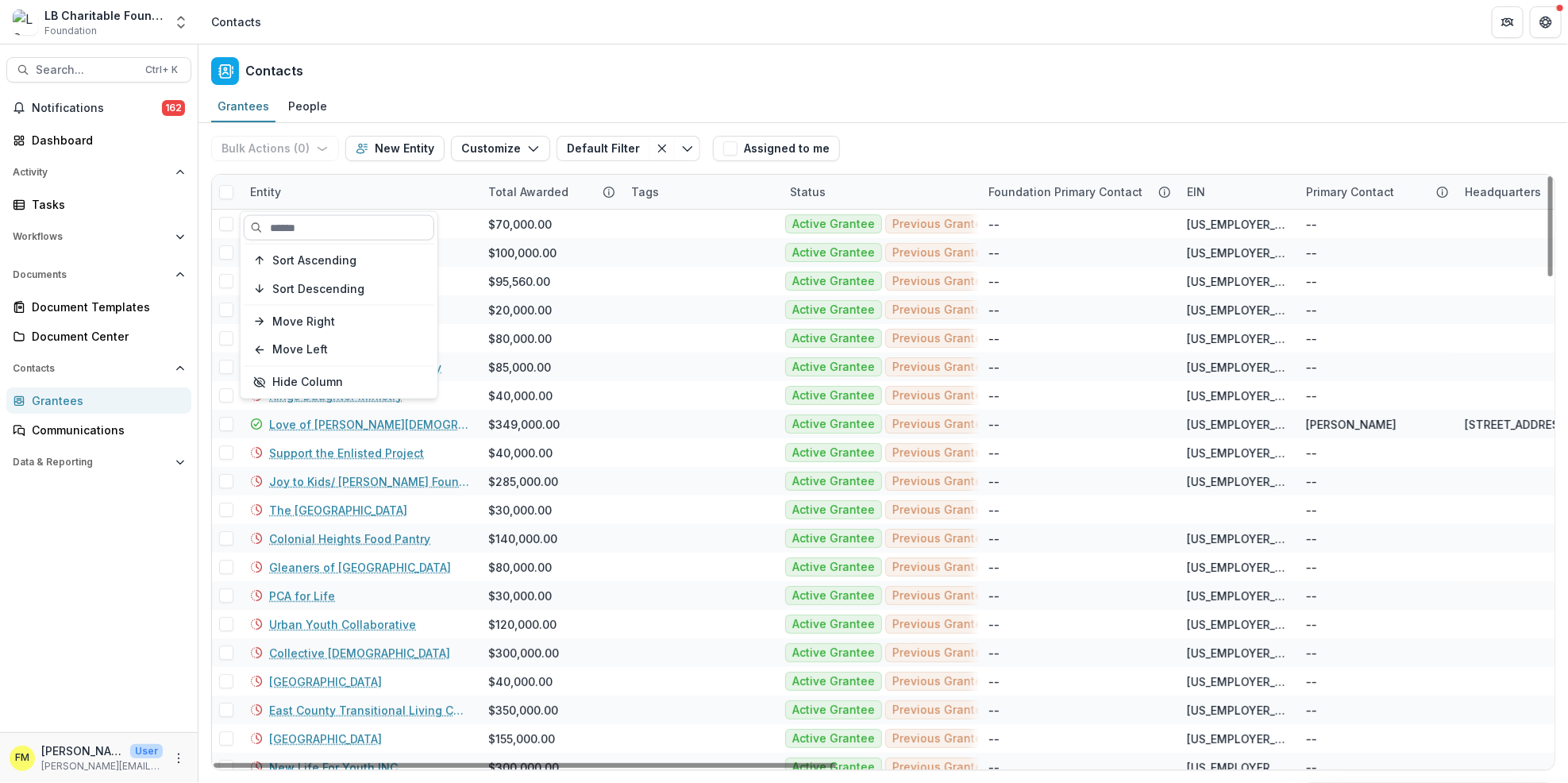
click at [316, 232] on input at bounding box center [338, 228] width 190 height 26
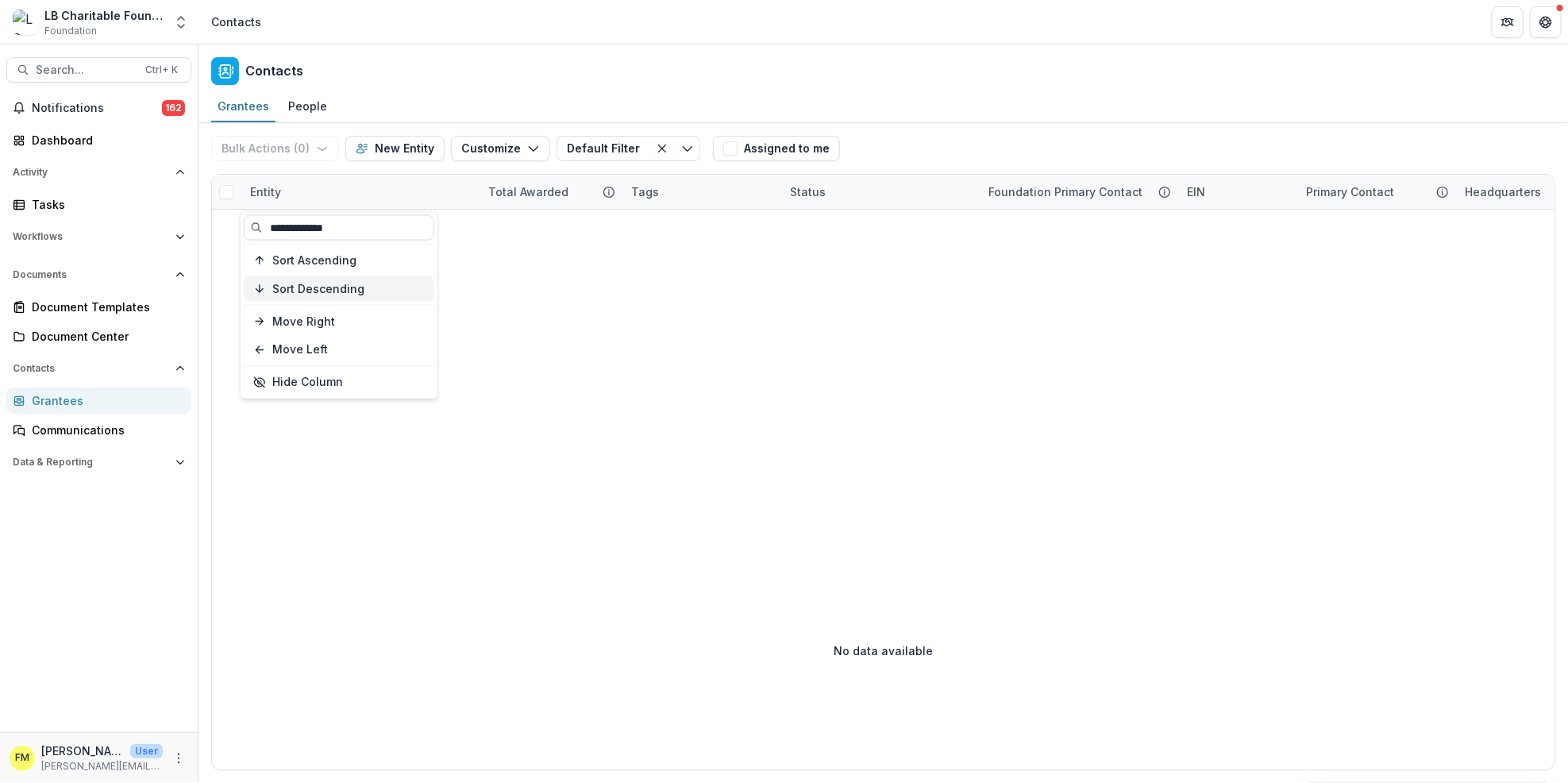
type input "**********"
click at [370, 287] on div "Sort Descending" at bounding box center [349, 288] width 153 height 14
click at [364, 260] on div "Sort Ascending" at bounding box center [349, 259] width 153 height 14
click at [285, 349] on button "Move Left" at bounding box center [338, 350] width 190 height 26
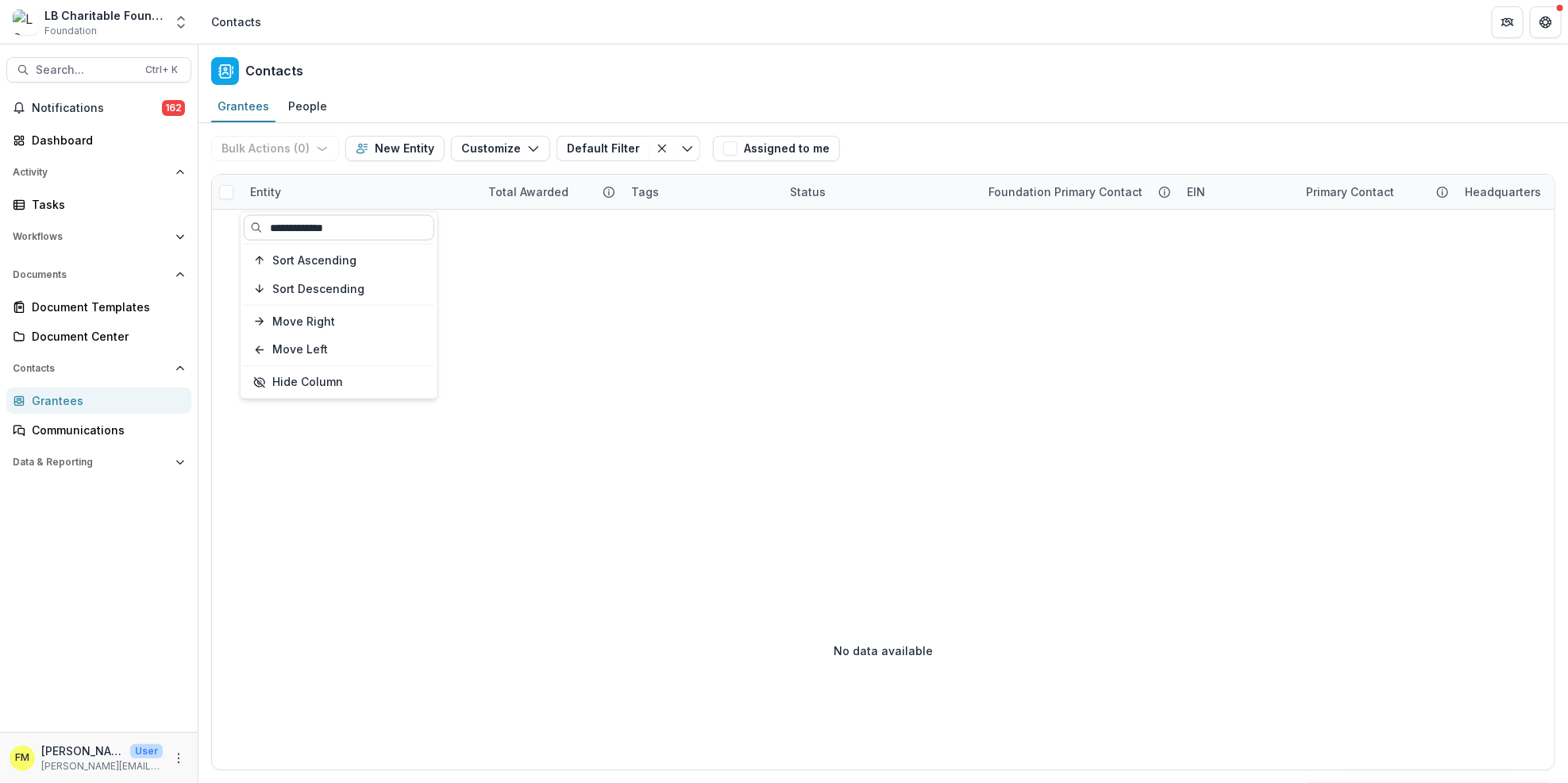
click at [360, 231] on input "**********" at bounding box center [338, 228] width 190 height 26
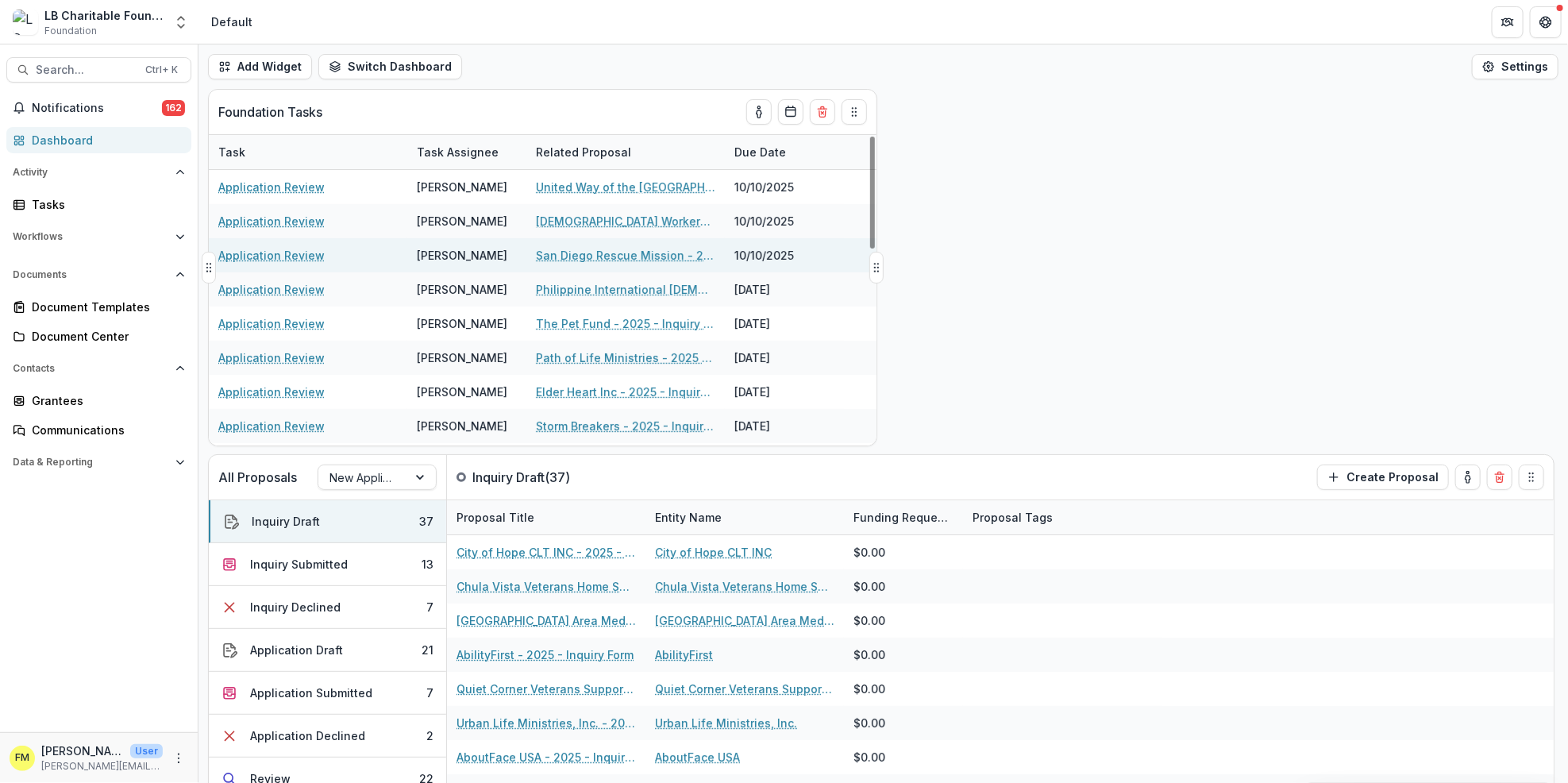
click at [255, 264] on div "Application Review" at bounding box center [308, 255] width 179 height 35
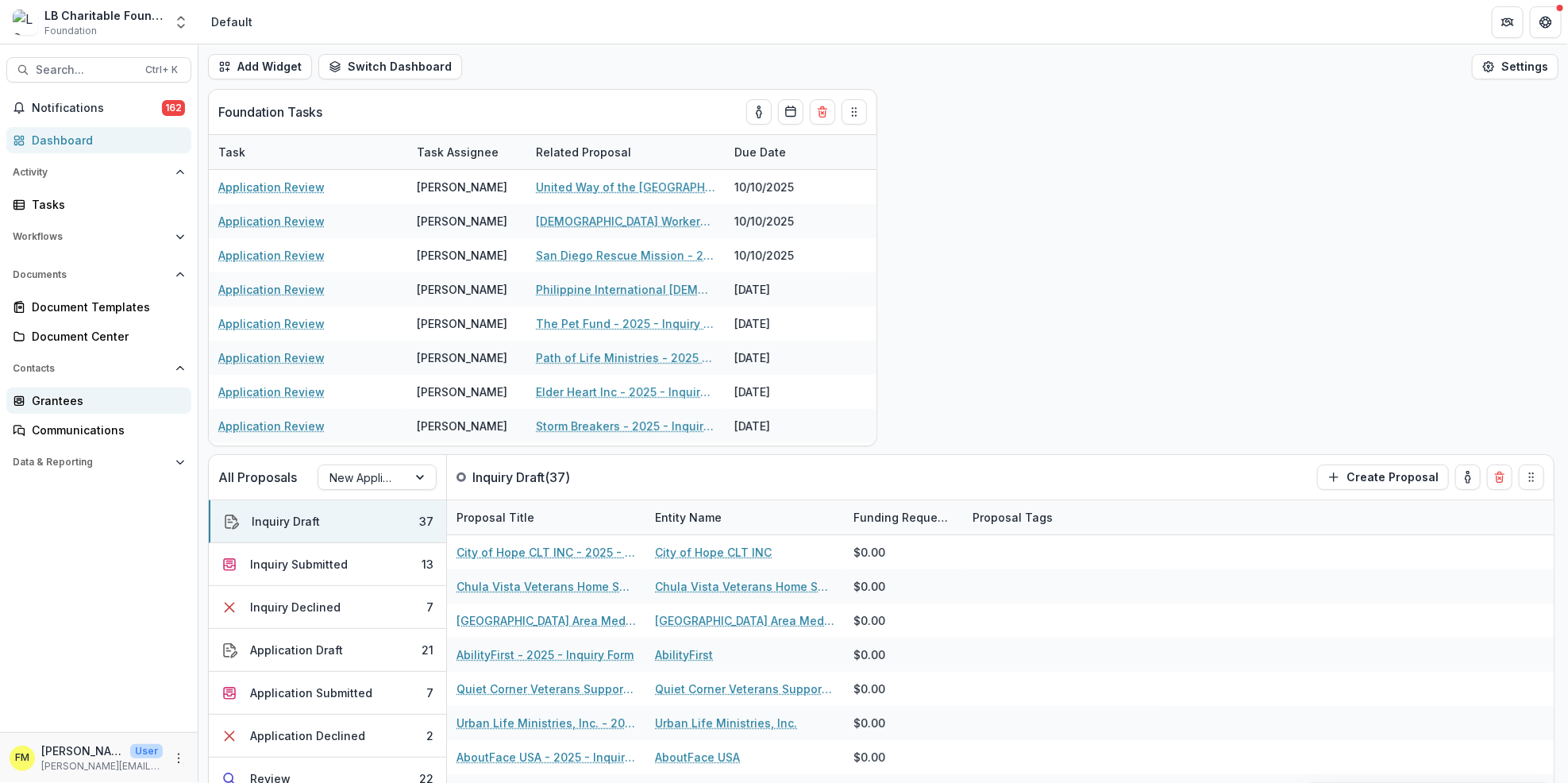
click at [84, 397] on div "Grantees" at bounding box center [105, 400] width 147 height 17
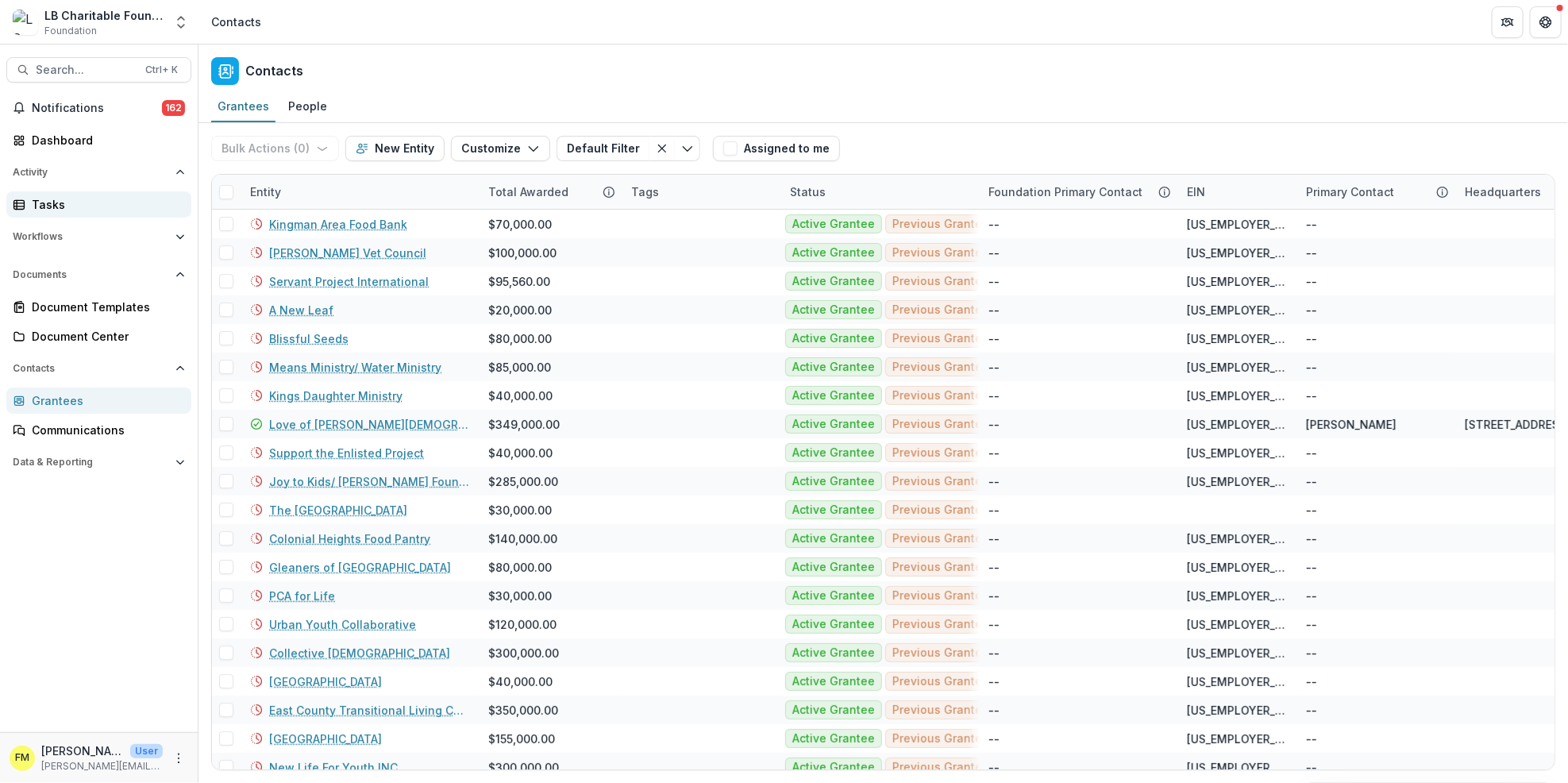
click at [92, 200] on div "Tasks" at bounding box center [105, 204] width 147 height 17
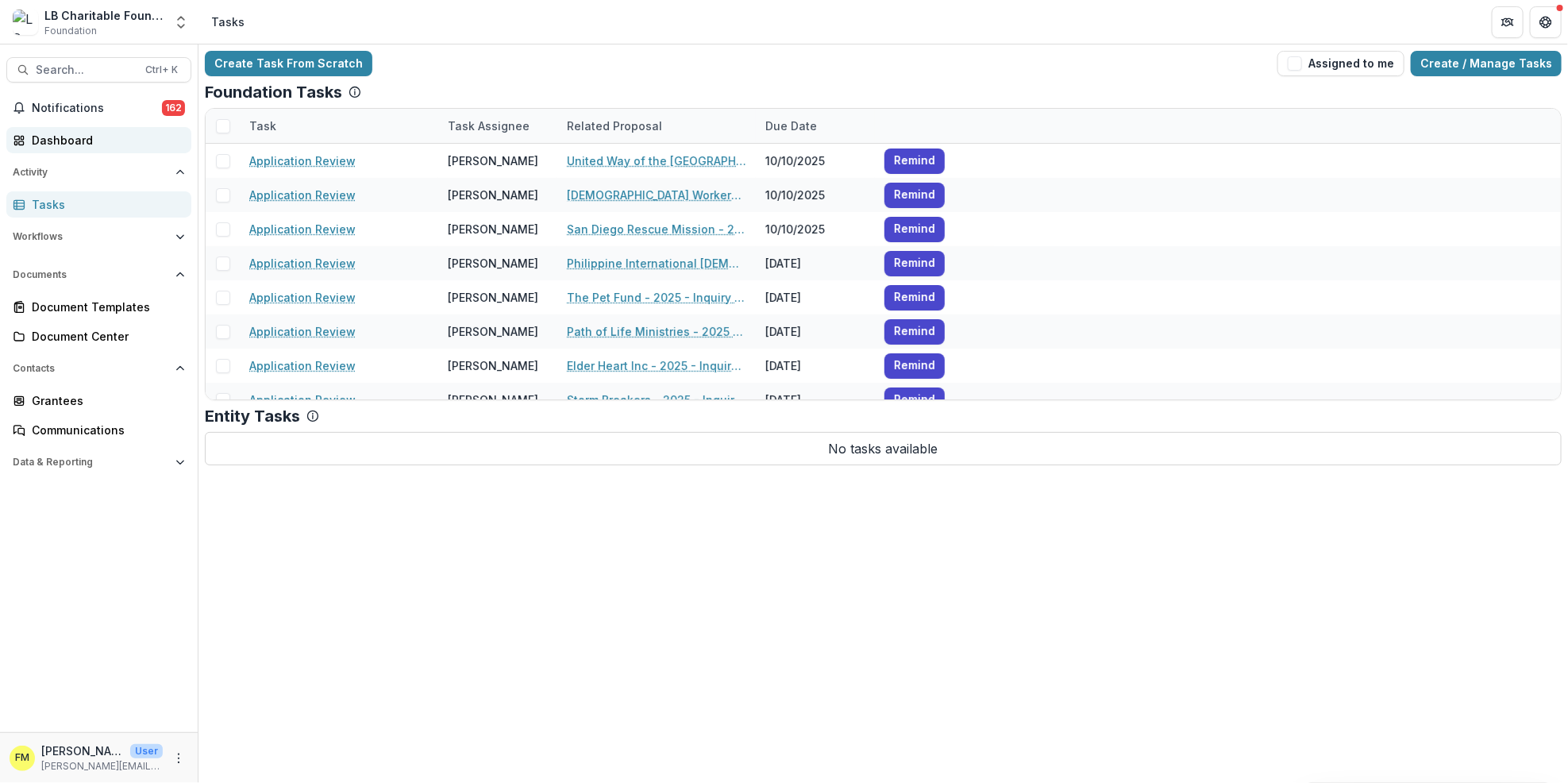
click at [112, 137] on div "Dashboard" at bounding box center [105, 140] width 147 height 17
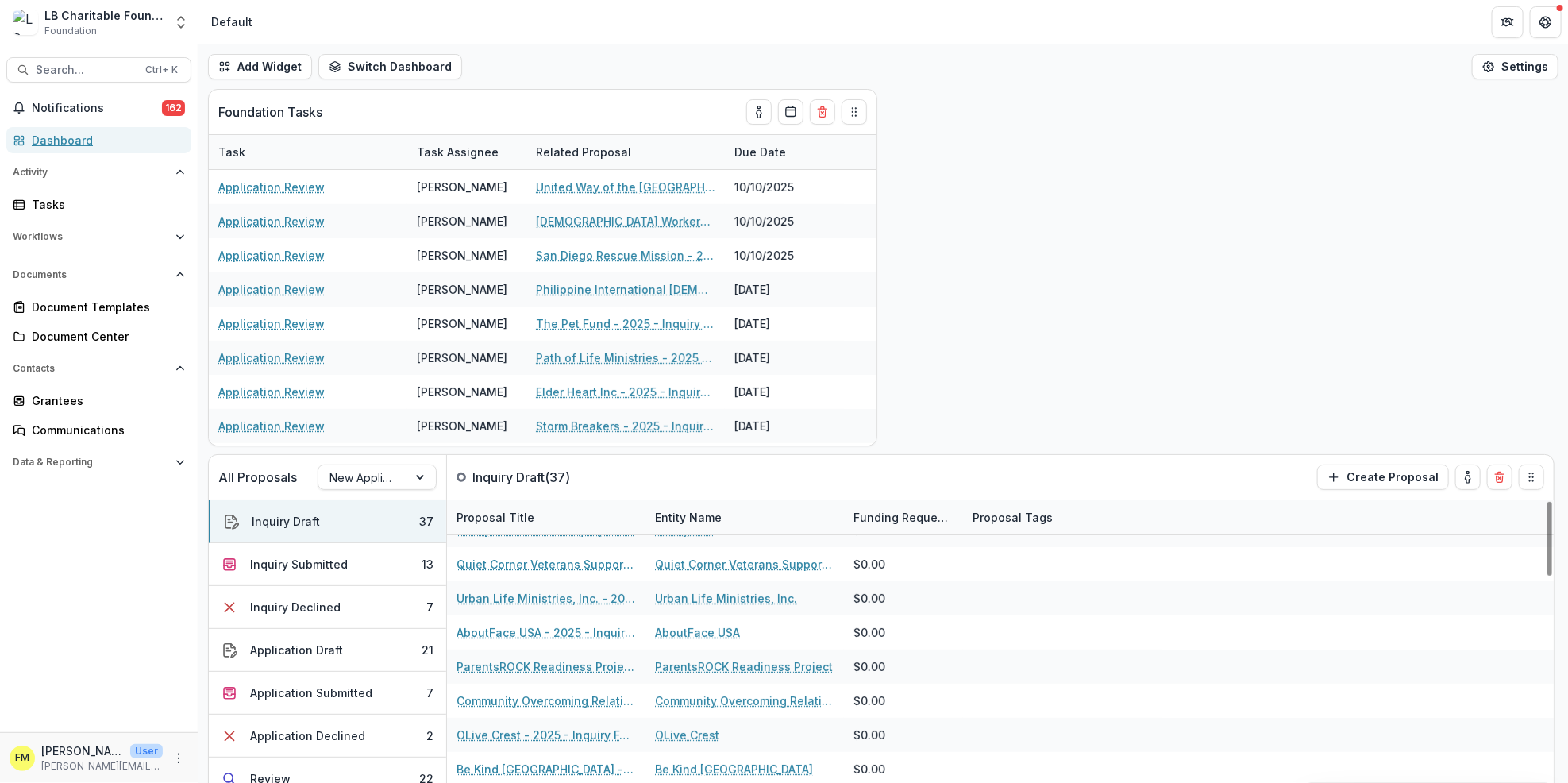
scroll to position [84, 0]
click at [115, 145] on div "Dashboard" at bounding box center [105, 140] width 147 height 17
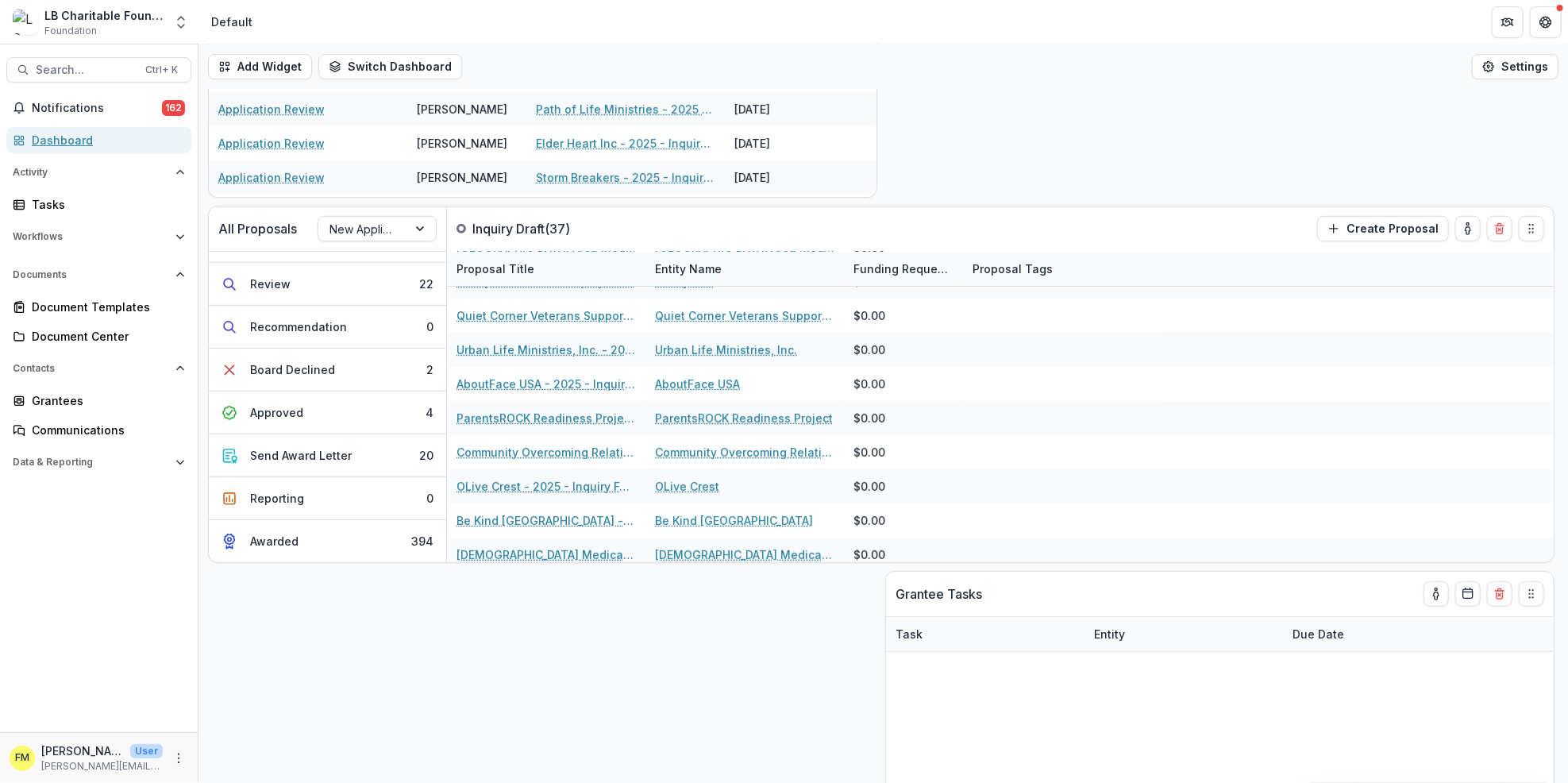
scroll to position [317, 0]
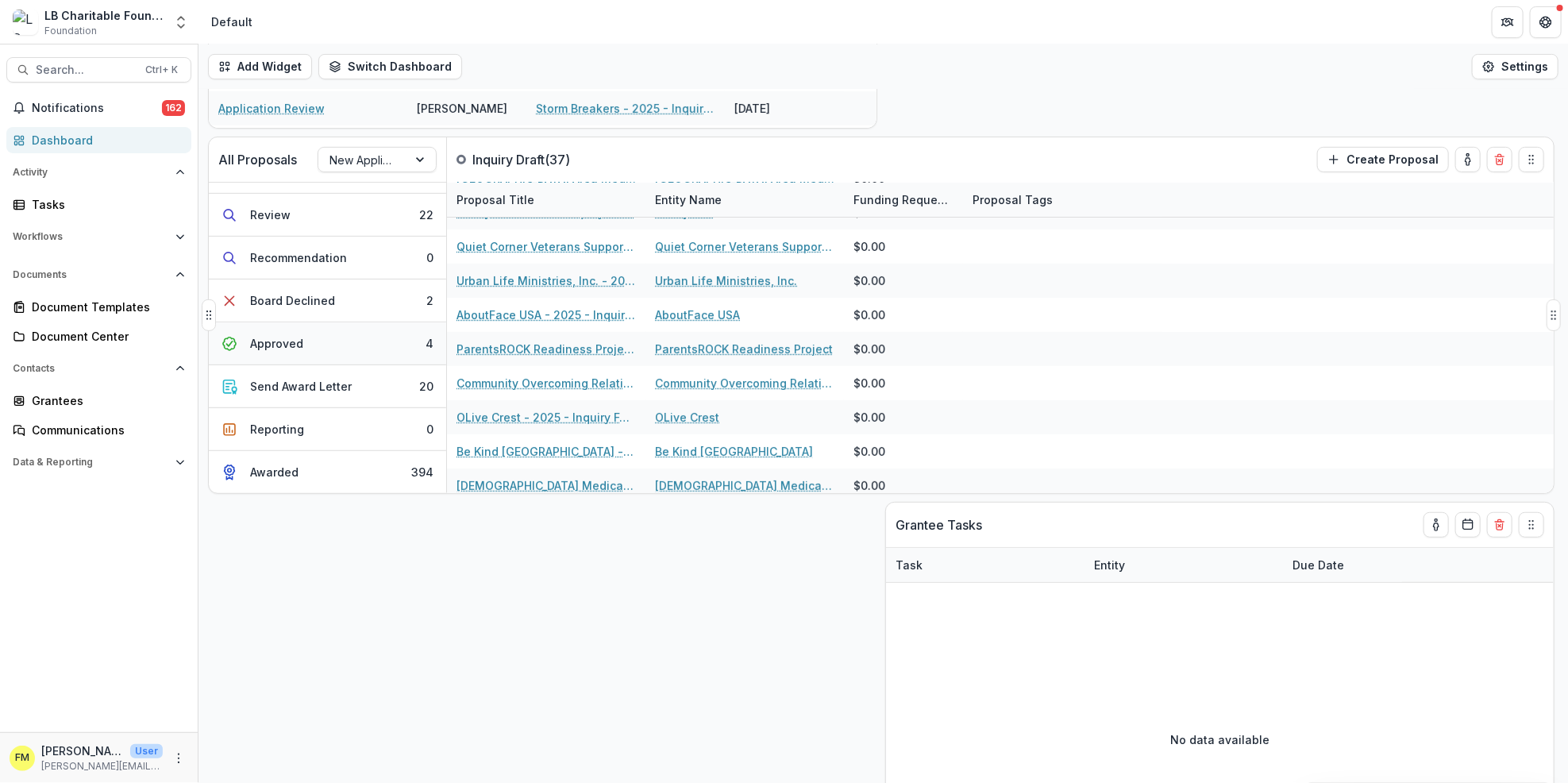
click at [351, 335] on button "Approved 4" at bounding box center [328, 343] width 238 height 43
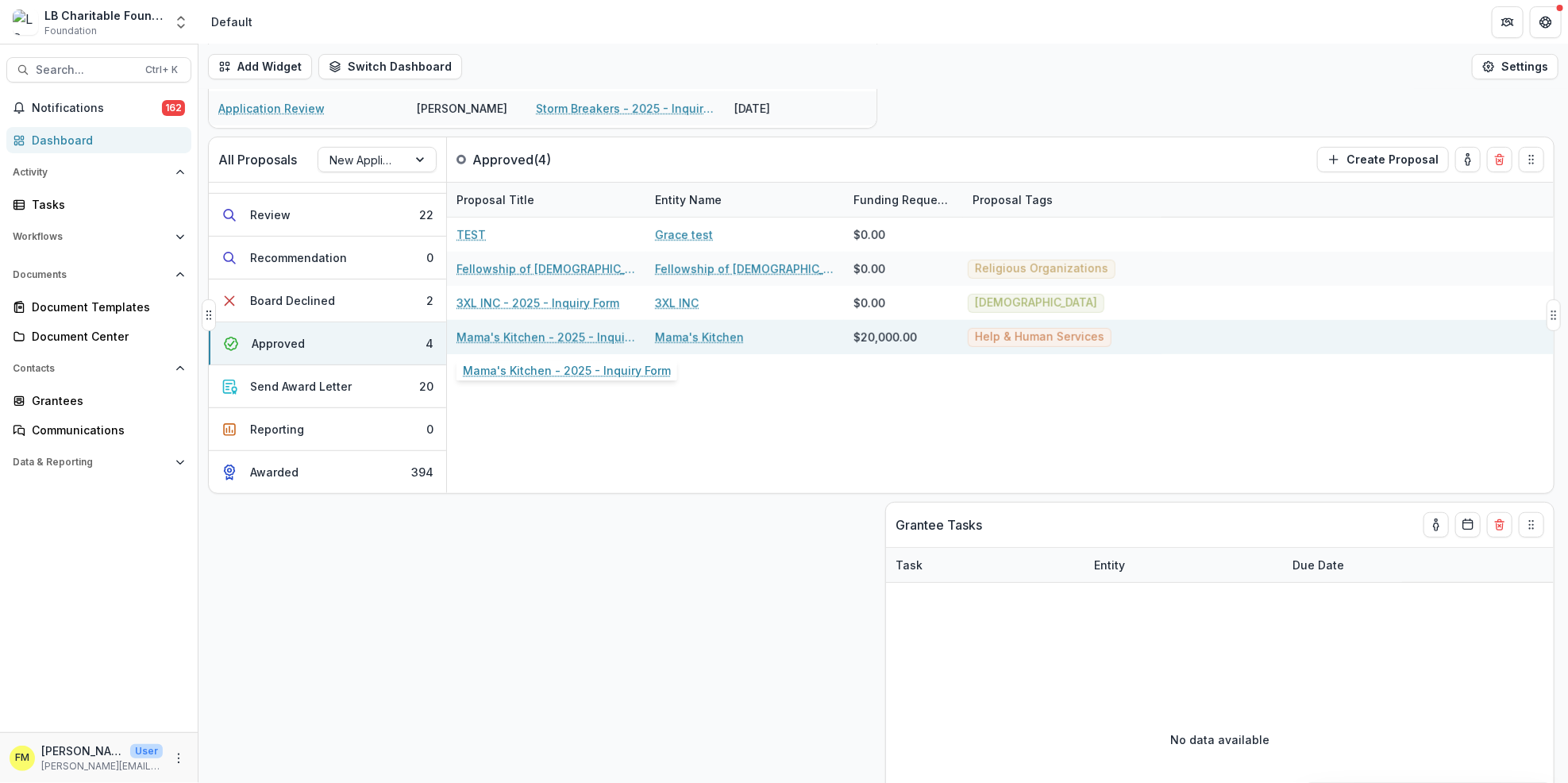
click at [578, 336] on link "Mama's Kitchen - 2025 - Inquiry Form" at bounding box center [545, 336] width 179 height 17
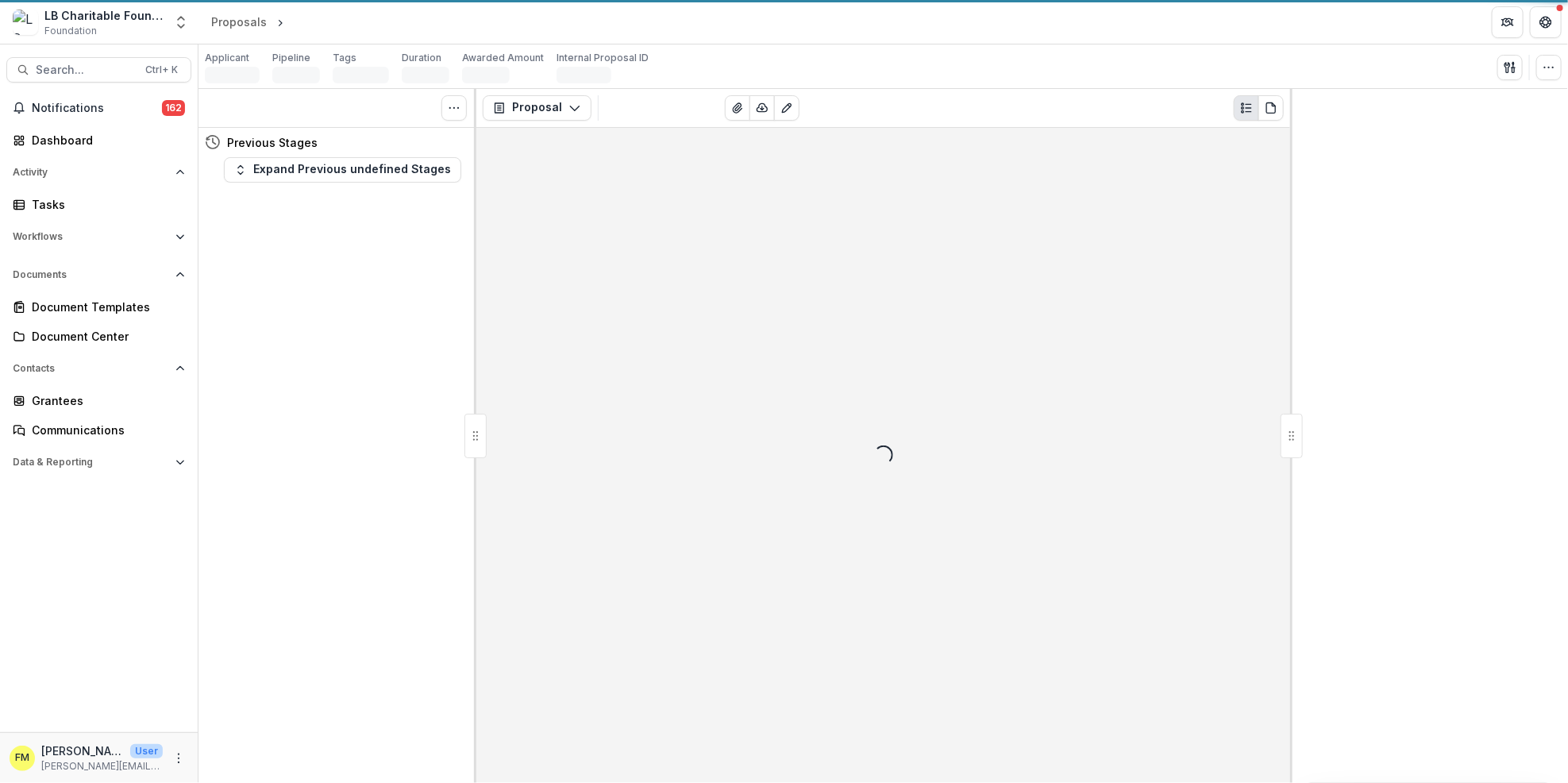
click at [578, 336] on div "Loading..." at bounding box center [883, 455] width 814 height 655
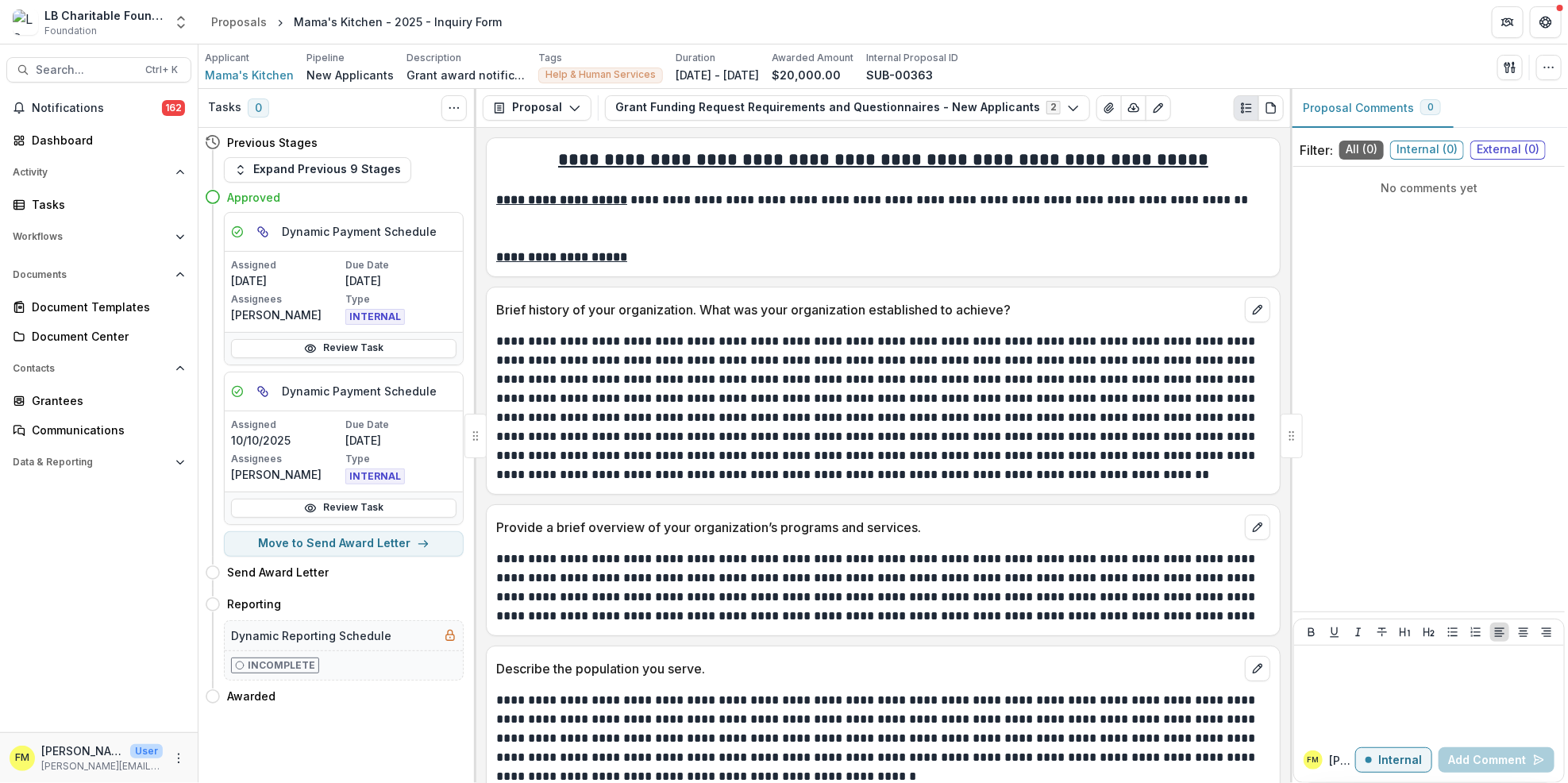
click at [243, 203] on h4 "Approved" at bounding box center [254, 197] width 53 height 17
click at [425, 541] on polyline "button" at bounding box center [427, 544] width 3 height 6
select select "**********"
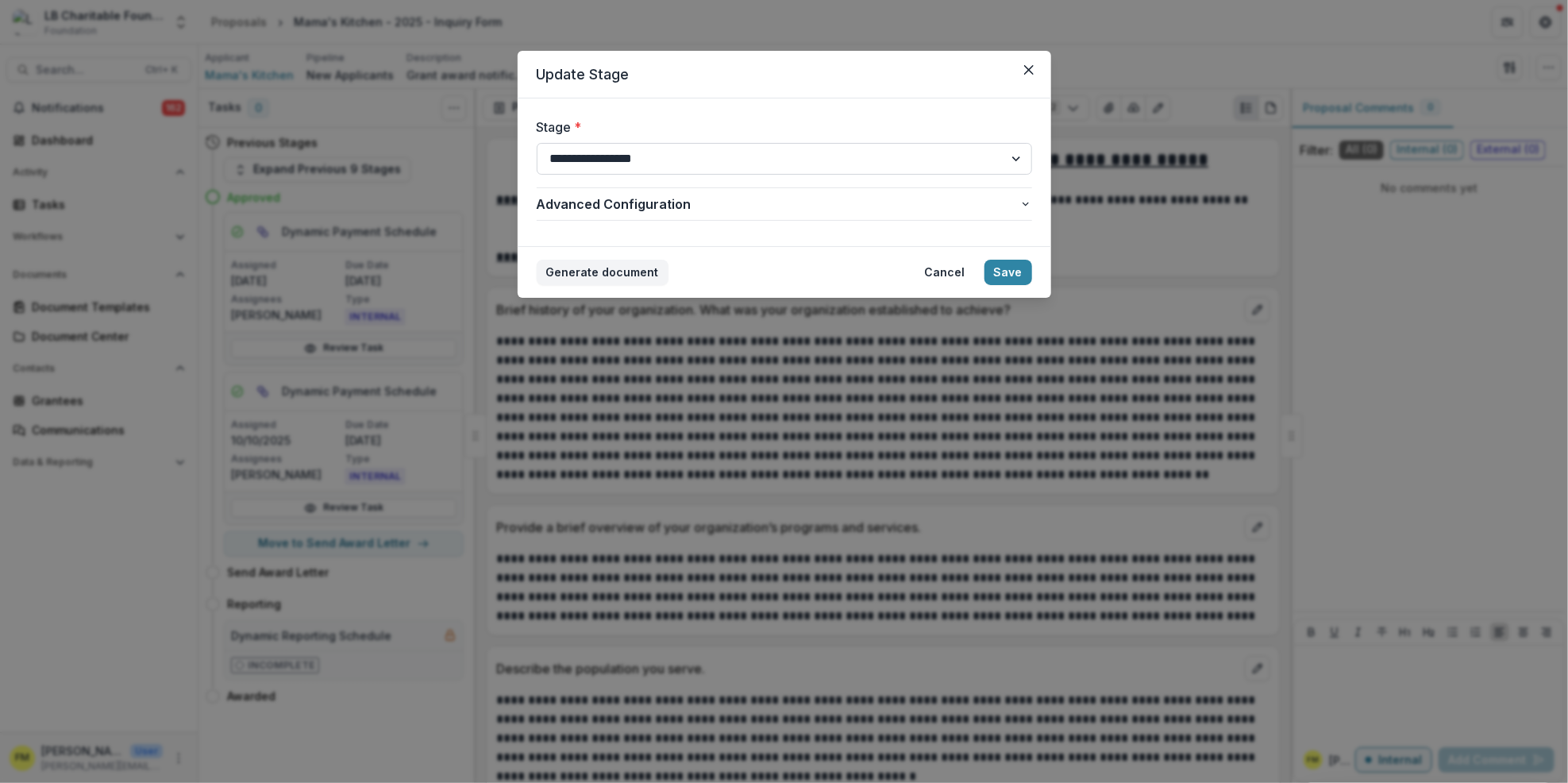
click at [1015, 154] on select "**********" at bounding box center [784, 159] width 496 height 32
click at [1031, 70] on icon "Close" at bounding box center [1029, 70] width 10 height 10
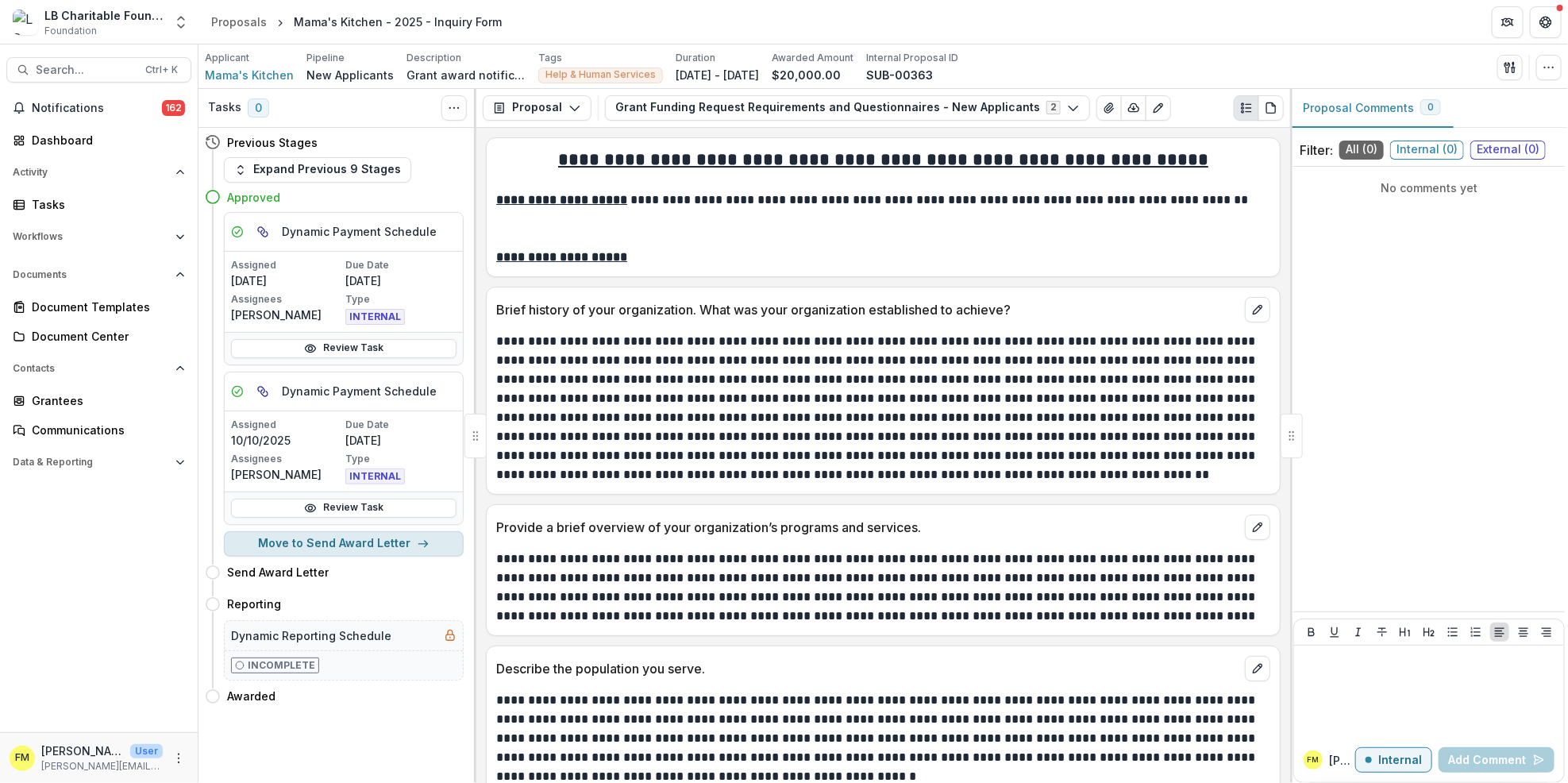
click at [430, 546] on button "Move to Send Award Letter" at bounding box center [344, 544] width 240 height 26
select select "**********"
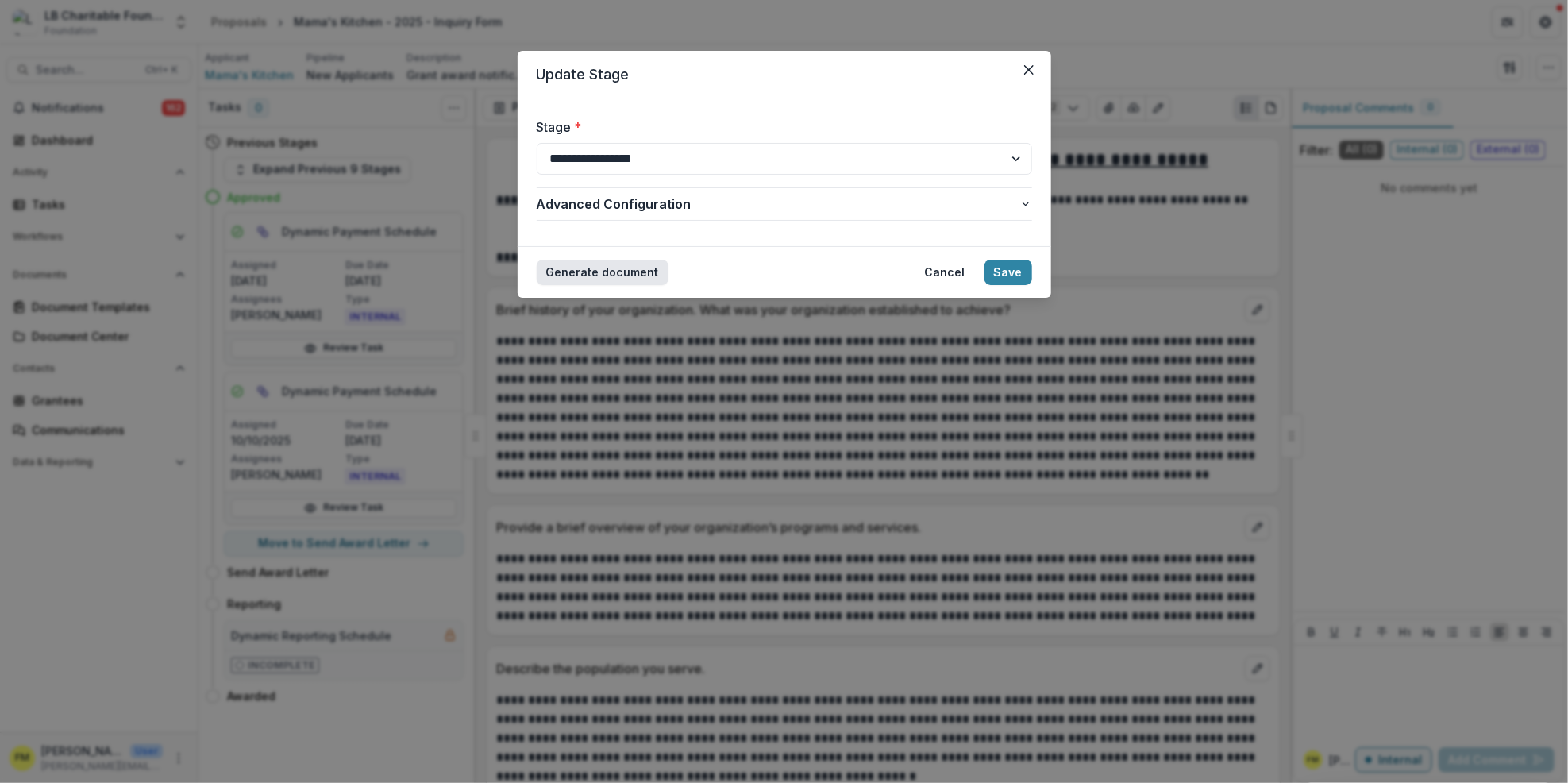
click at [623, 269] on button "Generate document" at bounding box center [602, 272] width 132 height 26
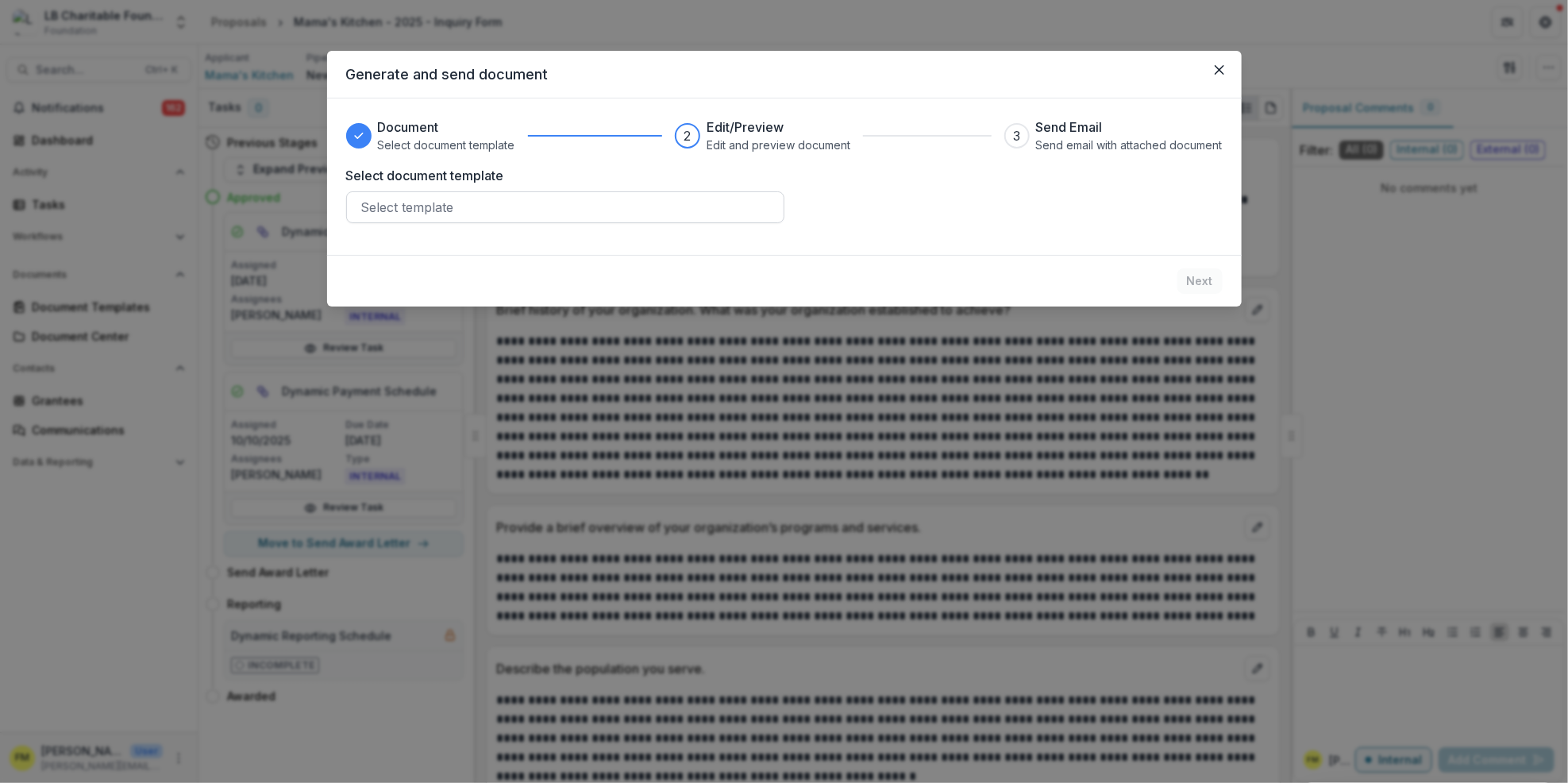
click at [452, 211] on div at bounding box center [566, 207] width 408 height 22
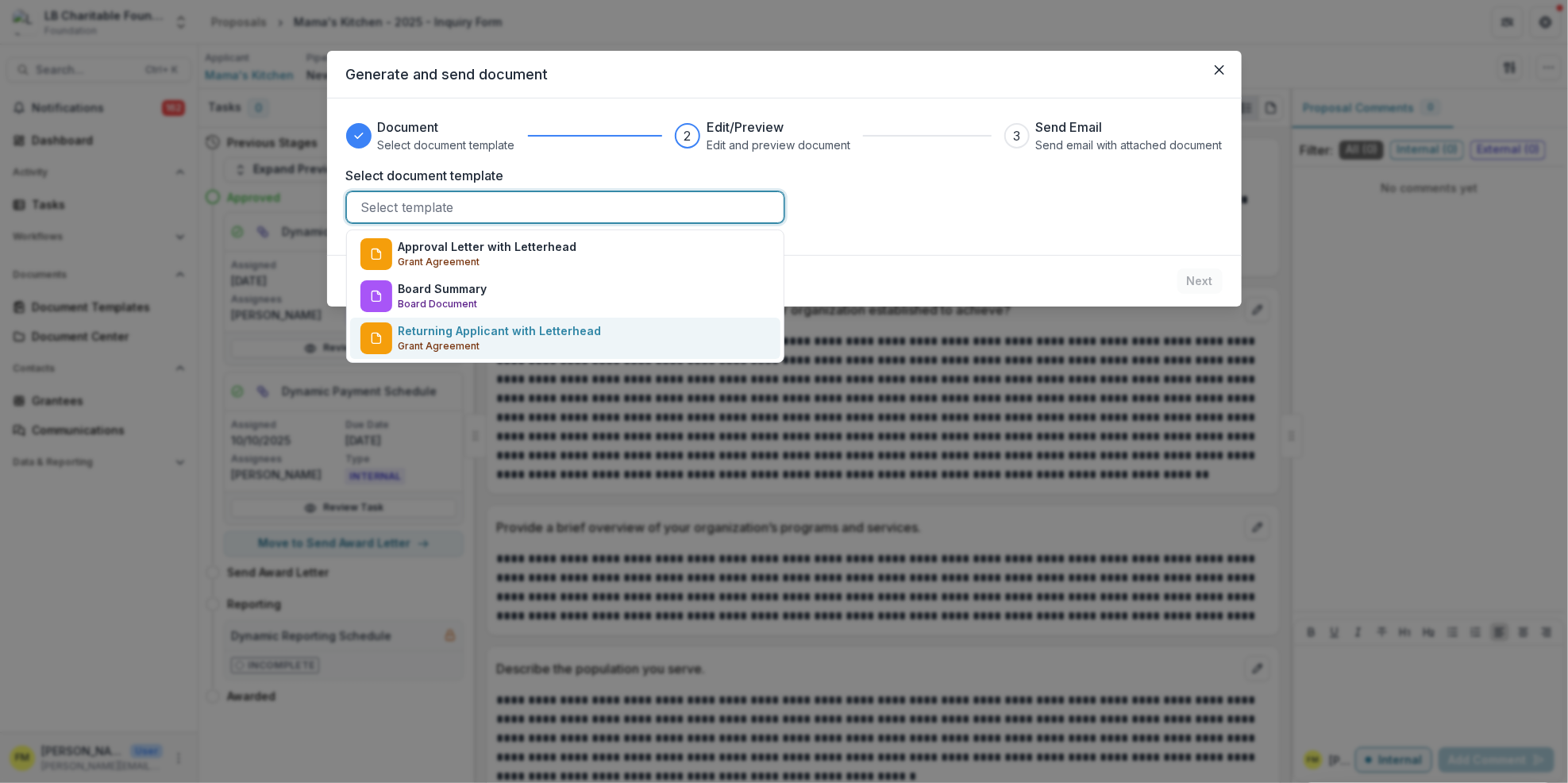
click at [487, 349] on div "Returning Applicant with Letterhead Grant Agreement" at bounding box center [500, 338] width 203 height 32
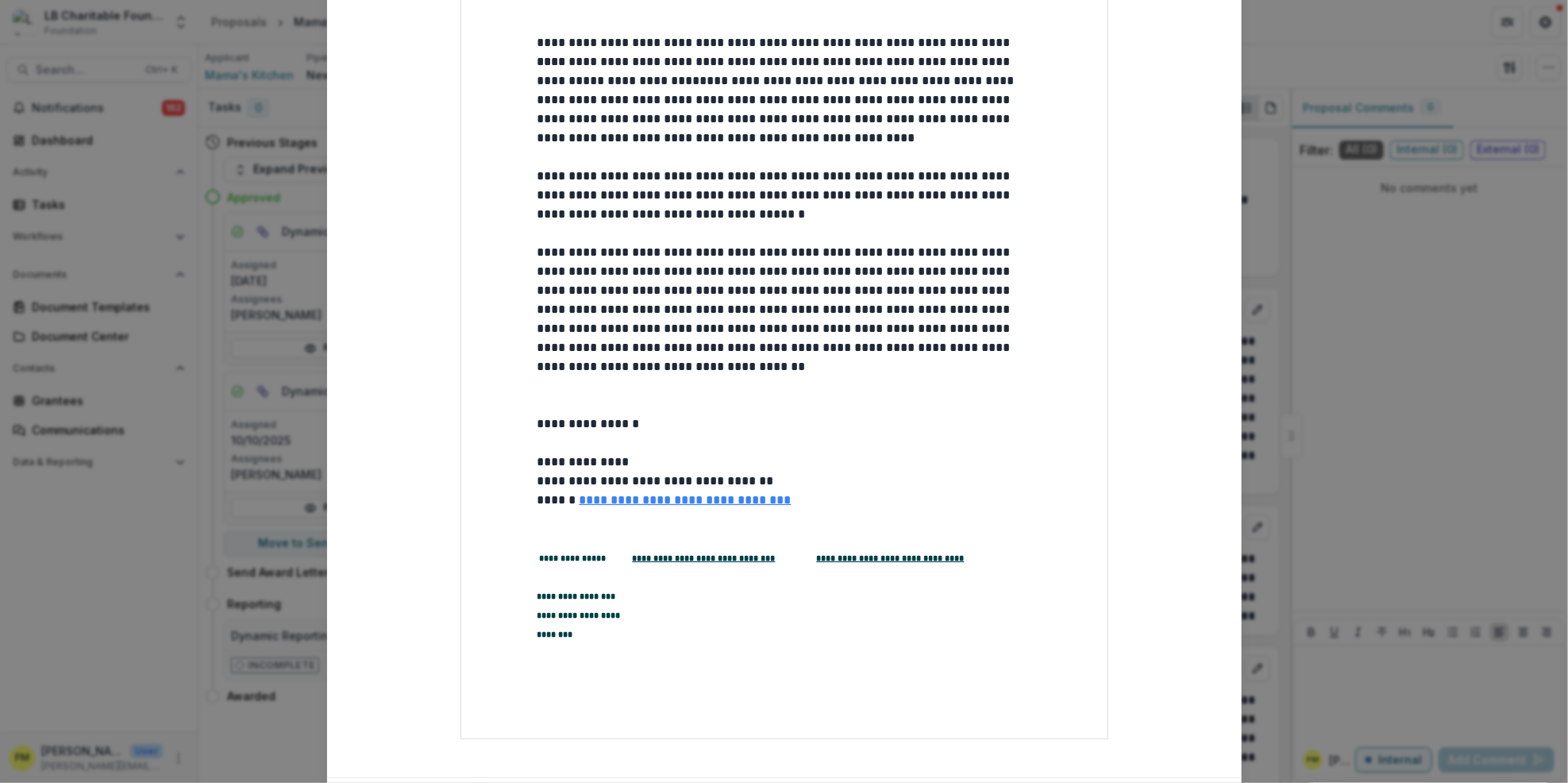
scroll to position [277, 0]
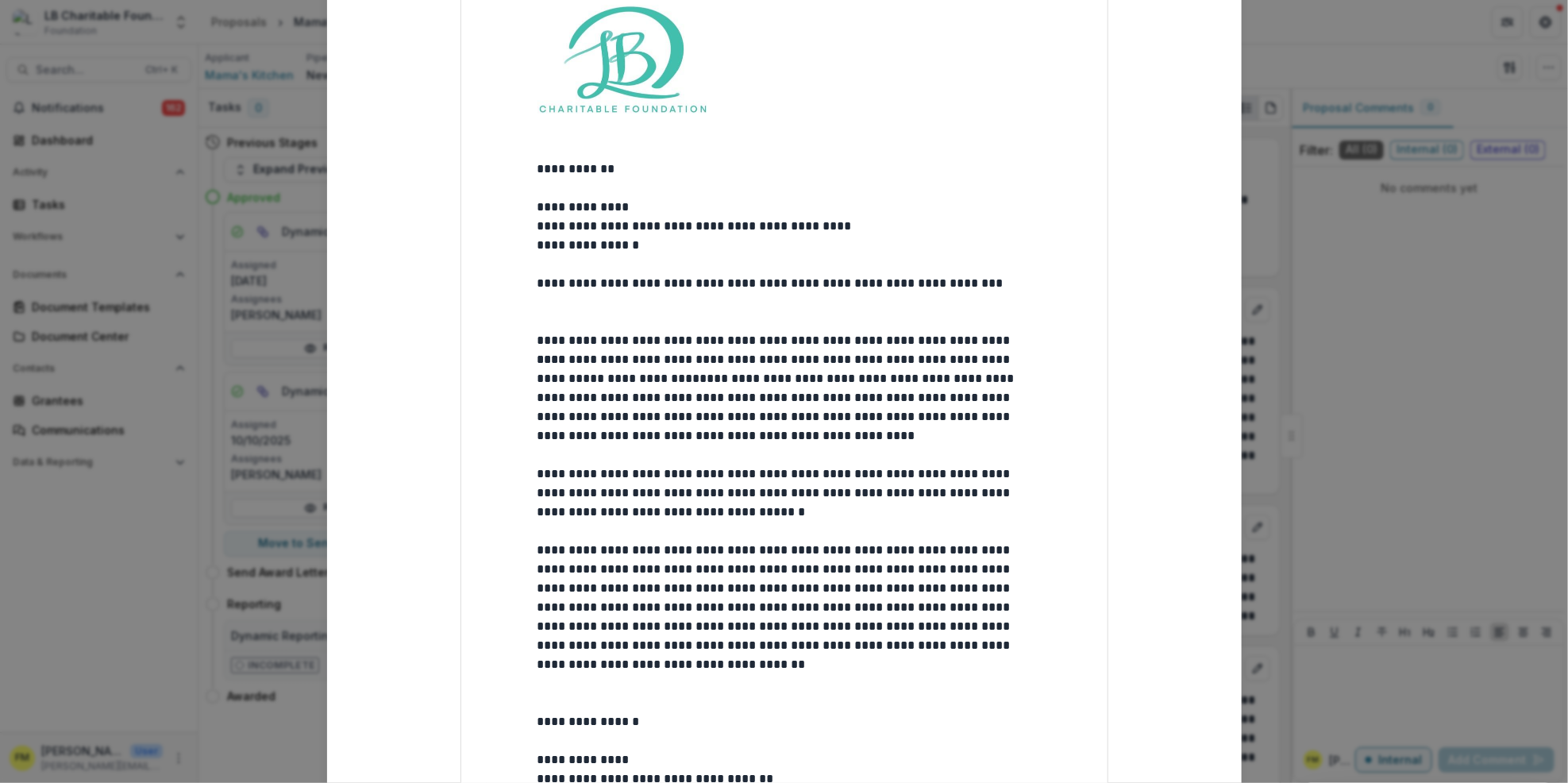
click at [921, 220] on p "**********" at bounding box center [784, 226] width 494 height 19
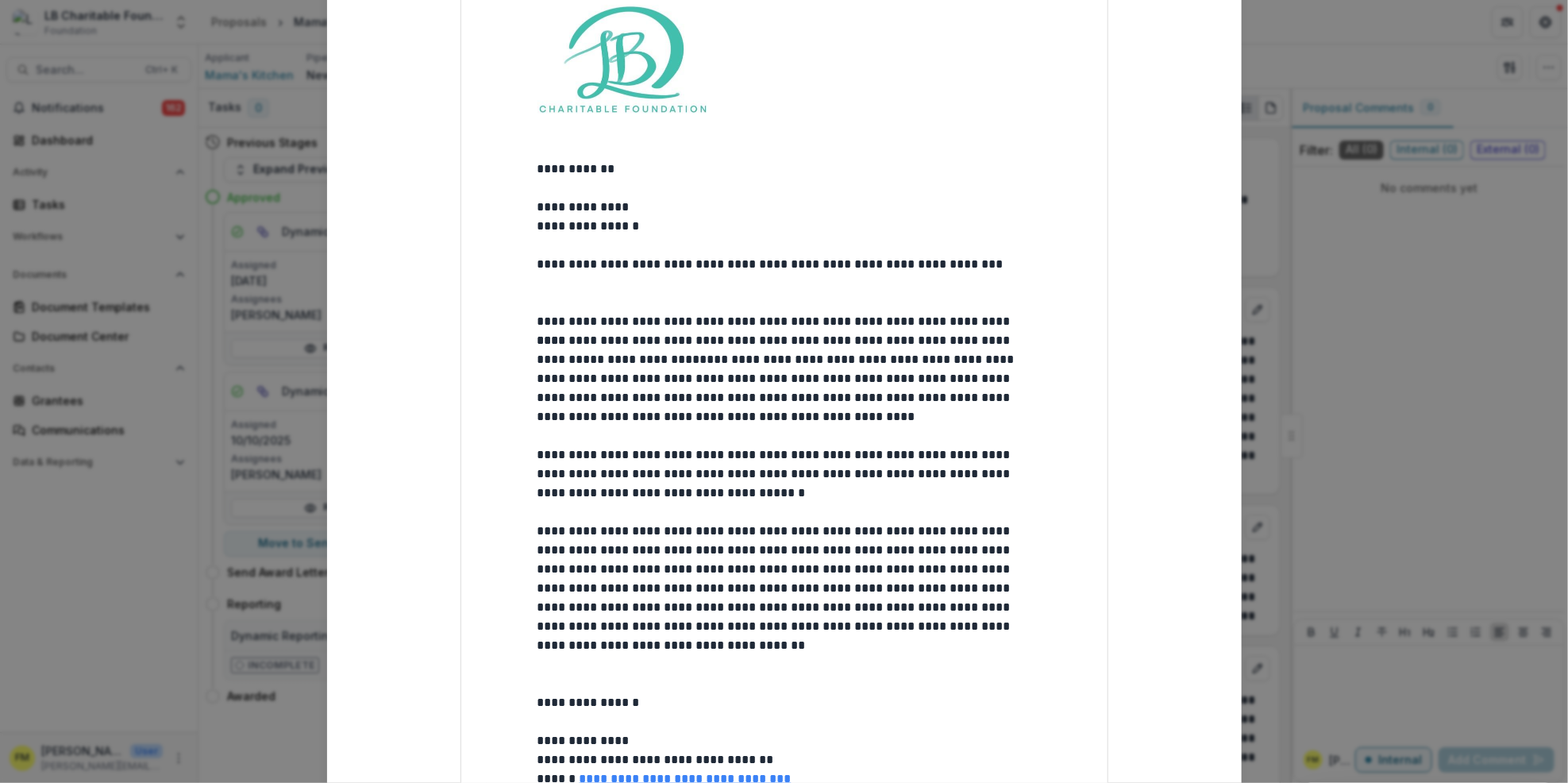
click at [666, 236] on p at bounding box center [784, 246] width 494 height 19
click at [664, 226] on p "**********" at bounding box center [784, 226] width 494 height 19
click at [541, 234] on p "**********" at bounding box center [784, 226] width 494 height 19
click at [541, 236] on p at bounding box center [784, 246] width 494 height 19
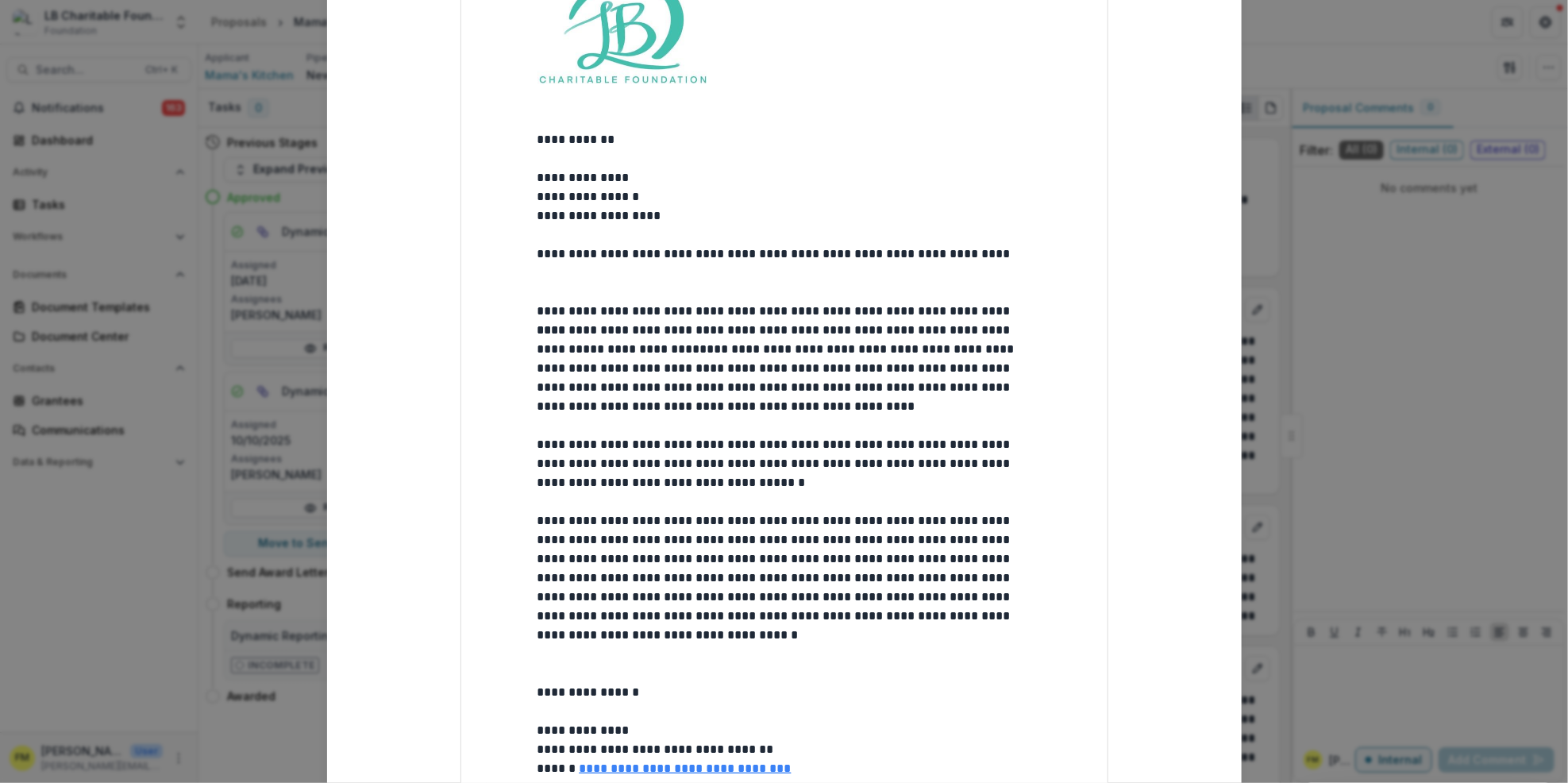
scroll to position [423, 0]
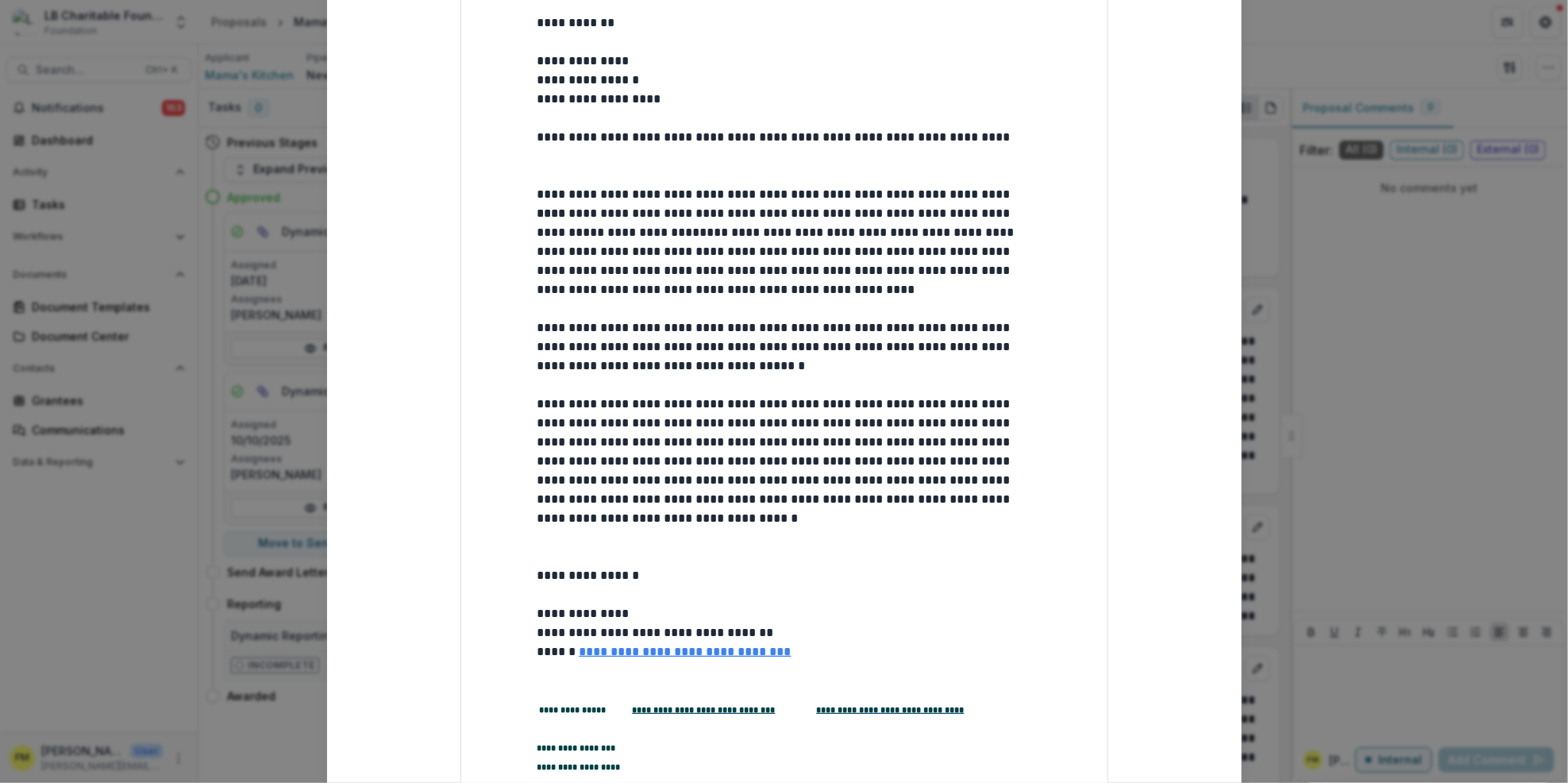
click at [540, 680] on p at bounding box center [784, 690] width 494 height 19
click at [961, 693] on p "**********" at bounding box center [784, 690] width 494 height 19
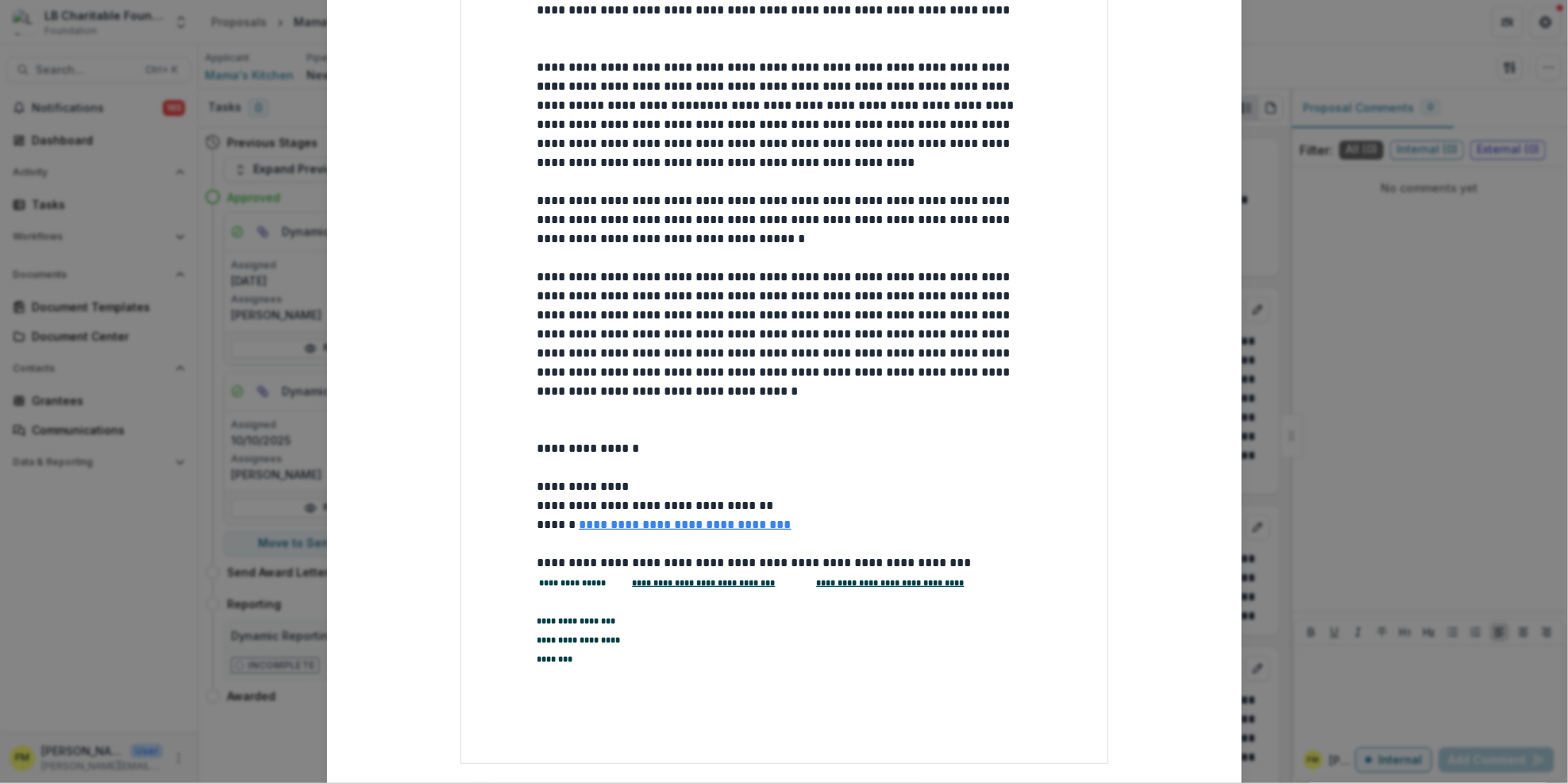
scroll to position [670, 0]
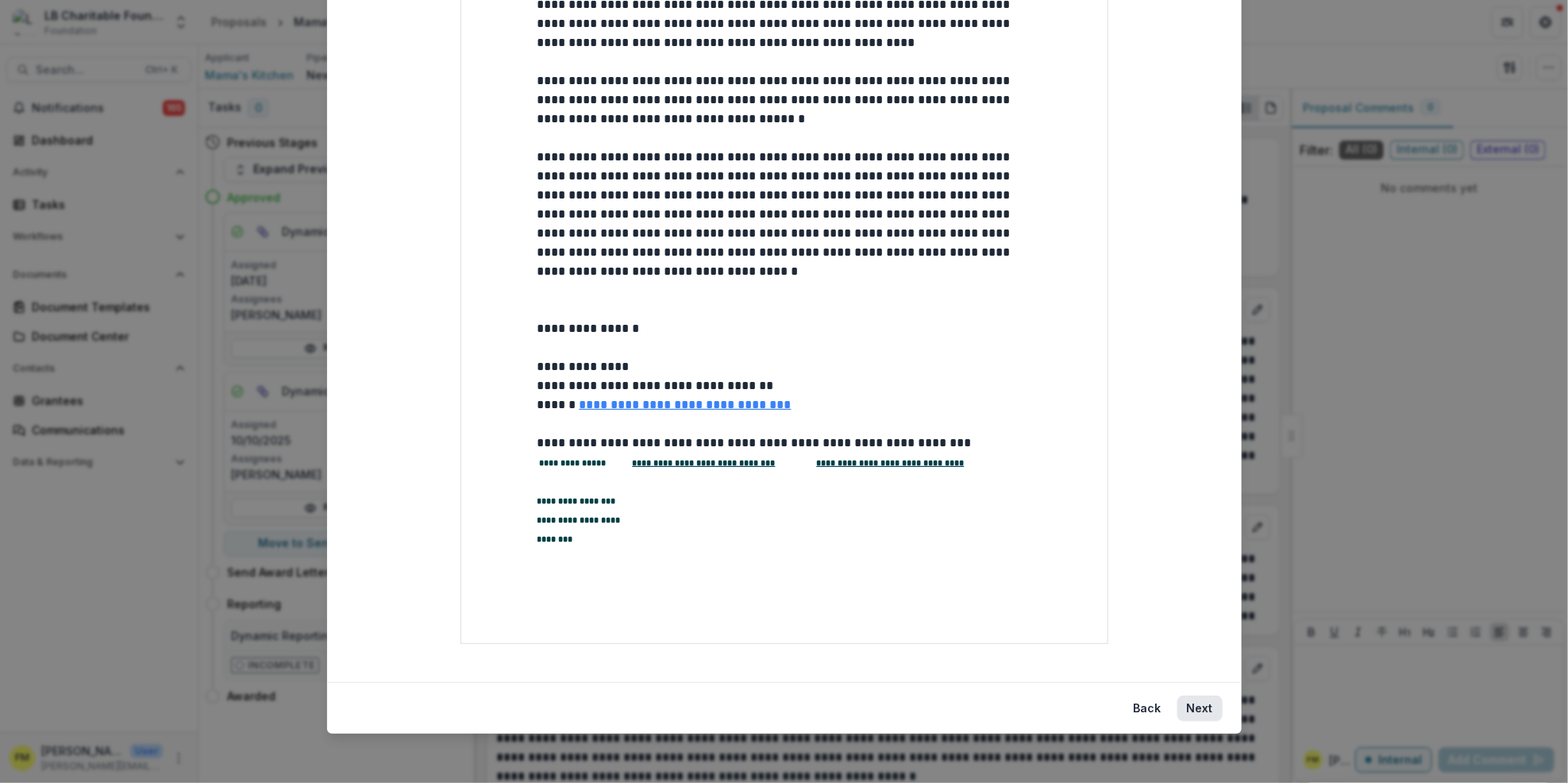
click at [1207, 704] on button "Next" at bounding box center [1200, 708] width 45 height 26
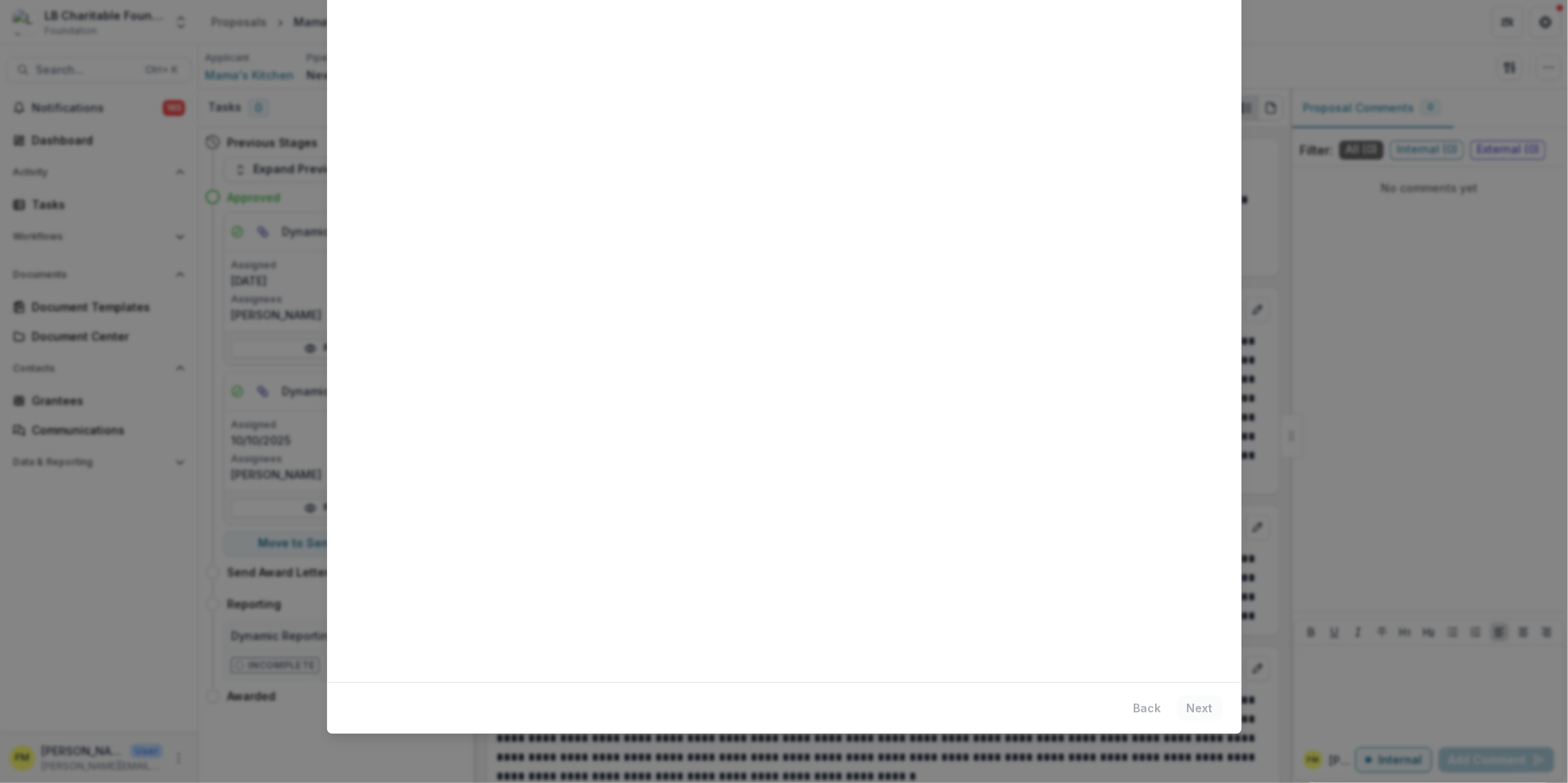
scroll to position [0, 0]
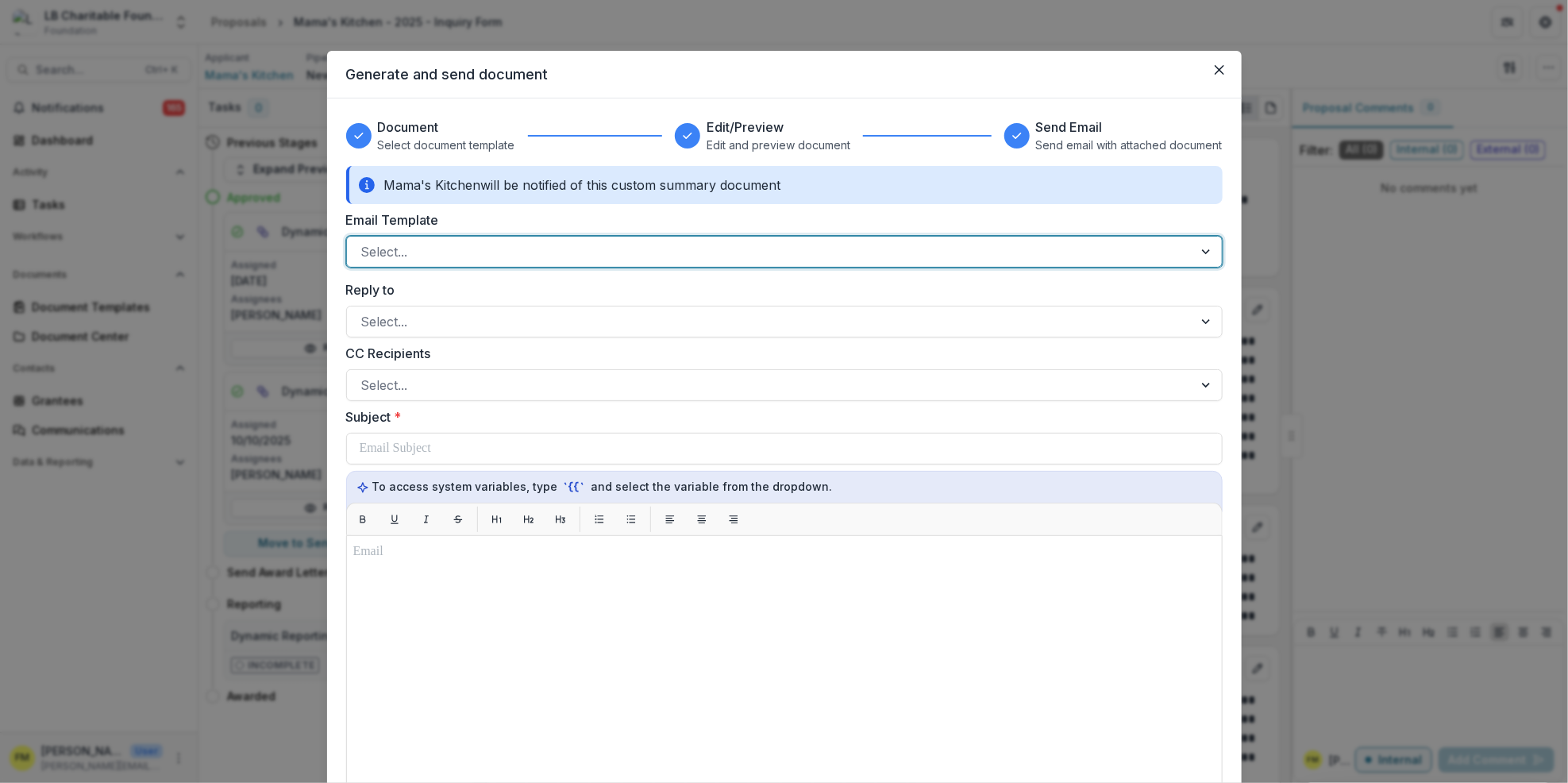
click at [1206, 252] on div at bounding box center [1208, 252] width 29 height 31
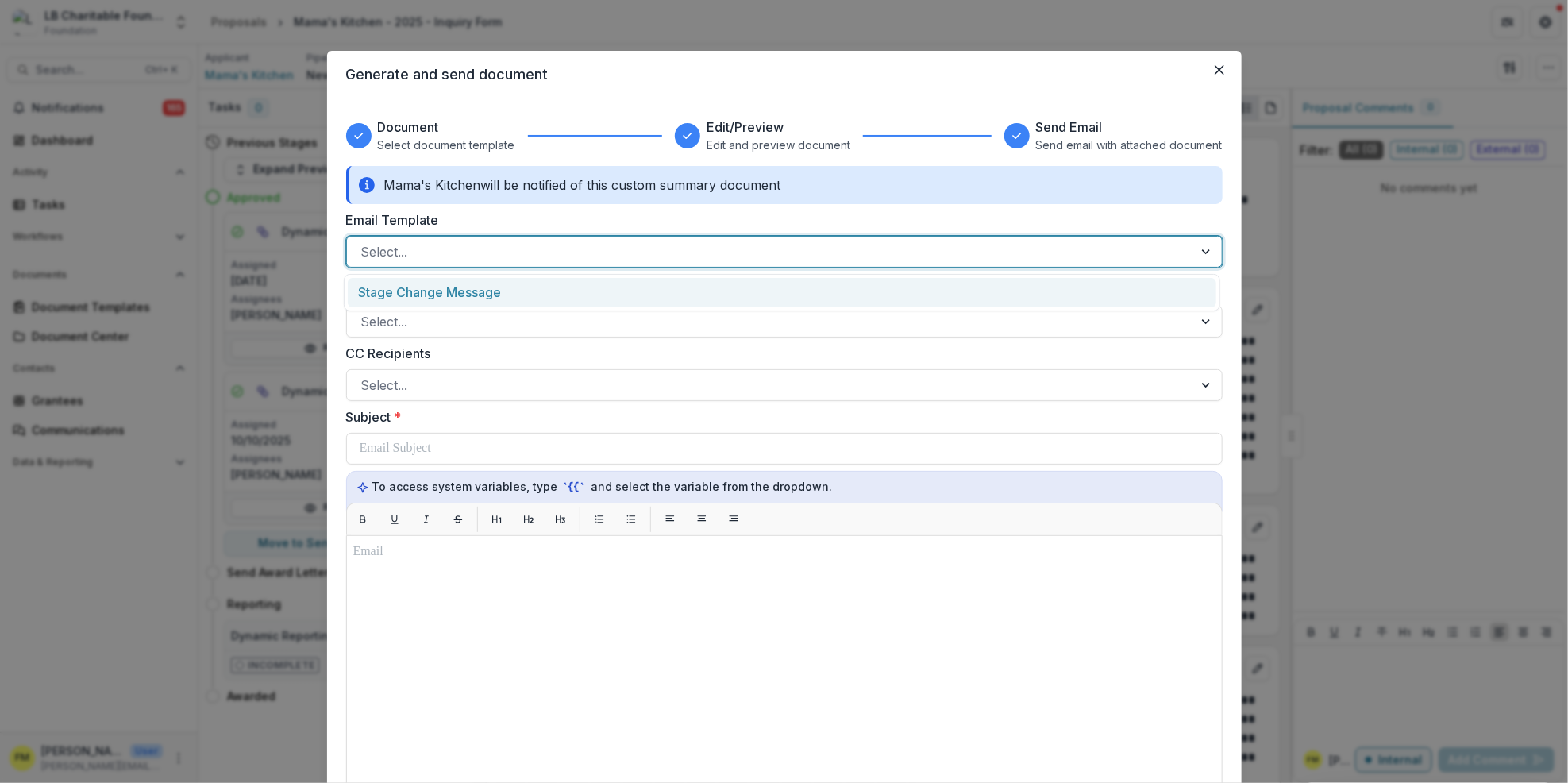
click at [475, 288] on div "Stage Change Message" at bounding box center [782, 292] width 868 height 30
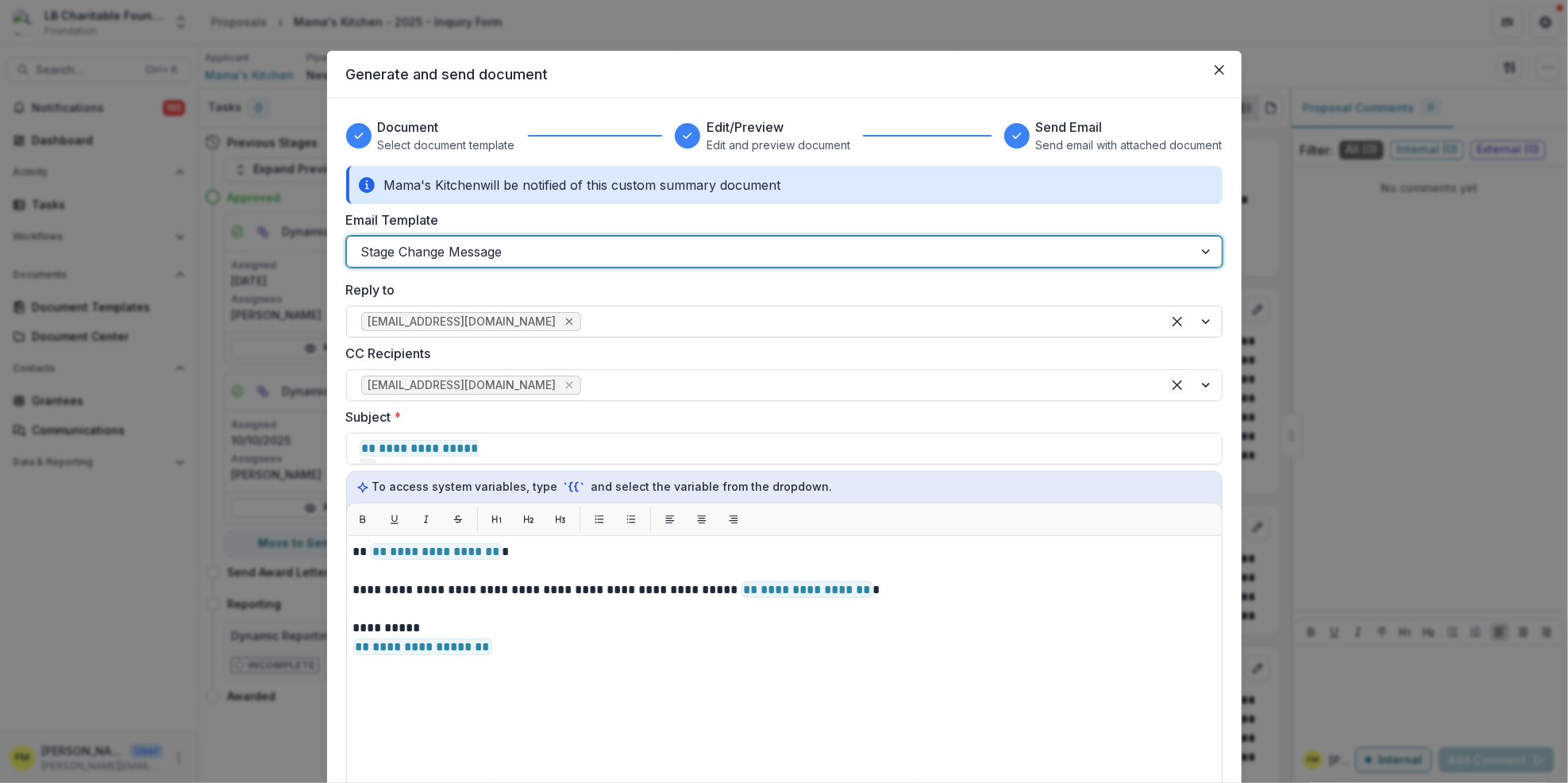
click at [566, 320] on icon "Remove grants@lbcharitablefoundation.org" at bounding box center [570, 321] width 13 height 13
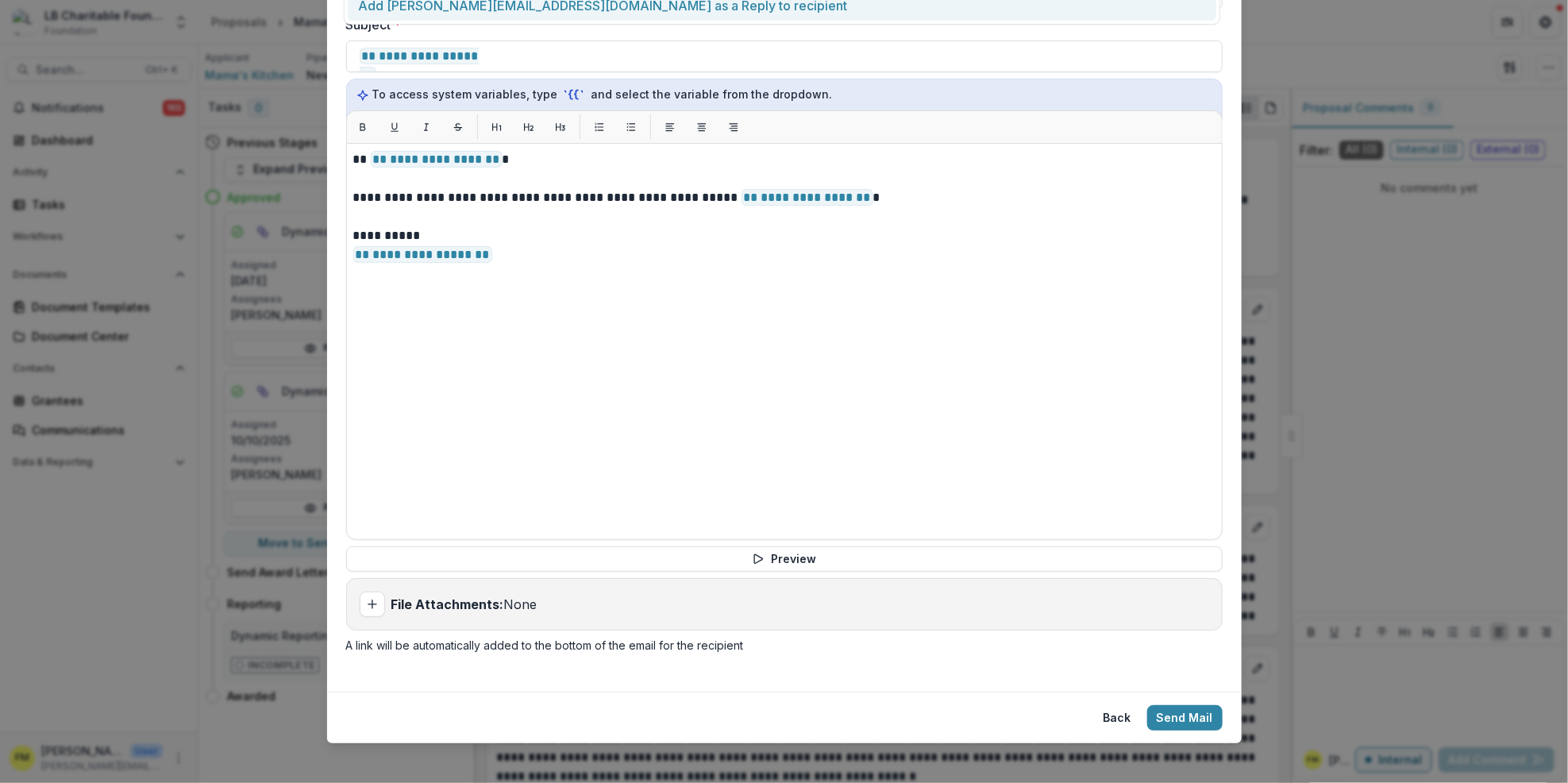
scroll to position [402, 0]
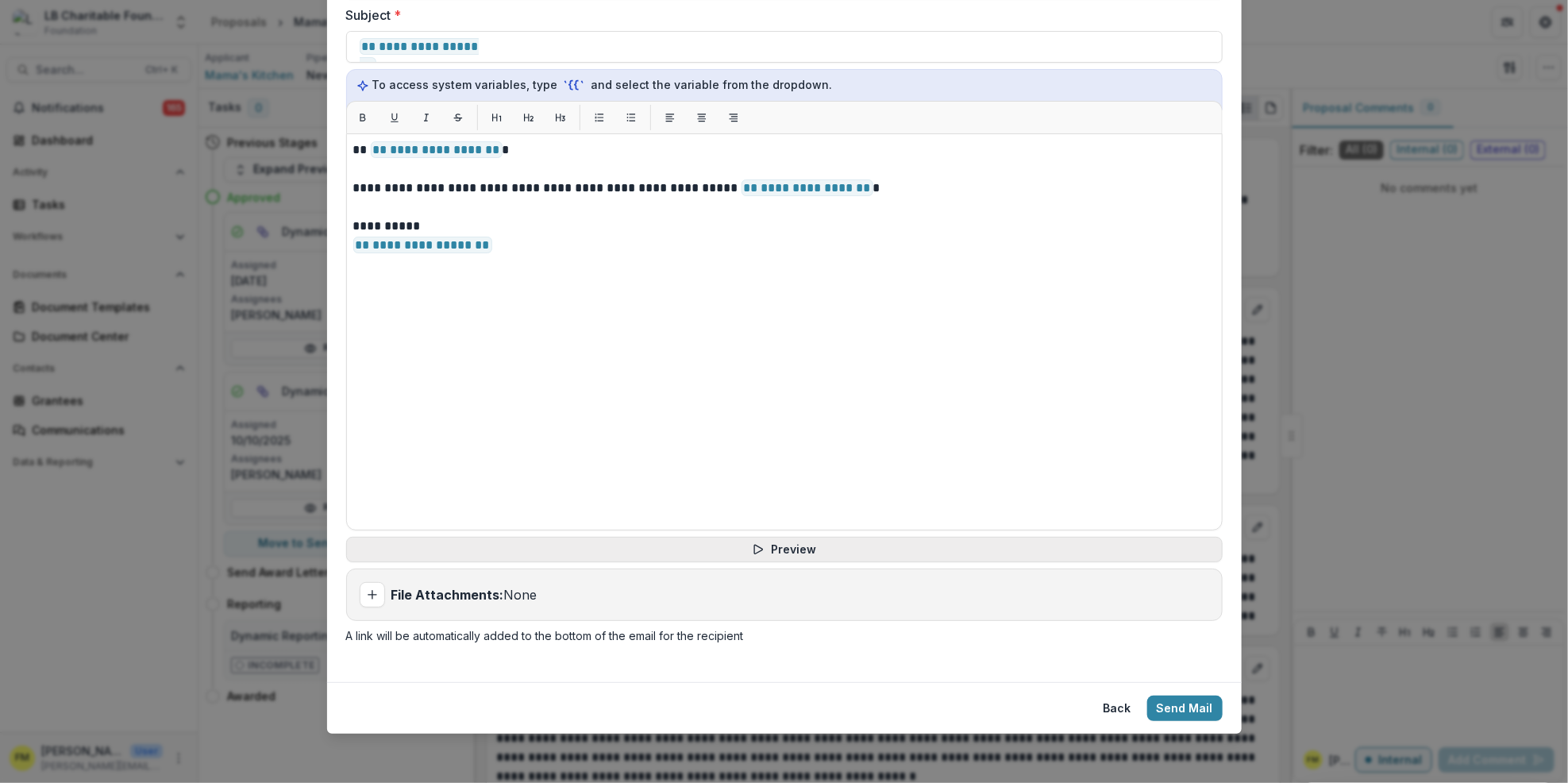
type input "**********"
click at [798, 553] on button "Preview" at bounding box center [784, 549] width 876 height 26
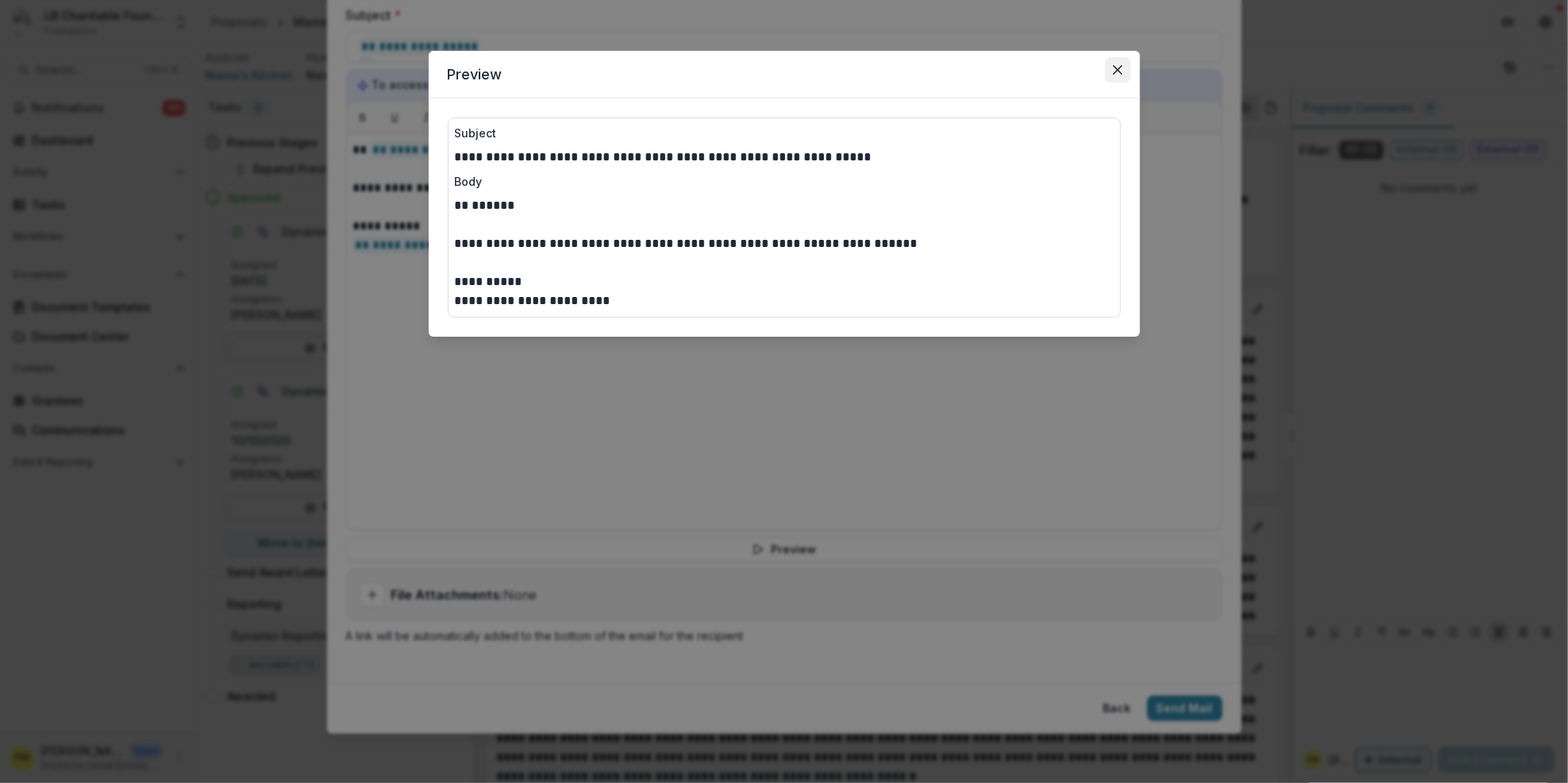
click at [1117, 71] on icon "Close" at bounding box center [1118, 70] width 10 height 10
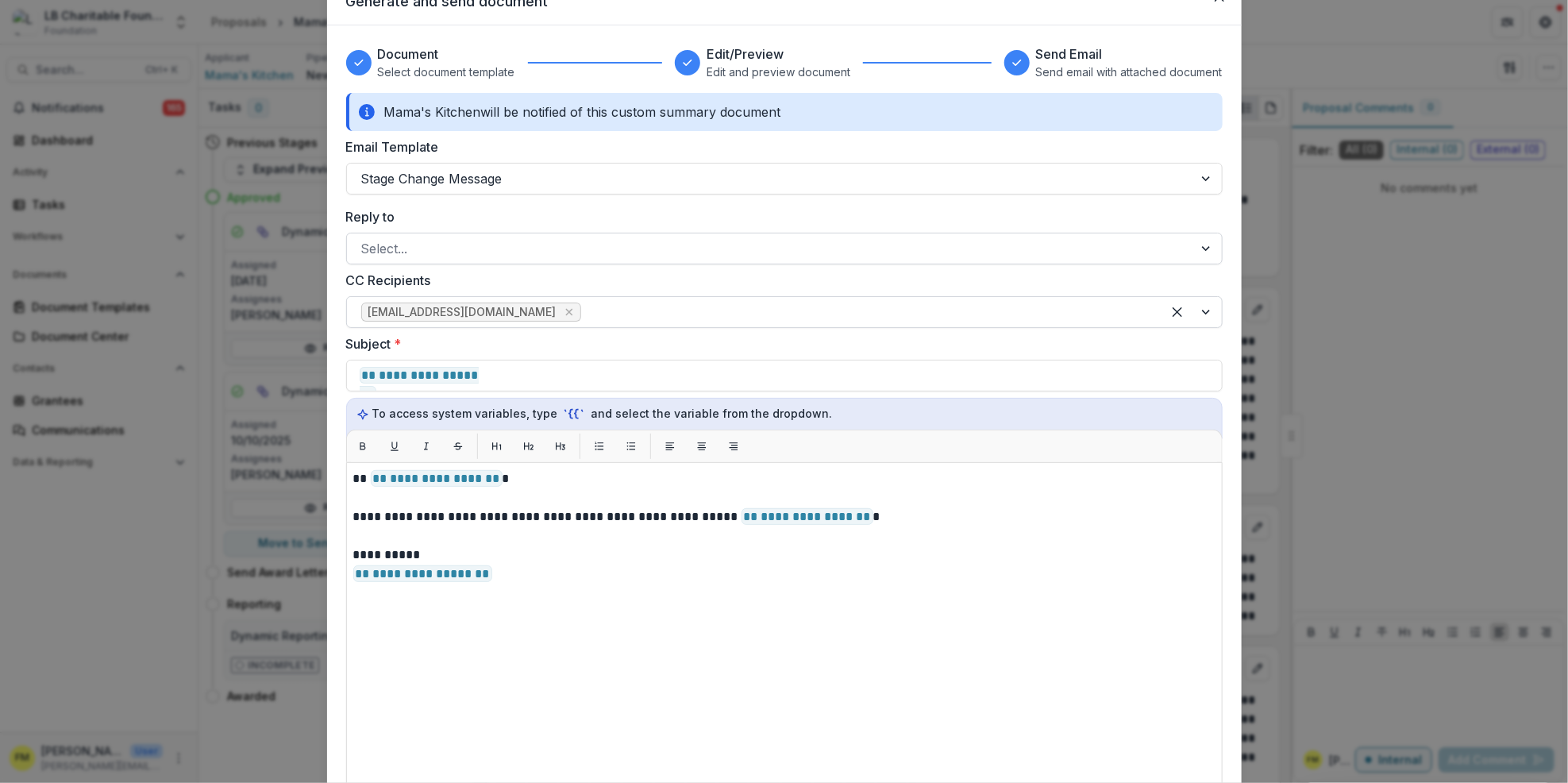
scroll to position [105, 0]
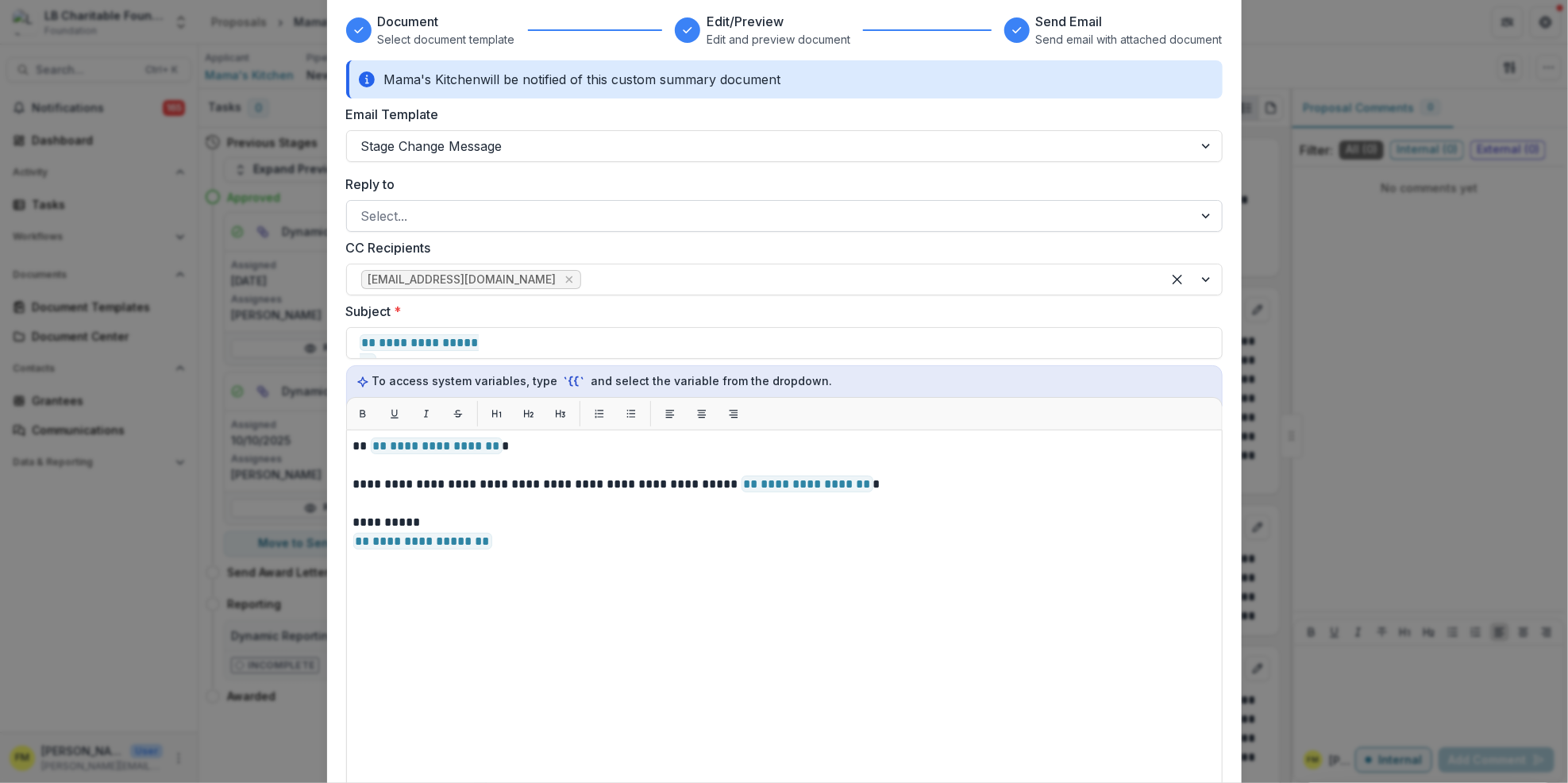
click at [1199, 214] on div at bounding box center [1208, 216] width 29 height 31
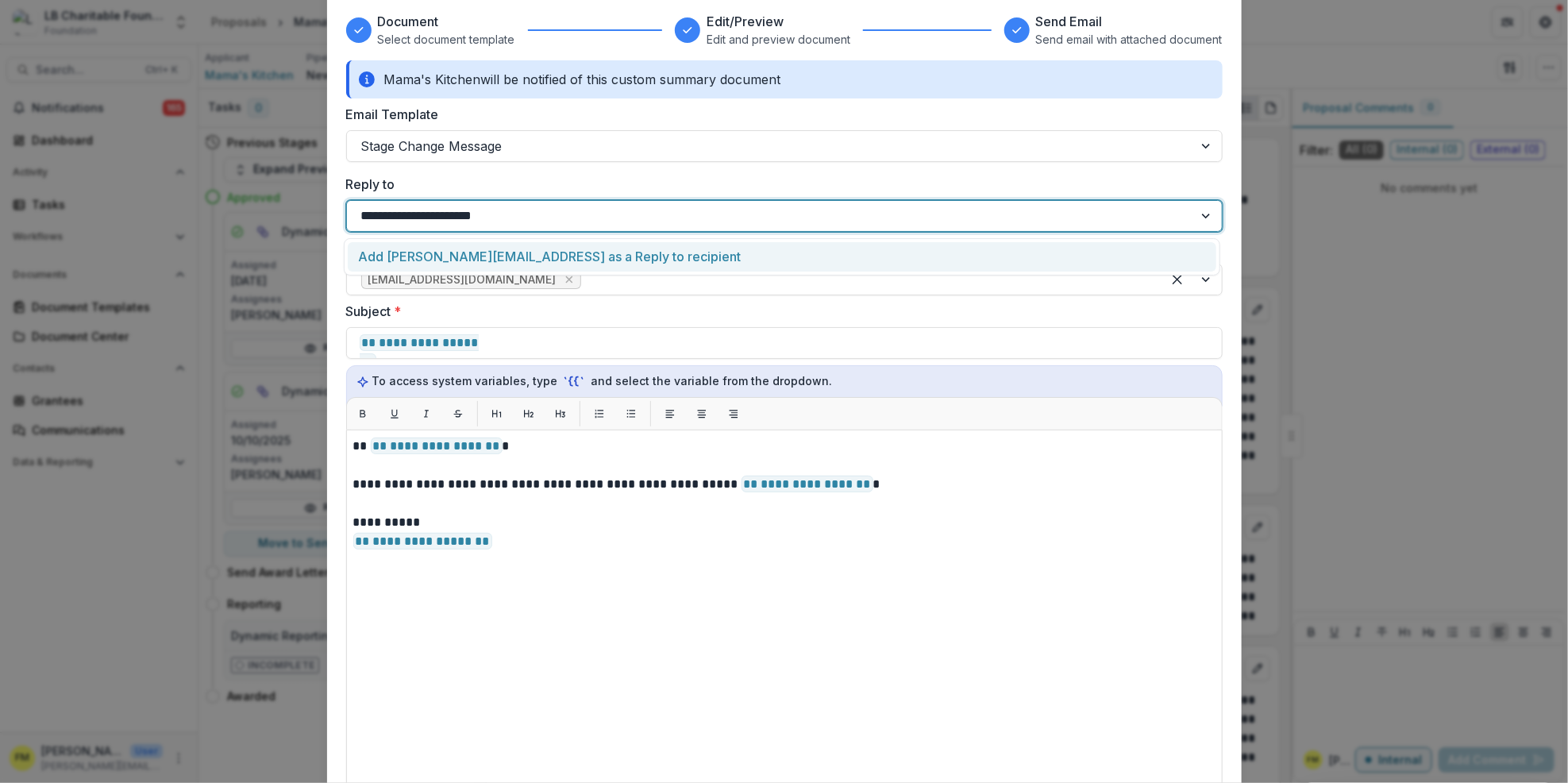
type input "**********"
click at [525, 259] on div "Add sabrina@mamaskitchen.org as a Reply to recipient" at bounding box center [782, 257] width 868 height 30
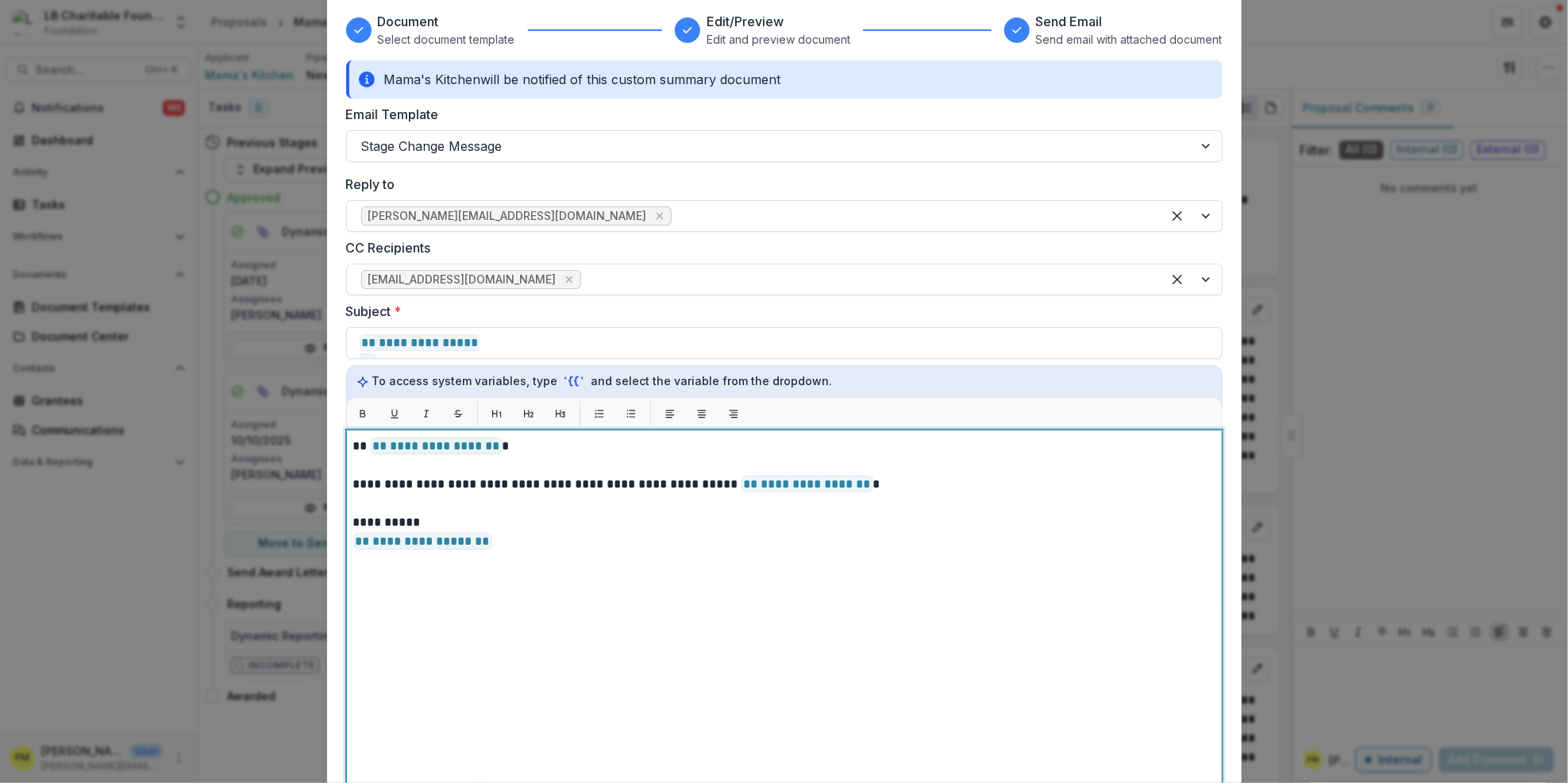
click at [380, 446] on span "**********" at bounding box center [437, 446] width 132 height 17
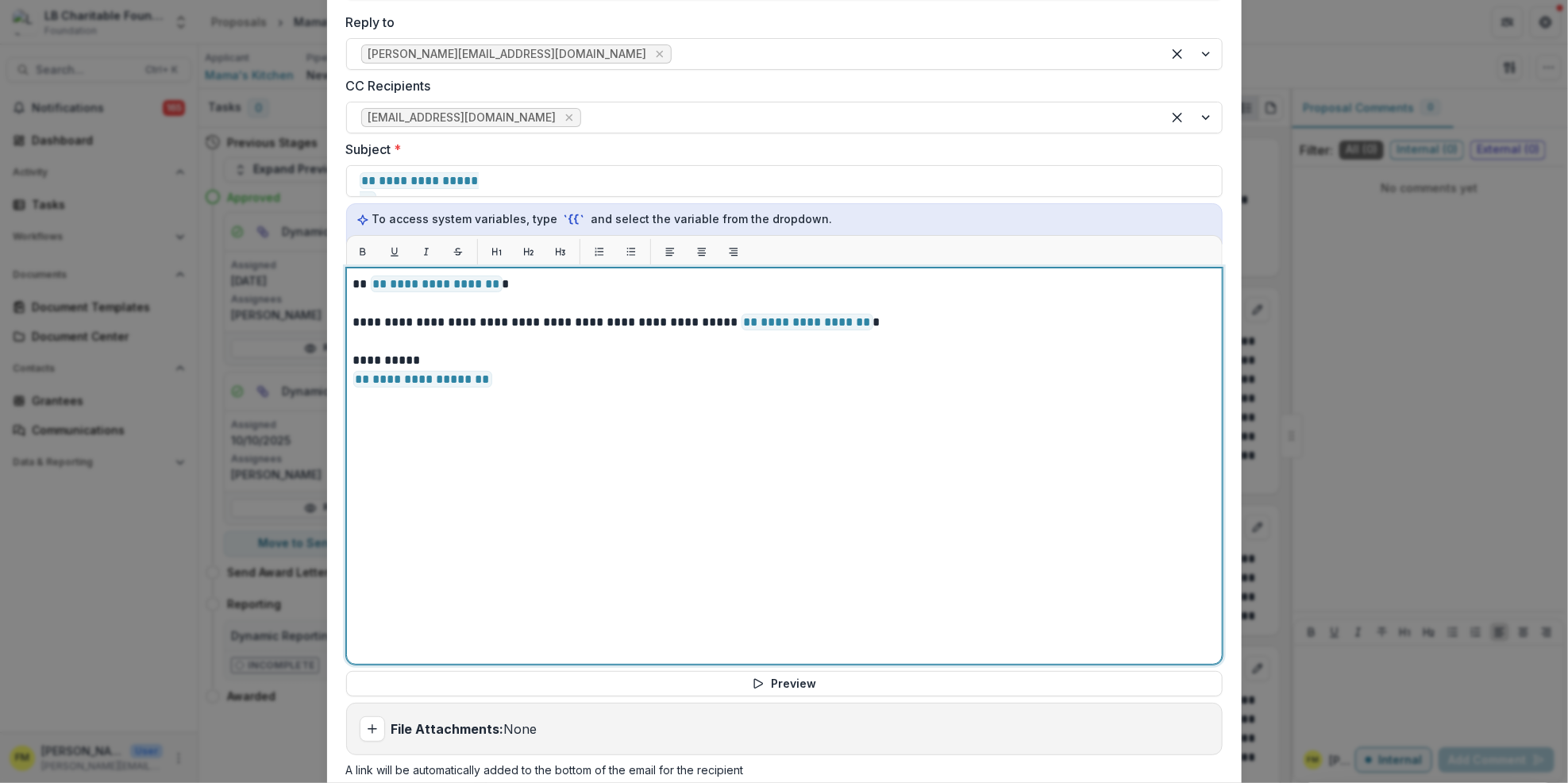
scroll to position [402, 0]
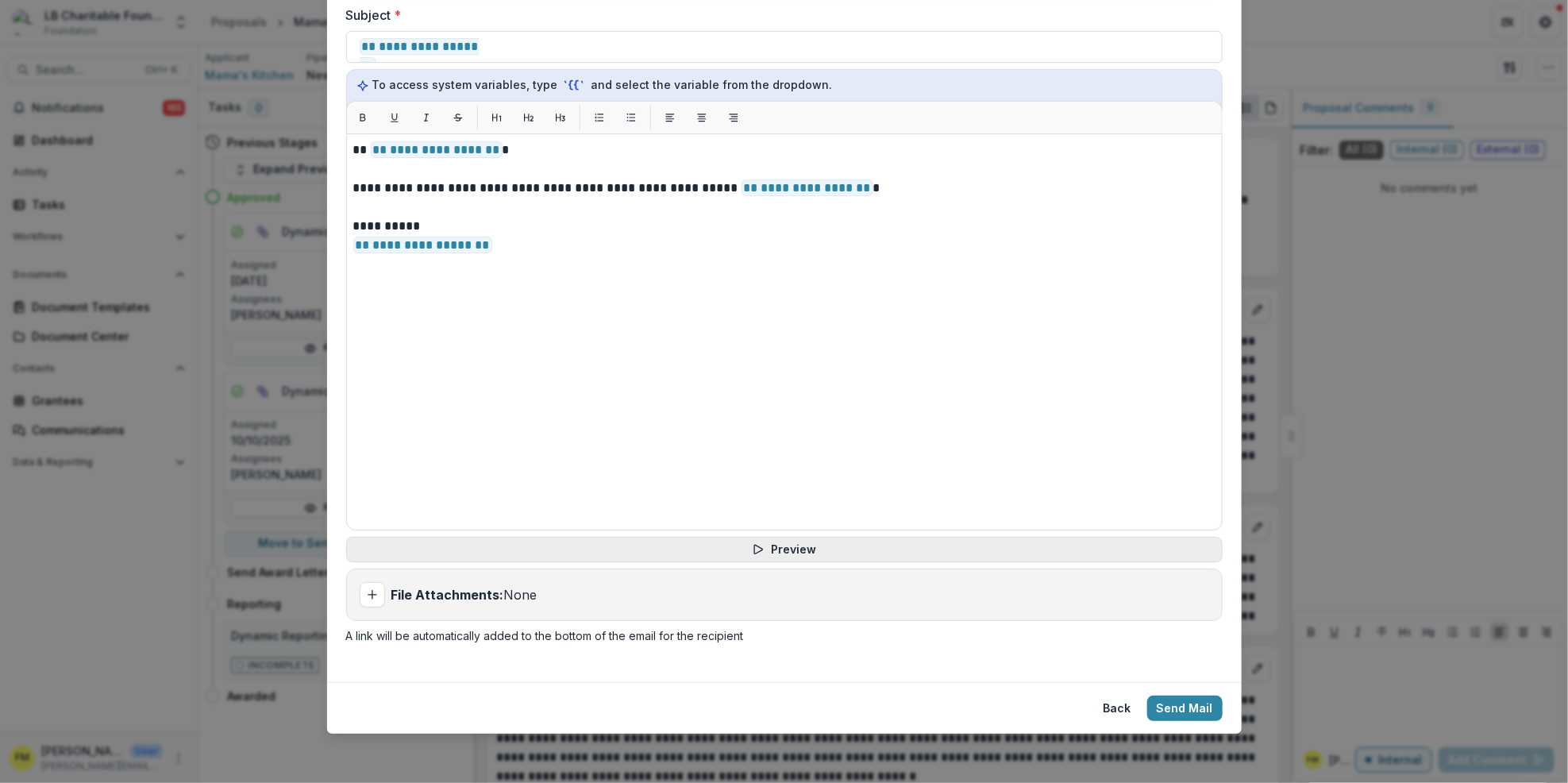
click at [783, 553] on button "Preview" at bounding box center [784, 549] width 876 height 26
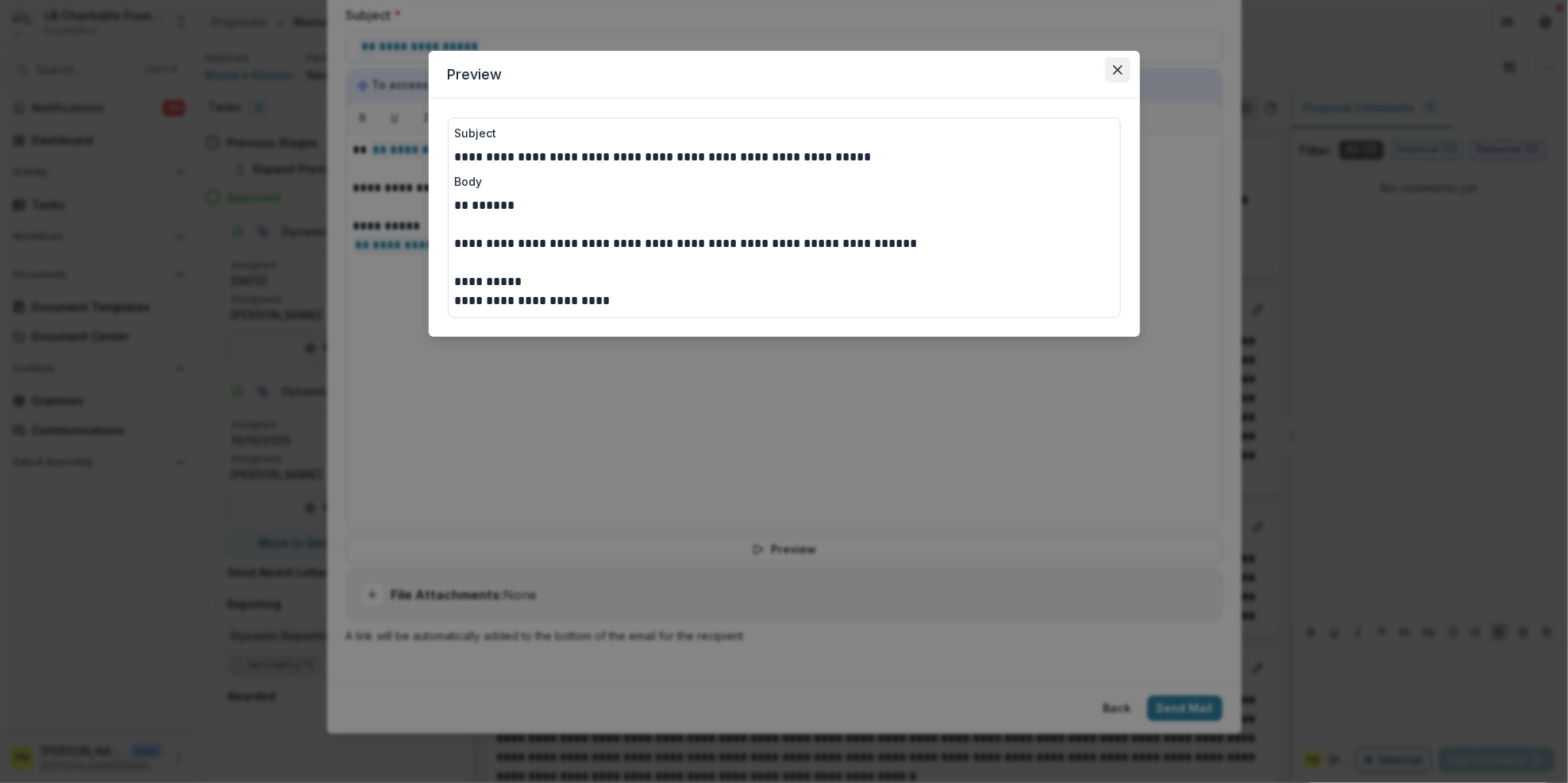
click at [1119, 68] on icon "Close" at bounding box center [1117, 70] width 10 height 10
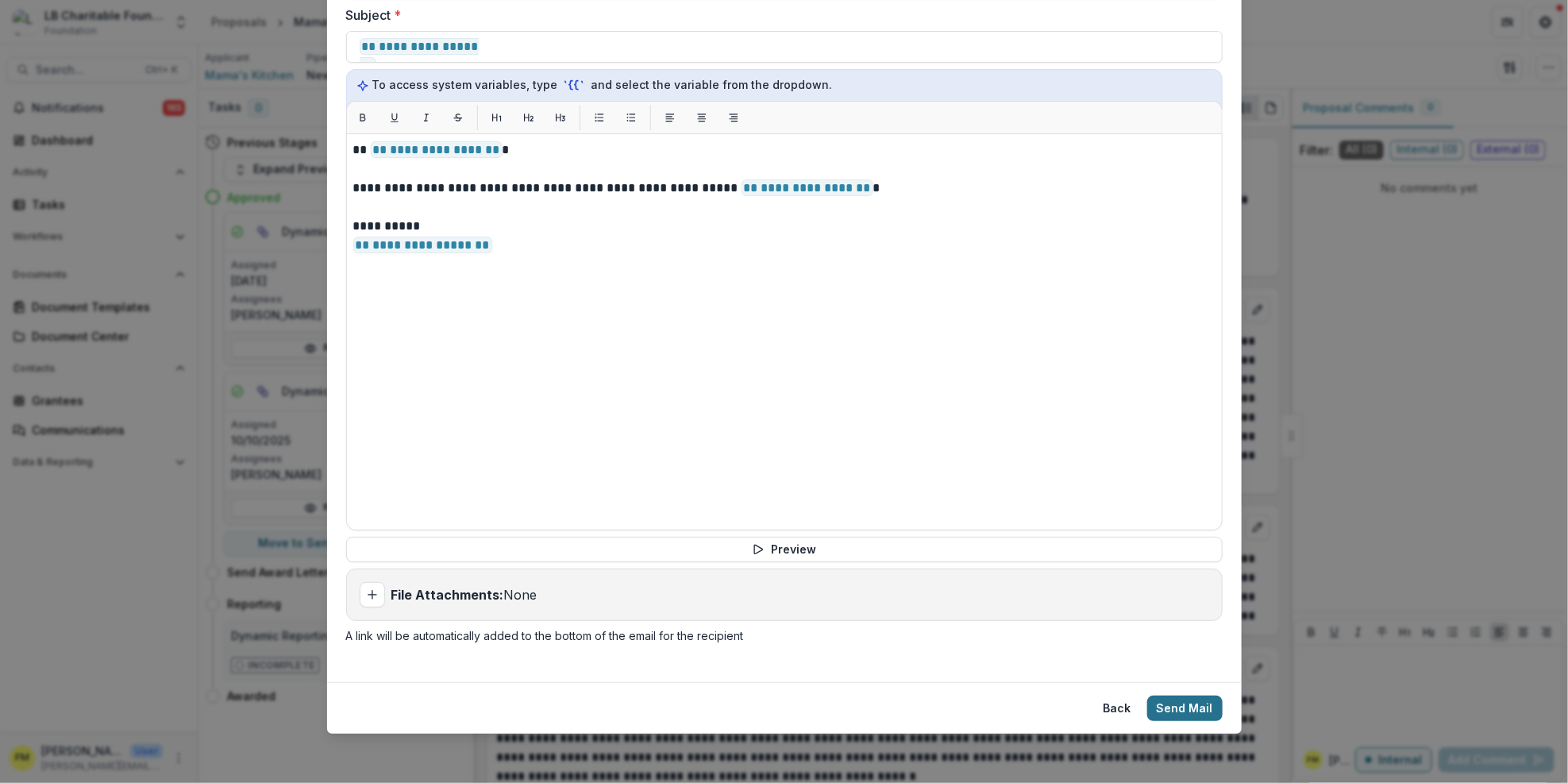
click at [1182, 701] on button "Send Mail" at bounding box center [1185, 708] width 76 height 26
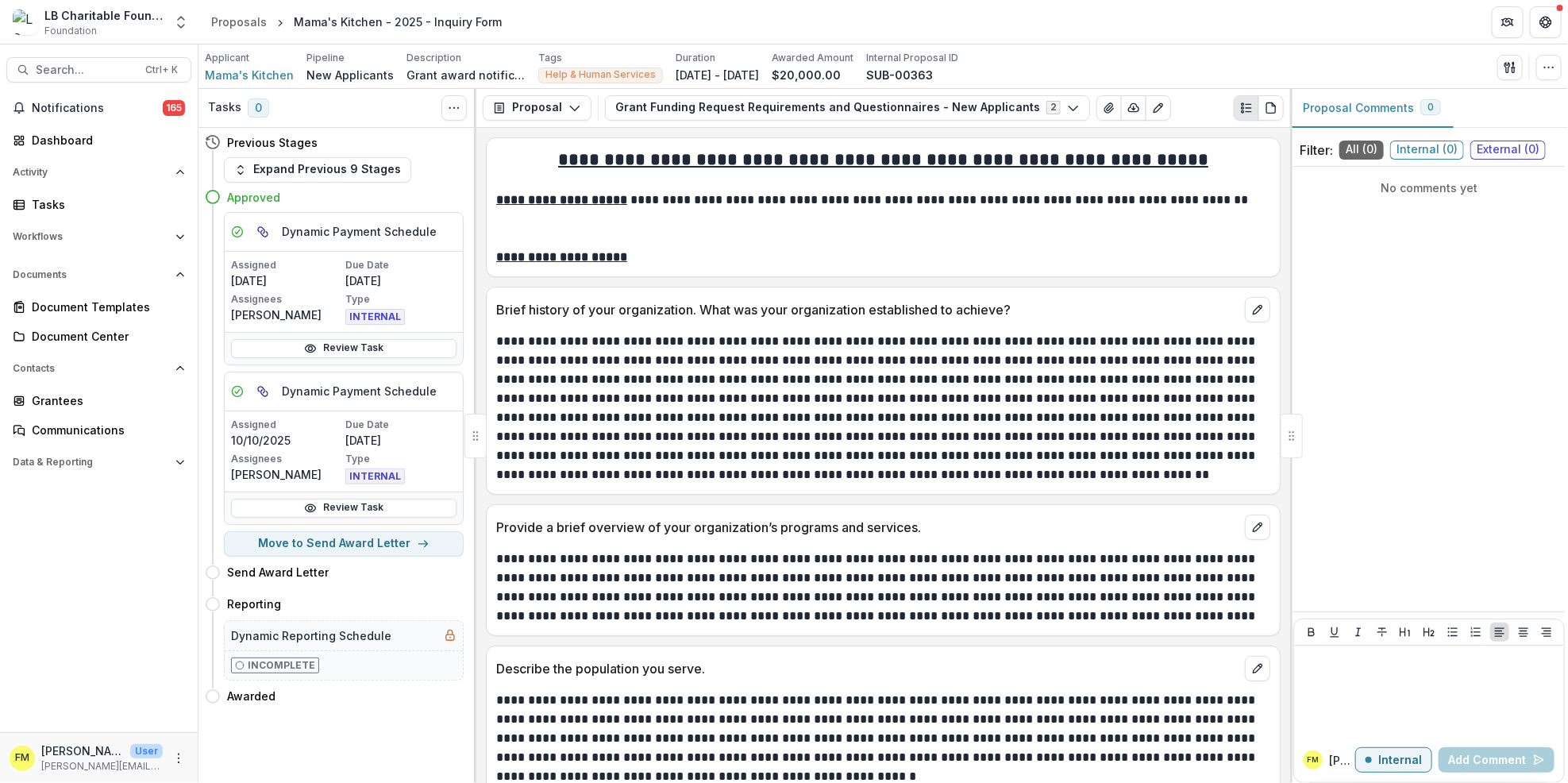
select select "**********"
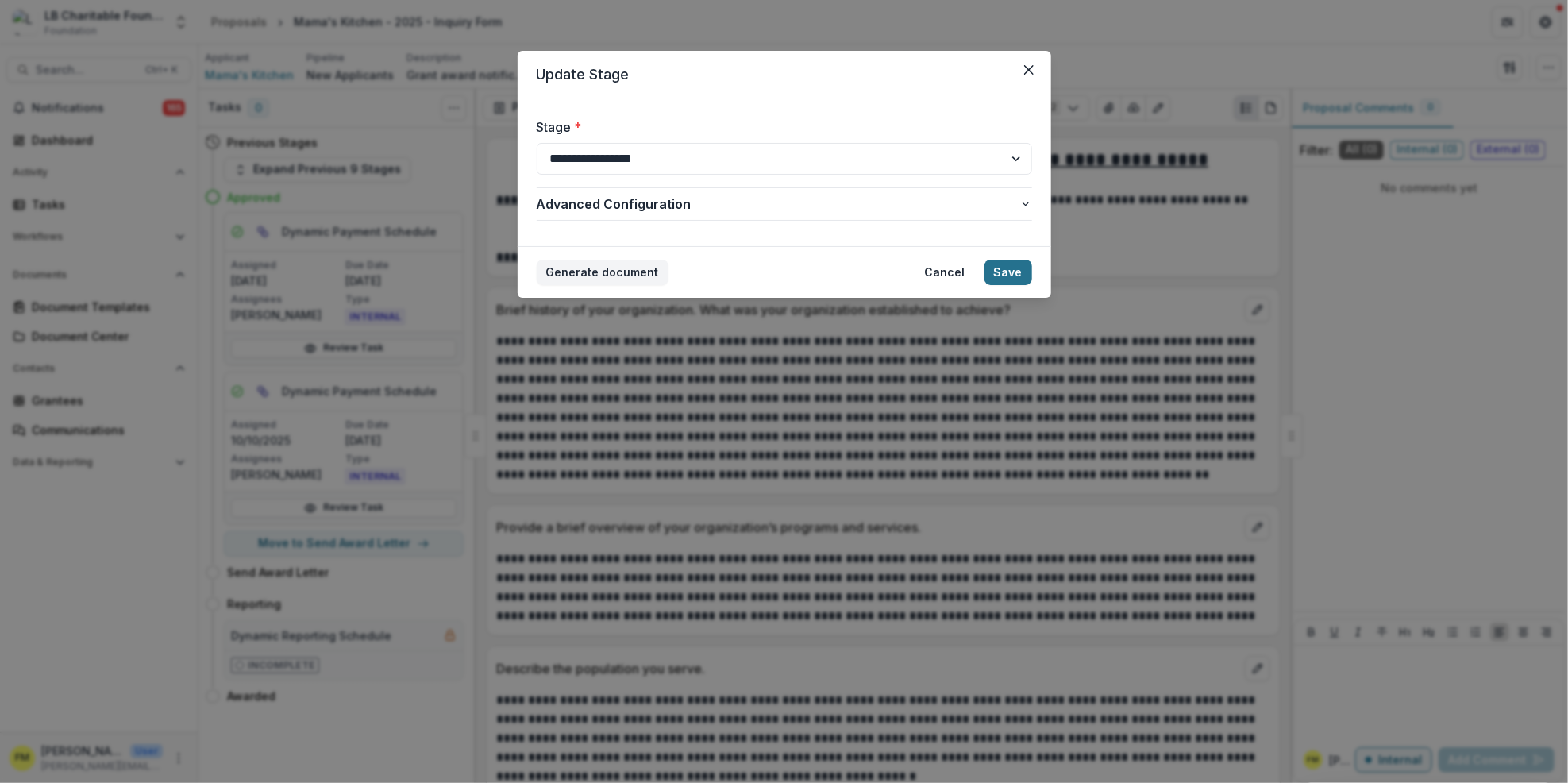
click at [1019, 269] on button "Save" at bounding box center [1008, 272] width 47 height 26
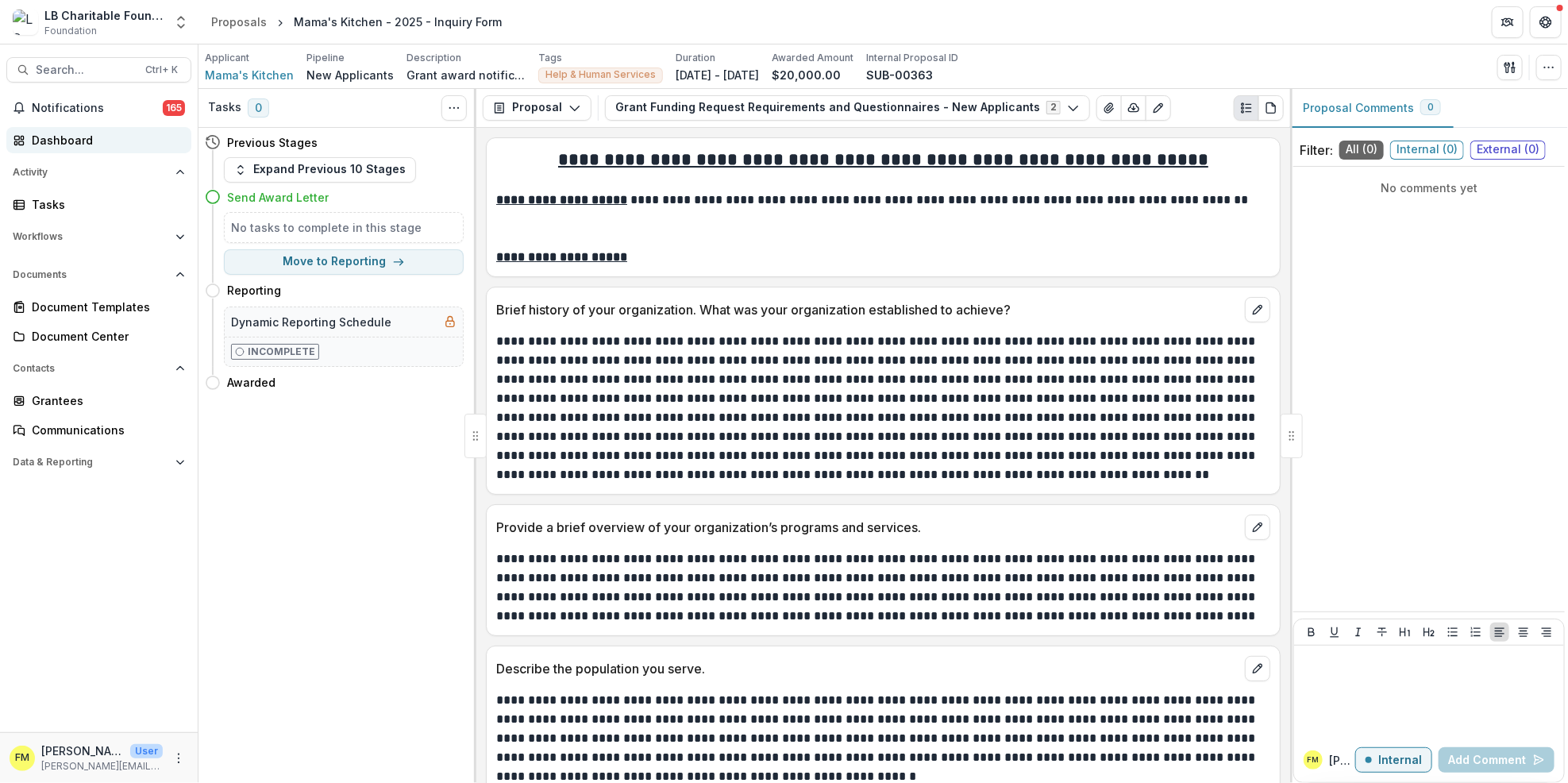
click at [115, 141] on div "Dashboard" at bounding box center [105, 140] width 147 height 17
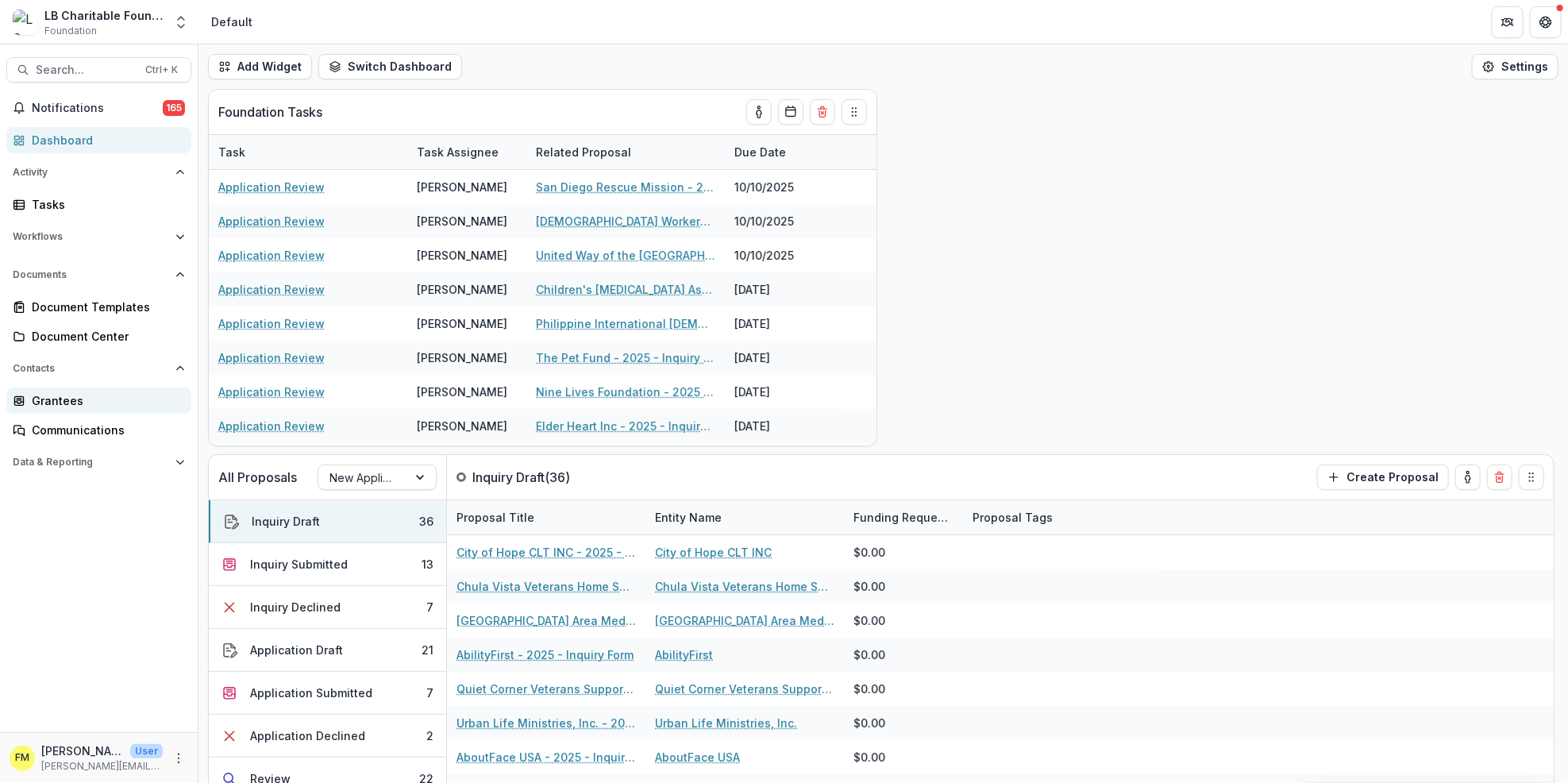
click at [87, 402] on div "Grantees" at bounding box center [105, 400] width 147 height 17
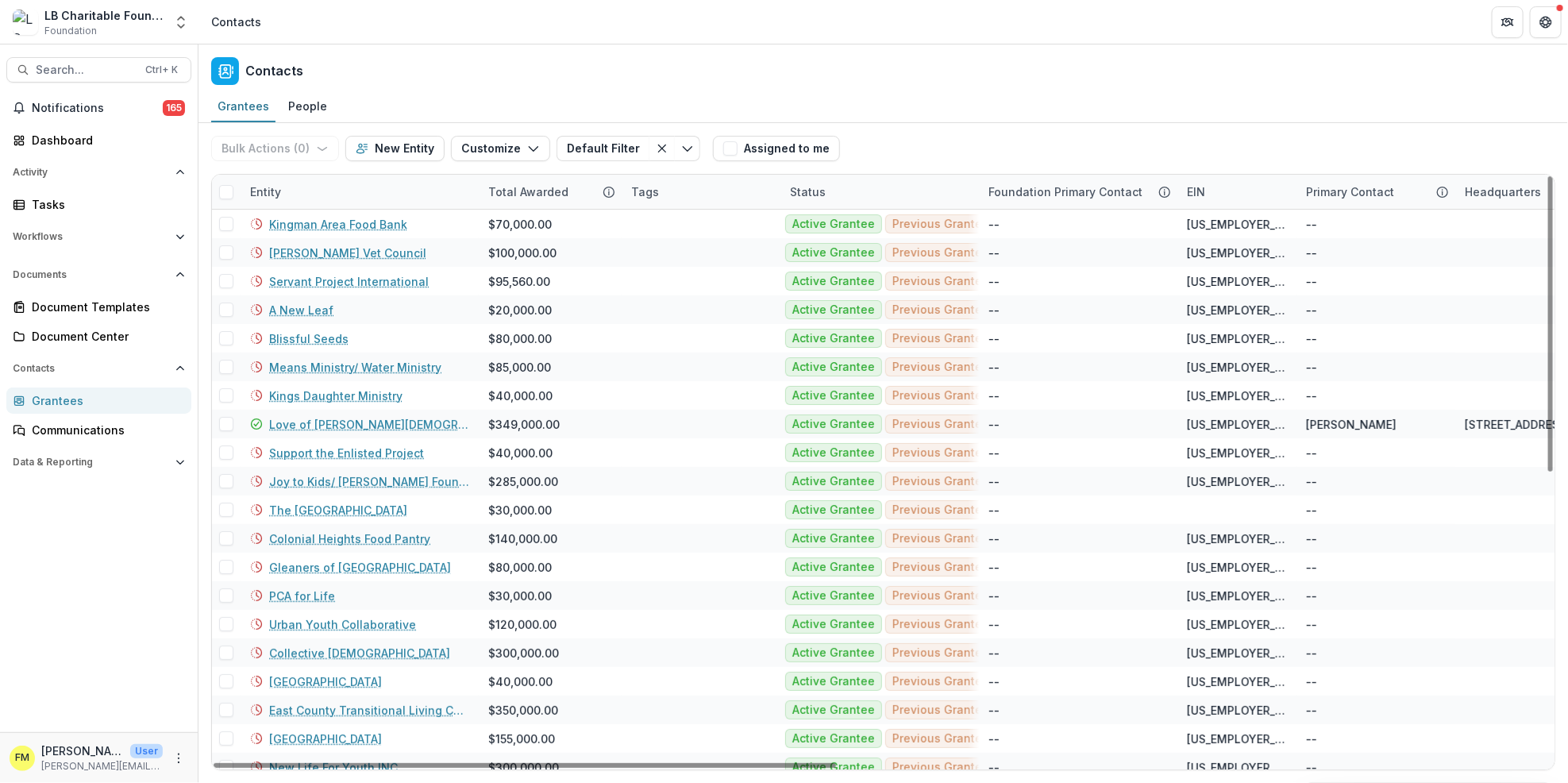
click at [306, 198] on div "Entity" at bounding box center [360, 191] width 239 height 35
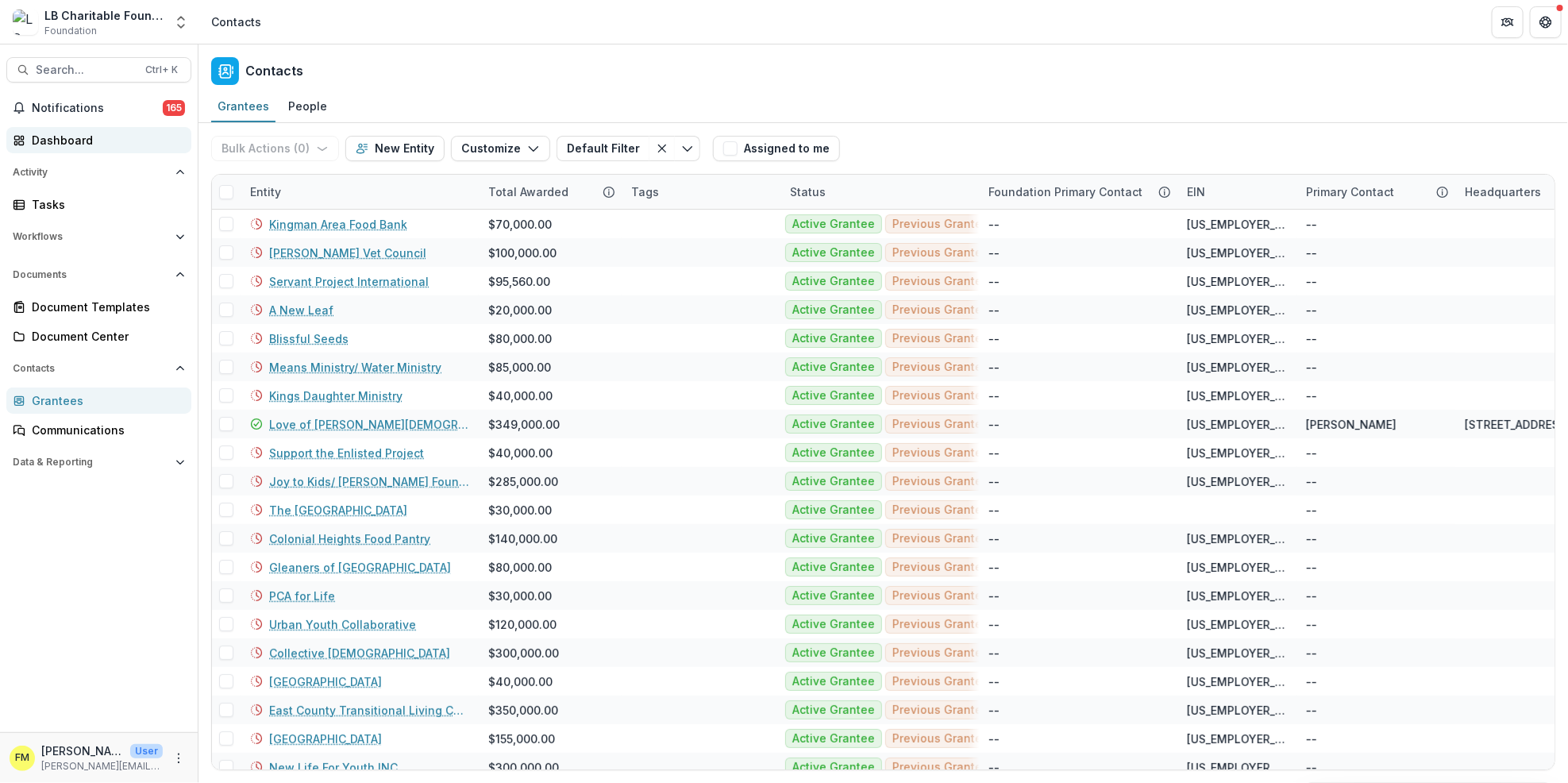
click at [97, 141] on div "Dashboard" at bounding box center [105, 140] width 147 height 17
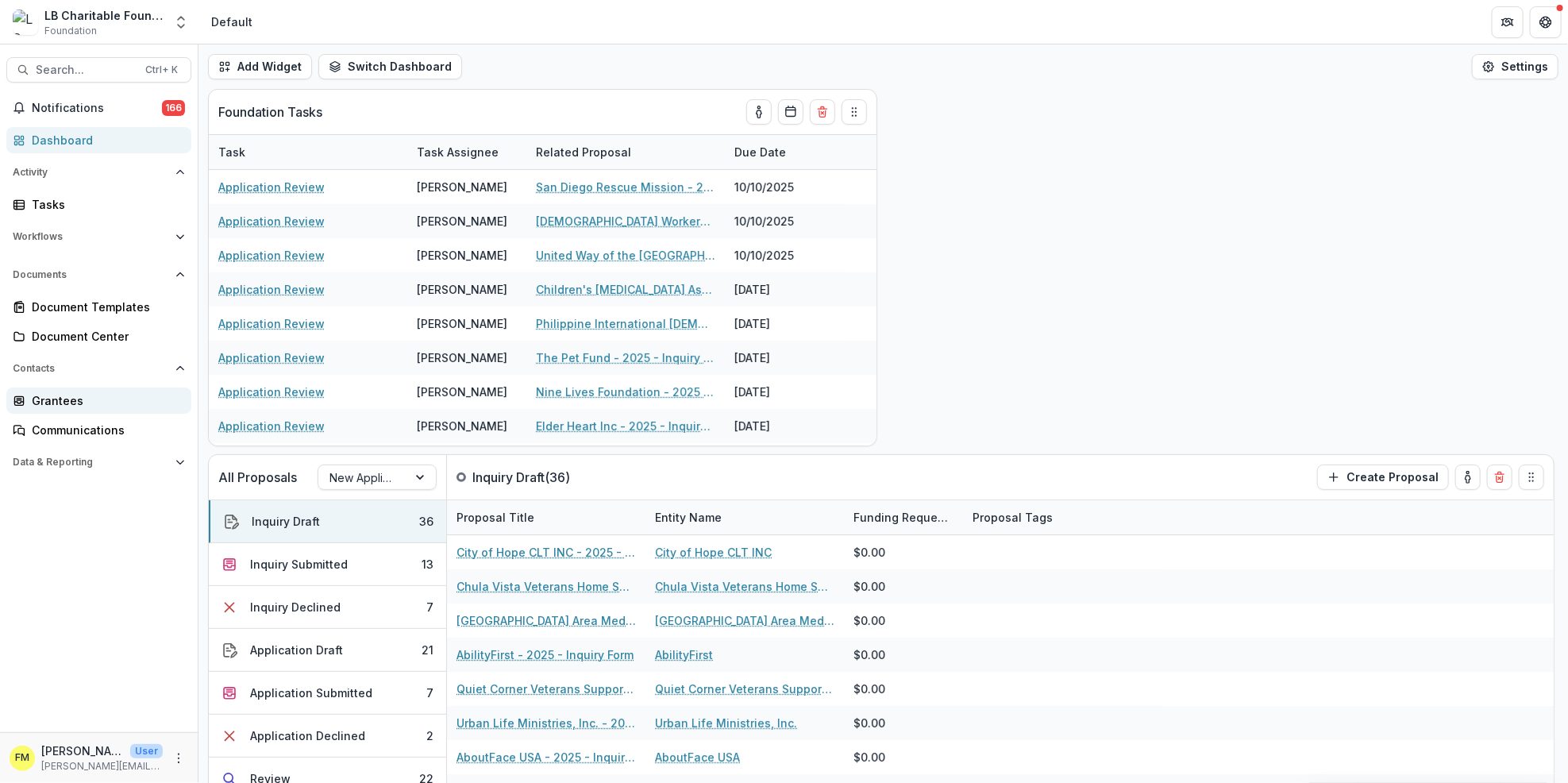
click at [106, 402] on div "Grantees" at bounding box center [105, 400] width 147 height 17
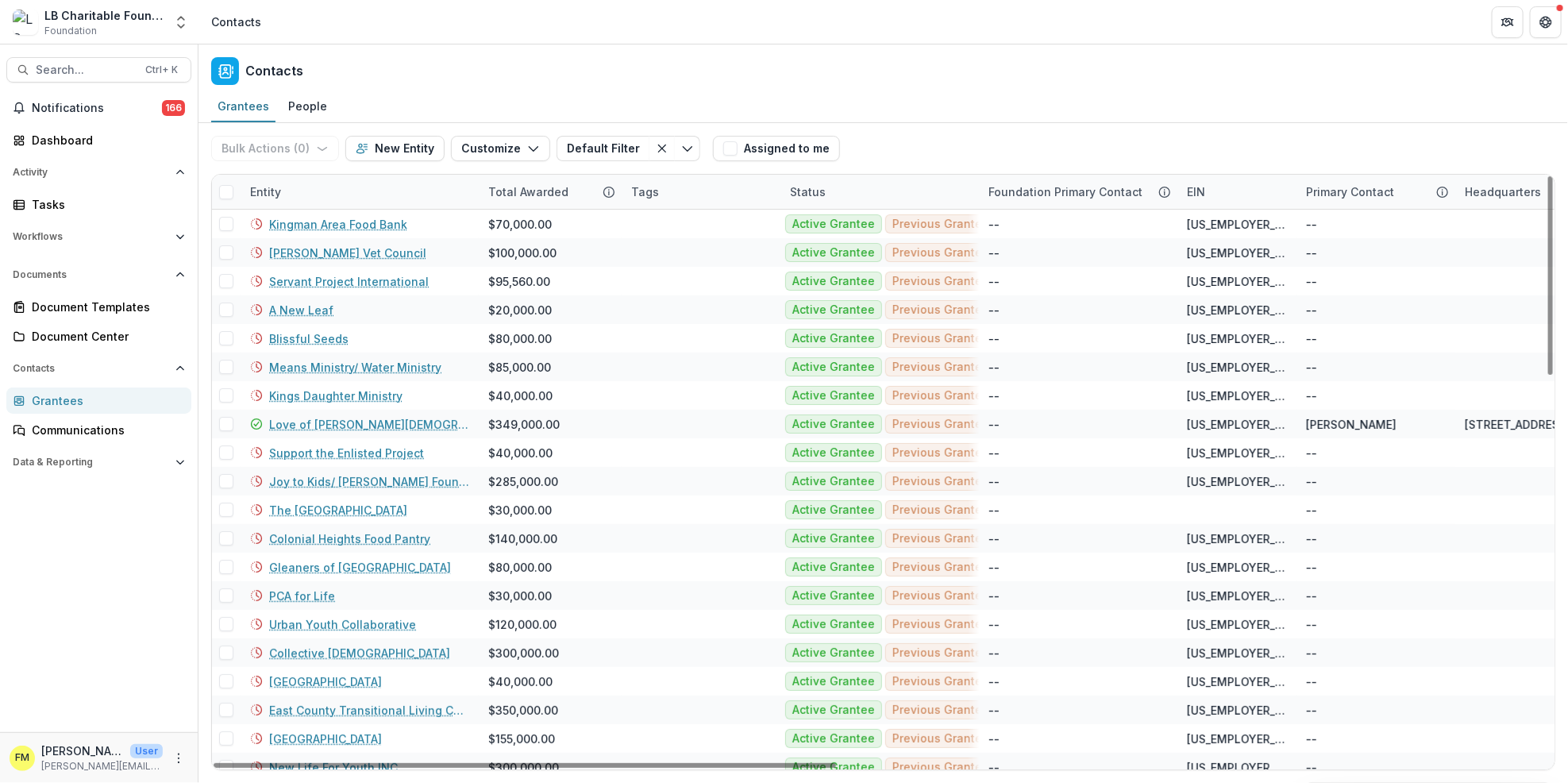
click at [287, 184] on div "Entity" at bounding box center [266, 191] width 50 height 17
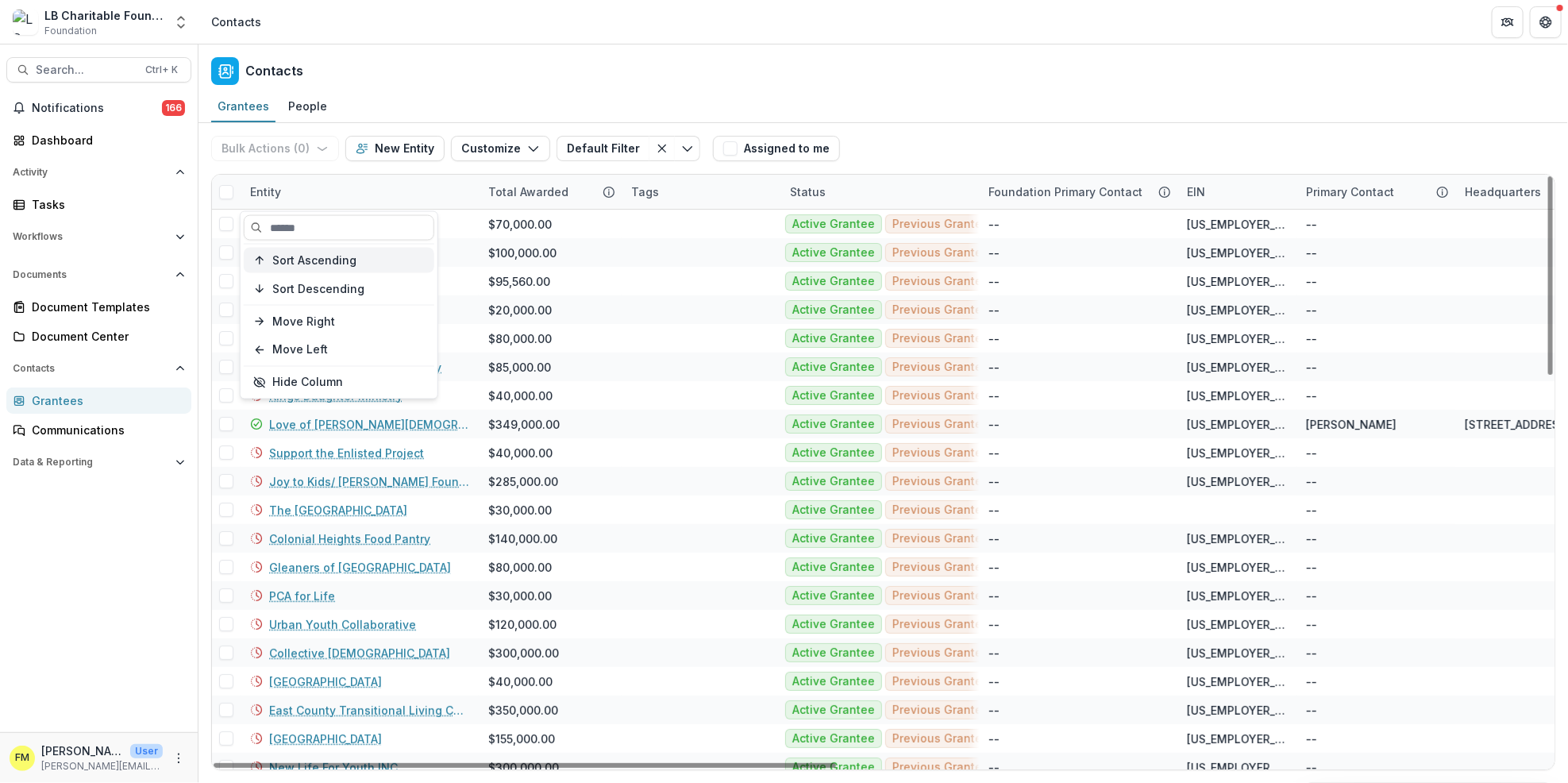
click at [306, 259] on span "Sort Ascending" at bounding box center [314, 259] width 84 height 14
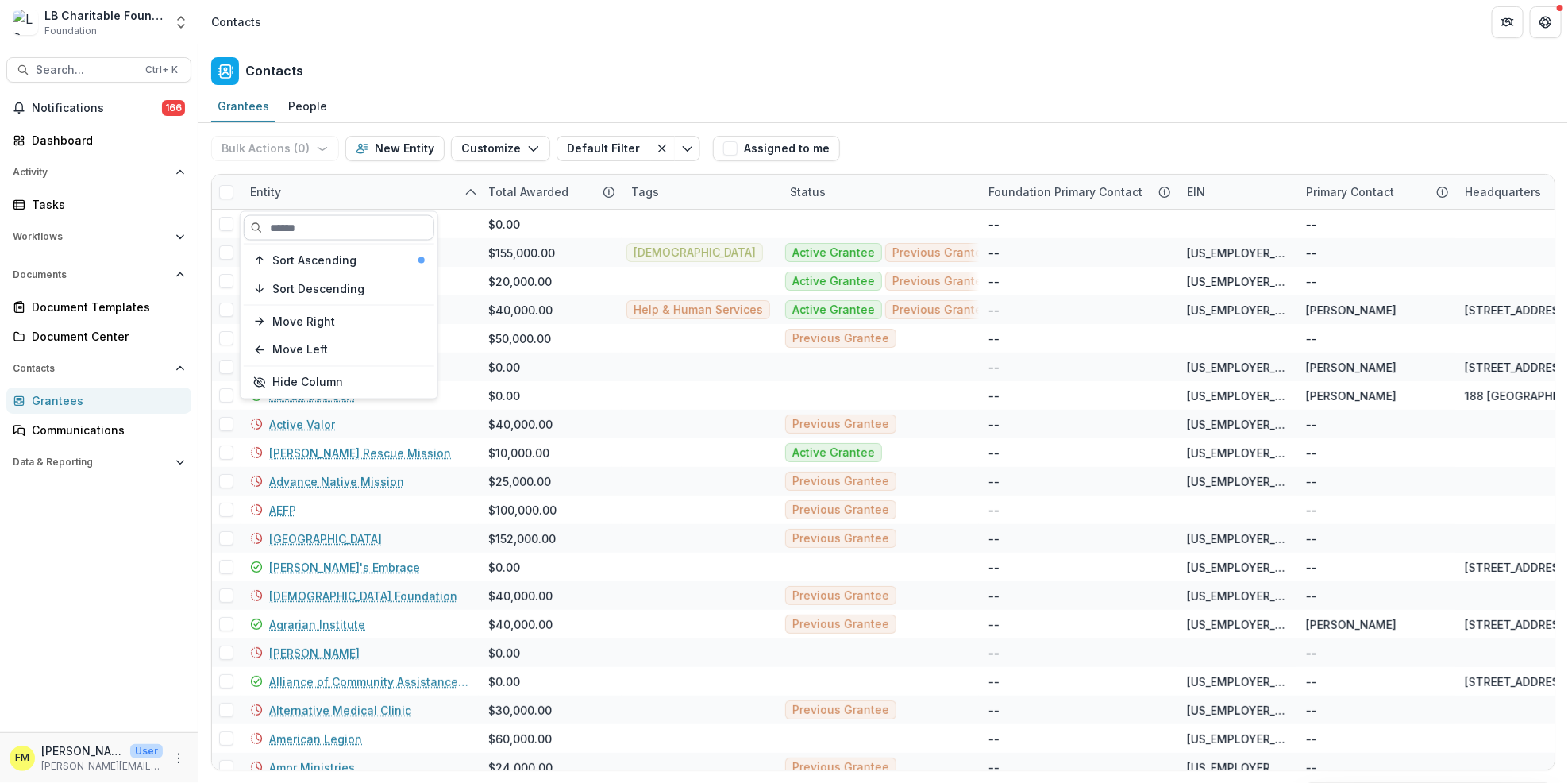
click at [294, 230] on input at bounding box center [338, 228] width 190 height 26
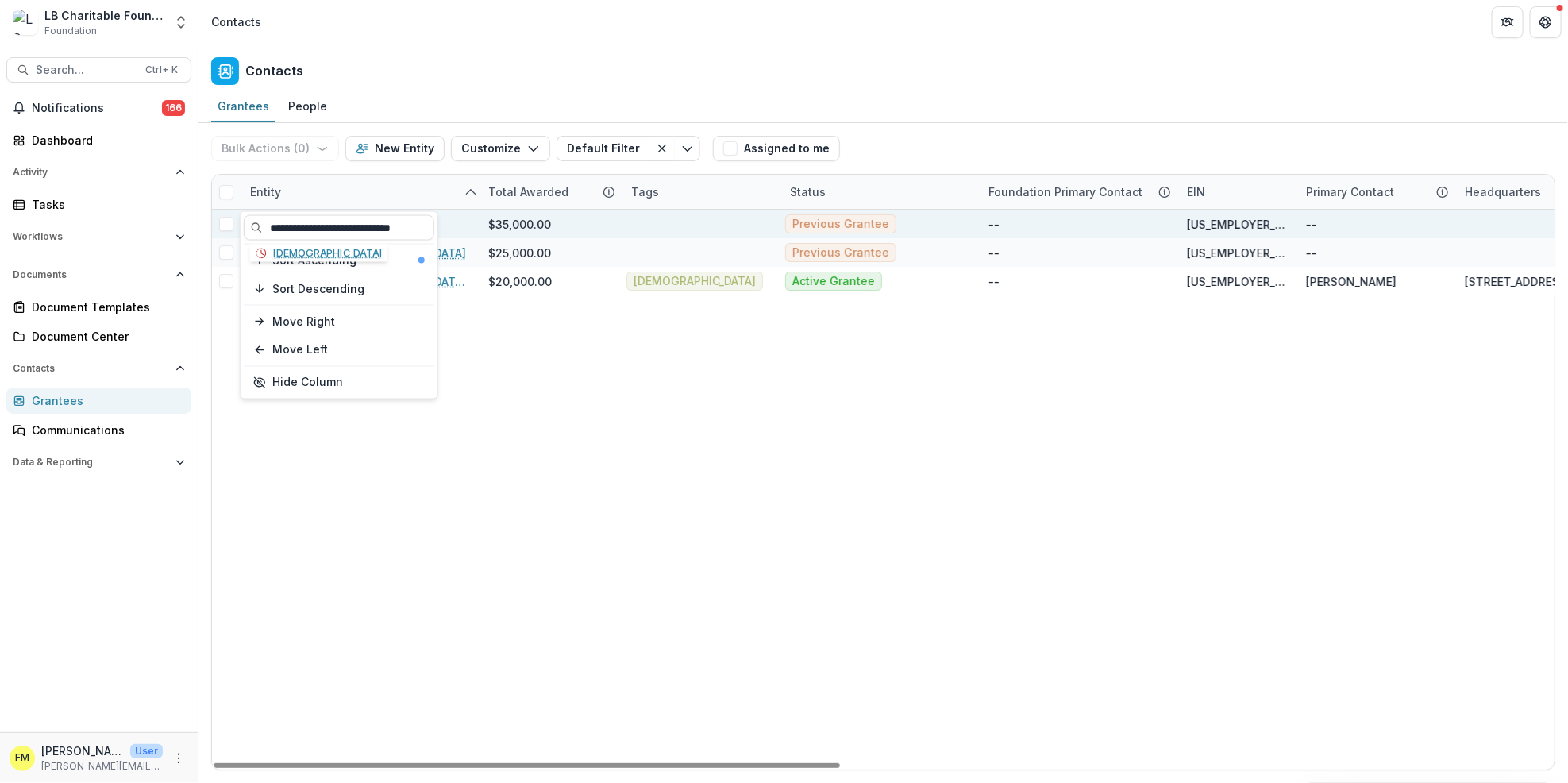
type input "**********"
click at [391, 221] on link "Calvary International Christian Church" at bounding box center [330, 224] width 122 height 17
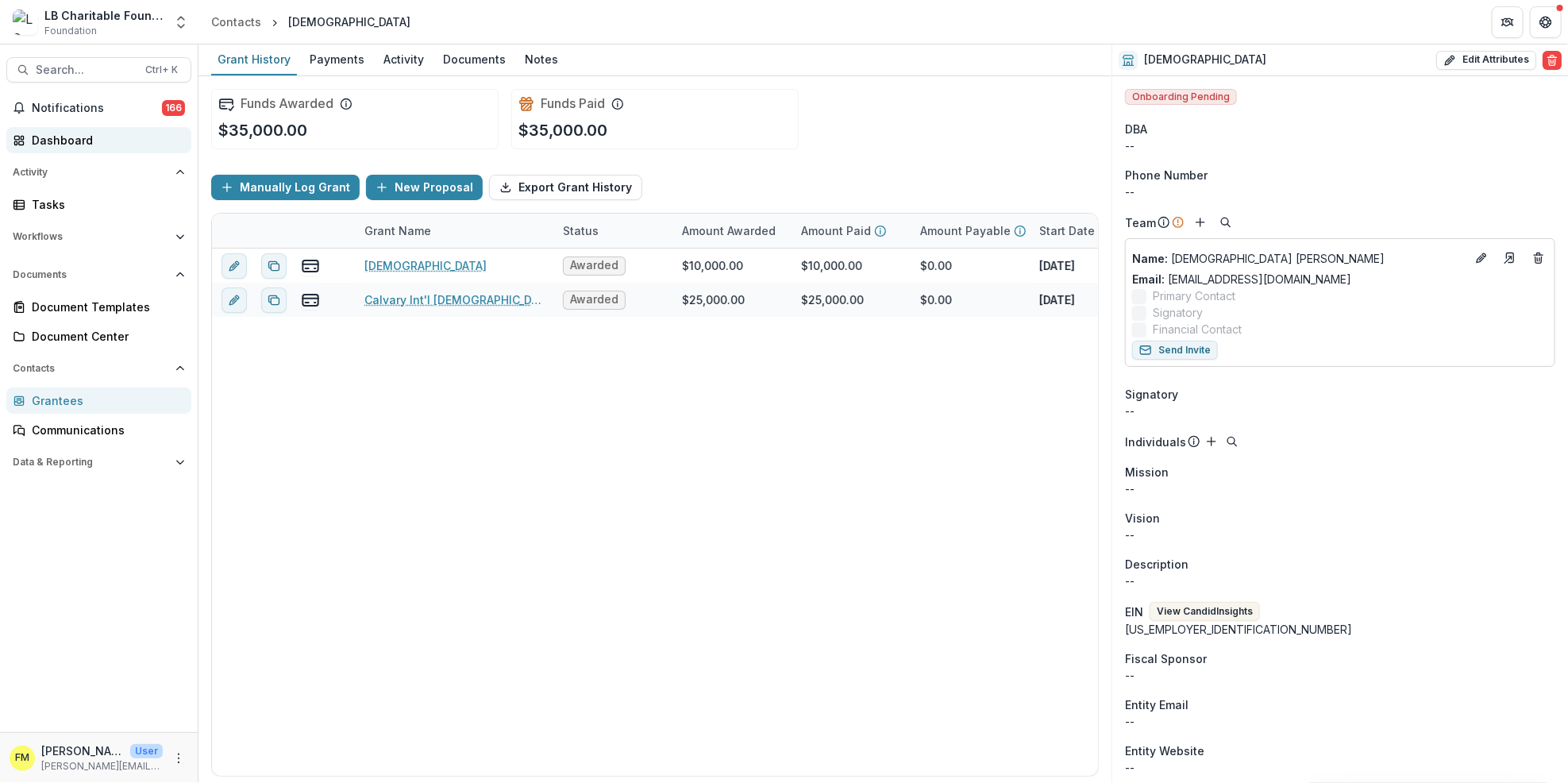
click at [106, 133] on div "Dashboard" at bounding box center [105, 140] width 147 height 17
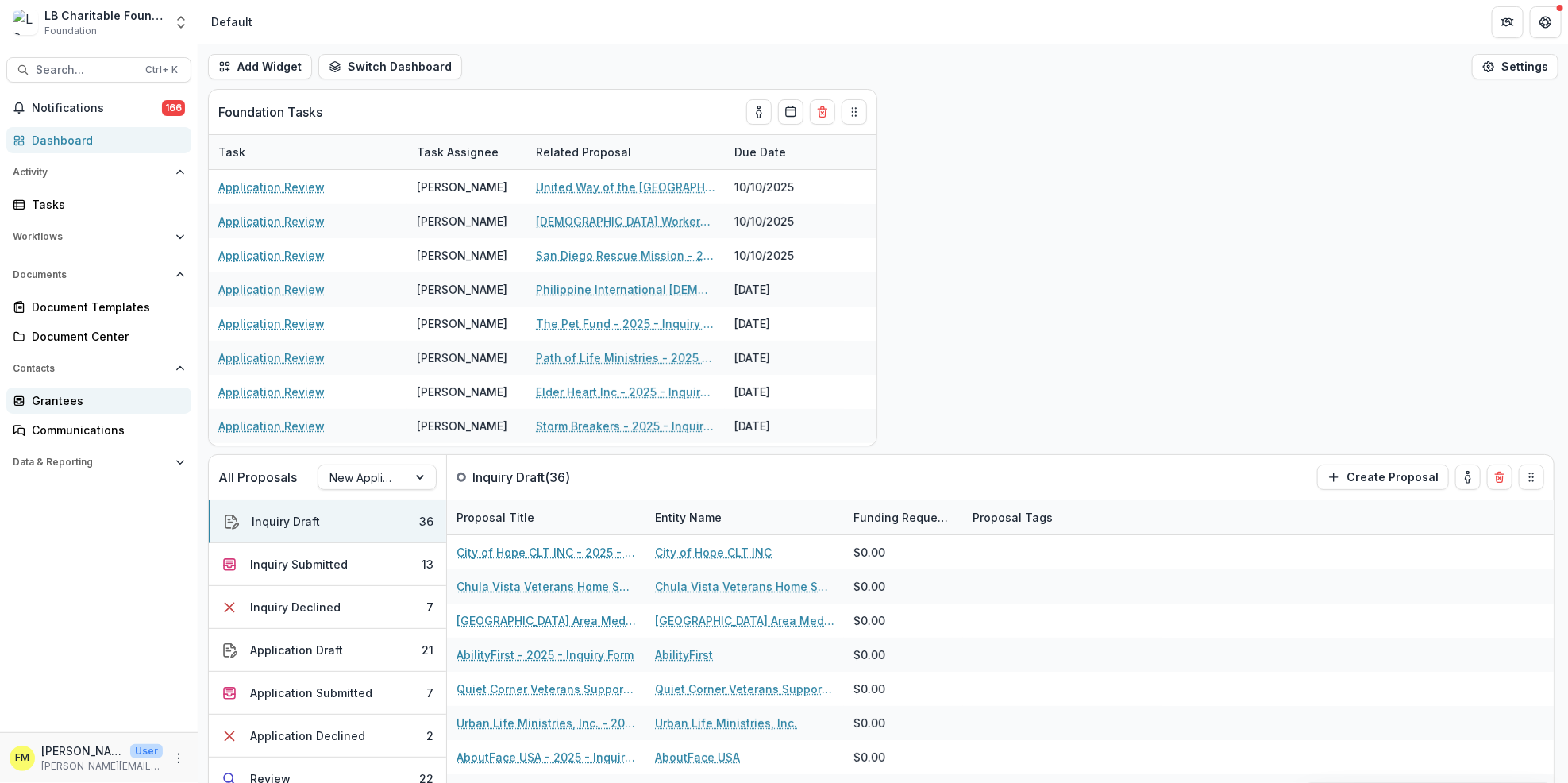
click at [88, 395] on div "Grantees" at bounding box center [105, 400] width 147 height 17
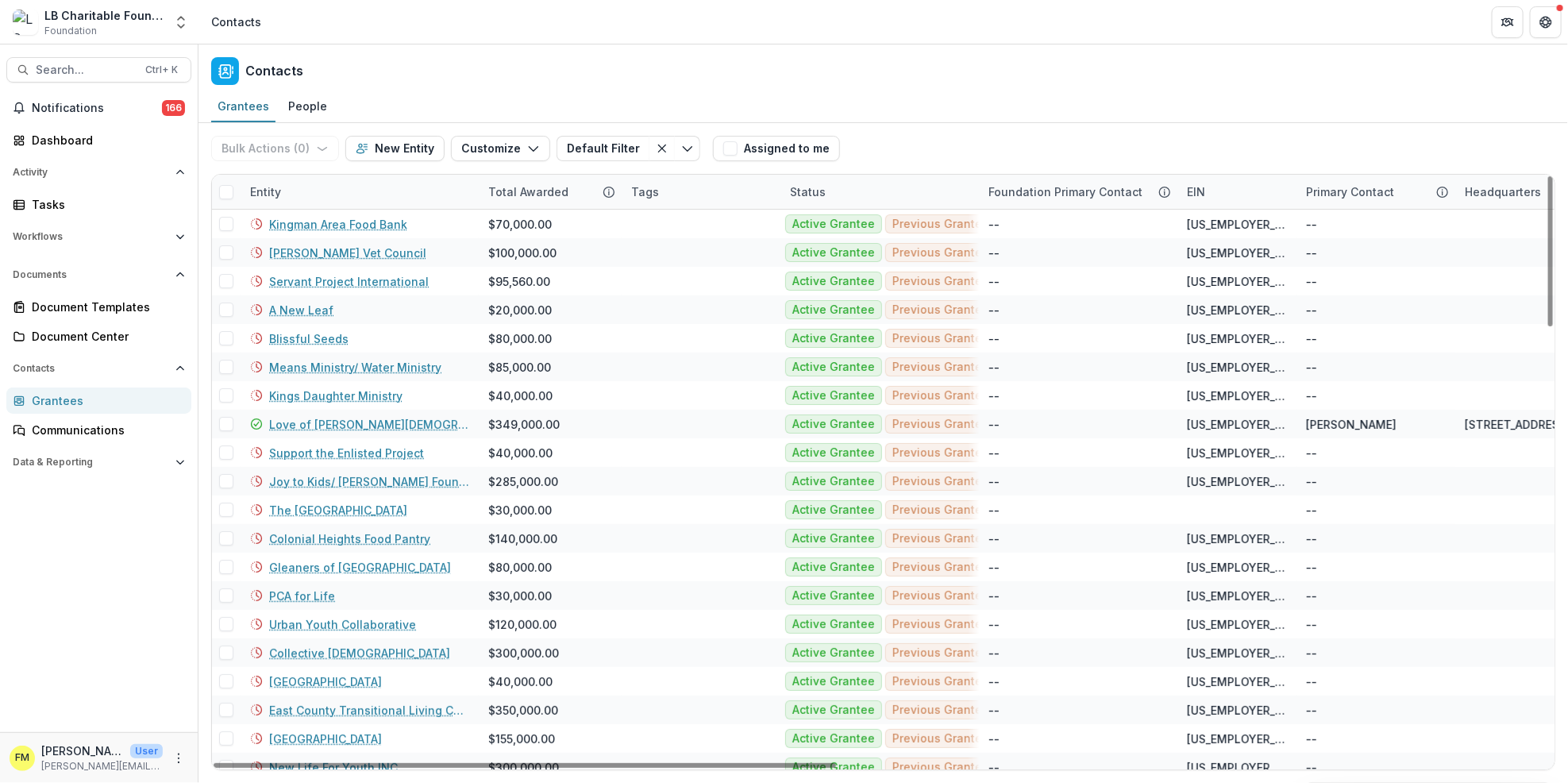
click at [291, 193] on div "Entity" at bounding box center [360, 191] width 239 height 35
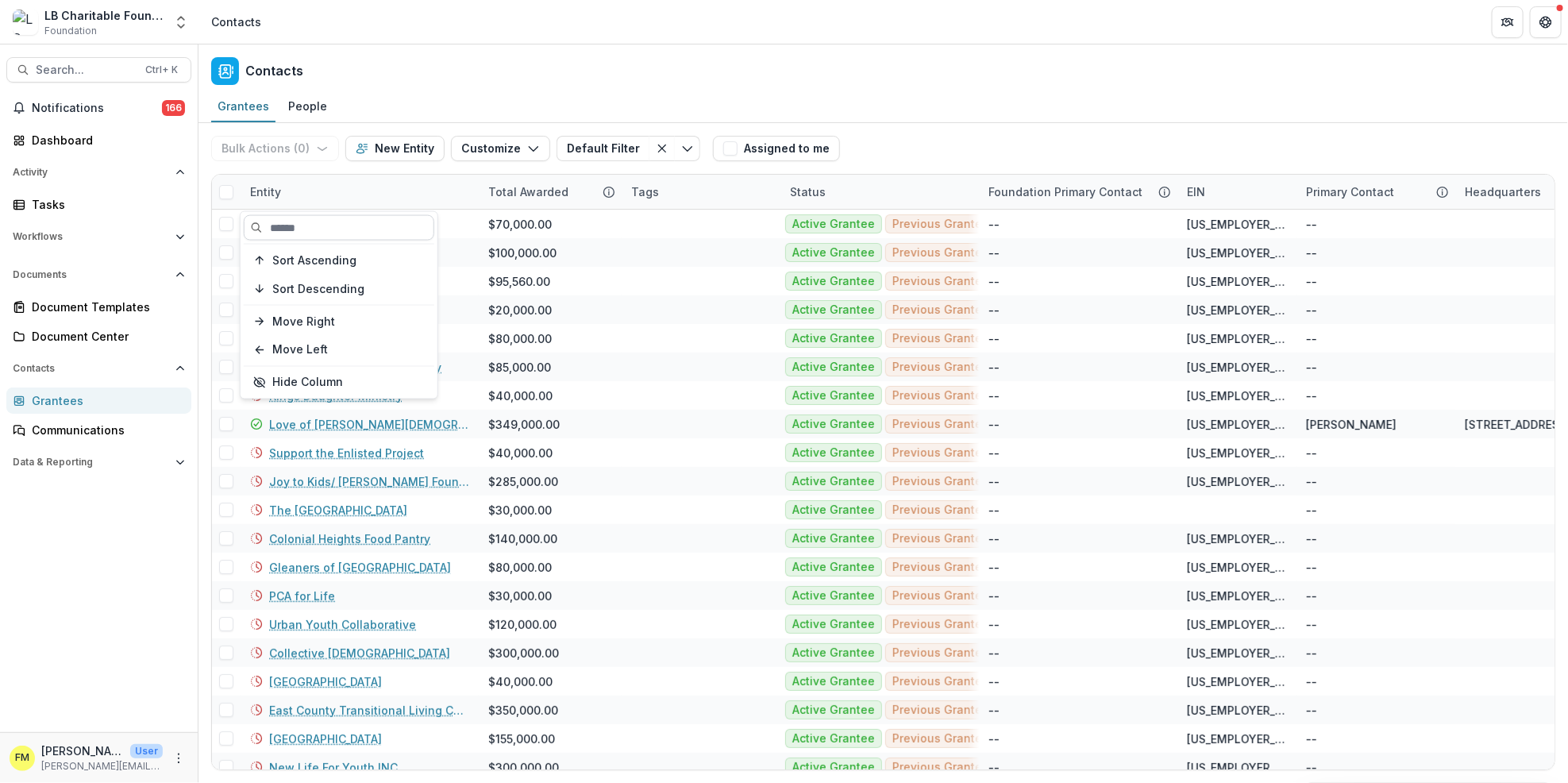
click at [292, 231] on input at bounding box center [338, 228] width 190 height 26
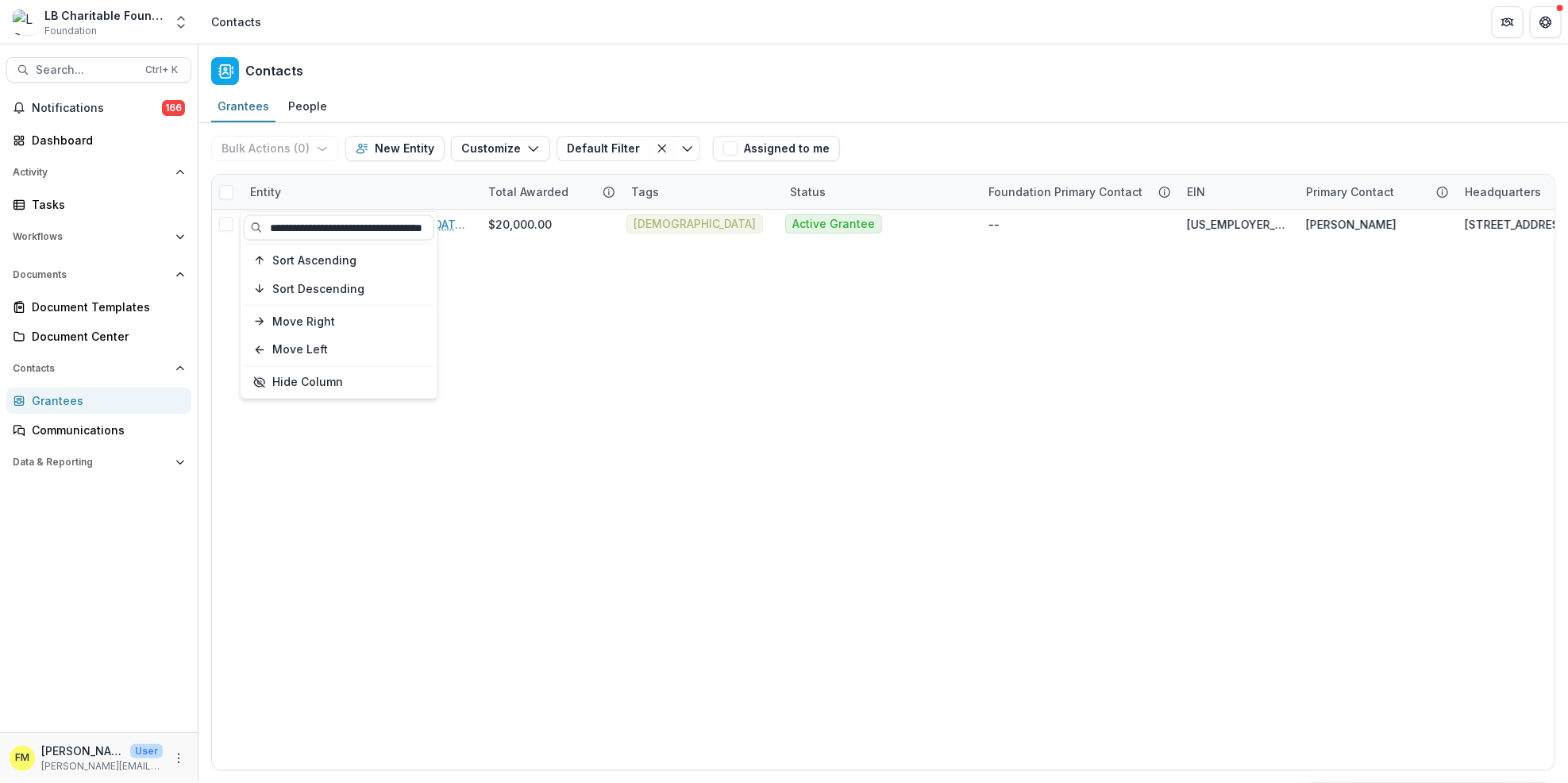
scroll to position [0, 36]
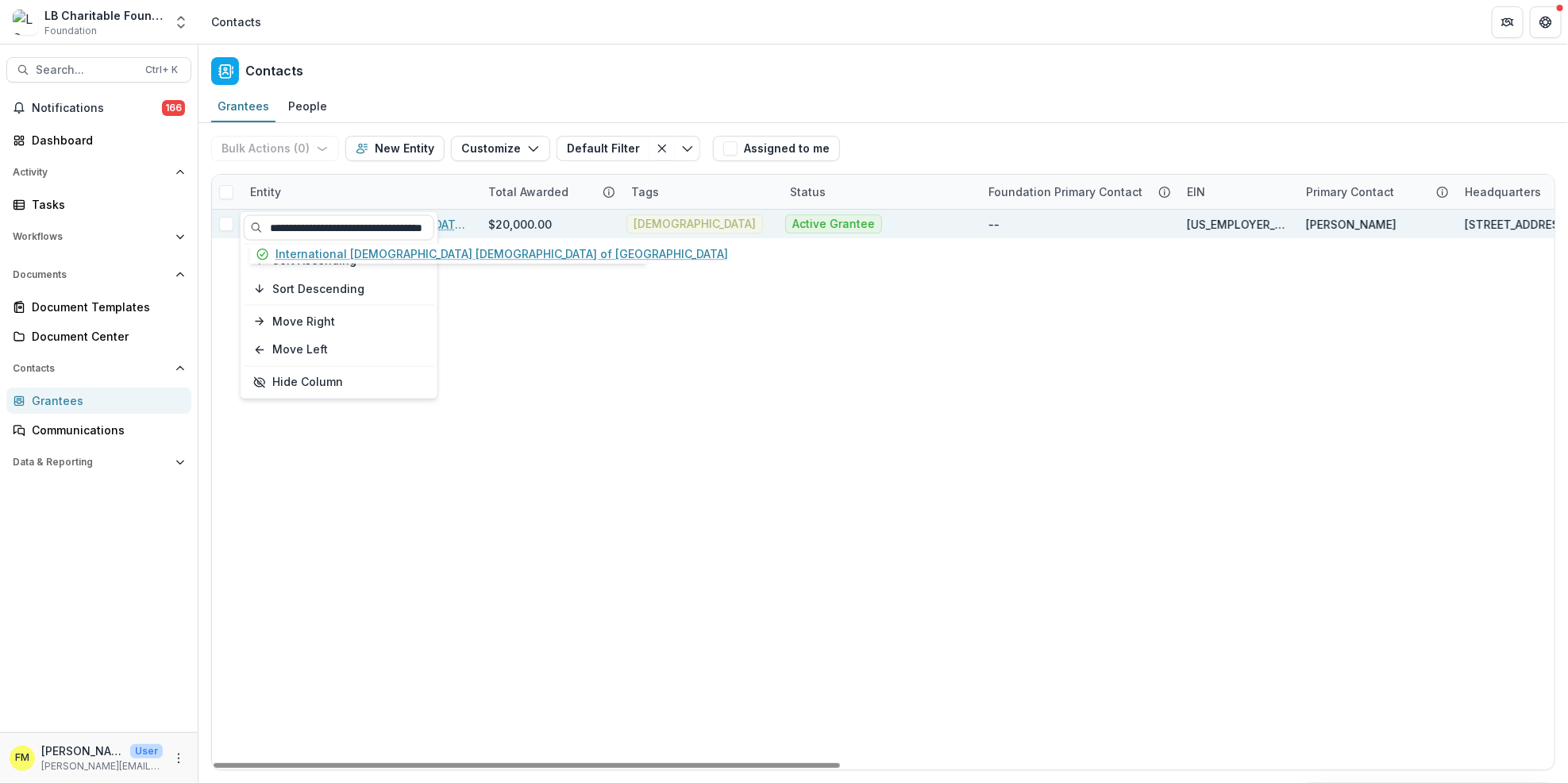
type input "**********"
click at [447, 220] on link "International [DEMOGRAPHIC_DATA] [DEMOGRAPHIC_DATA] of [GEOGRAPHIC_DATA]" at bounding box center [369, 224] width 200 height 17
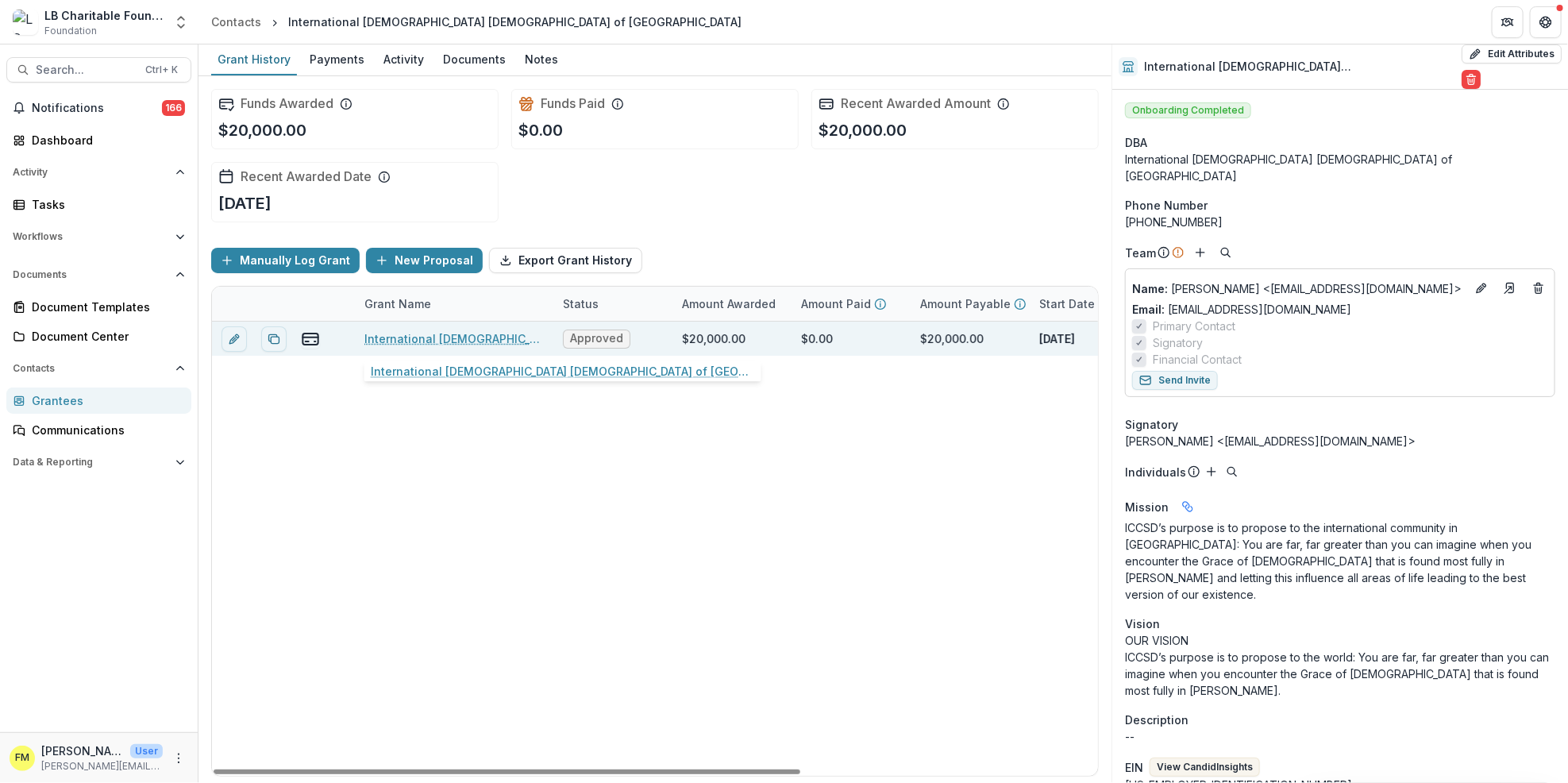
click at [489, 335] on link "International [DEMOGRAPHIC_DATA] [DEMOGRAPHIC_DATA] of [GEOGRAPHIC_DATA] - 2025…" at bounding box center [454, 338] width 179 height 17
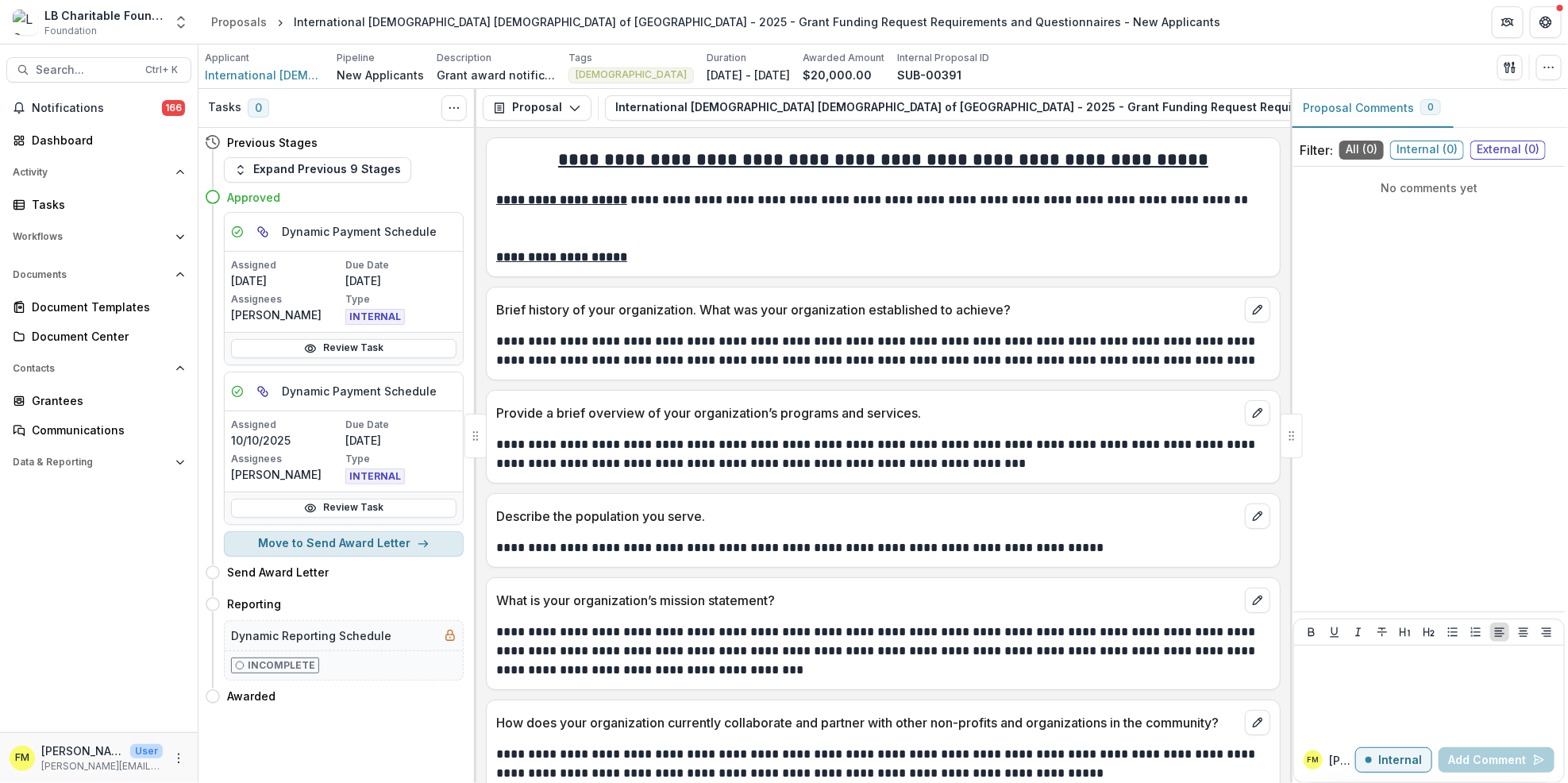
click at [410, 540] on button "Move to Send Award Letter" at bounding box center [344, 544] width 240 height 26
select select "**********"
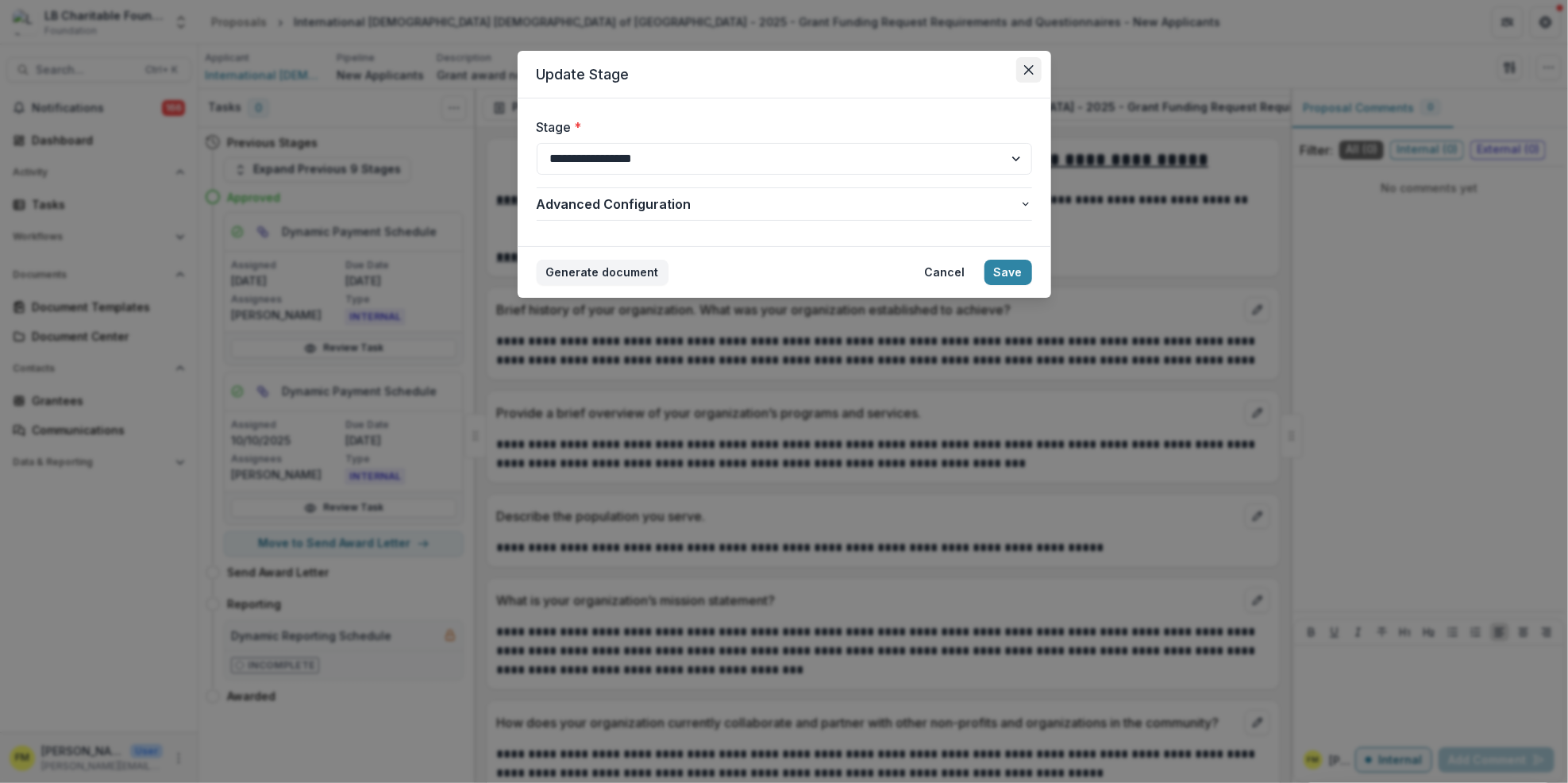
click at [1019, 72] on button "Close" at bounding box center [1029, 70] width 26 height 26
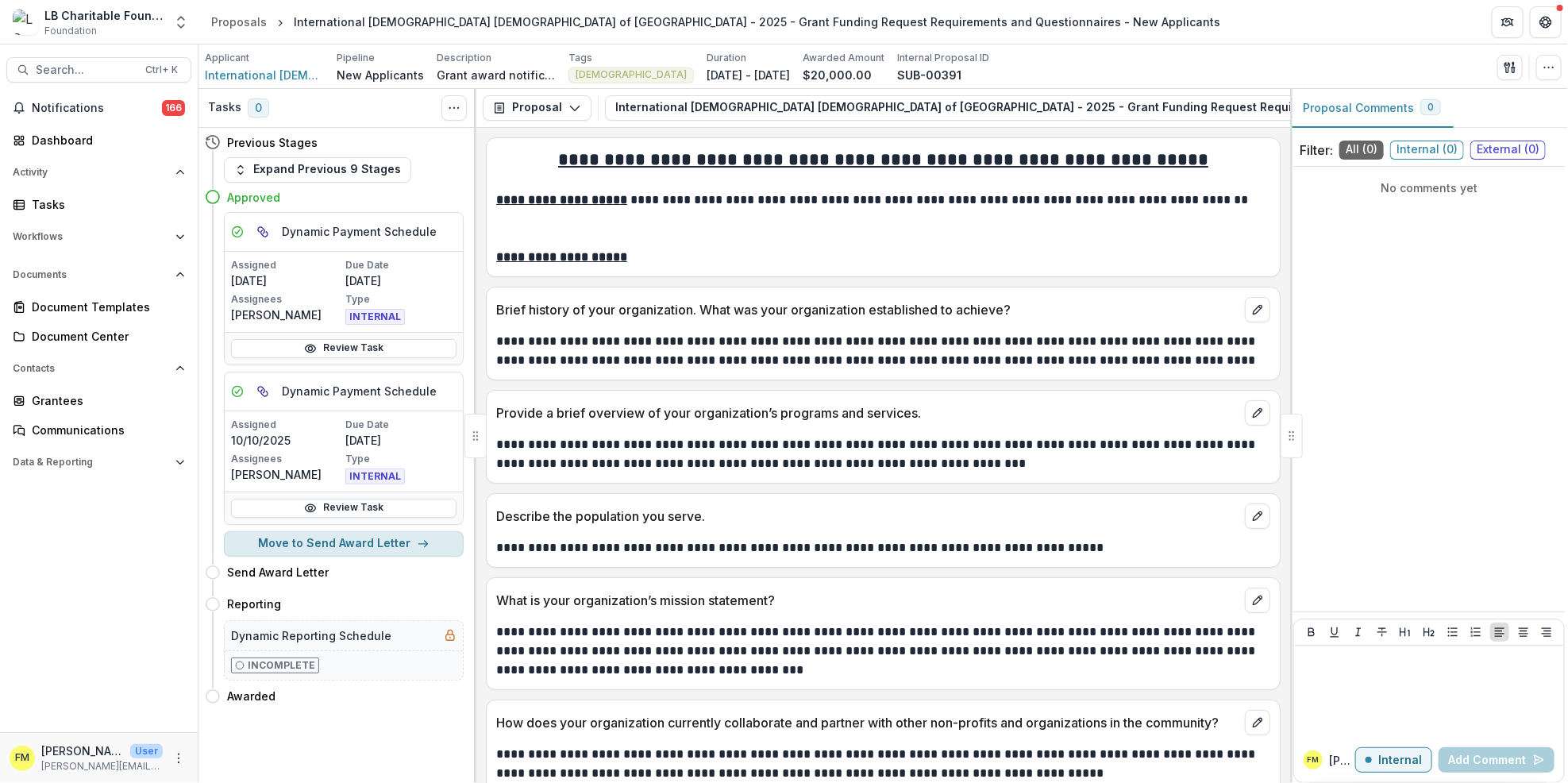
click at [417, 540] on icon "button" at bounding box center [423, 544] width 13 height 13
select select "**********"
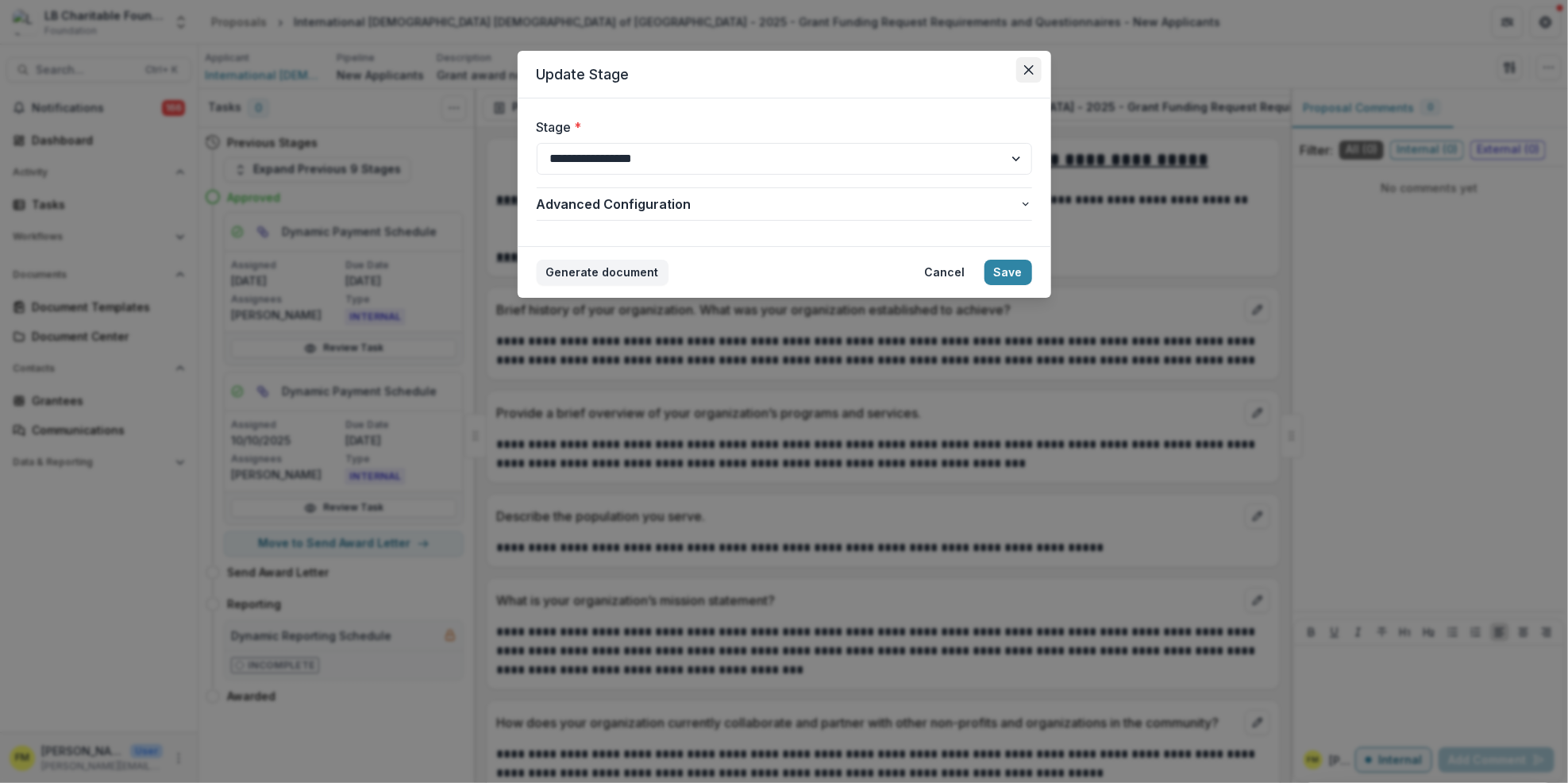
click at [1033, 67] on icon "Close" at bounding box center [1029, 70] width 10 height 10
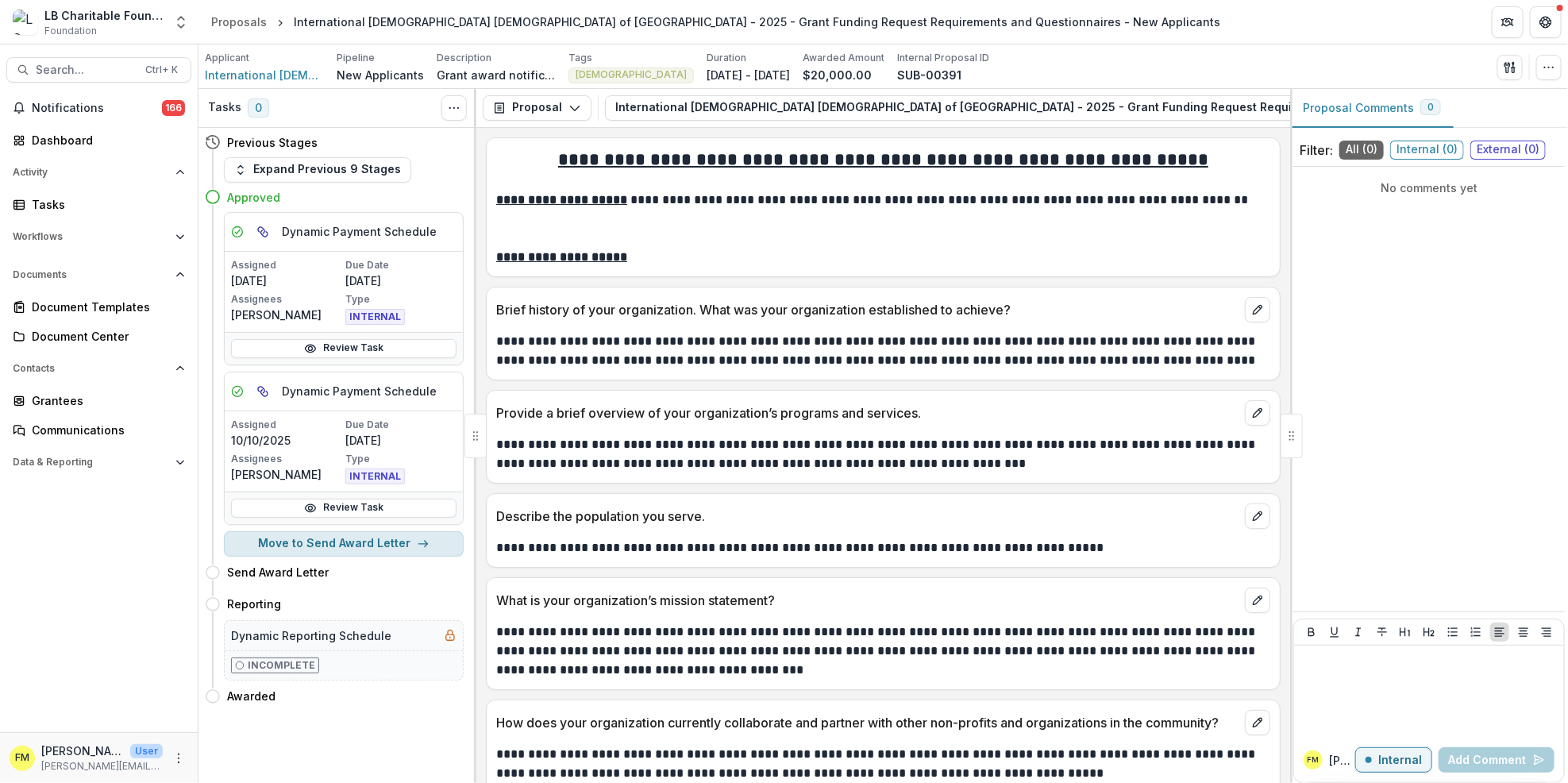
click at [427, 549] on button "Move to Send Award Letter" at bounding box center [344, 544] width 240 height 26
select select "**********"
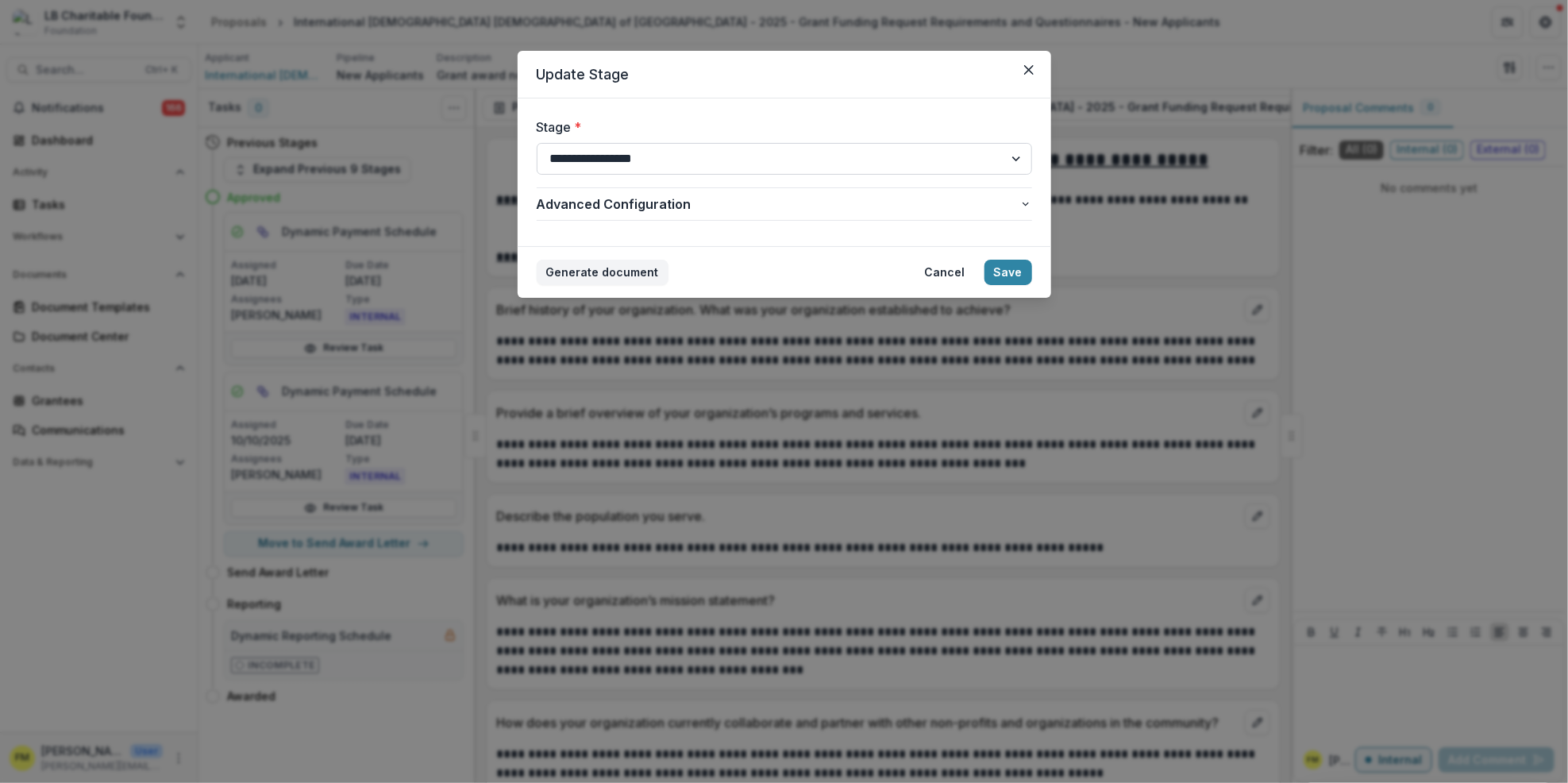
click at [1016, 166] on select "**********" at bounding box center [784, 159] width 496 height 32
click at [1014, 154] on select "**********" at bounding box center [784, 159] width 496 height 32
click at [1027, 204] on icon "button" at bounding box center [1026, 204] width 6 height 4
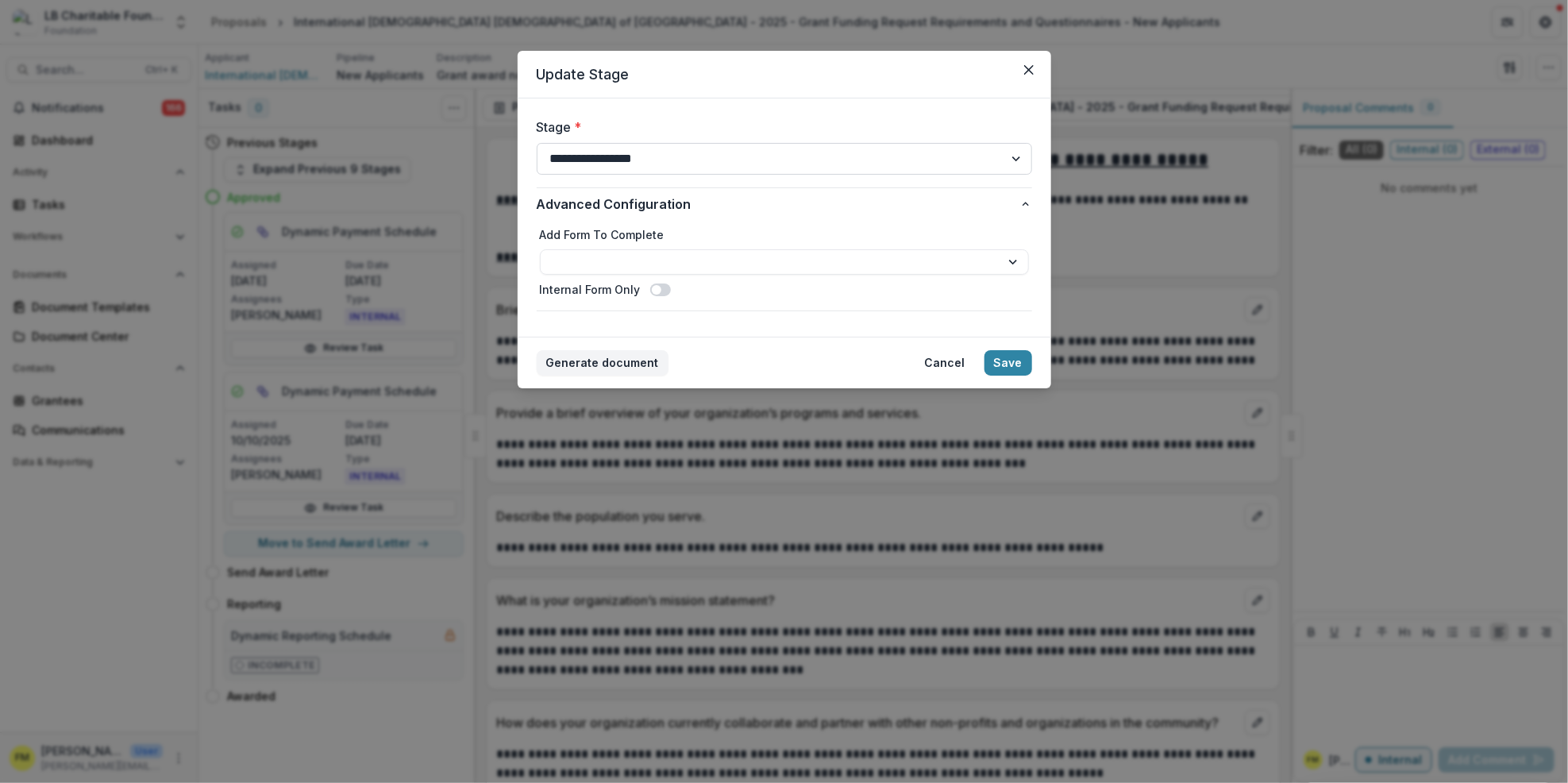
click at [1019, 160] on select "**********" at bounding box center [784, 159] width 496 height 32
click at [1031, 69] on icon "Close" at bounding box center [1029, 70] width 10 height 10
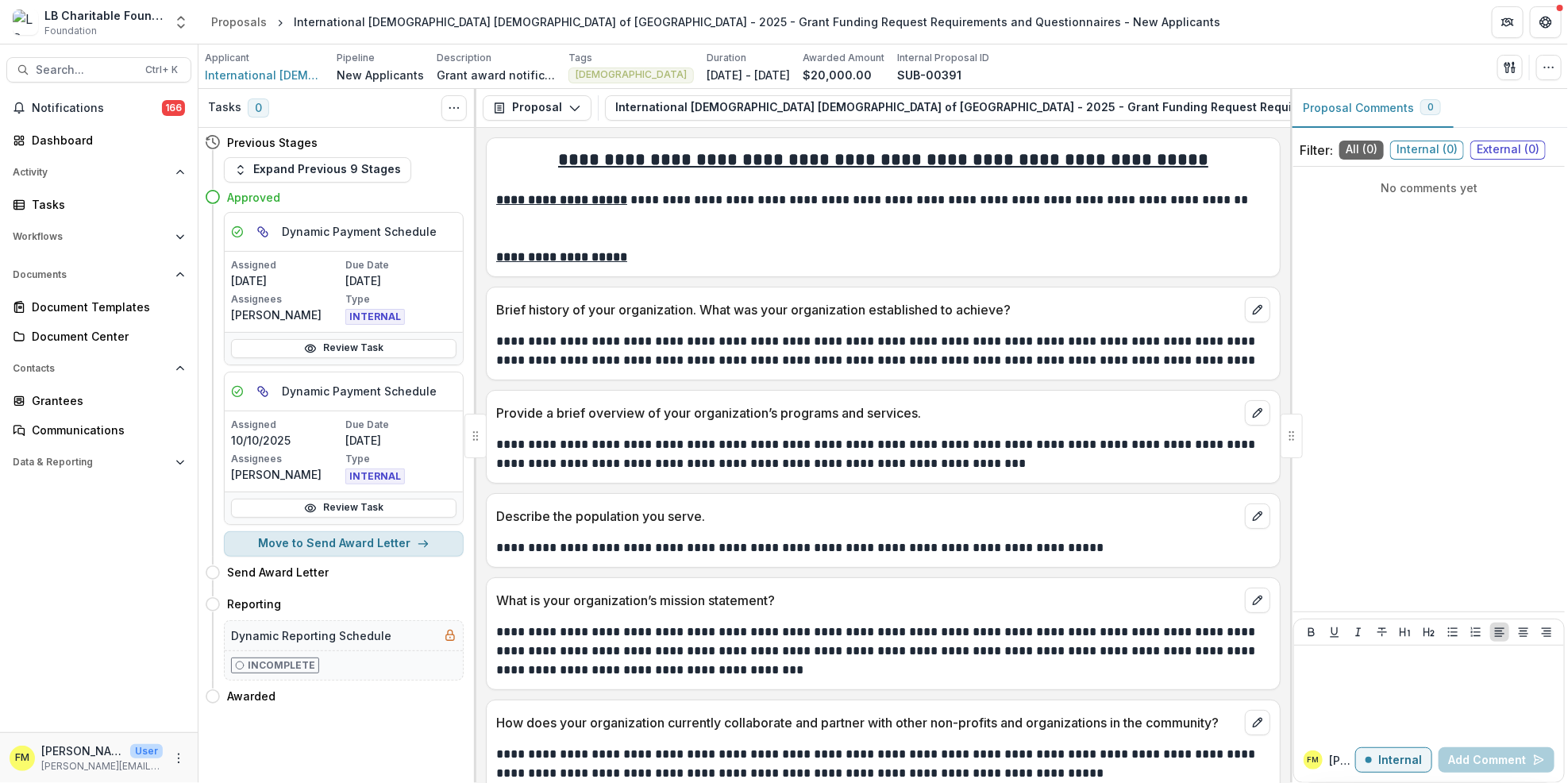
click at [421, 550] on button "Move to Send Award Letter" at bounding box center [344, 544] width 240 height 26
select select "**********"
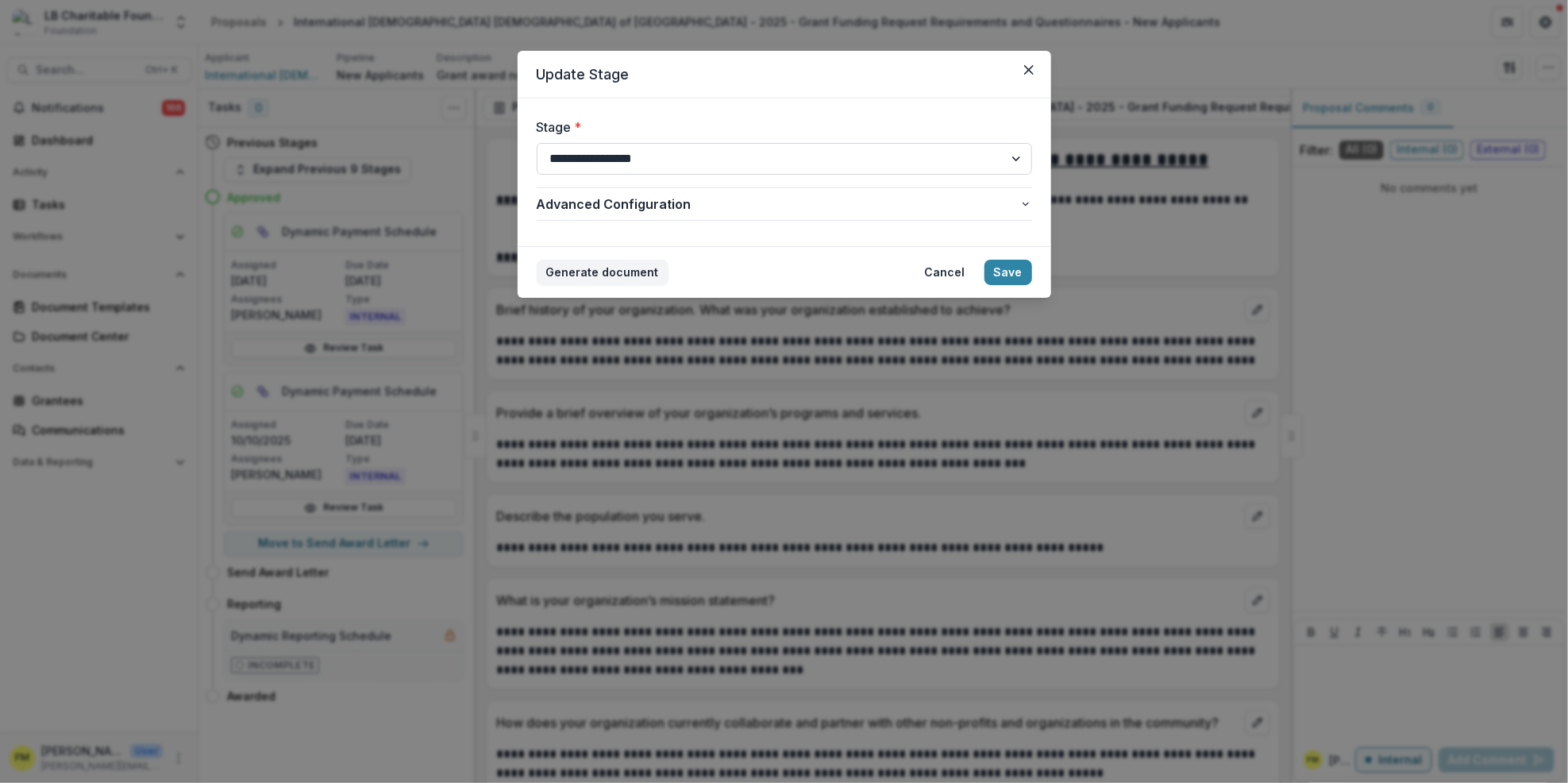
click at [1003, 157] on select "**********" at bounding box center [784, 159] width 496 height 32
click at [1030, 65] on icon "Close" at bounding box center [1029, 70] width 10 height 10
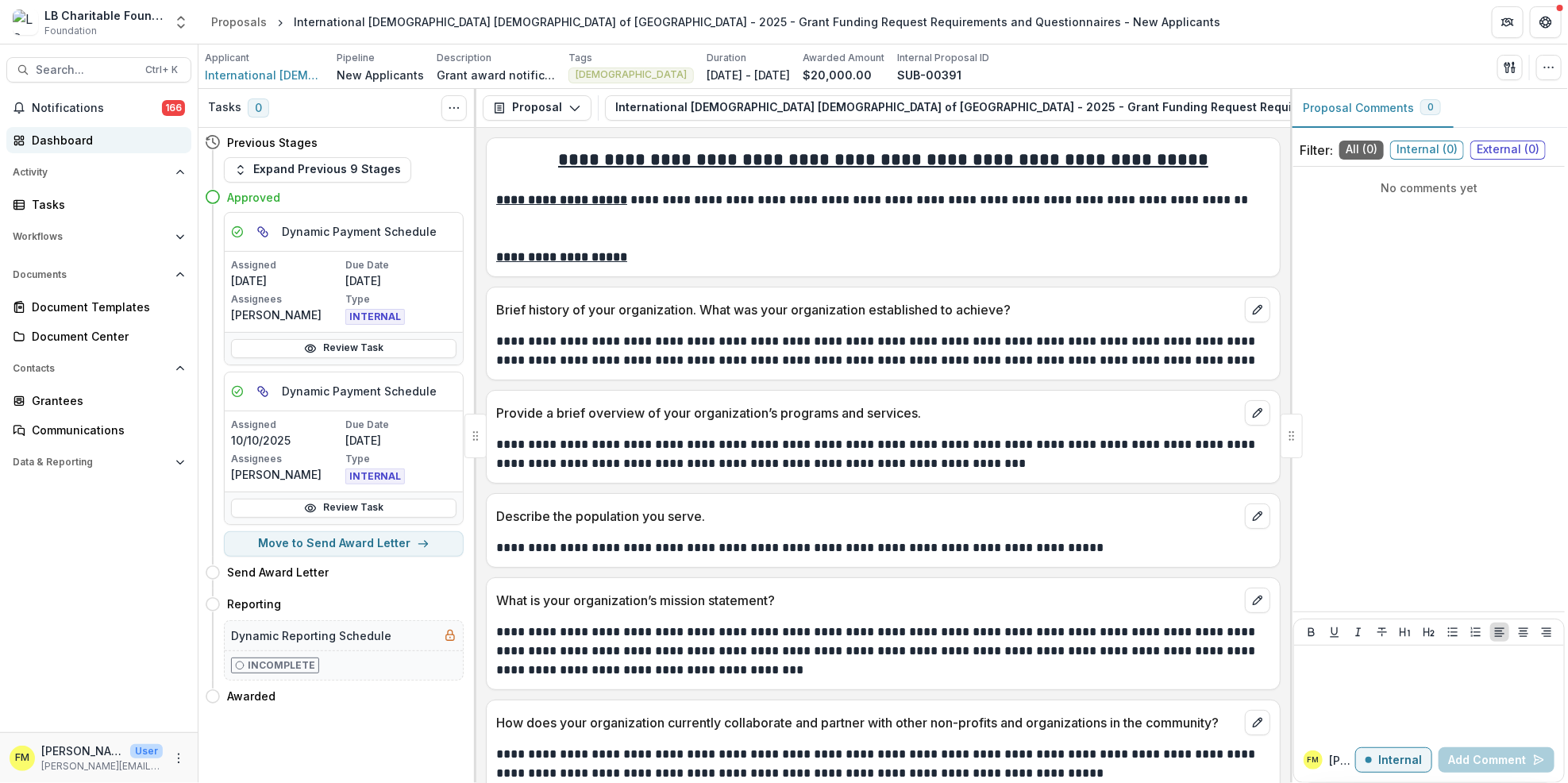
click at [75, 144] on div "Dashboard" at bounding box center [105, 140] width 147 height 17
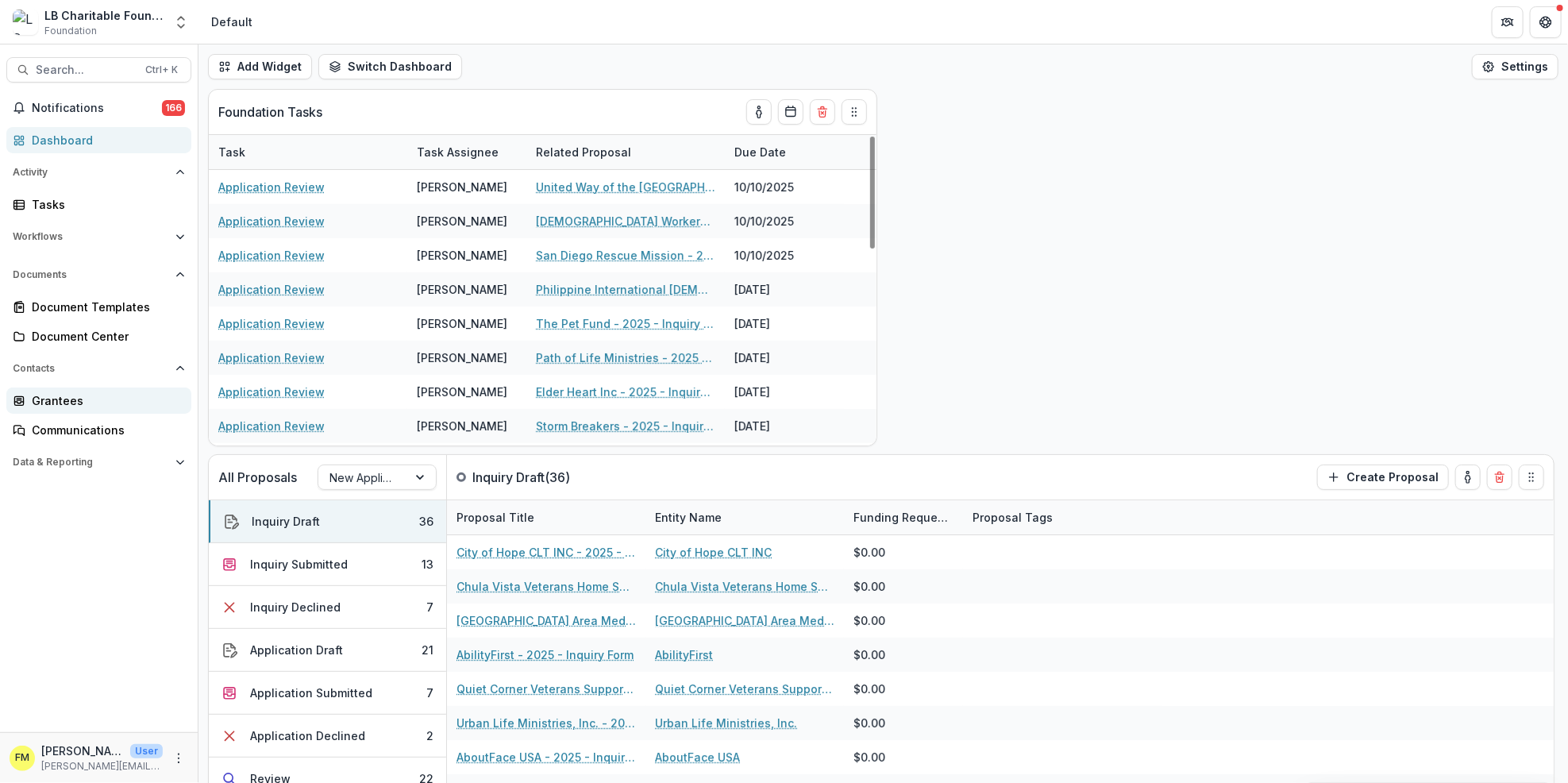
click at [100, 389] on link "Grantees" at bounding box center [99, 400] width 185 height 27
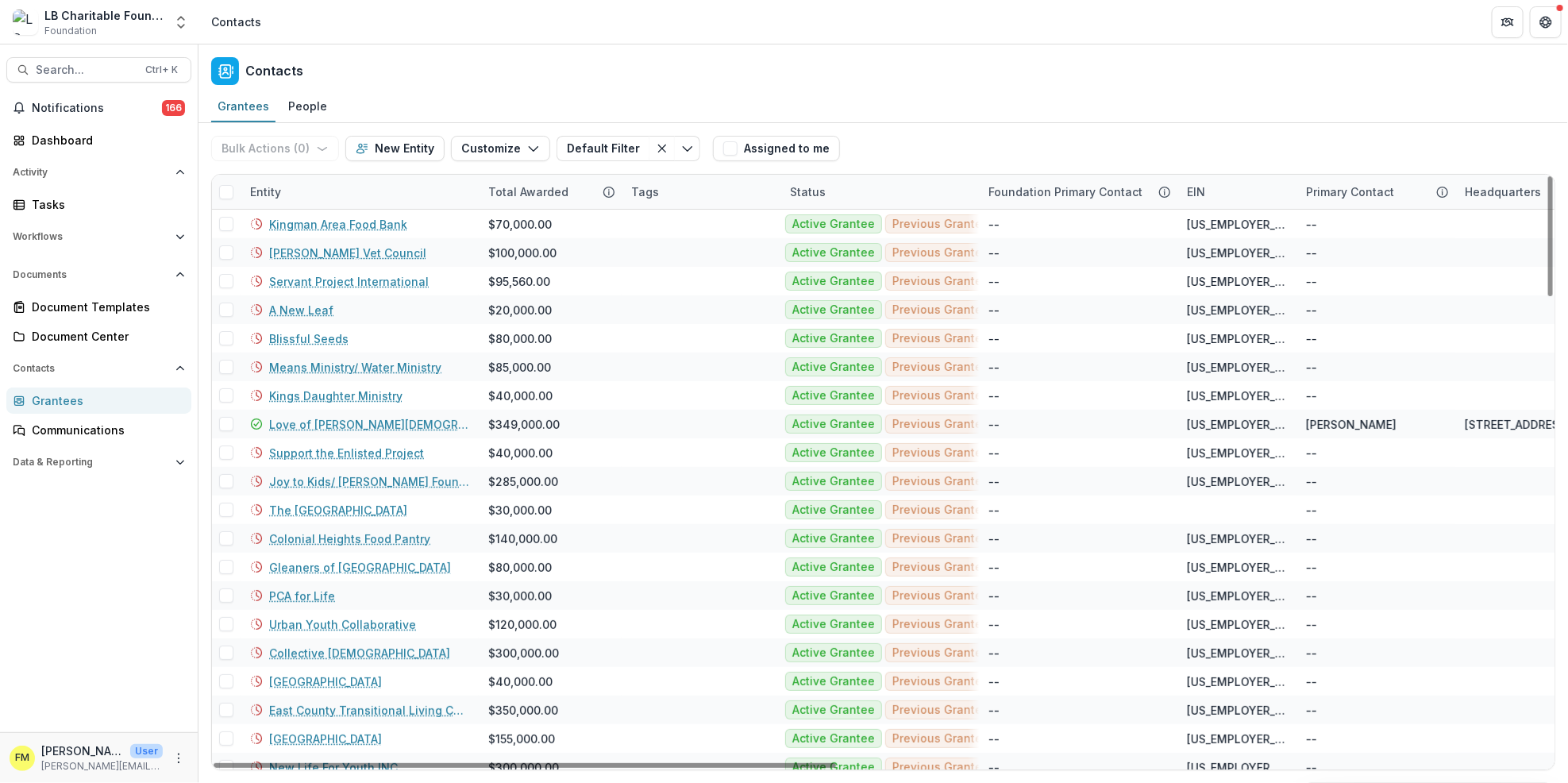
click at [283, 185] on div "Entity" at bounding box center [266, 191] width 50 height 17
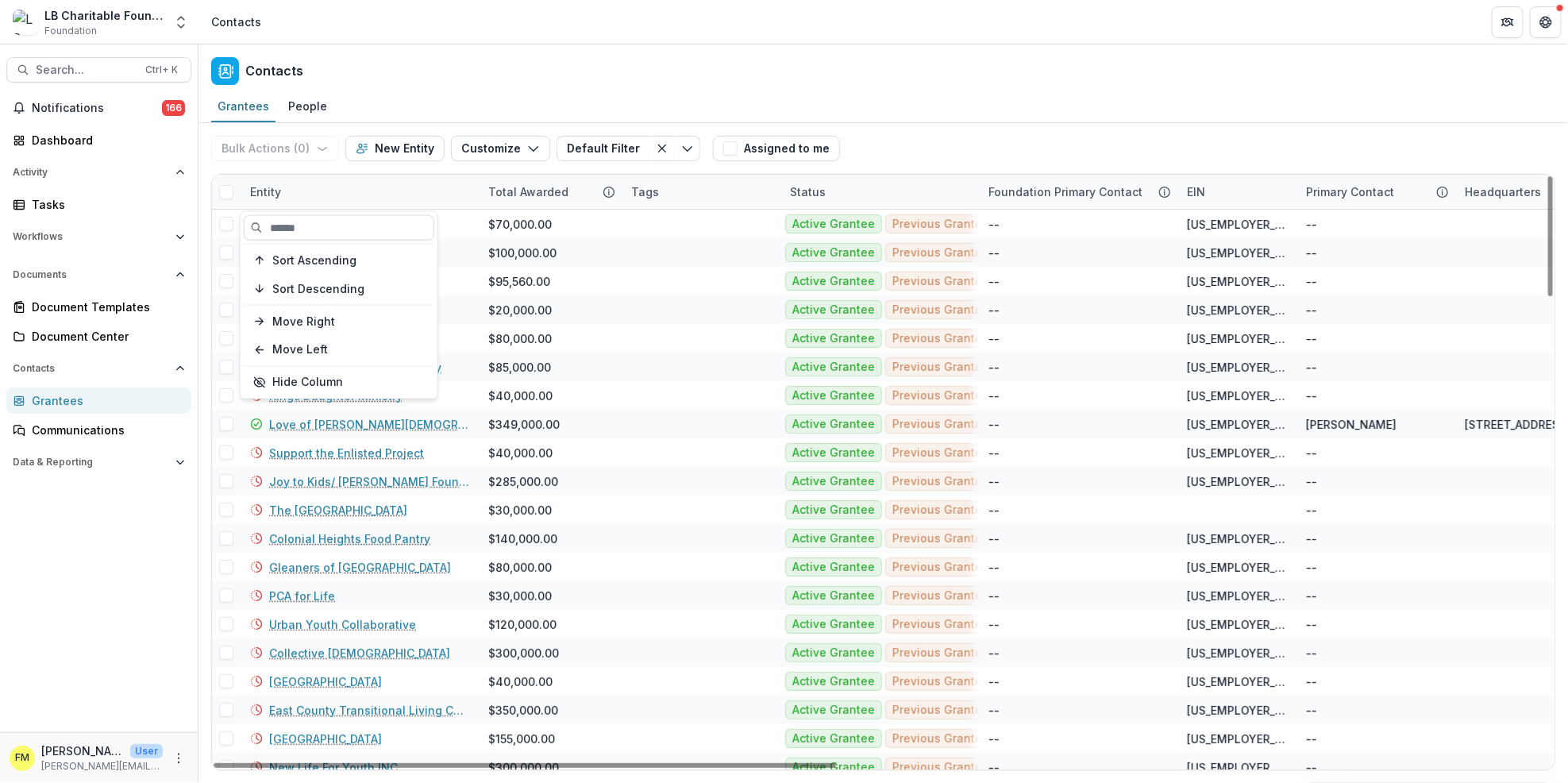
click at [273, 199] on div "Entity" at bounding box center [360, 191] width 239 height 35
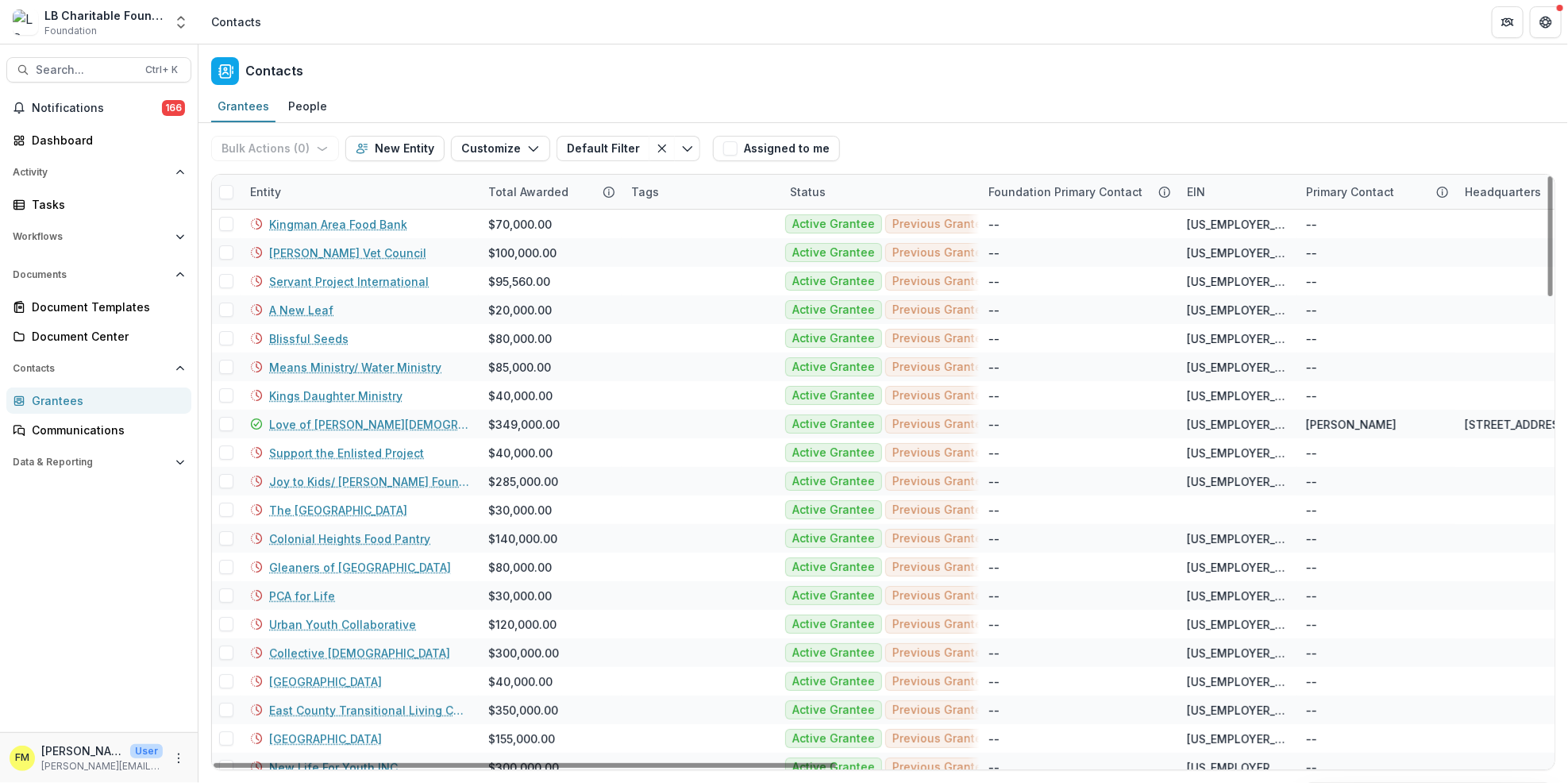
click at [276, 190] on div "Entity" at bounding box center [266, 191] width 50 height 17
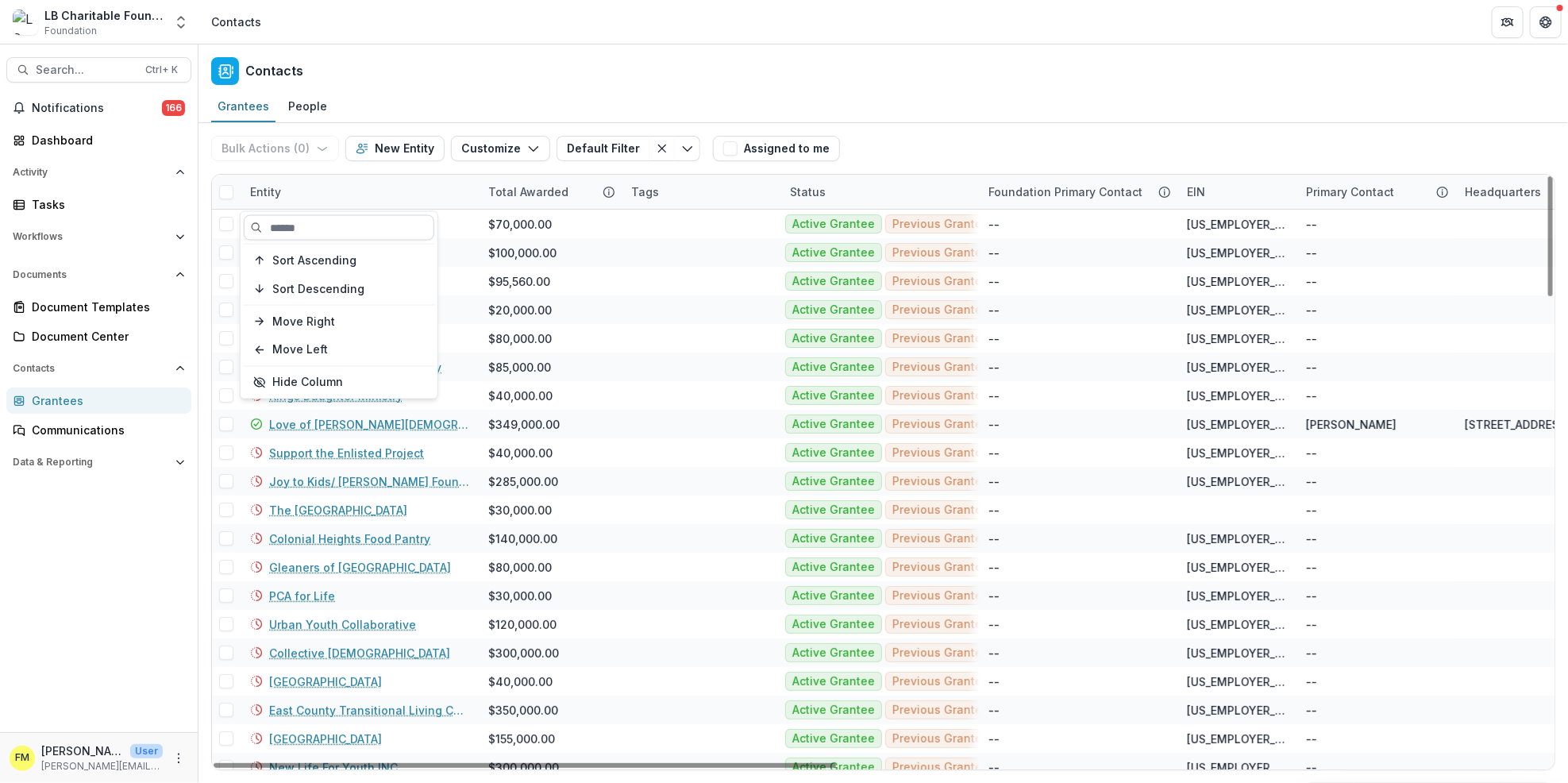
click at [327, 236] on input at bounding box center [338, 228] width 190 height 26
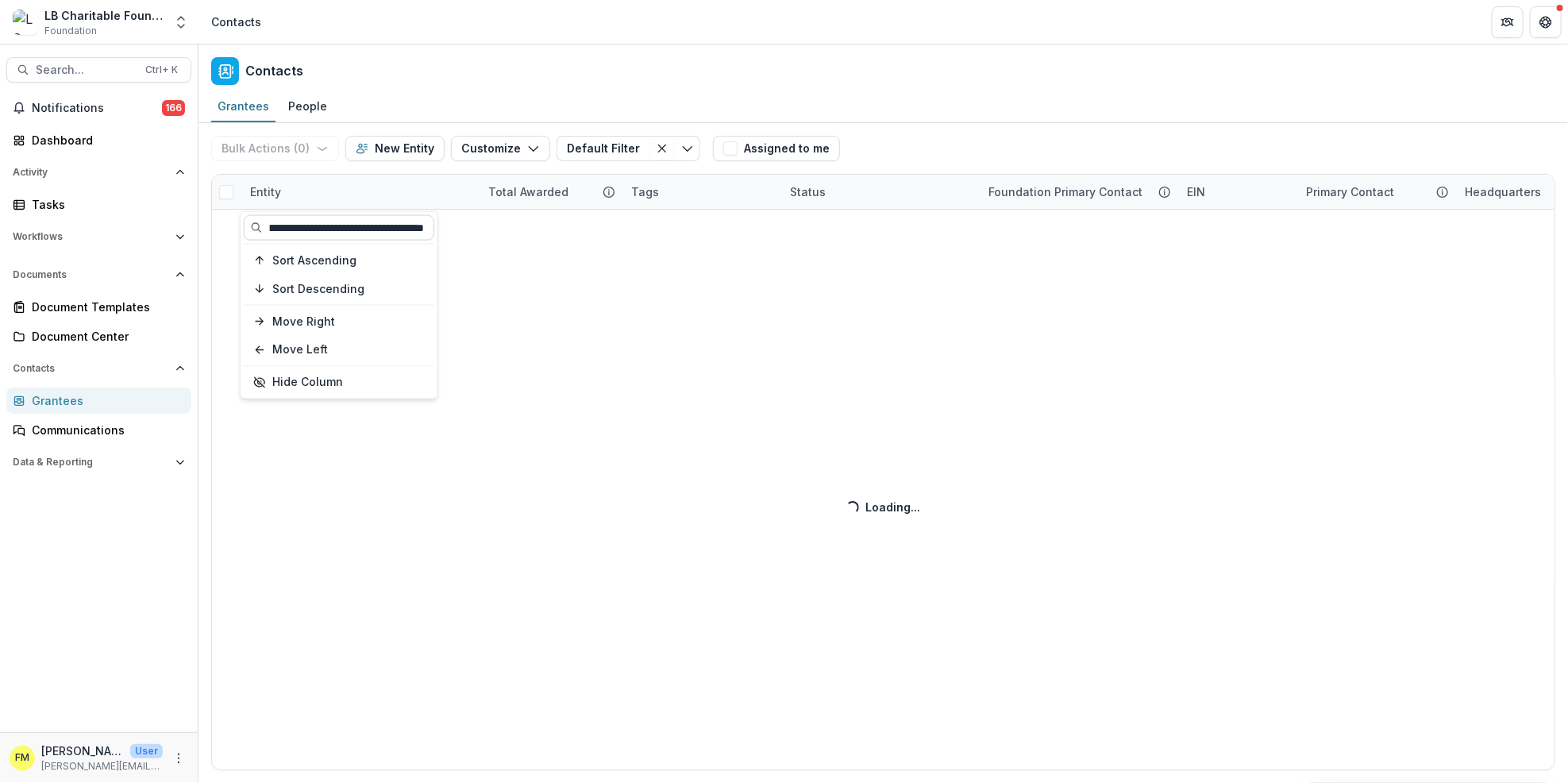
scroll to position [0, 67]
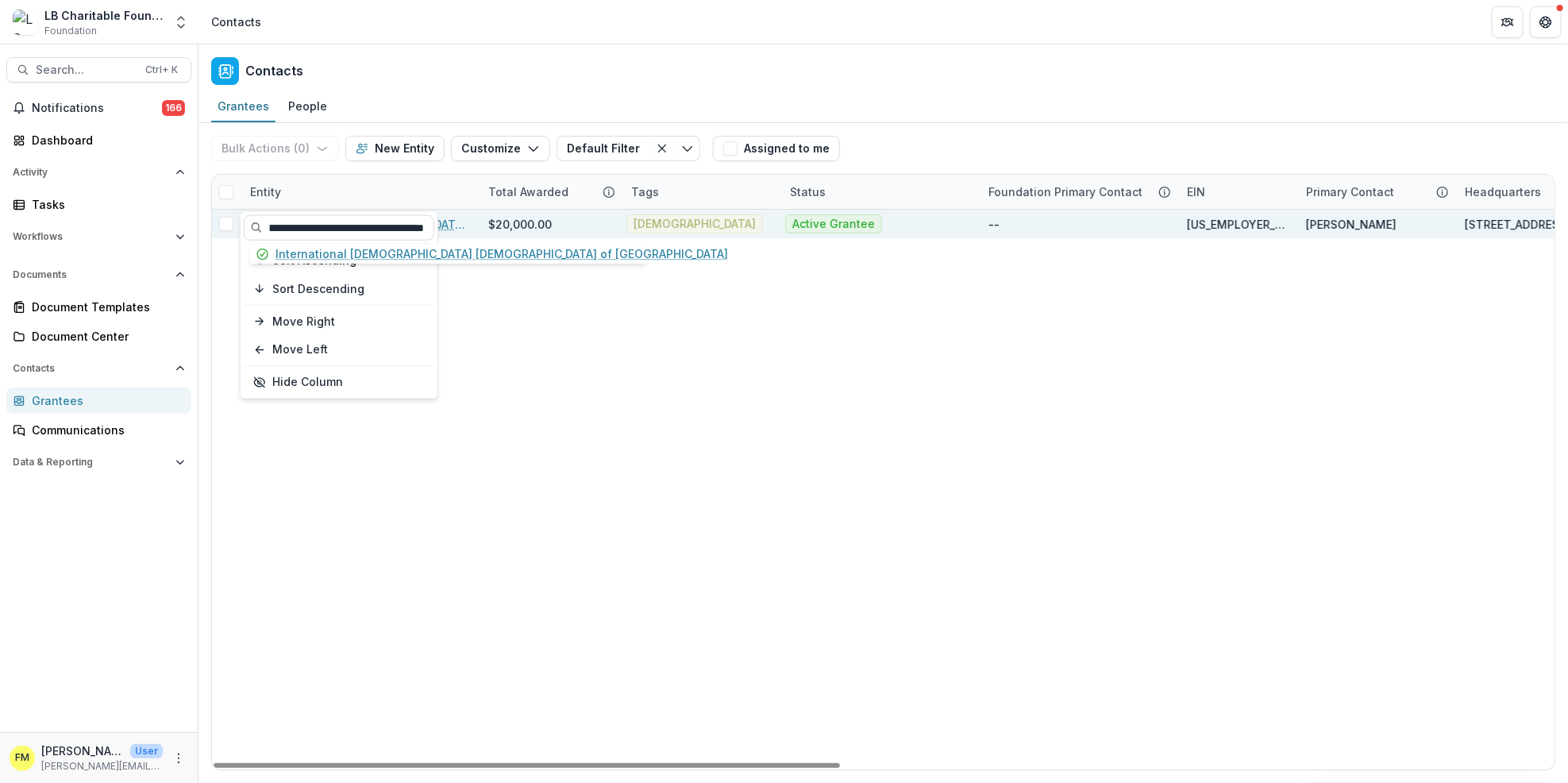
type input "**********"
click at [455, 225] on link "International [DEMOGRAPHIC_DATA] [DEMOGRAPHIC_DATA] of [GEOGRAPHIC_DATA]" at bounding box center [369, 224] width 200 height 17
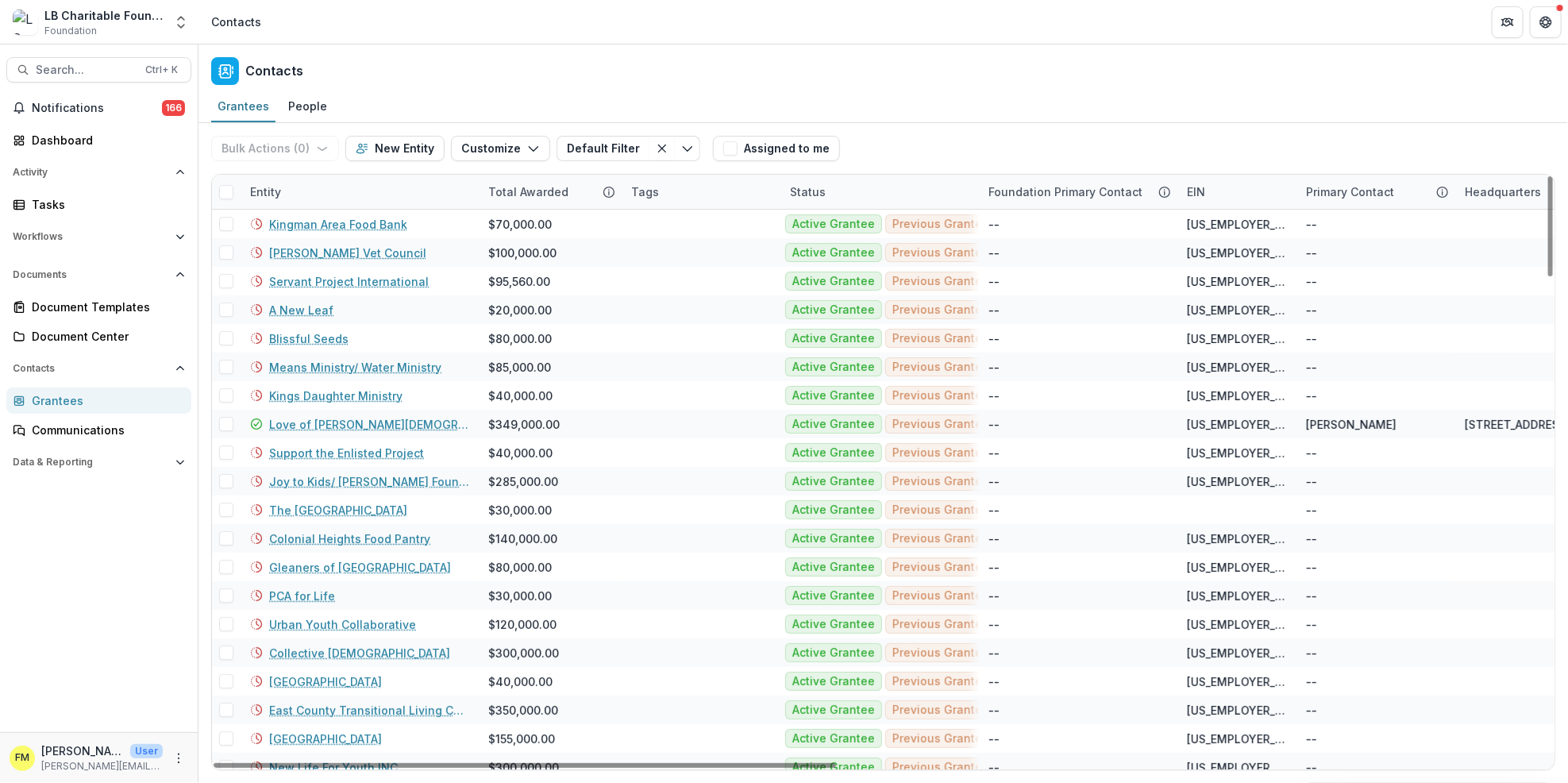
click at [259, 191] on div "Entity" at bounding box center [266, 191] width 50 height 17
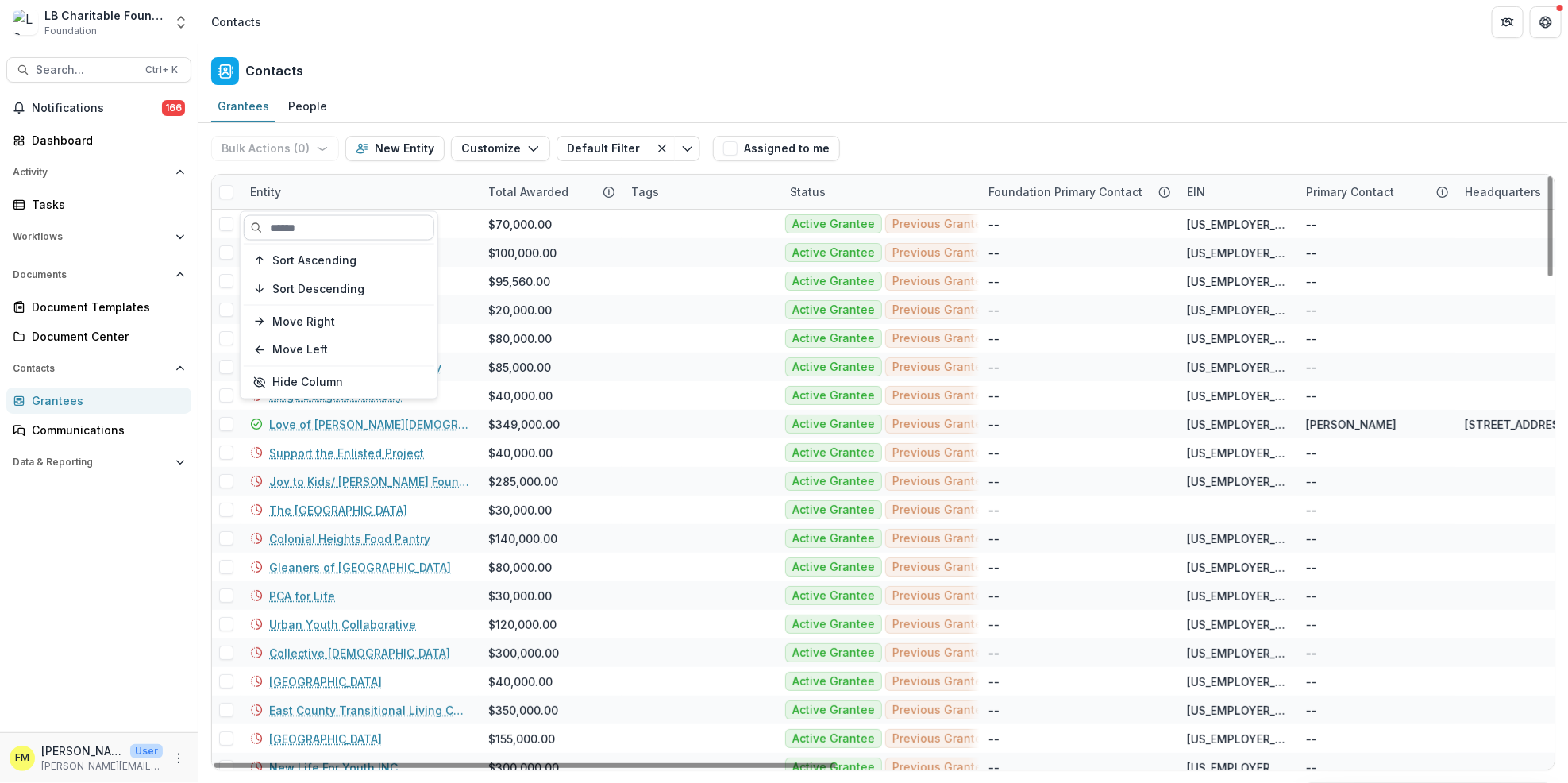
click at [298, 234] on input at bounding box center [338, 228] width 190 height 26
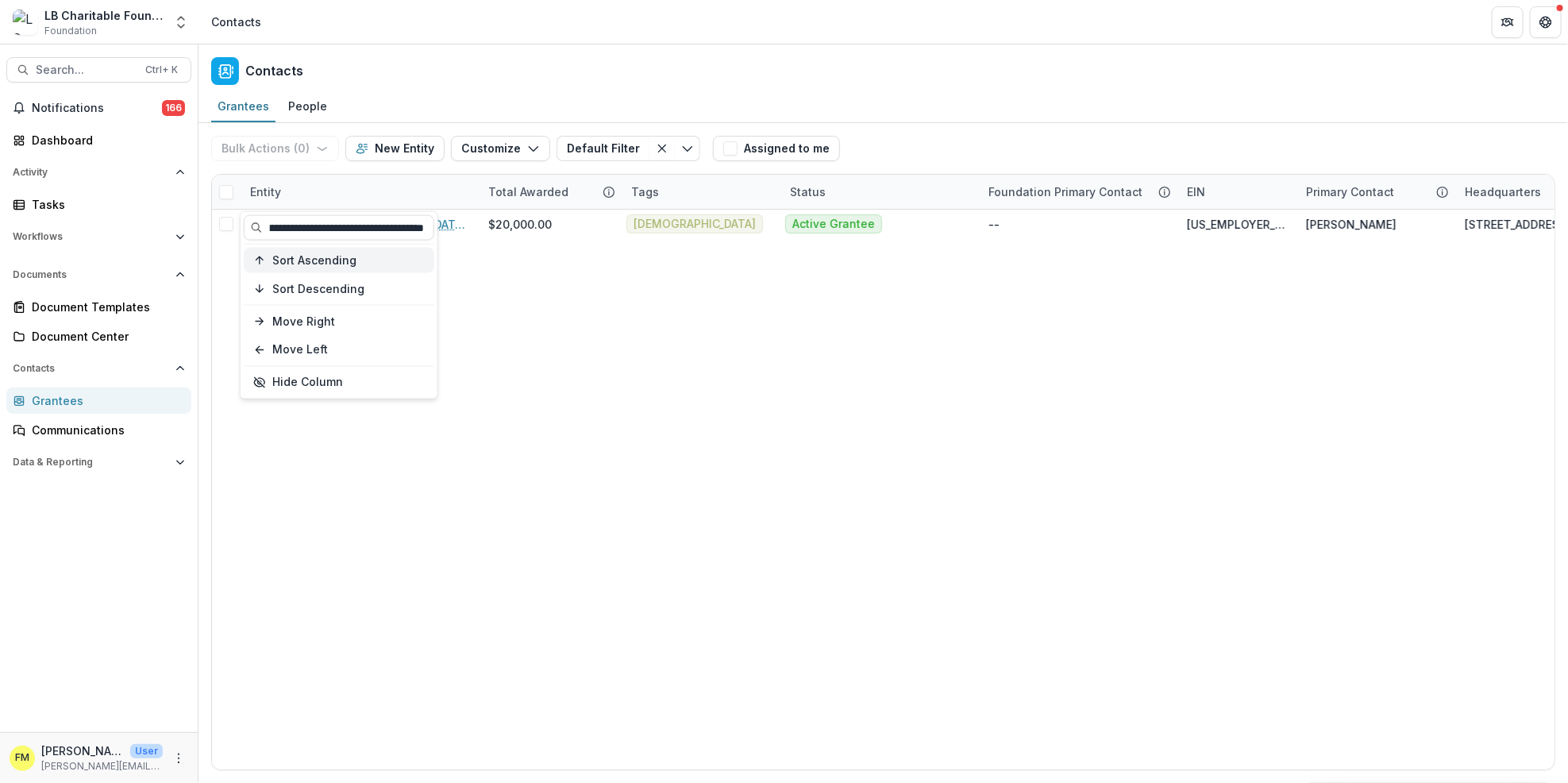
scroll to position [0, 53]
type input "**********"
click at [338, 258] on span "Sort Ascending" at bounding box center [314, 259] width 84 height 14
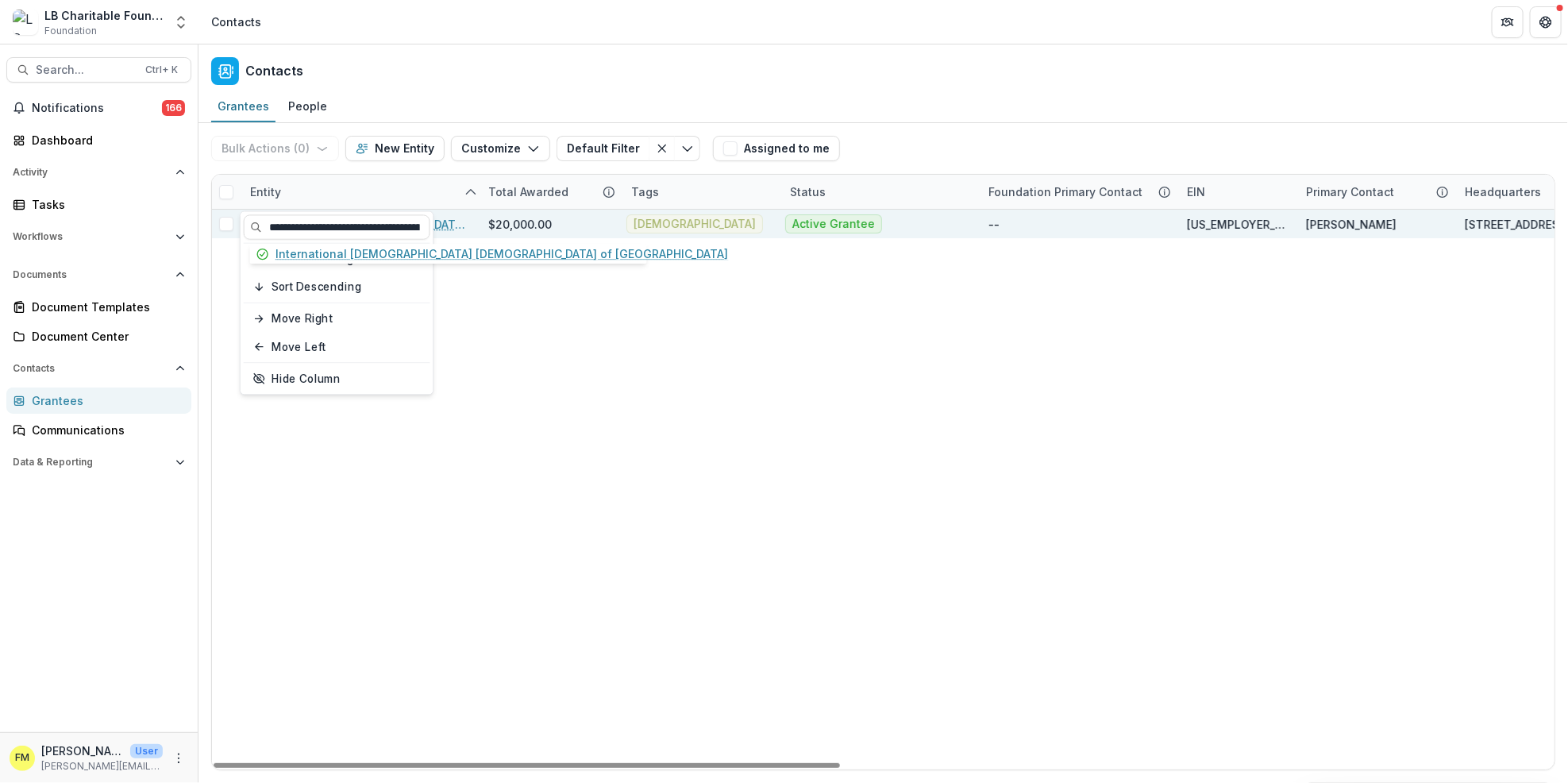
click at [449, 224] on link "International [DEMOGRAPHIC_DATA] [DEMOGRAPHIC_DATA] of [GEOGRAPHIC_DATA]" at bounding box center [369, 224] width 200 height 17
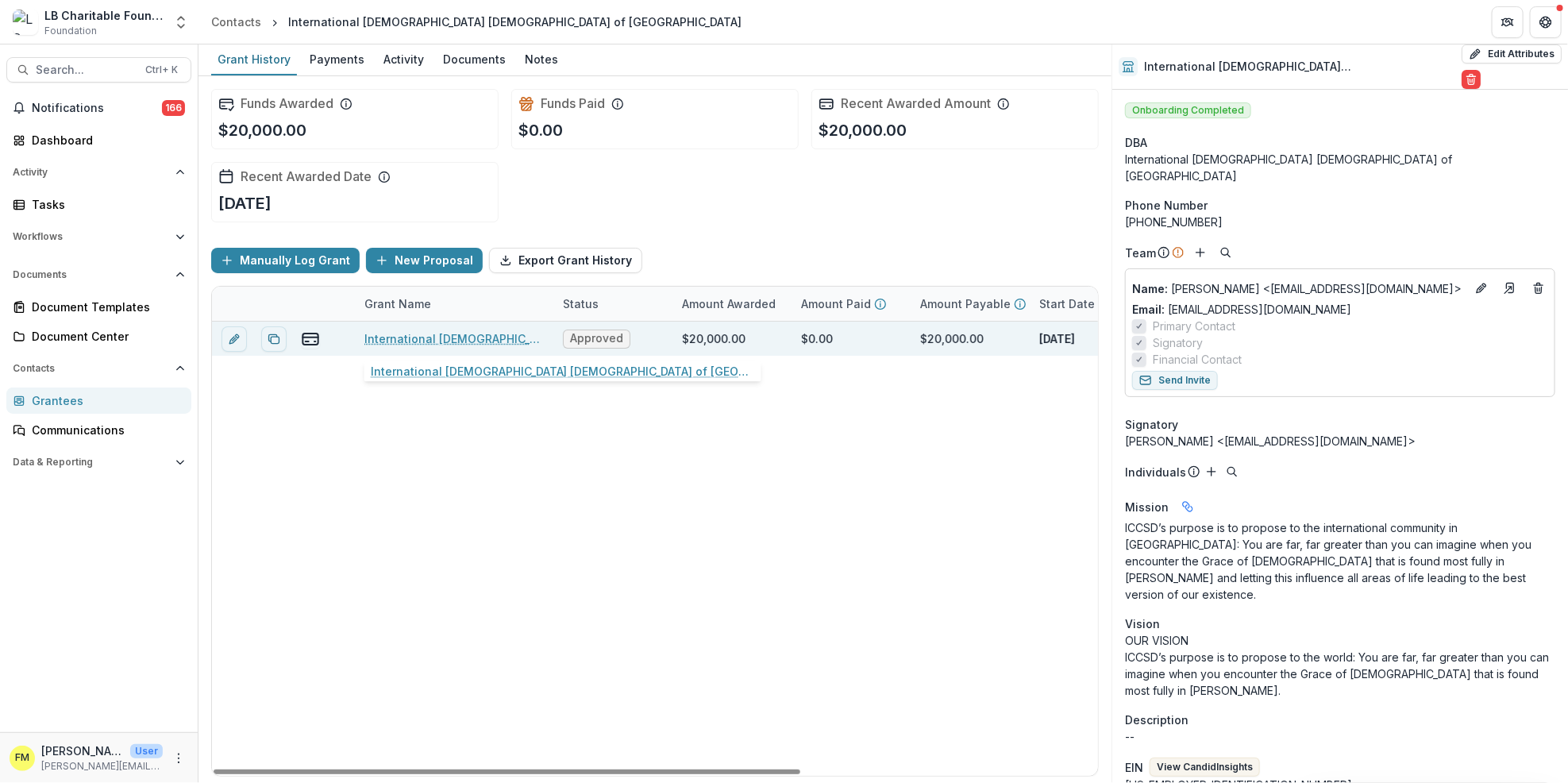
click at [495, 339] on link "International [DEMOGRAPHIC_DATA] [DEMOGRAPHIC_DATA] of [GEOGRAPHIC_DATA] - 2025…" at bounding box center [454, 338] width 179 height 17
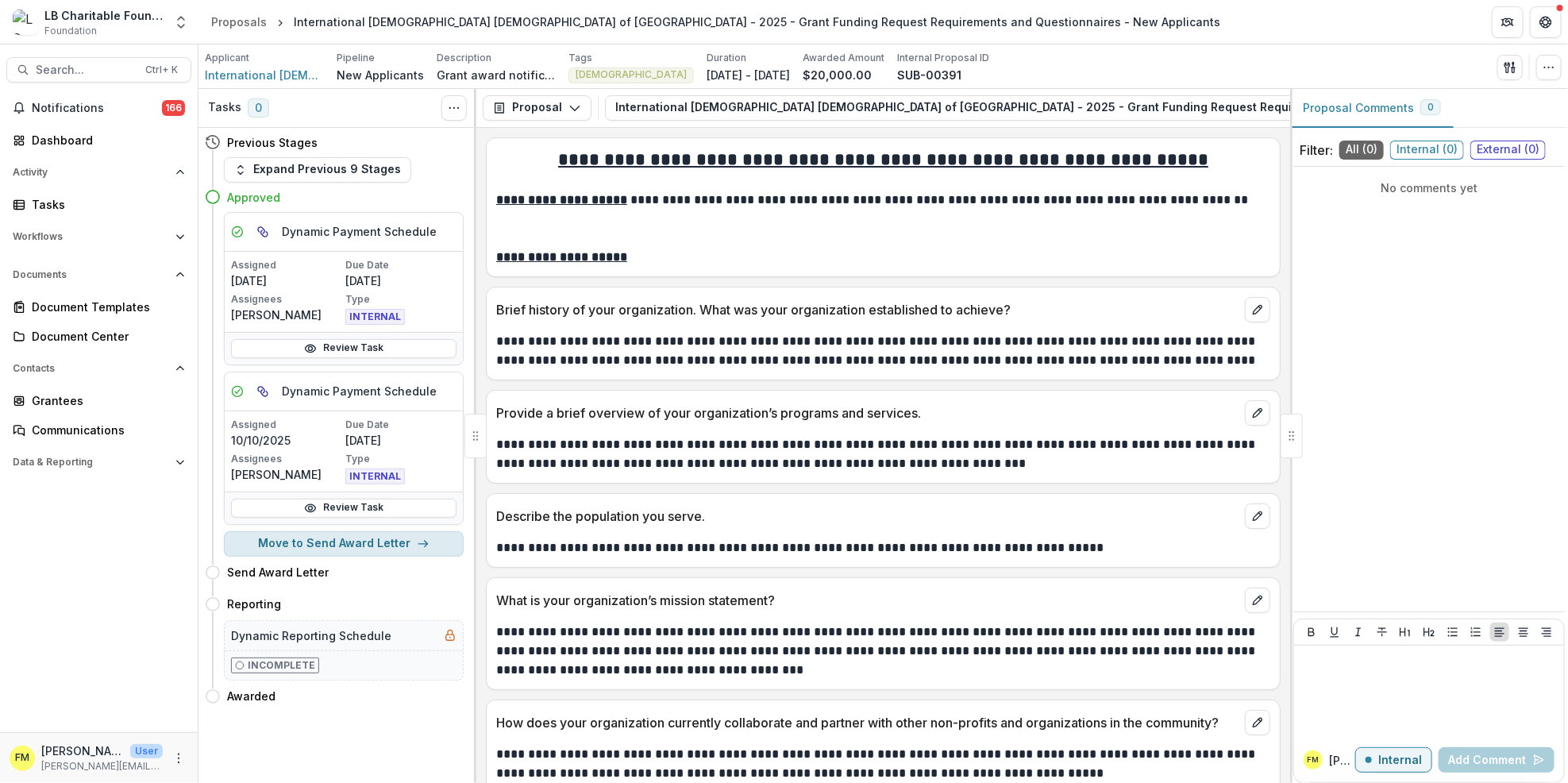
click at [408, 540] on button "Move to Send Award Letter" at bounding box center [344, 544] width 240 height 26
select select "**********"
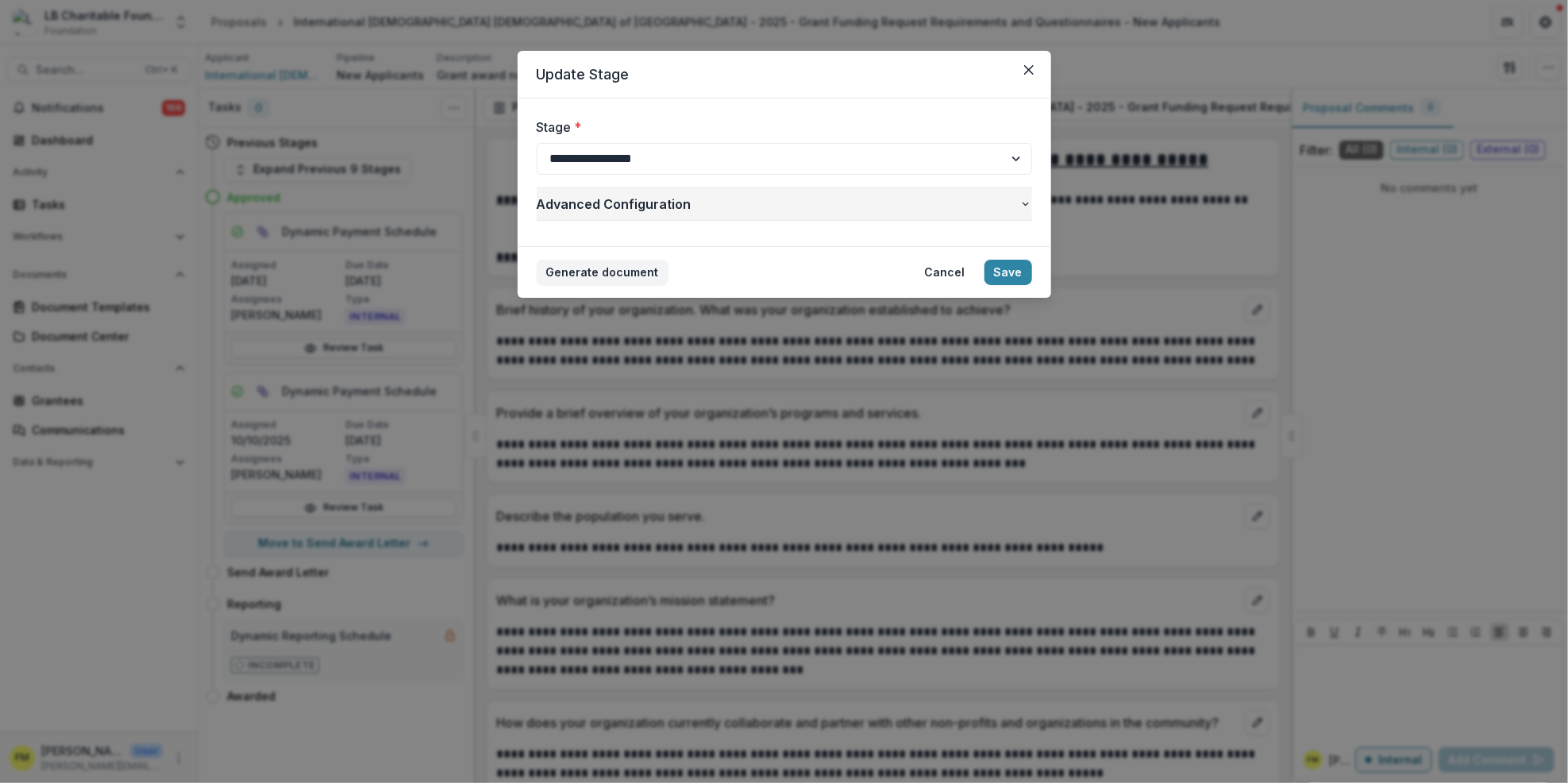
click at [1029, 206] on icon "button" at bounding box center [1026, 204] width 13 height 13
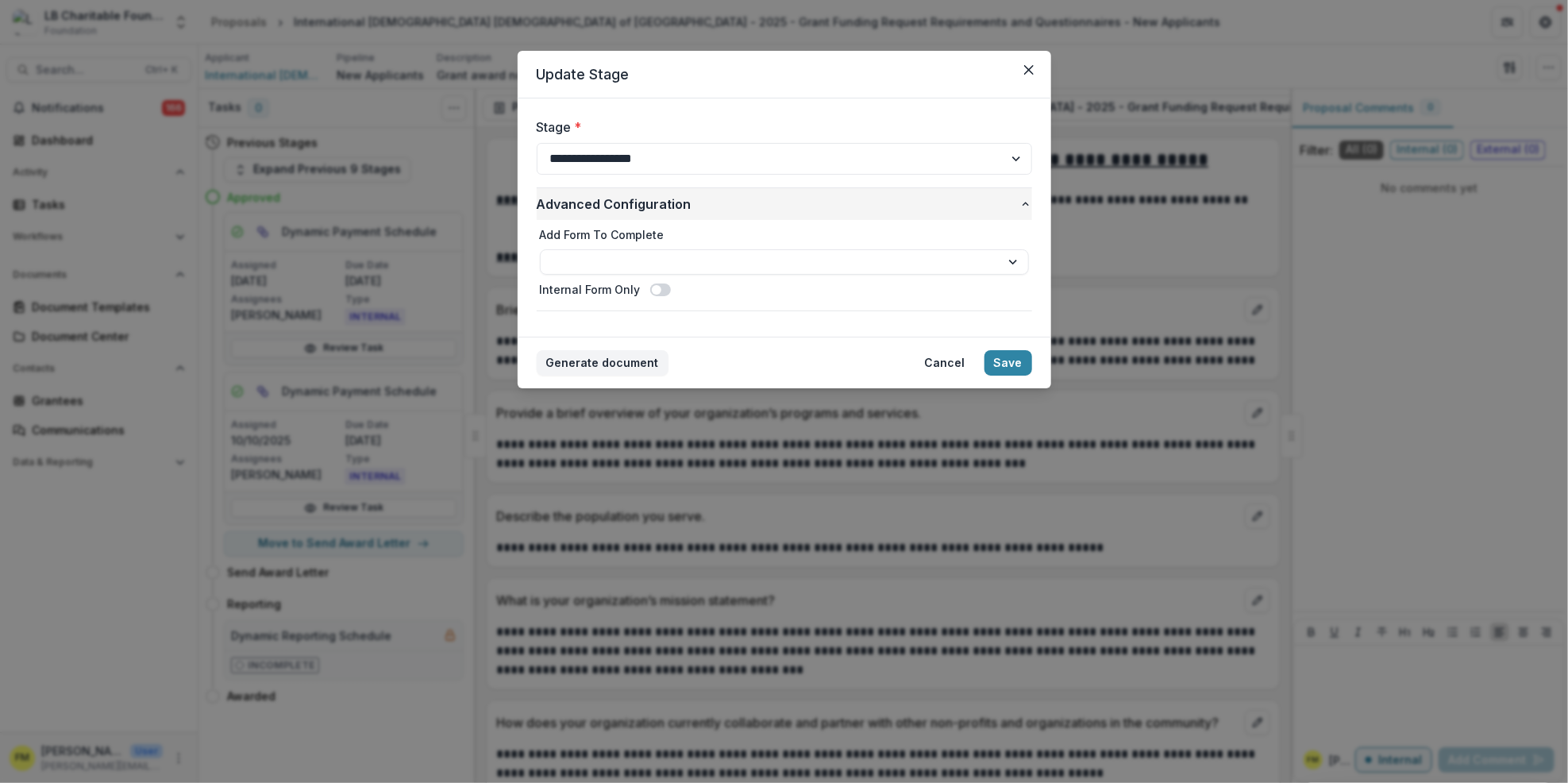
click at [642, 201] on span "Advanced Configuration" at bounding box center [778, 204] width 483 height 19
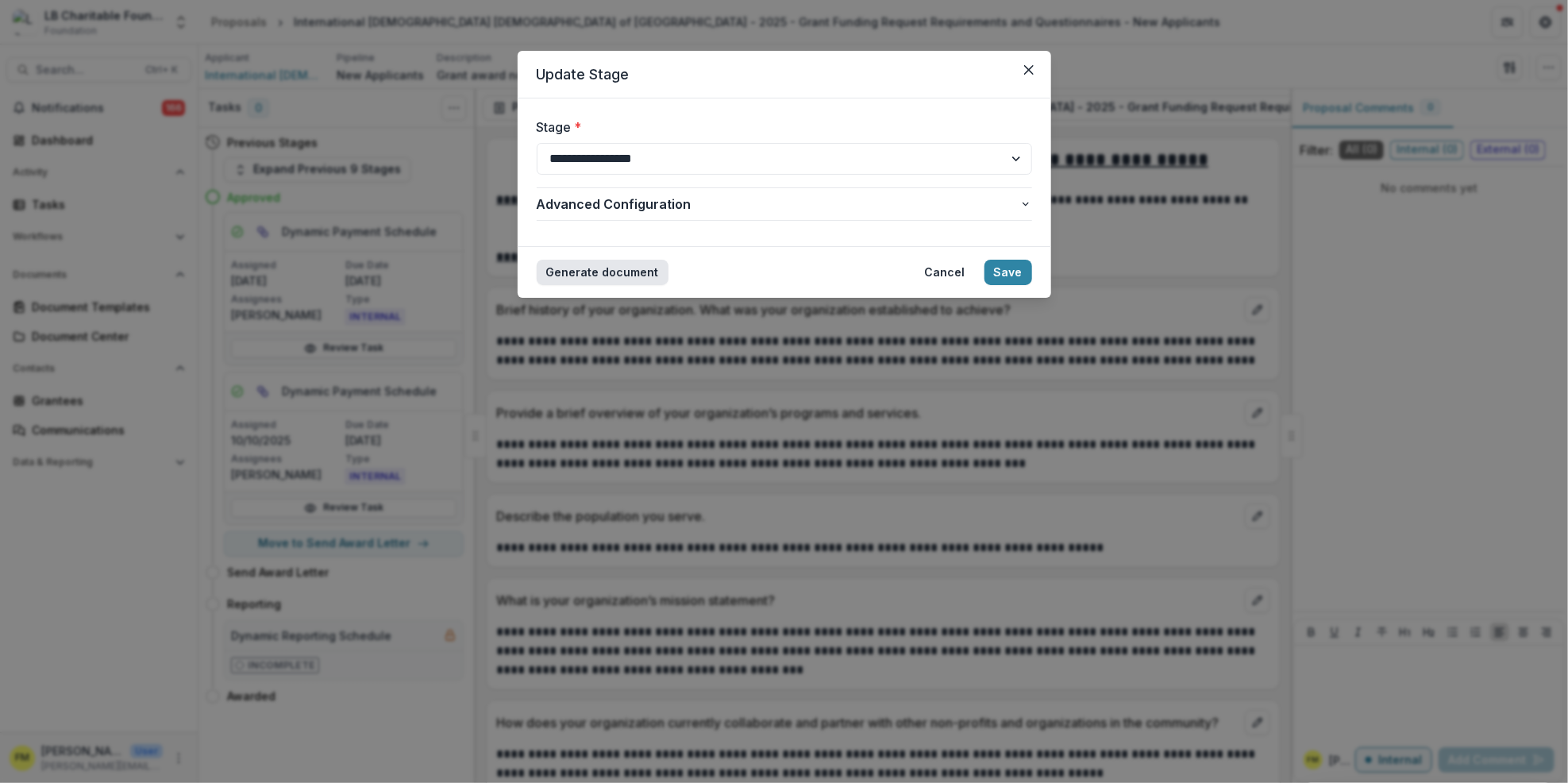
click at [584, 268] on button "Generate document" at bounding box center [602, 272] width 132 height 26
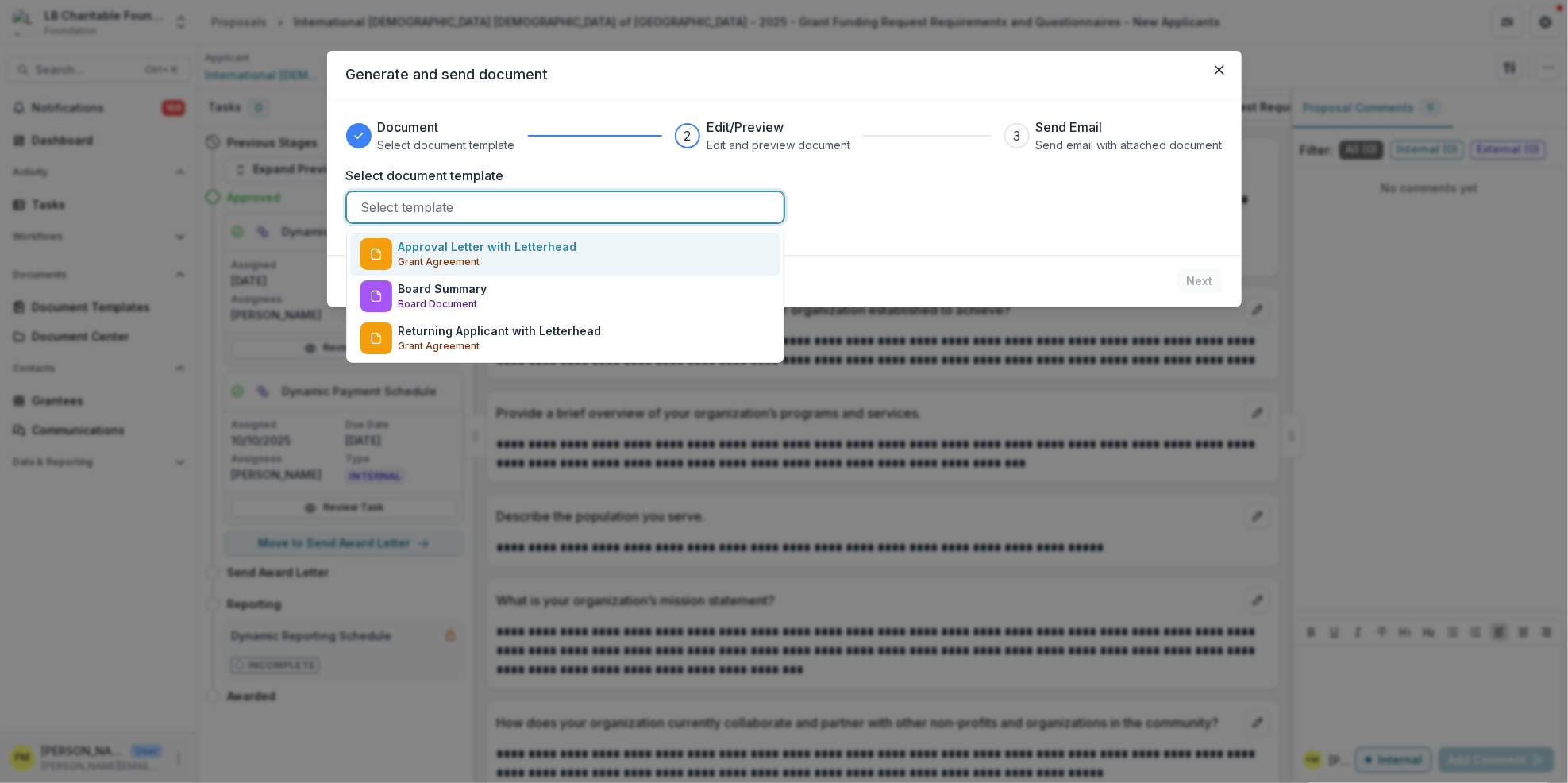
click at [439, 206] on div at bounding box center [566, 207] width 408 height 22
click at [541, 251] on p "Approval Letter with Letterhead" at bounding box center [488, 247] width 178 height 17
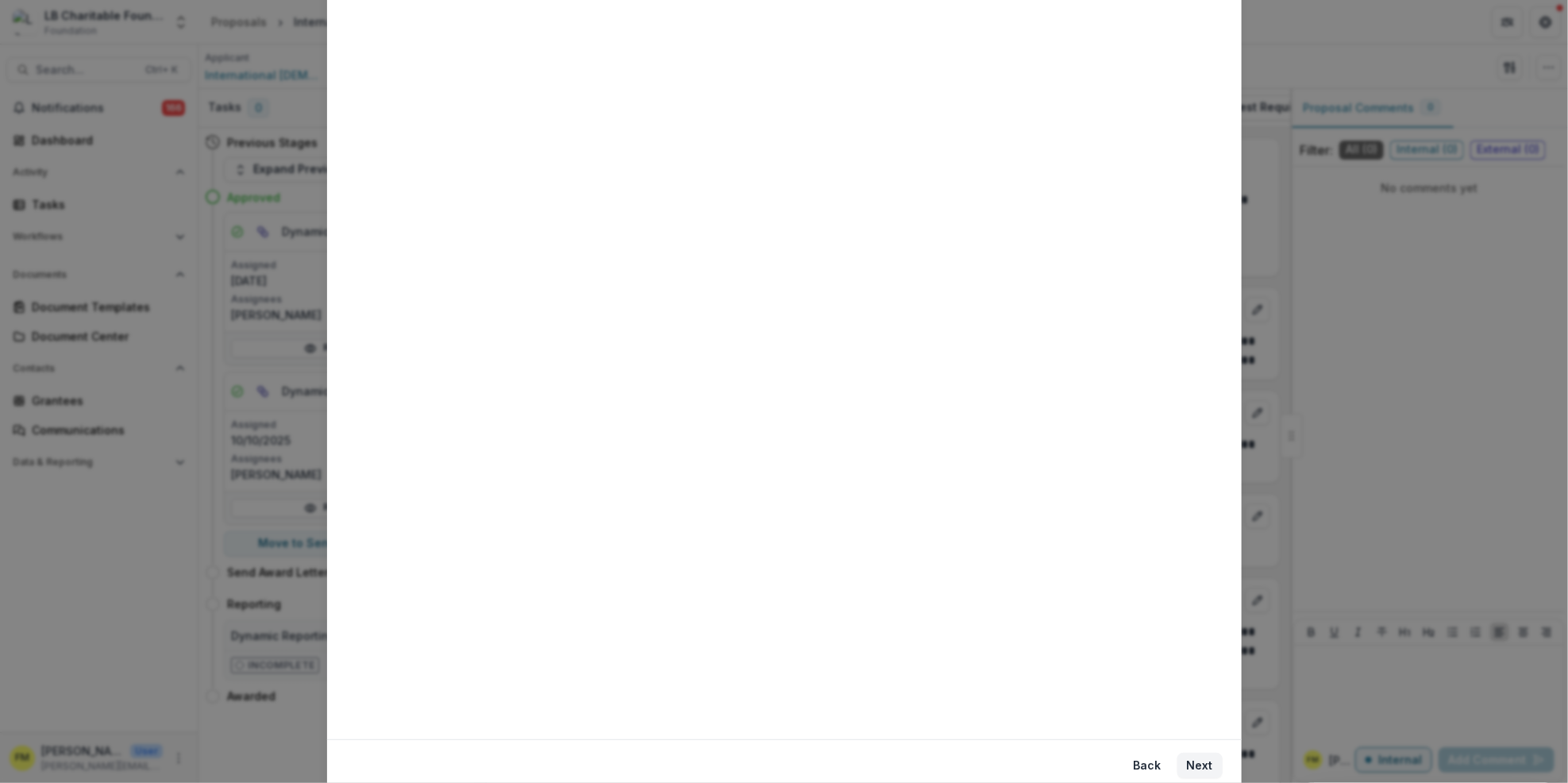
scroll to position [277, 0]
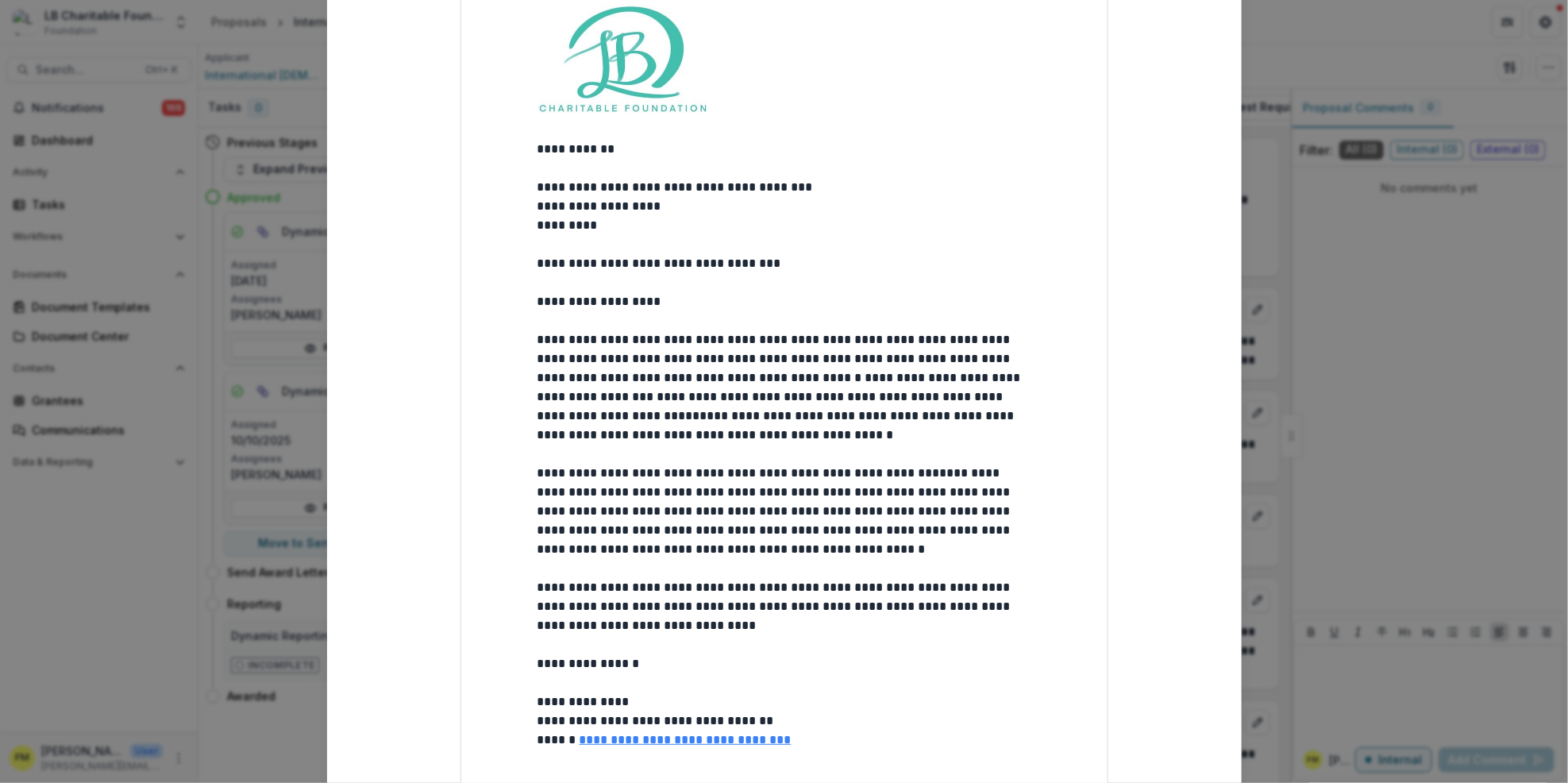
click at [667, 205] on p "**********" at bounding box center [784, 206] width 494 height 19
click at [592, 221] on p "*********" at bounding box center [784, 226] width 494 height 19
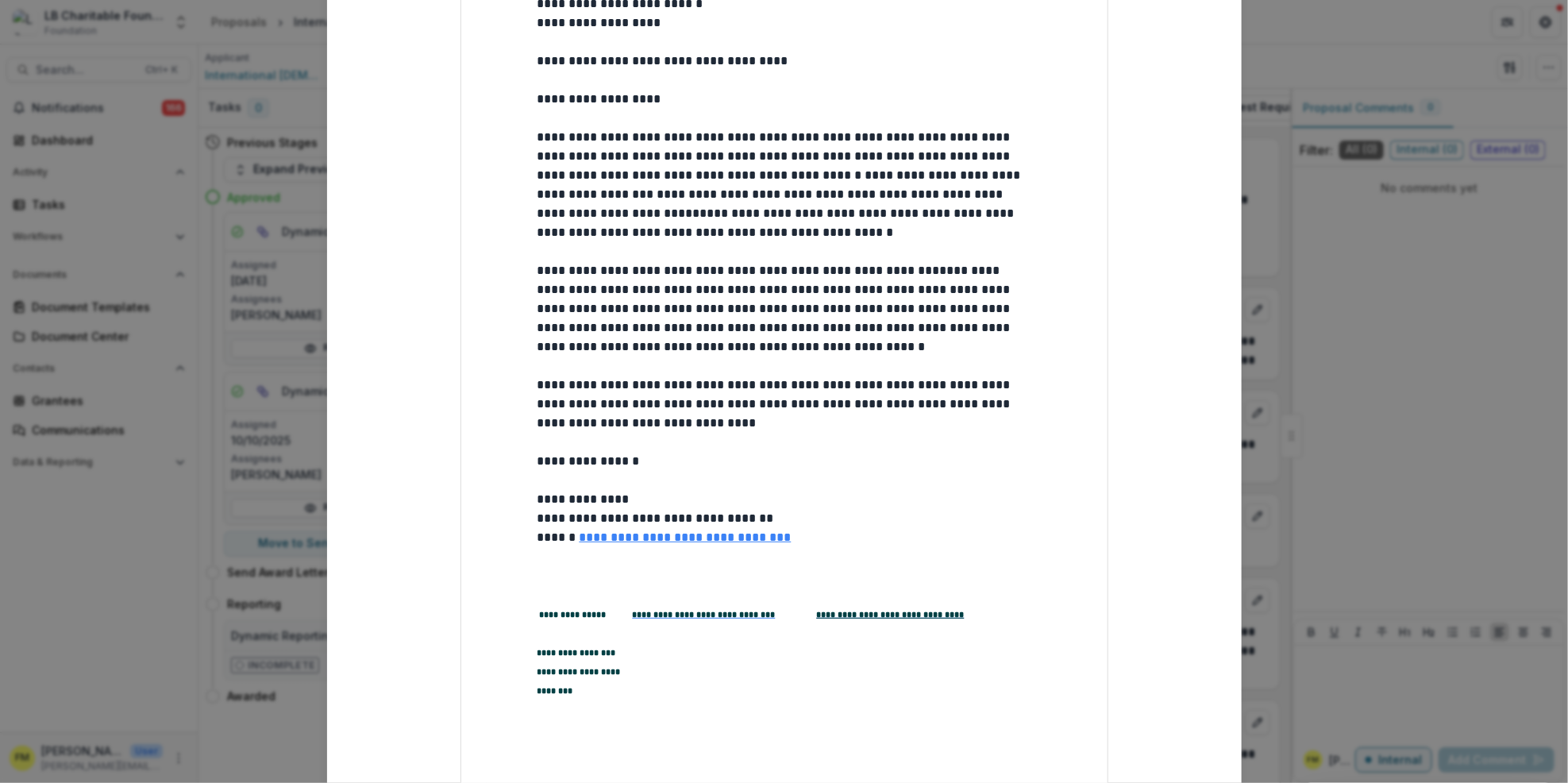
scroll to position [489, 0]
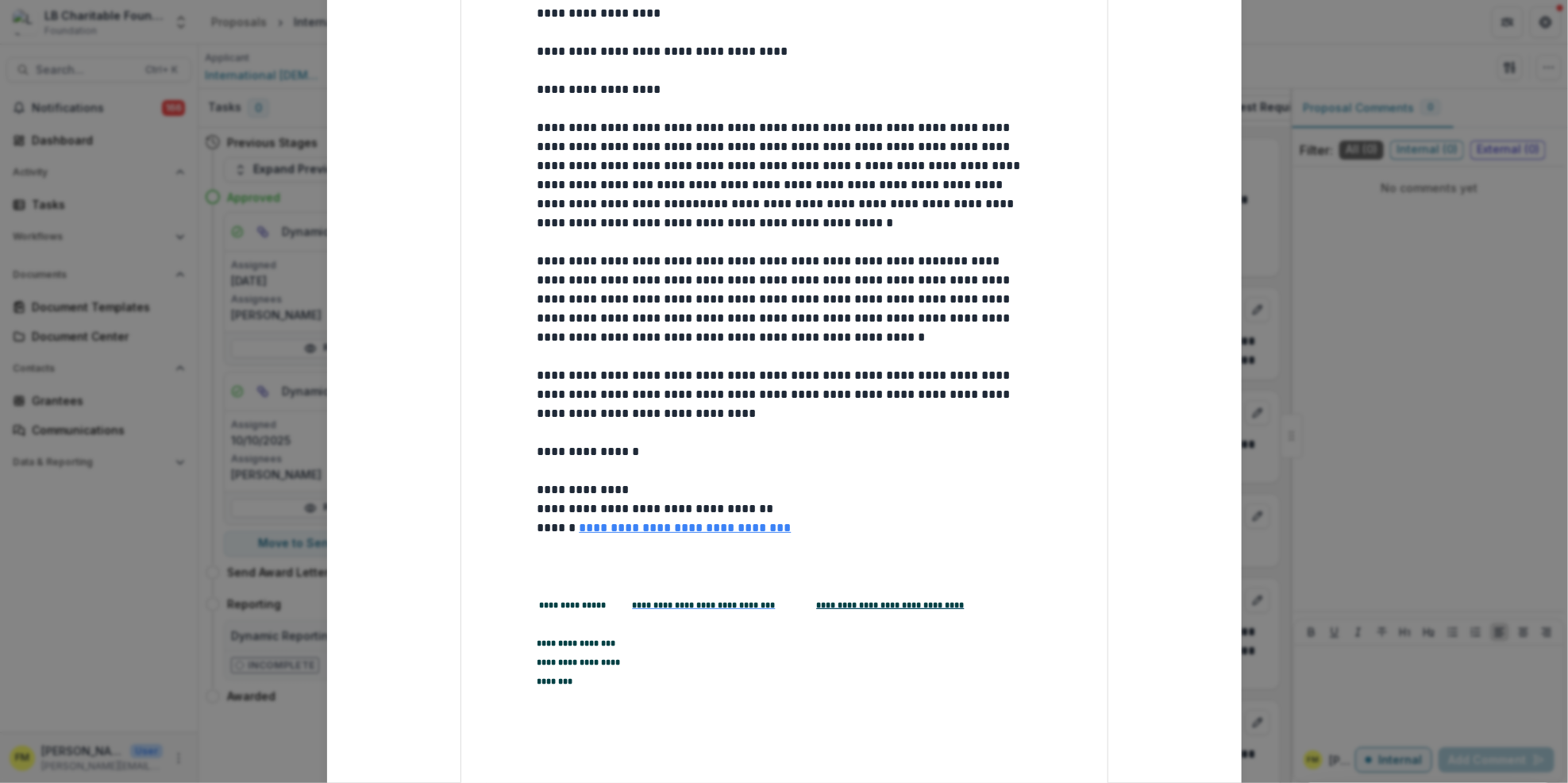
click at [547, 565] on p at bounding box center [784, 575] width 494 height 38
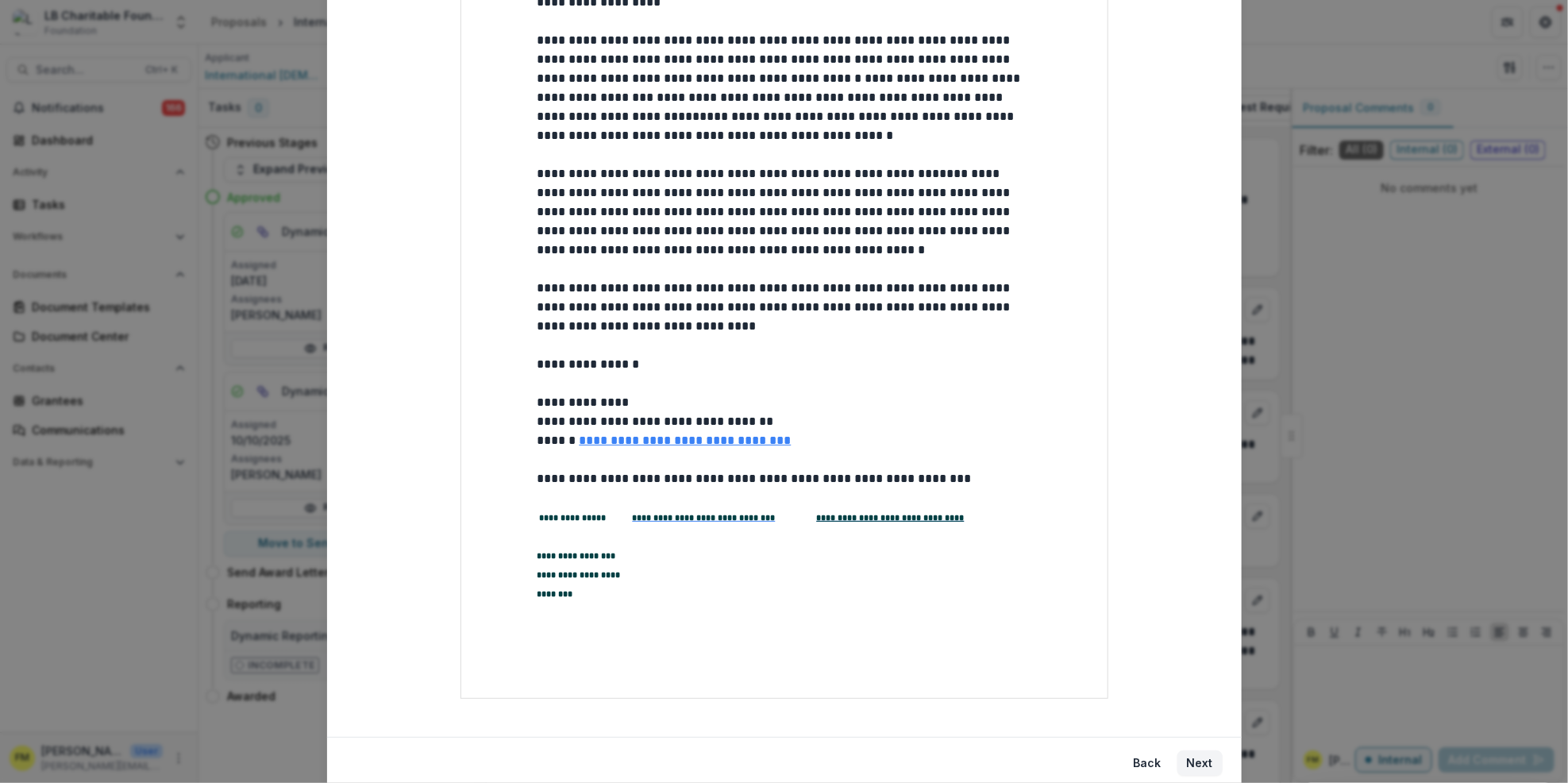
scroll to position [631, 0]
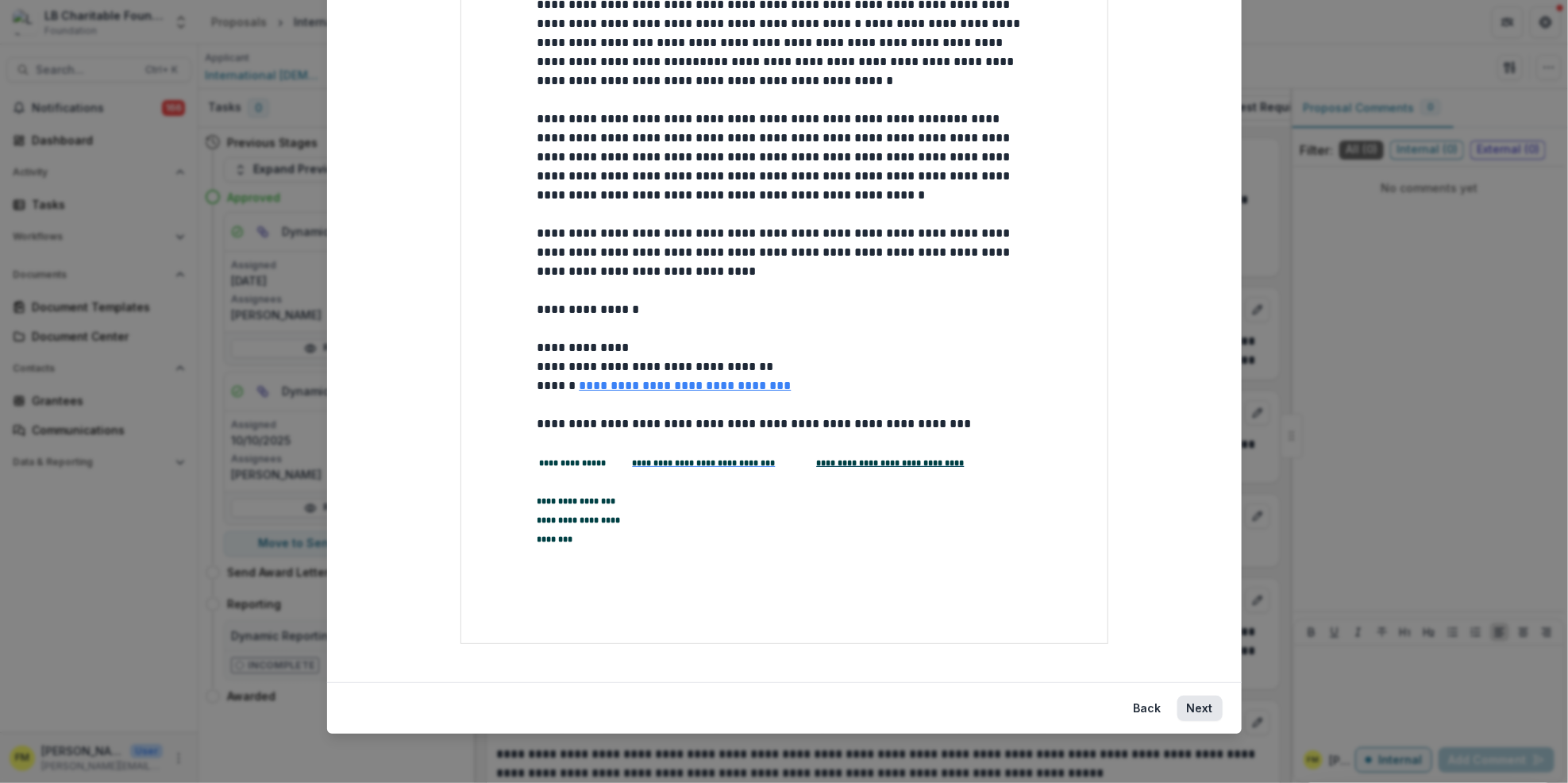
click at [1209, 709] on button "Next" at bounding box center [1200, 708] width 45 height 26
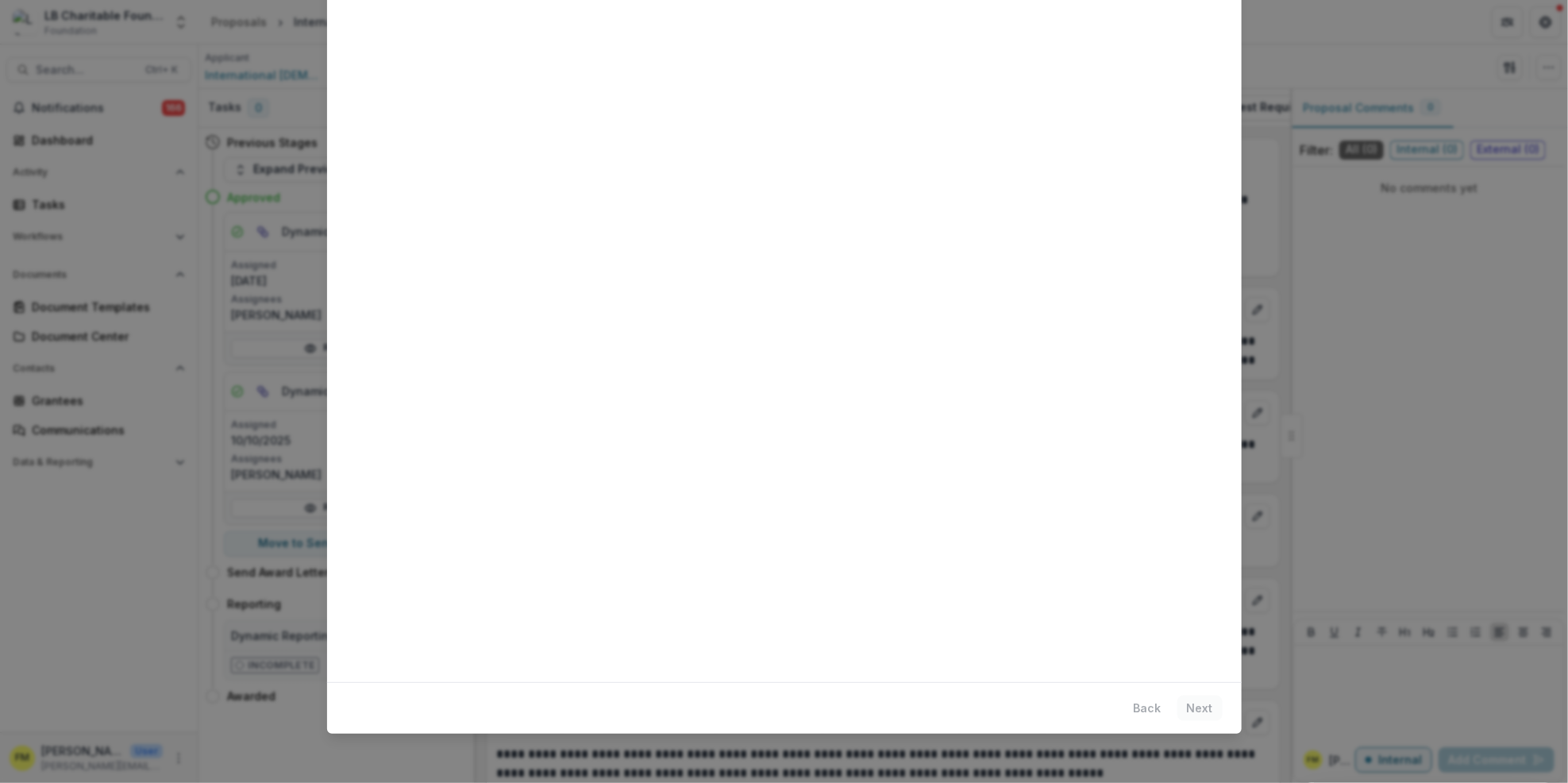
scroll to position [0, 0]
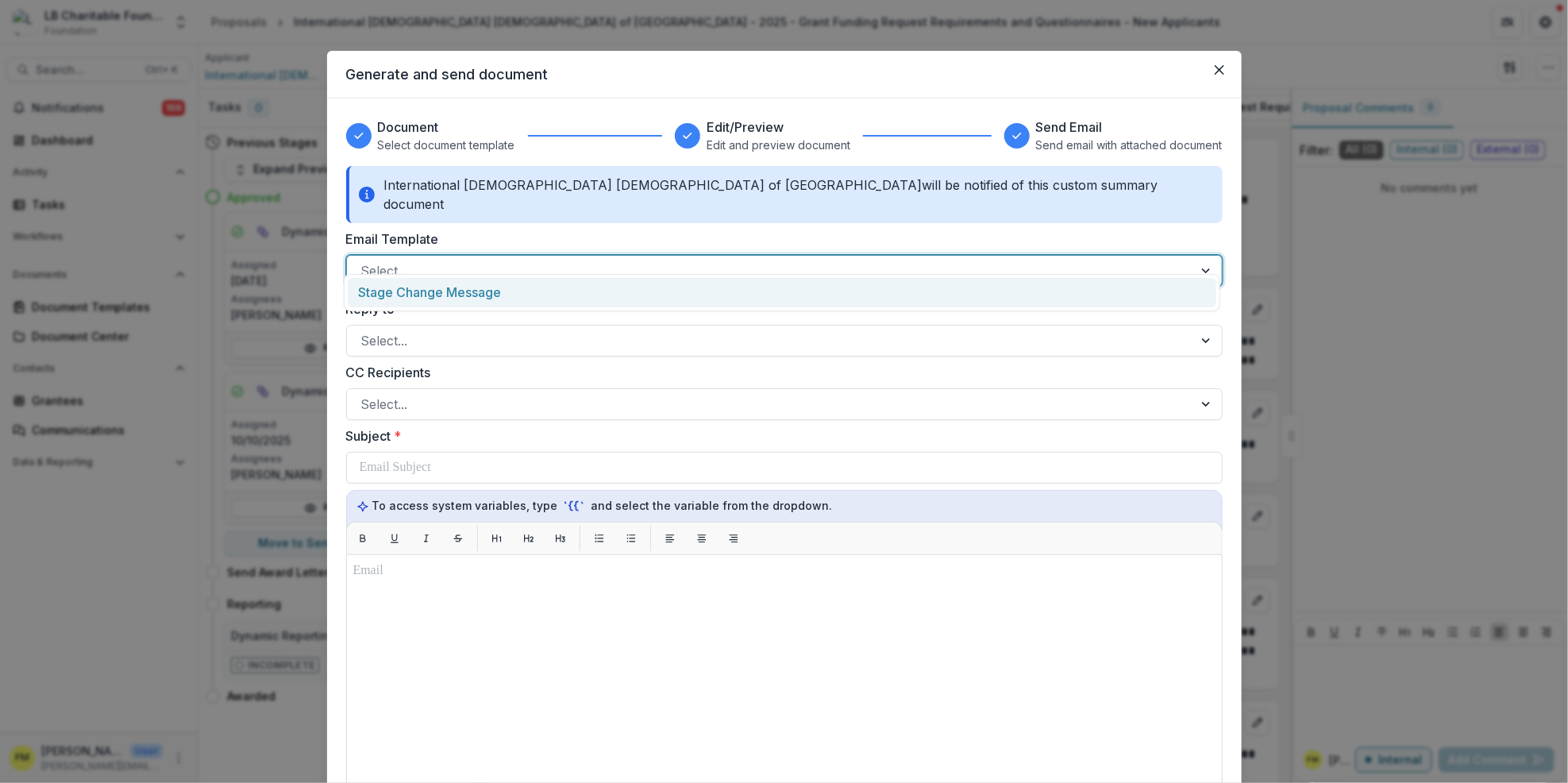
click at [1200, 259] on div at bounding box center [1208, 271] width 29 height 31
click at [447, 297] on div "Stage Change Message" at bounding box center [782, 292] width 868 height 30
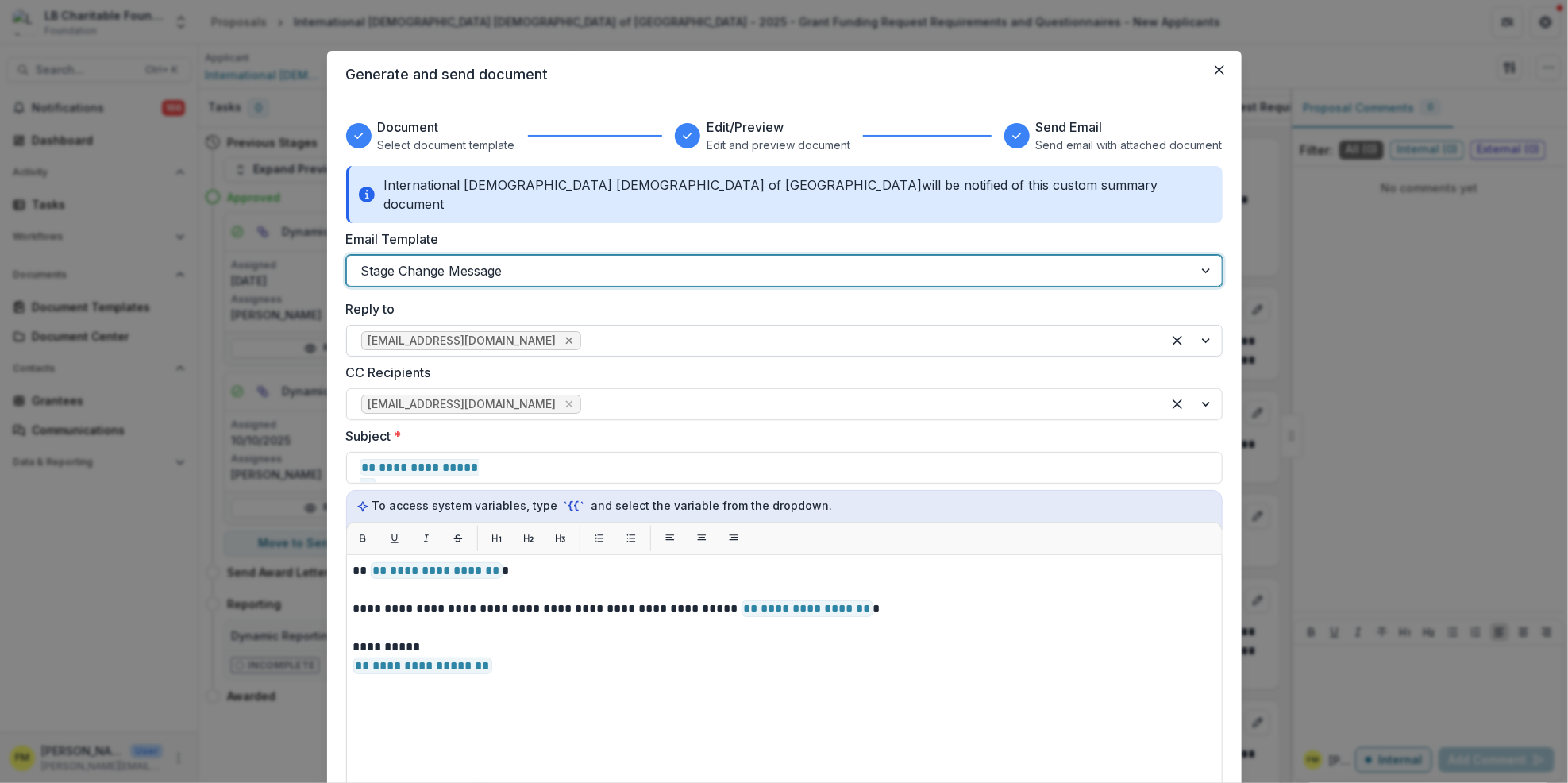
click at [563, 334] on icon "Remove grants@lbcharitablefoundation.org" at bounding box center [570, 341] width 13 height 13
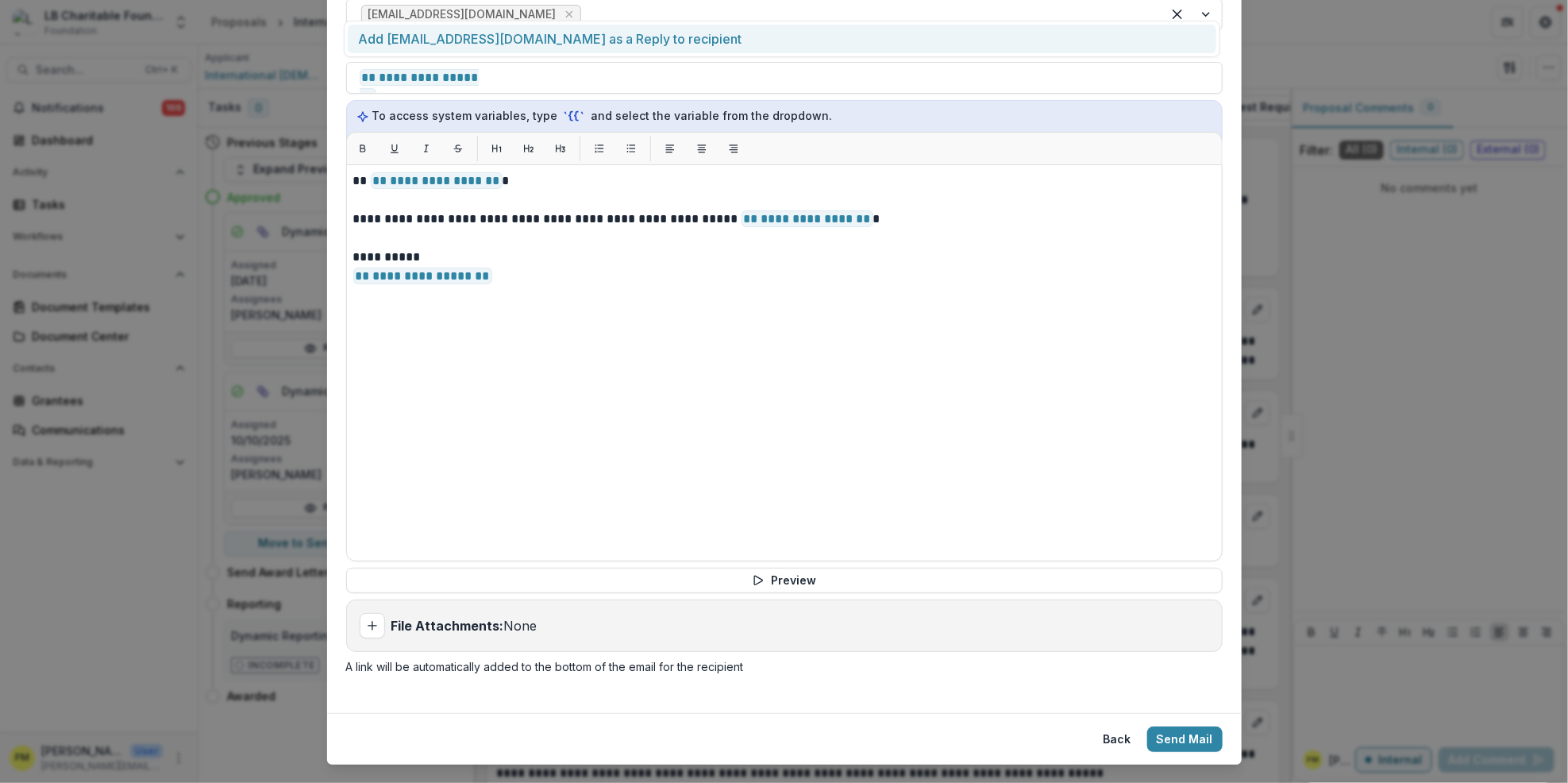
scroll to position [402, 0]
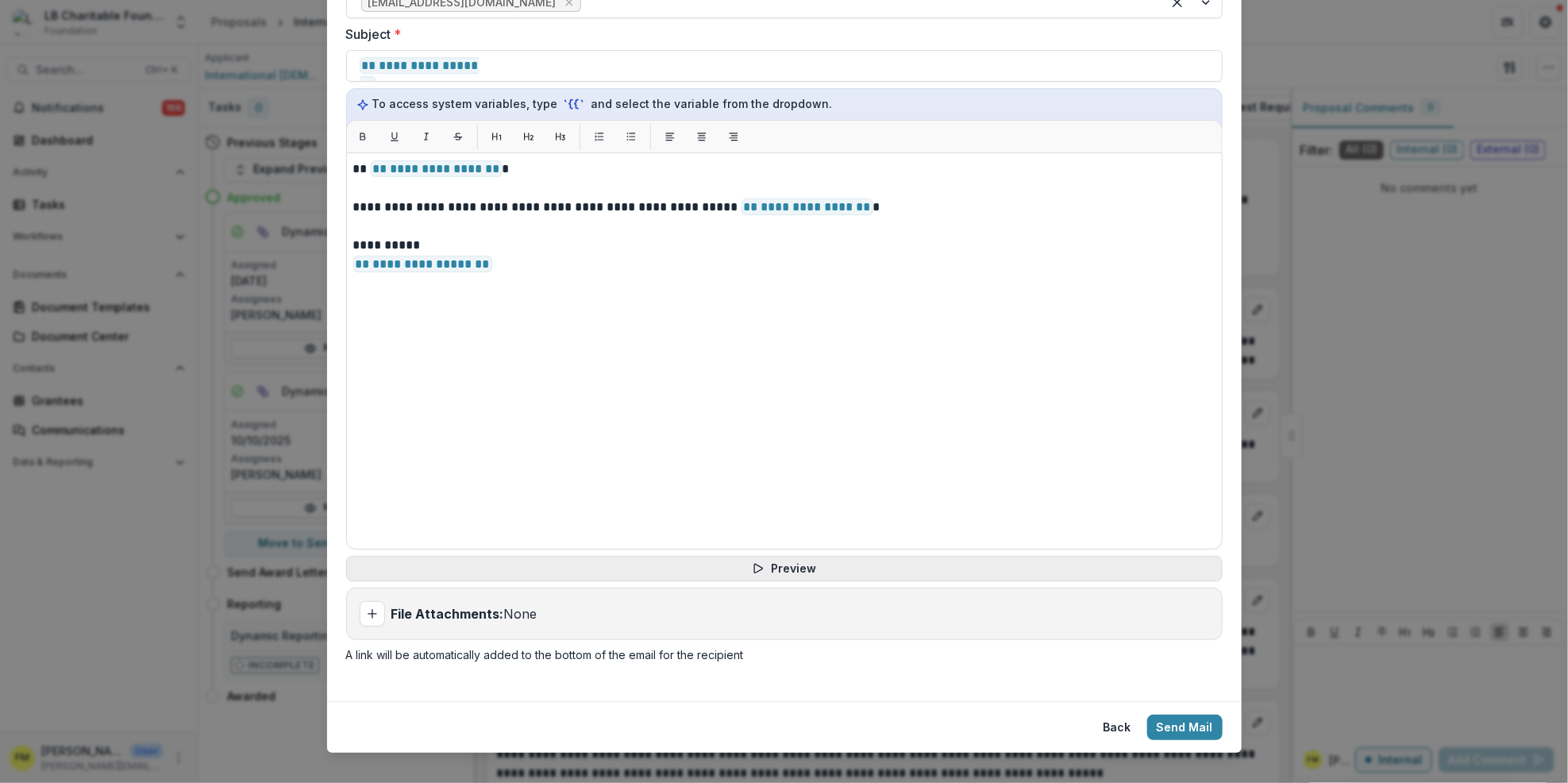
type input "**********"
click at [802, 556] on button "Preview" at bounding box center [784, 569] width 876 height 26
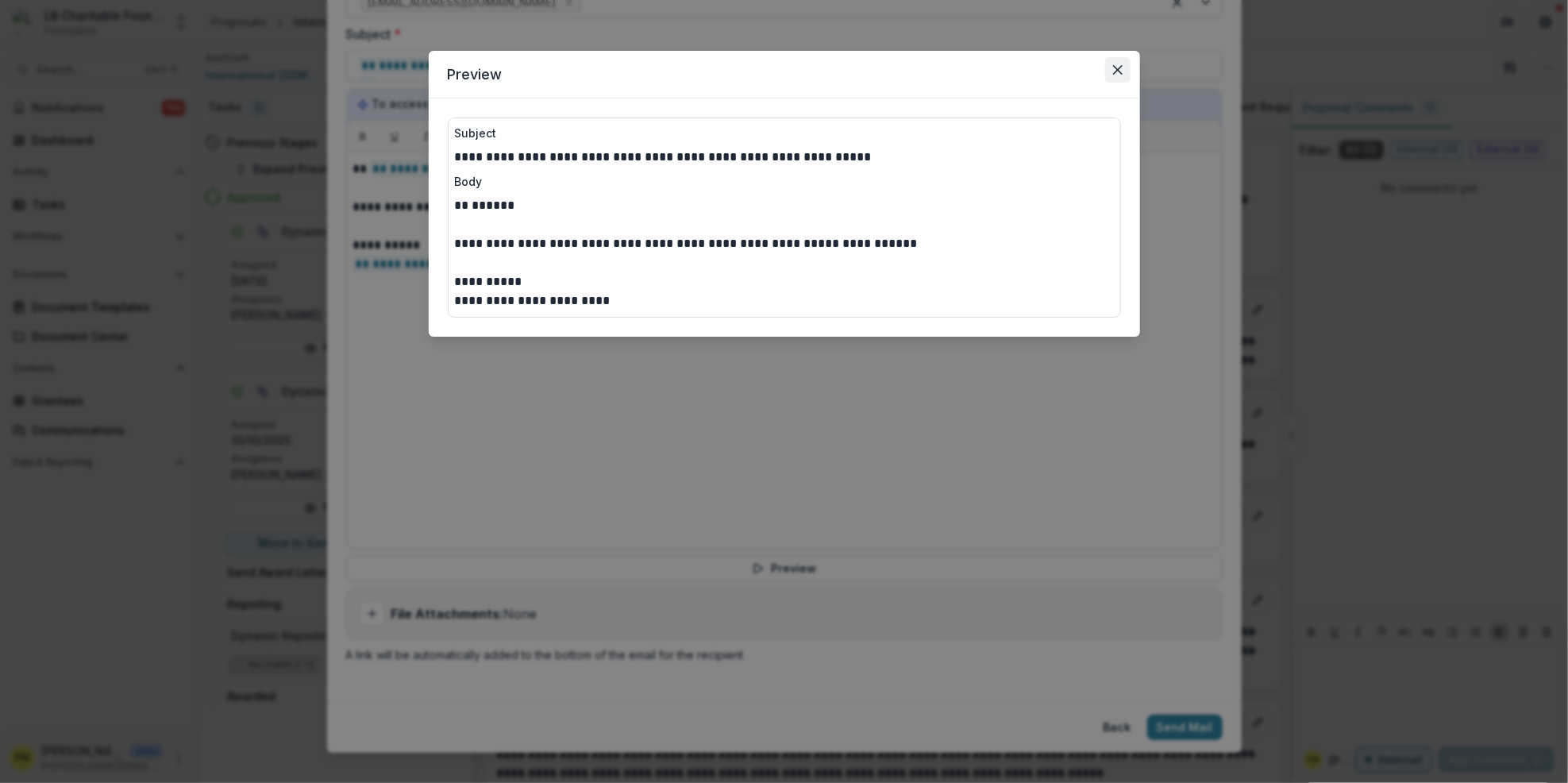
click at [1113, 65] on icon "Close" at bounding box center [1118, 70] width 10 height 10
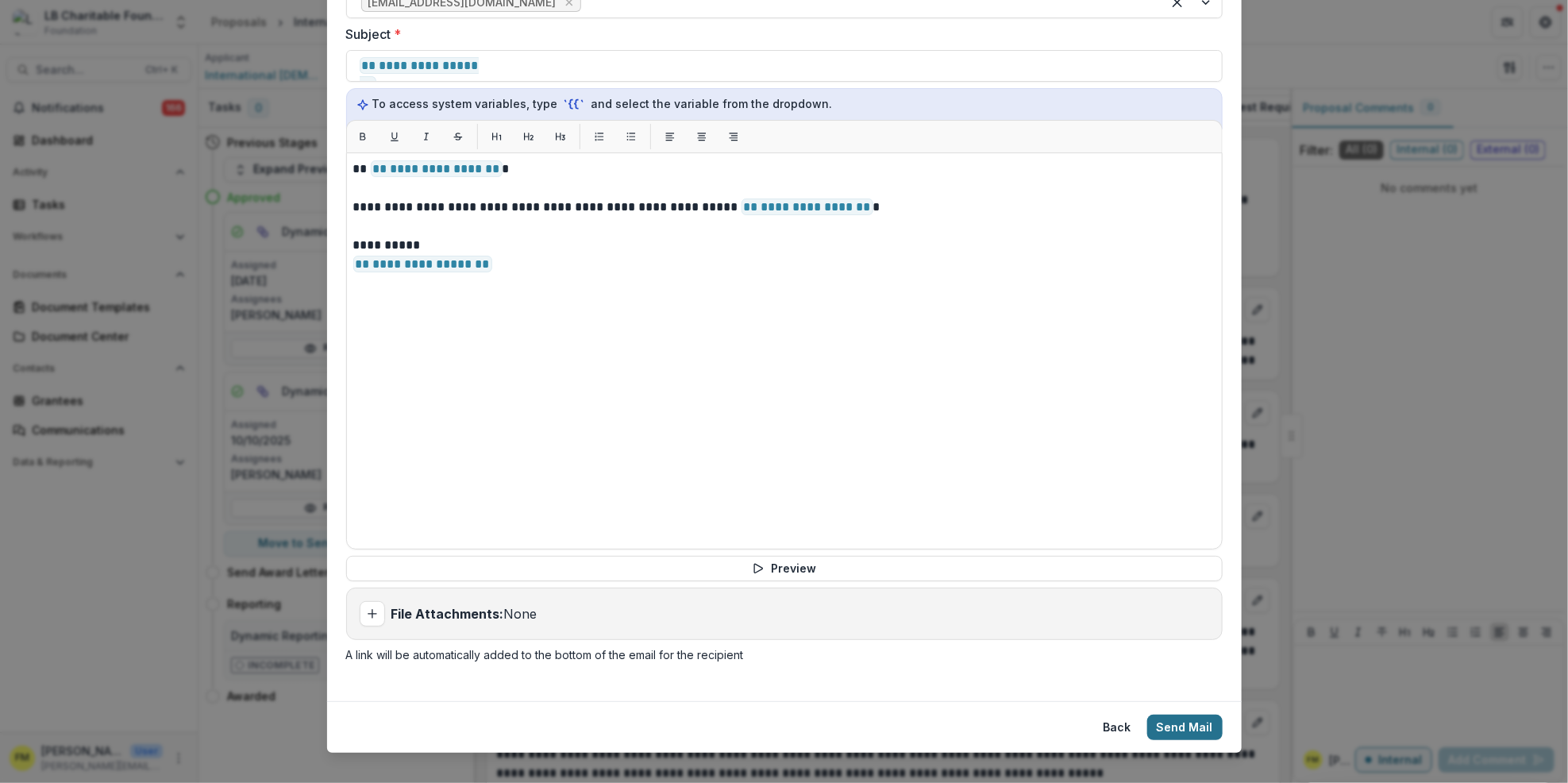
click at [1181, 715] on button "Send Mail" at bounding box center [1185, 728] width 76 height 26
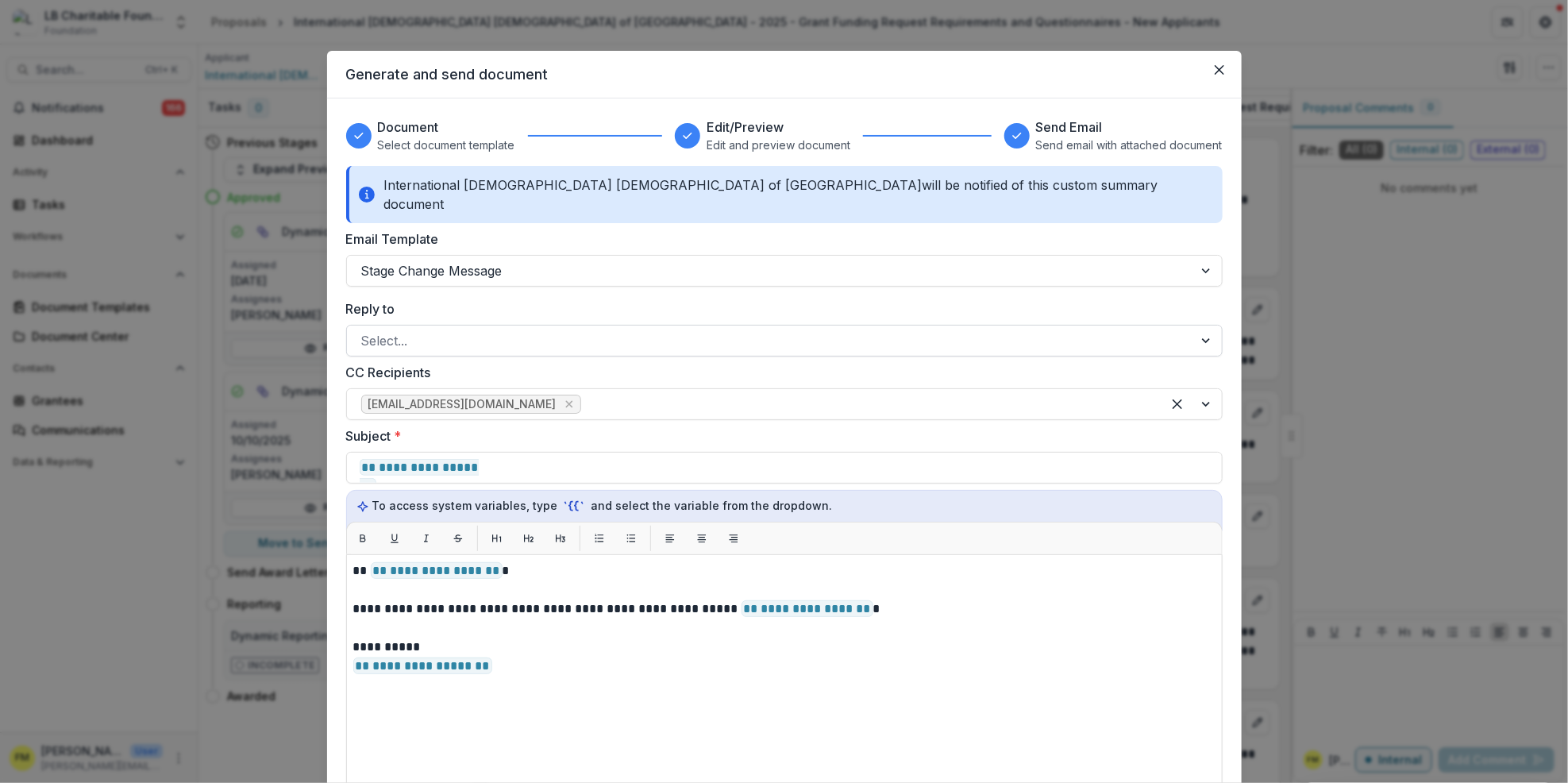
select select "**********"
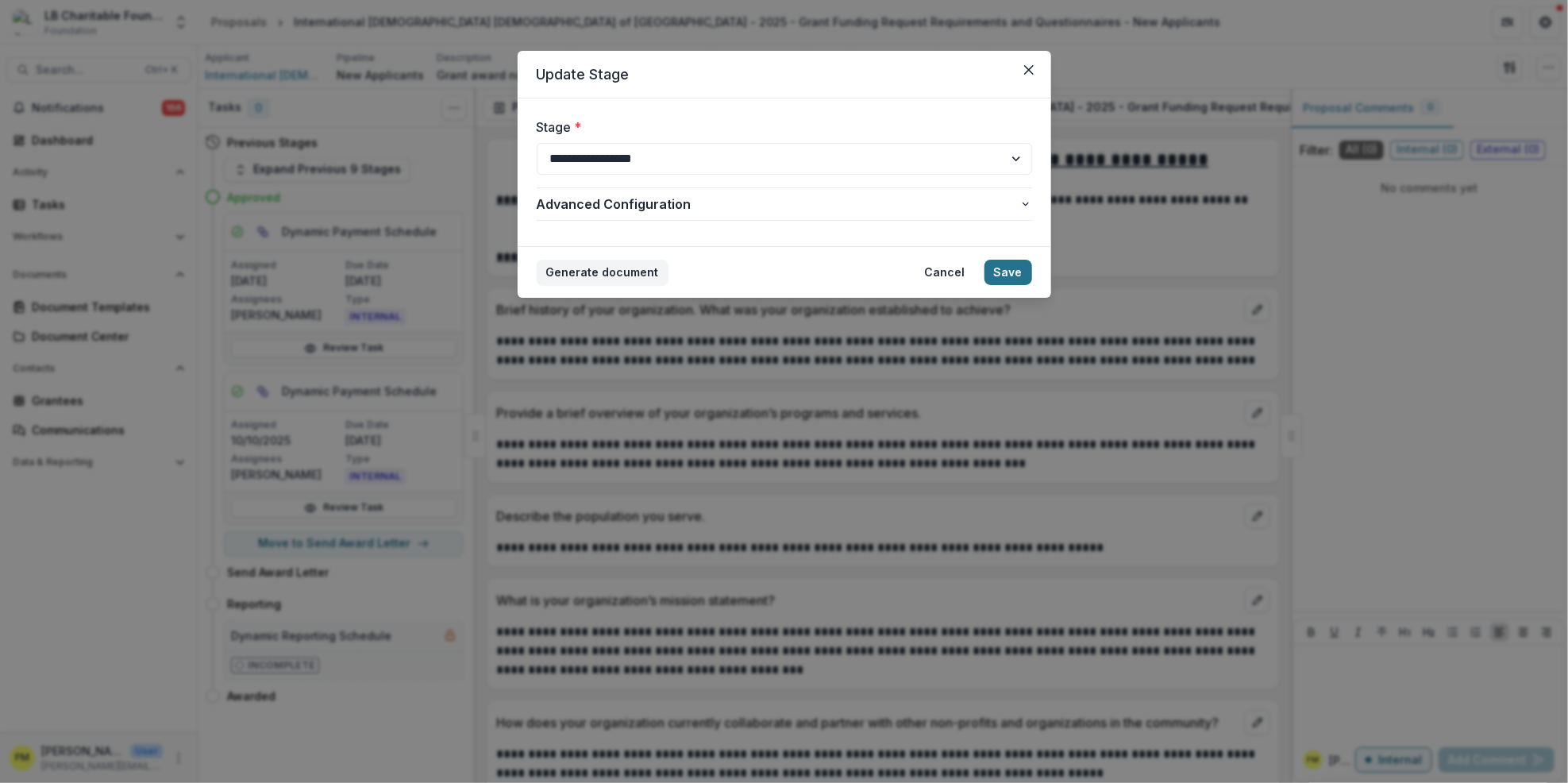
click at [1005, 275] on button "Save" at bounding box center [1008, 272] width 47 height 26
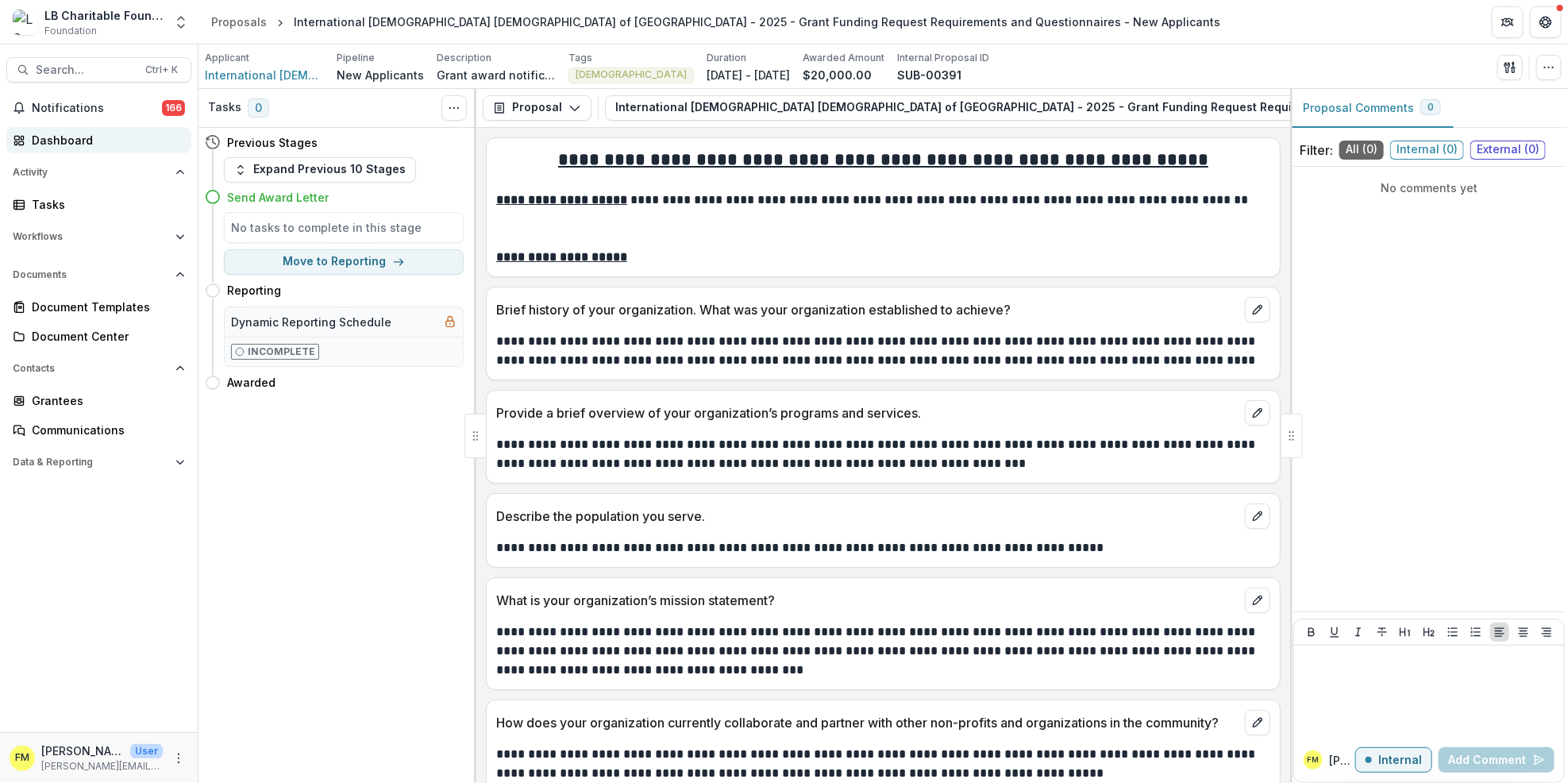
click at [103, 143] on div "Dashboard" at bounding box center [105, 140] width 147 height 17
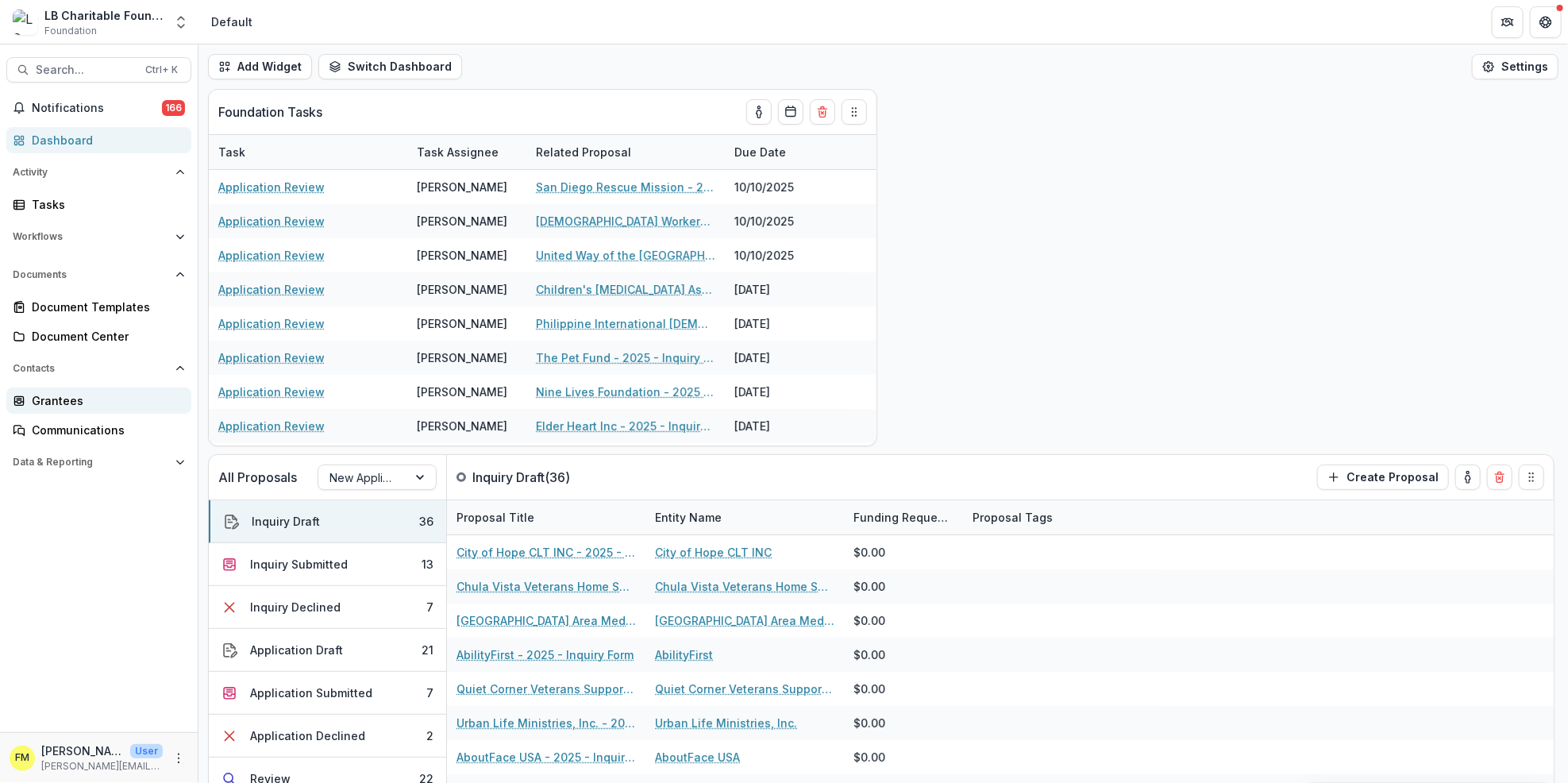
click at [103, 402] on div "Grantees" at bounding box center [105, 400] width 147 height 17
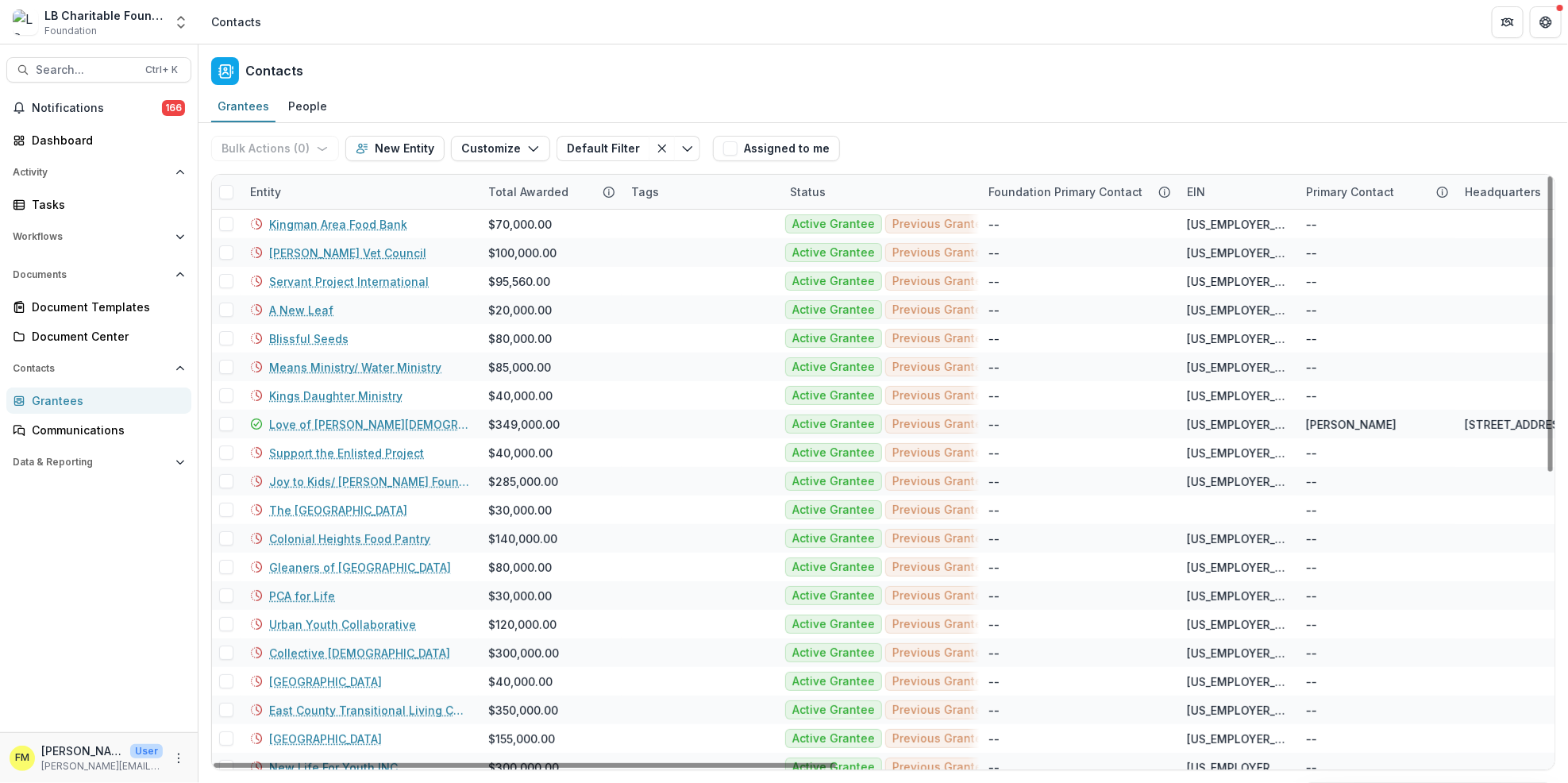
click at [282, 193] on div "Entity" at bounding box center [266, 191] width 50 height 17
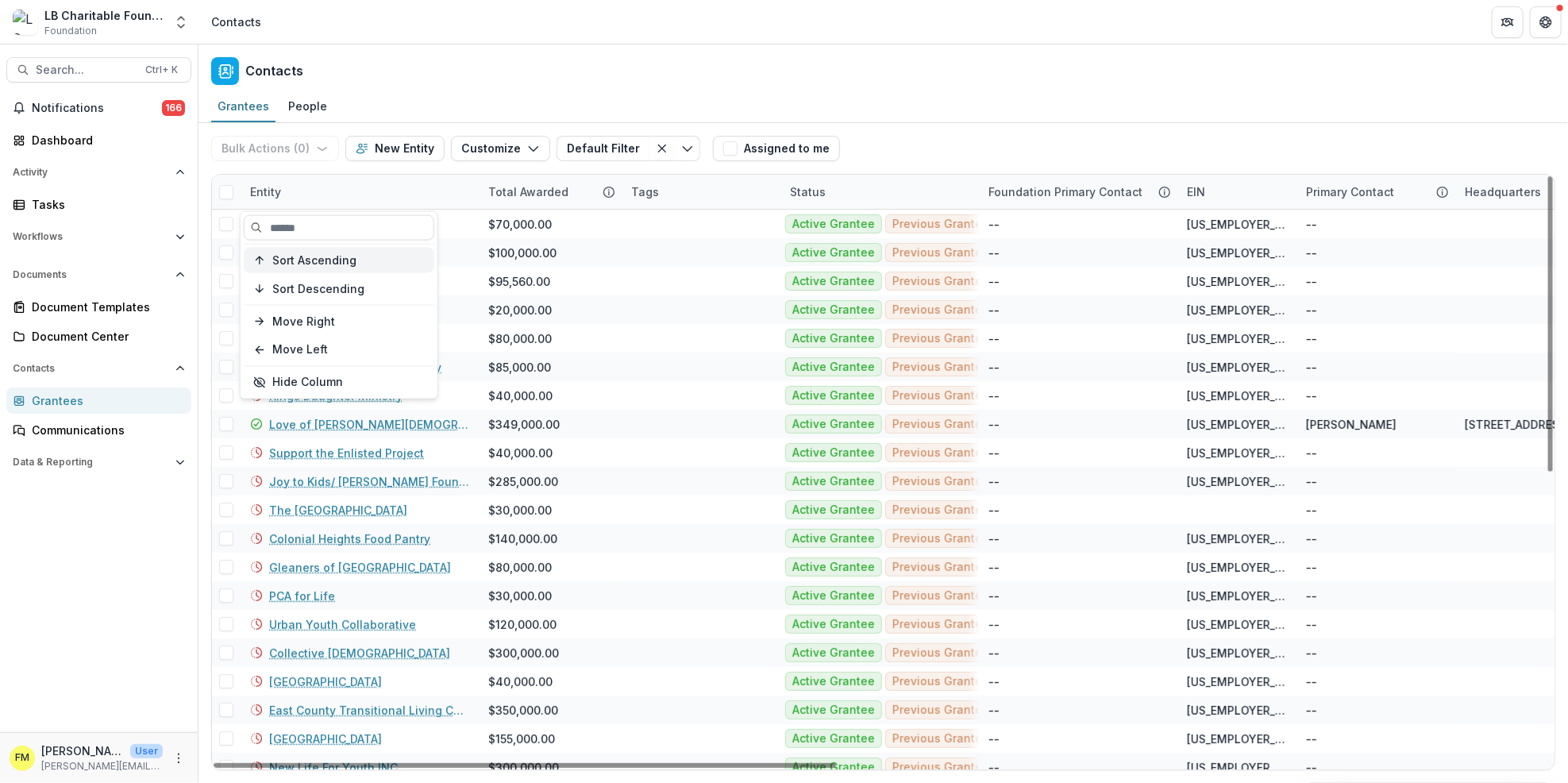
click at [317, 254] on span "Sort Ascending" at bounding box center [314, 259] width 84 height 14
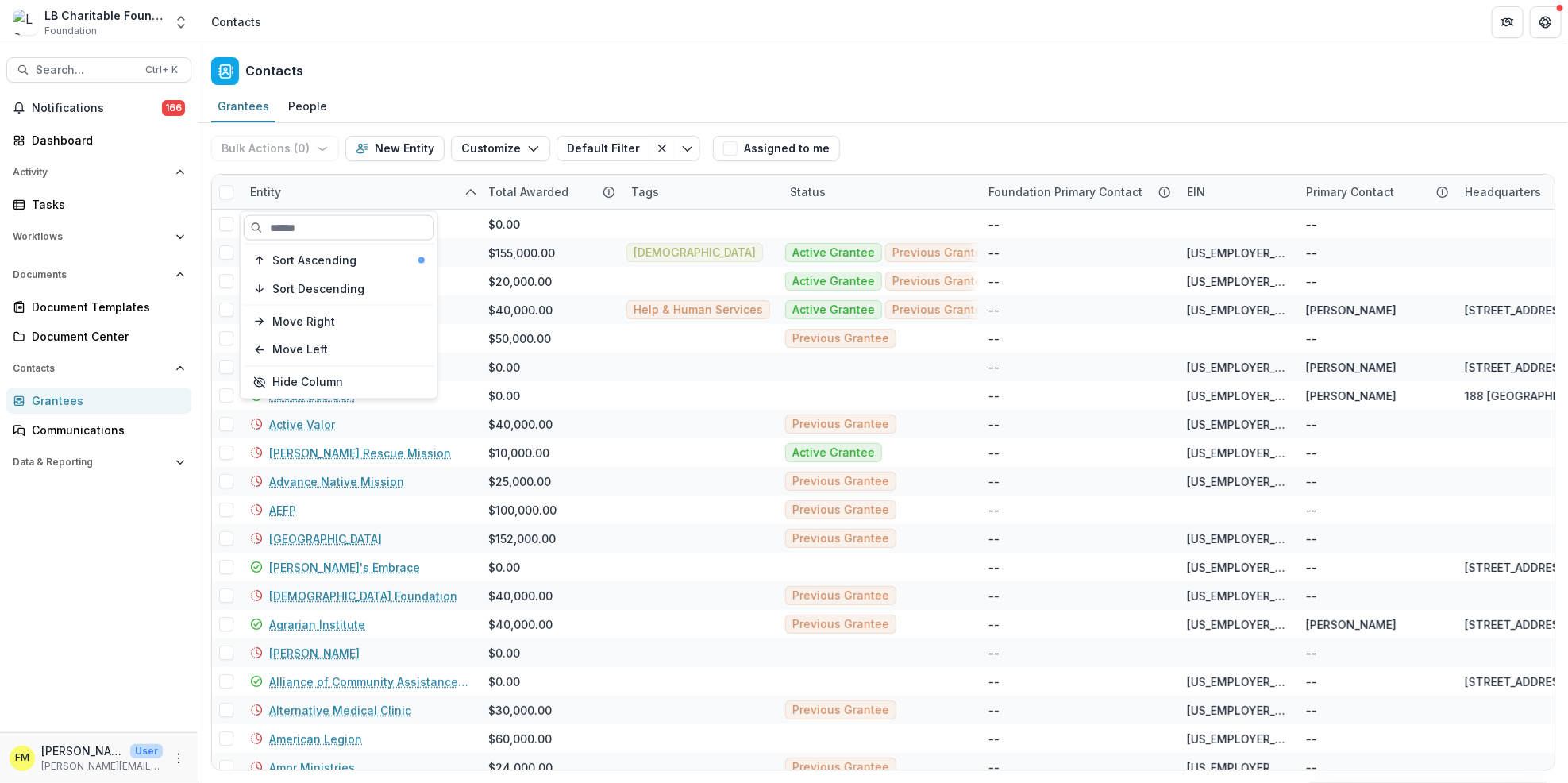
click at [297, 229] on input at bounding box center [338, 228] width 190 height 26
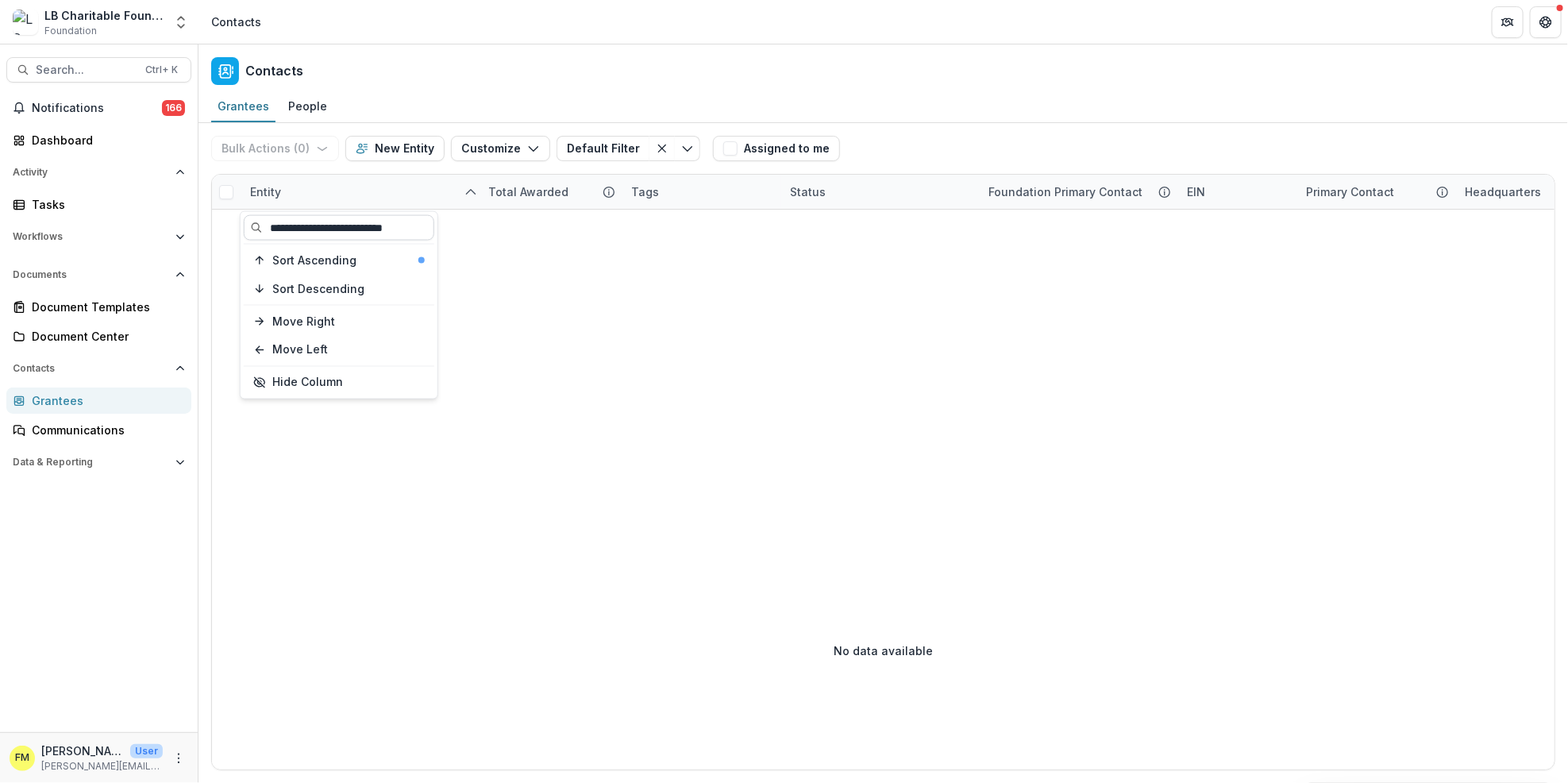
click at [306, 227] on input "**********" at bounding box center [338, 228] width 190 height 26
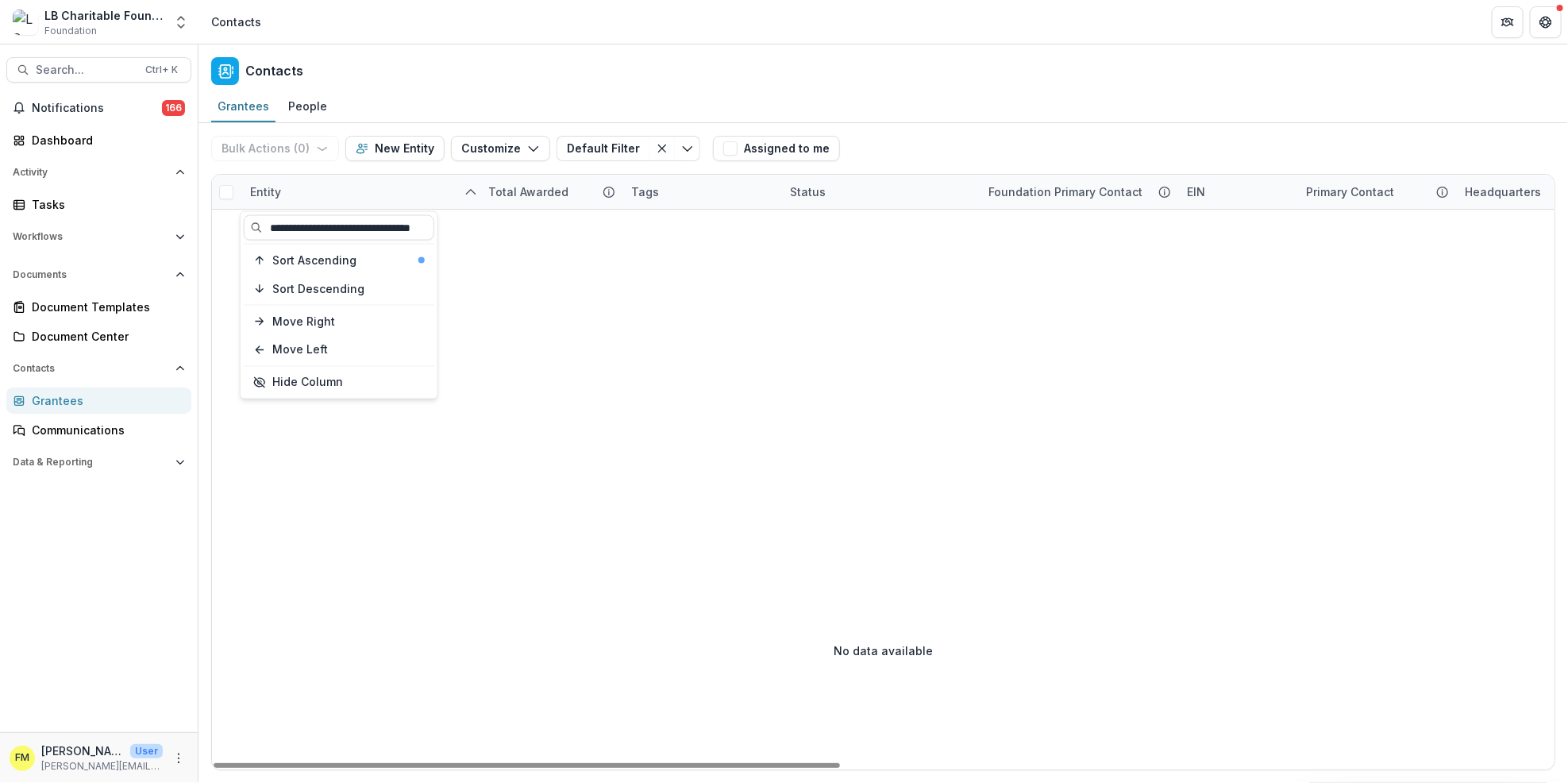
type input "**********"
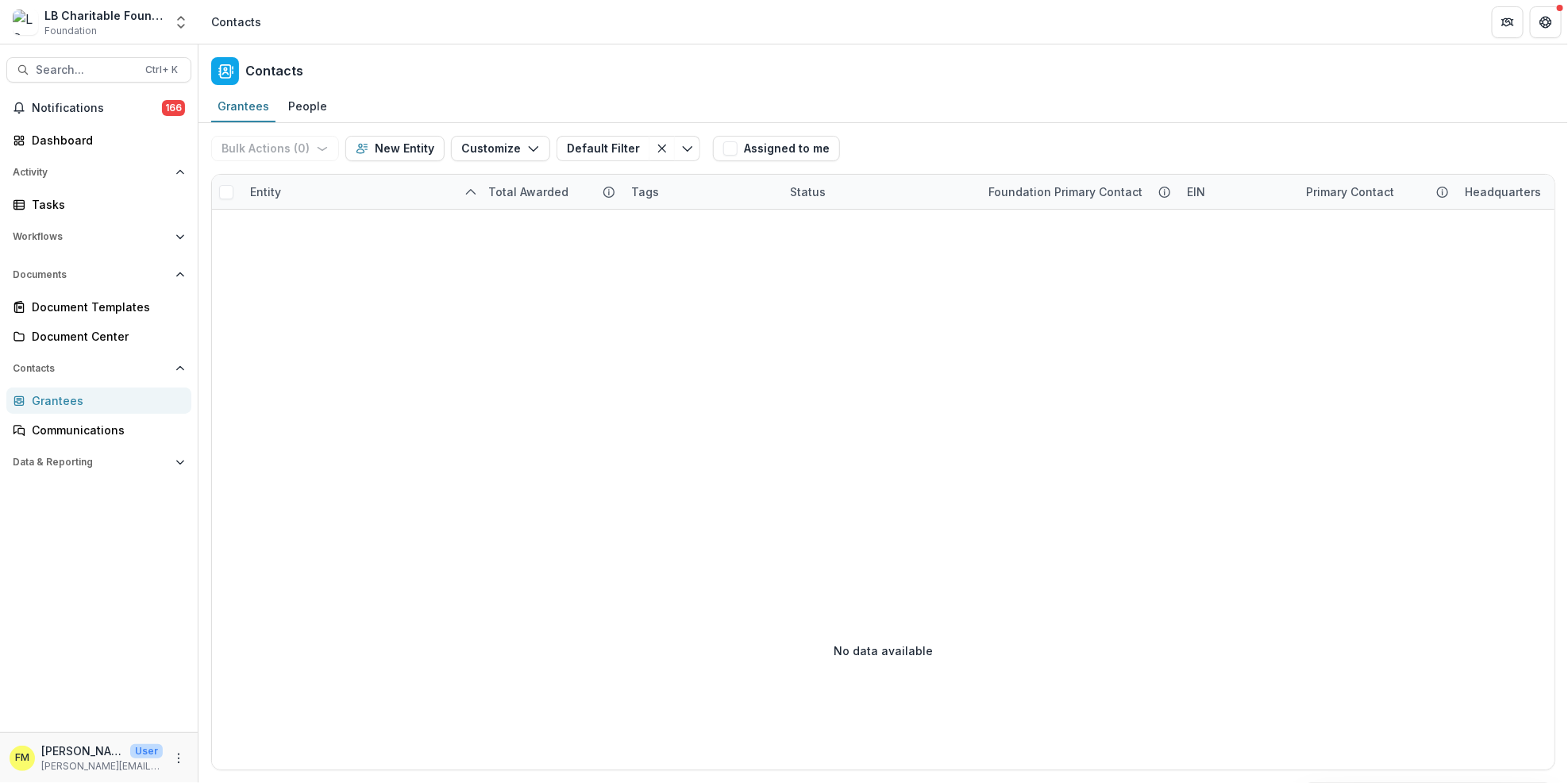
click at [66, 402] on div "Grantees" at bounding box center [105, 400] width 147 height 17
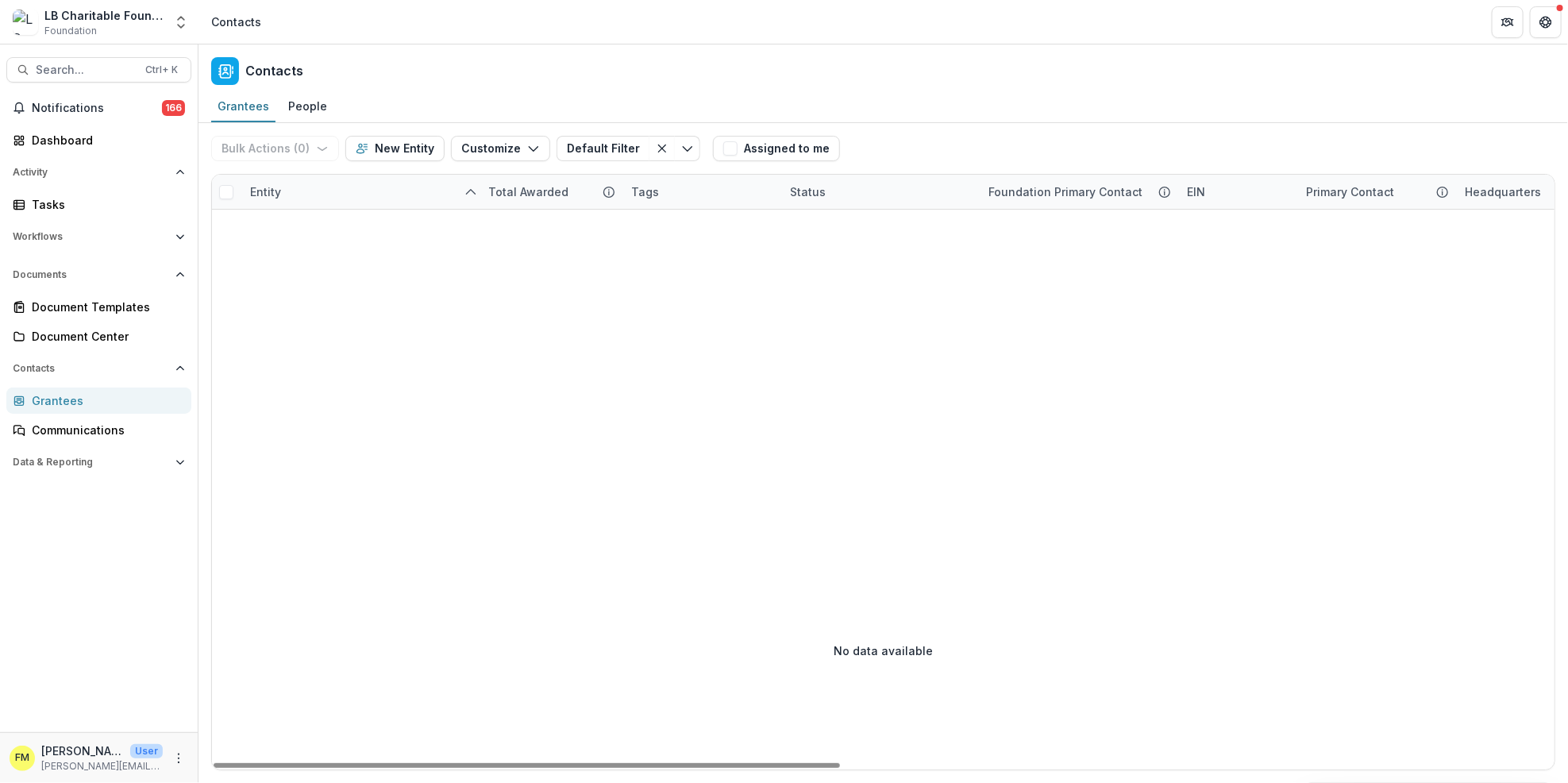
click at [229, 189] on span at bounding box center [227, 192] width 14 height 14
click at [281, 186] on div "Entity" at bounding box center [266, 191] width 50 height 17
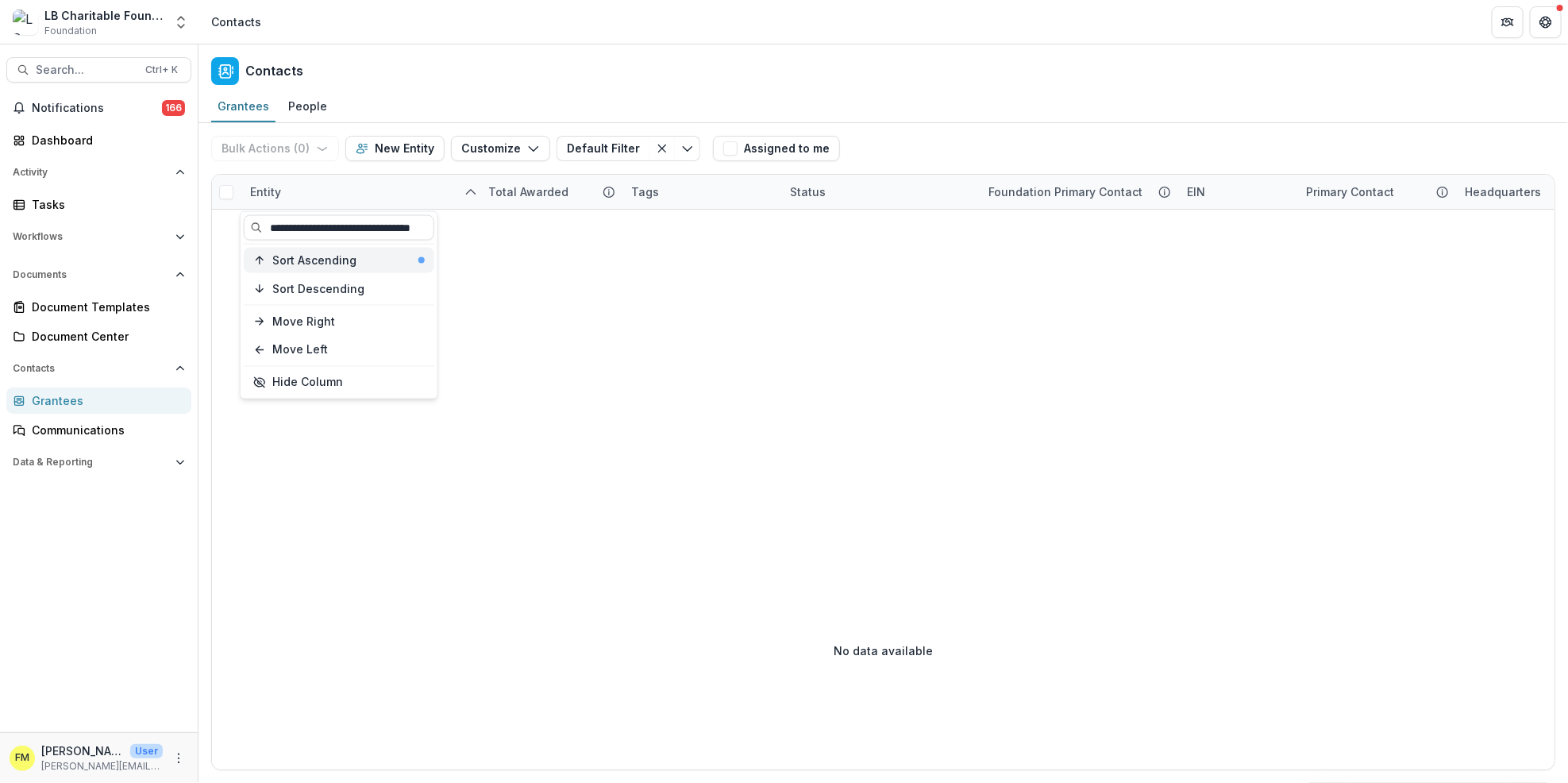
click at [416, 257] on div "Sort Ascending" at bounding box center [349, 259] width 153 height 14
click at [341, 259] on span "Sort Ascending" at bounding box center [314, 259] width 84 height 14
click at [406, 226] on input "**********" at bounding box center [338, 228] width 190 height 26
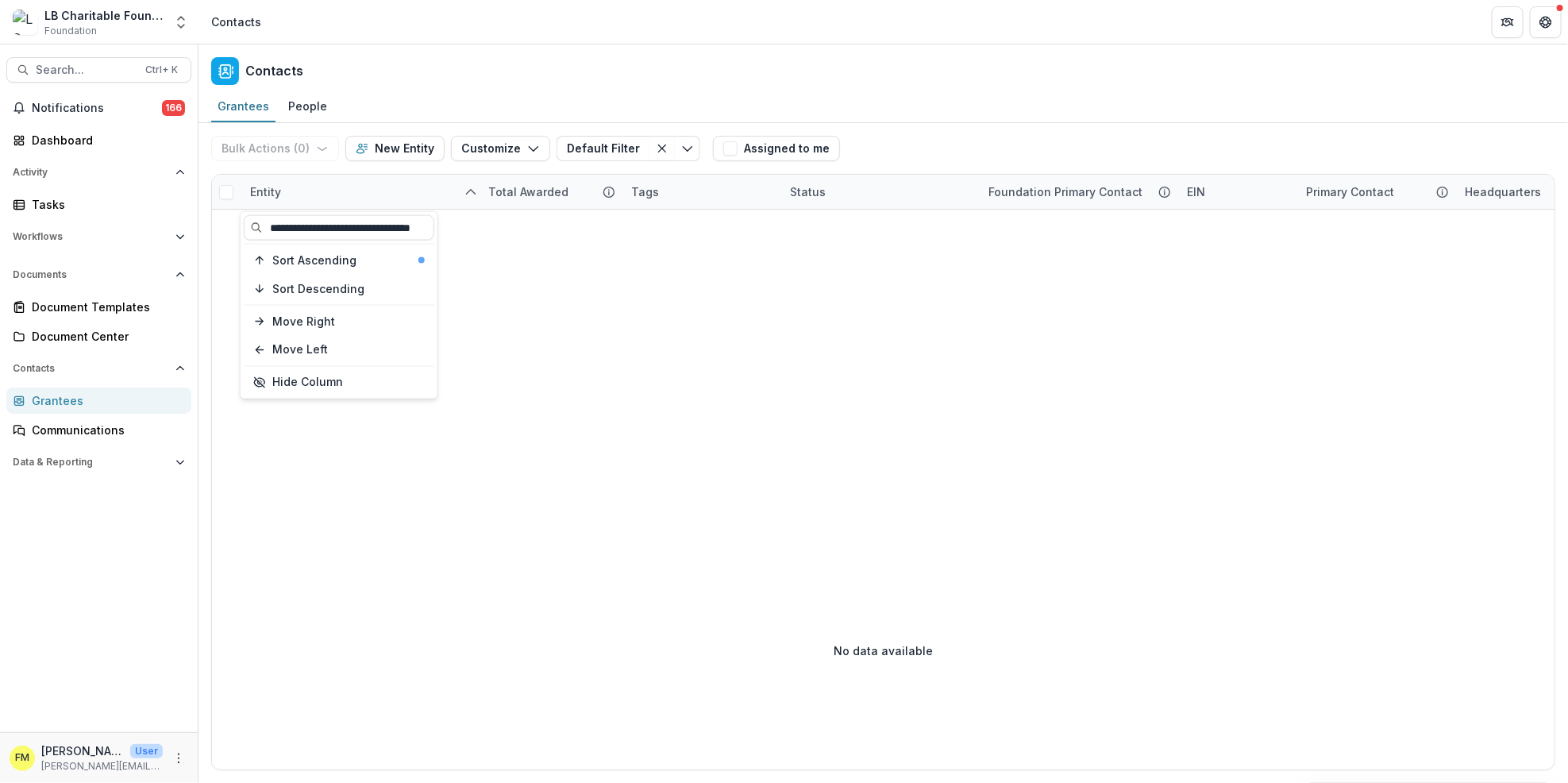
type input "**********"
click at [80, 398] on div "Grantees" at bounding box center [105, 400] width 147 height 17
click at [63, 402] on div "Grantees" at bounding box center [105, 400] width 147 height 17
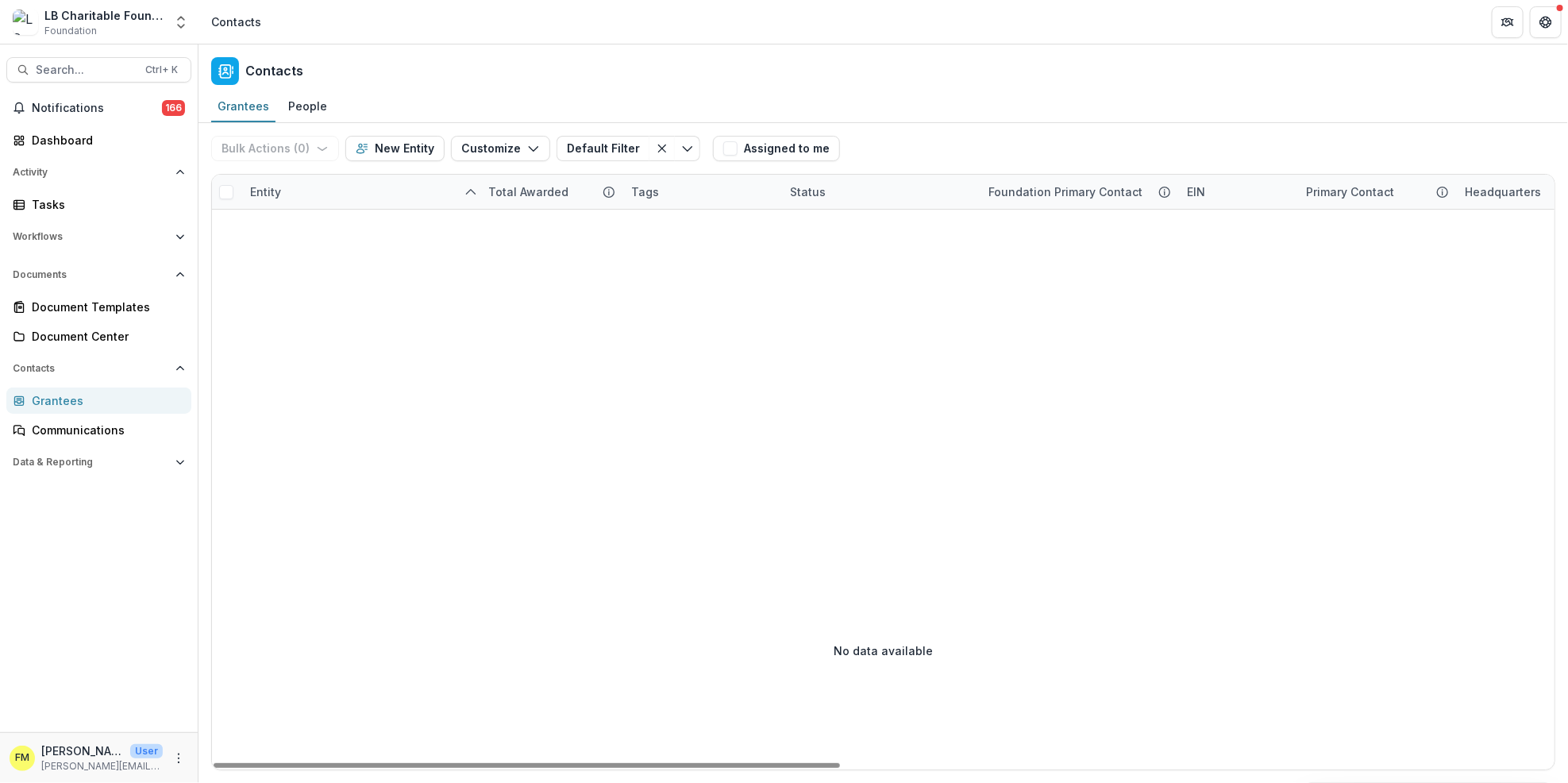
click at [258, 186] on div "Entity" at bounding box center [266, 191] width 50 height 17
click at [286, 236] on input "**********" at bounding box center [338, 228] width 190 height 26
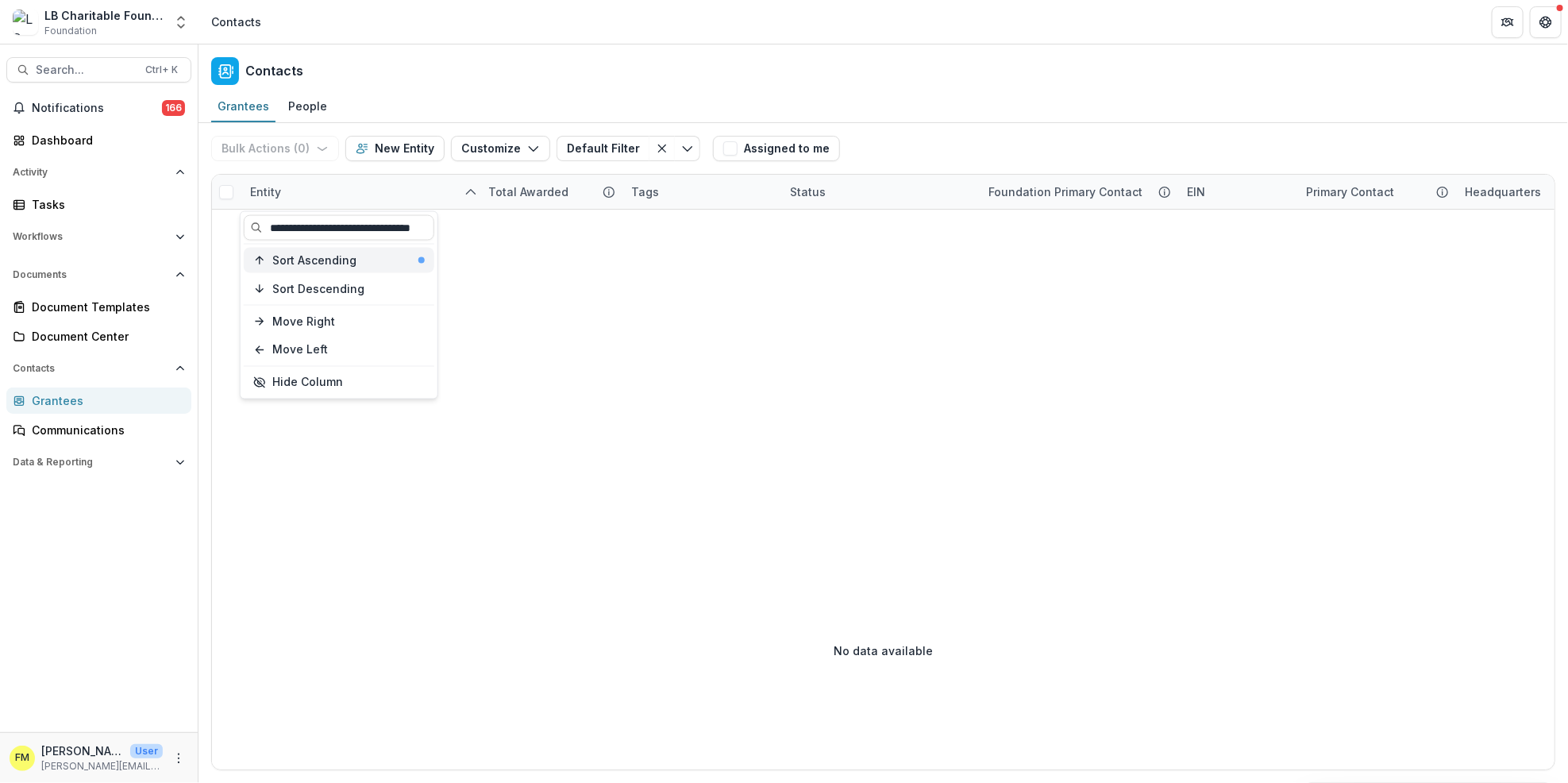
click at [411, 260] on div "Sort Ascending" at bounding box center [349, 259] width 153 height 14
drag, startPoint x: 380, startPoint y: 289, endPoint x: 391, endPoint y: 285, distance: 11.7
click at [391, 285] on div "Sort Descending" at bounding box center [349, 288] width 153 height 14
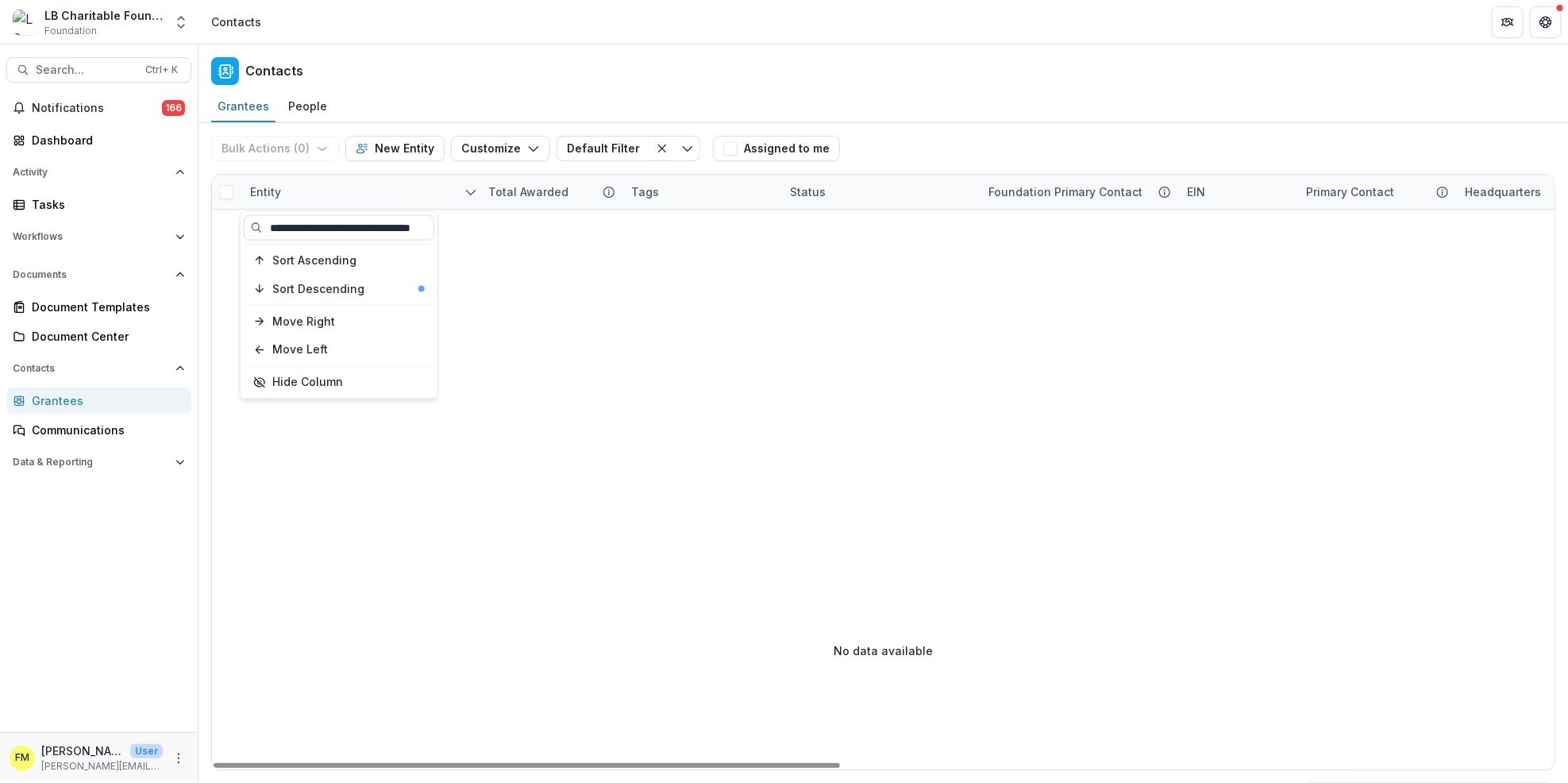
click at [272, 200] on div "Entity" at bounding box center [360, 191] width 239 height 35
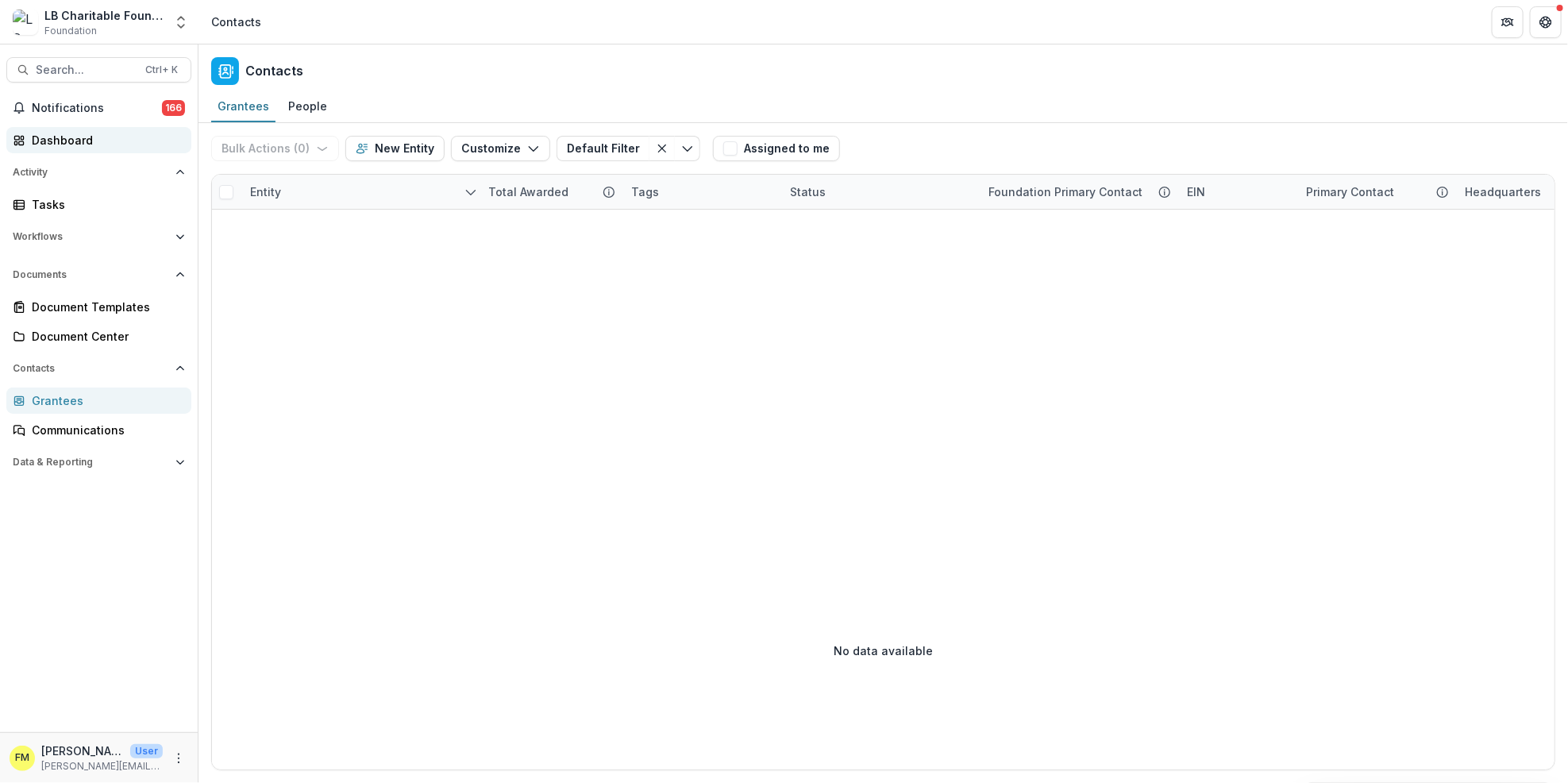
click at [53, 145] on div "Dashboard" at bounding box center [105, 140] width 147 height 17
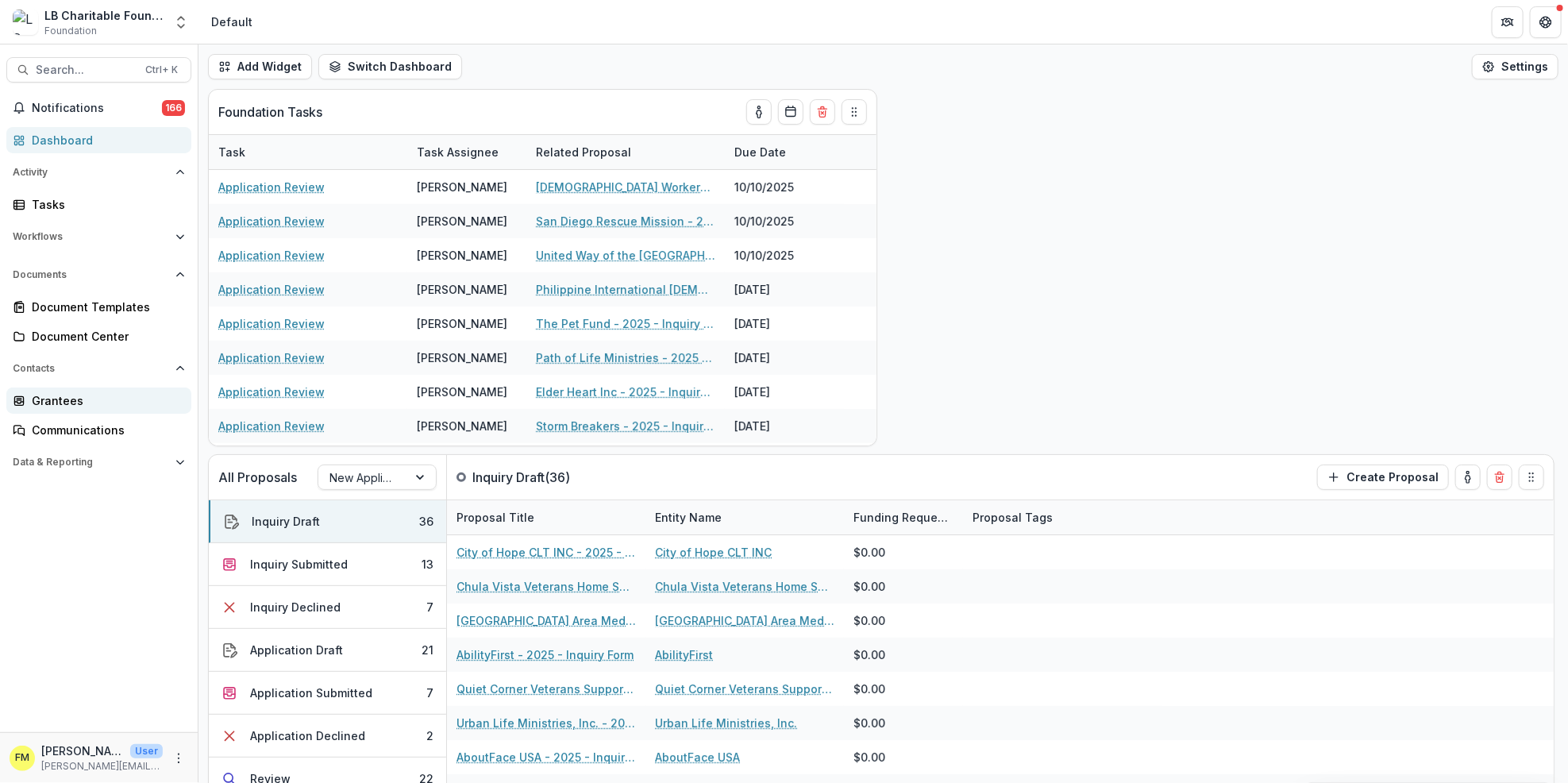
click at [95, 404] on div "Grantees" at bounding box center [105, 400] width 147 height 17
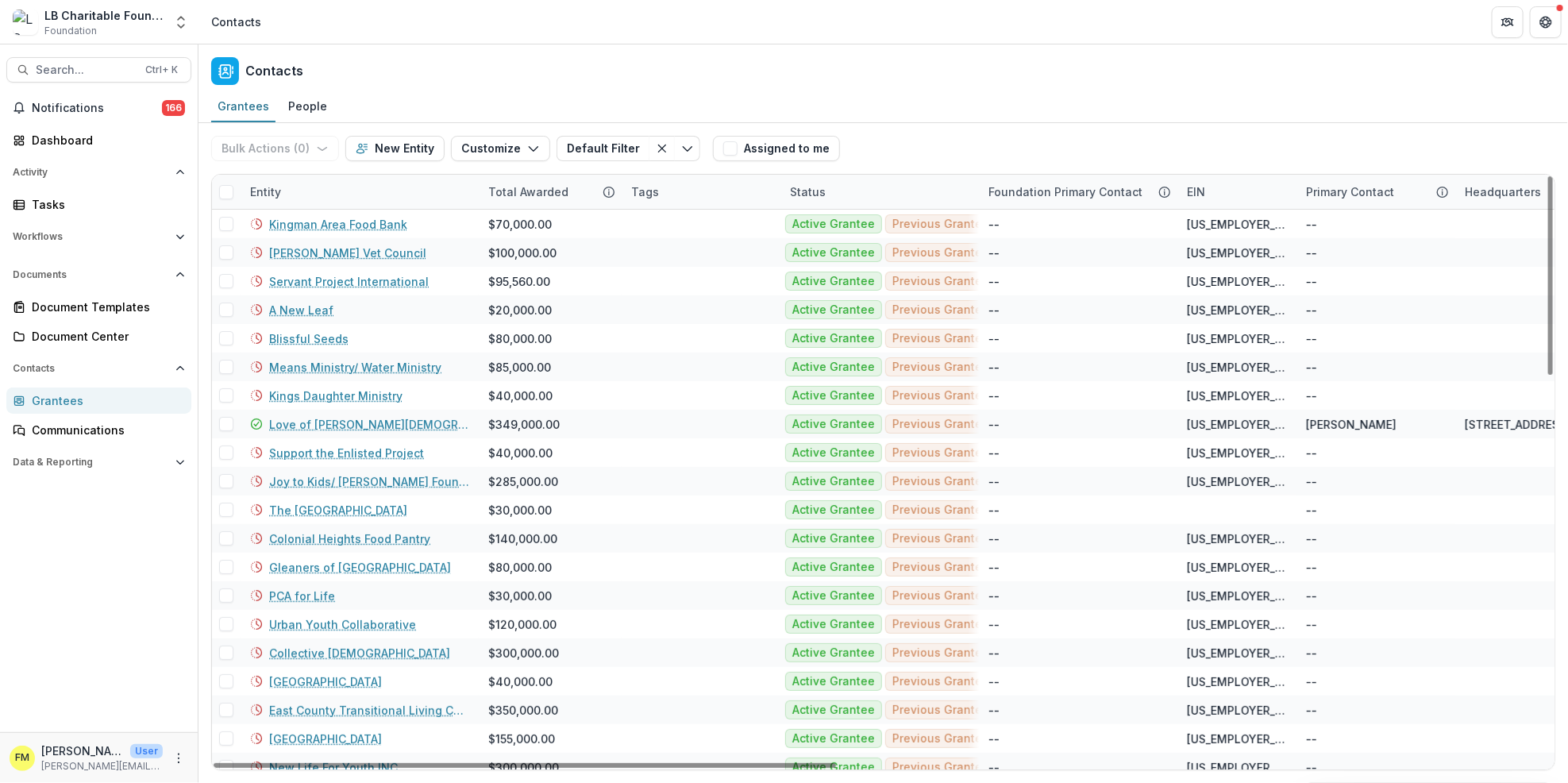
click at [278, 196] on div "Entity" at bounding box center [266, 191] width 50 height 17
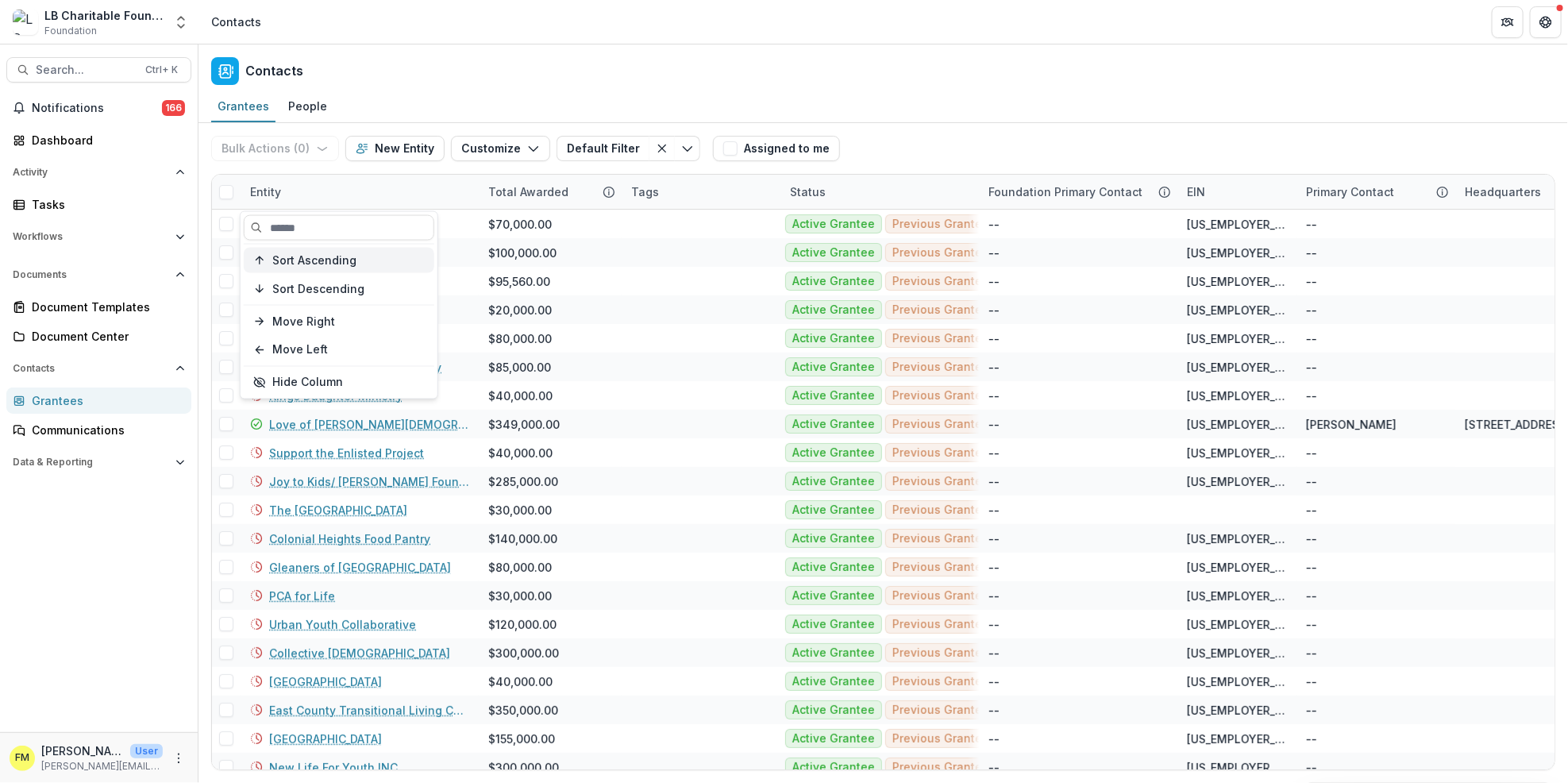
click at [300, 258] on span "Sort Ascending" at bounding box center [314, 259] width 84 height 14
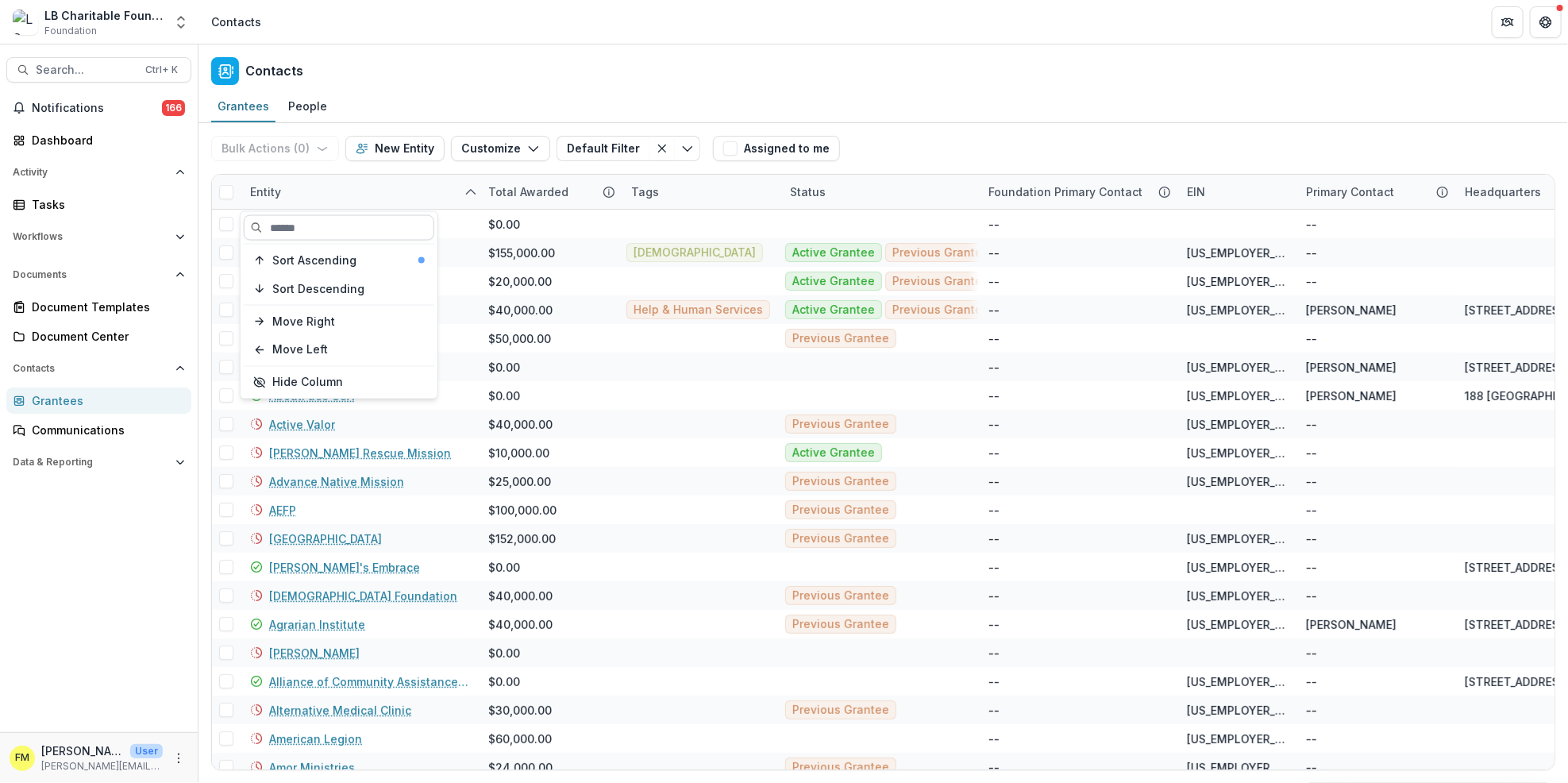
click at [275, 232] on input at bounding box center [338, 228] width 190 height 26
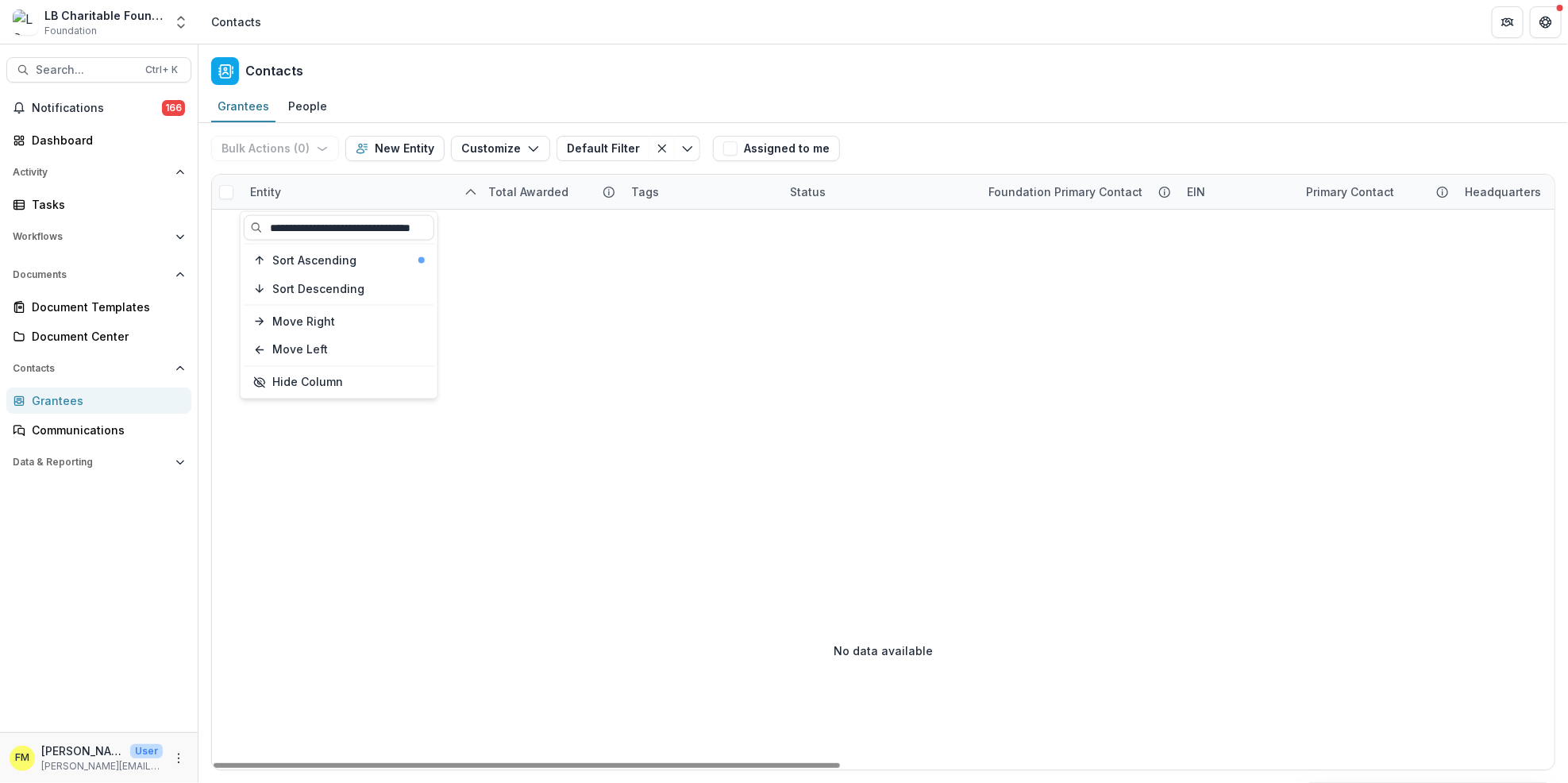
scroll to position [0, 20]
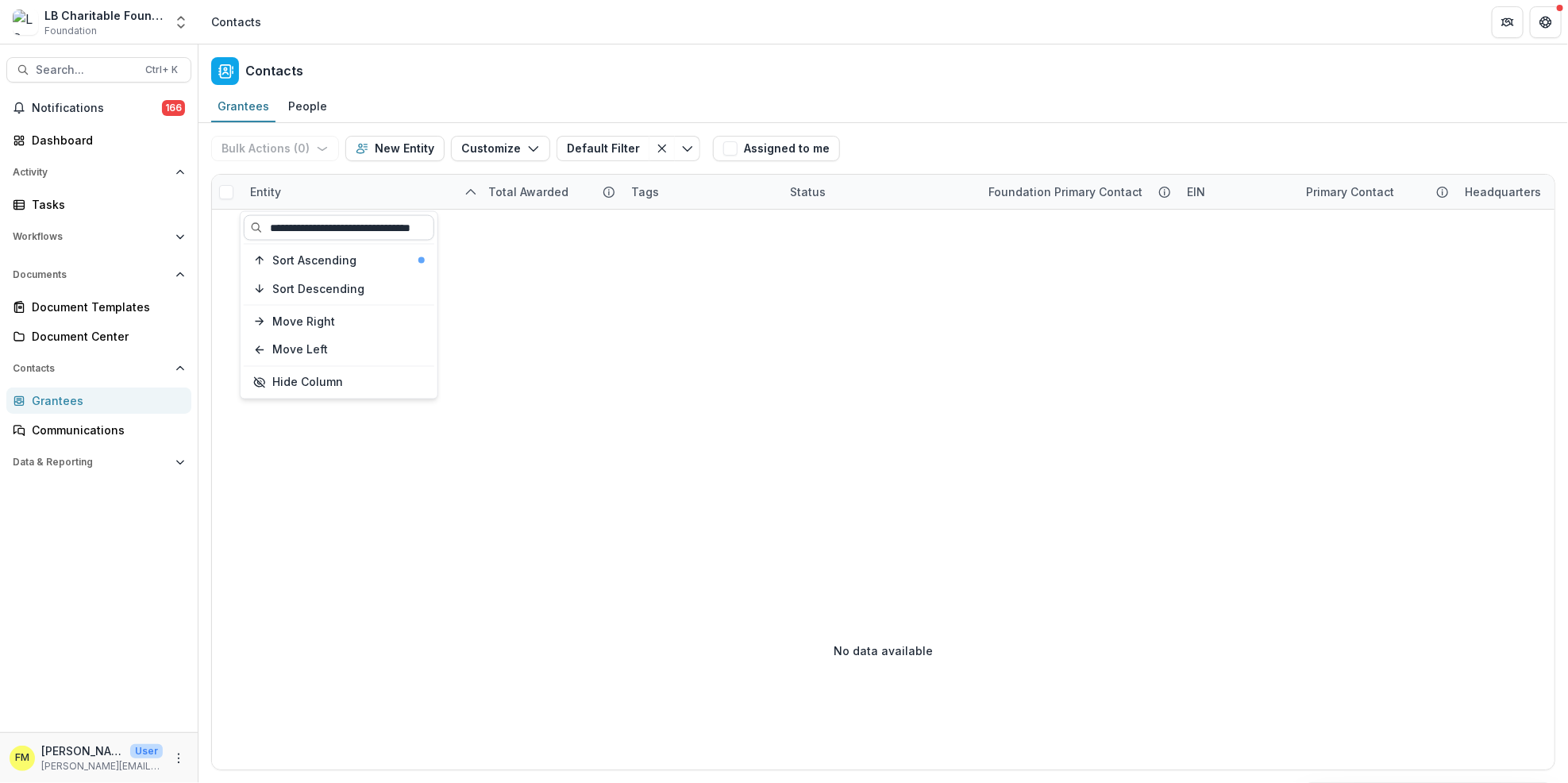
click at [420, 226] on input "**********" at bounding box center [338, 228] width 190 height 26
click at [426, 226] on input "**********" at bounding box center [338, 228] width 190 height 26
type input "**********"
click at [347, 259] on span "Sort Ascending" at bounding box center [314, 259] width 84 height 14
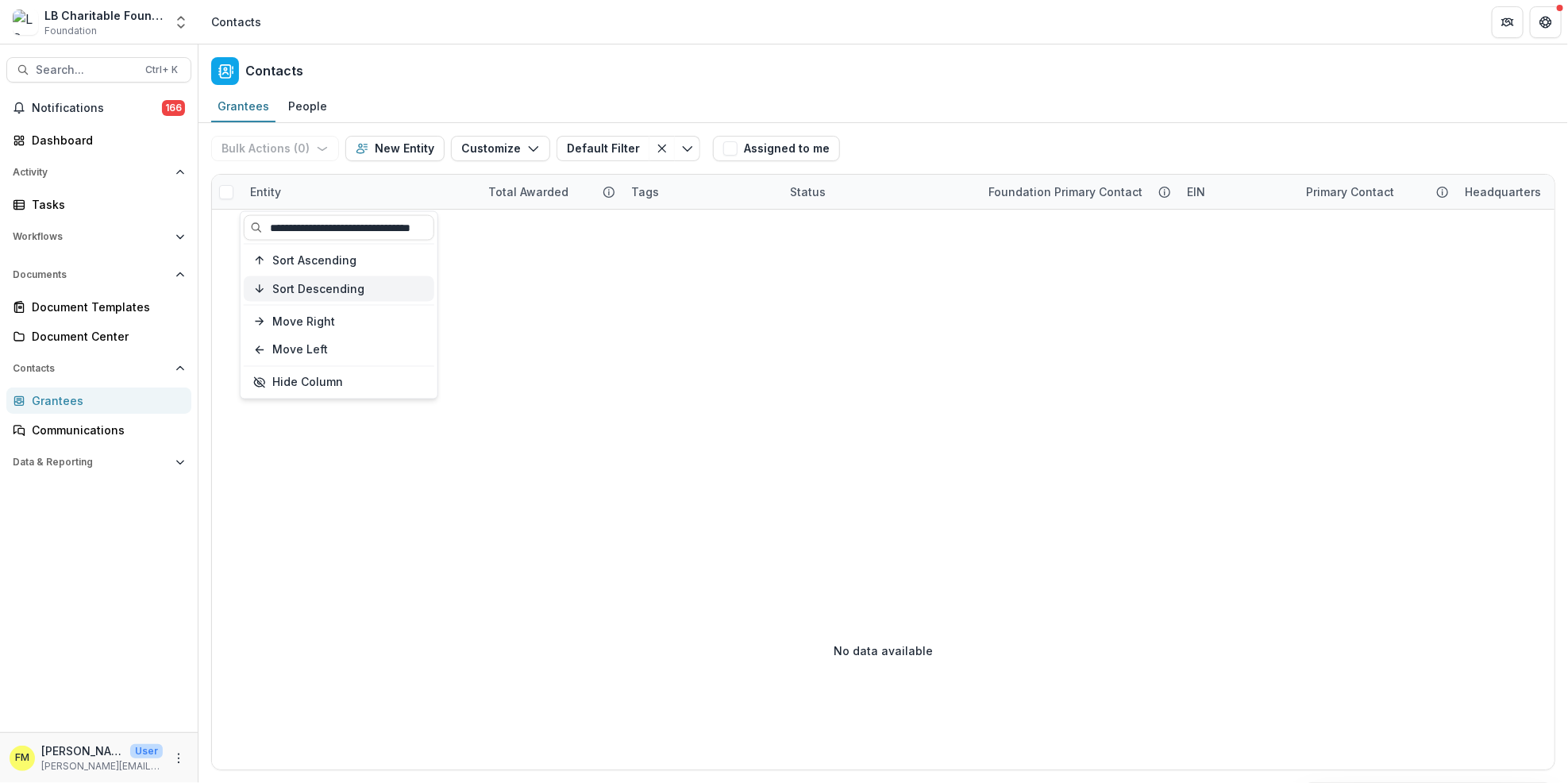
click at [350, 289] on span "Sort Descending" at bounding box center [318, 288] width 92 height 14
click at [71, 141] on div "Dashboard" at bounding box center [105, 140] width 147 height 17
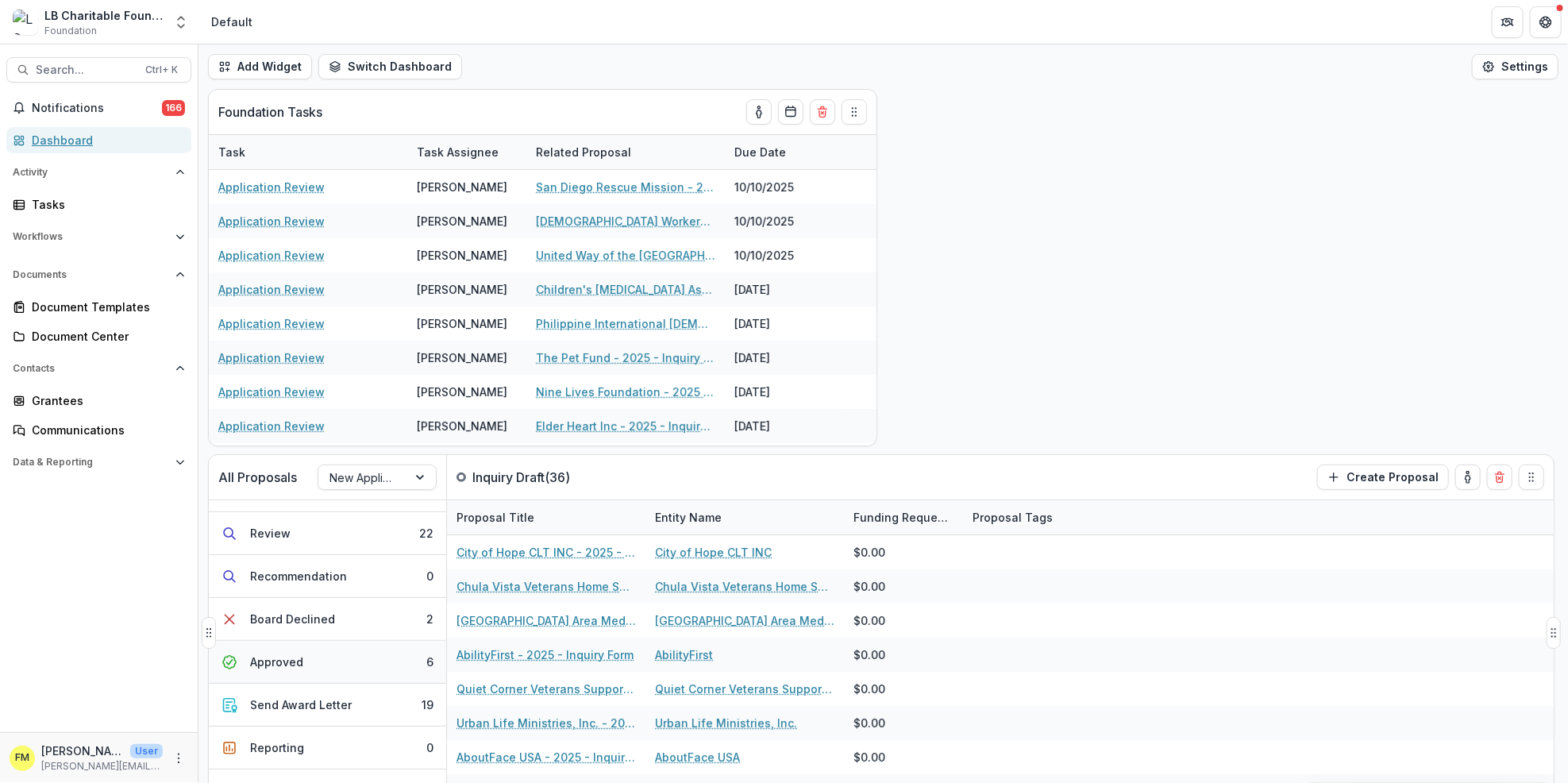
scroll to position [247, 0]
click at [431, 659] on button "Approved 6" at bounding box center [328, 661] width 238 height 43
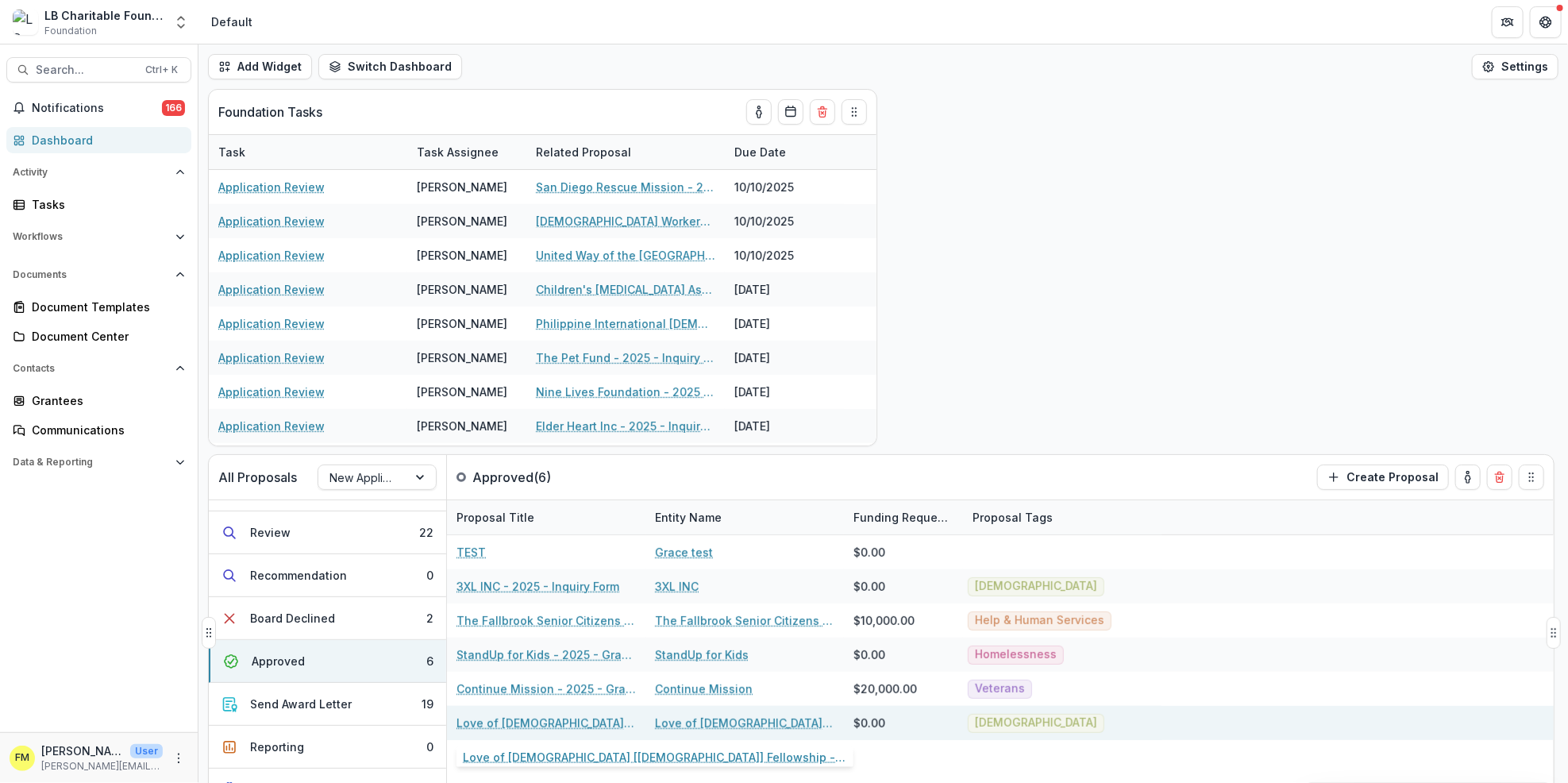
click at [541, 724] on link "Love of [DEMOGRAPHIC_DATA] [[DEMOGRAPHIC_DATA]] Fellowship - 2025 - Grant Fundi…" at bounding box center [545, 723] width 179 height 17
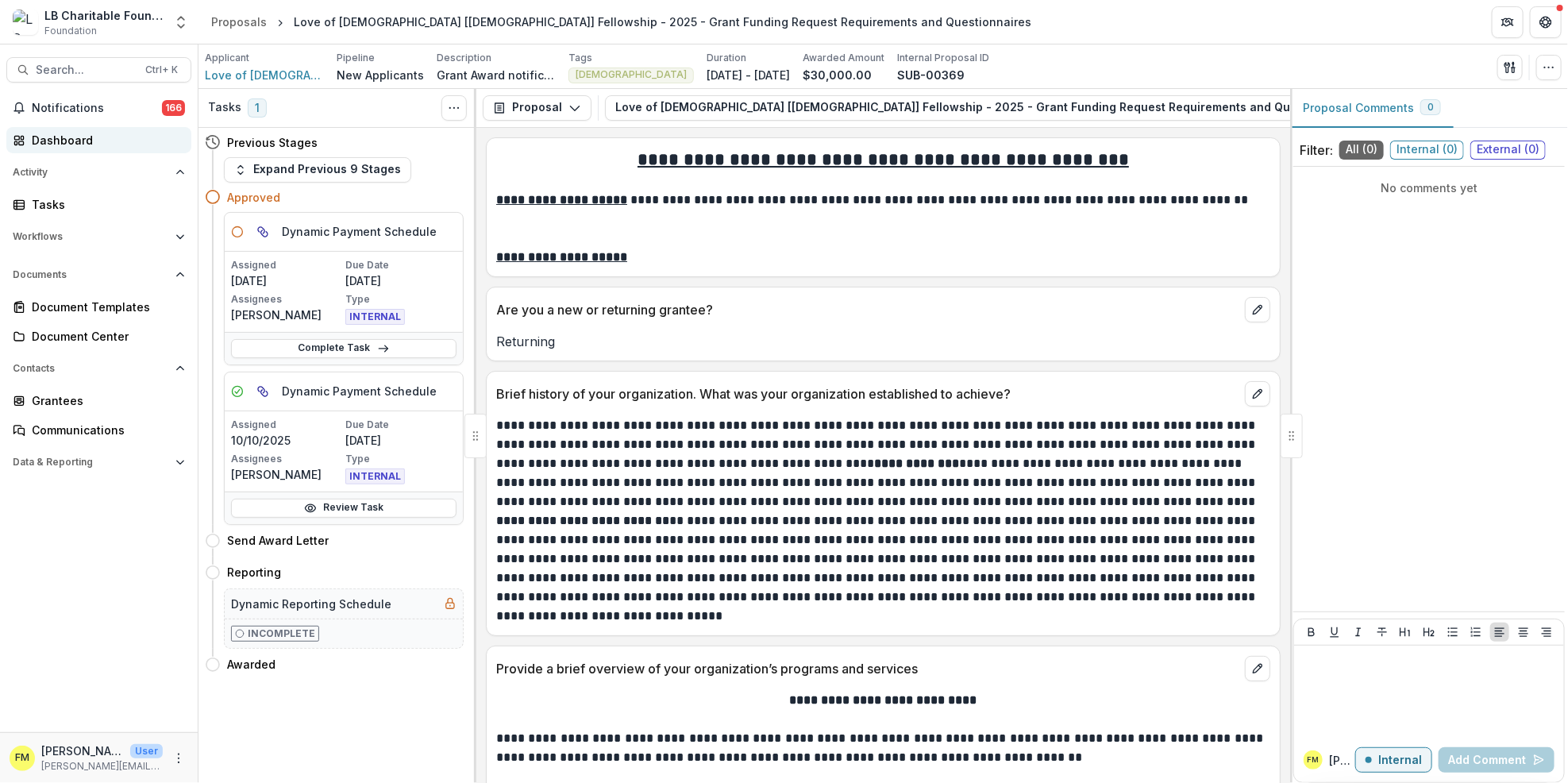
click at [107, 145] on div "Dashboard" at bounding box center [105, 140] width 147 height 17
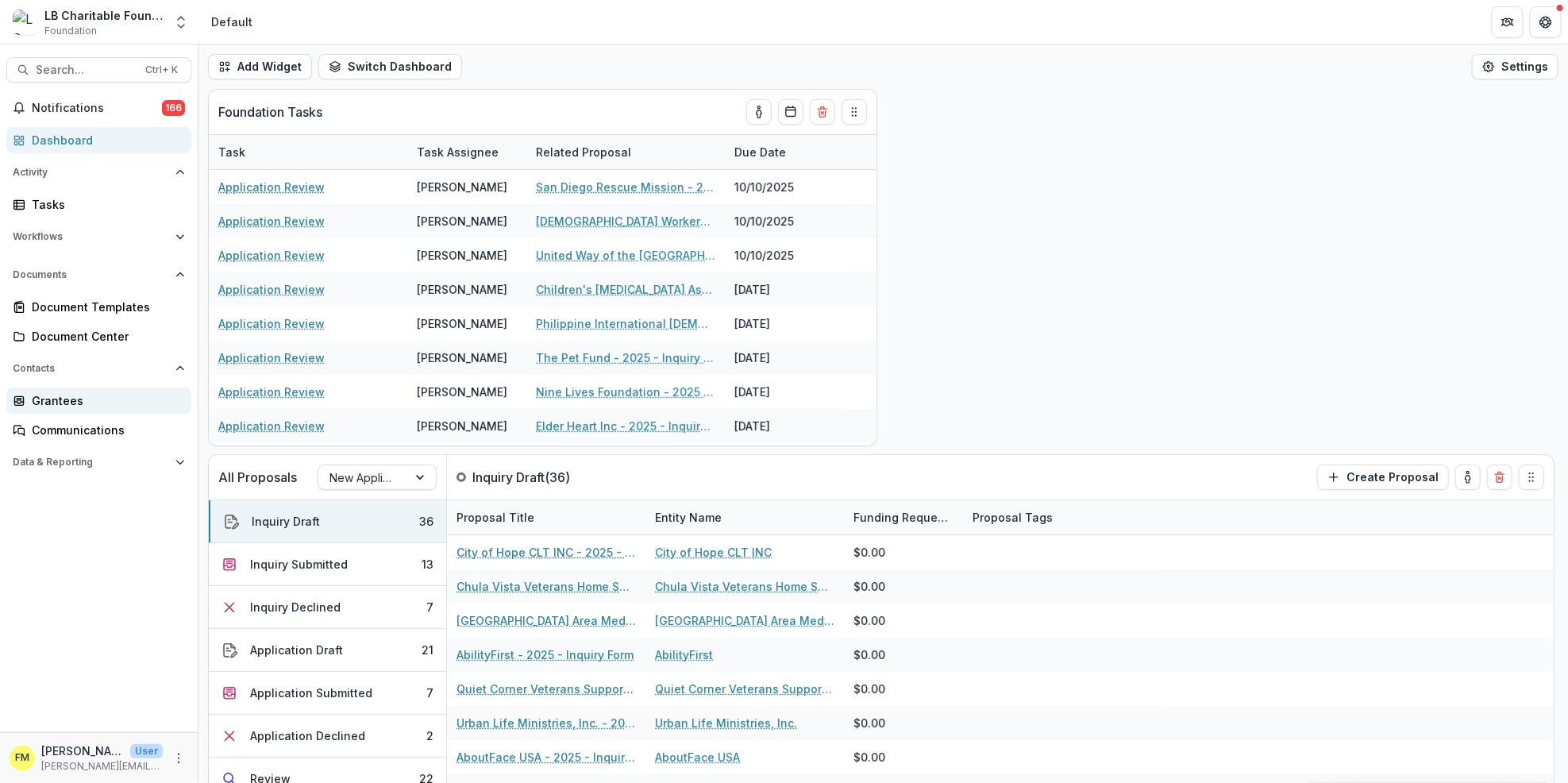
click at [107, 407] on div "Grantees" at bounding box center [105, 400] width 147 height 17
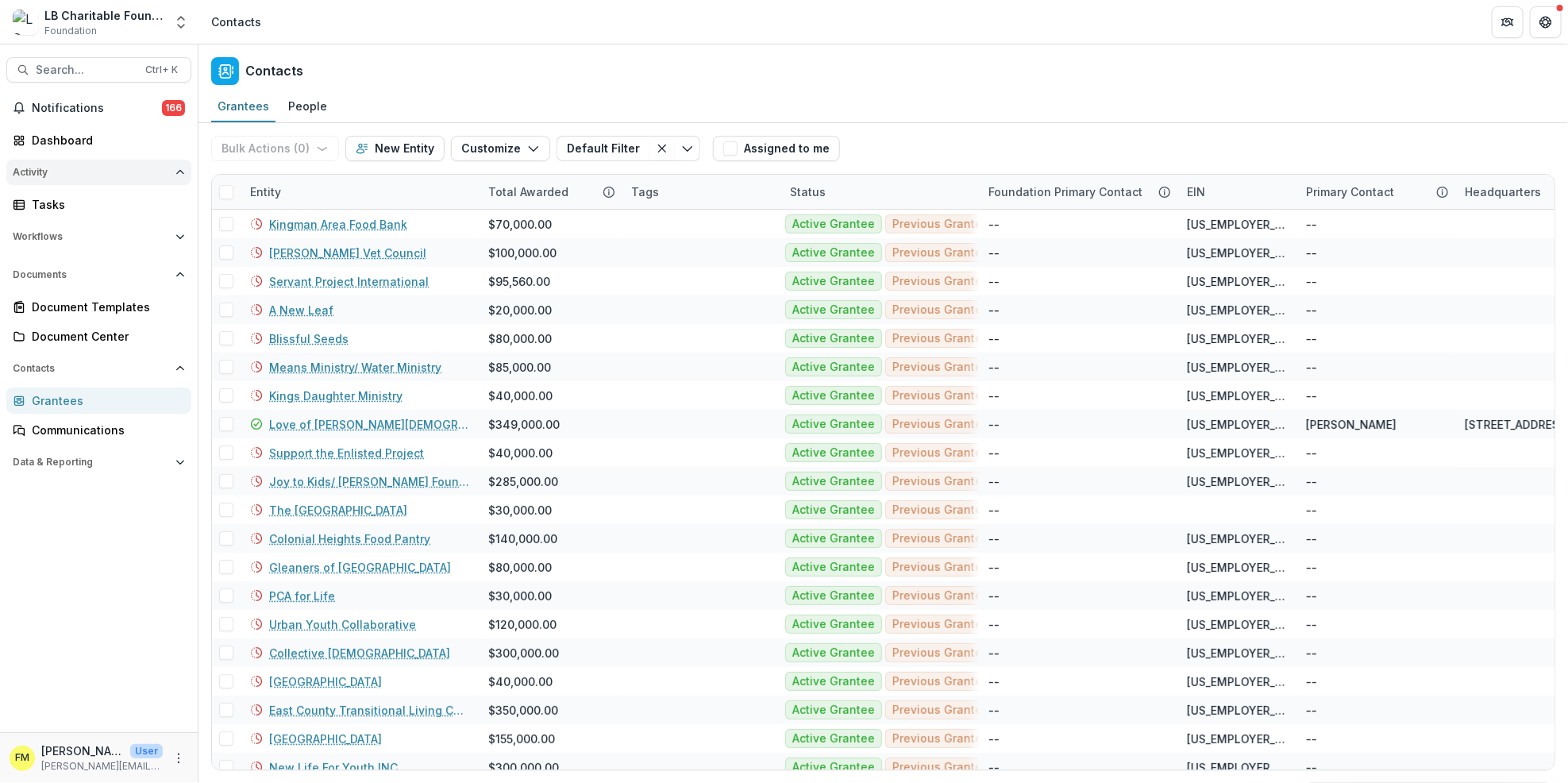
click at [181, 177] on button "Activity" at bounding box center [99, 173] width 185 height 26
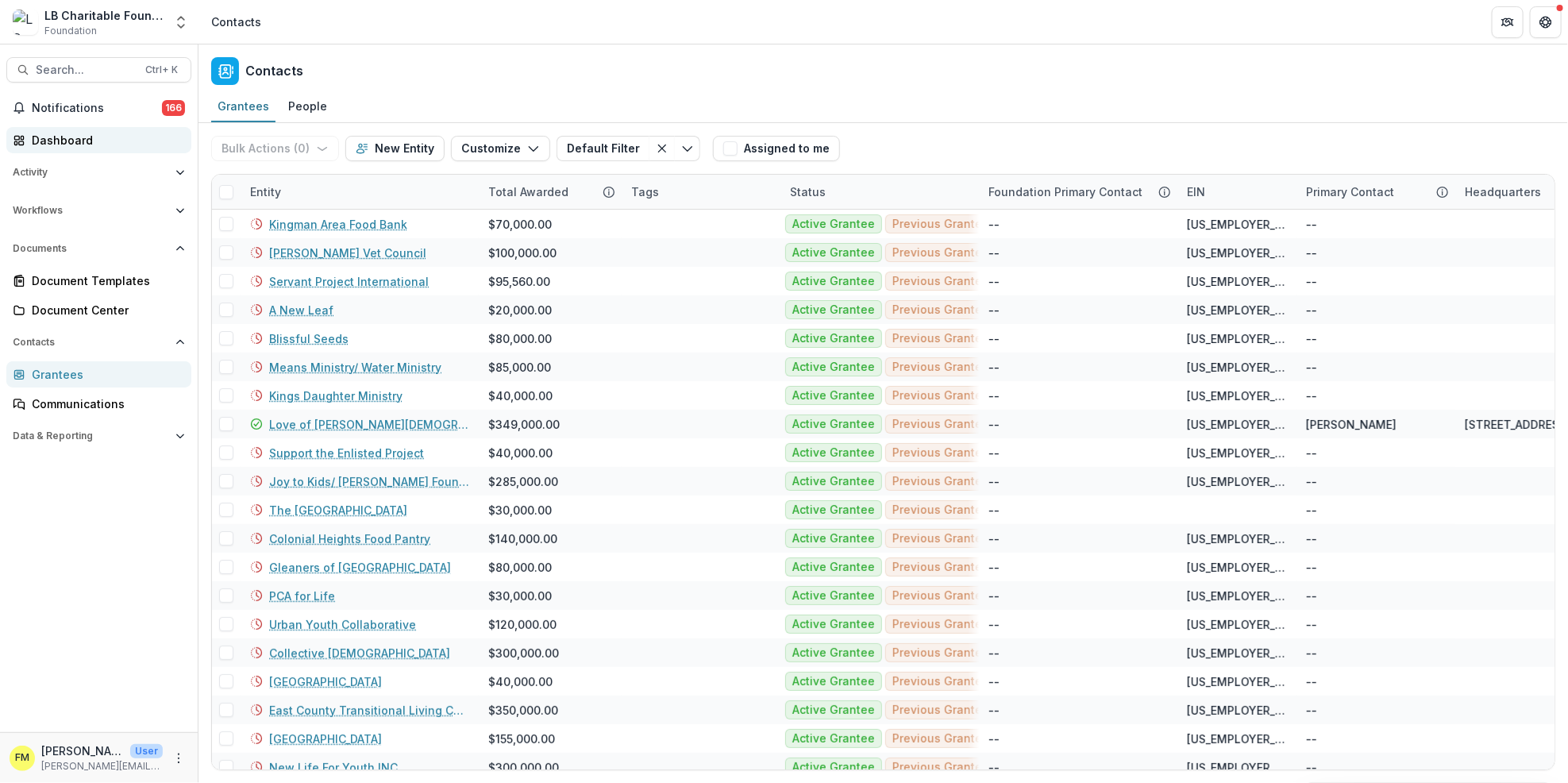
click at [43, 143] on div "Dashboard" at bounding box center [105, 140] width 147 height 17
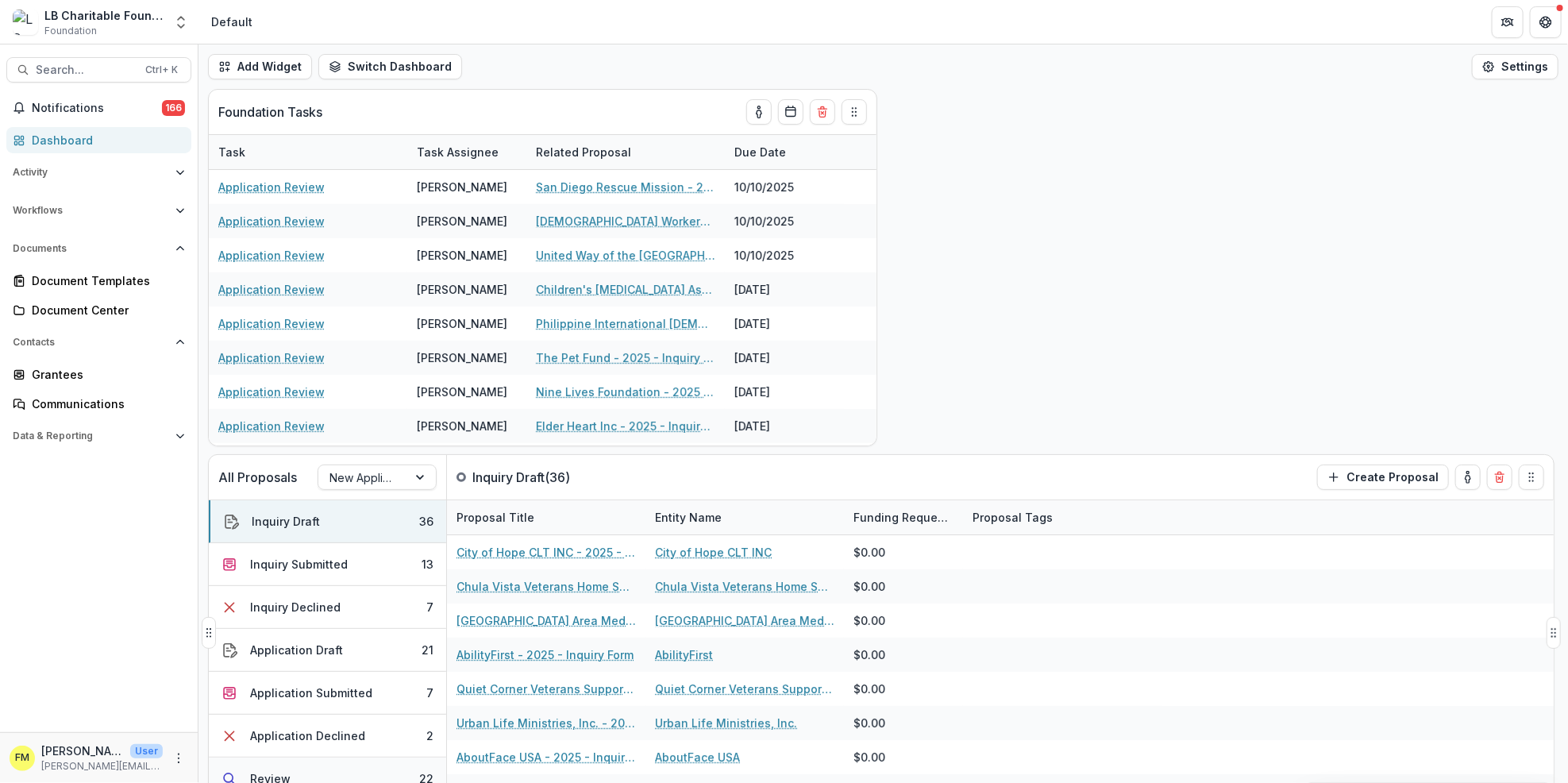
click at [260, 772] on div "Review" at bounding box center [270, 778] width 40 height 17
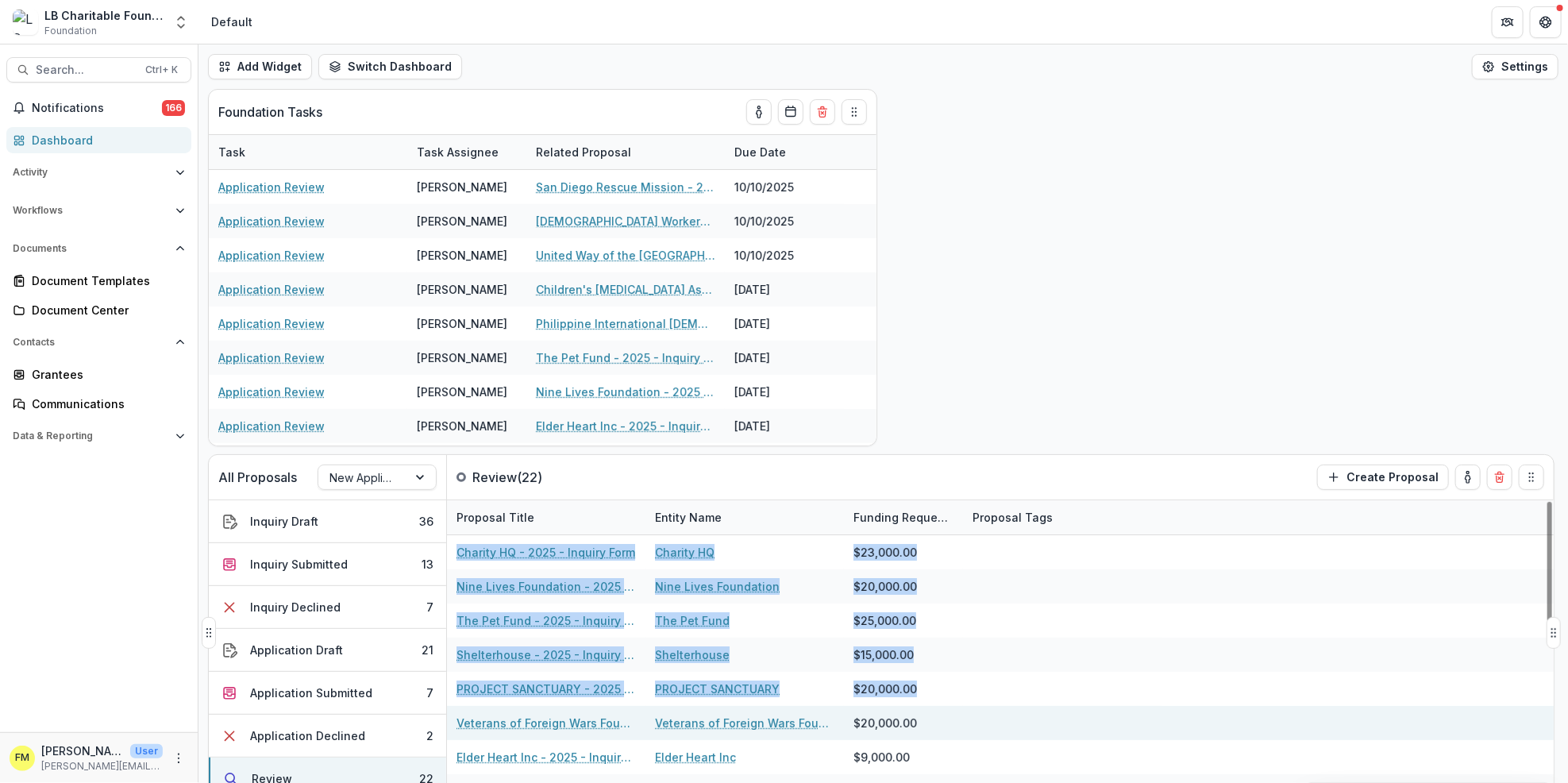
drag, startPoint x: 447, startPoint y: 667, endPoint x: 451, endPoint y: 716, distance: 49.2
click at [450, 717] on div "Proposal Title Entity Name Funding Requested Proposal Tags Charity HQ - 2025 - …" at bounding box center [1001, 655] width 1107 height 311
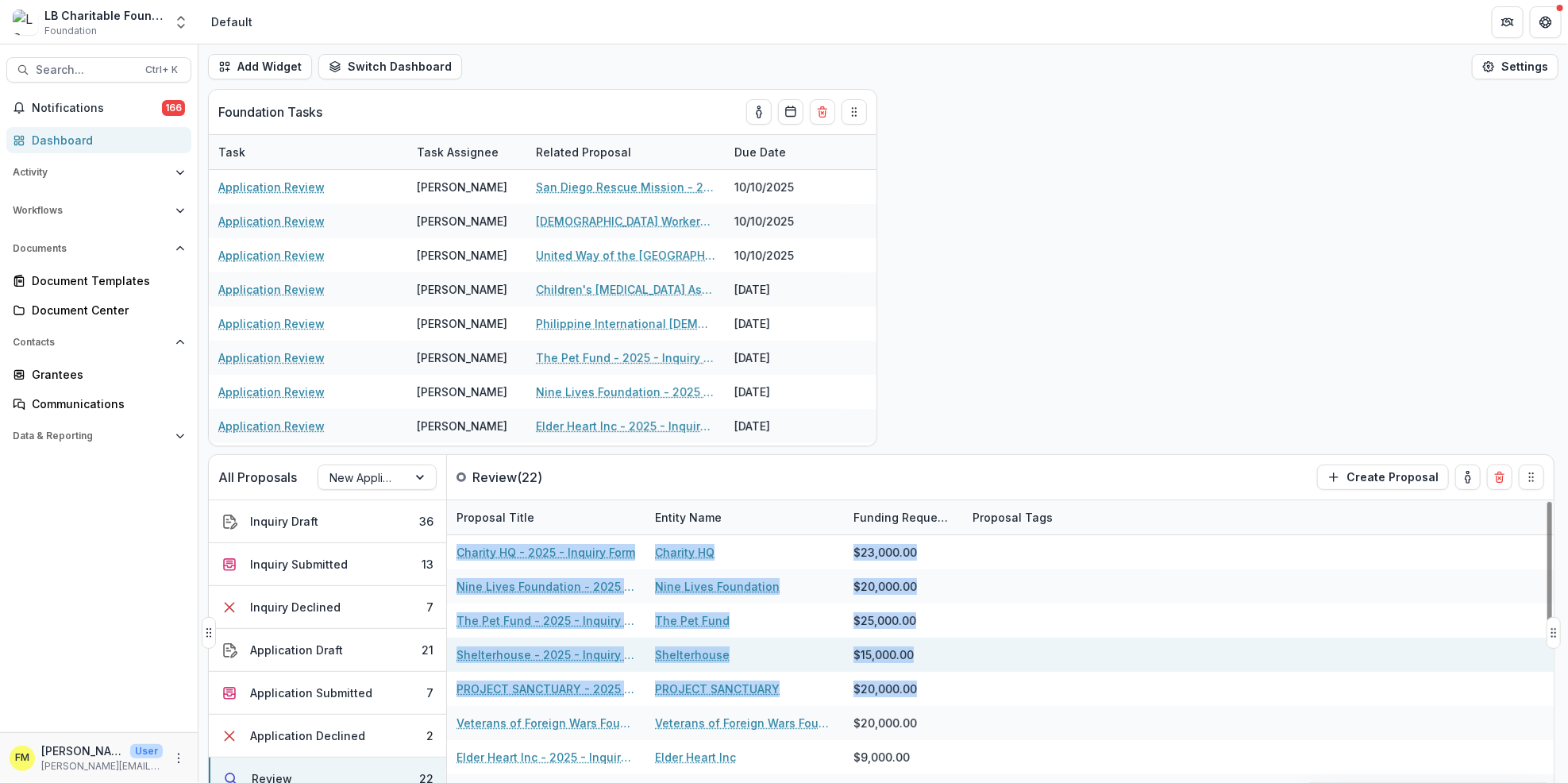
drag, startPoint x: 1260, startPoint y: 679, endPoint x: 1249, endPoint y: 668, distance: 15.6
click at [1260, 679] on div "PROJECT SANCTUARY - 2025 - Inquiry Form PROJECT SANCTUARY $20,000.00" at bounding box center [1001, 688] width 1107 height 35
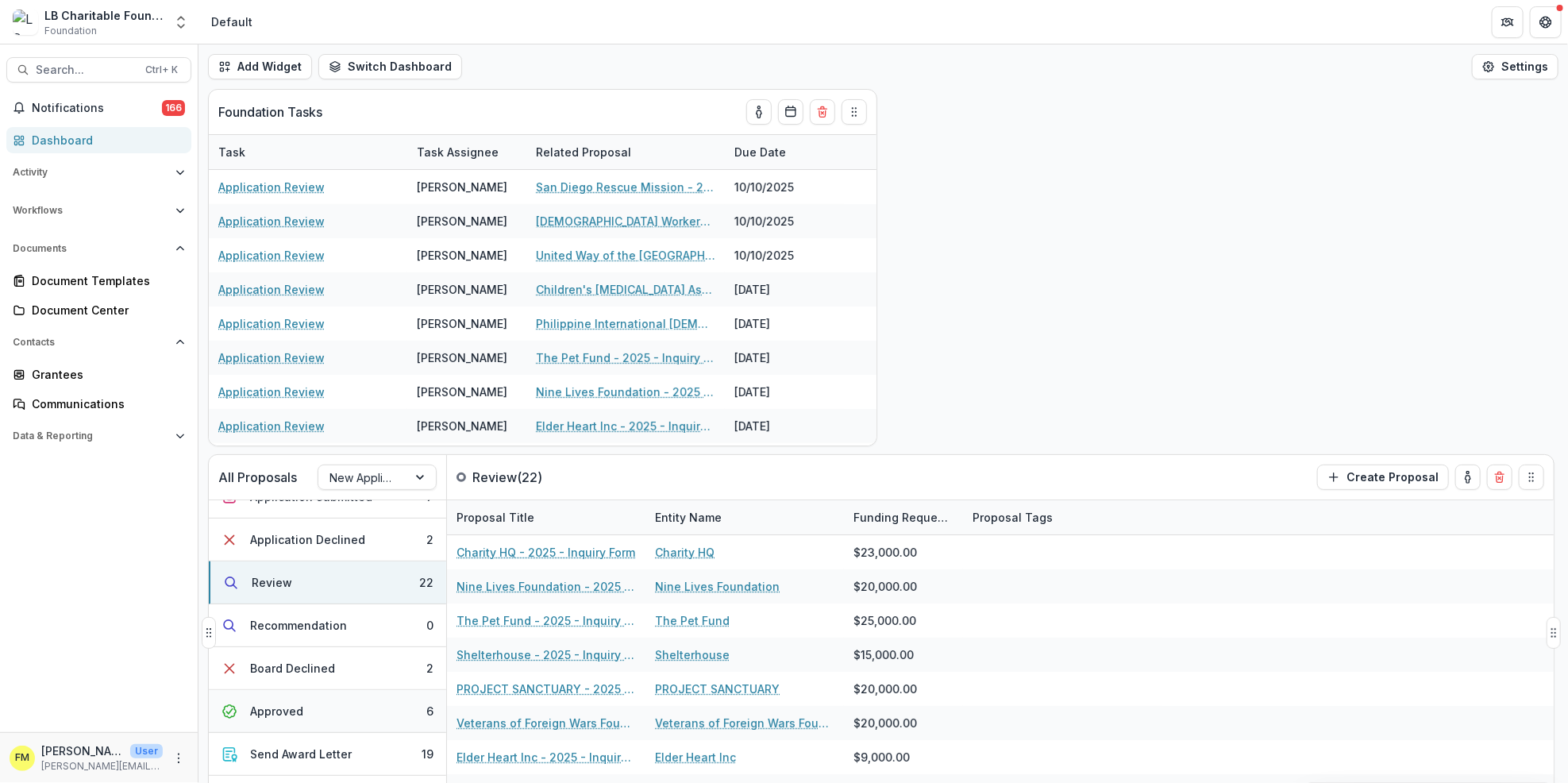
scroll to position [161, 0]
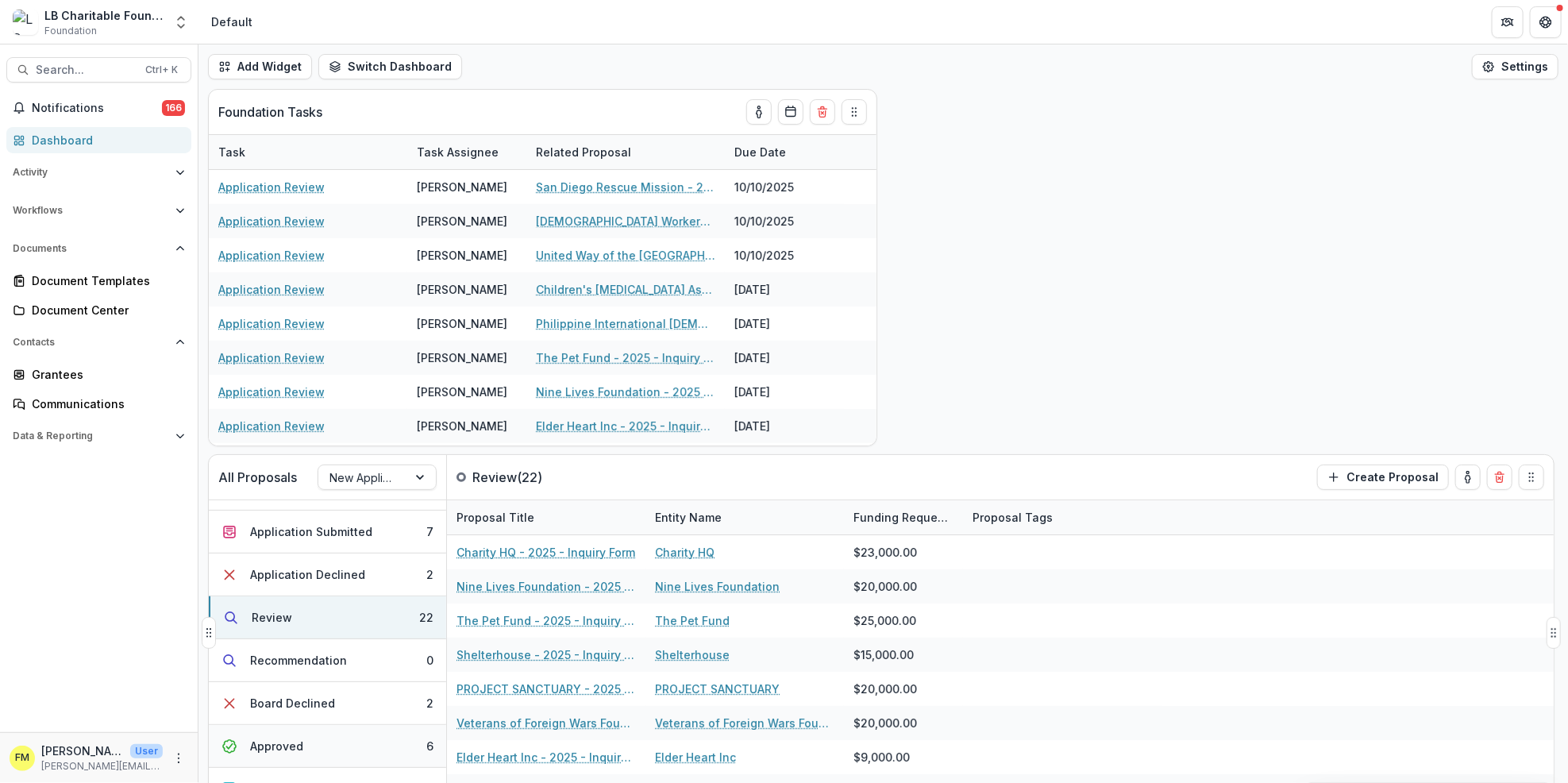
click at [299, 750] on div "Approved" at bounding box center [276, 745] width 53 height 17
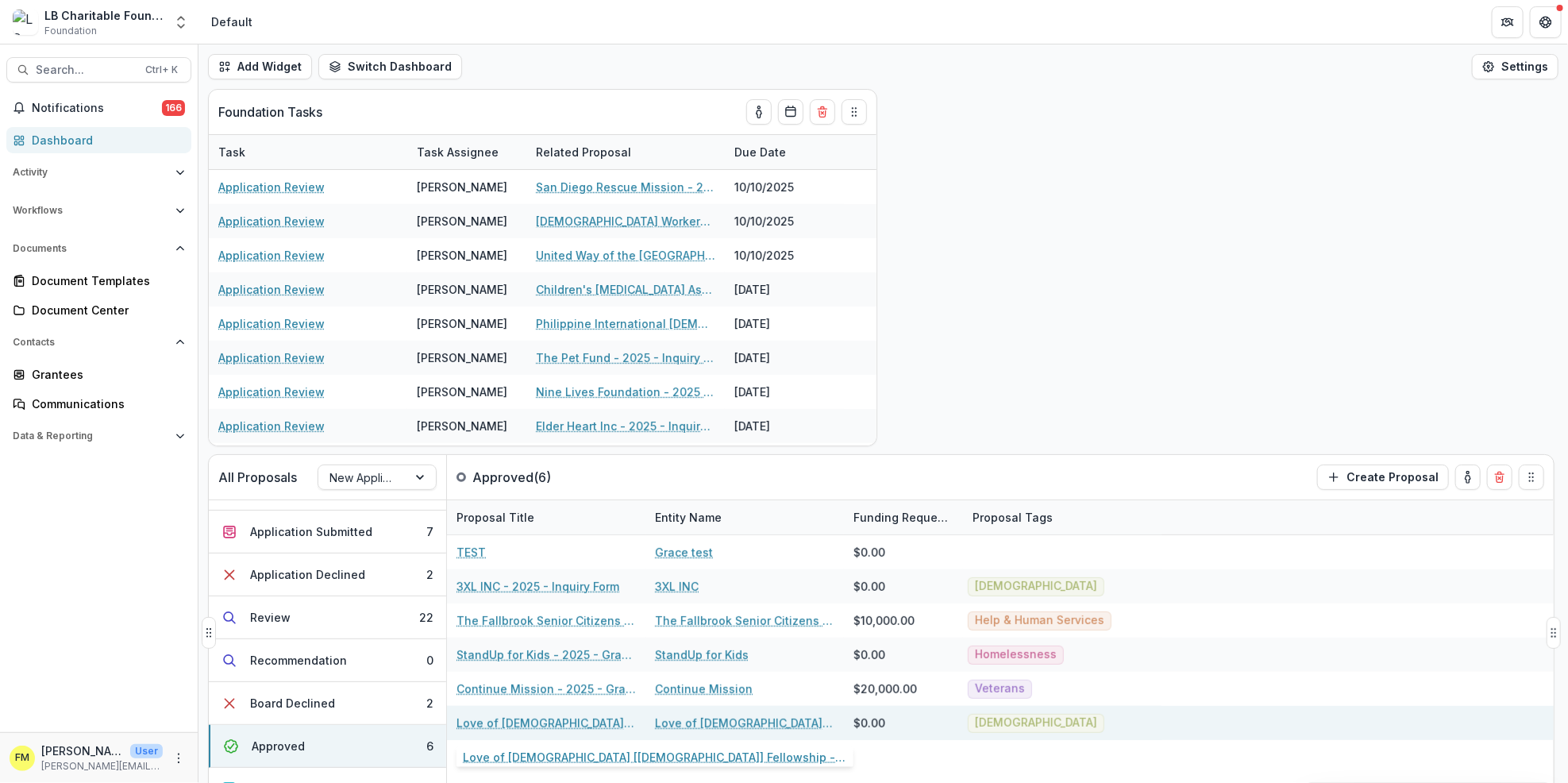
click at [545, 724] on link "Love of [DEMOGRAPHIC_DATA] [[DEMOGRAPHIC_DATA]] Fellowship - 2025 - Grant Fundi…" at bounding box center [545, 723] width 179 height 17
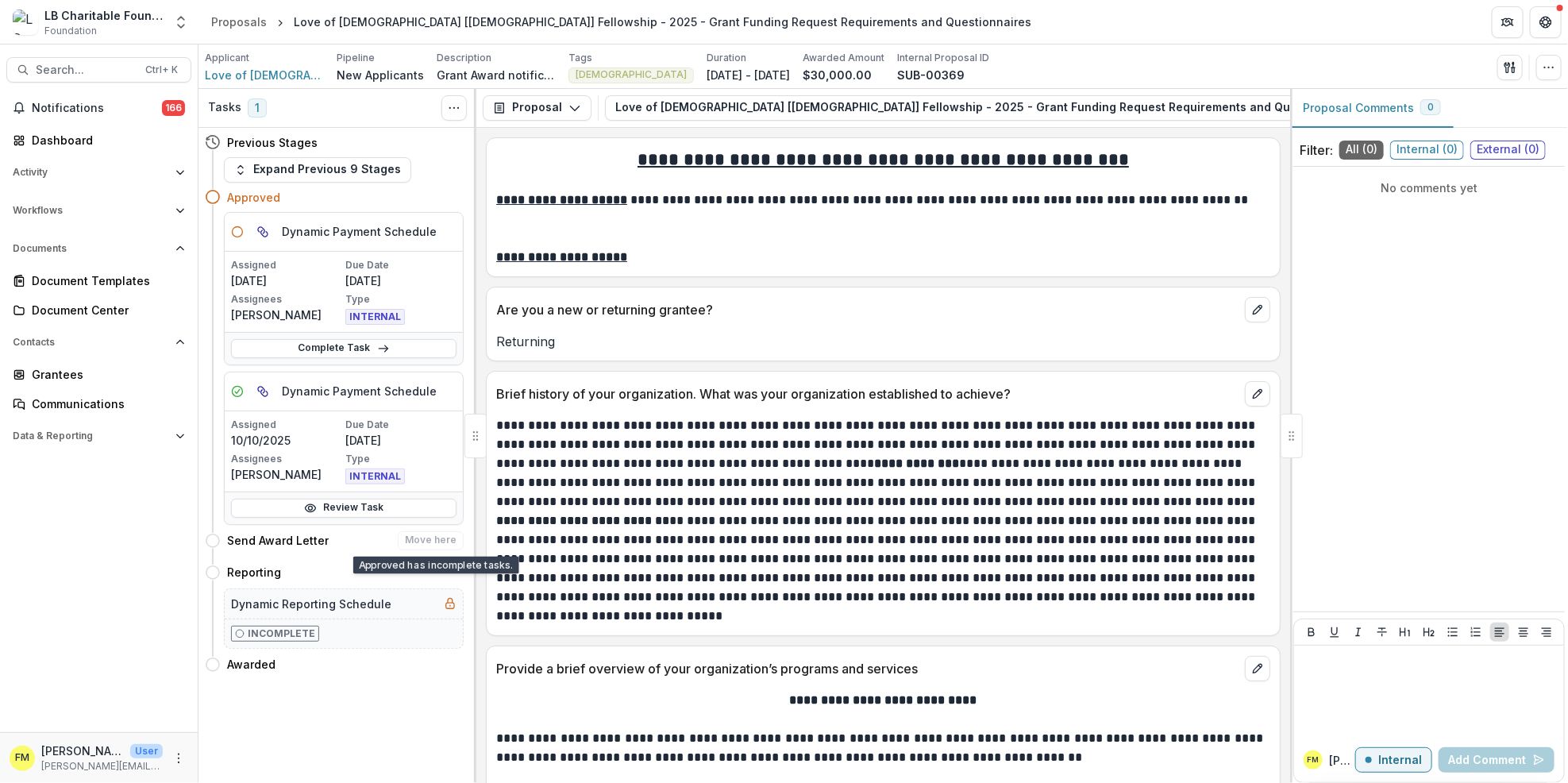
click at [443, 528] on div "Send Award Letter Move here" at bounding box center [334, 540] width 259 height 32
click at [267, 540] on h4 "Send Award Letter" at bounding box center [278, 540] width 102 height 17
click at [128, 135] on div "Dashboard" at bounding box center [105, 140] width 147 height 17
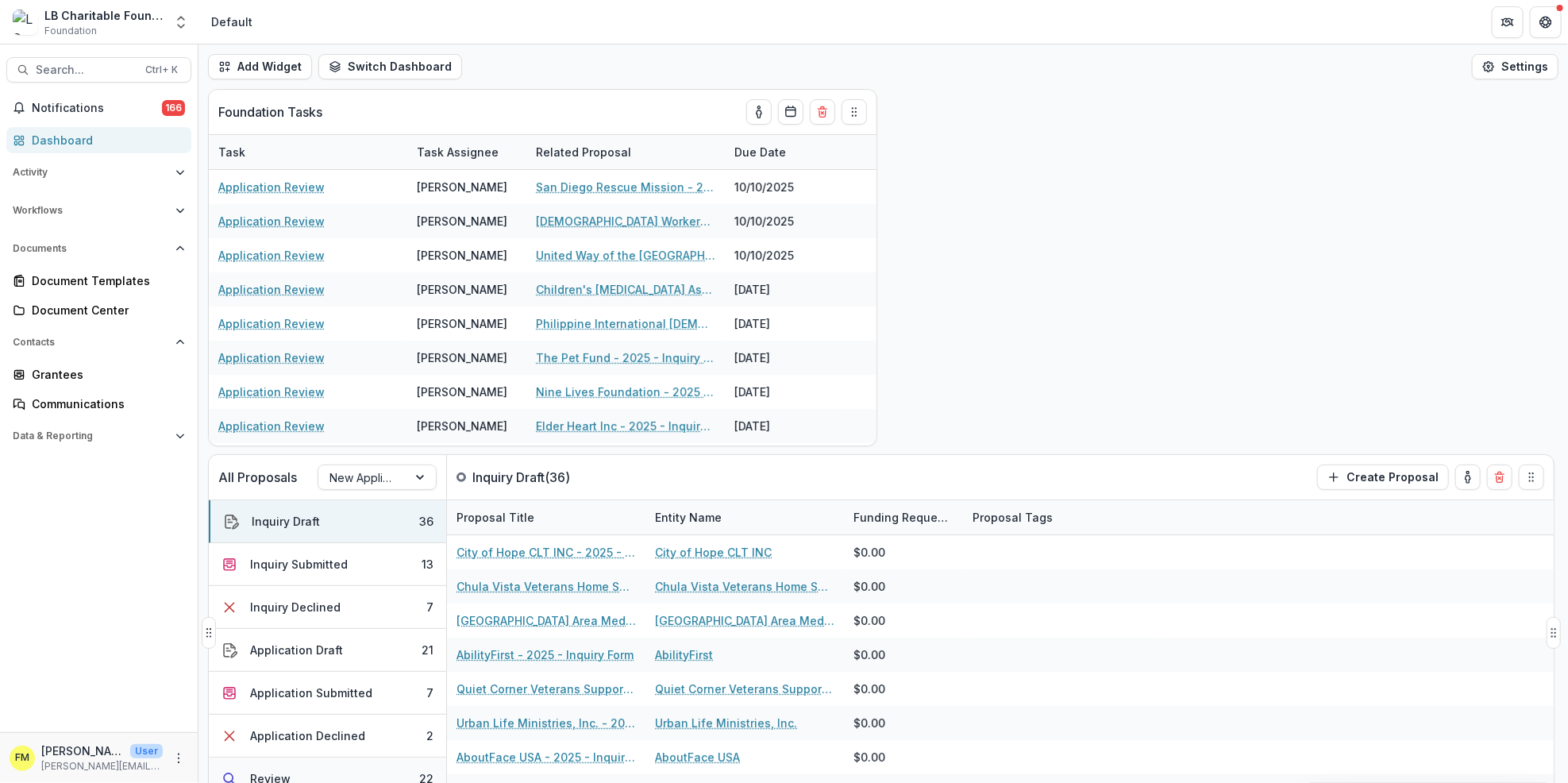
click at [349, 773] on button "Review 22" at bounding box center [328, 778] width 238 height 43
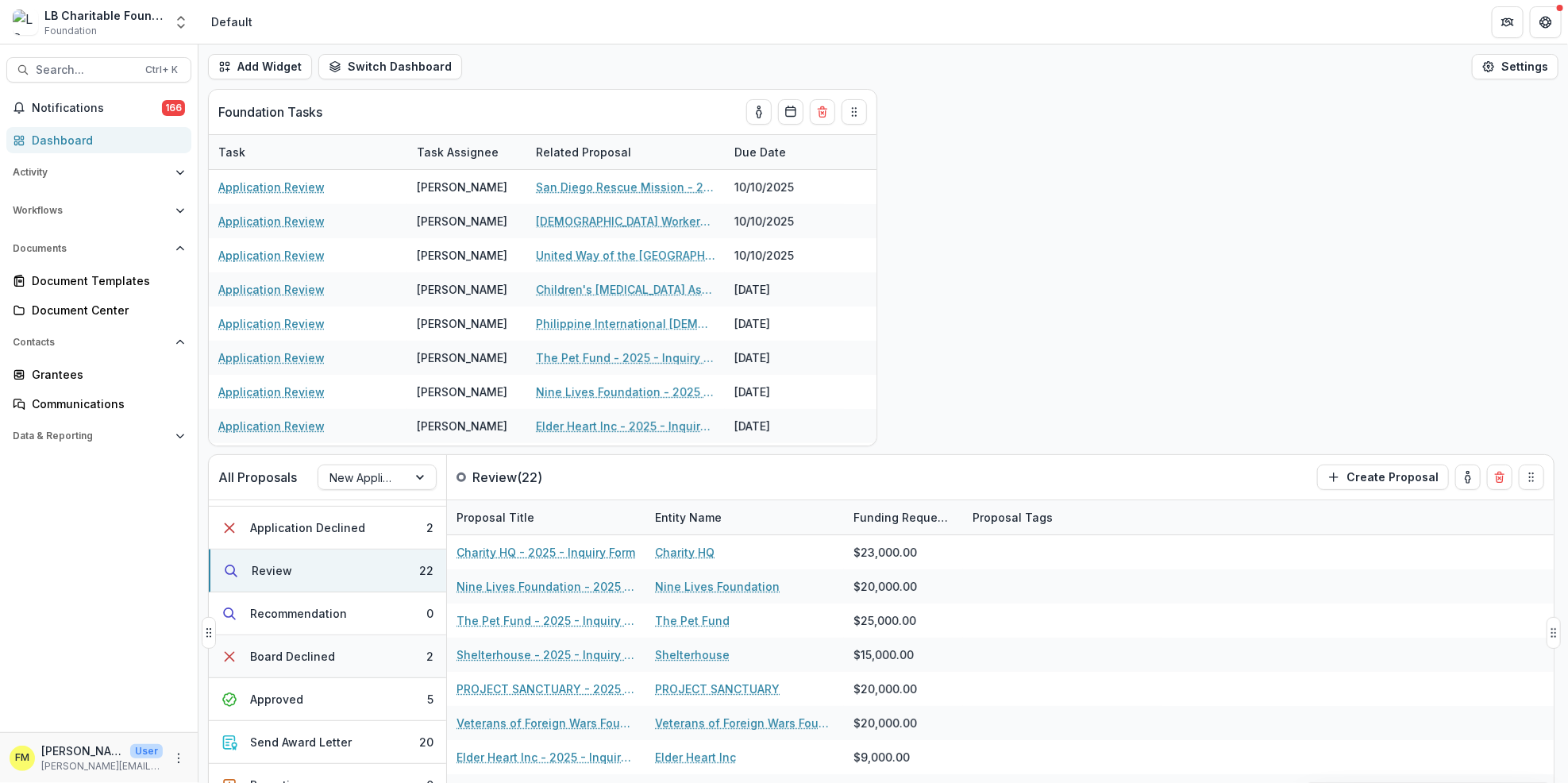
scroll to position [211, 0]
click at [396, 691] on button "Approved 5" at bounding box center [328, 695] width 238 height 43
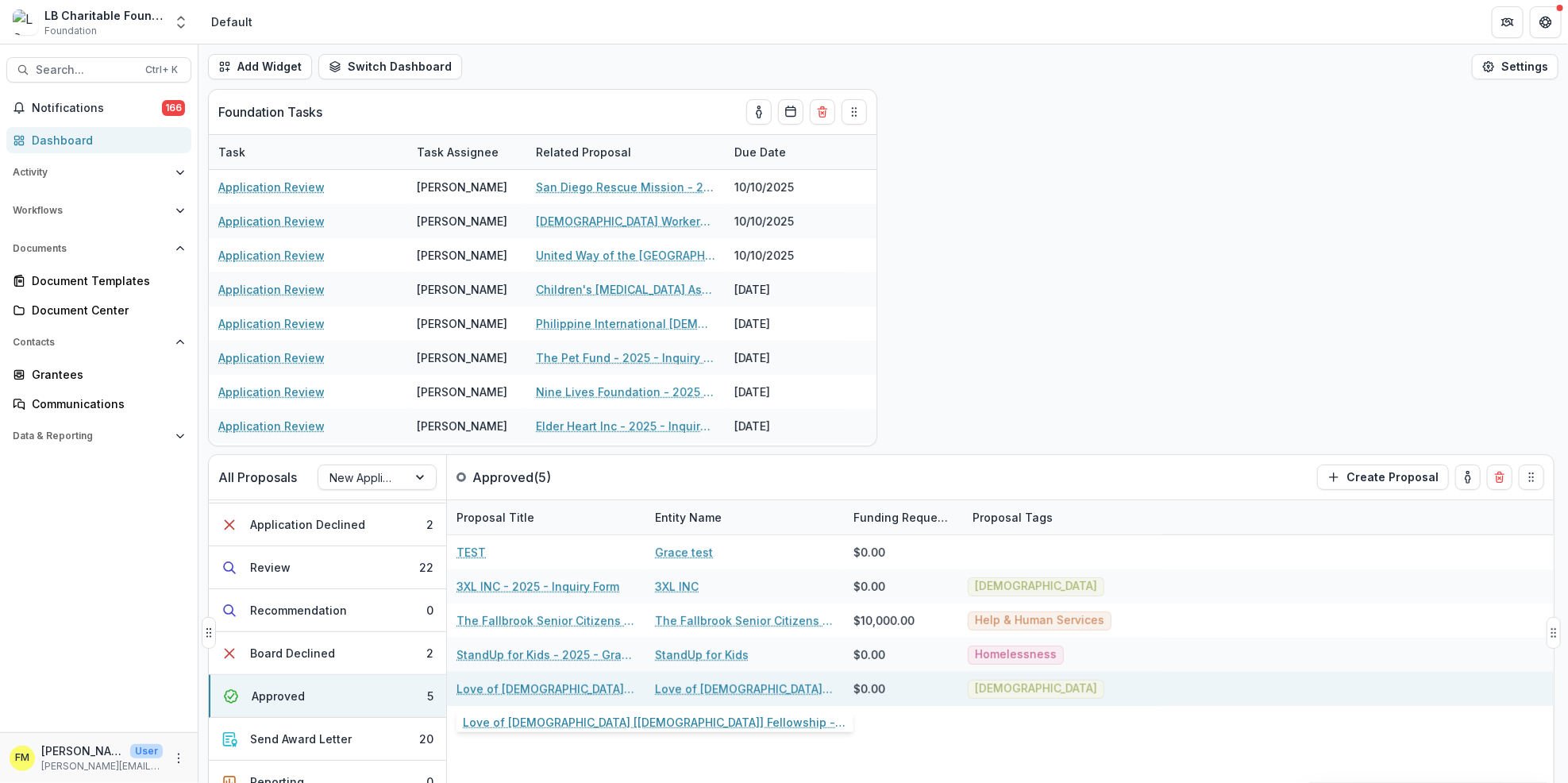
click at [547, 686] on link "Love of [DEMOGRAPHIC_DATA] [[DEMOGRAPHIC_DATA]] Fellowship - 2025 - Grant Fundi…" at bounding box center [545, 688] width 179 height 17
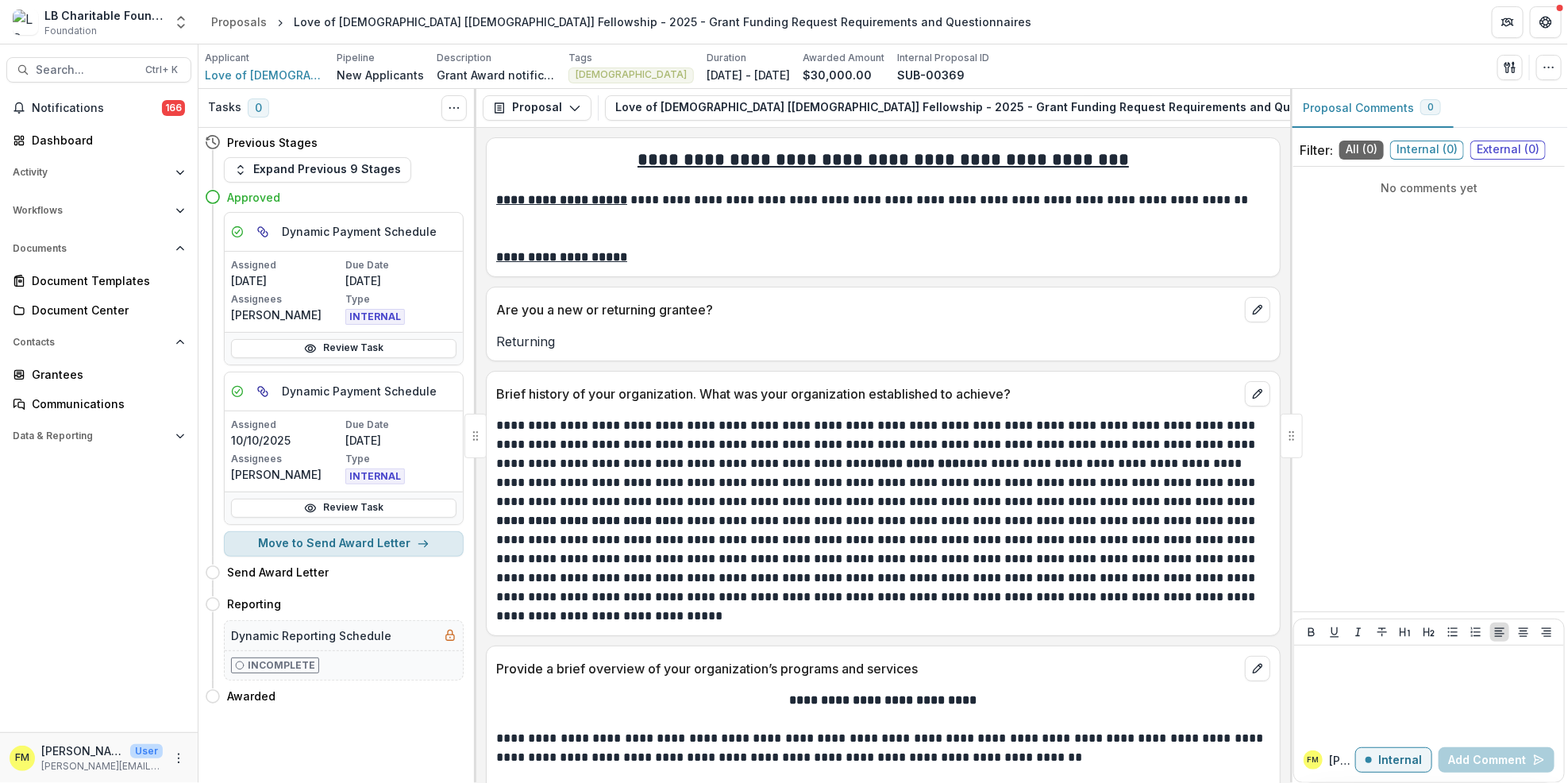
click at [421, 548] on icon "button" at bounding box center [423, 544] width 13 height 13
select select "**********"
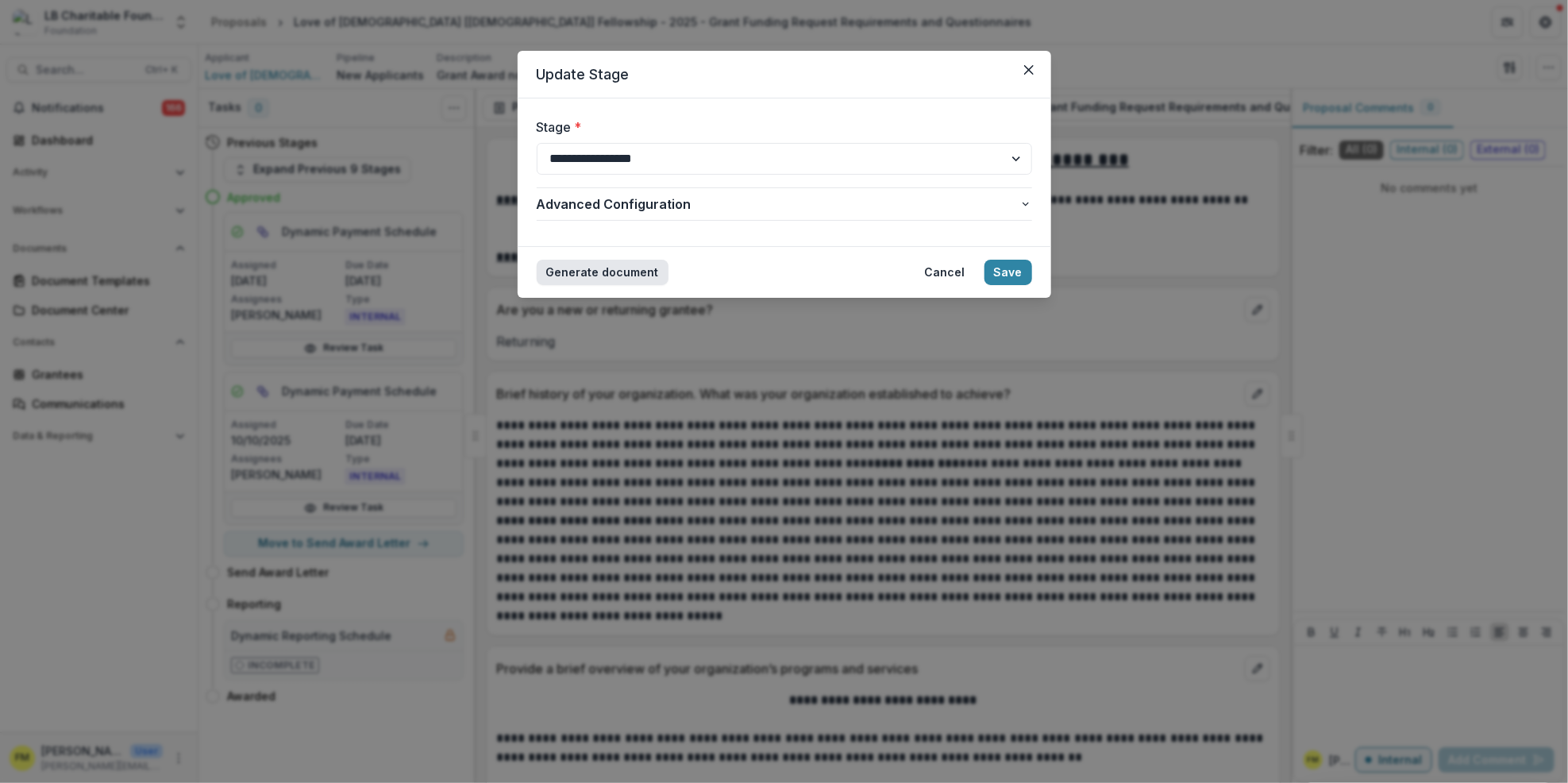
click at [629, 268] on button "Generate document" at bounding box center [602, 272] width 132 height 26
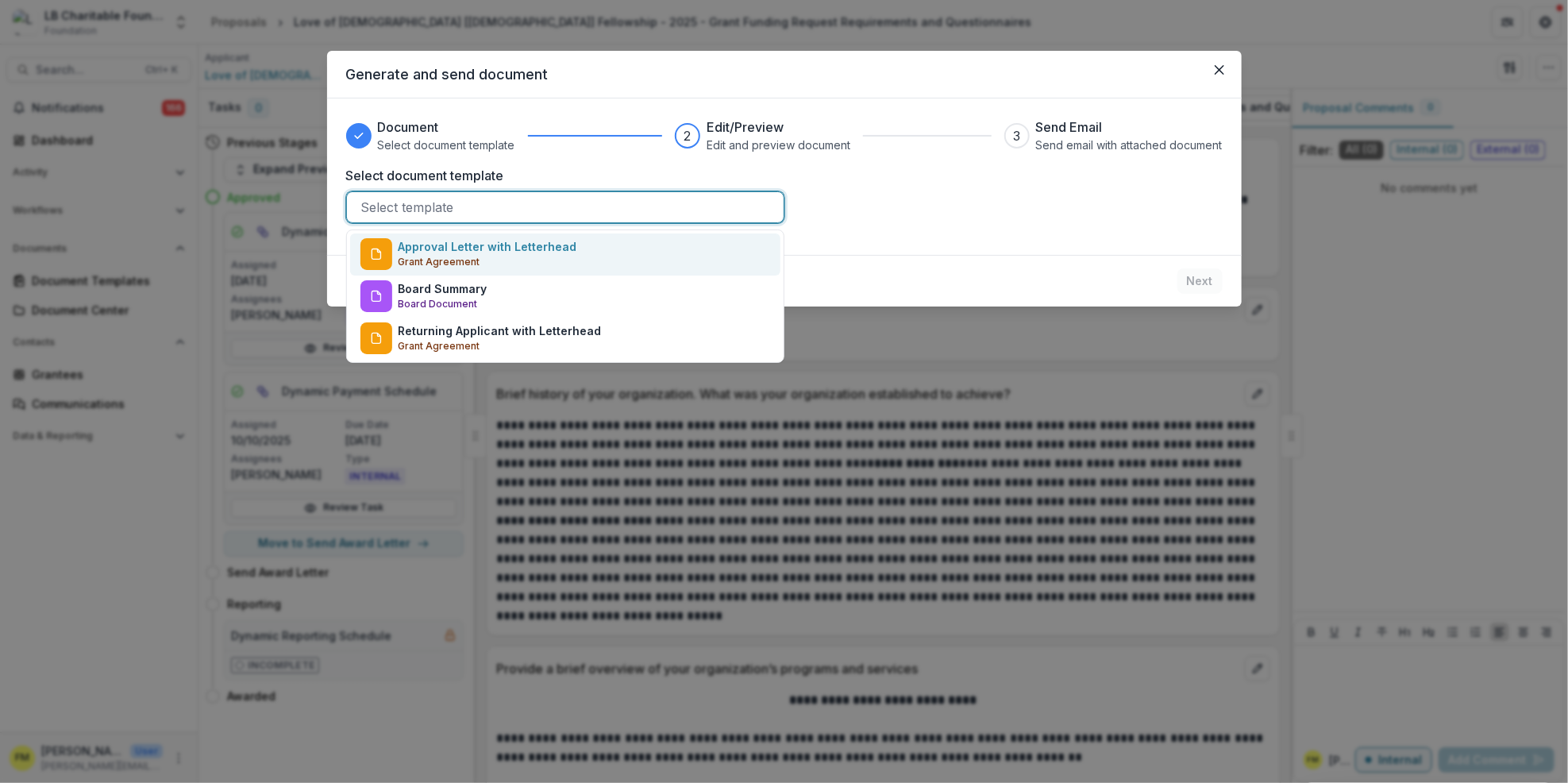
click at [456, 214] on div at bounding box center [566, 207] width 408 height 22
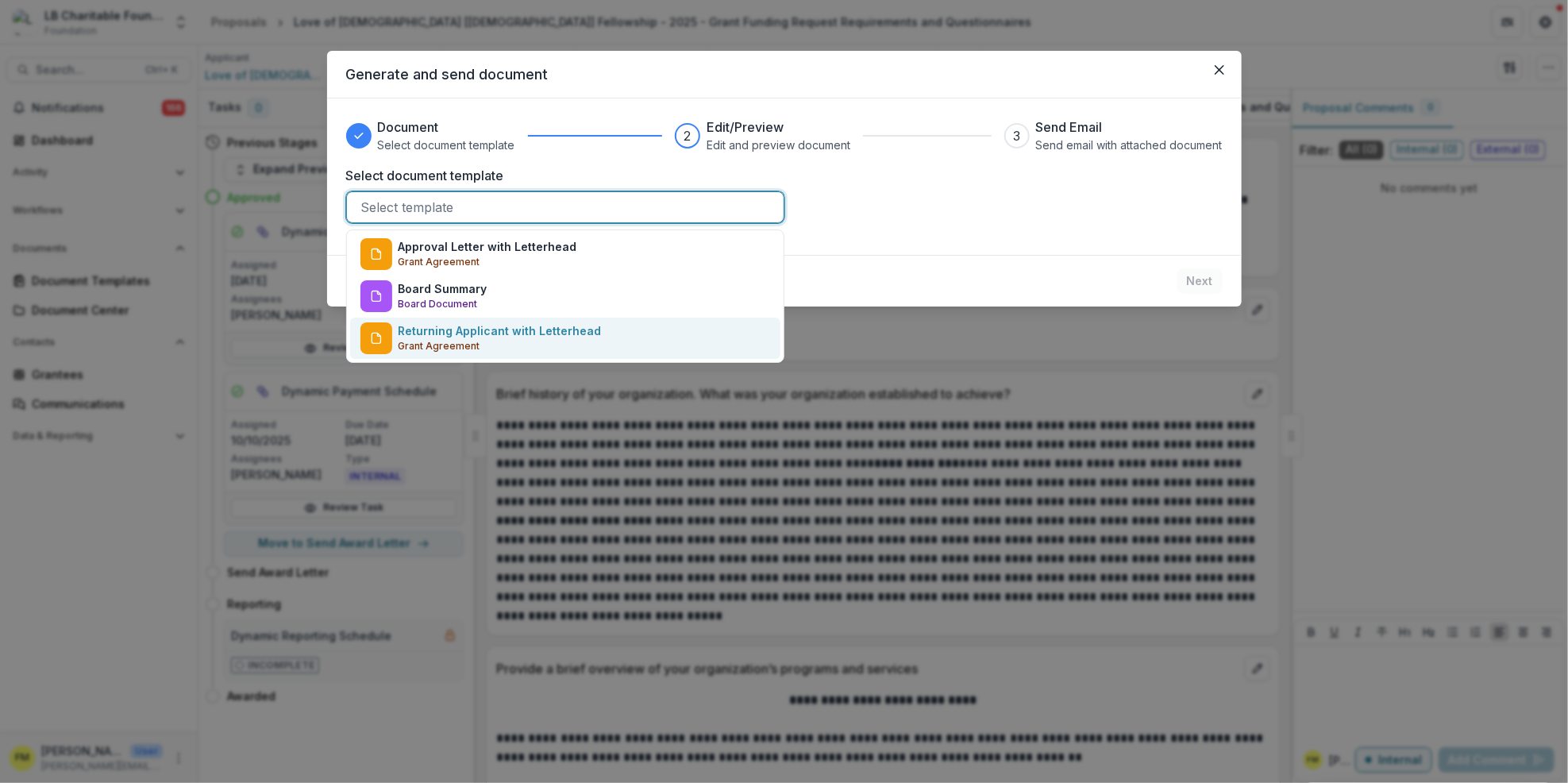
click at [476, 340] on div "Returning Applicant with Letterhead Grant Agreement" at bounding box center [500, 338] width 203 height 32
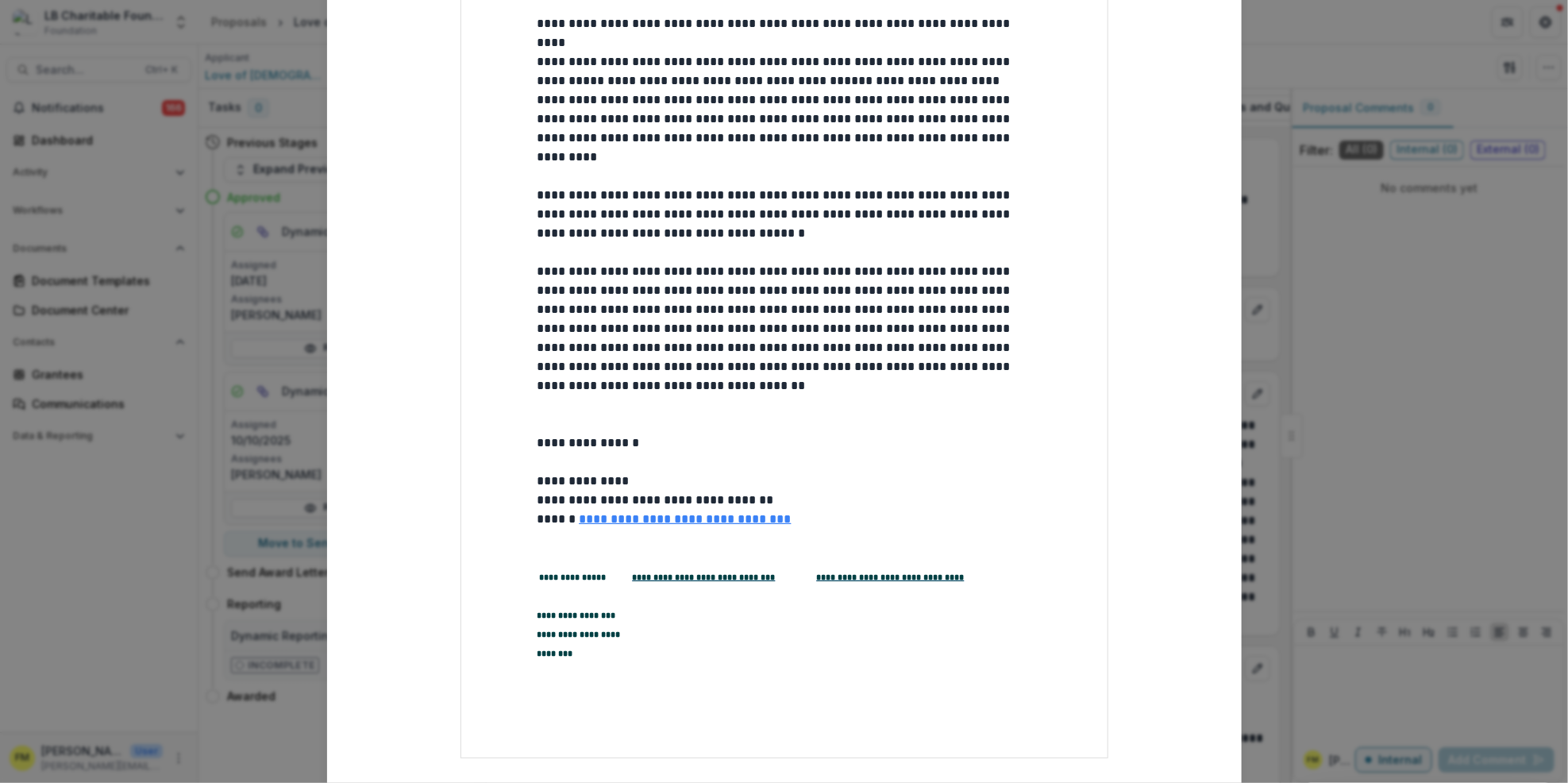
scroll to position [277, 0]
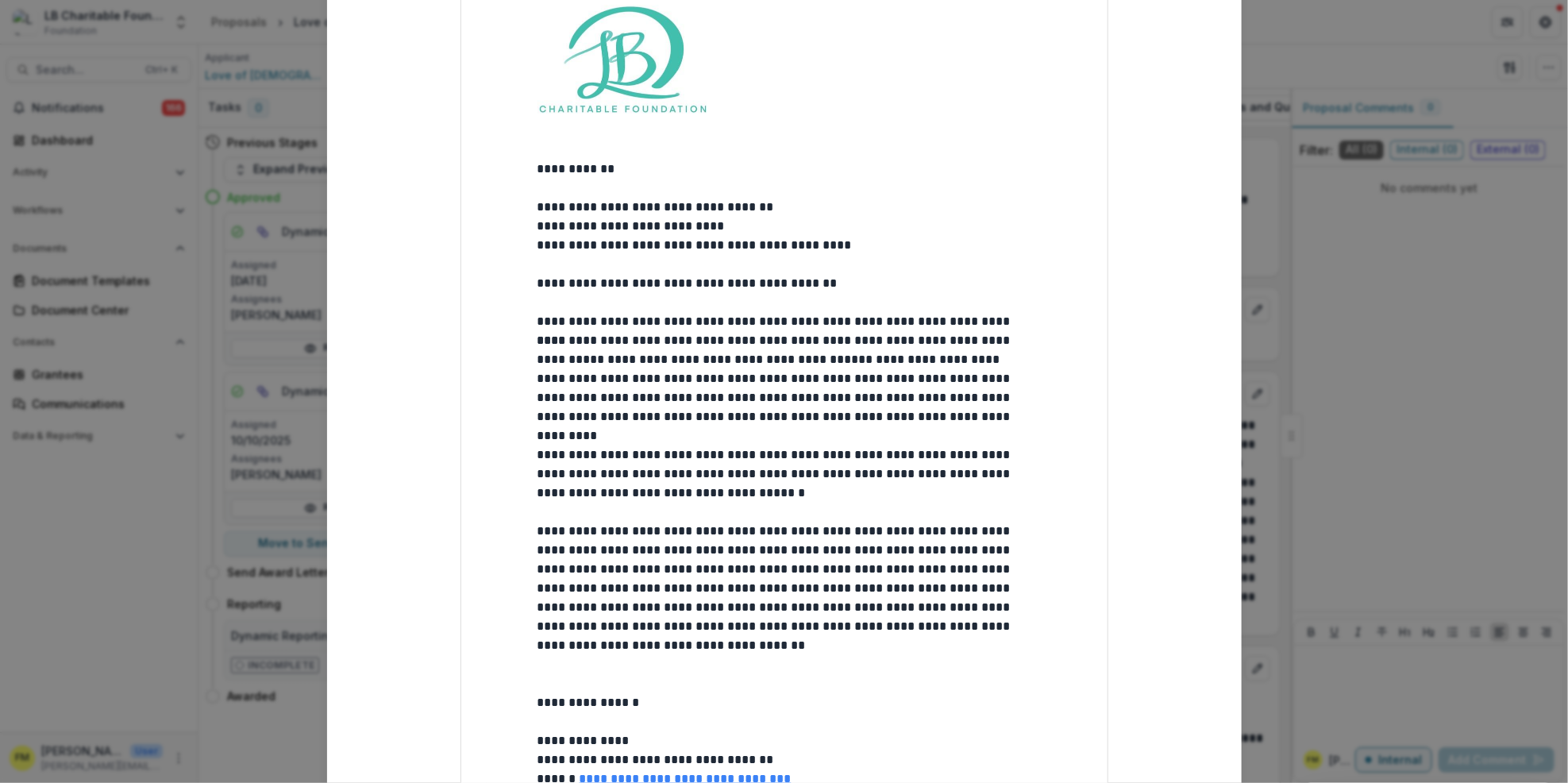
click at [928, 242] on p "**********" at bounding box center [784, 246] width 494 height 19
click at [725, 221] on p "**********" at bounding box center [784, 226] width 494 height 19
click at [850, 282] on p "**********" at bounding box center [784, 283] width 494 height 19
click at [541, 242] on p at bounding box center [784, 246] width 494 height 19
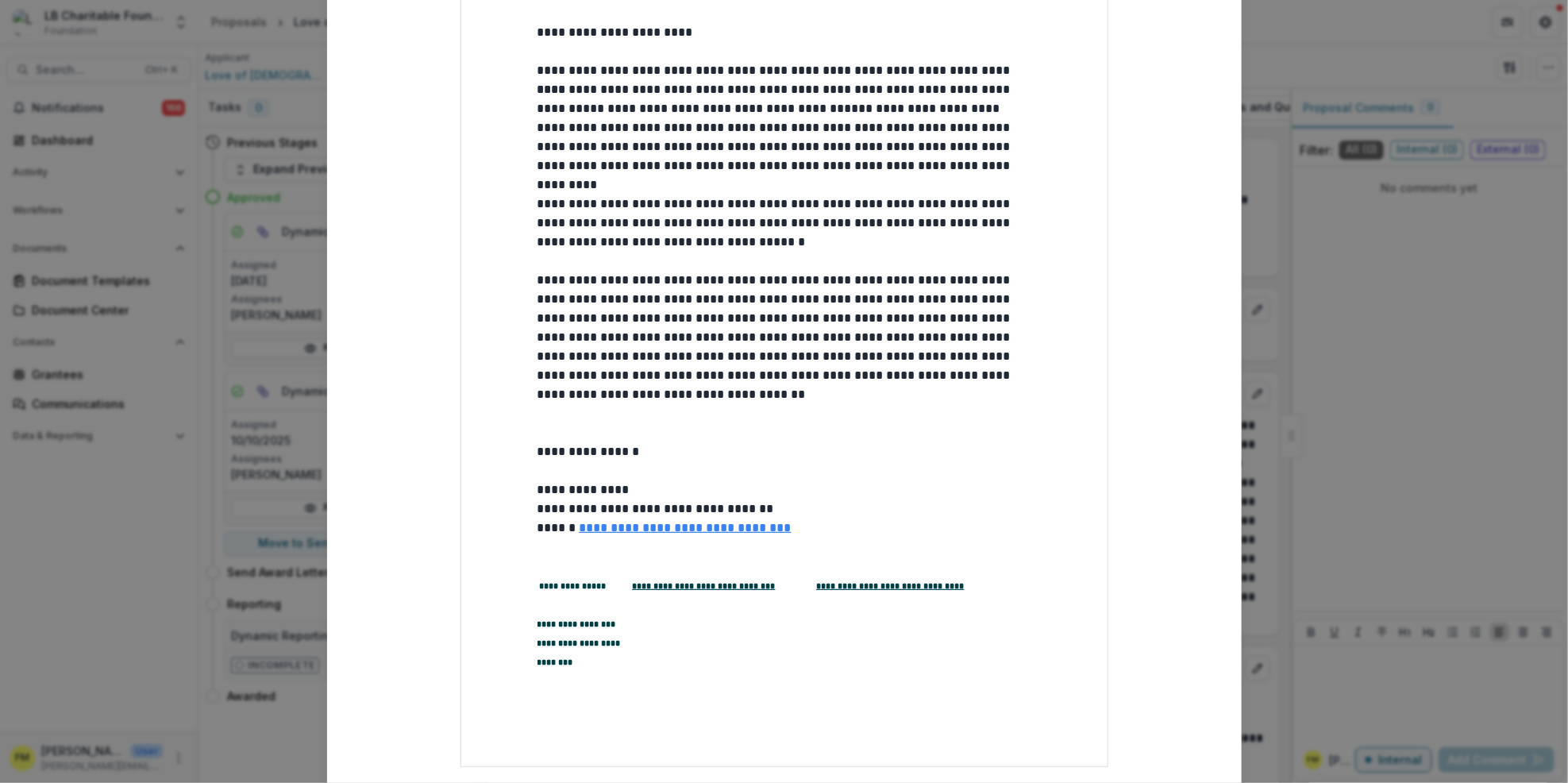
scroll to position [651, 0]
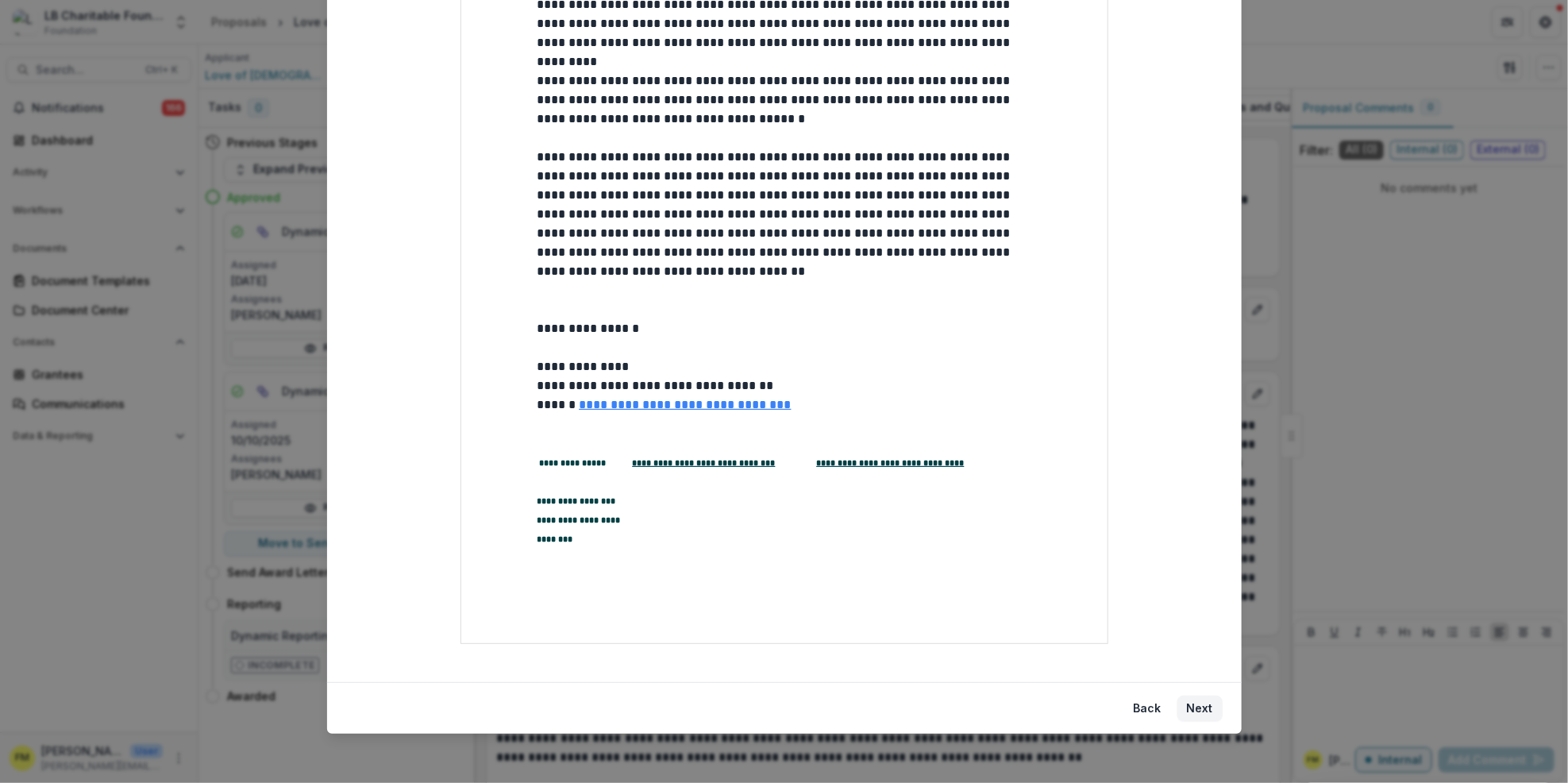
click at [537, 430] on p at bounding box center [784, 424] width 494 height 19
click at [936, 426] on p "**********" at bounding box center [784, 424] width 494 height 19
click at [1199, 707] on button "Next" at bounding box center [1200, 708] width 45 height 26
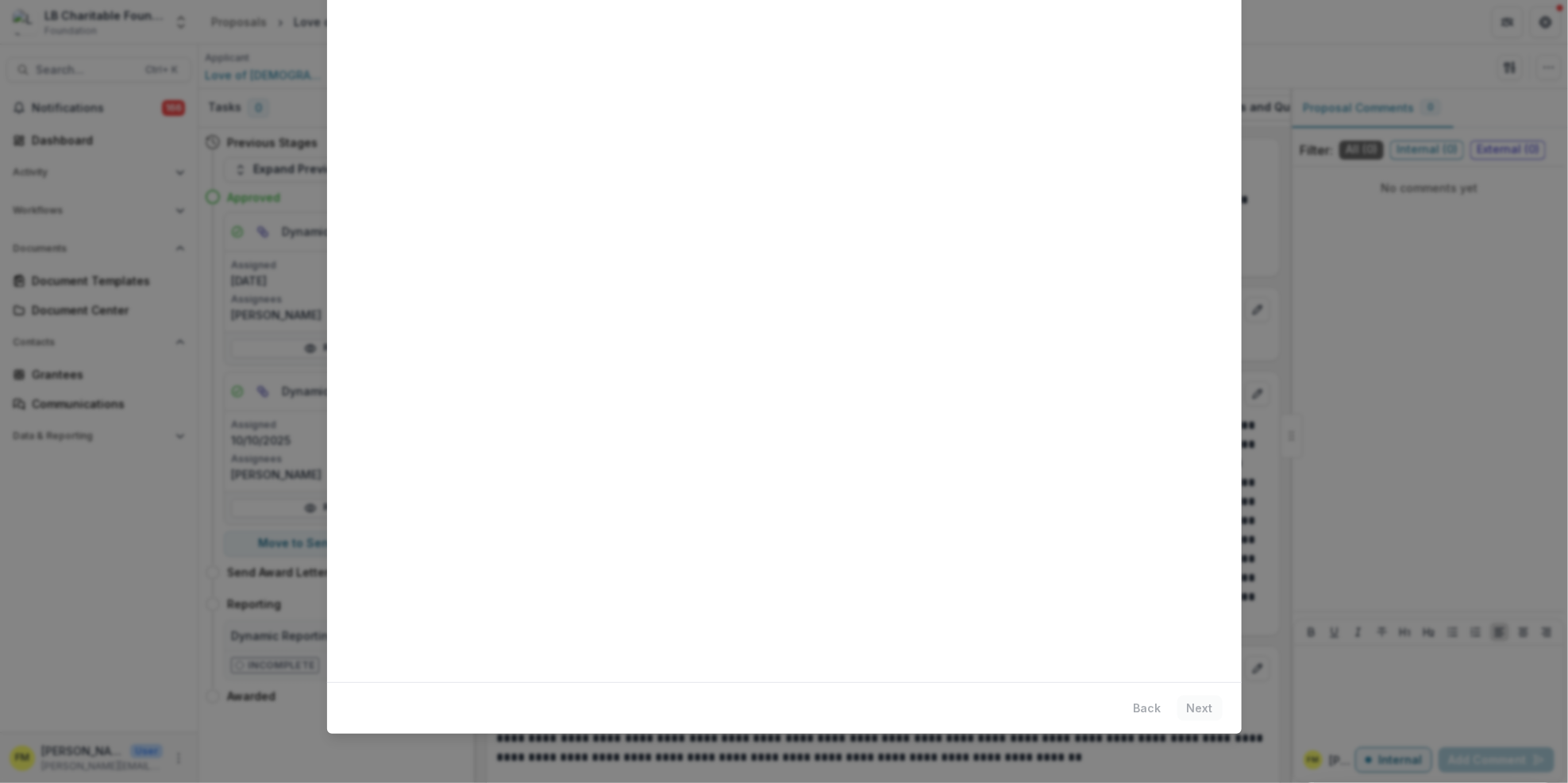
scroll to position [0, 0]
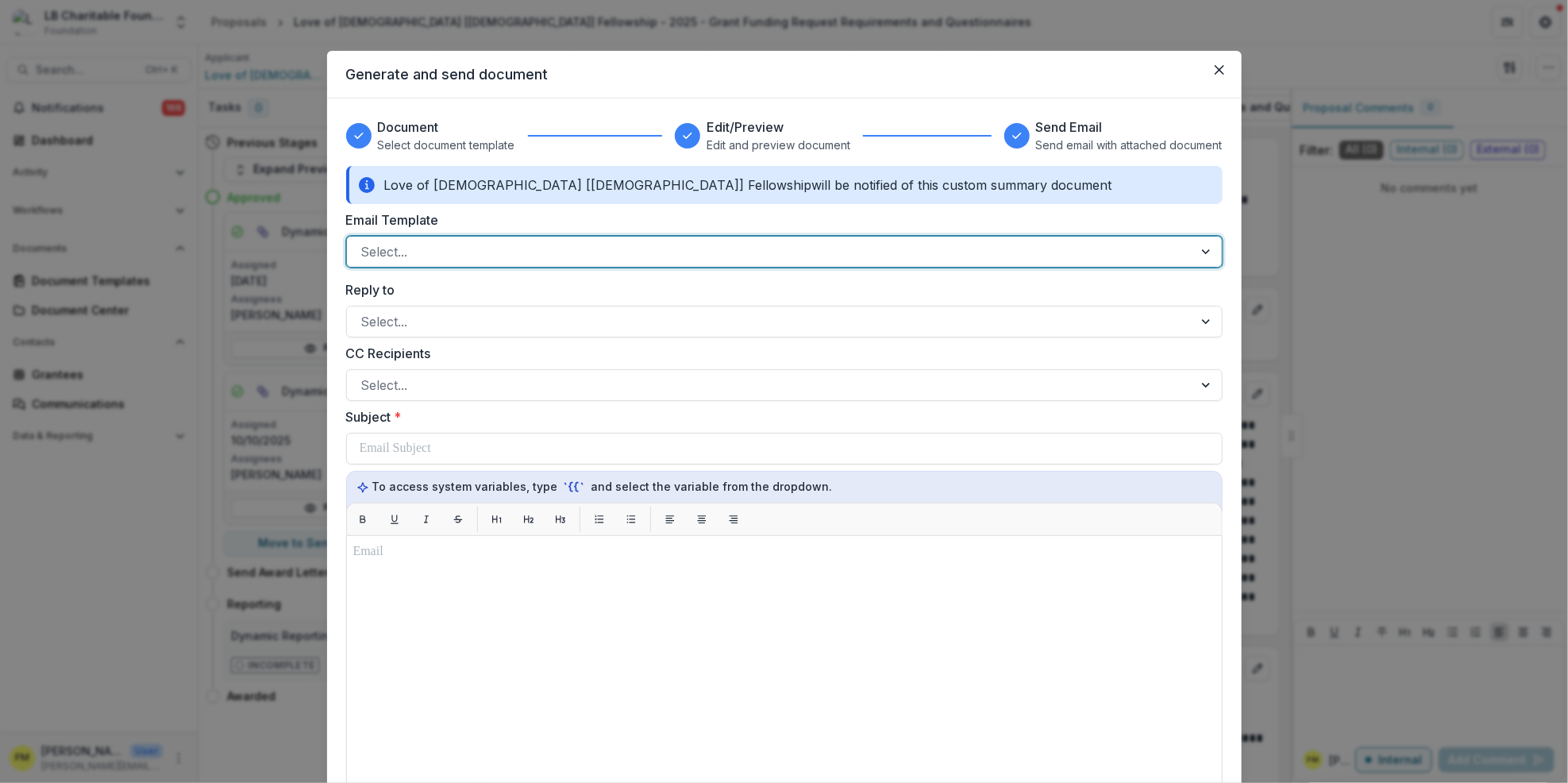
click at [1207, 250] on div at bounding box center [1208, 252] width 29 height 31
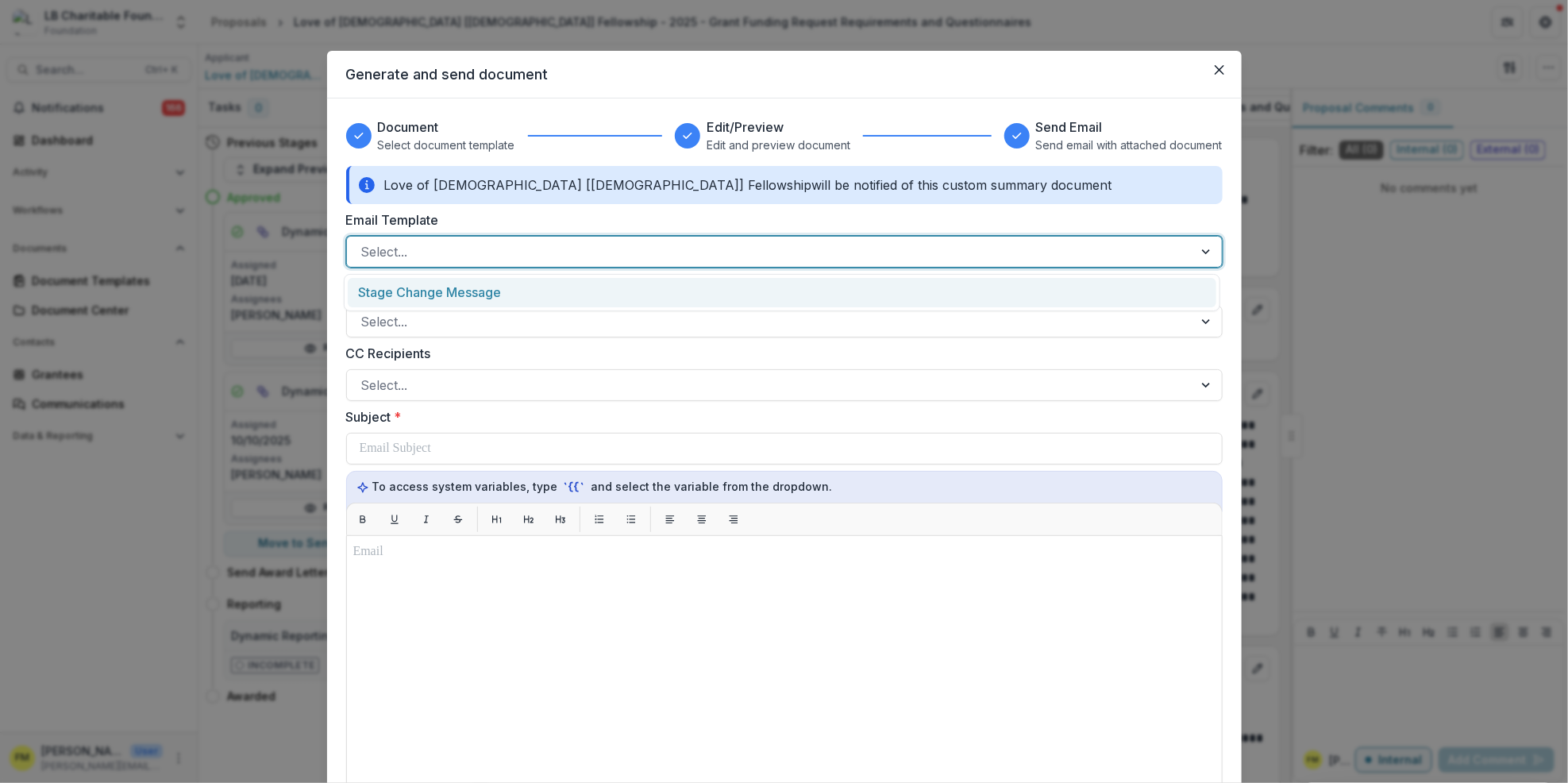
click at [445, 291] on div "Stage Change Message" at bounding box center [782, 292] width 868 height 30
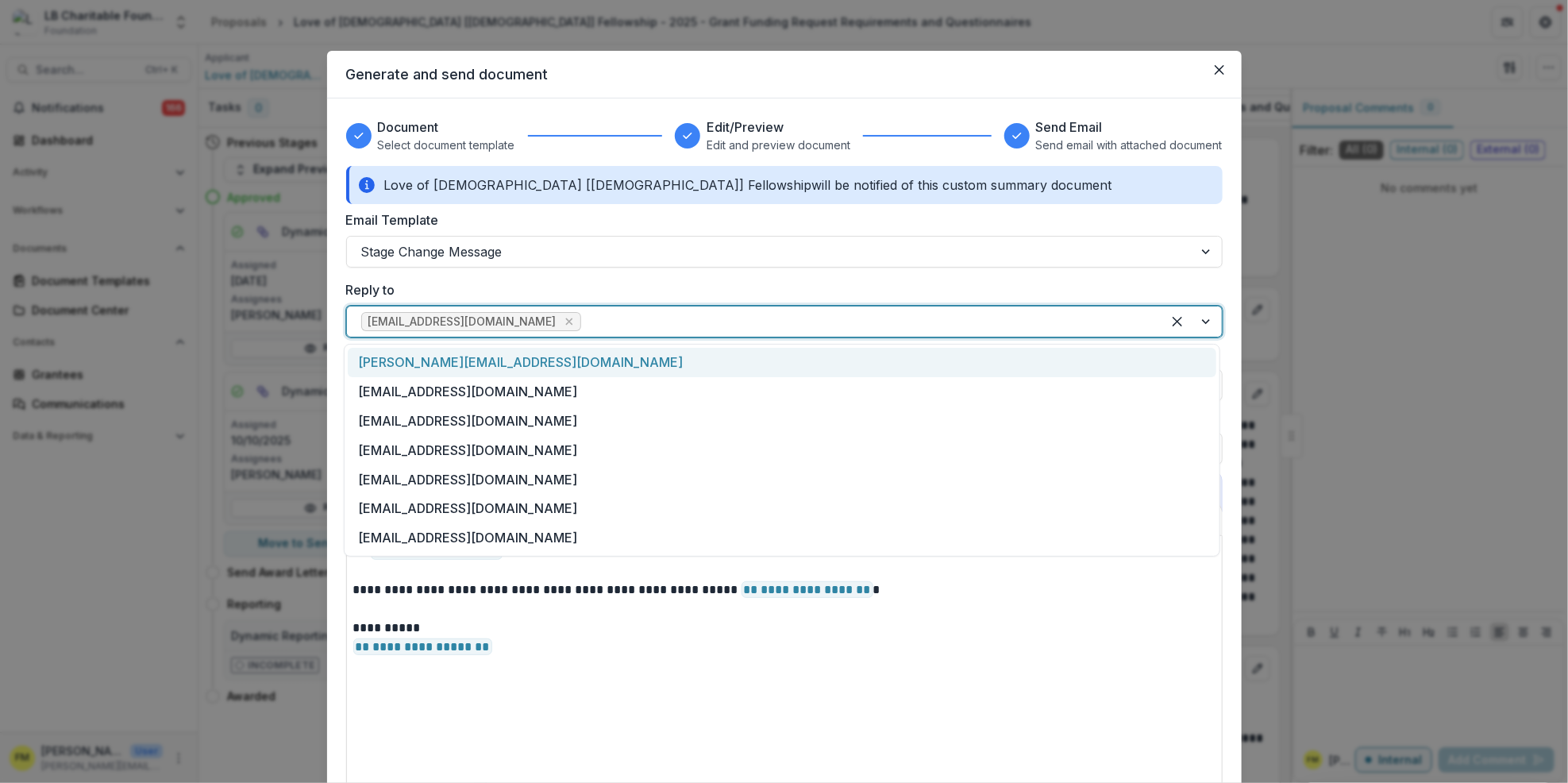
click at [1202, 322] on div at bounding box center [1191, 322] width 60 height 31
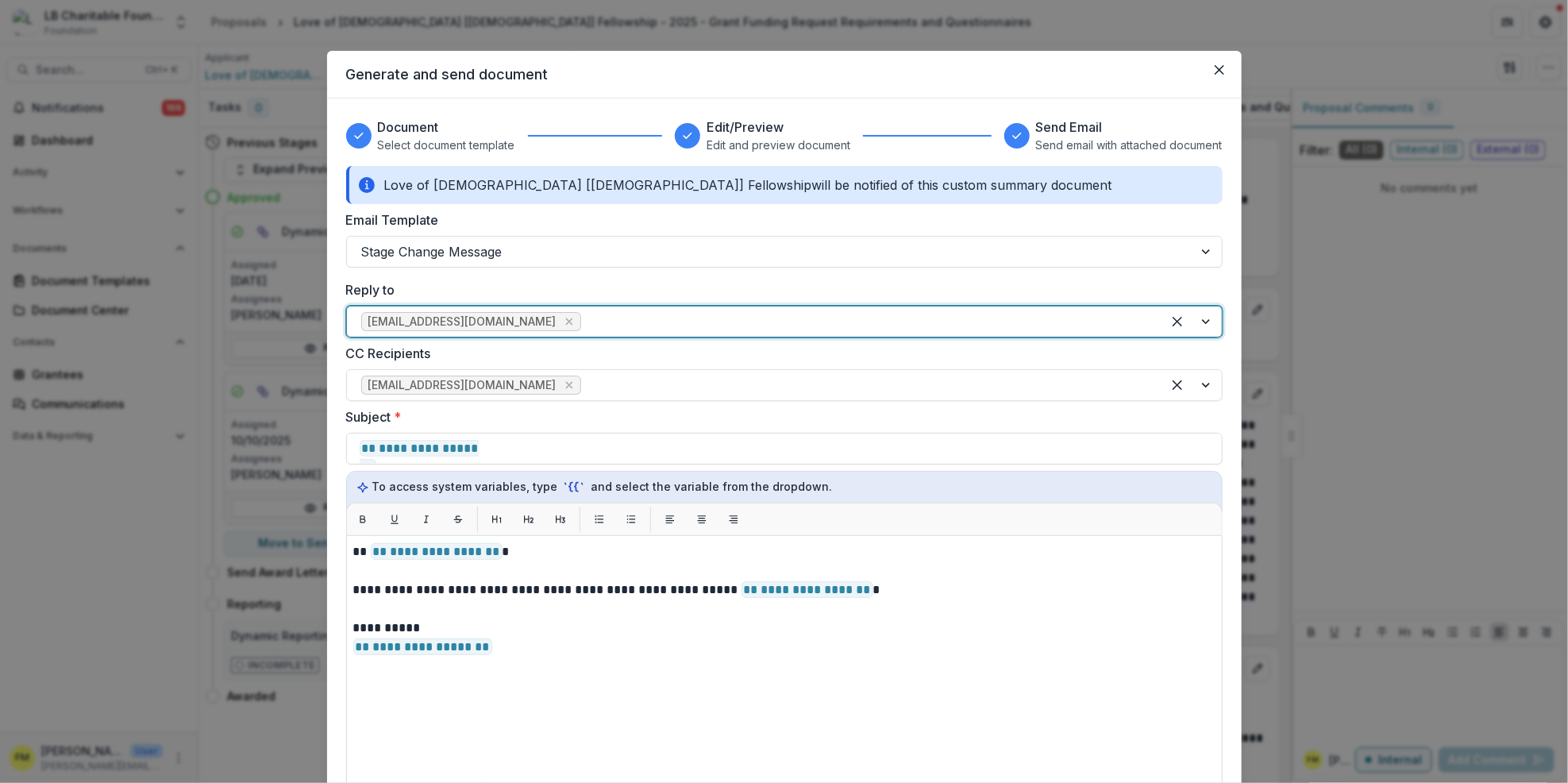
click at [1205, 318] on div at bounding box center [1191, 322] width 60 height 31
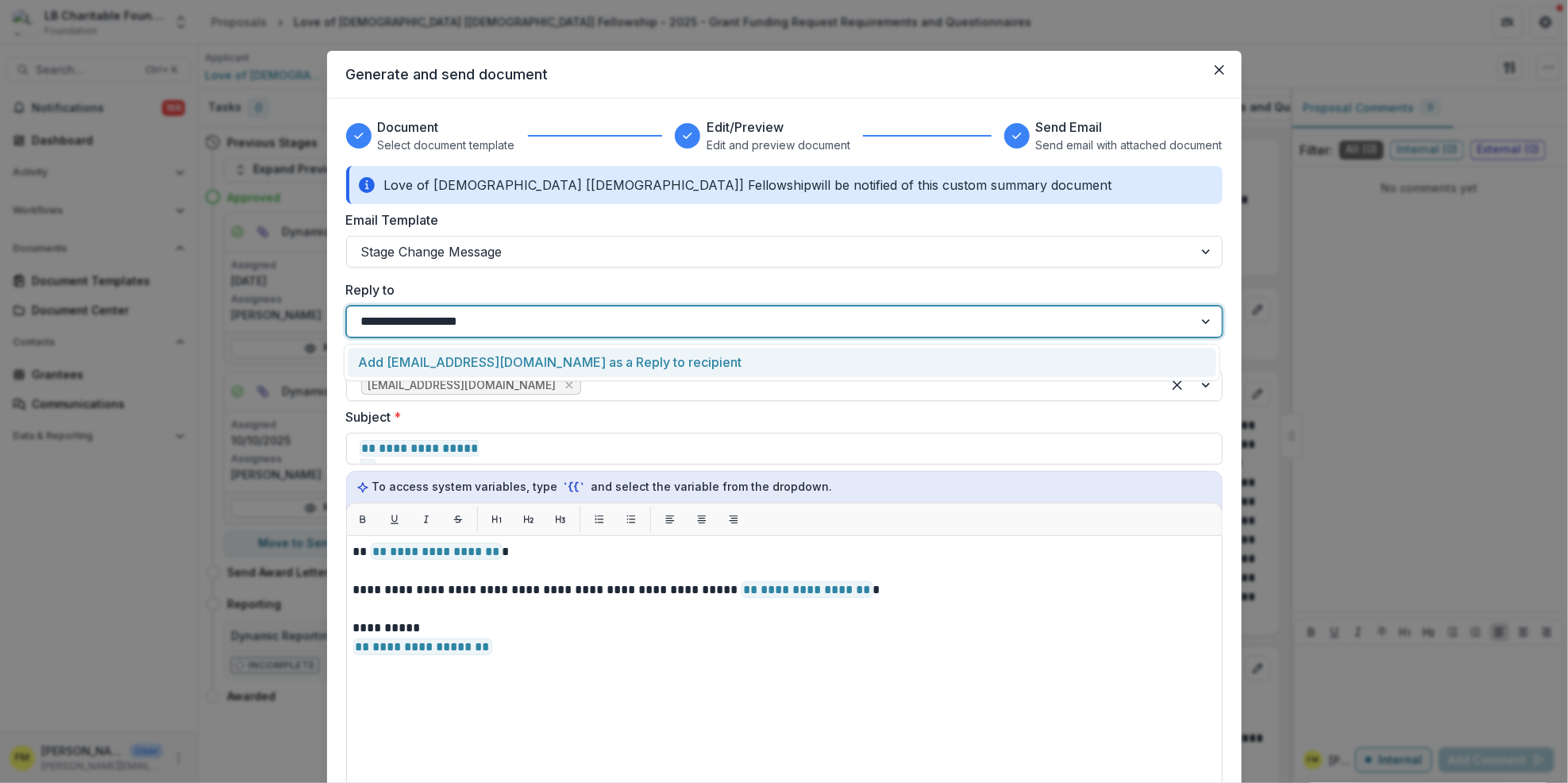
type input "**********"
click at [520, 356] on div "Add cgbarcelona@gmail.com as a Reply to recipient" at bounding box center [782, 362] width 868 height 30
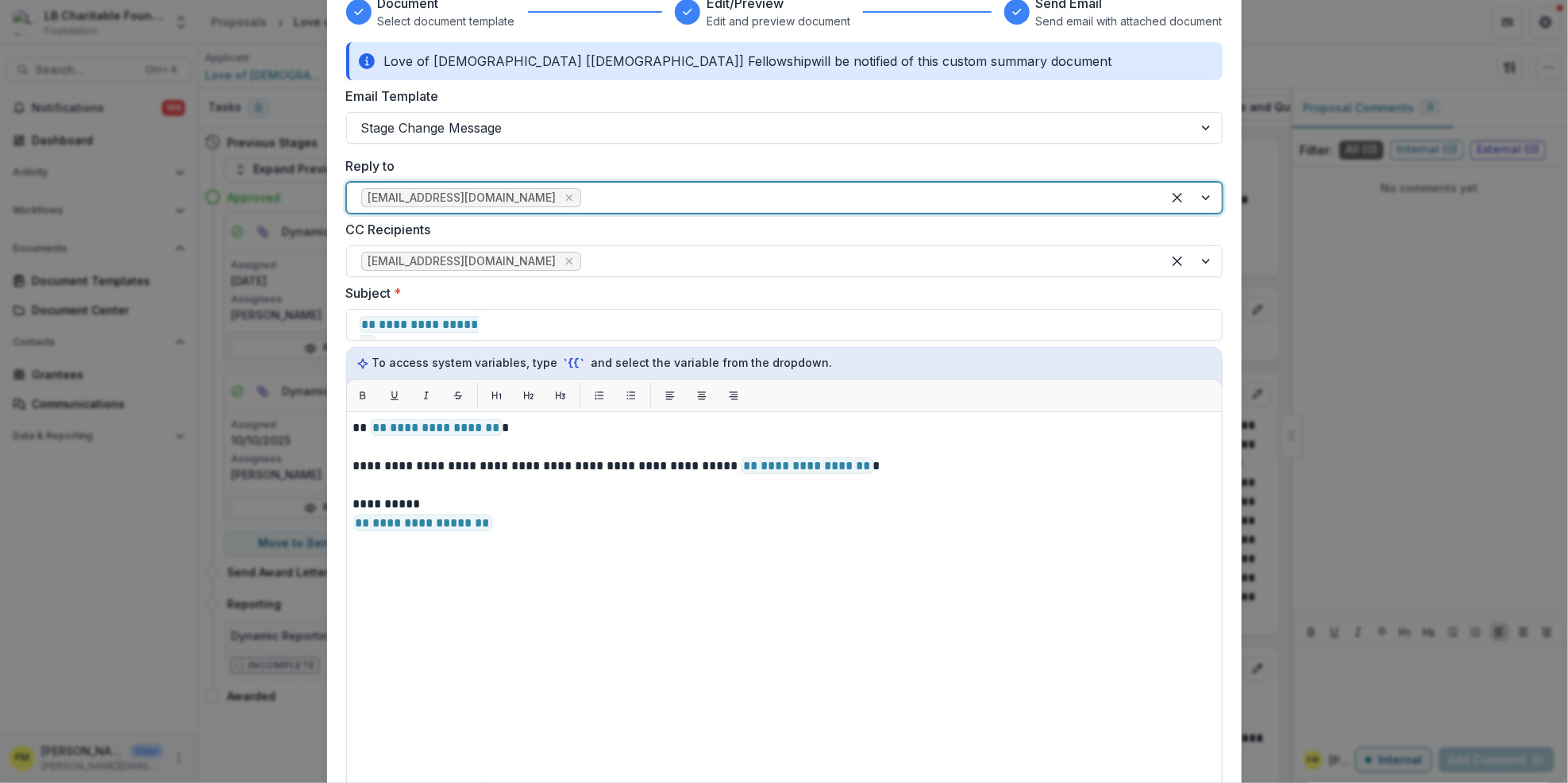
scroll to position [317, 0]
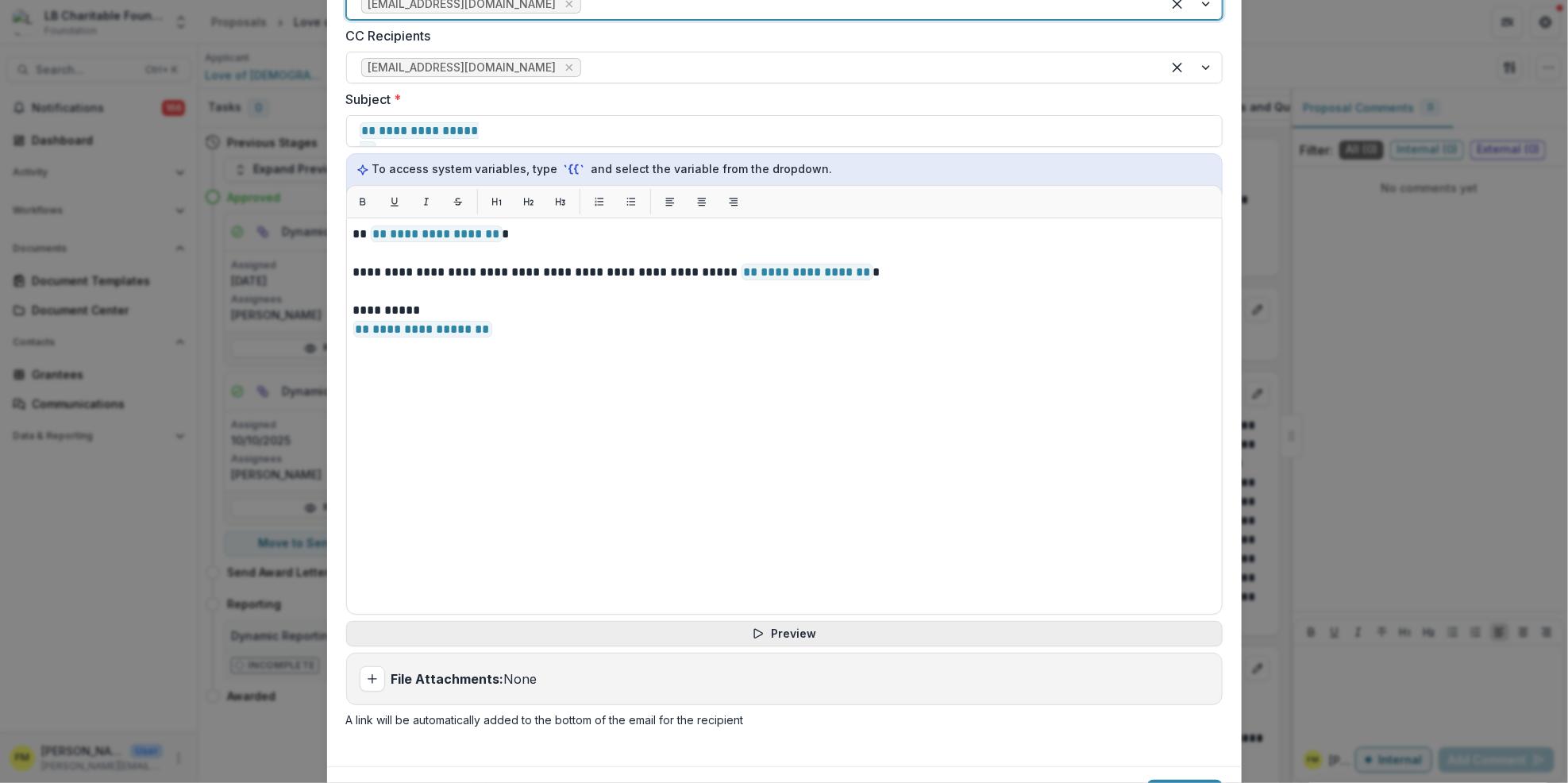
click at [788, 631] on button "Preview" at bounding box center [784, 634] width 876 height 26
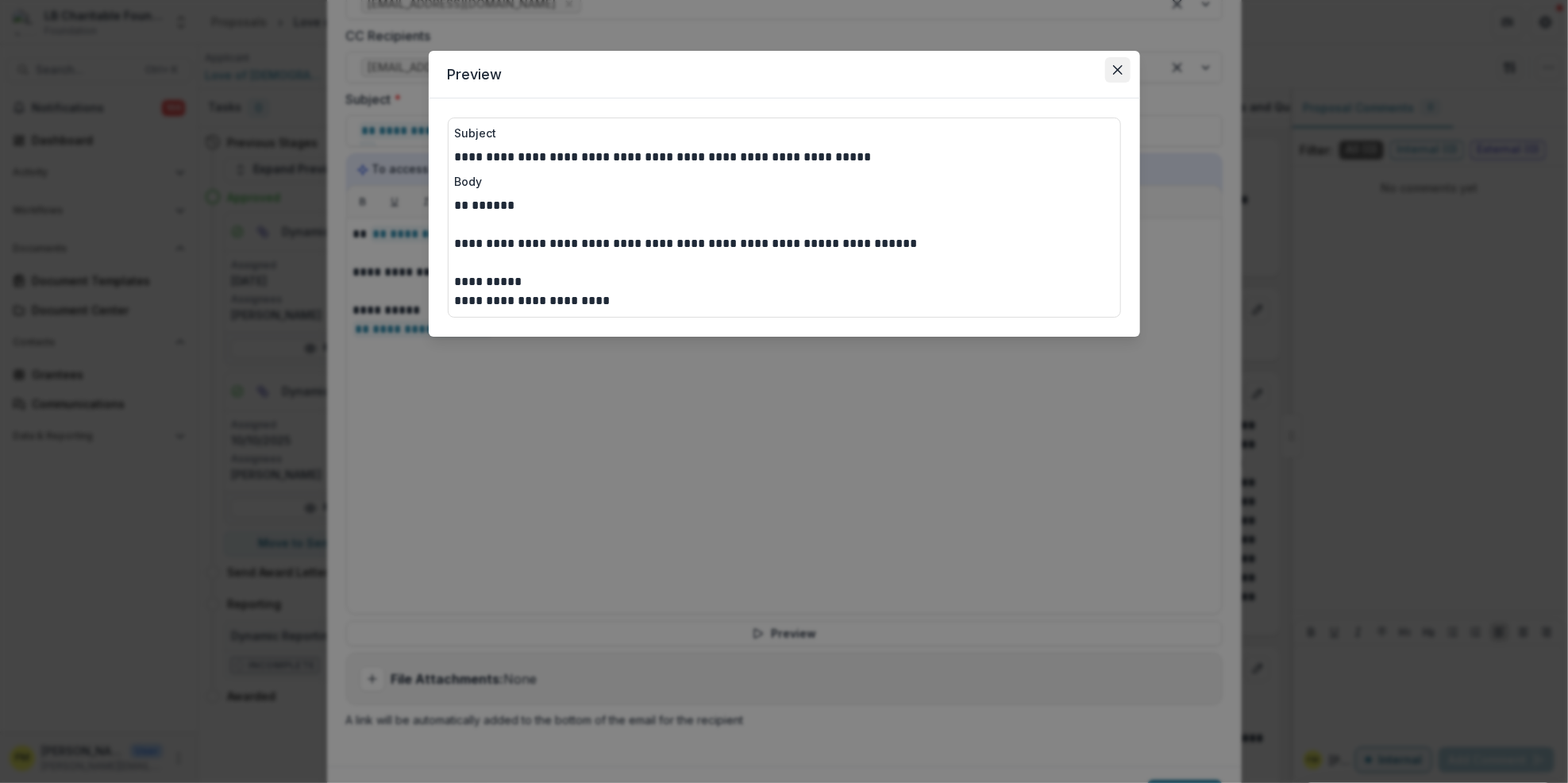
click at [1111, 66] on button "Close" at bounding box center [1118, 70] width 26 height 26
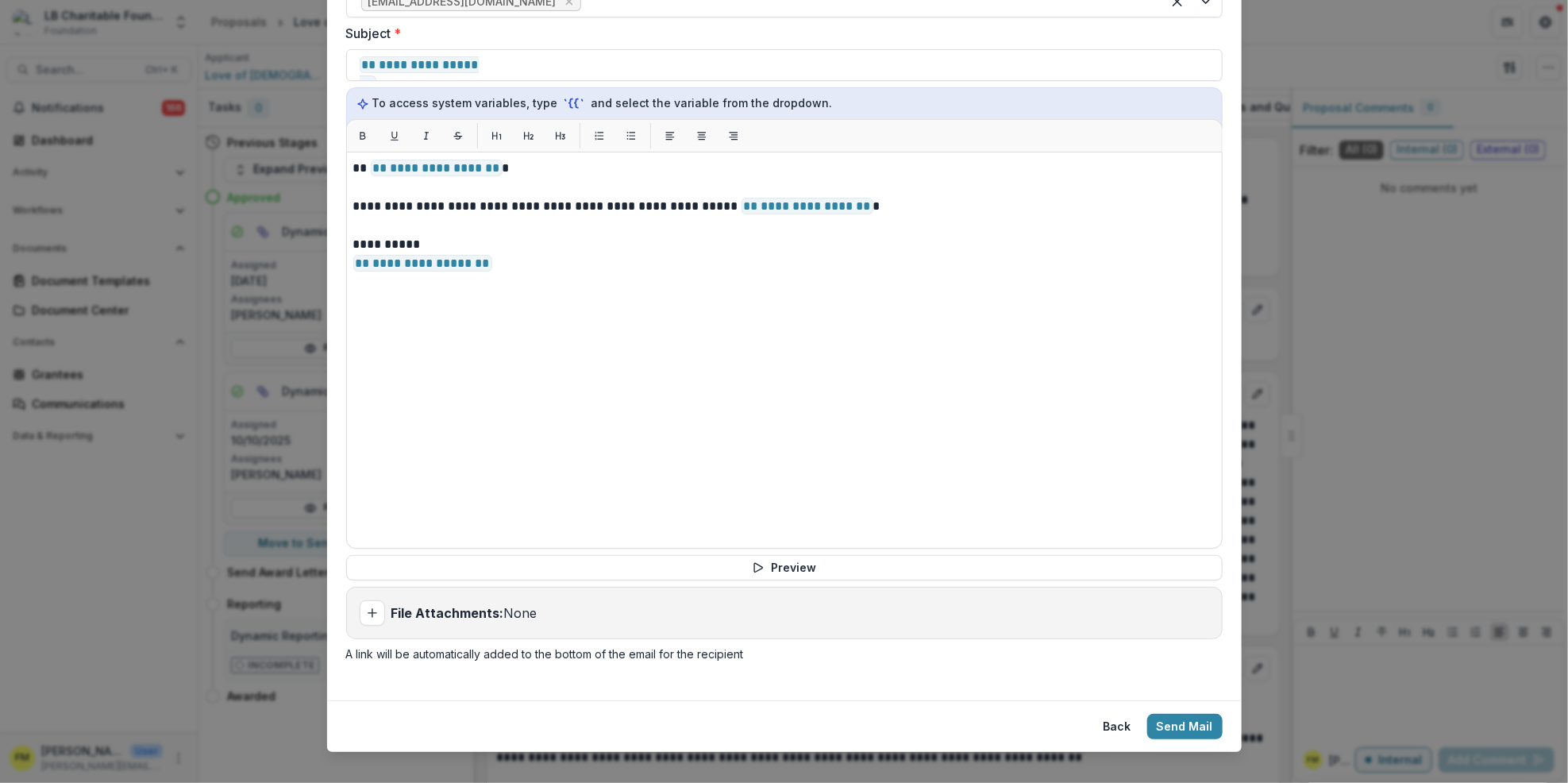
scroll to position [402, 0]
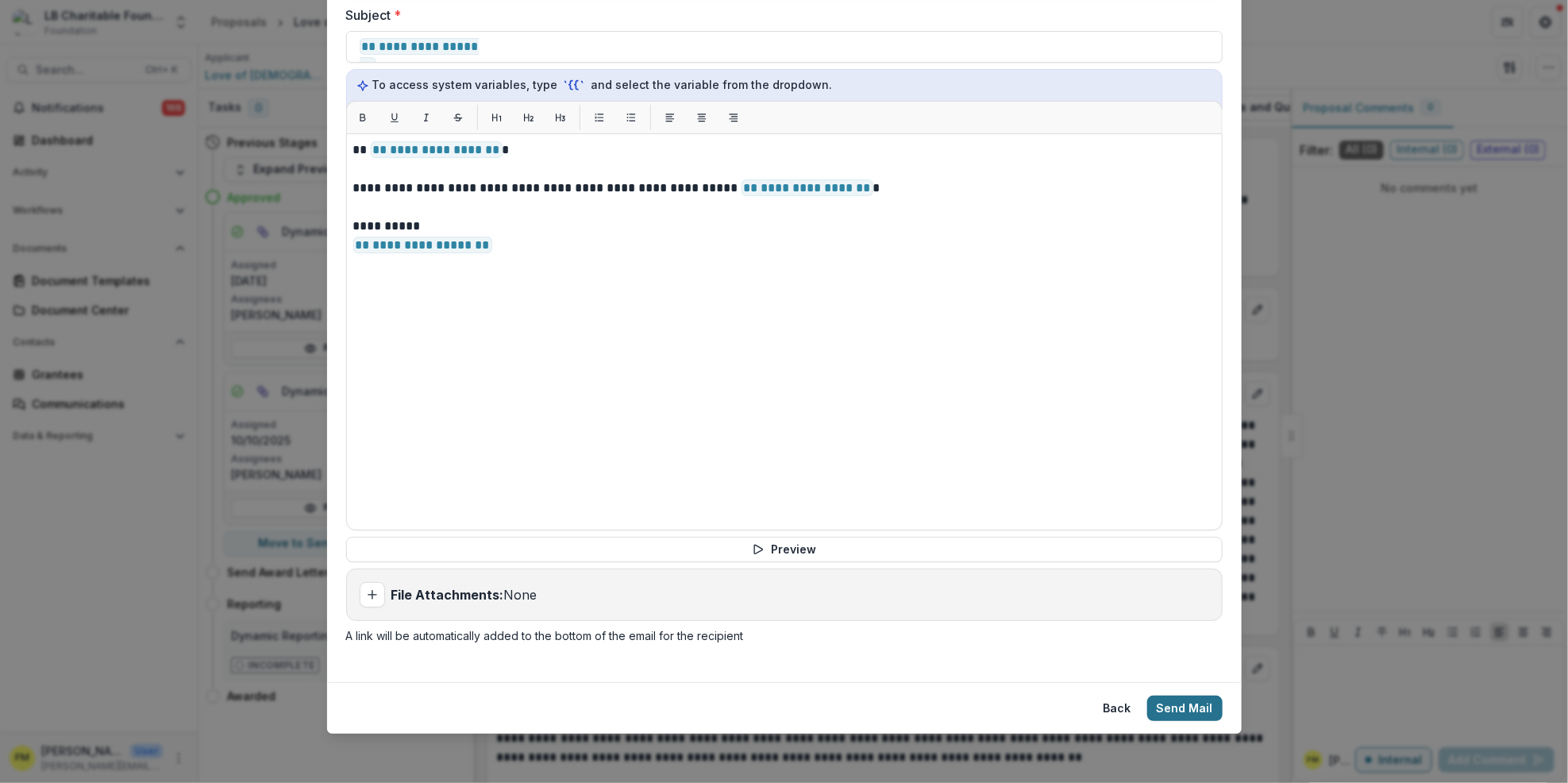
click at [1180, 707] on button "Send Mail" at bounding box center [1185, 708] width 76 height 26
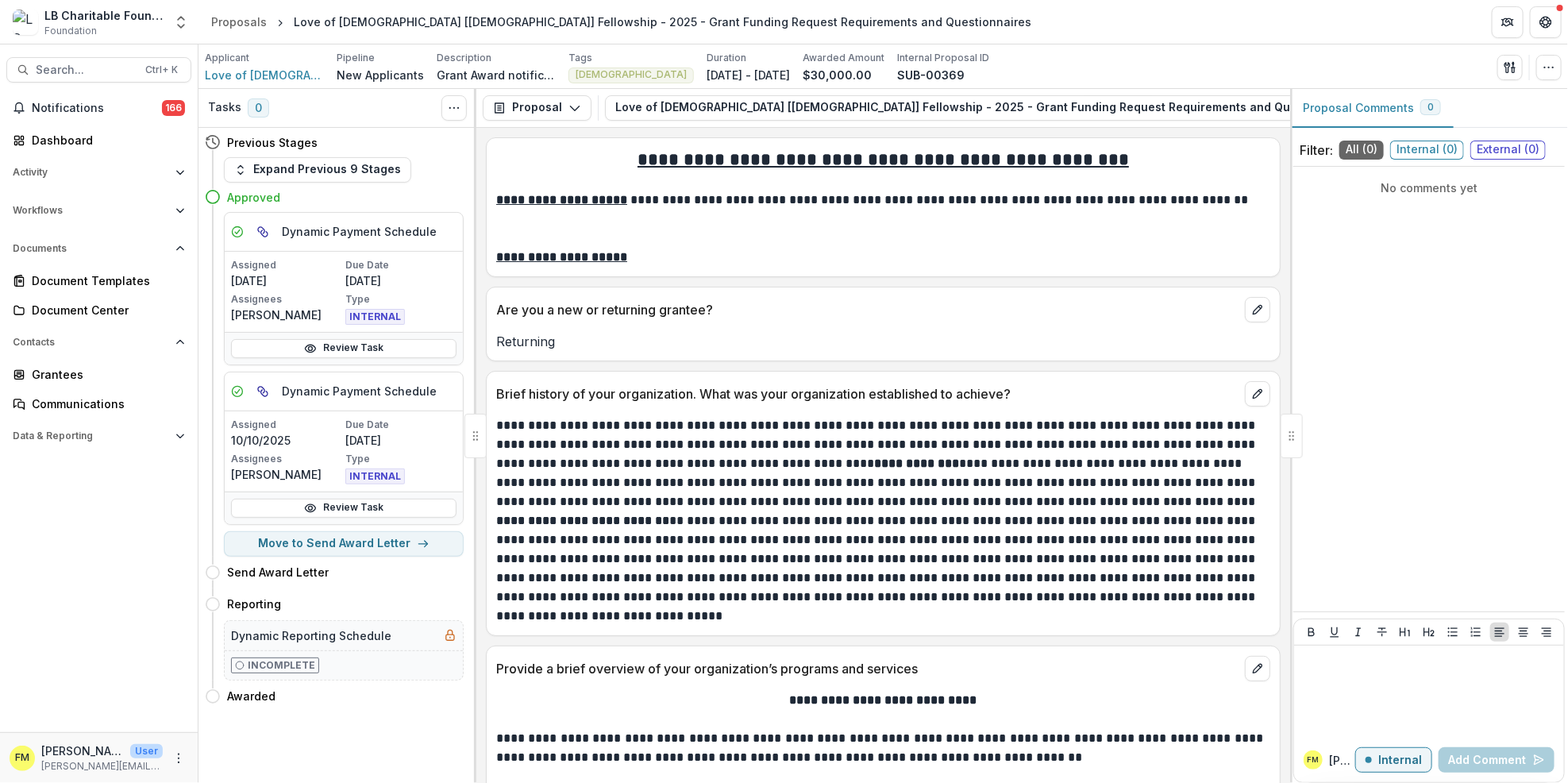
select select "**********"
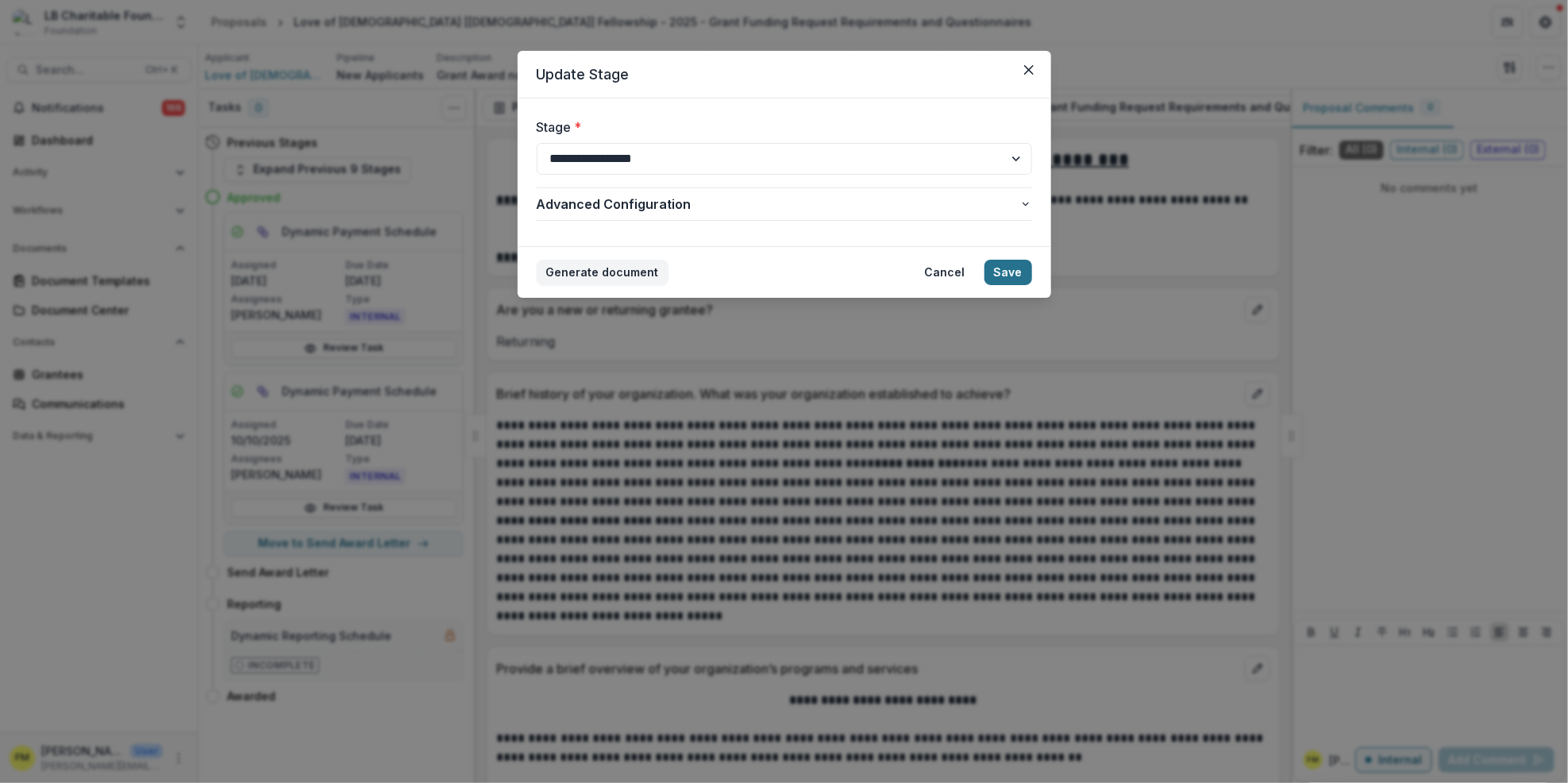
click at [1004, 273] on button "Save" at bounding box center [1008, 272] width 47 height 26
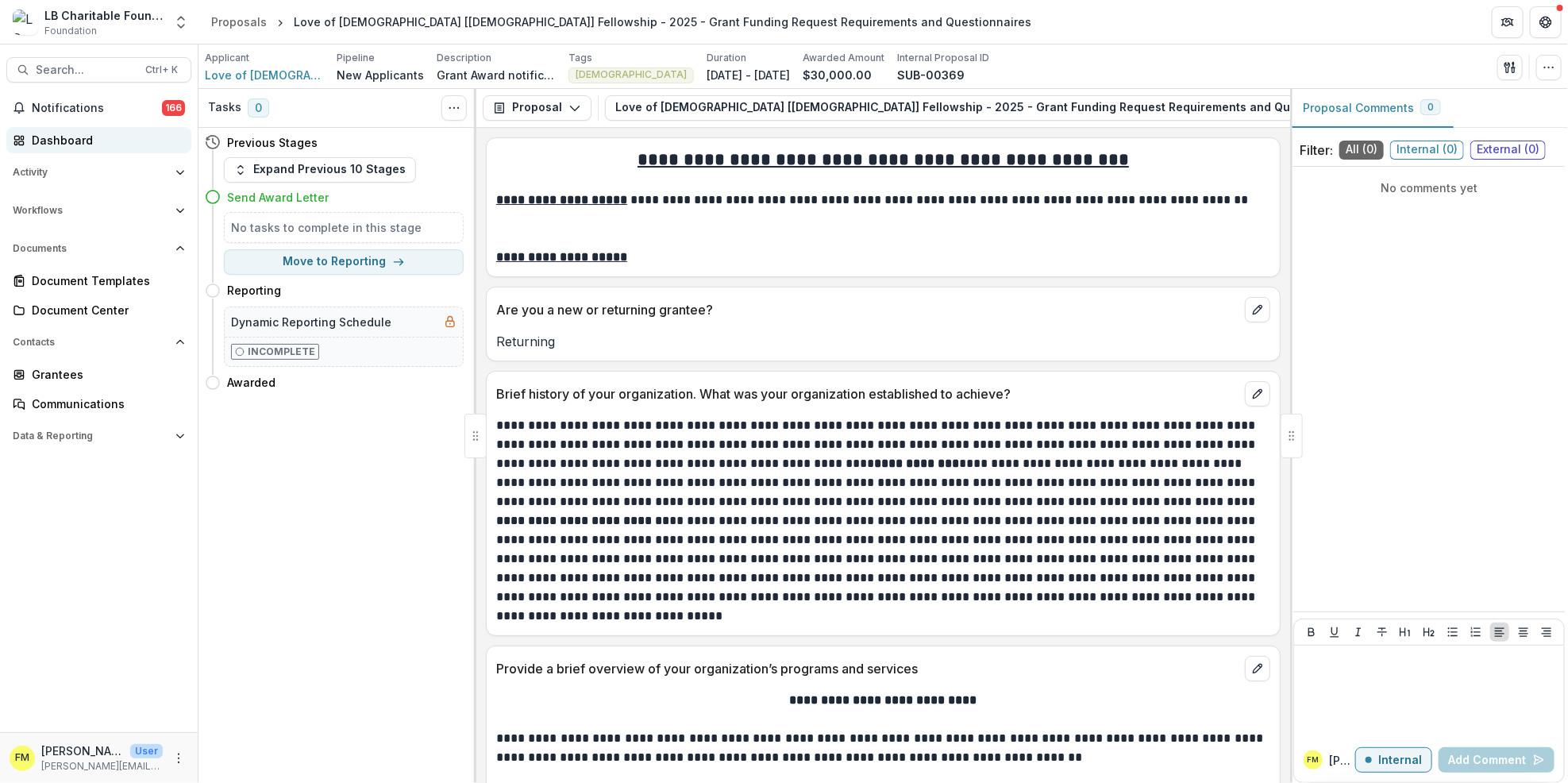
click at [105, 134] on div "Dashboard" at bounding box center [105, 140] width 147 height 17
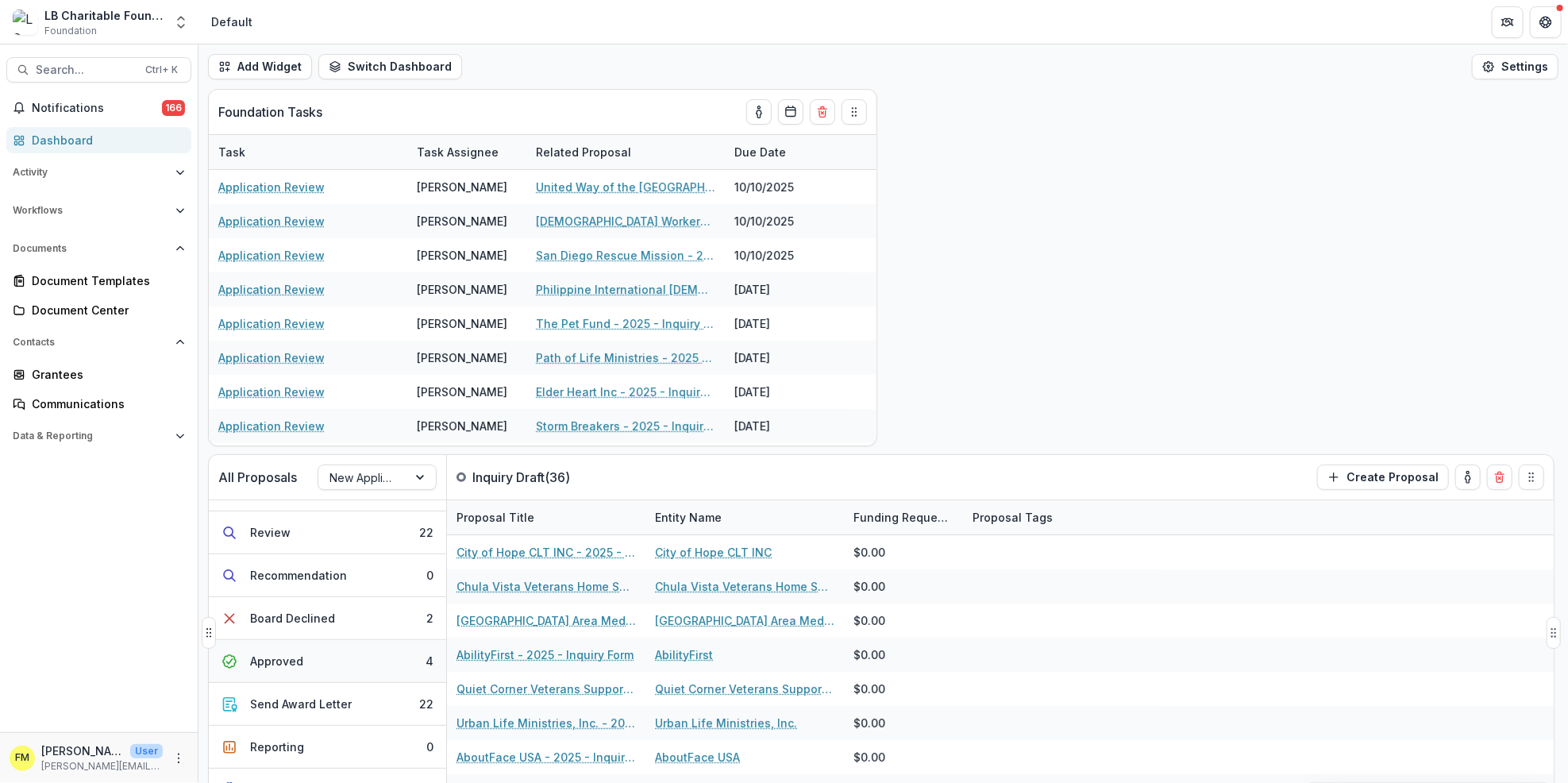
click at [398, 659] on button "Approved 4" at bounding box center [328, 661] width 238 height 43
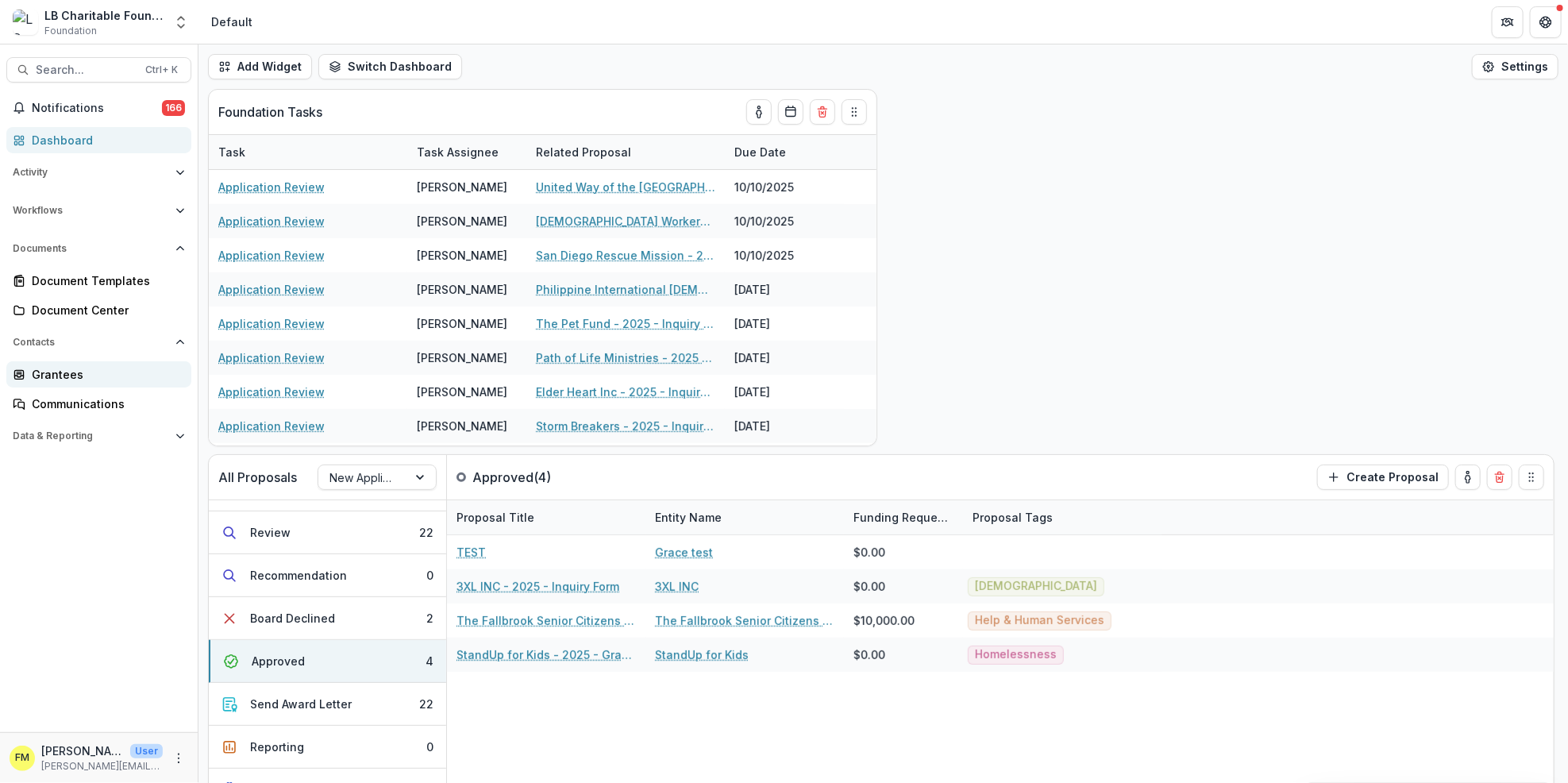
click at [76, 374] on div "Grantees" at bounding box center [105, 374] width 147 height 17
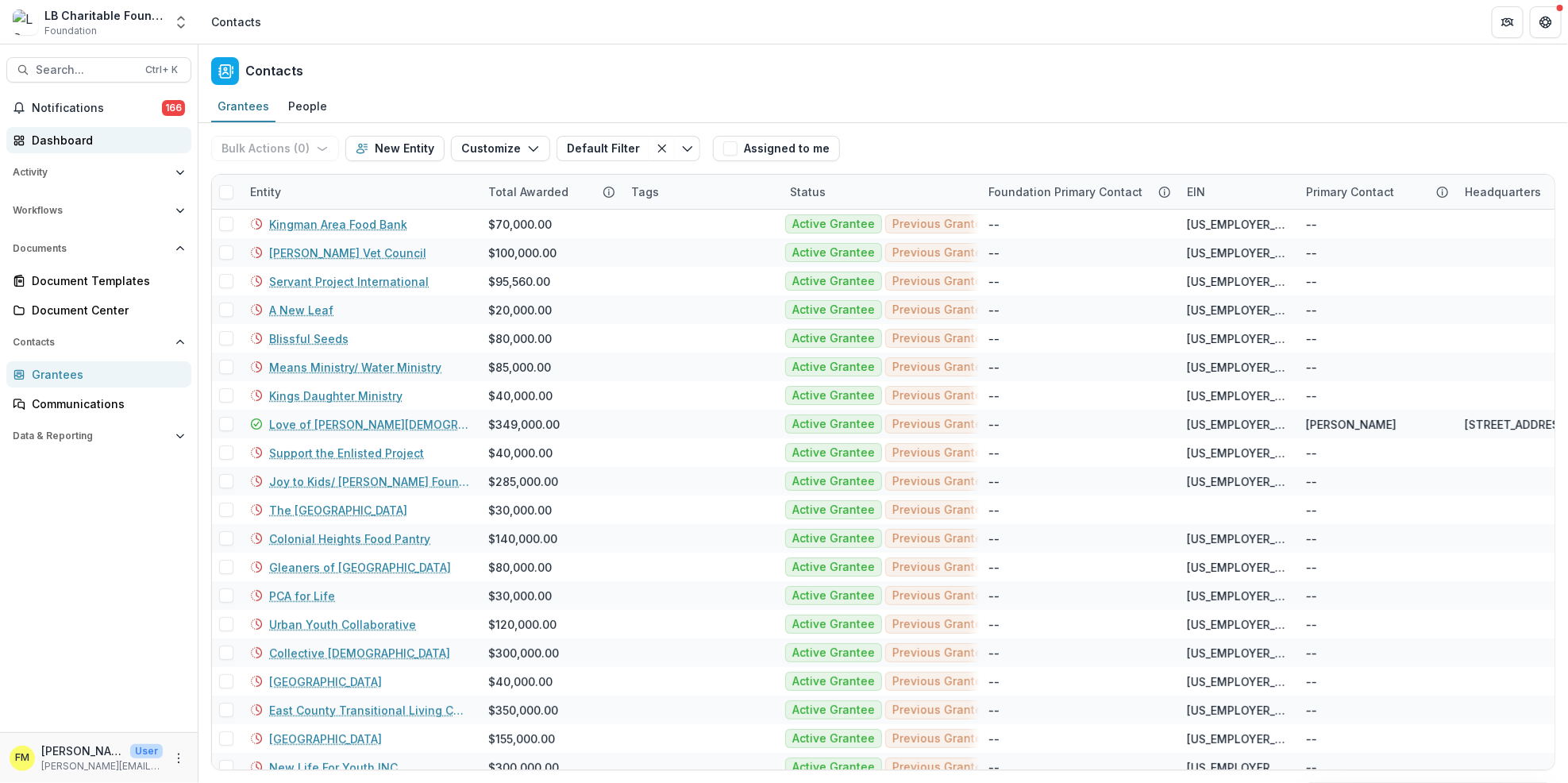
click at [96, 134] on div "Dashboard" at bounding box center [105, 140] width 147 height 17
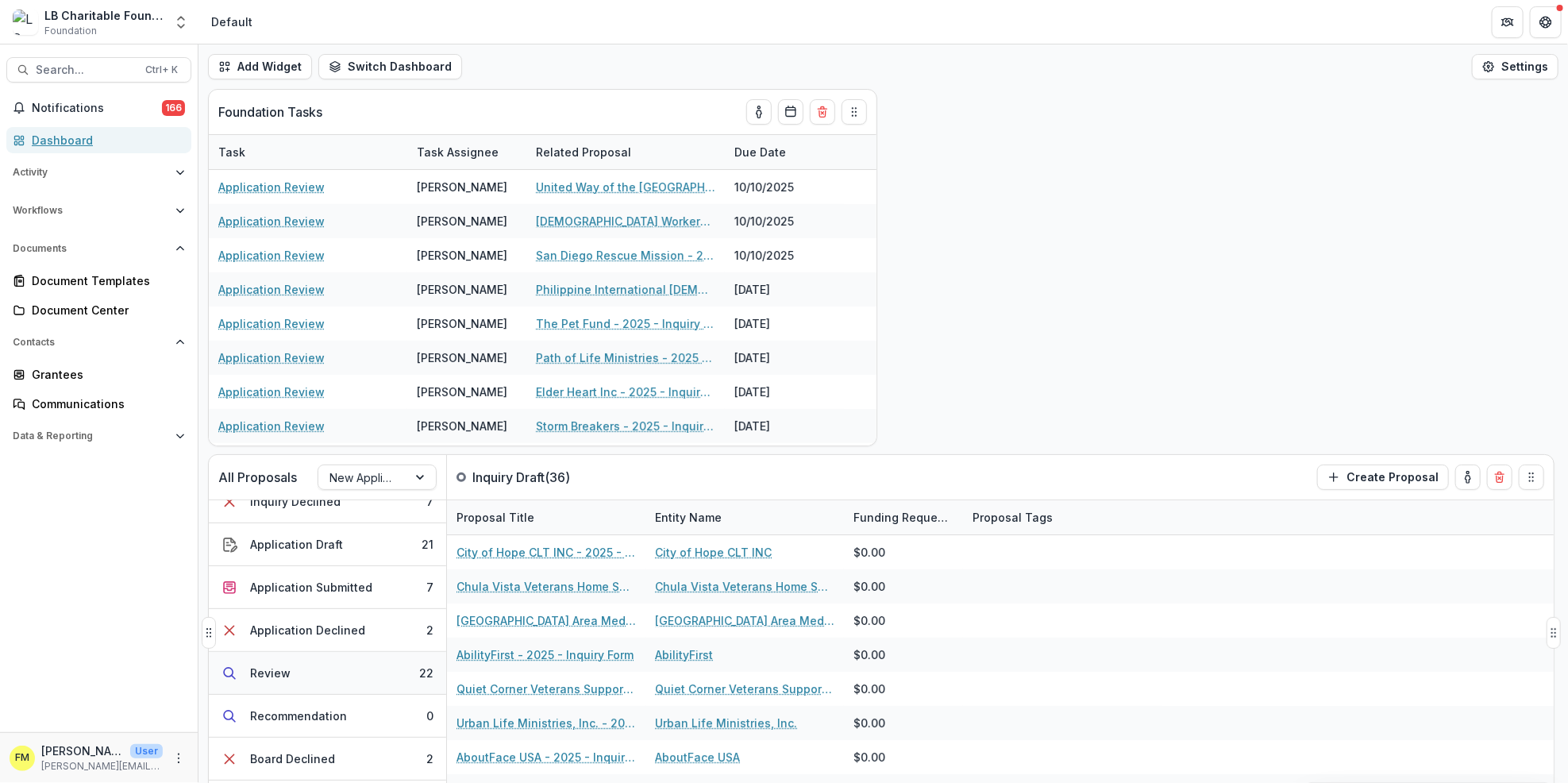
scroll to position [247, 0]
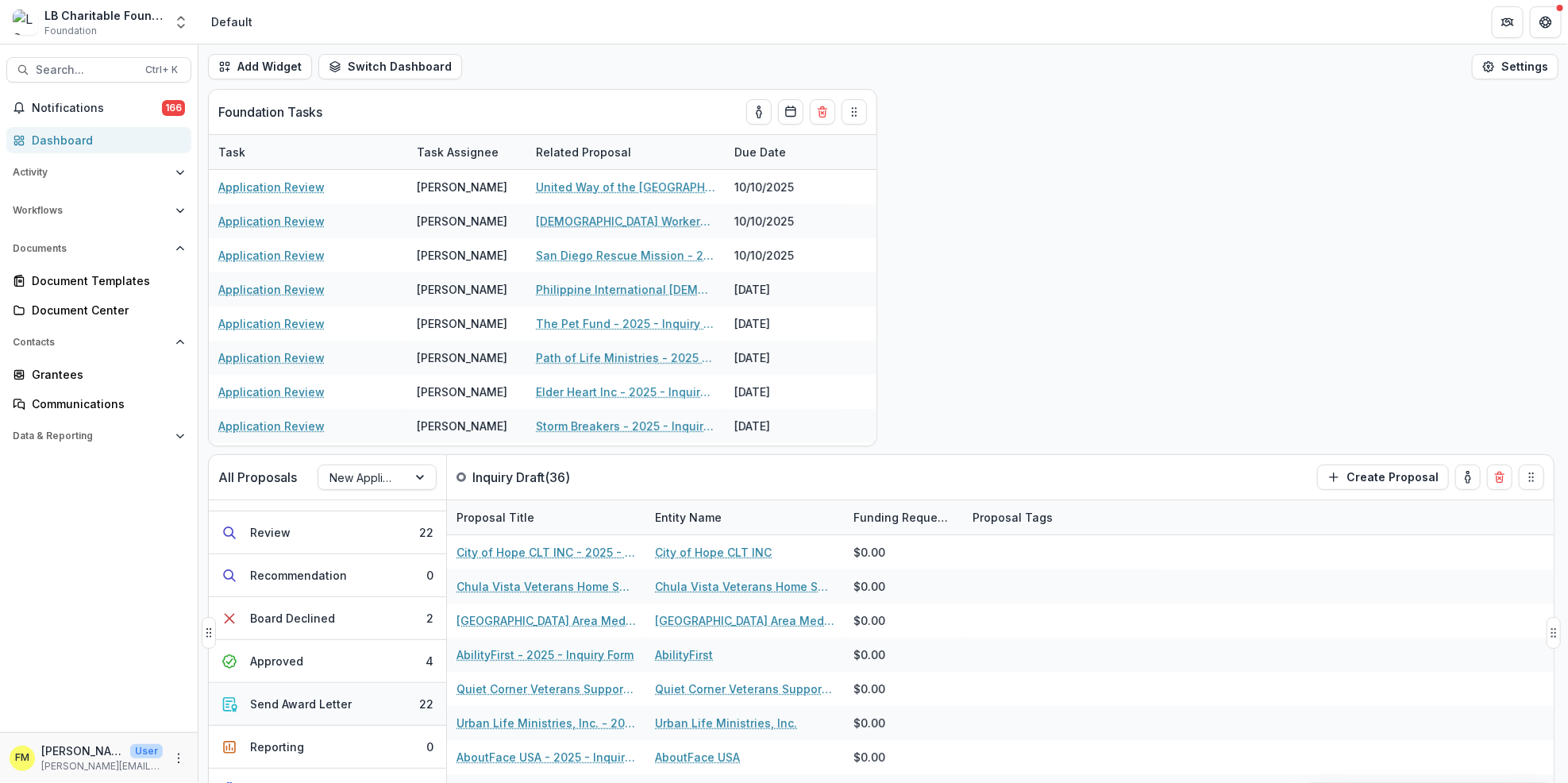
click at [397, 712] on button "Send Award Letter 22" at bounding box center [328, 703] width 238 height 43
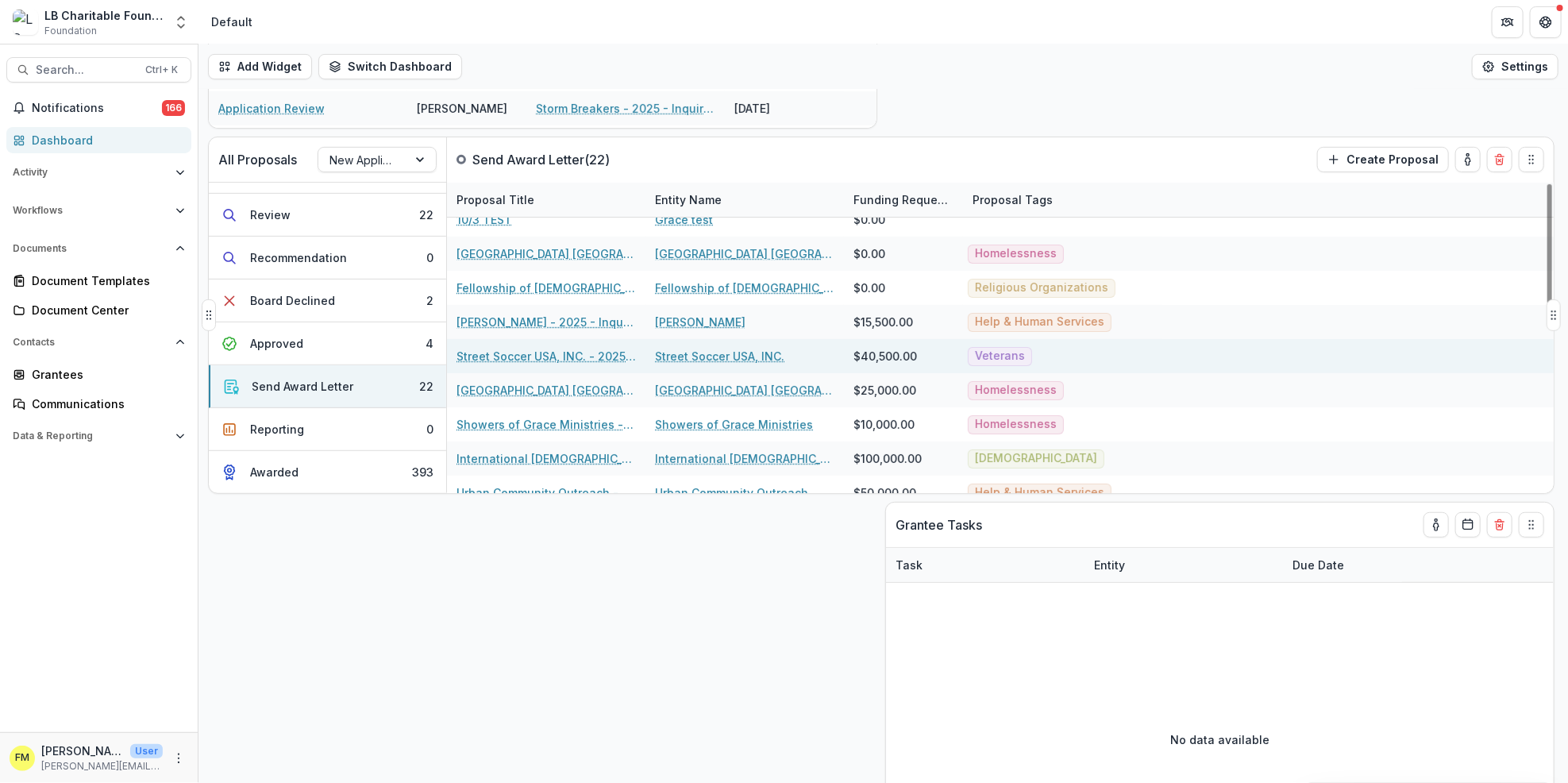
scroll to position [0, 0]
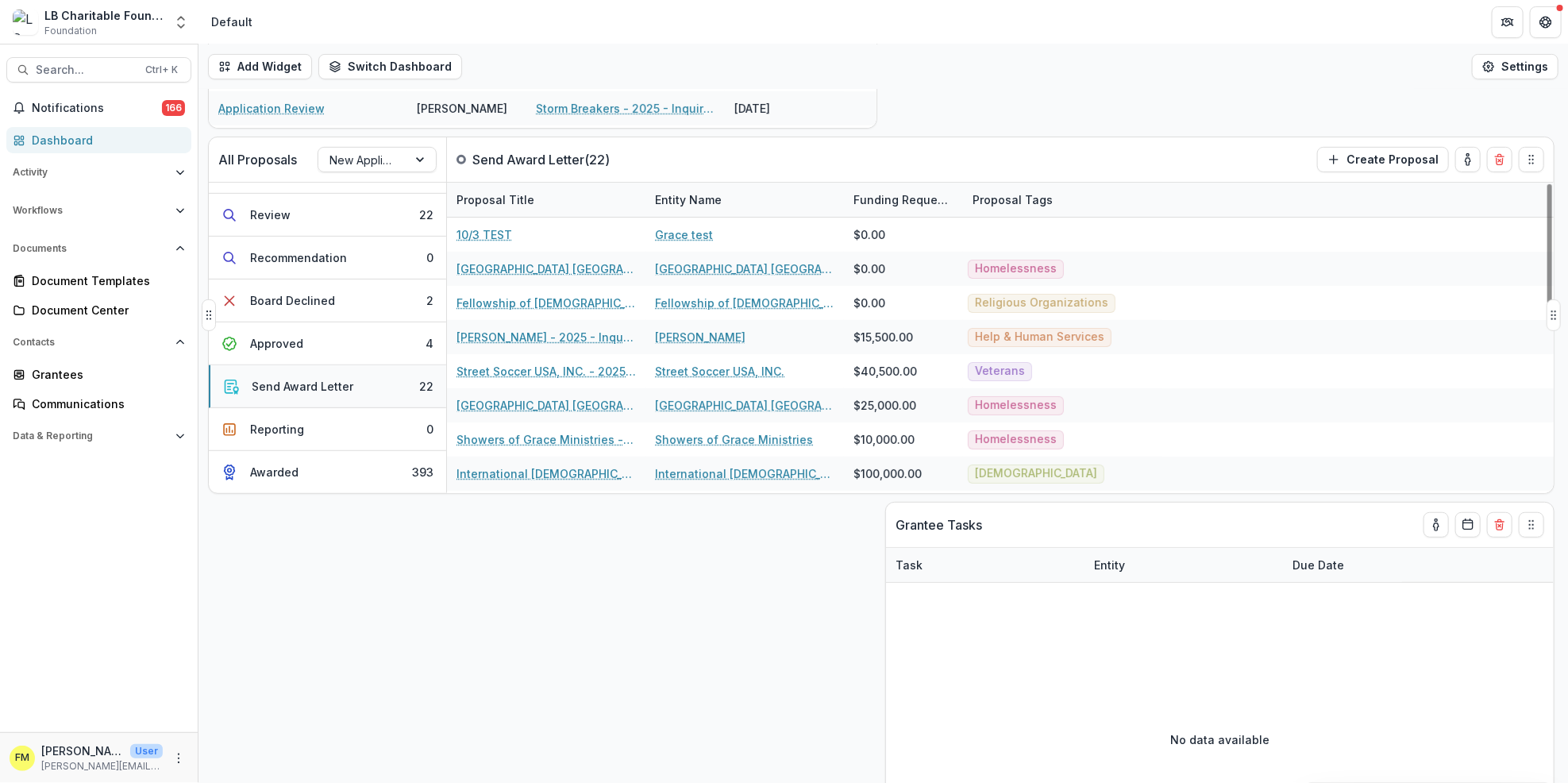
click at [355, 394] on button "Send Award Letter 22" at bounding box center [328, 386] width 238 height 43
click at [106, 144] on div "Dashboard" at bounding box center [105, 140] width 147 height 17
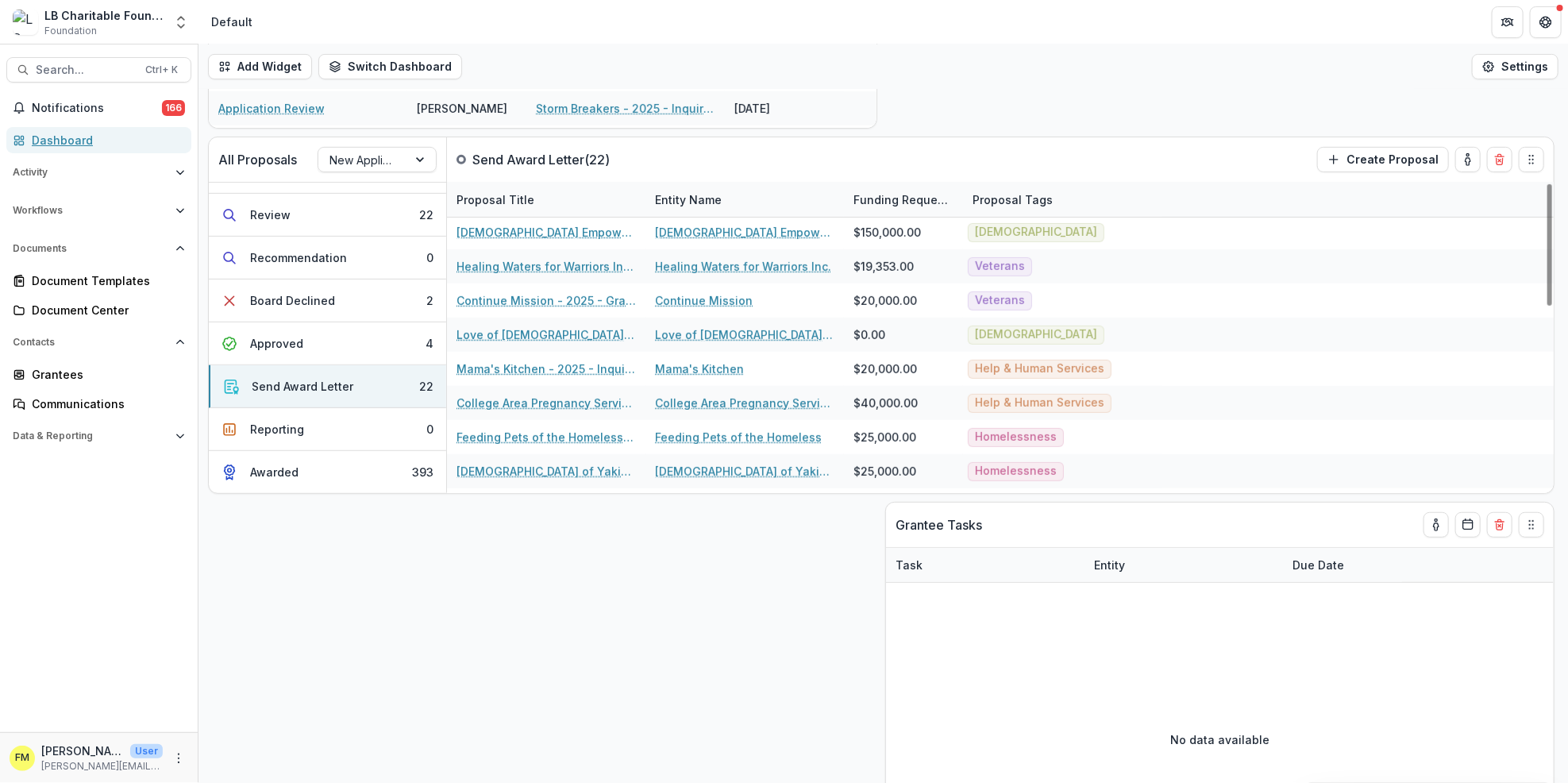
scroll to position [345, 0]
click at [360, 337] on button "Approved 4" at bounding box center [328, 343] width 238 height 43
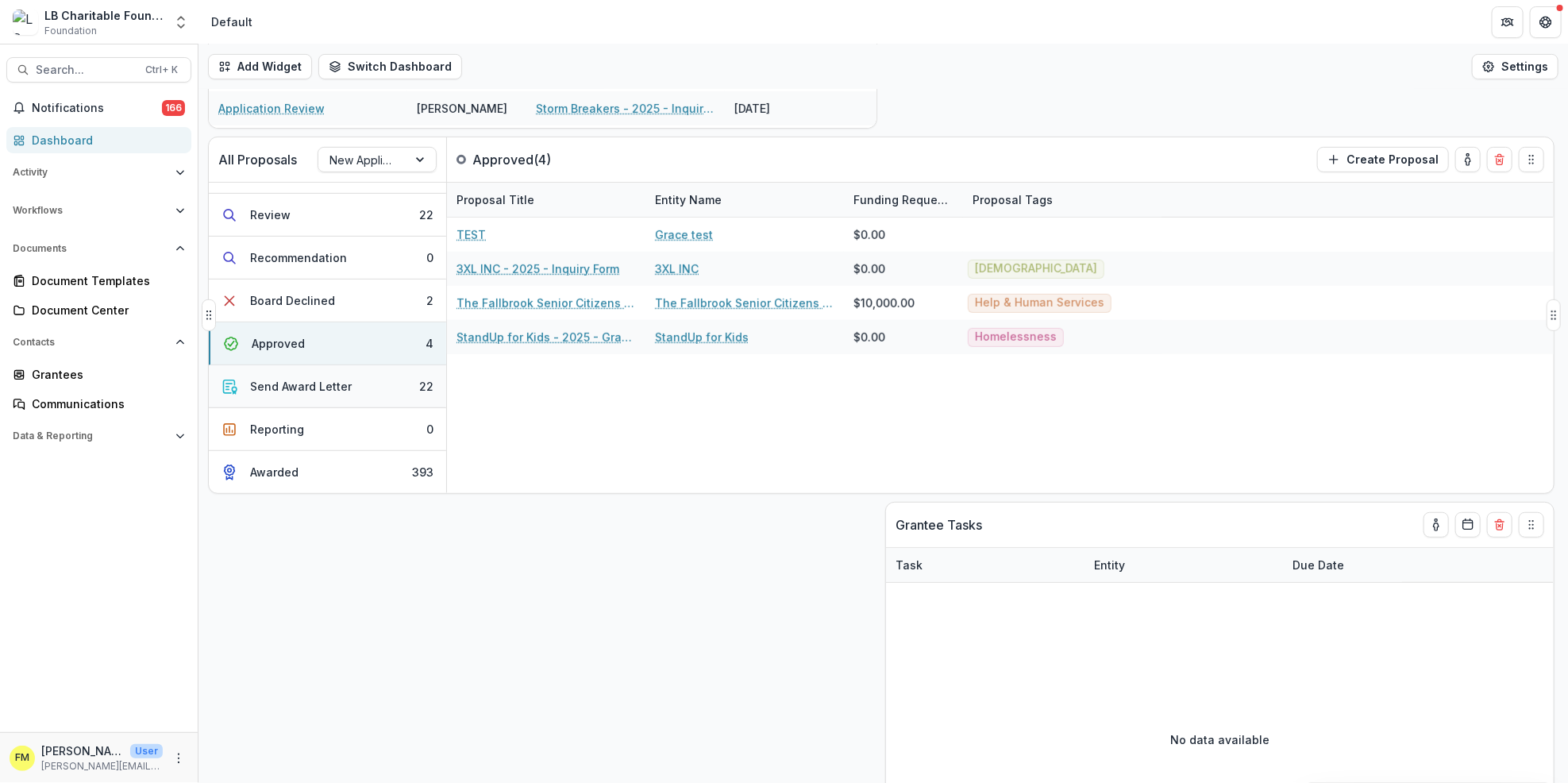
click at [389, 383] on button "Send Award Letter 22" at bounding box center [328, 386] width 238 height 43
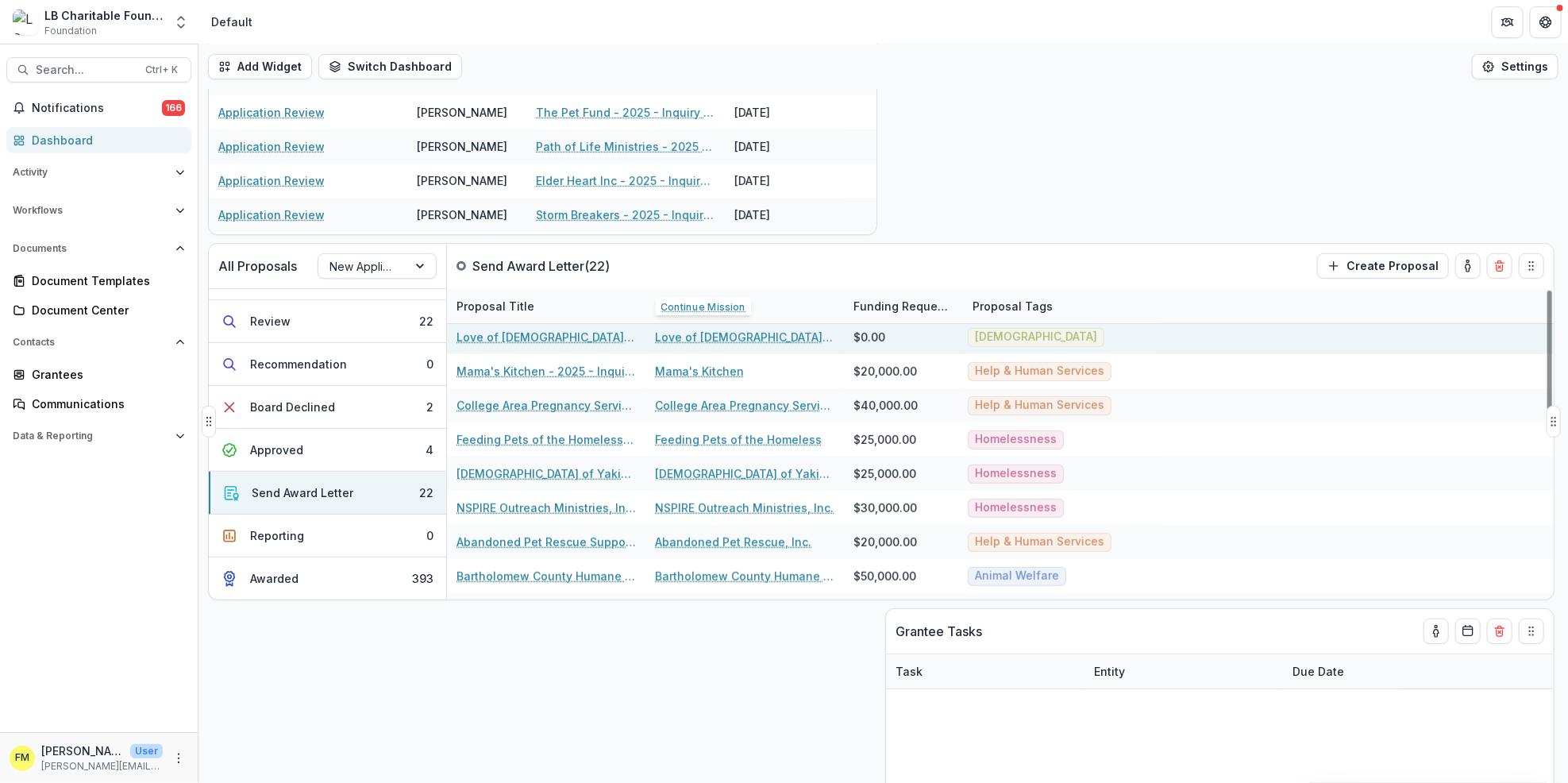
scroll to position [475, 0]
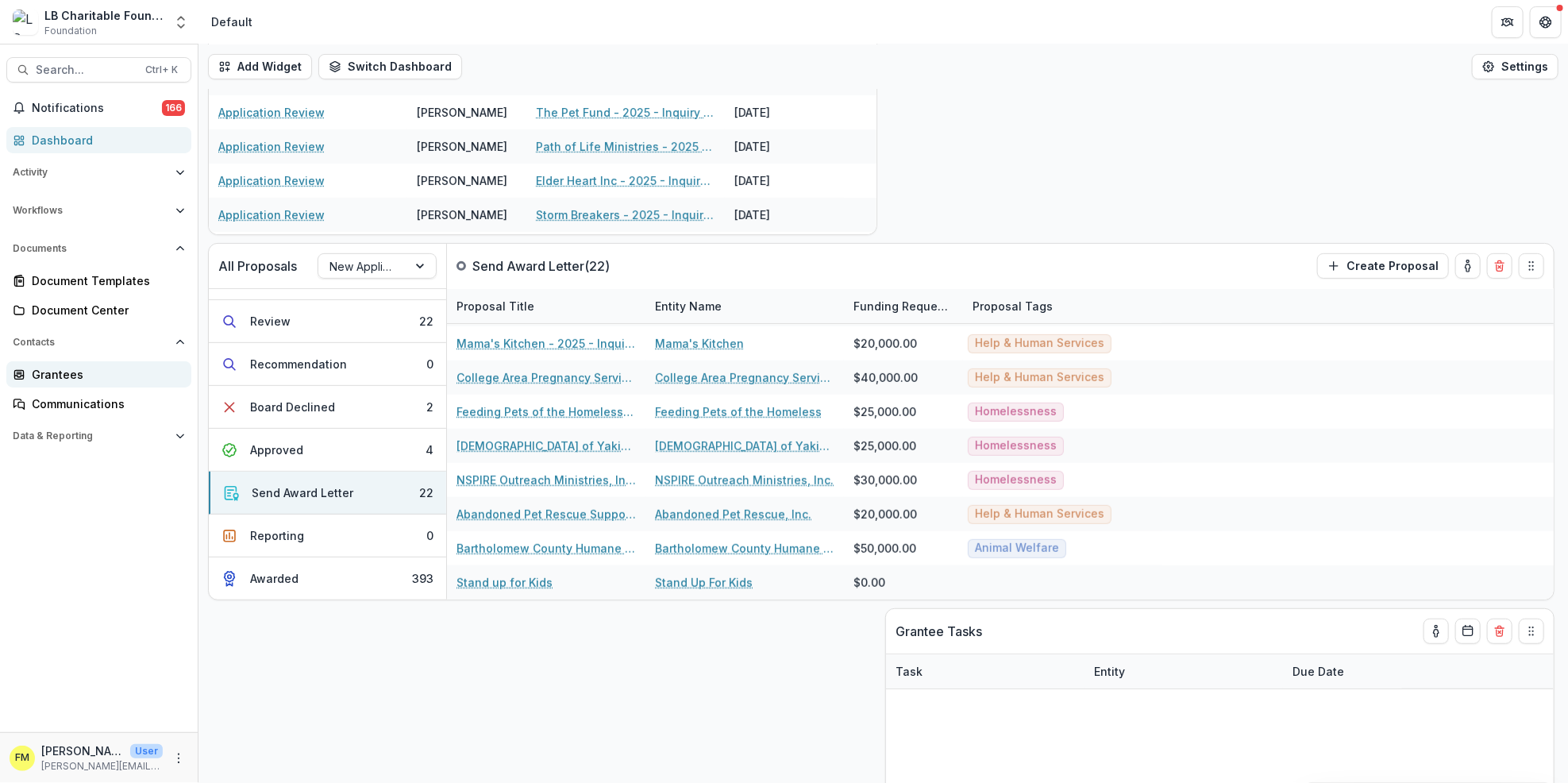
click at [96, 366] on div "Grantees" at bounding box center [105, 374] width 147 height 17
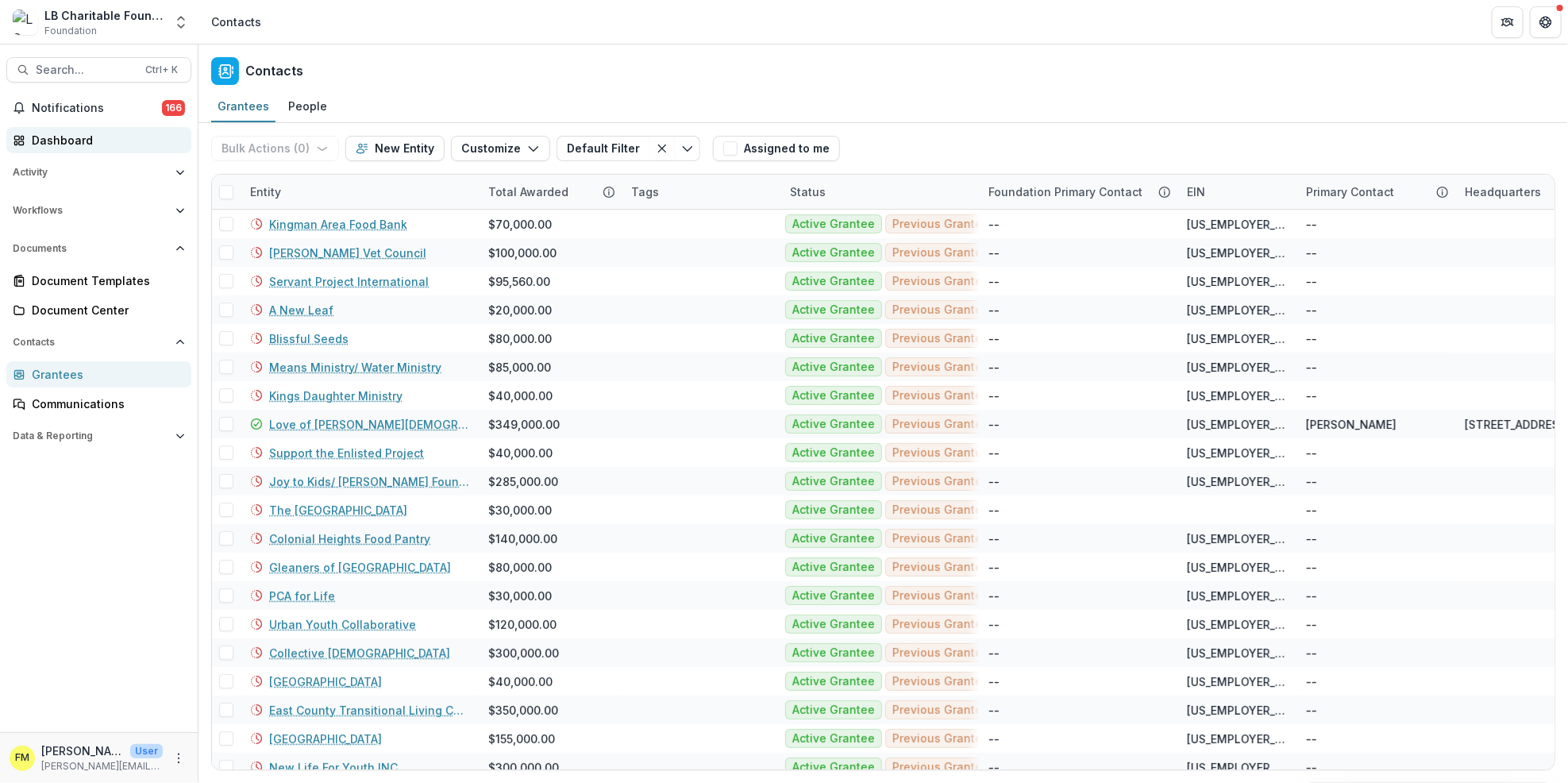
click at [91, 145] on div "Dashboard" at bounding box center [105, 140] width 147 height 17
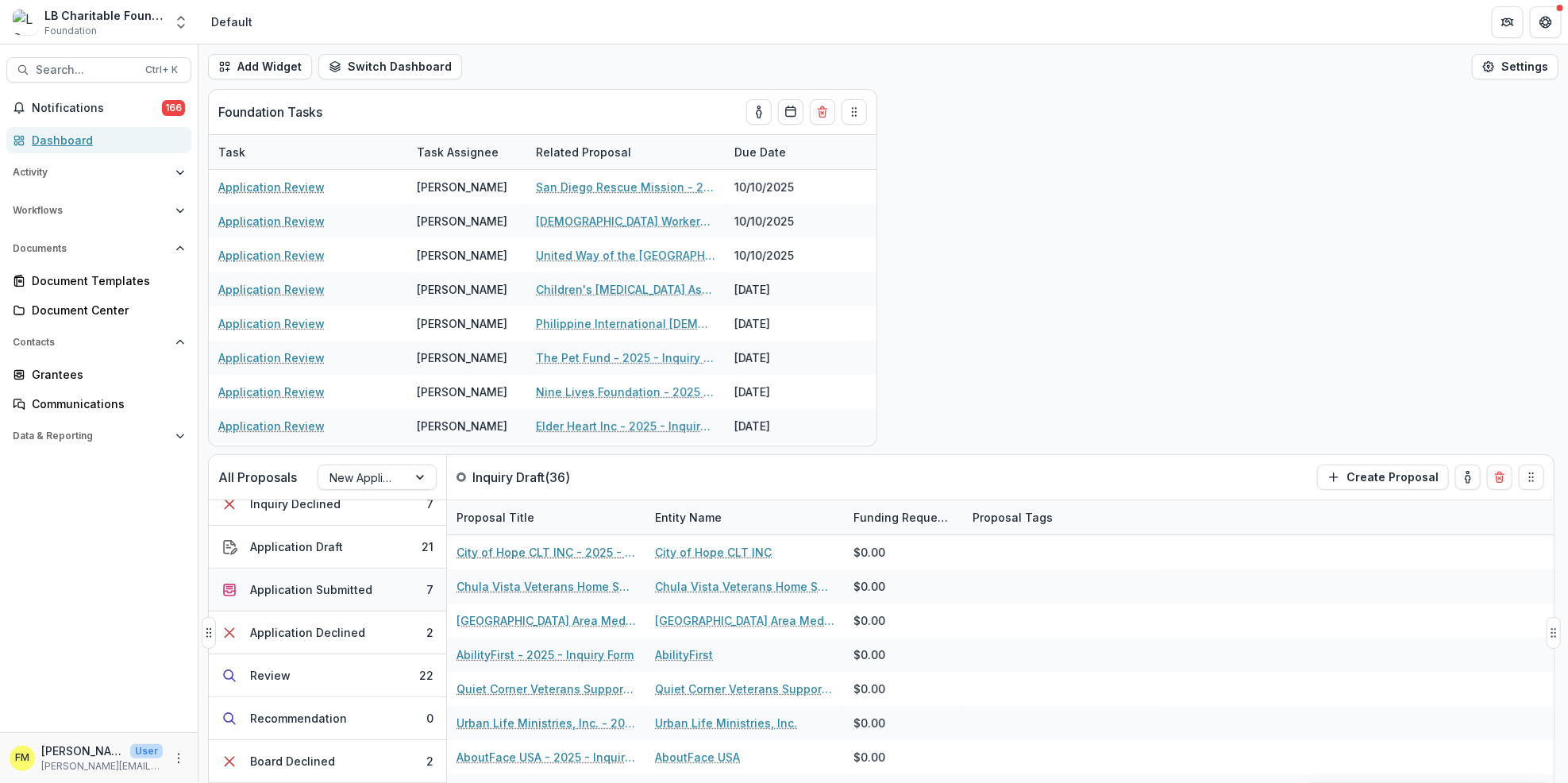
scroll to position [247, 0]
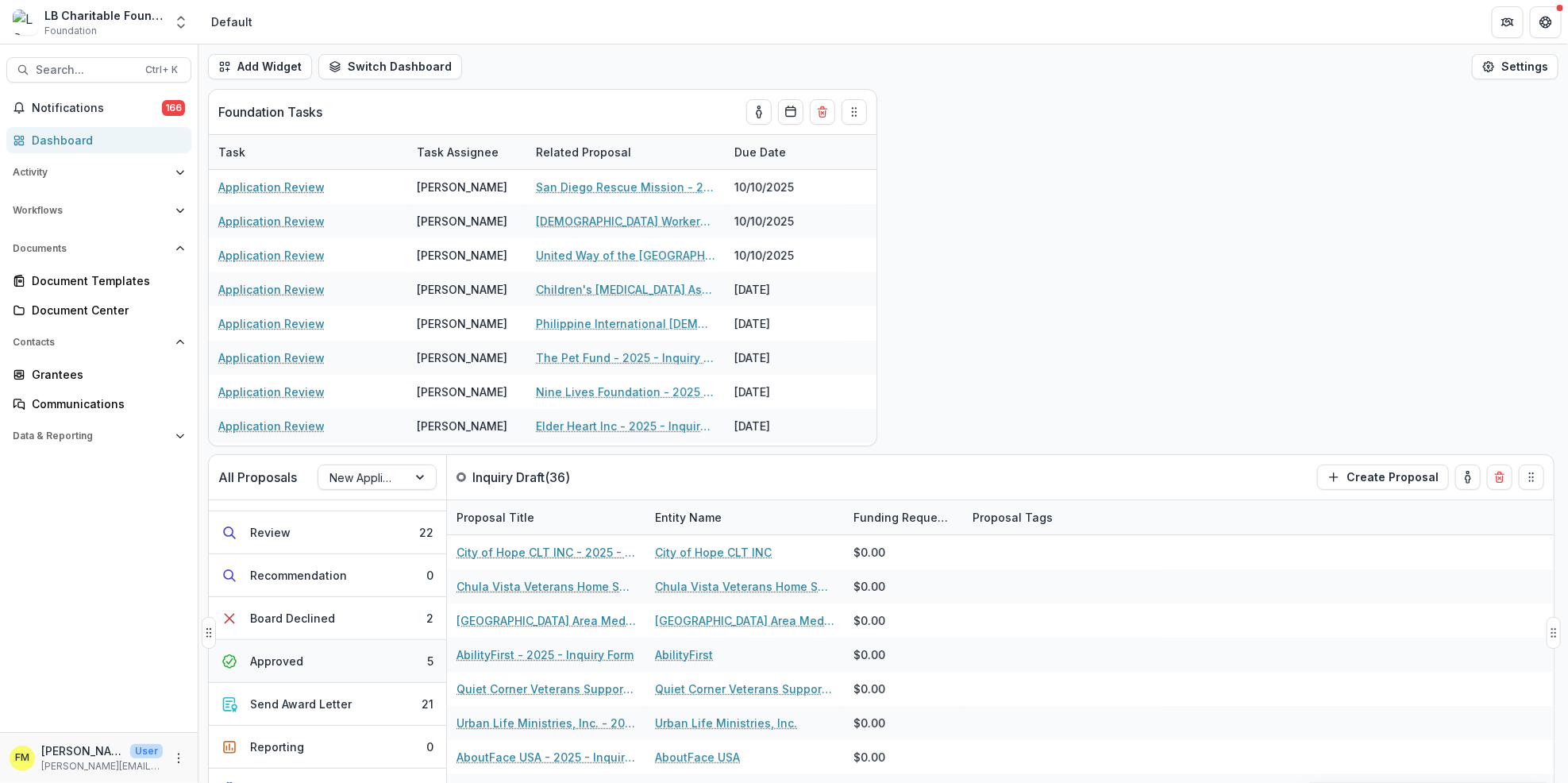
click at [430, 660] on button "Approved 5" at bounding box center [328, 661] width 238 height 43
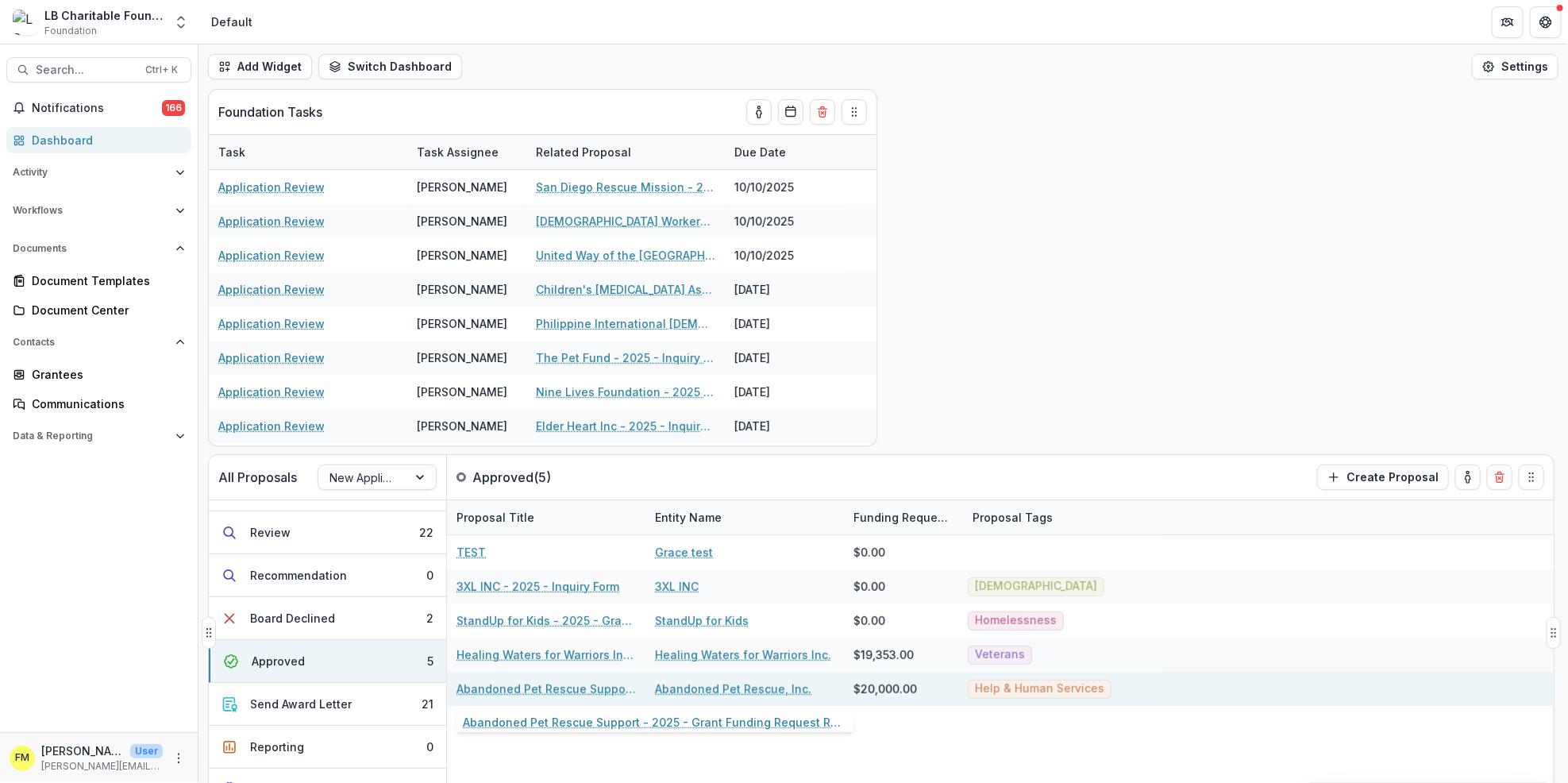
click at [540, 687] on link "Abandoned Pet Rescue Support - 2025 - Grant Funding Request Requirements and Qu…" at bounding box center [545, 688] width 179 height 17
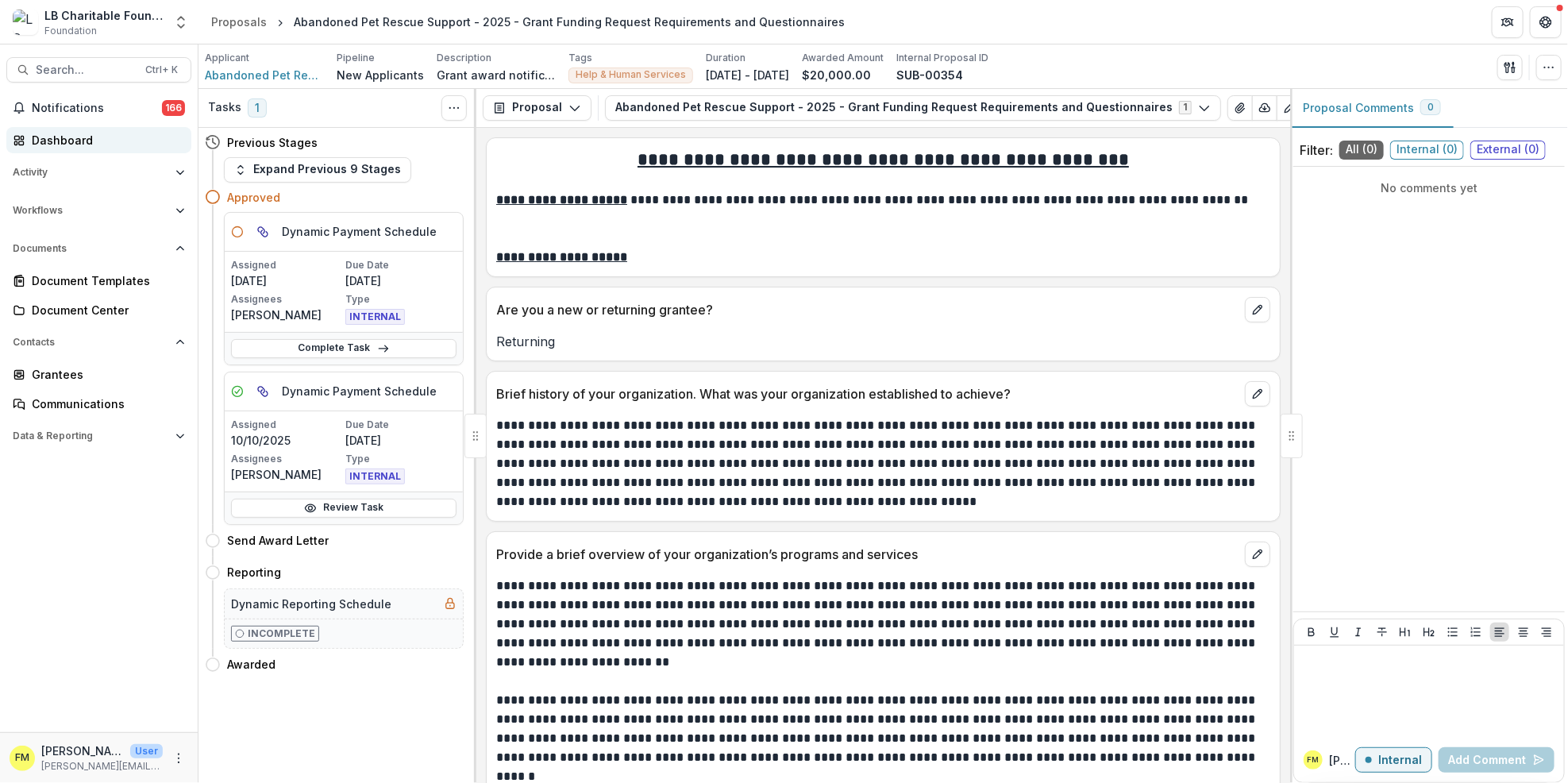
click at [97, 137] on div "Dashboard" at bounding box center [105, 140] width 147 height 17
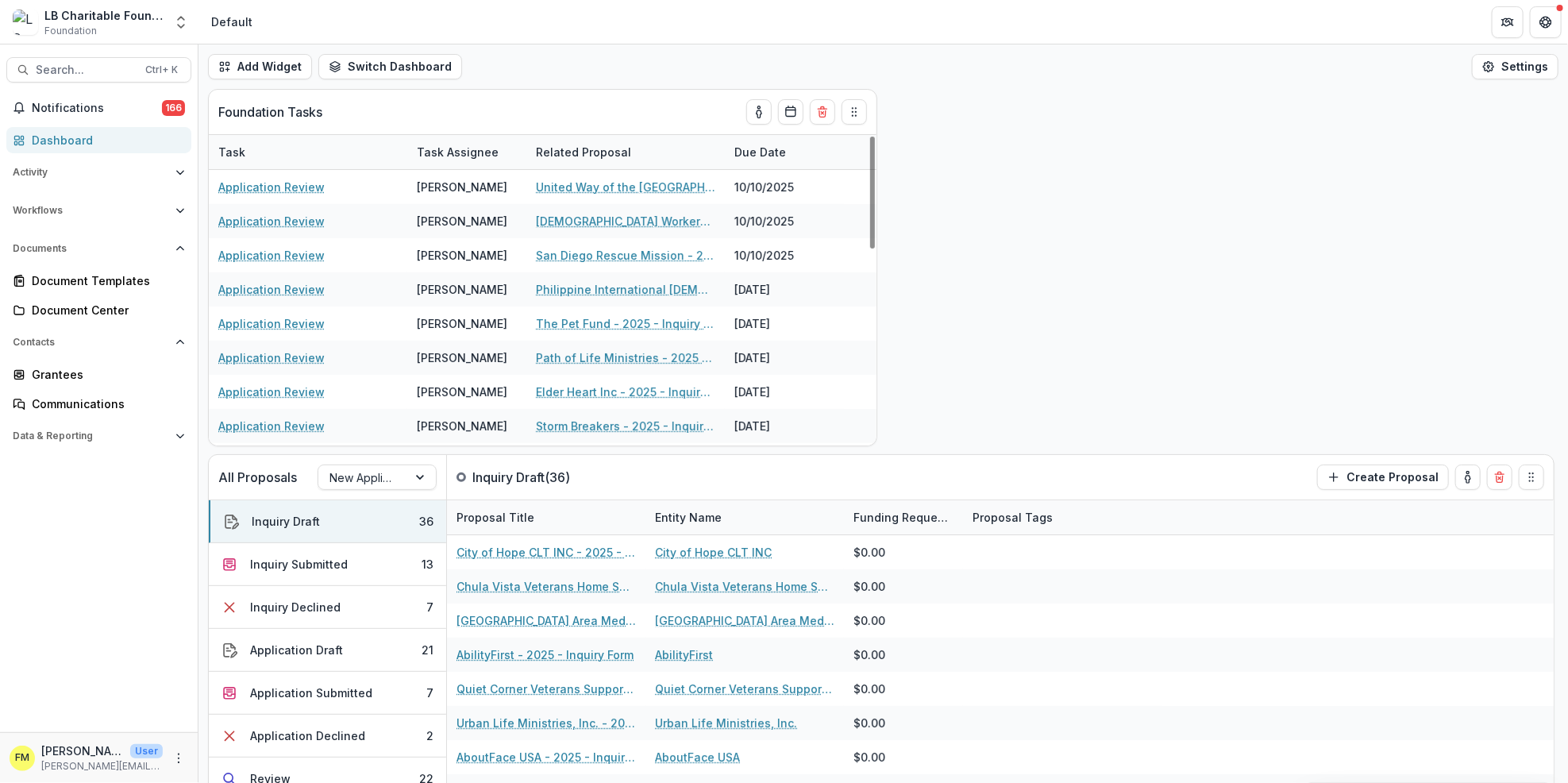
click at [140, 137] on div "Dashboard" at bounding box center [105, 140] width 147 height 17
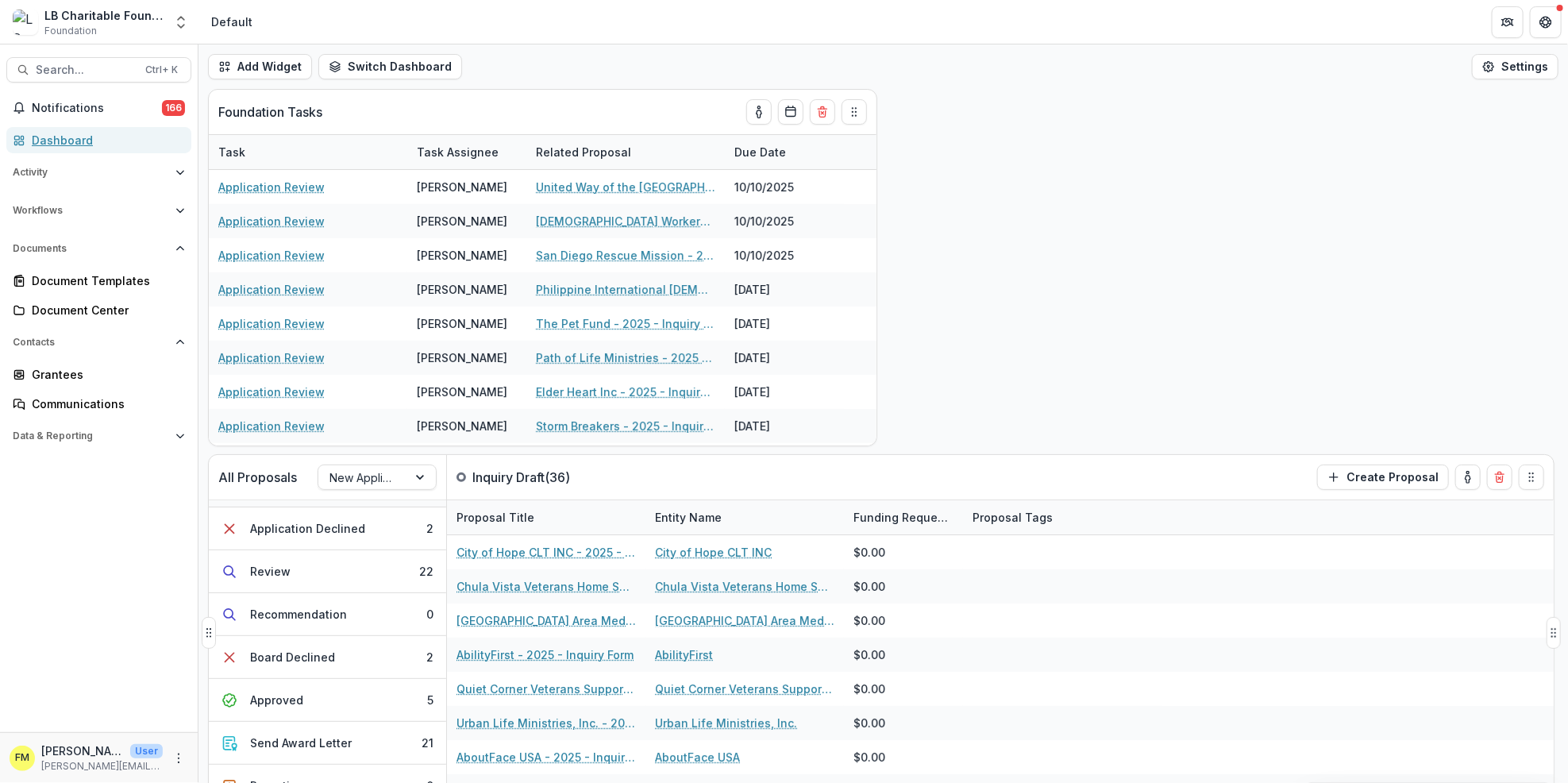
scroll to position [211, 0]
click at [408, 736] on button "Send Award Letter 21" at bounding box center [328, 739] width 238 height 43
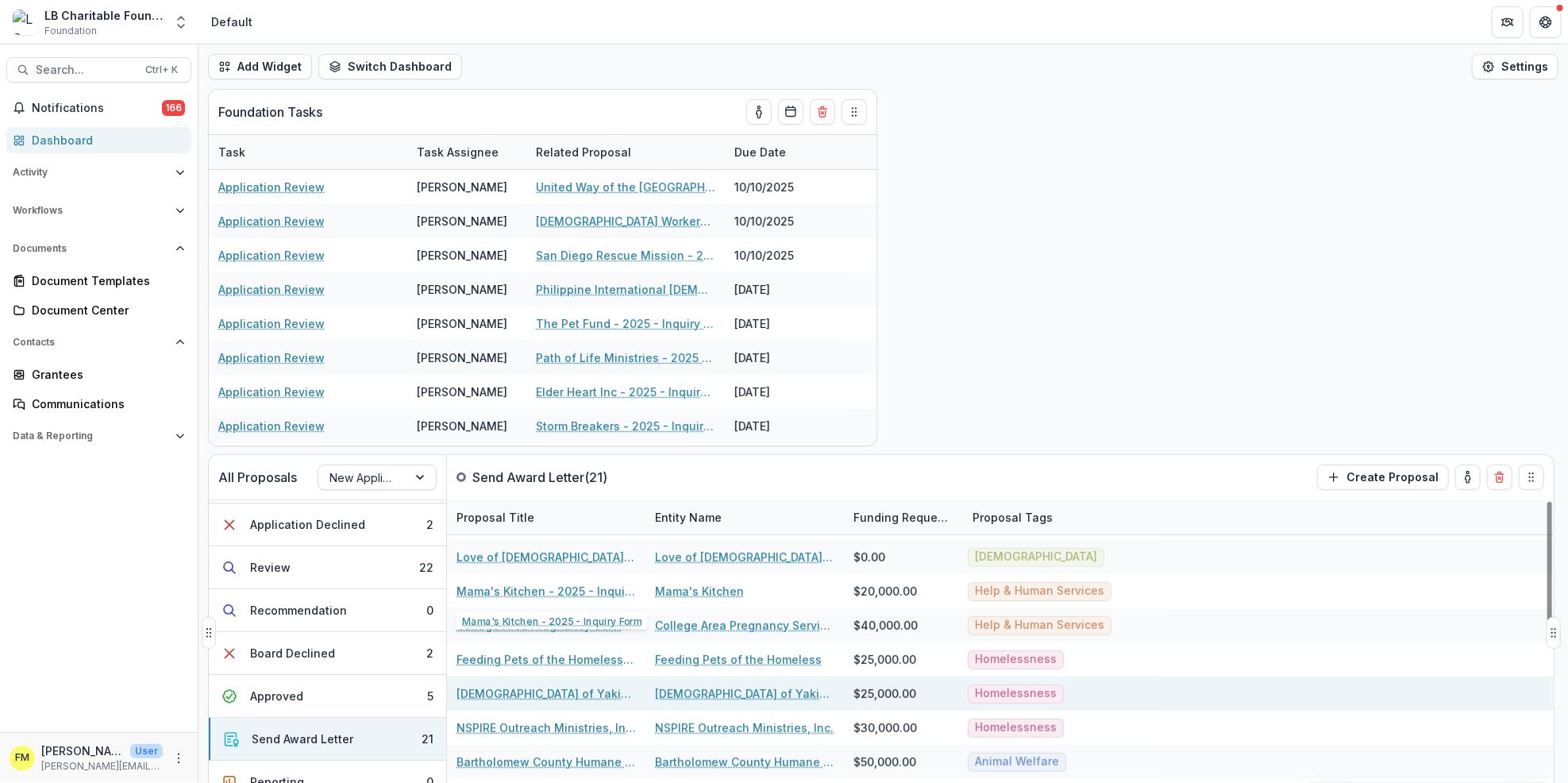
scroll to position [441, 0]
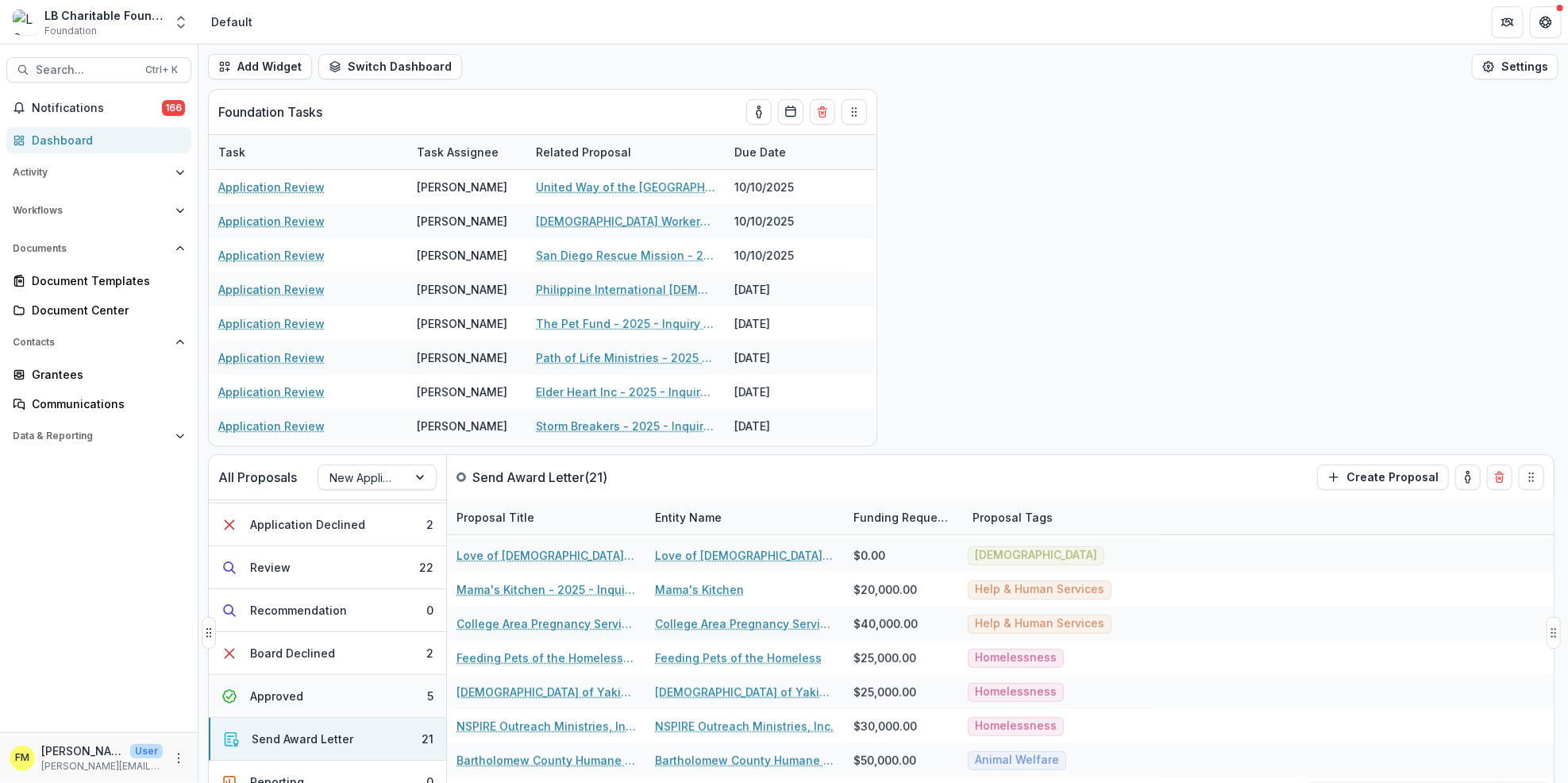
click at [391, 692] on button "Approved 5" at bounding box center [328, 695] width 238 height 43
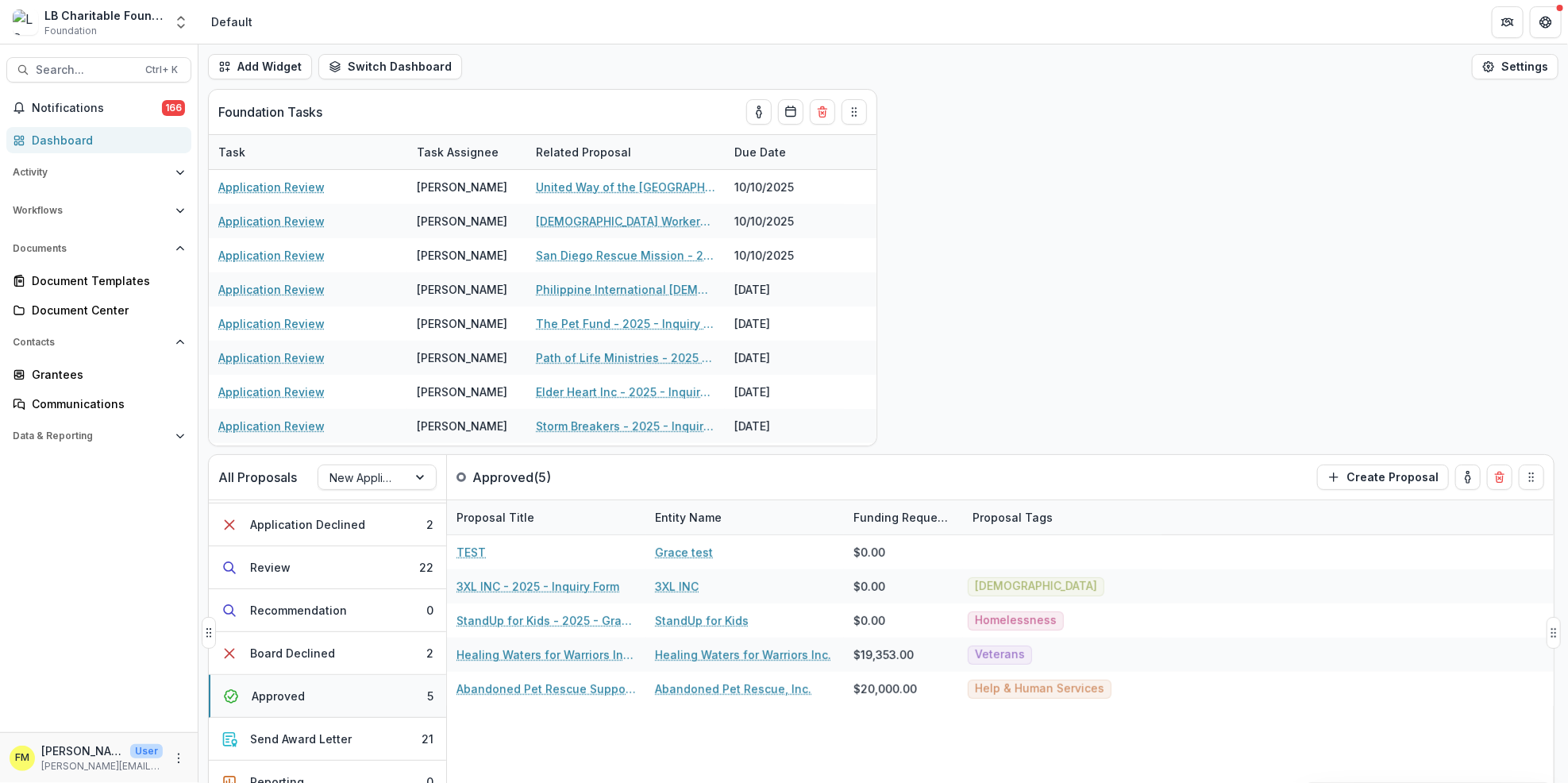
scroll to position [0, 0]
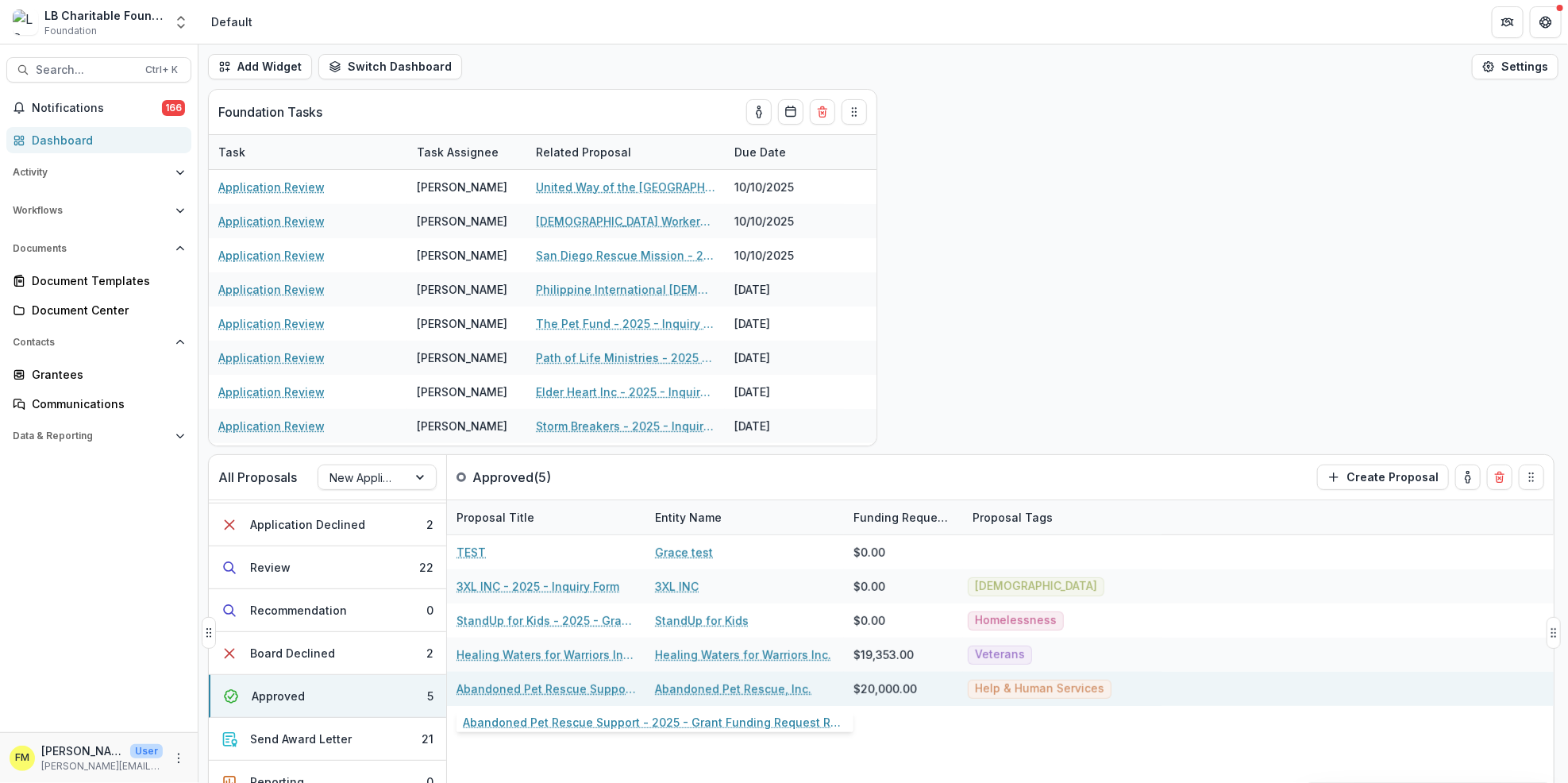
click at [514, 691] on link "Abandoned Pet Rescue Support - 2025 - Grant Funding Request Requirements and Qu…" at bounding box center [545, 688] width 179 height 17
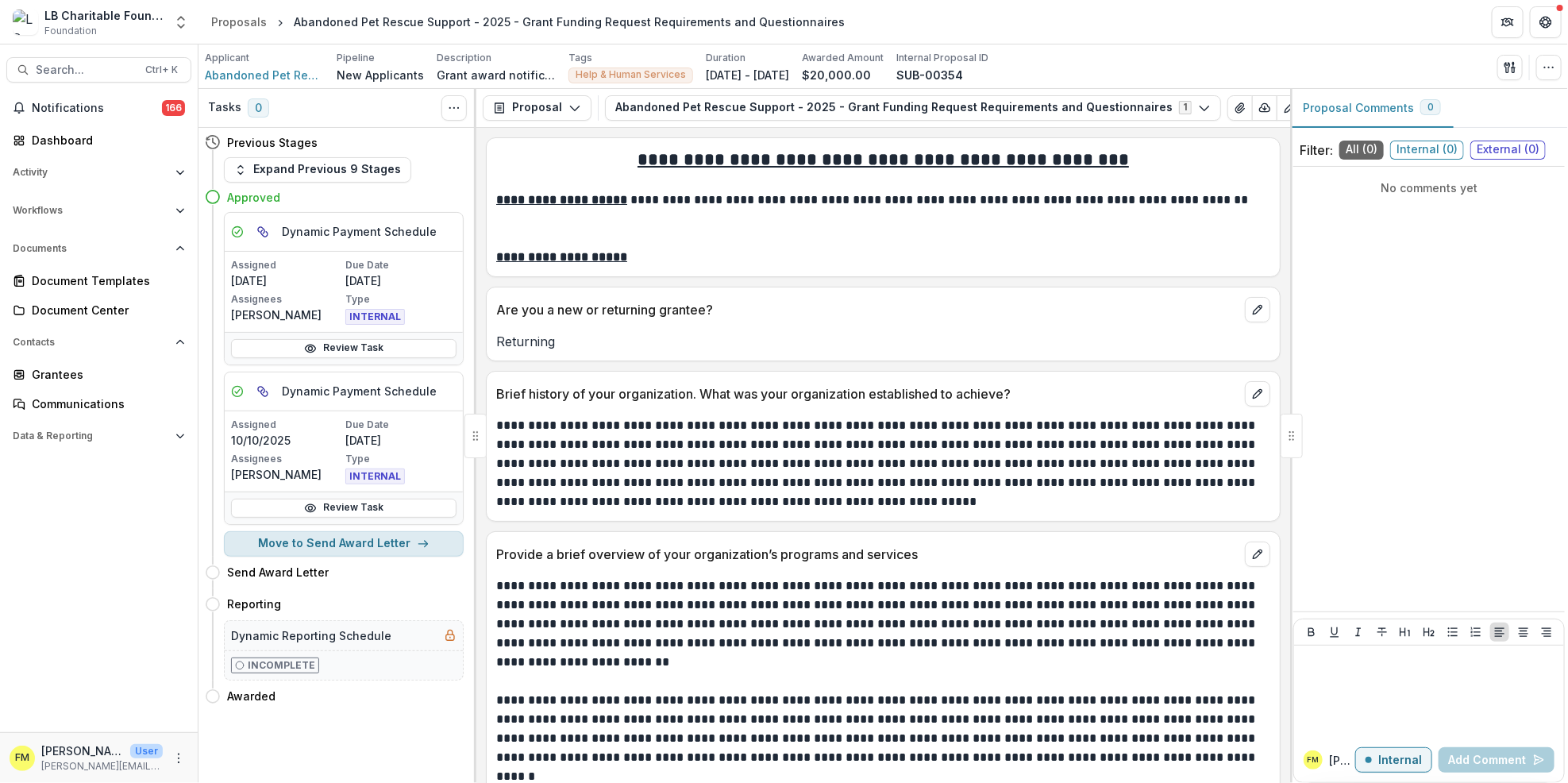
click at [425, 540] on polyline "button" at bounding box center [427, 544] width 3 height 6
select select "**********"
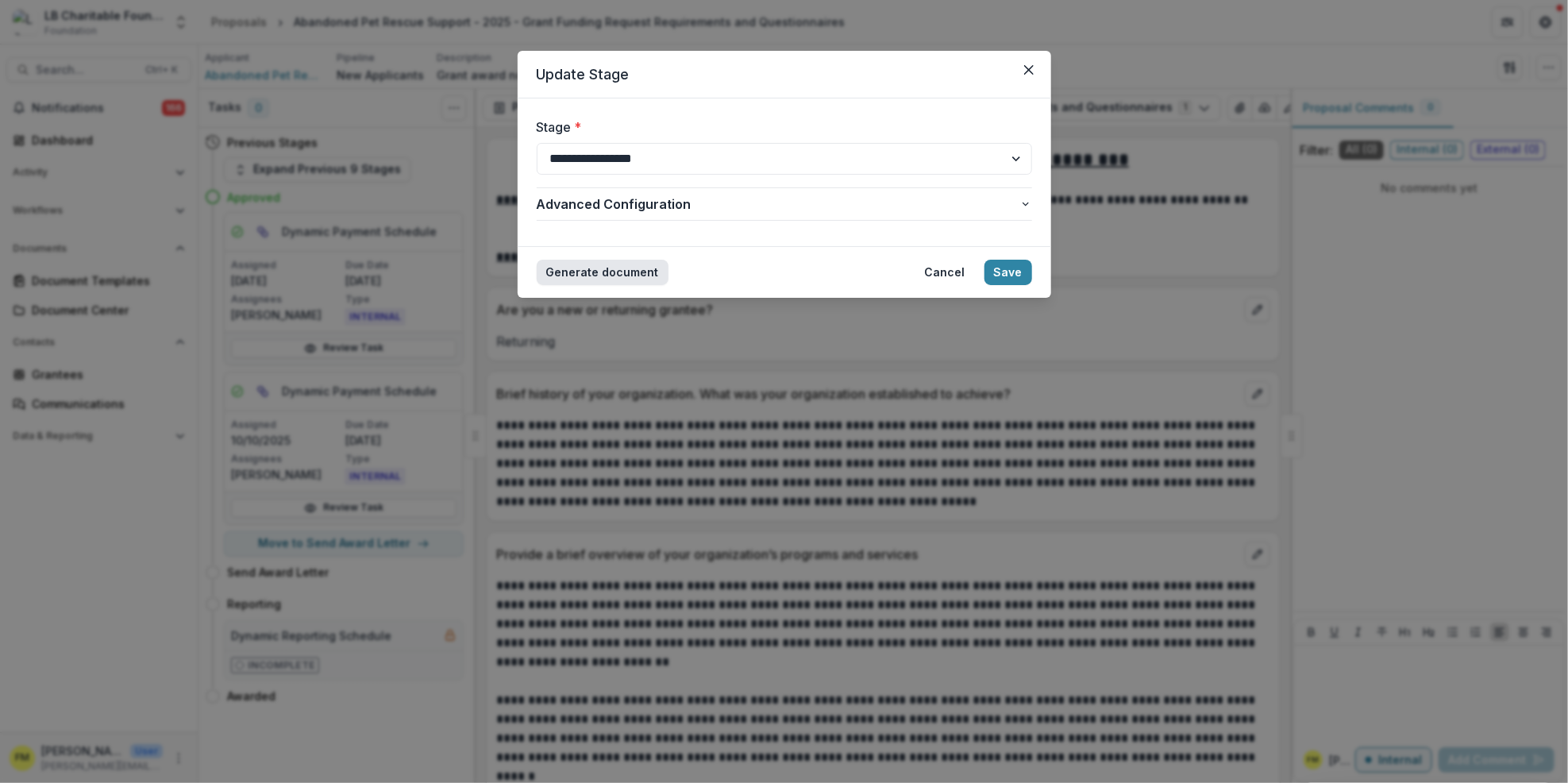
click at [611, 273] on button "Generate document" at bounding box center [602, 272] width 132 height 26
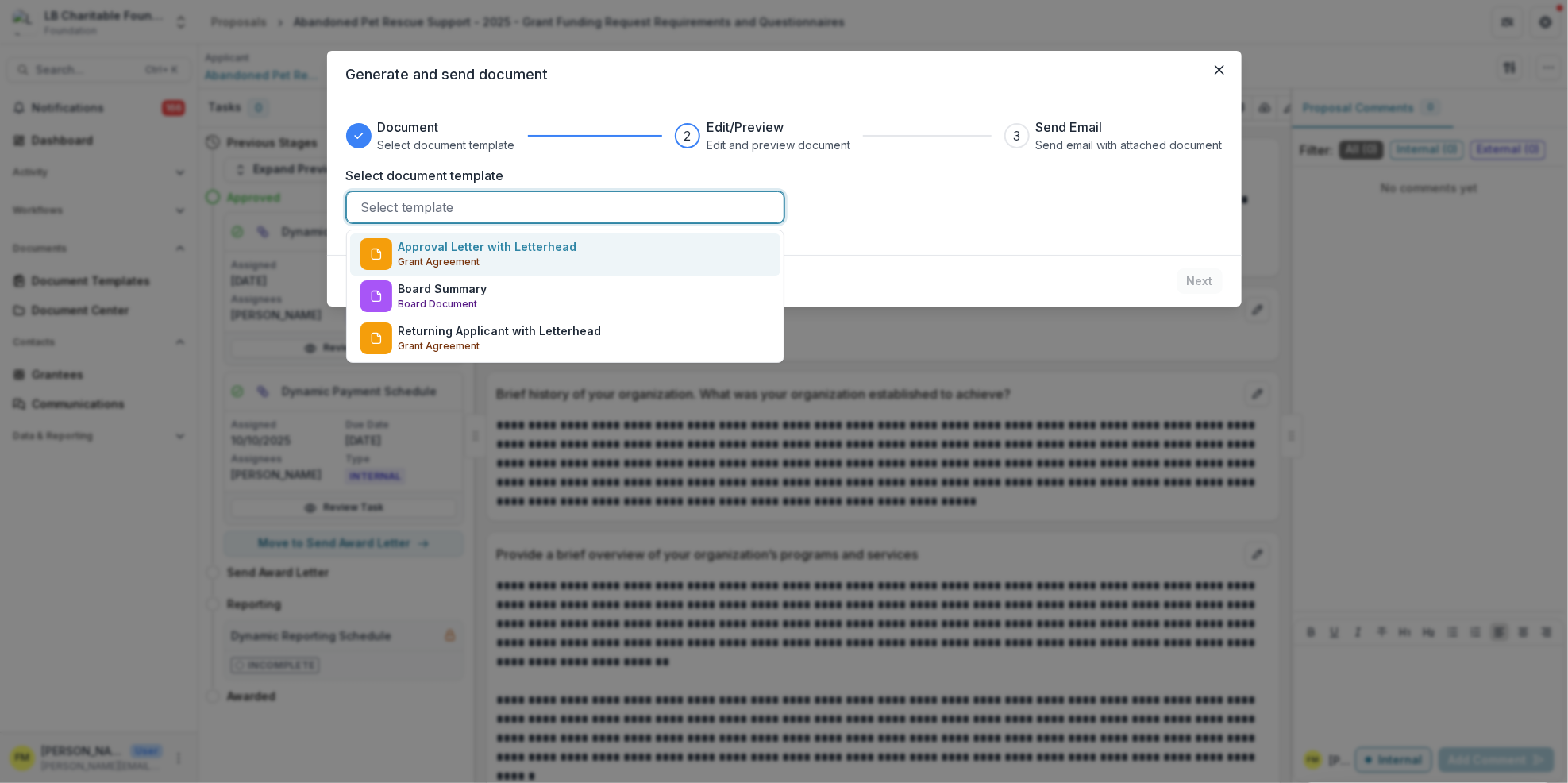
click at [454, 210] on div at bounding box center [566, 207] width 408 height 22
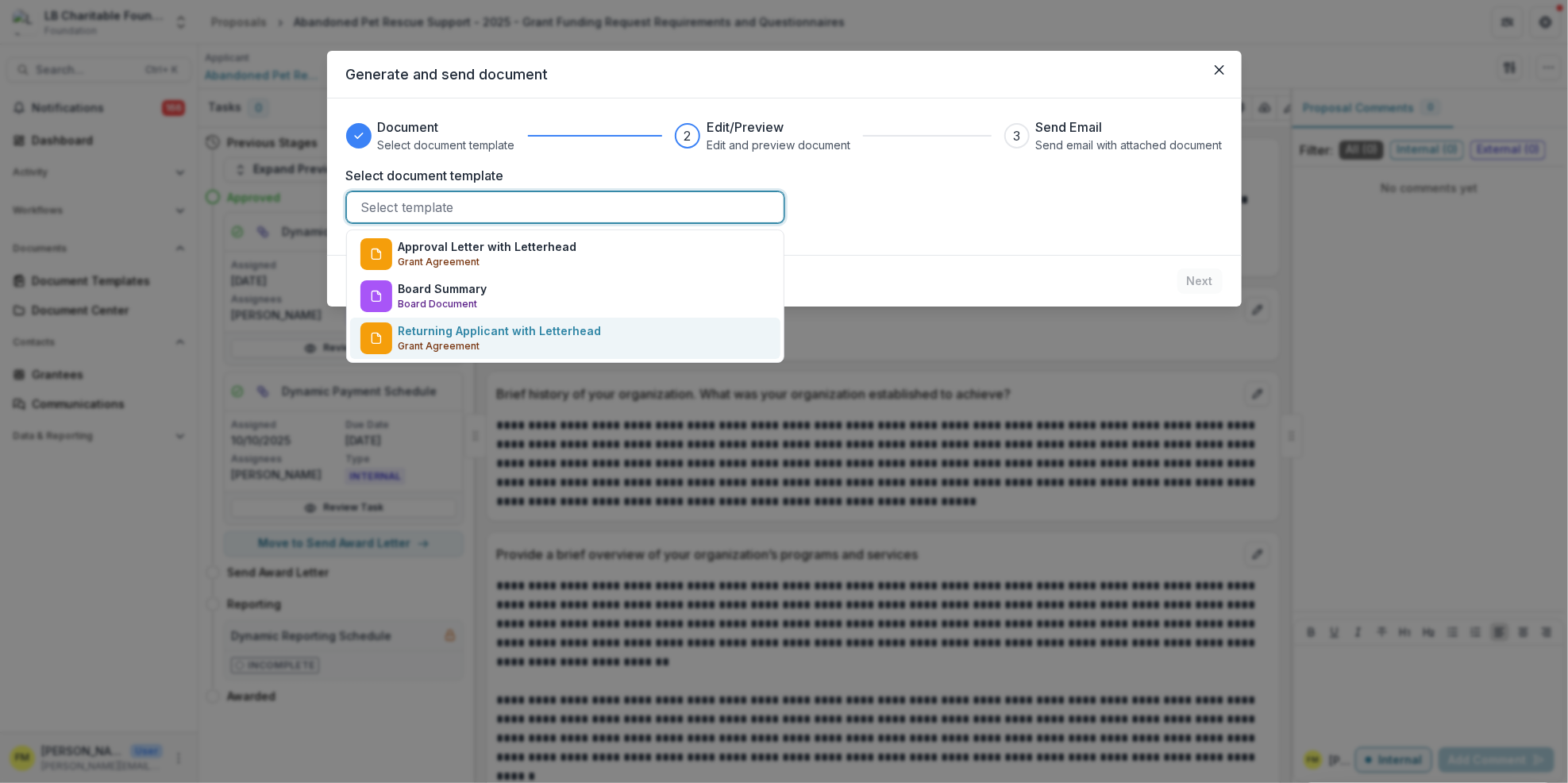
click at [539, 337] on p "Returning Applicant with Letterhead" at bounding box center [500, 330] width 203 height 17
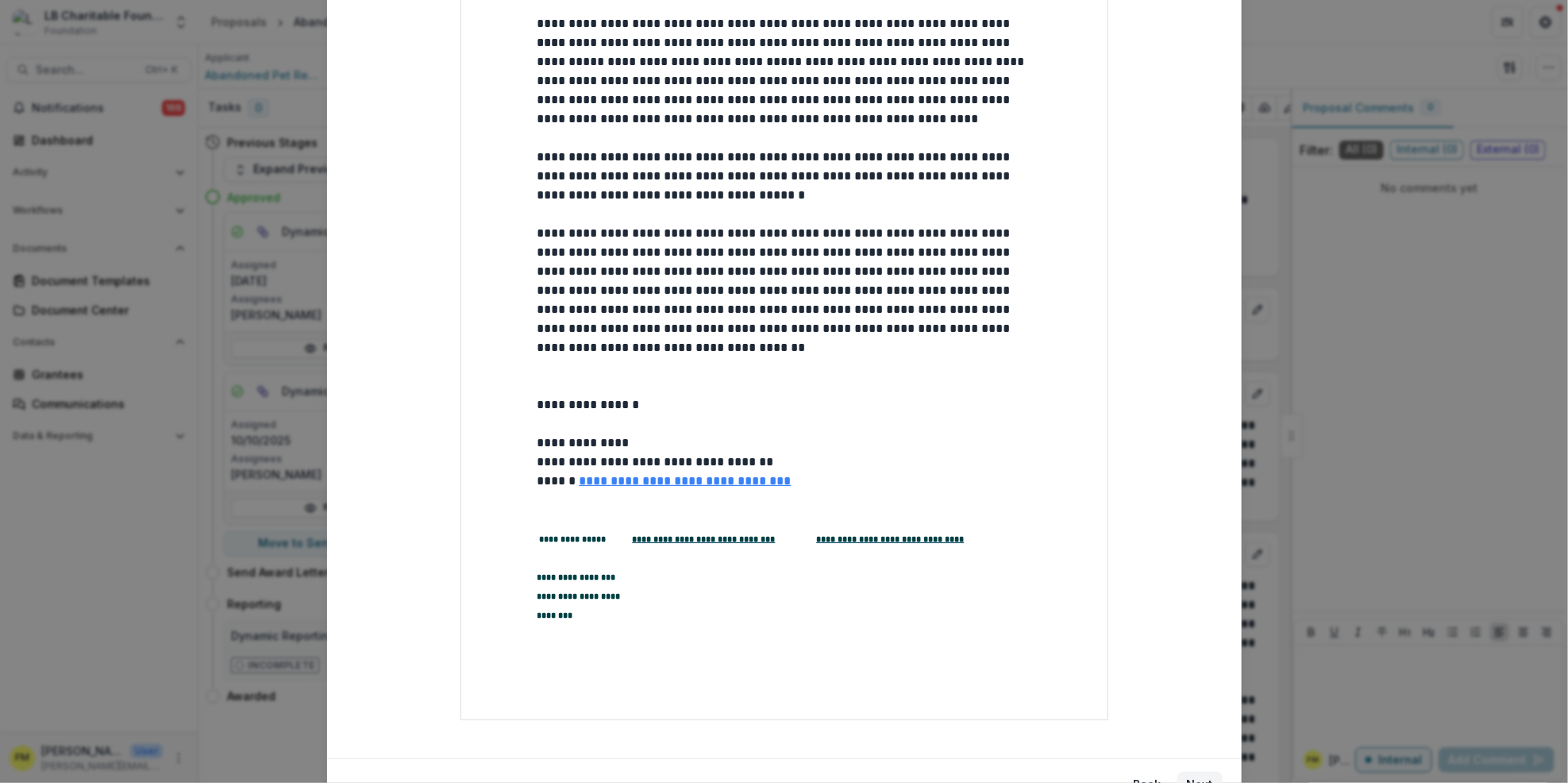
scroll to position [277, 0]
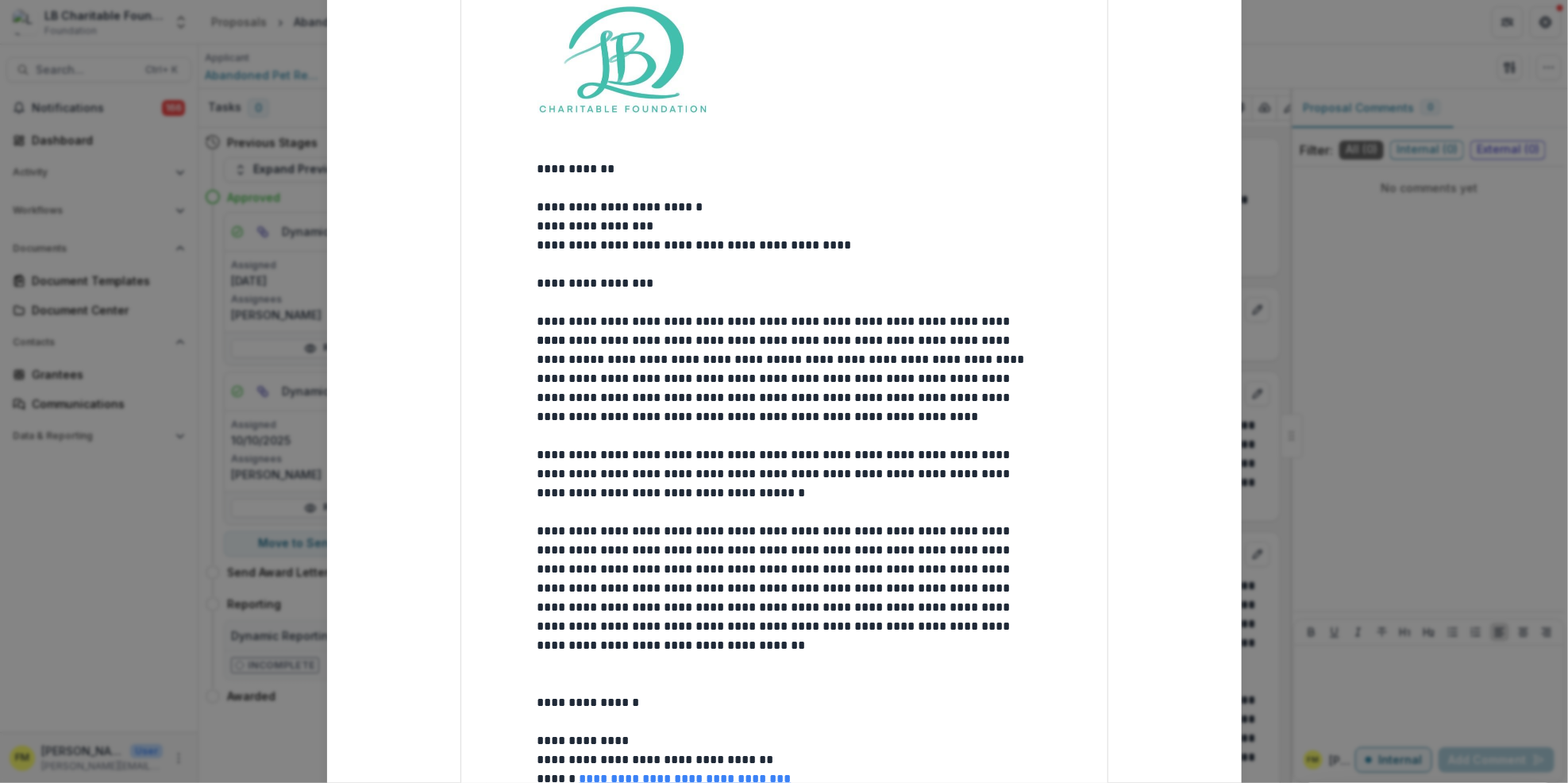
click at [927, 246] on p "**********" at bounding box center [784, 246] width 494 height 19
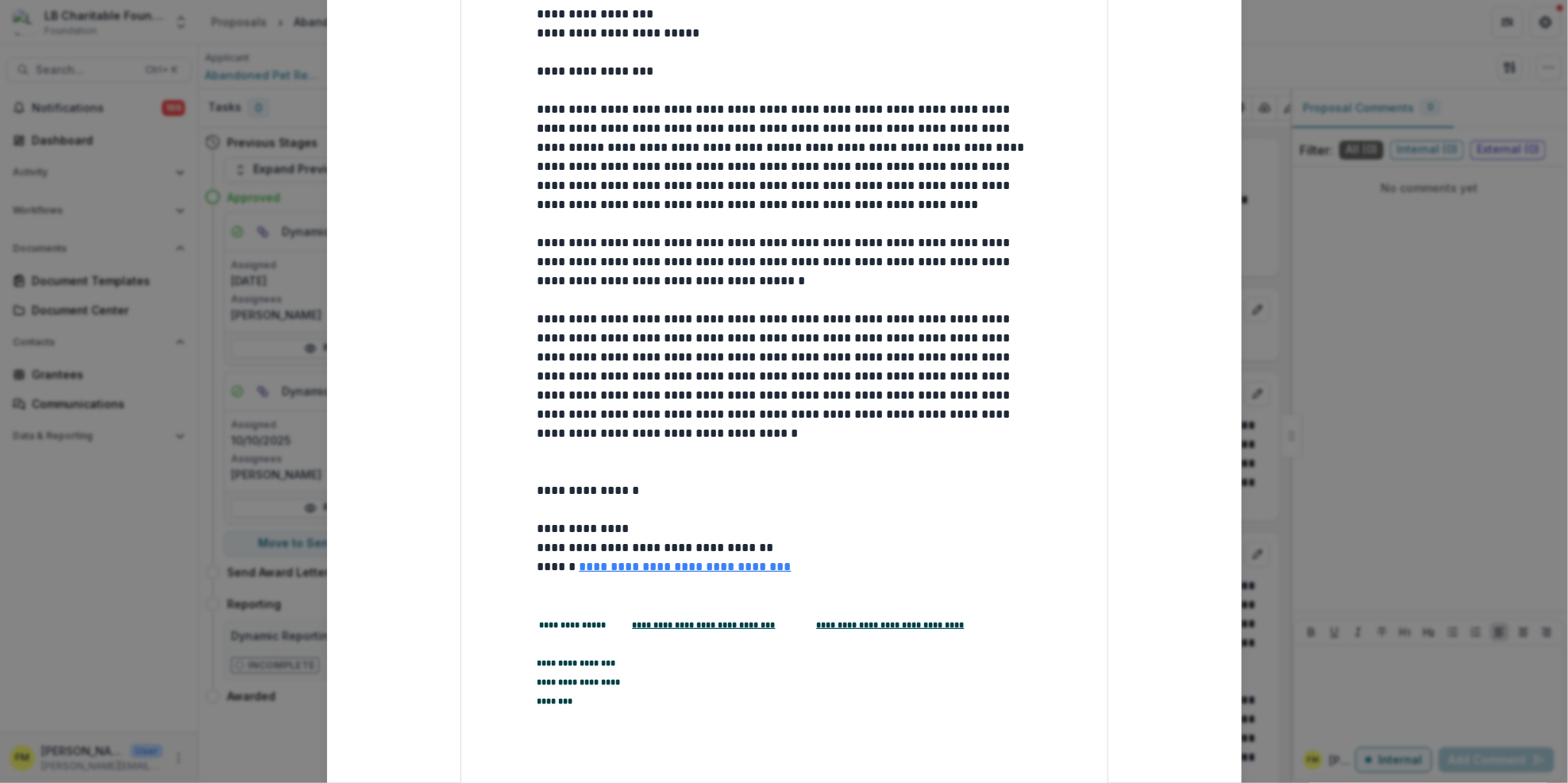
click at [543, 595] on p at bounding box center [784, 605] width 494 height 19
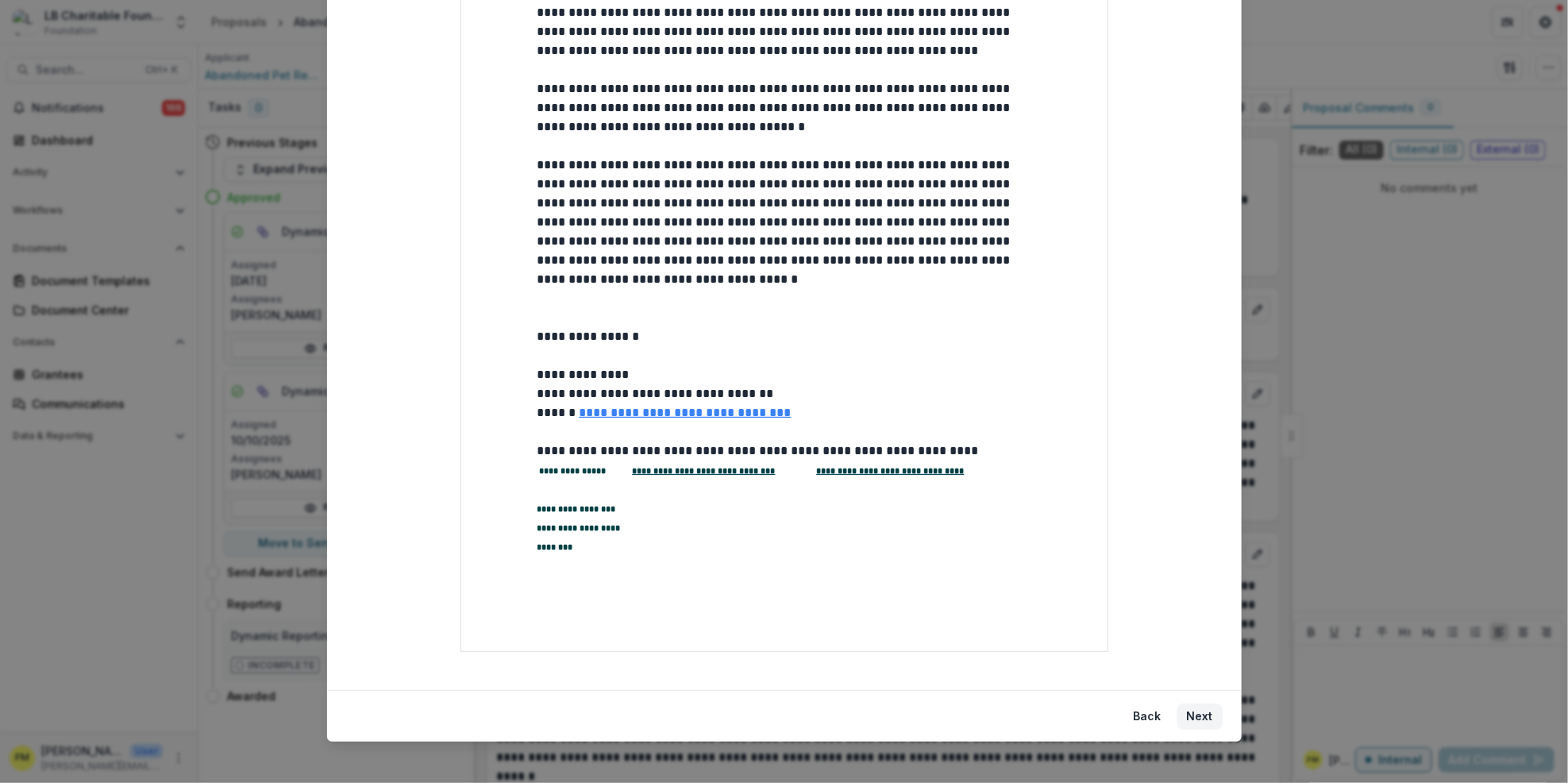
scroll to position [651, 0]
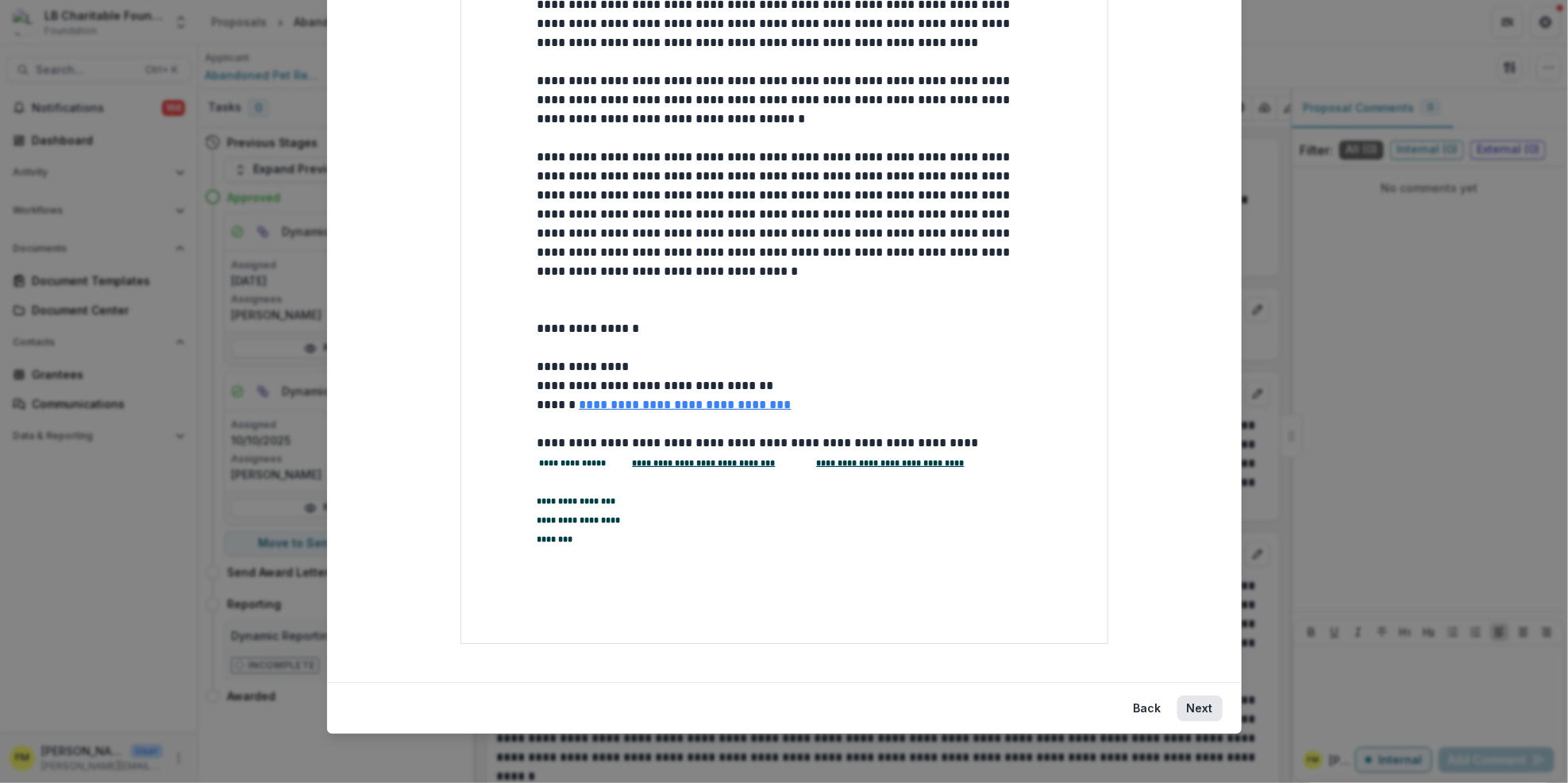
click at [1197, 707] on button "Next" at bounding box center [1200, 708] width 45 height 26
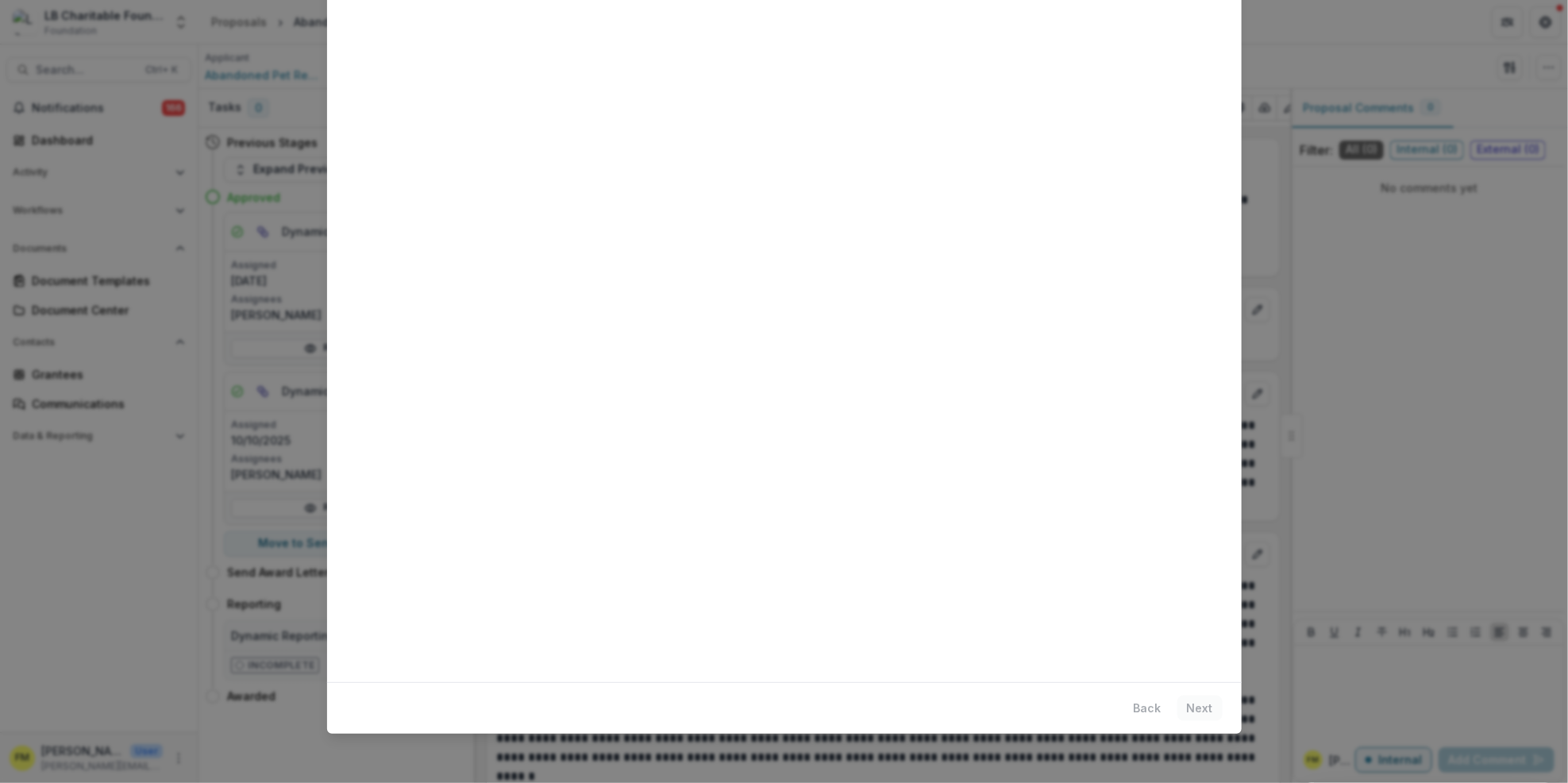
scroll to position [0, 0]
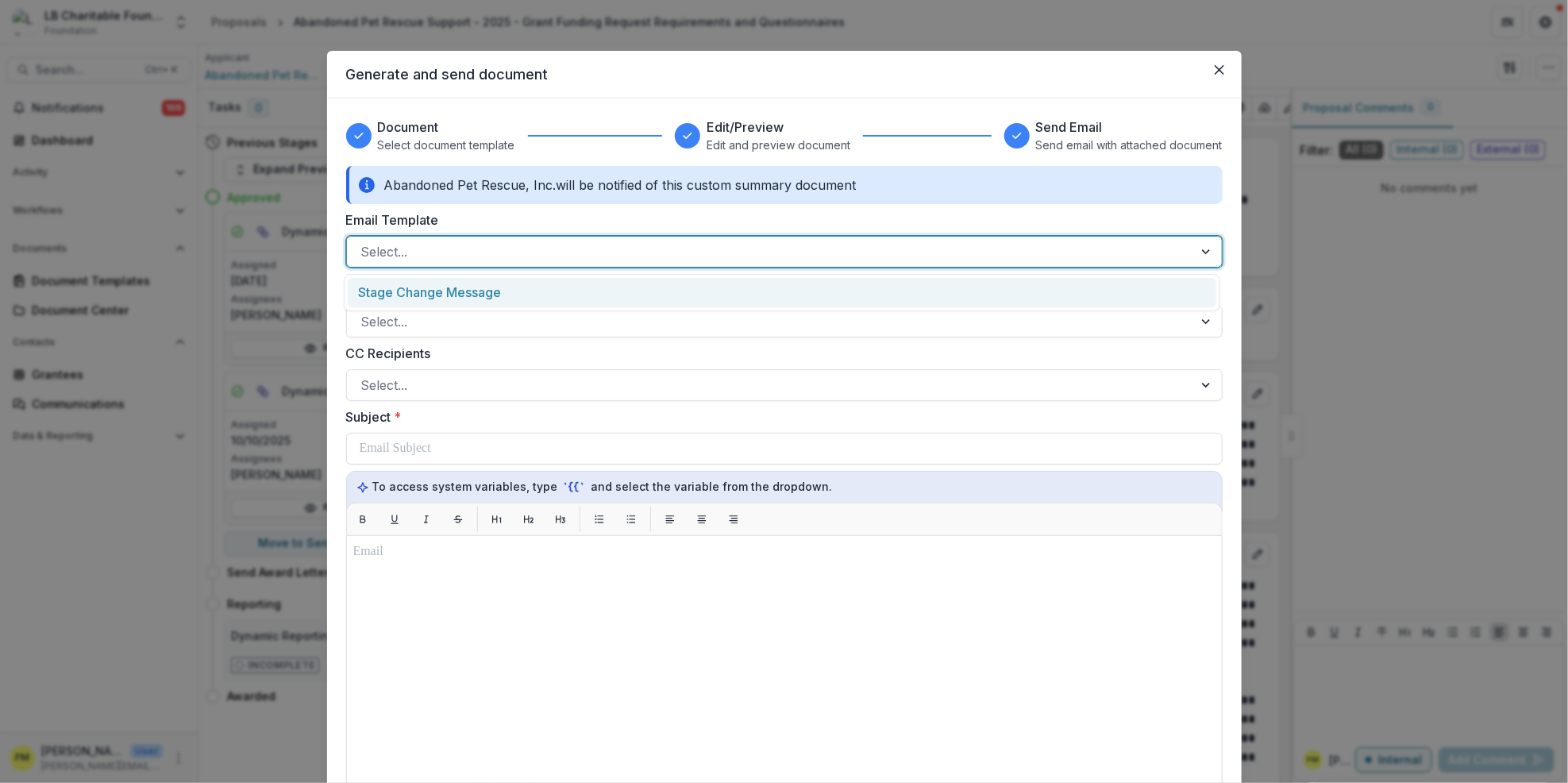
click at [1195, 255] on div at bounding box center [1208, 252] width 29 height 31
click at [476, 293] on div "Stage Change Message" at bounding box center [782, 292] width 868 height 30
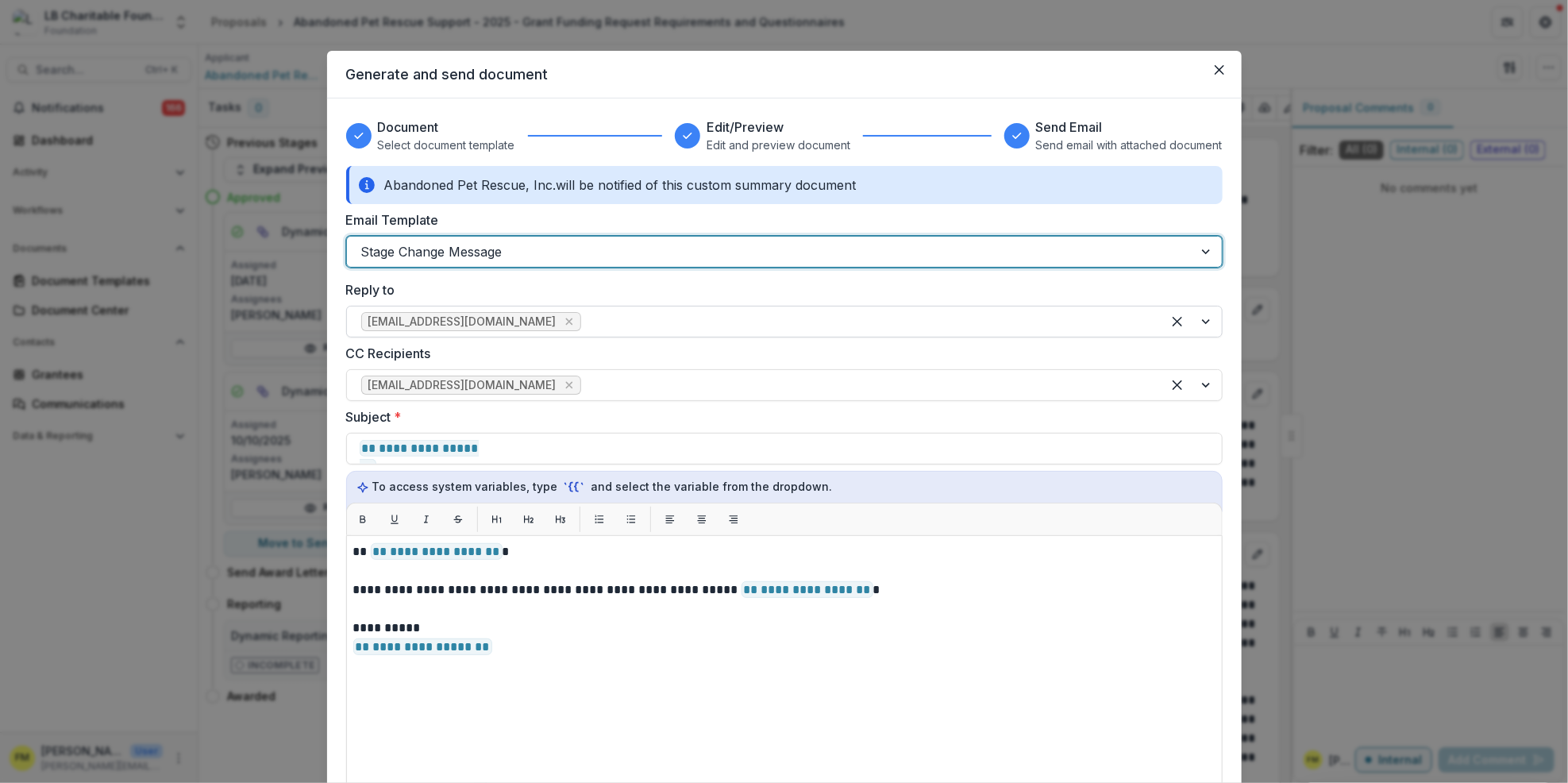
click at [570, 328] on span "grants@lbcharitablefoundation.org" at bounding box center [472, 321] width 220 height 19
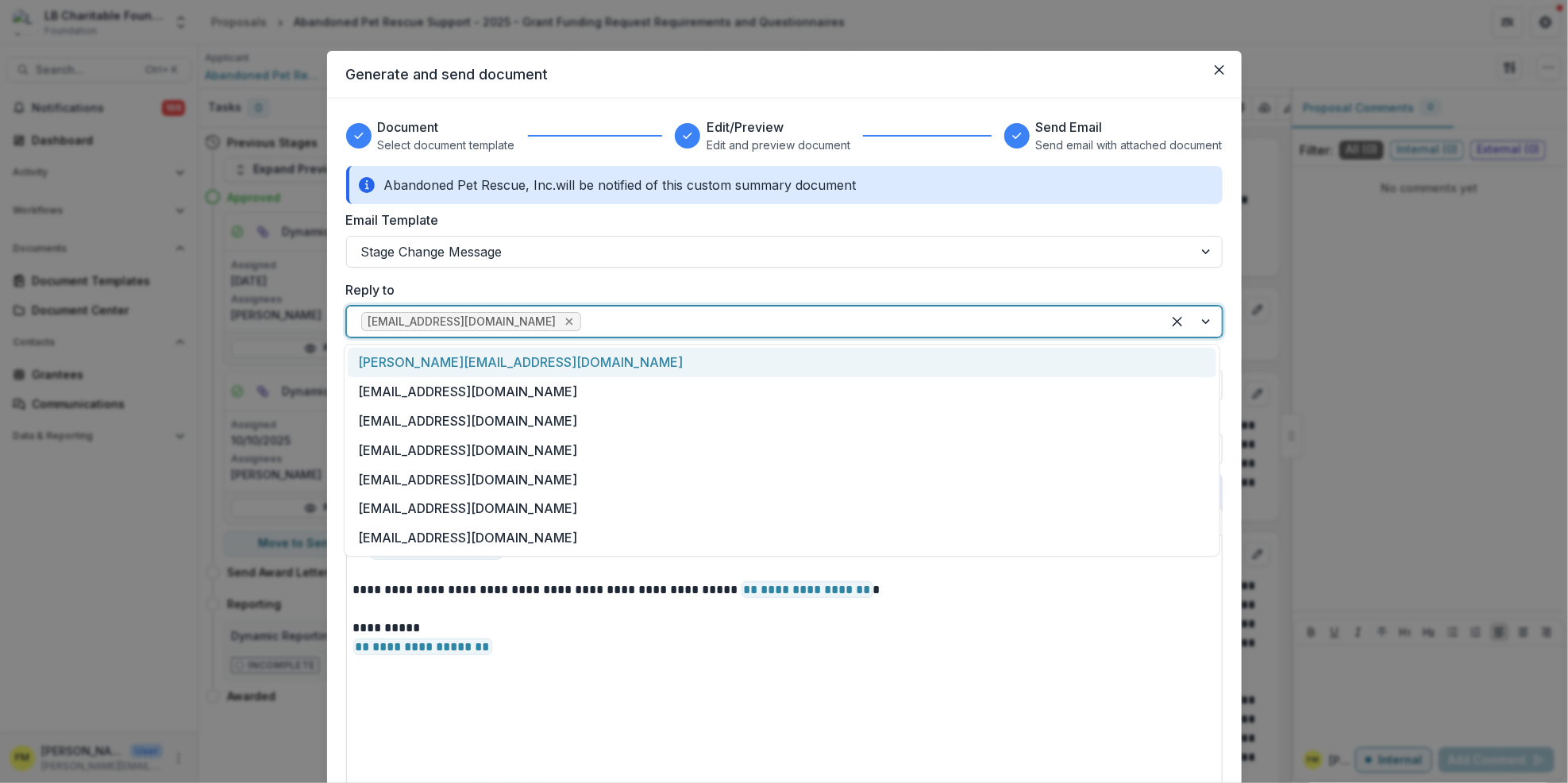
click at [563, 318] on icon "Remove grants@lbcharitablefoundation.org" at bounding box center [570, 321] width 13 height 13
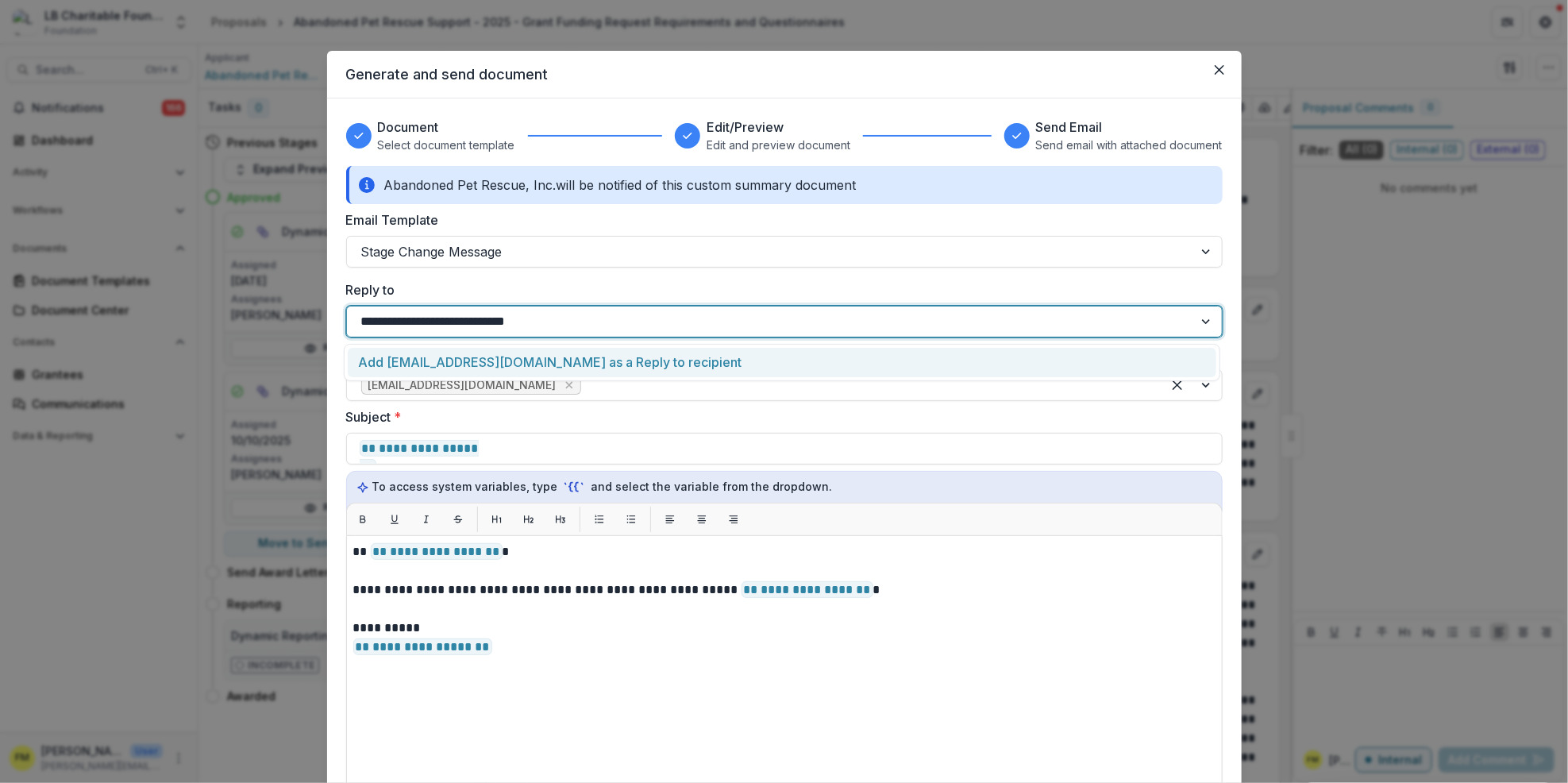
click at [439, 320] on input "**********" at bounding box center [469, 321] width 215 height 19
type input "**********"
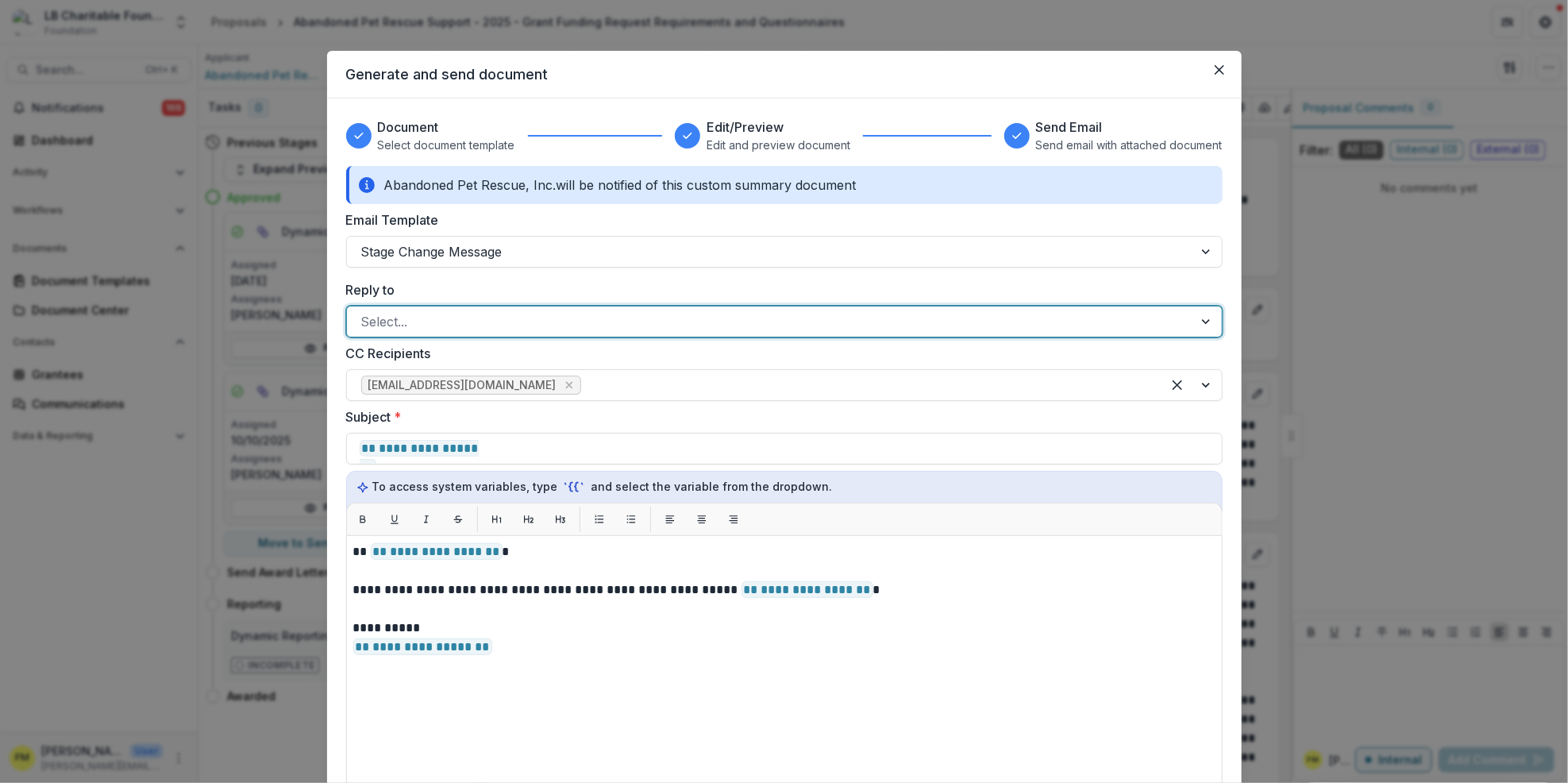
click at [582, 323] on div at bounding box center [770, 322] width 818 height 22
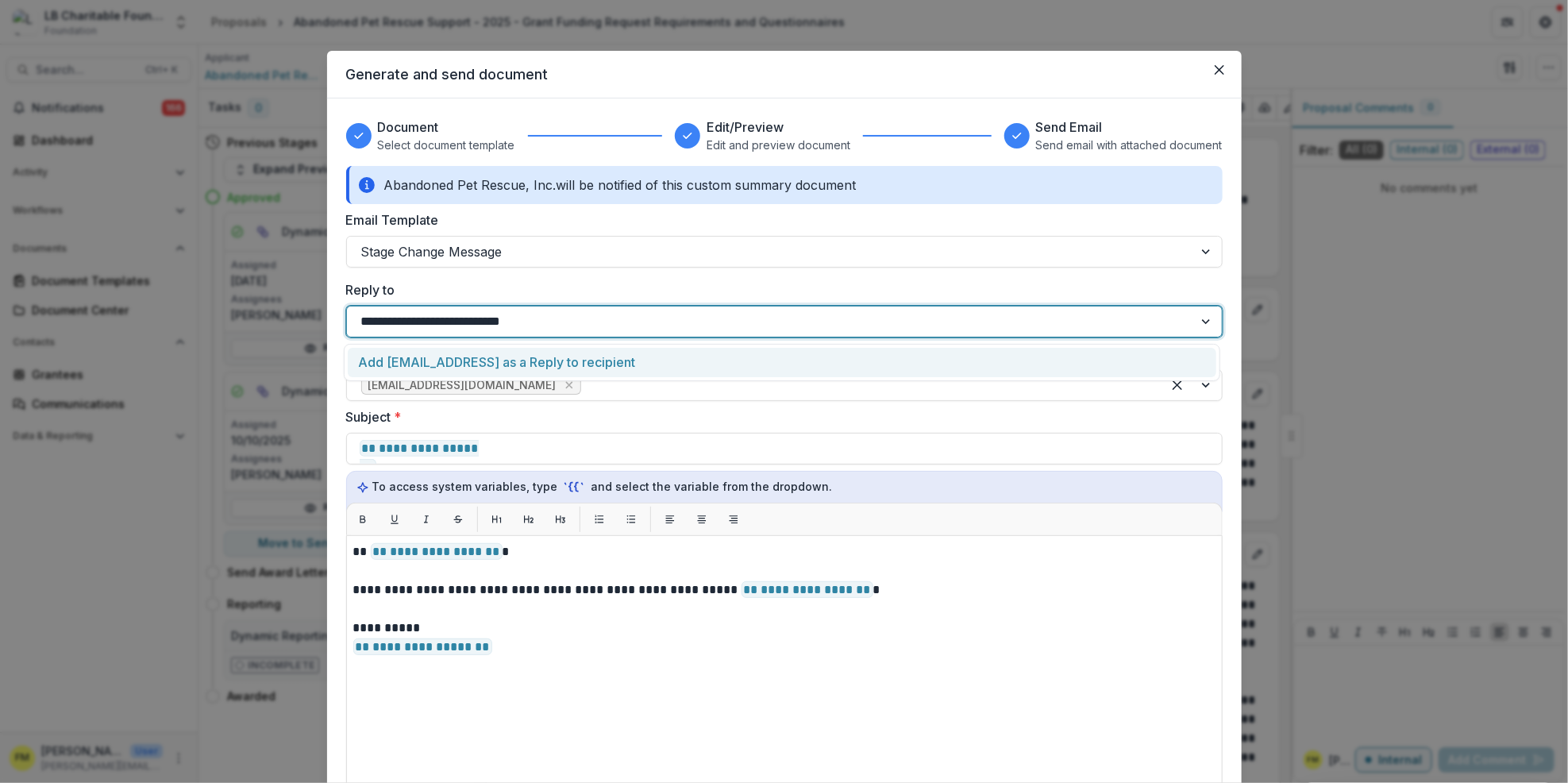
type input "**********"
click at [540, 353] on div "Add support@abondonedpetrescue.org as a Reply to recipient" at bounding box center [782, 362] width 868 height 30
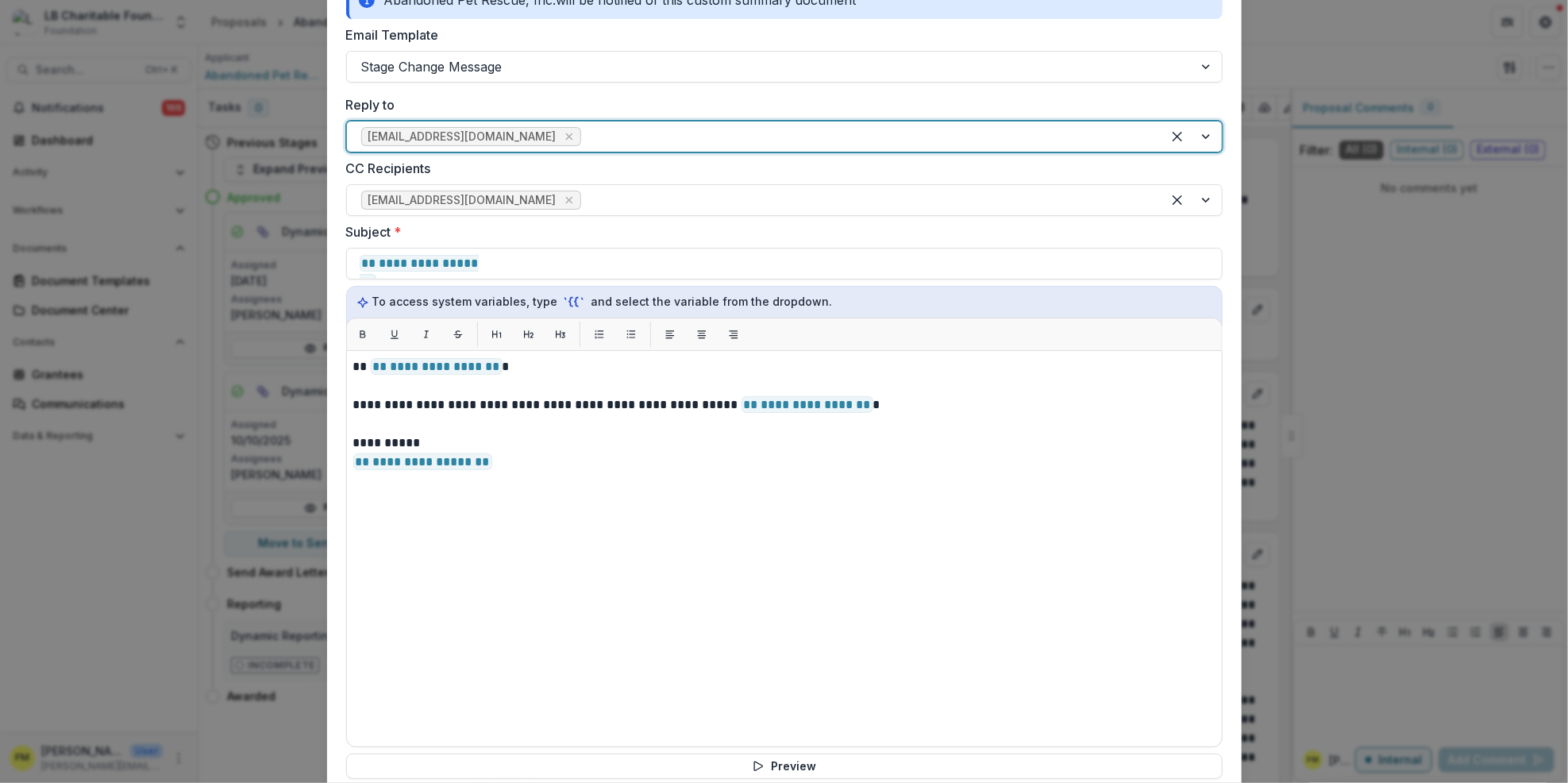
scroll to position [317, 0]
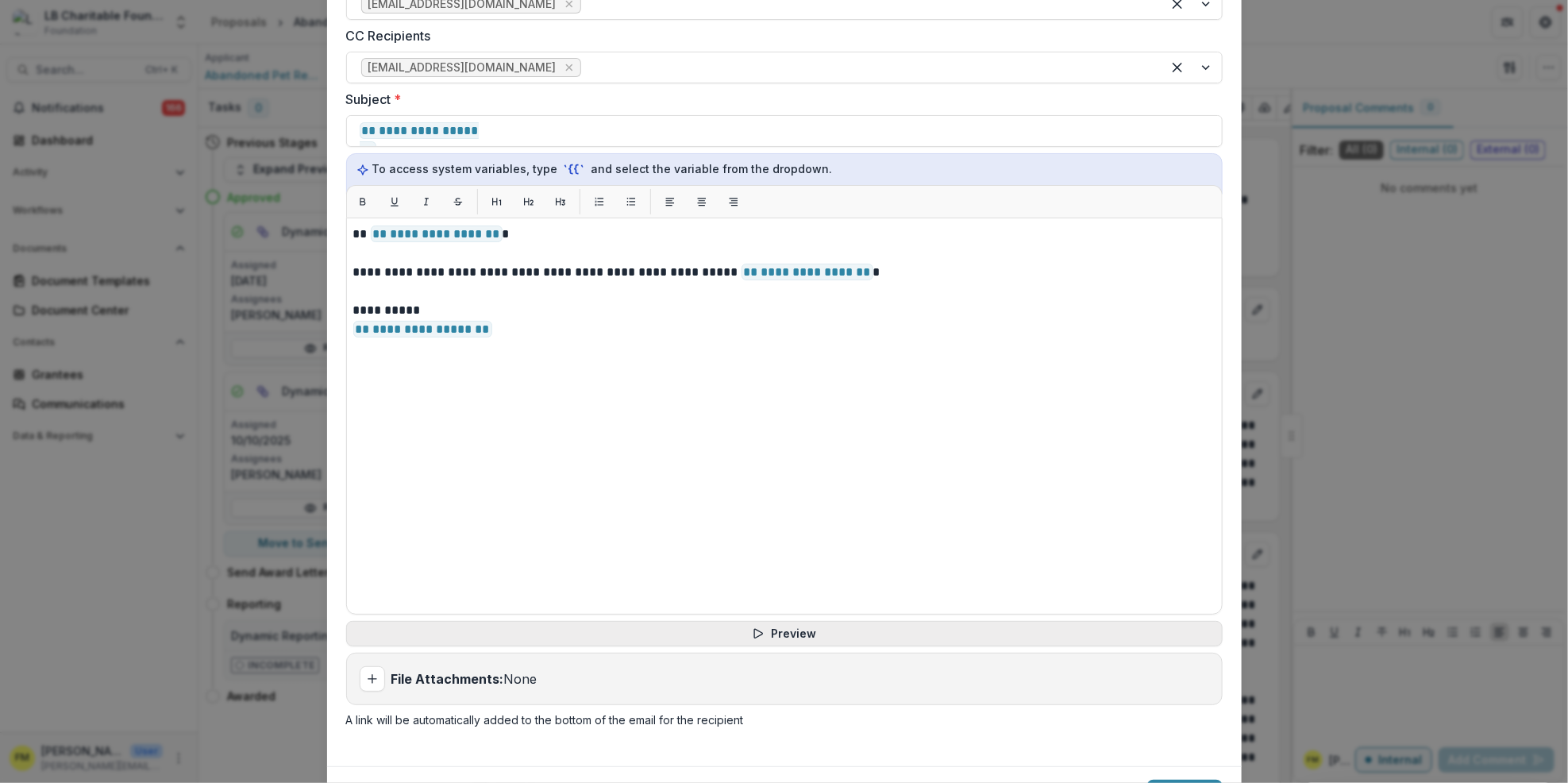
click at [786, 630] on button "Preview" at bounding box center [784, 634] width 876 height 26
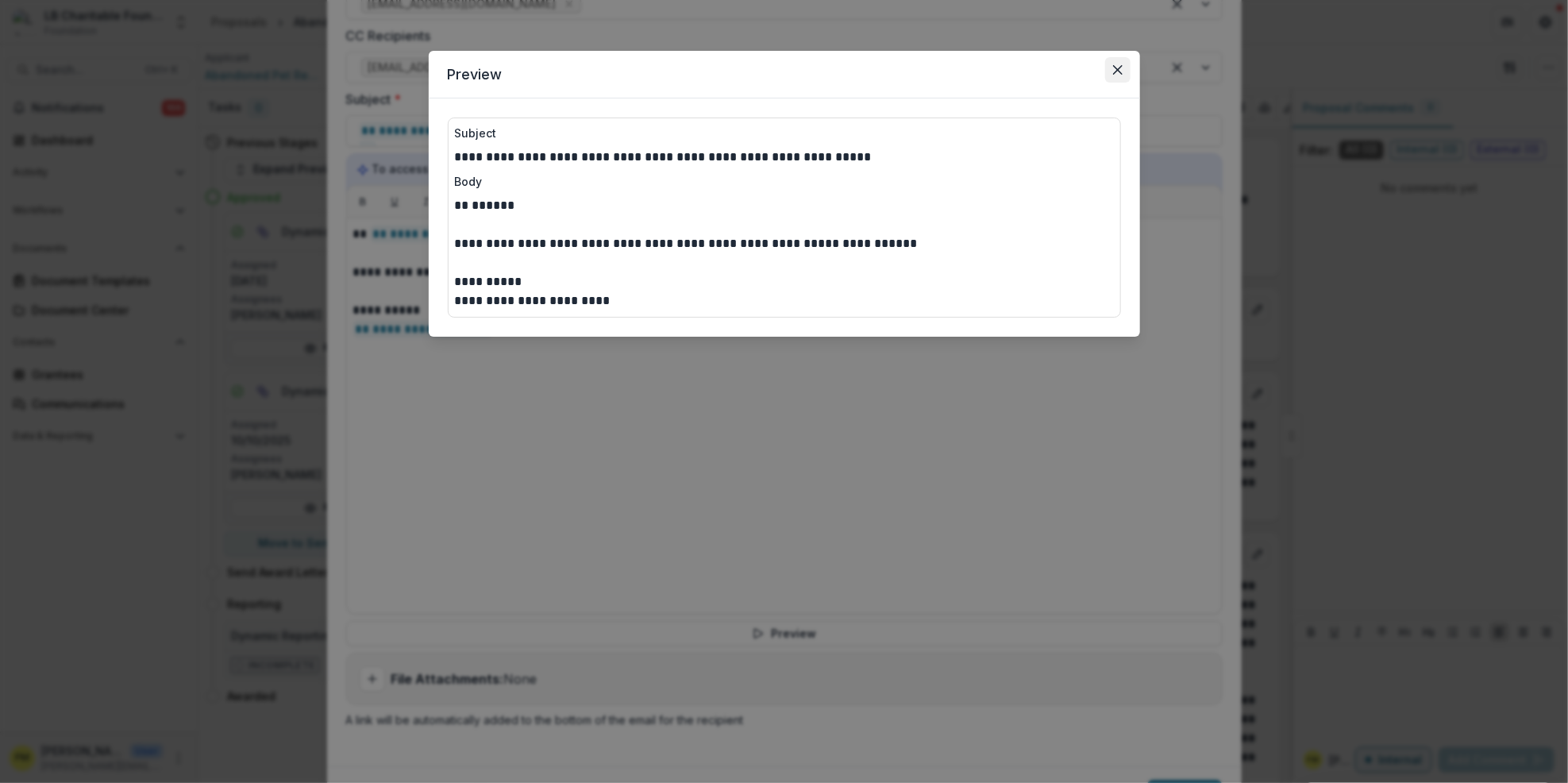
click at [1119, 72] on icon "Close" at bounding box center [1118, 70] width 10 height 10
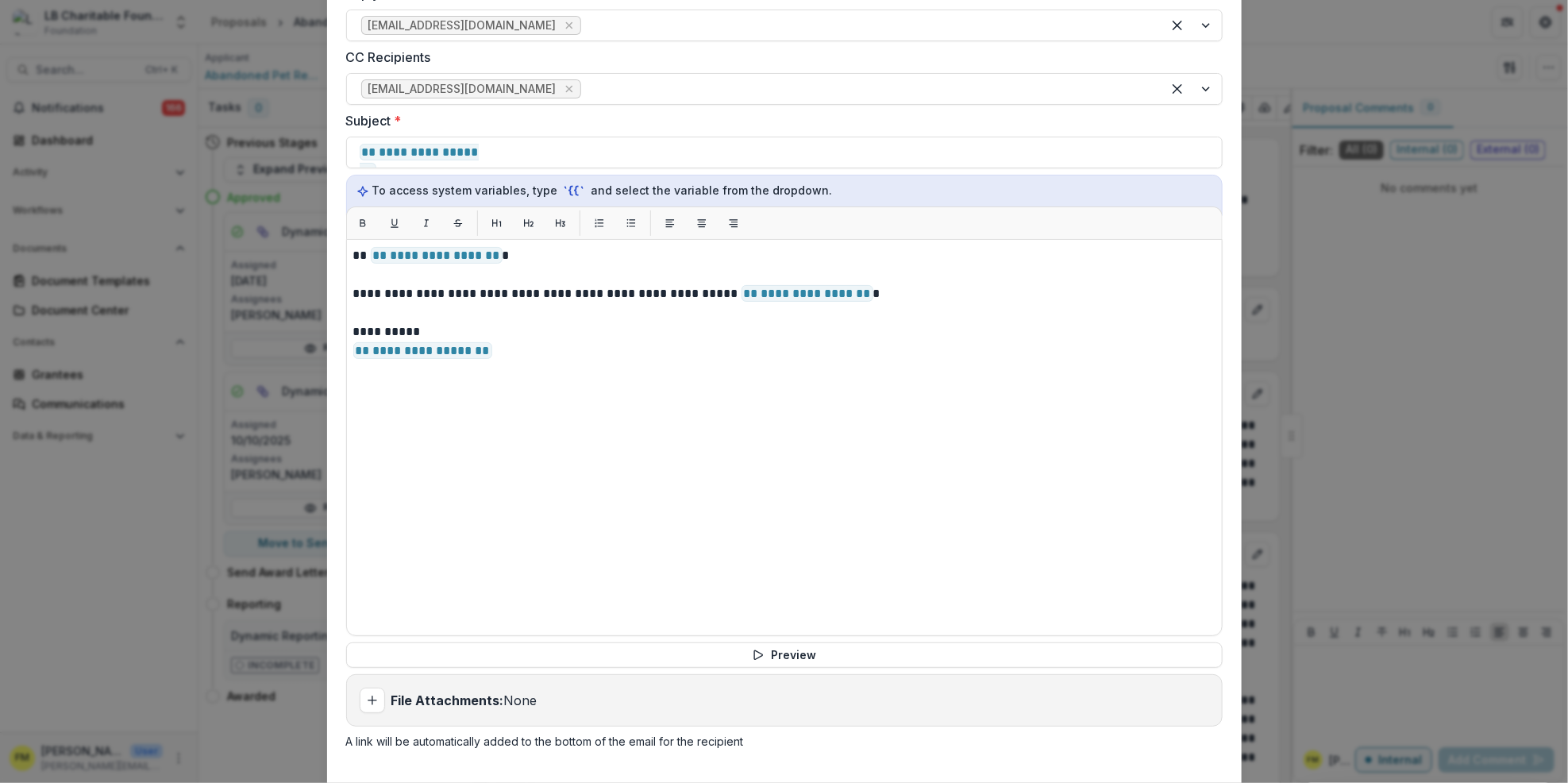
scroll to position [402, 0]
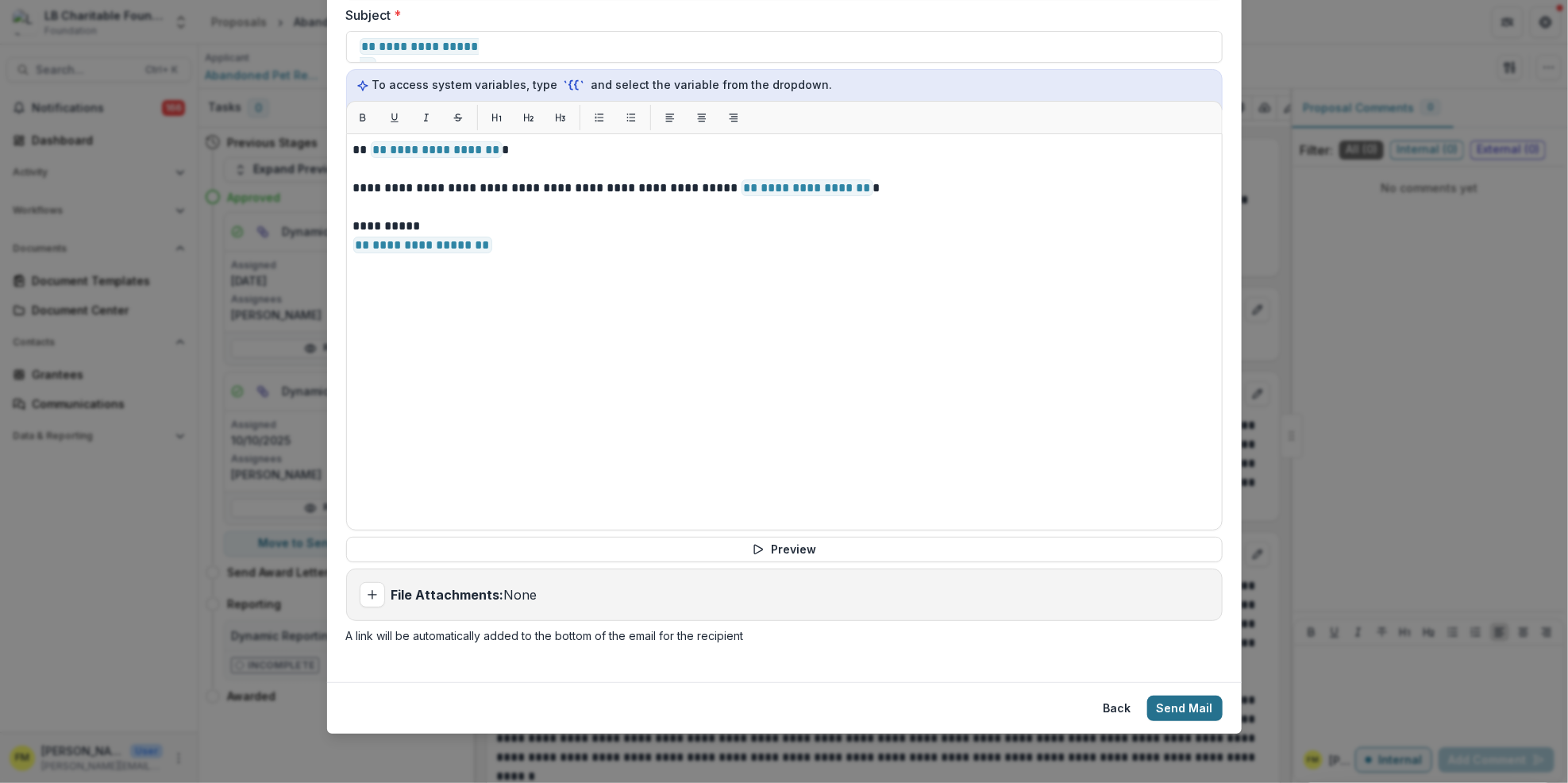
click at [1164, 702] on button "Send Mail" at bounding box center [1185, 708] width 76 height 26
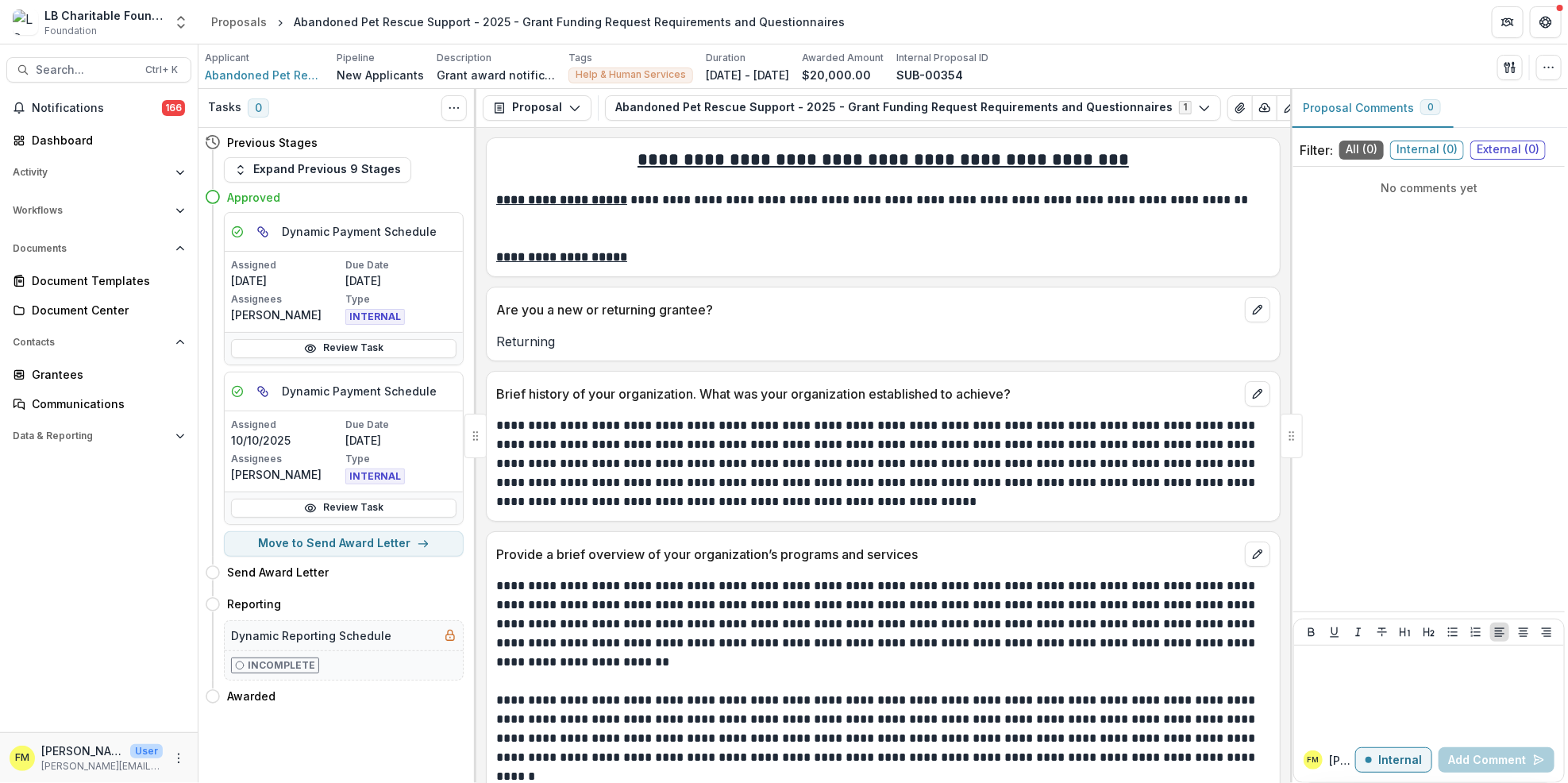
select select "**********"
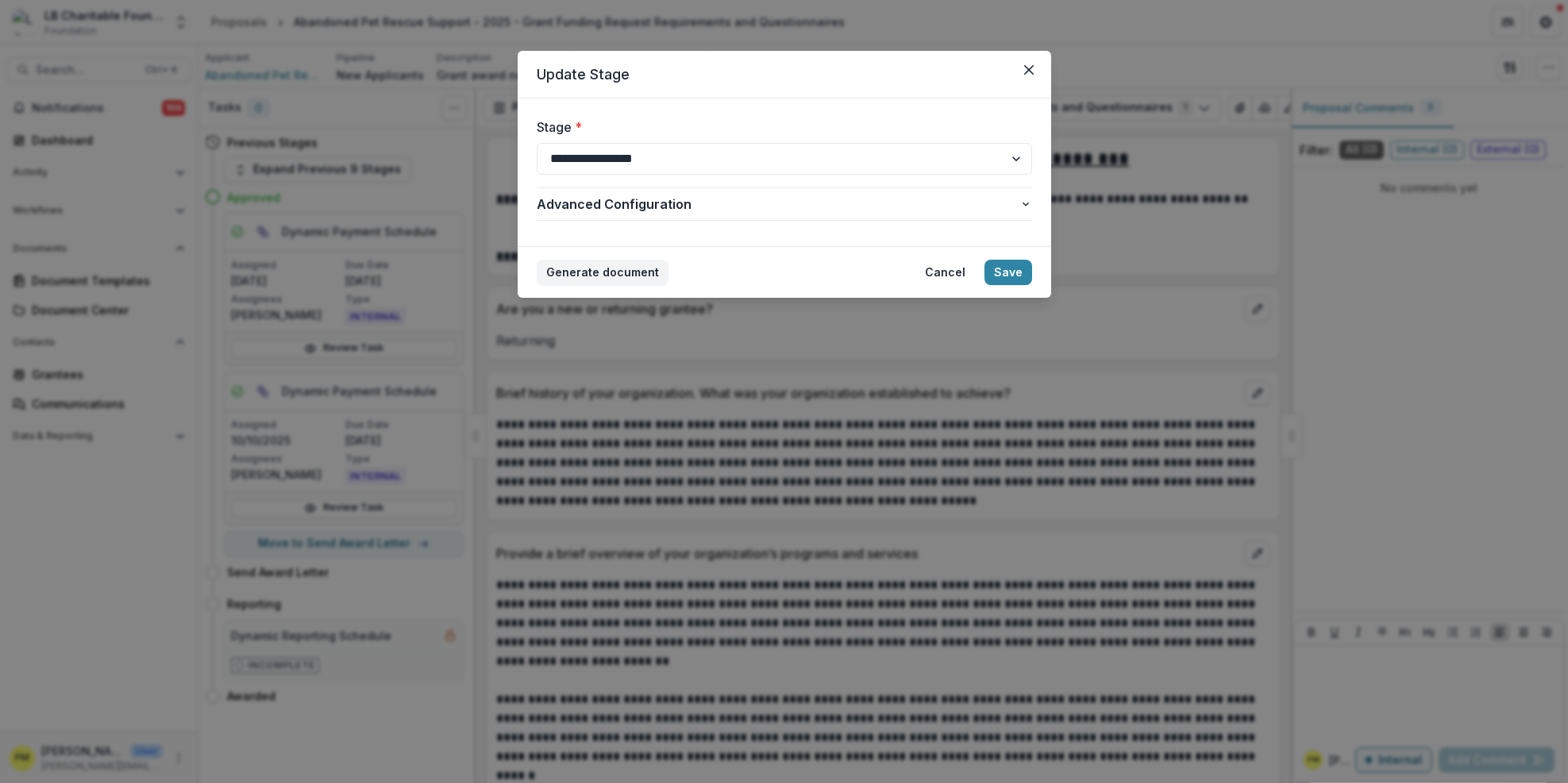
select select "**********"
click at [1015, 271] on button "Save" at bounding box center [1008, 272] width 47 height 26
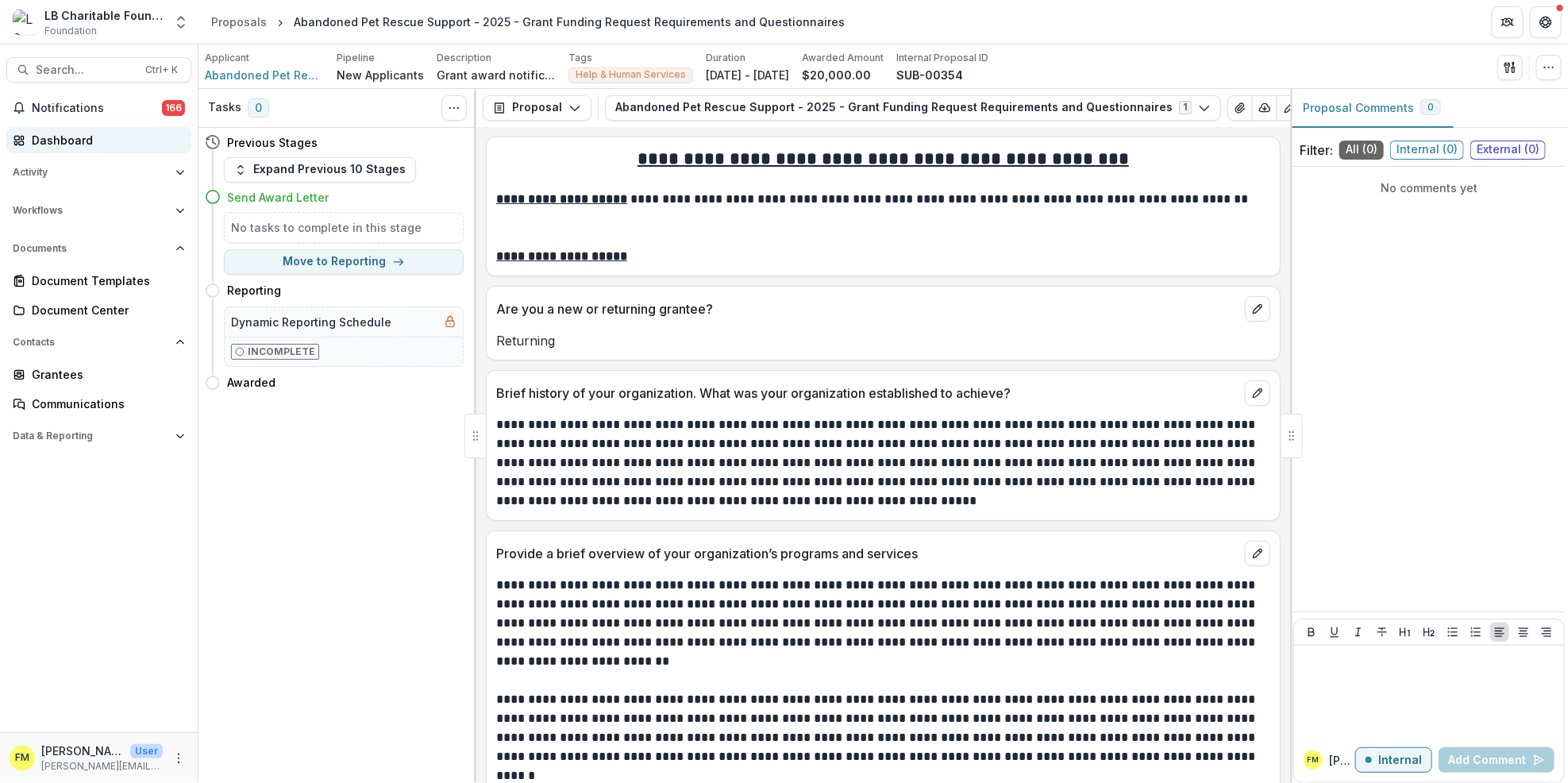
click at [104, 136] on div "Dashboard" at bounding box center [105, 140] width 147 height 17
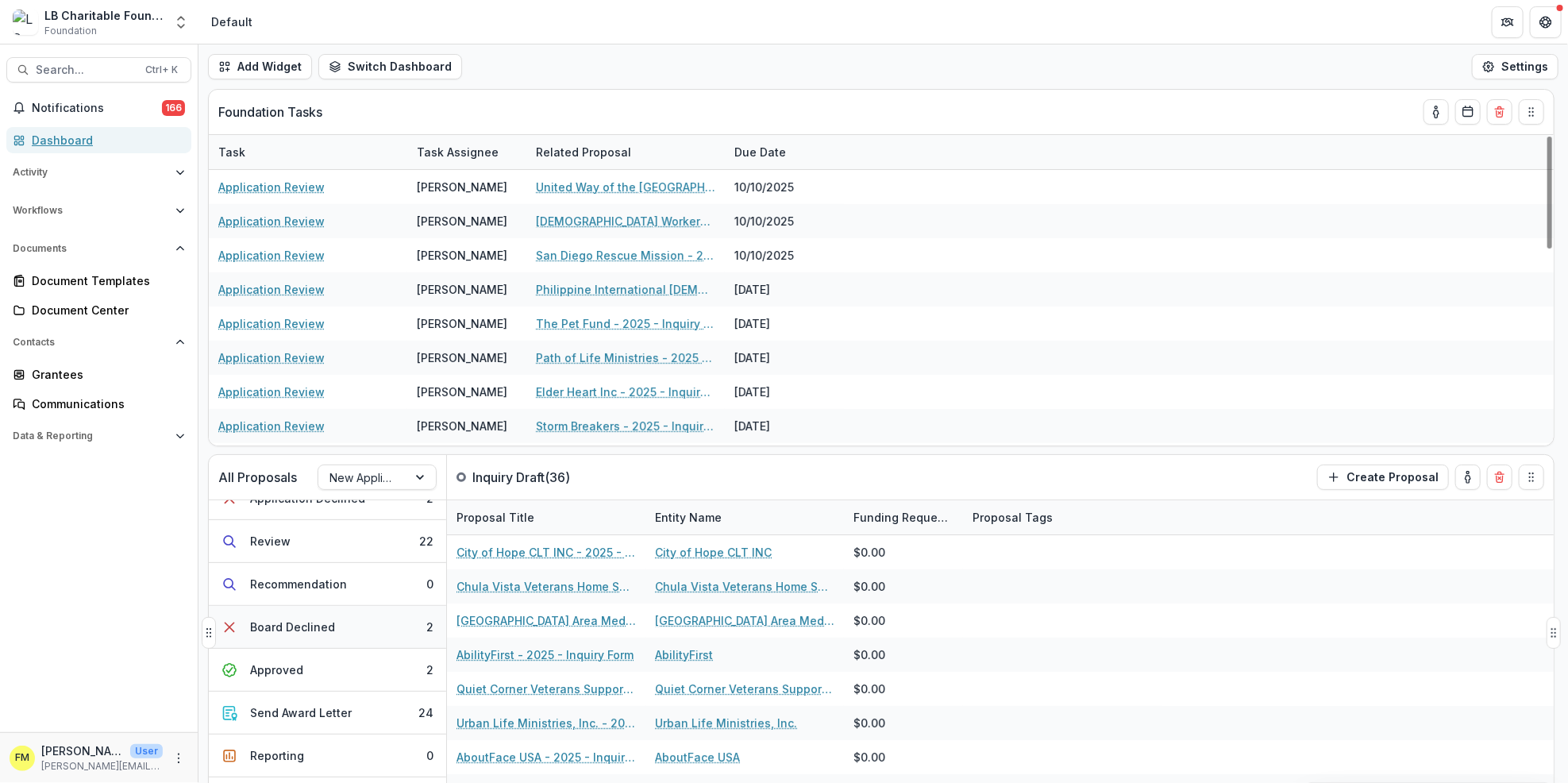
scroll to position [247, 0]
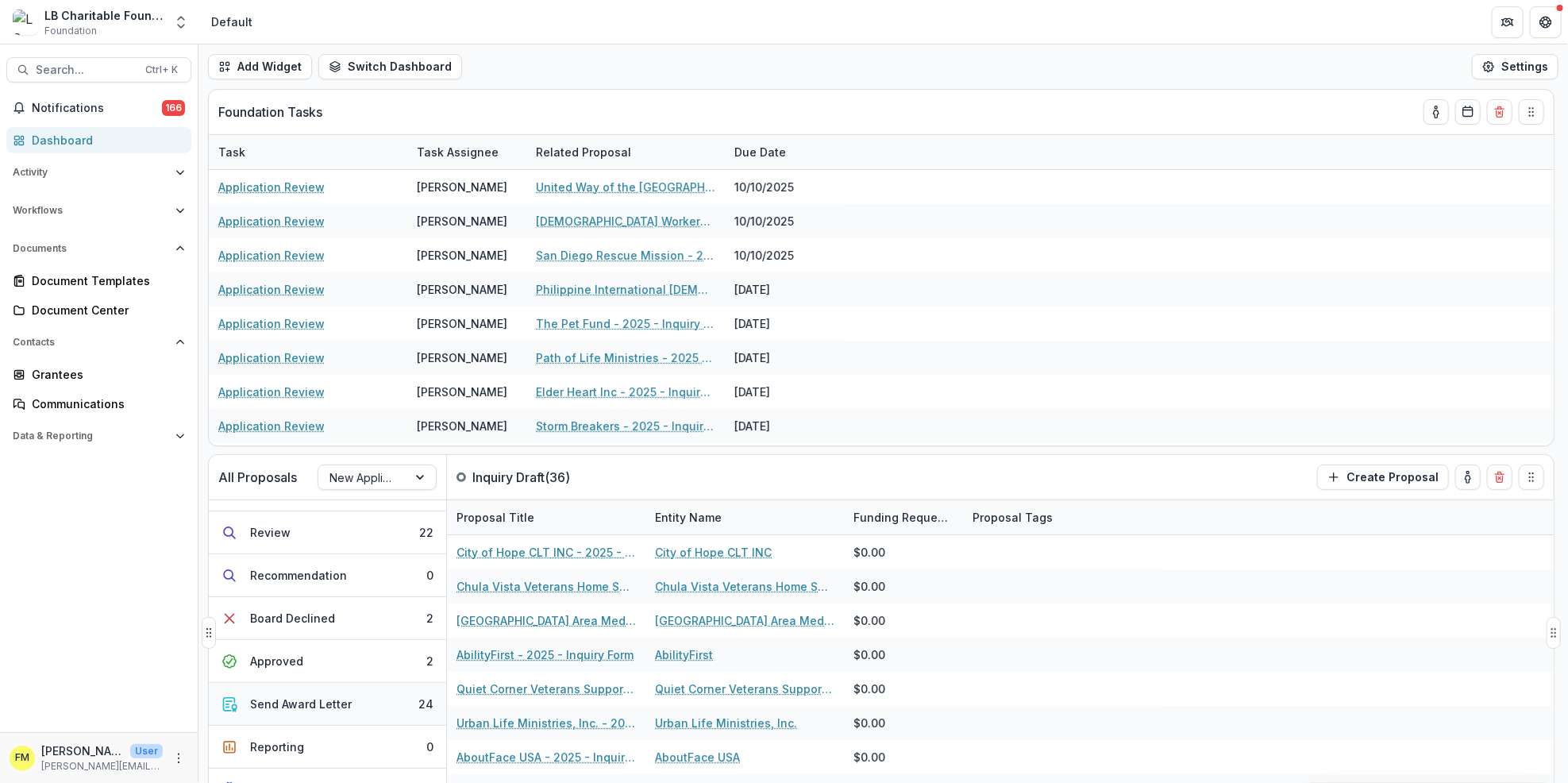
click at [345, 707] on div "Send Award Letter" at bounding box center [300, 703] width 102 height 17
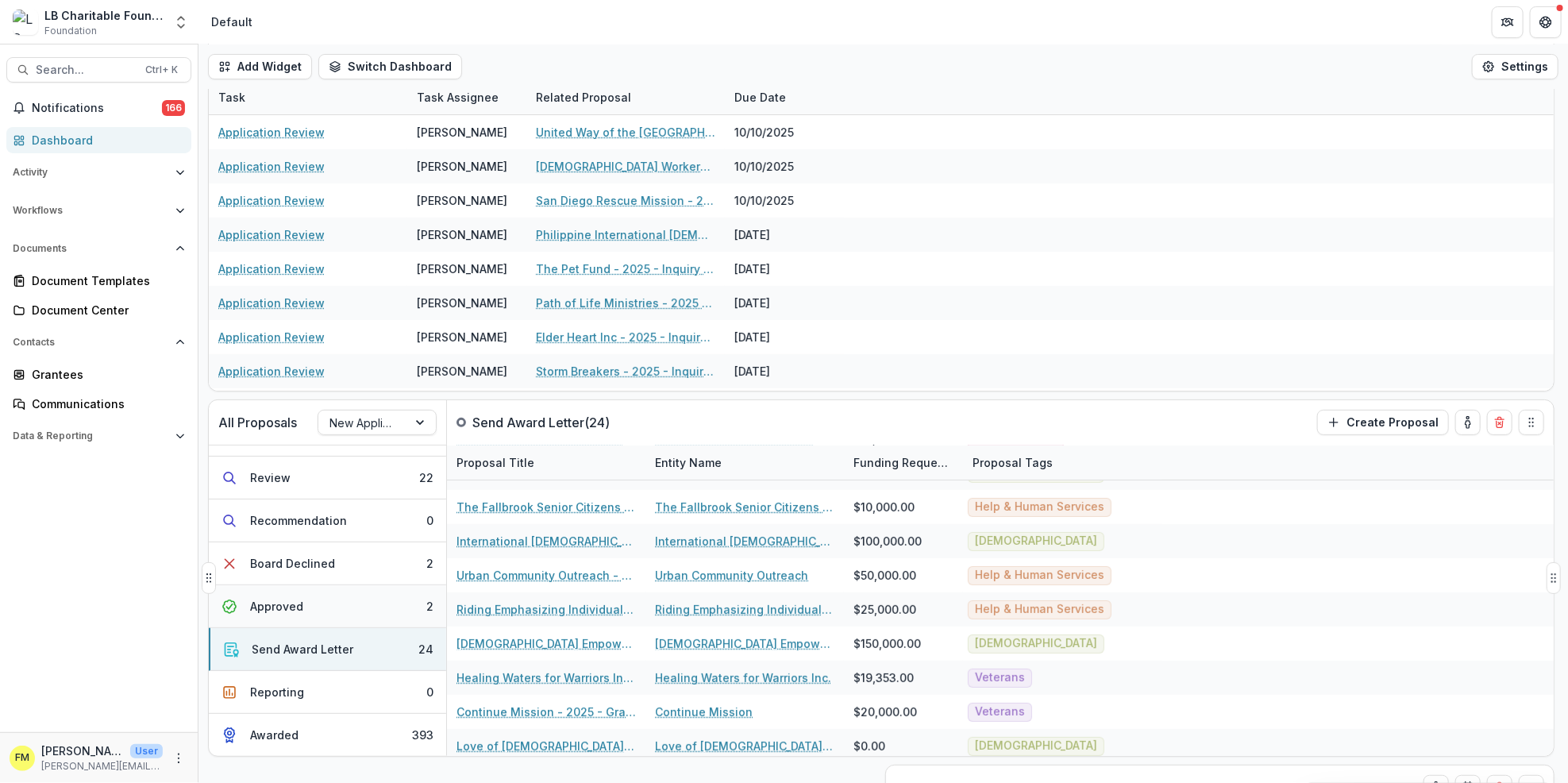
click at [377, 612] on button "Approved 2" at bounding box center [328, 606] width 238 height 43
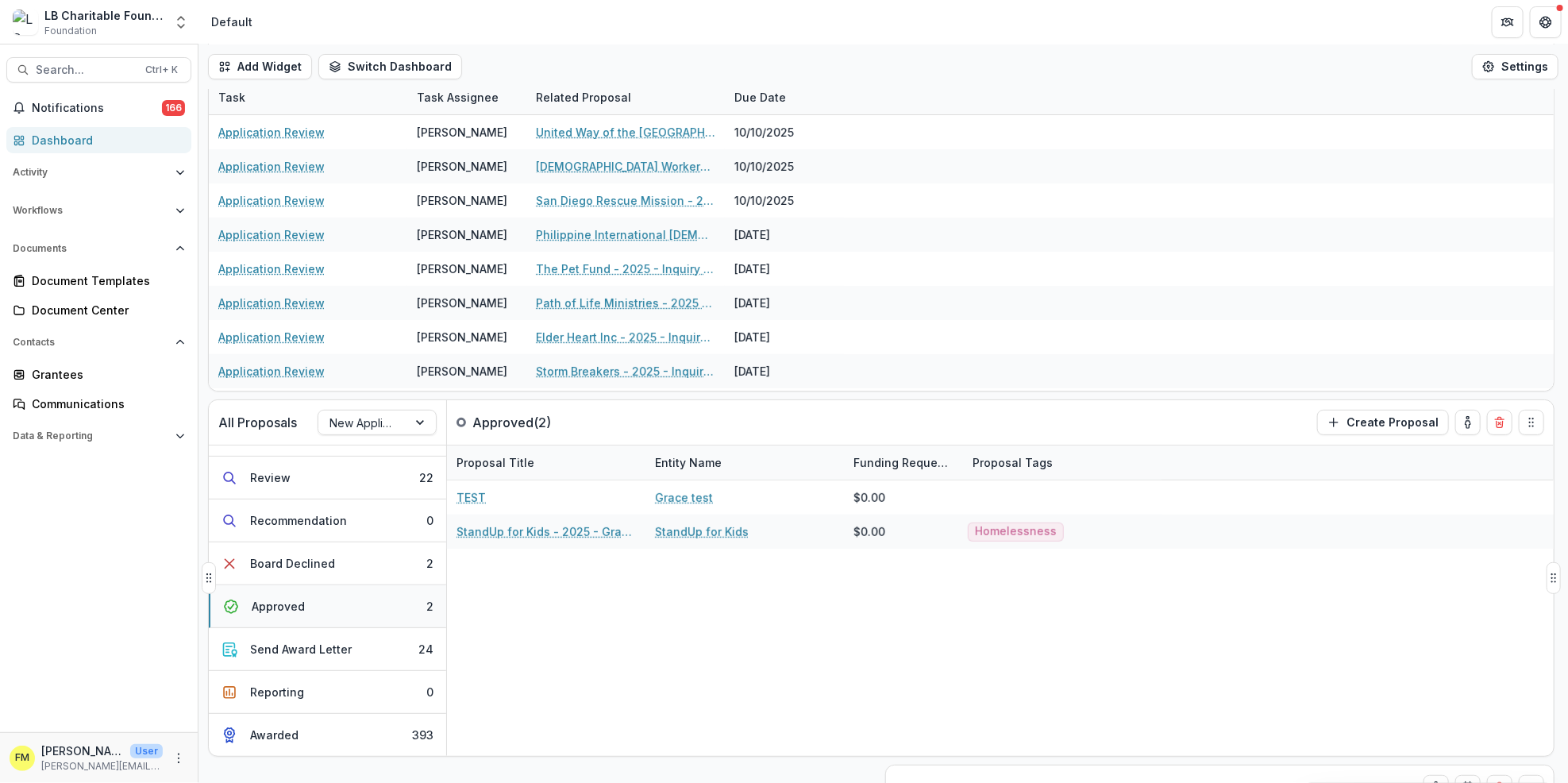
scroll to position [0, 0]
click at [372, 475] on button "Review 22" at bounding box center [328, 477] width 238 height 43
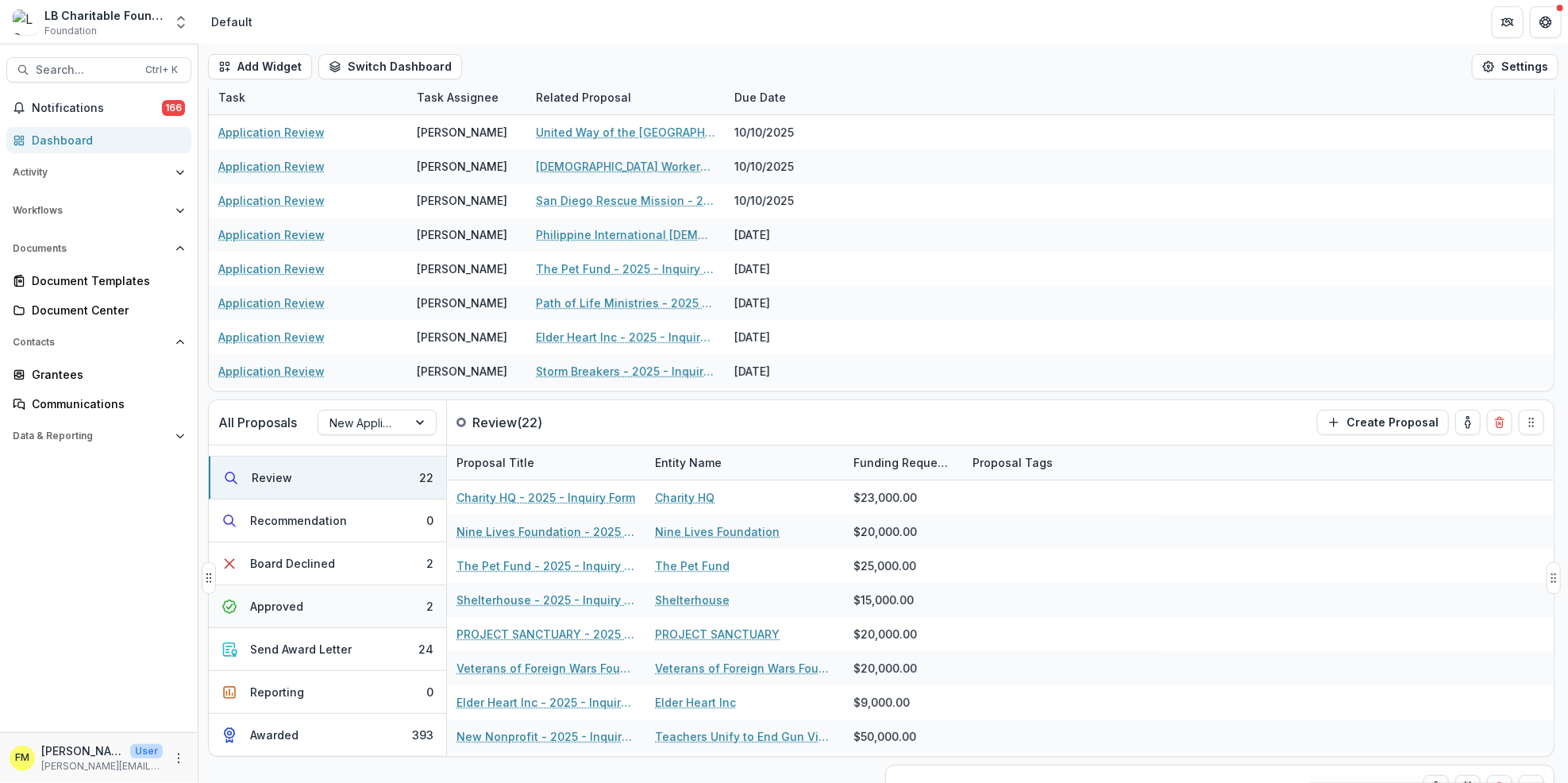
click at [382, 610] on button "Approved 2" at bounding box center [328, 606] width 238 height 43
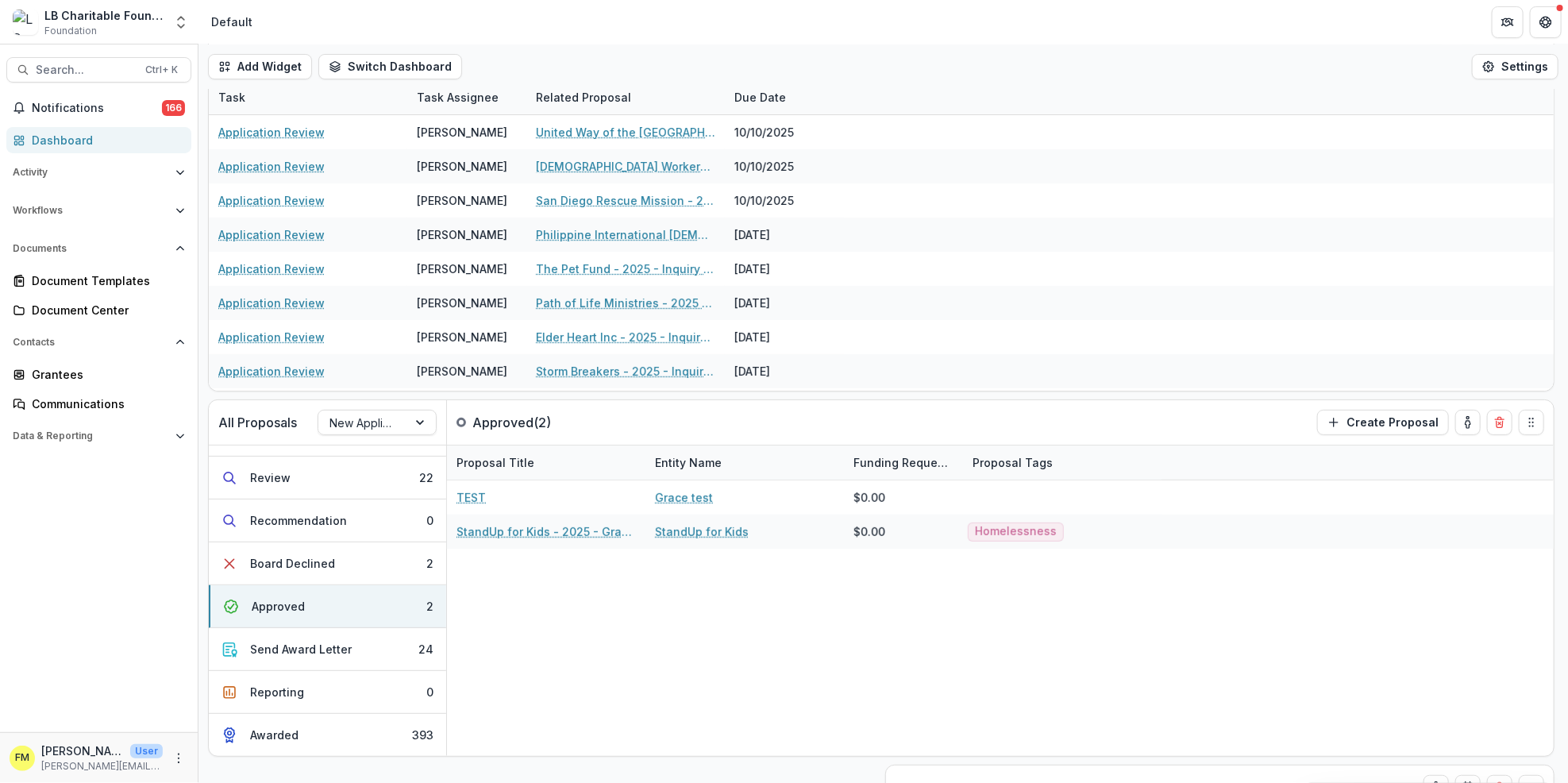
click at [202, 778] on div "Add Widget Switch Dashboard Default New Dashboard Settings All Proposals New Ap…" at bounding box center [883, 413] width 1370 height 738
click at [178, 758] on circle "More" at bounding box center [178, 757] width 1 height 1
